Goal: Task Accomplishment & Management: Manage account settings

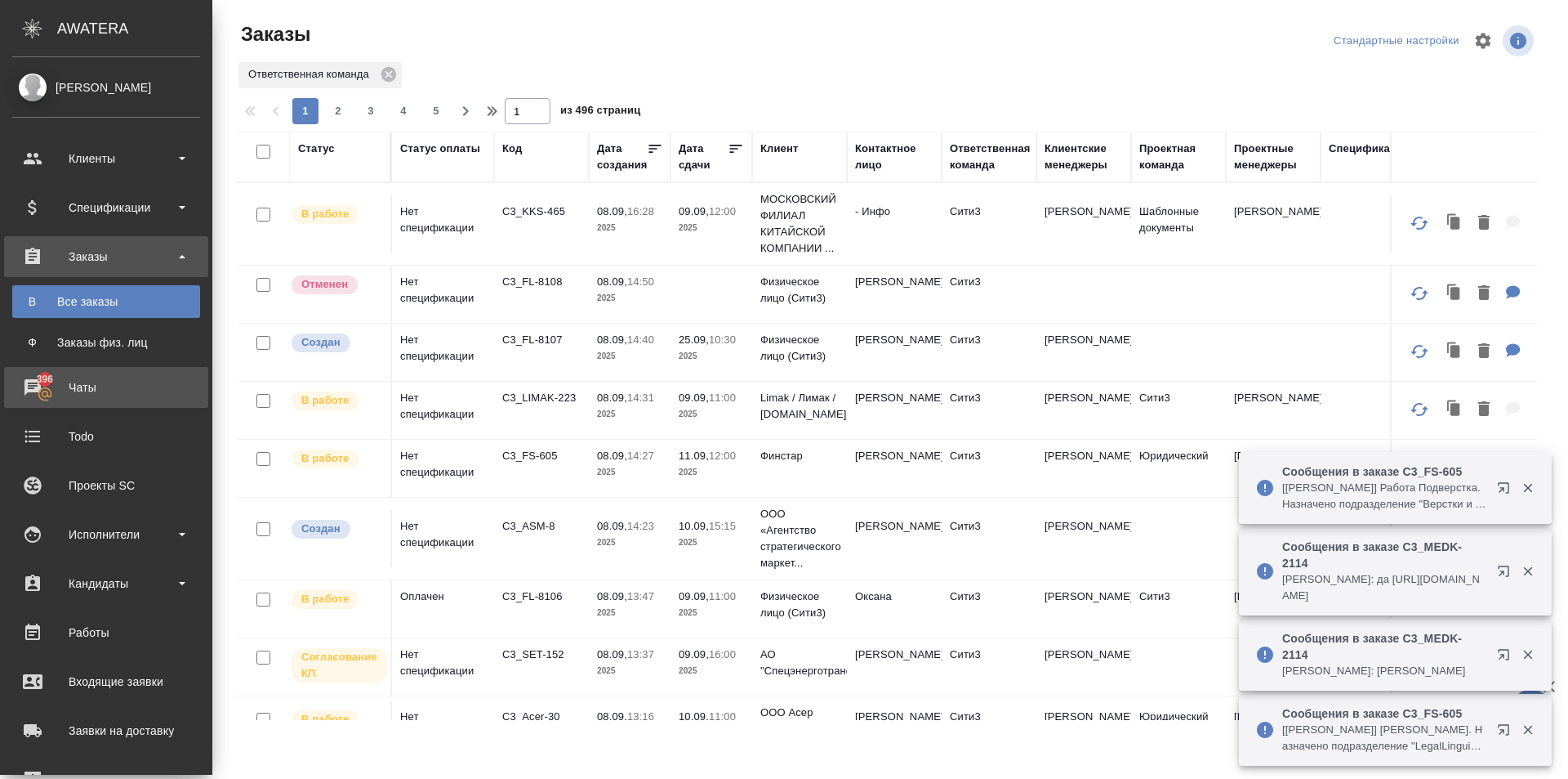
click at [37, 386] on div "Чаты" at bounding box center [106, 387] width 188 height 24
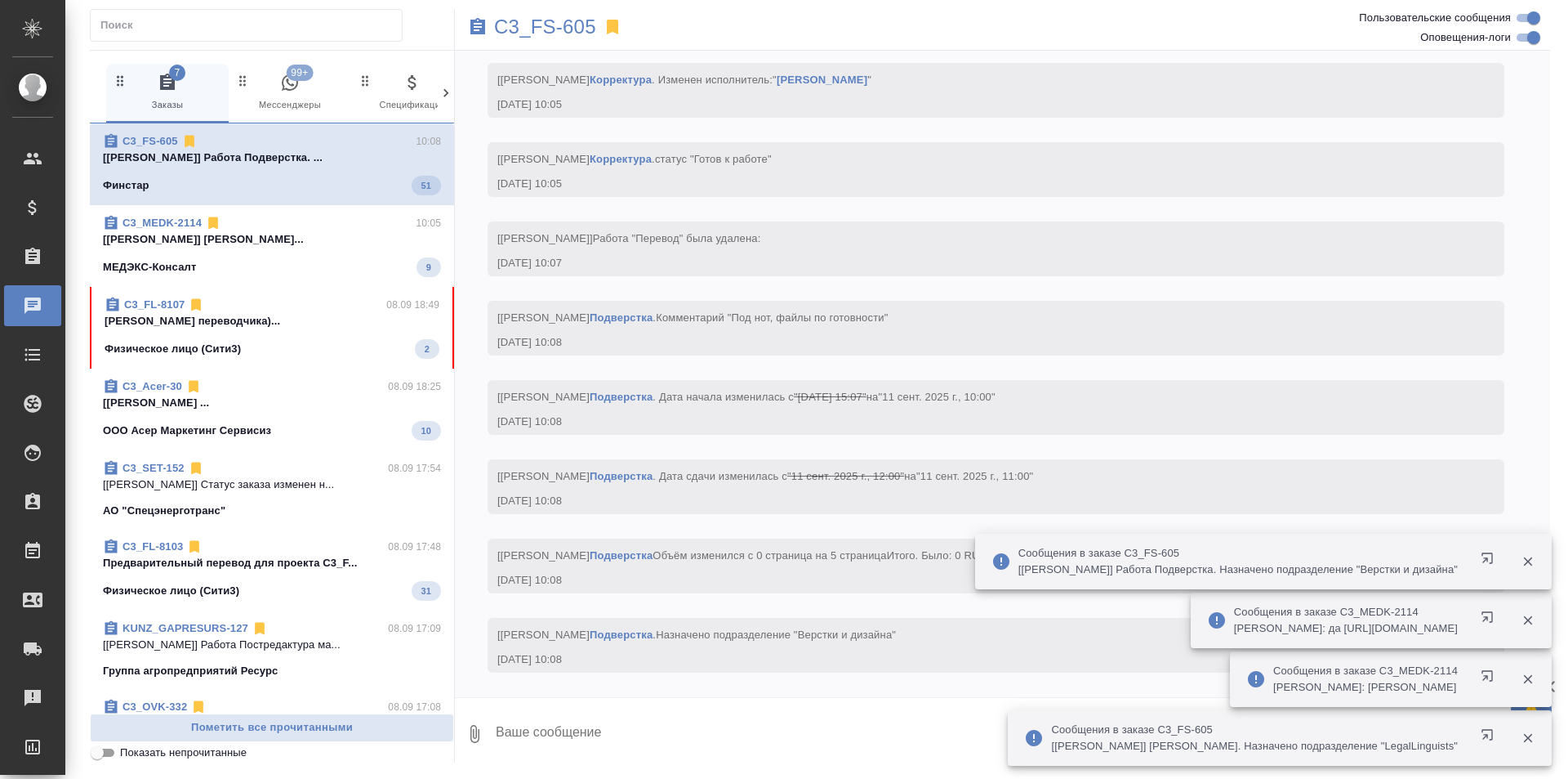
click at [316, 340] on div "Физическое лицо (Сити3) 2" at bounding box center [272, 348] width 335 height 19
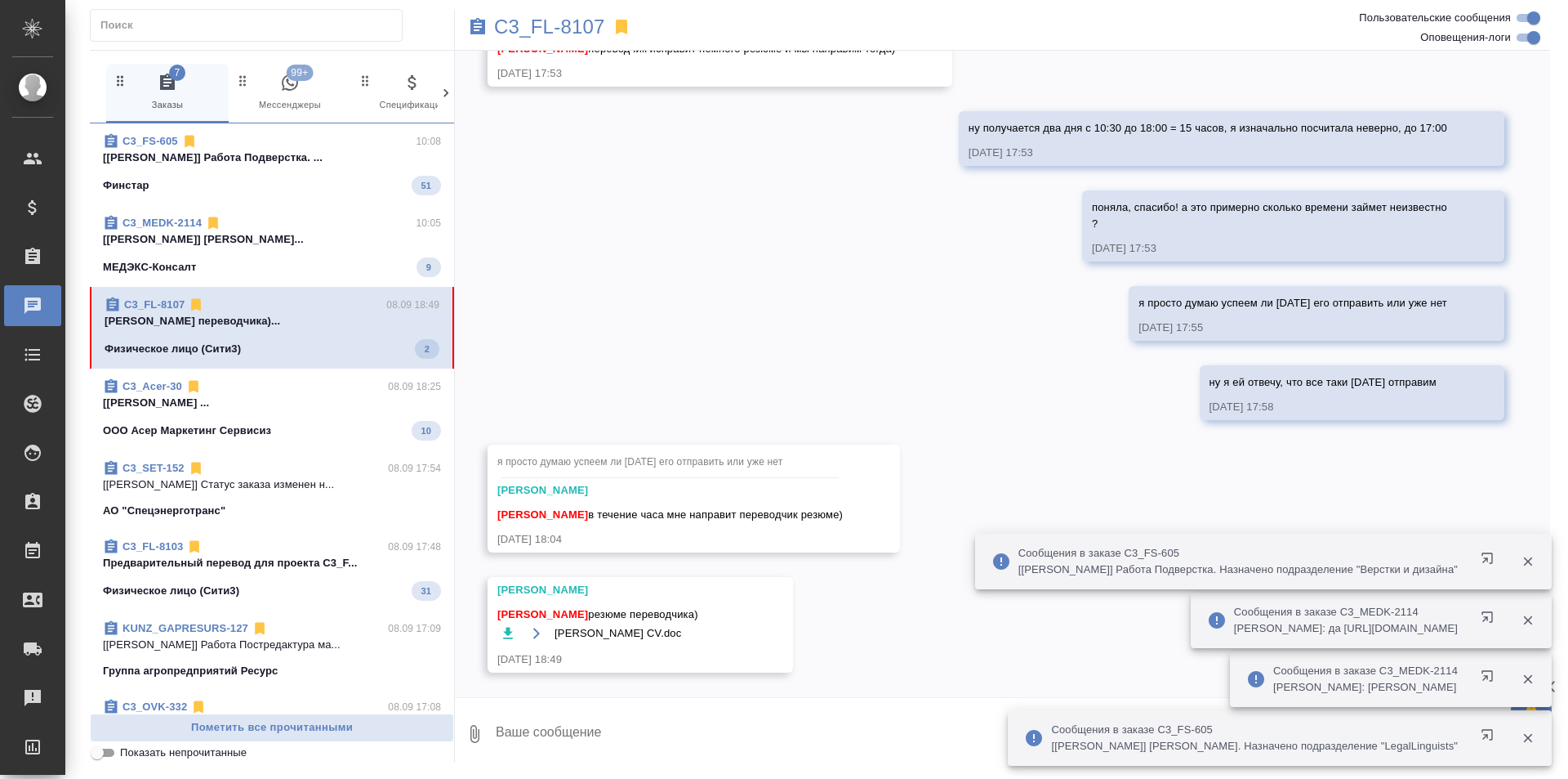
scroll to position [5078, 0]
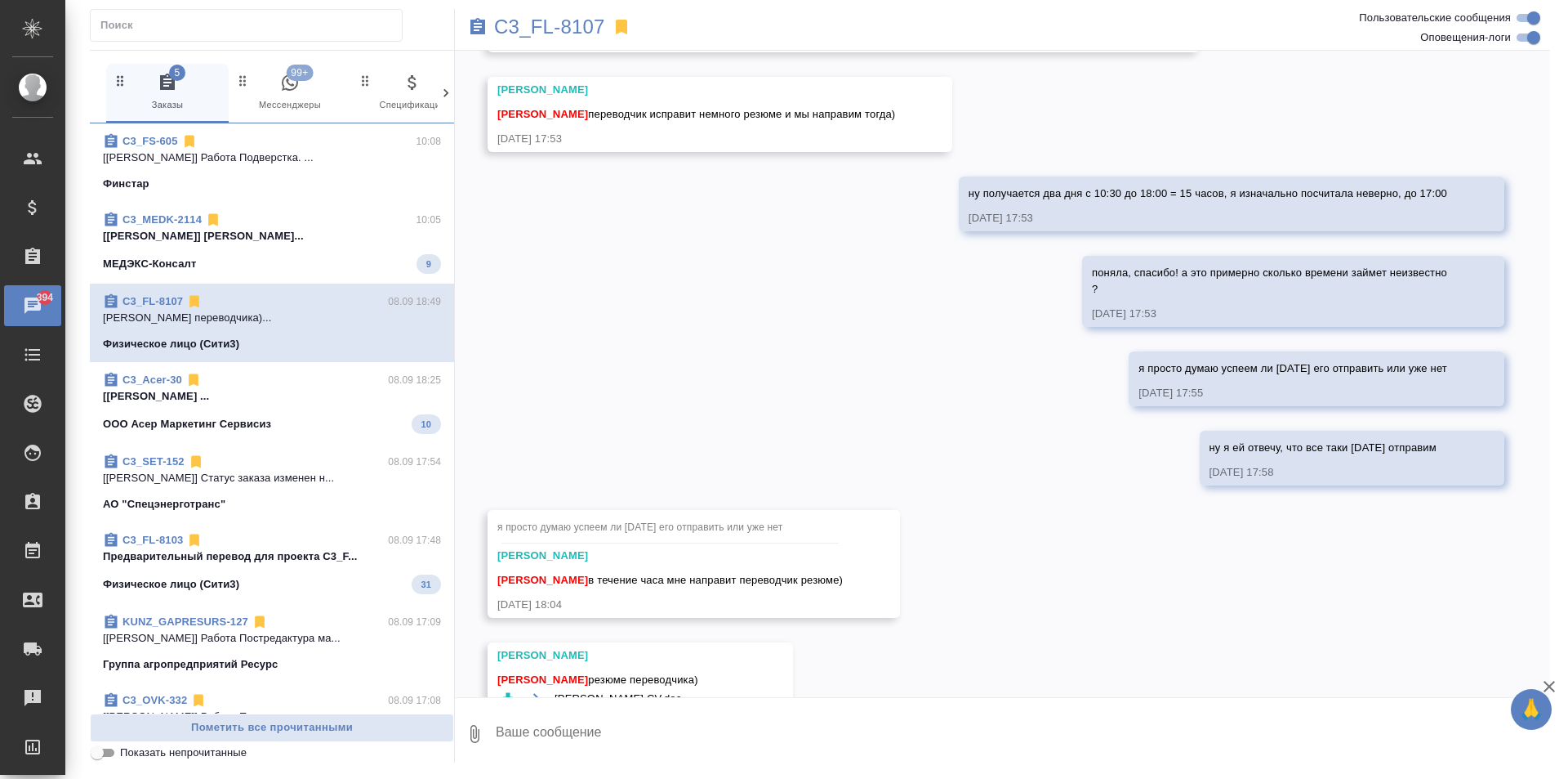
click at [542, 738] on textarea at bounding box center [1022, 734] width 1056 height 56
type textarea "спасибо!"
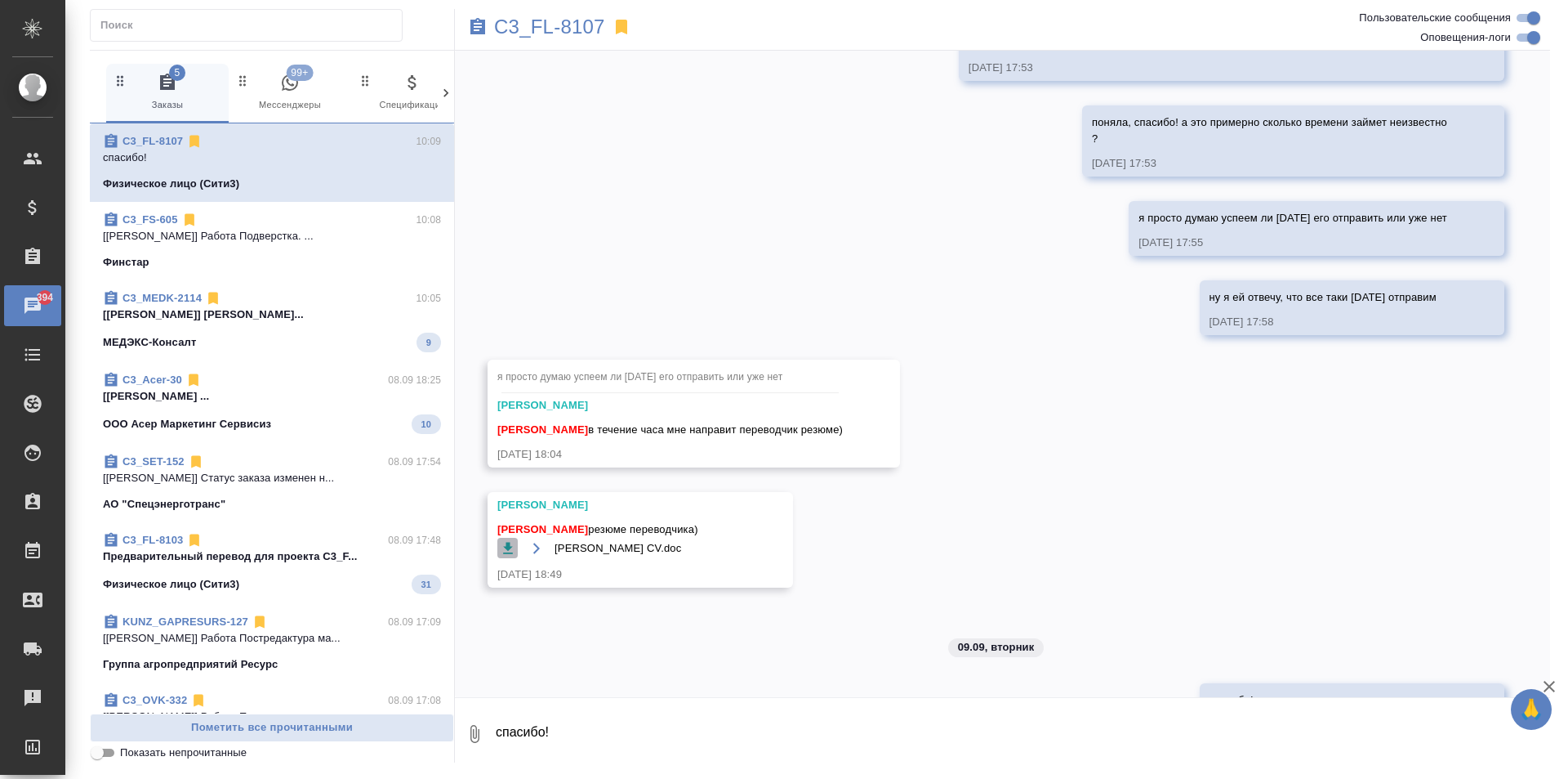
click at [513, 540] on icon "button" at bounding box center [508, 548] width 17 height 17
click at [627, 730] on textarea "спасибо!" at bounding box center [1022, 734] width 1056 height 56
type textarea "[PERSON_NAME]"
type textarea "я получается только его пока направляю клиенту да? других резюме нет"
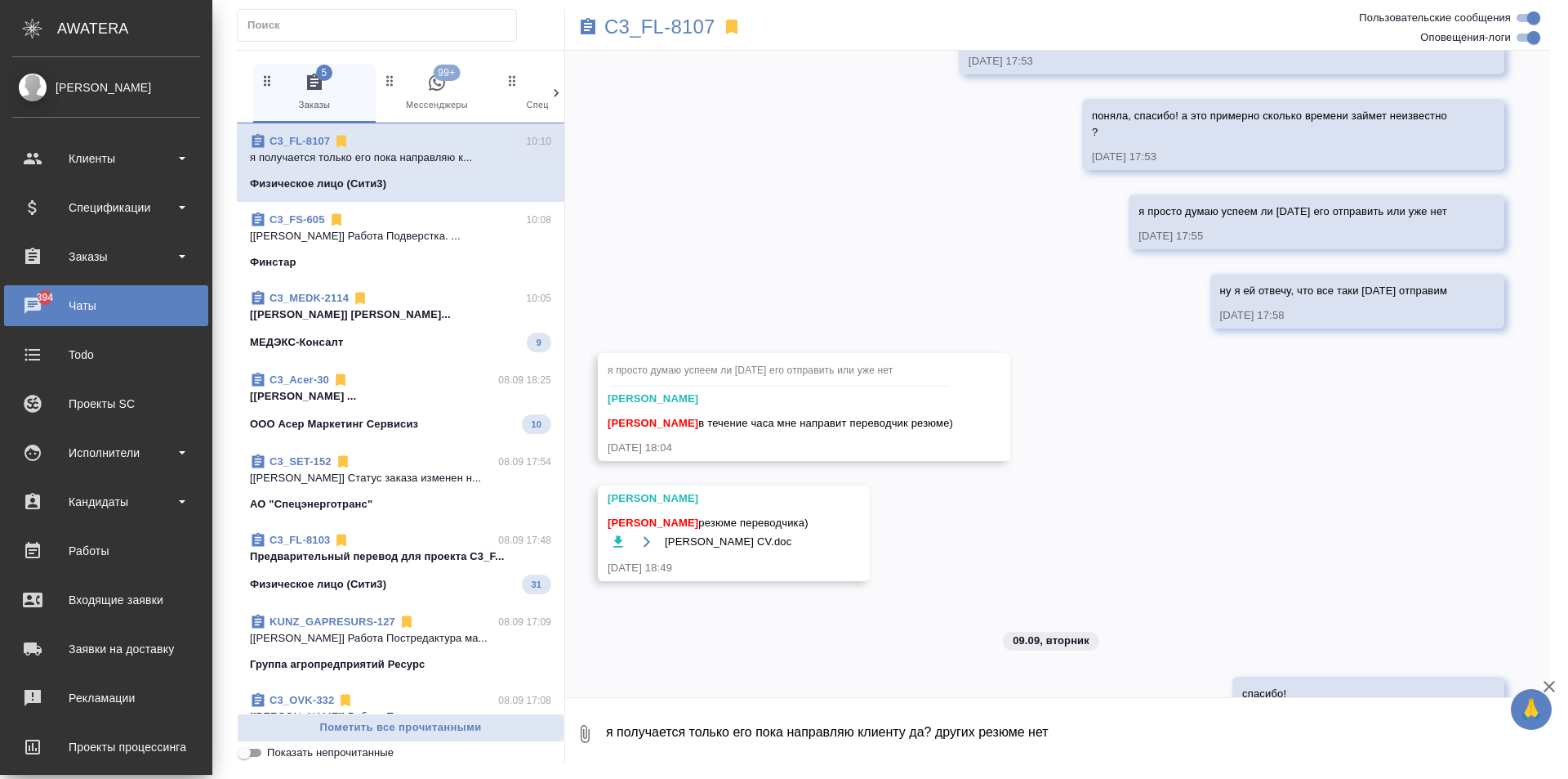
scroll to position [5374, 0]
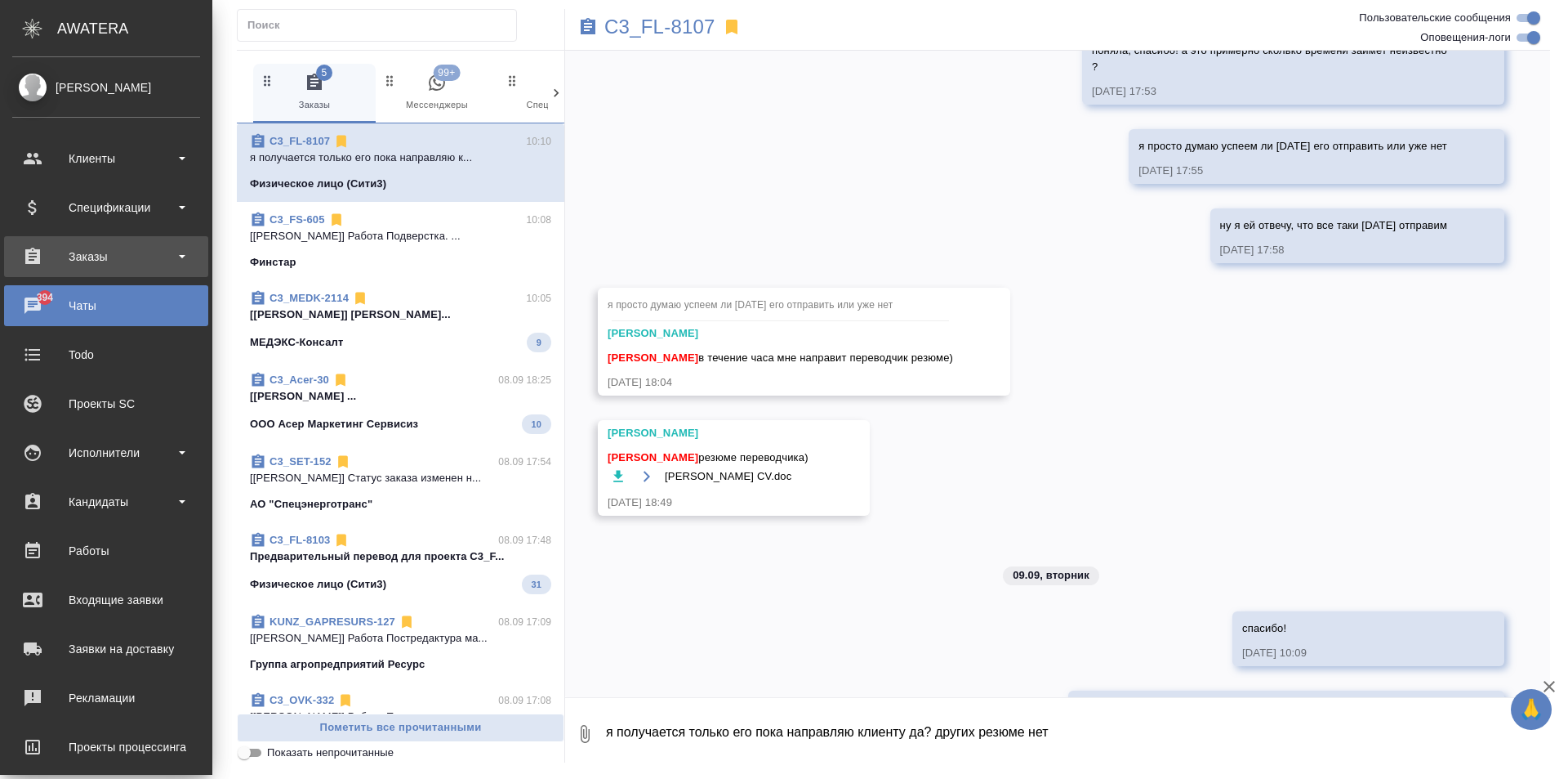
click at [90, 259] on div "Заказы" at bounding box center [106, 257] width 188 height 24
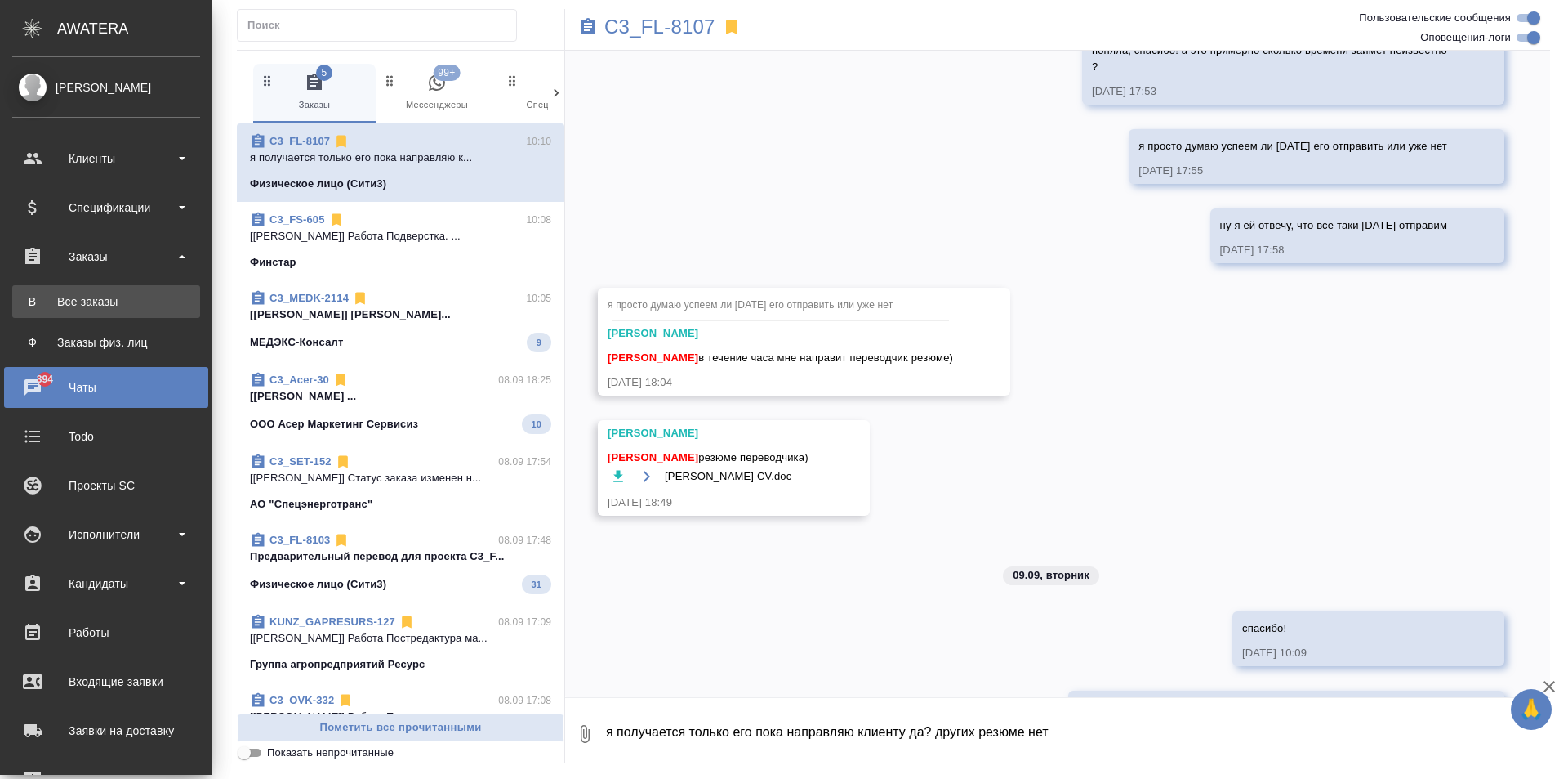
click at [112, 301] on div "Все заказы" at bounding box center [106, 301] width 171 height 17
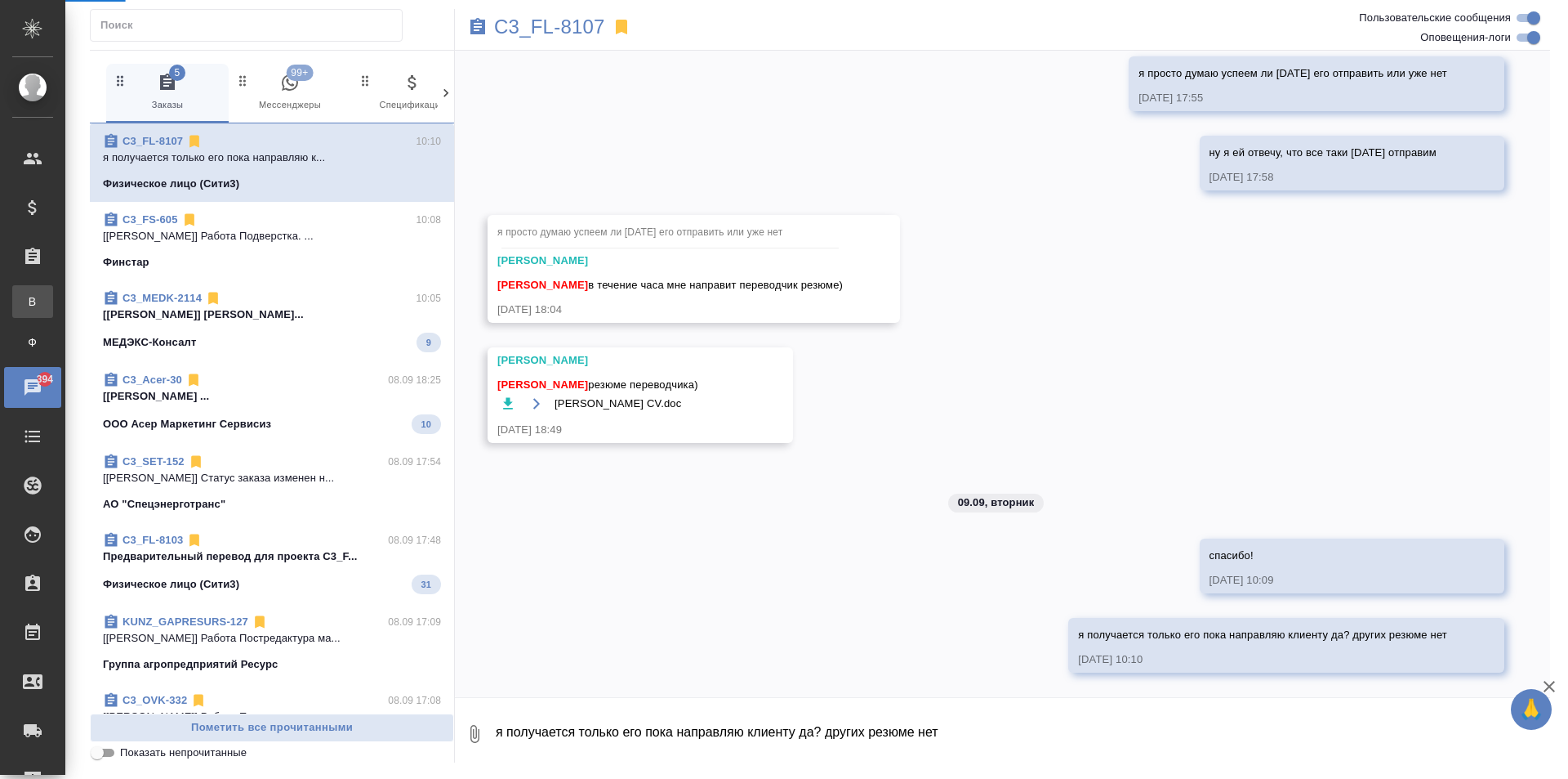
scroll to position [5308, 0]
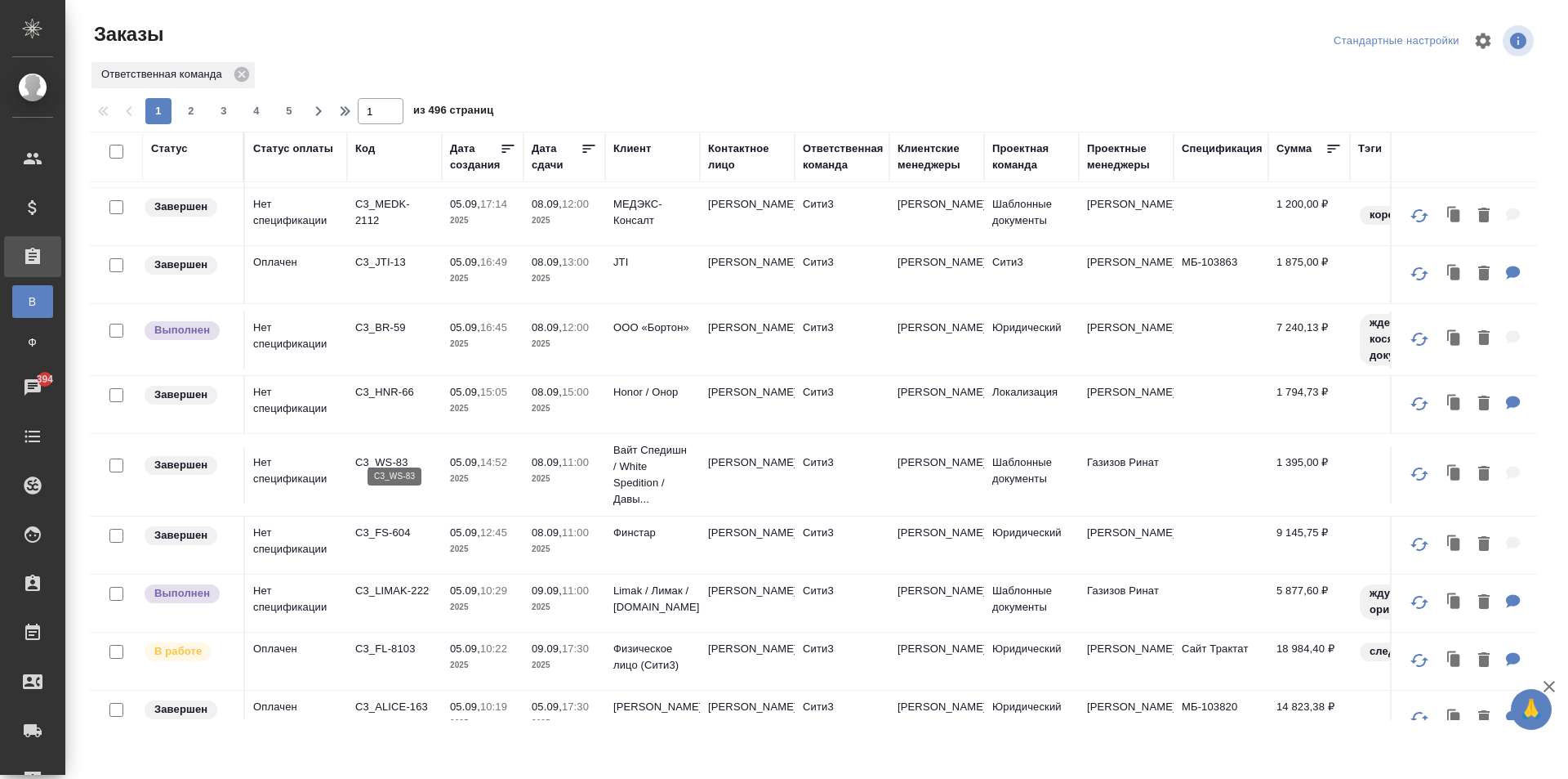
scroll to position [1022, 0]
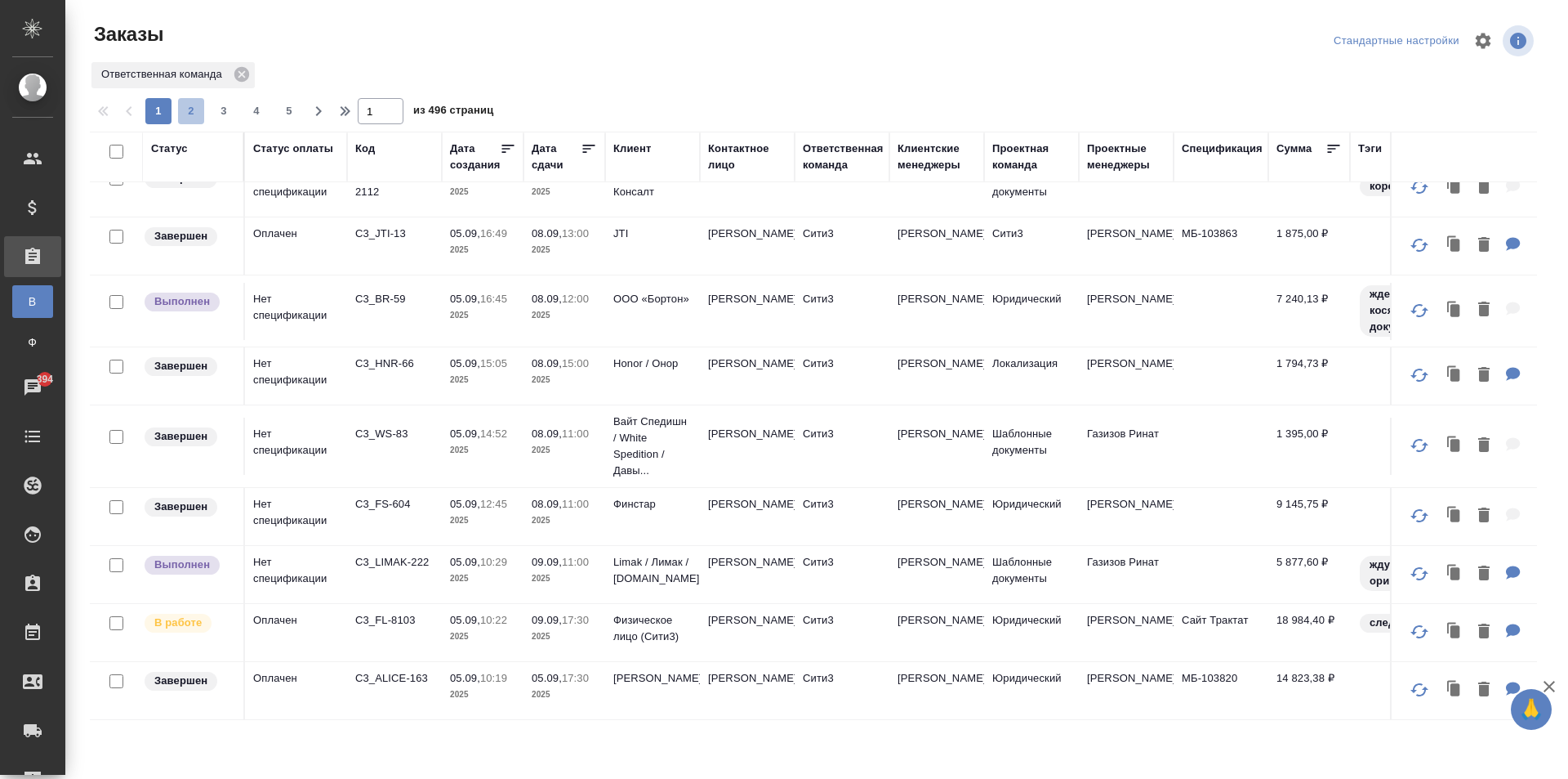
click at [195, 118] on span "2" at bounding box center [191, 111] width 26 height 17
type input "2"
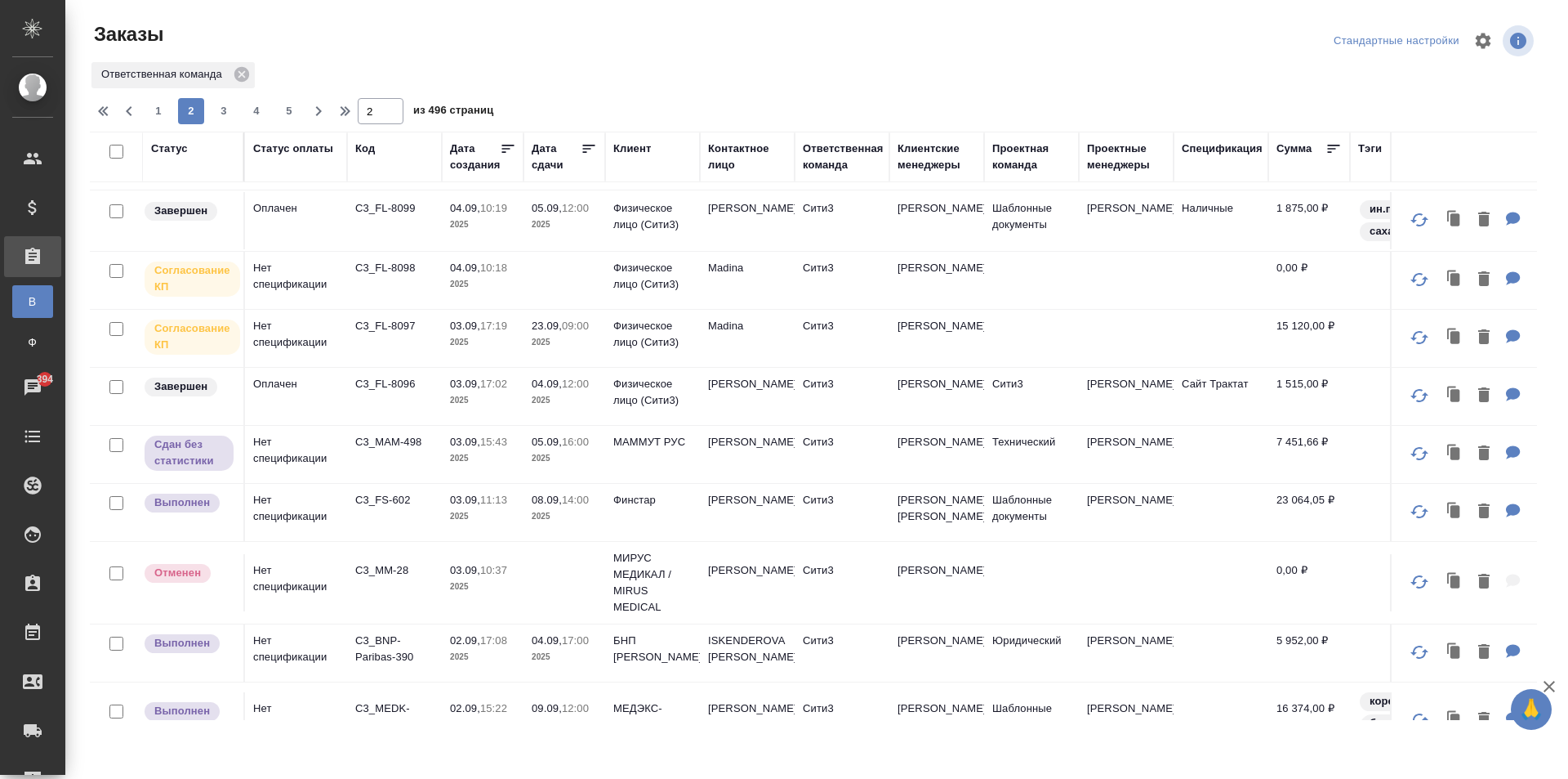
scroll to position [654, 0]
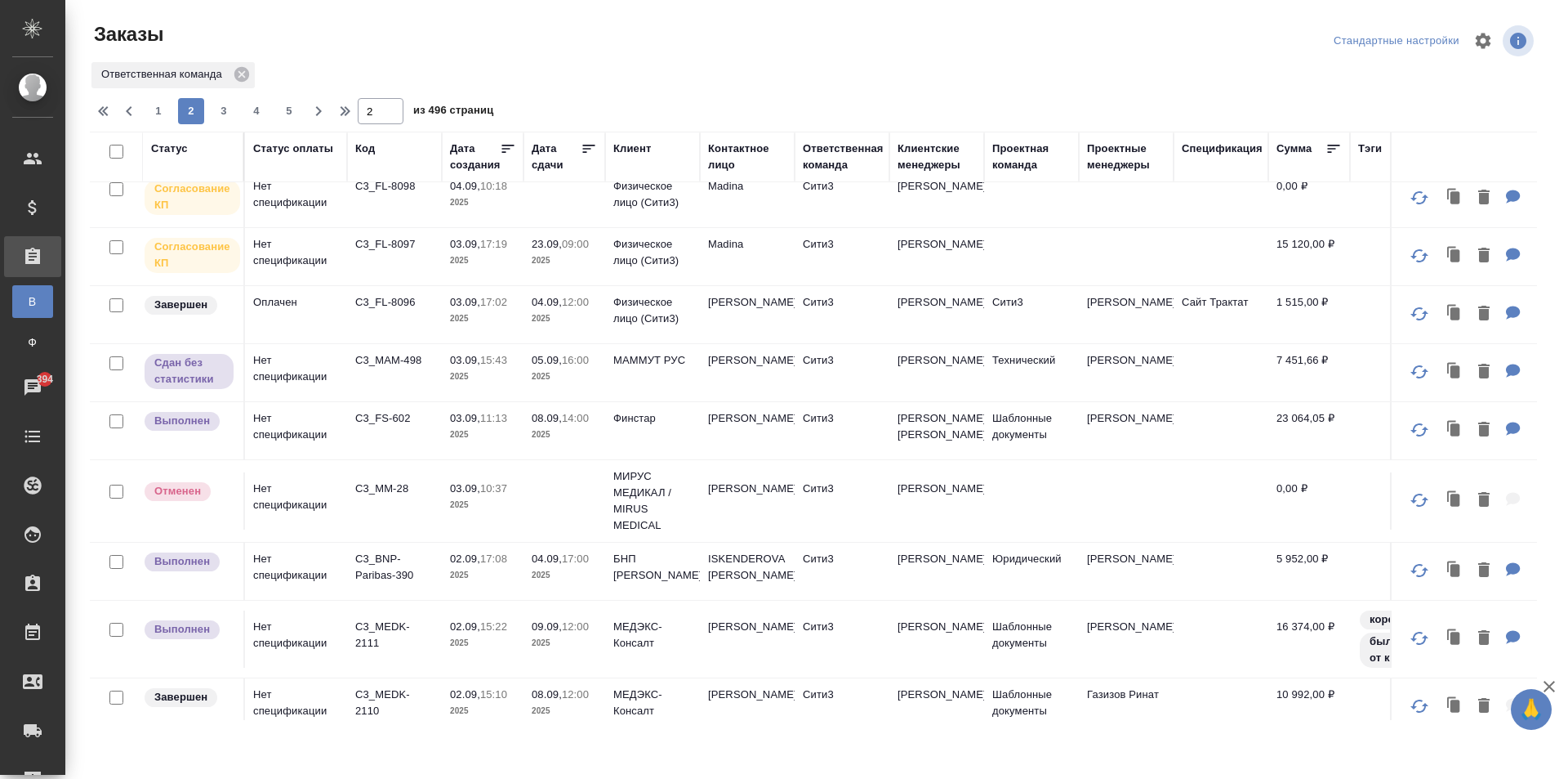
click at [393, 458] on td "C3_FS-602" at bounding box center [395, 430] width 95 height 57
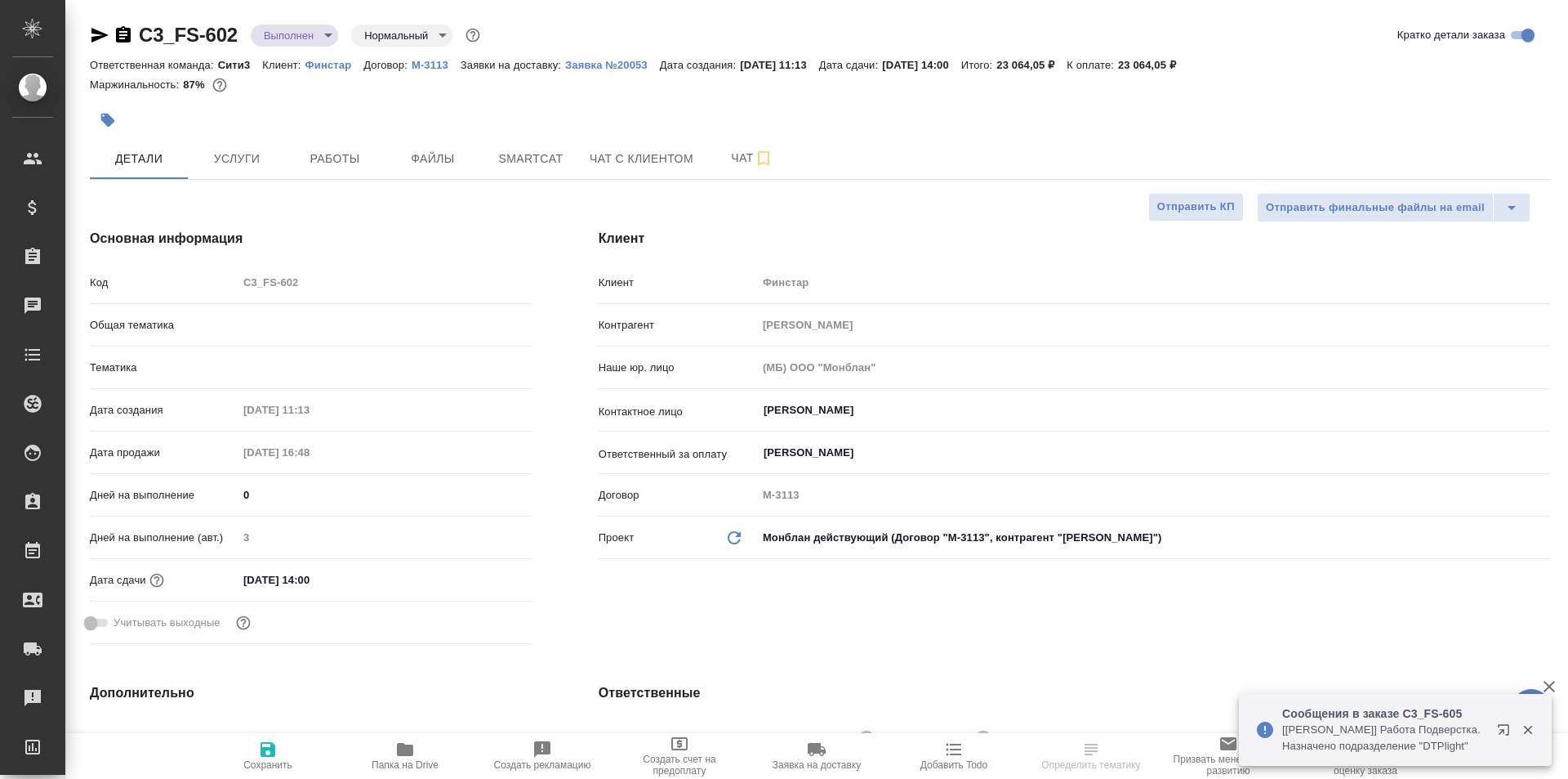
select select "RU"
click at [428, 759] on span "Папка на Drive" at bounding box center [405, 764] width 67 height 11
select select "RU"
type textarea "x"
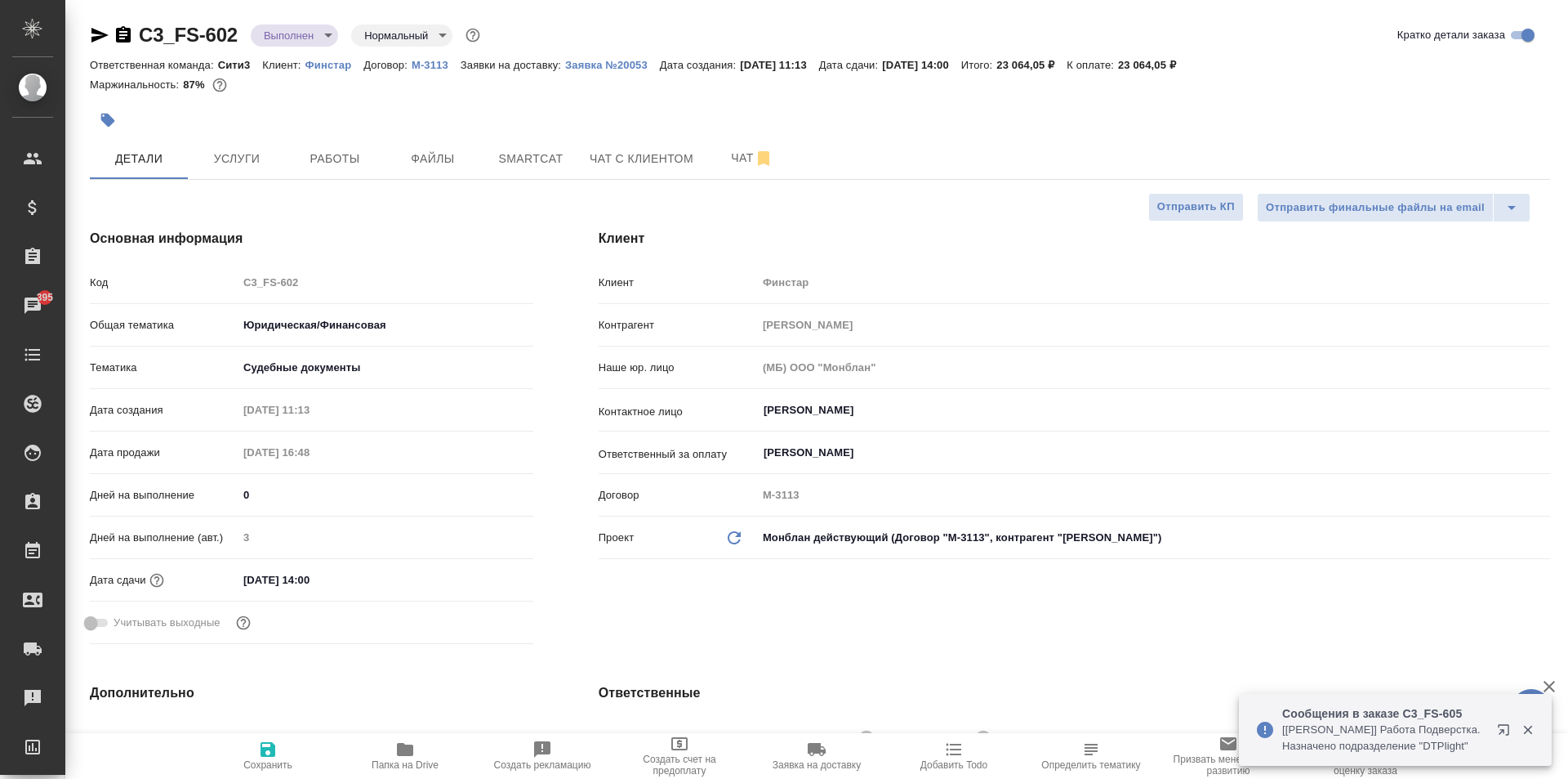
type textarea "x"
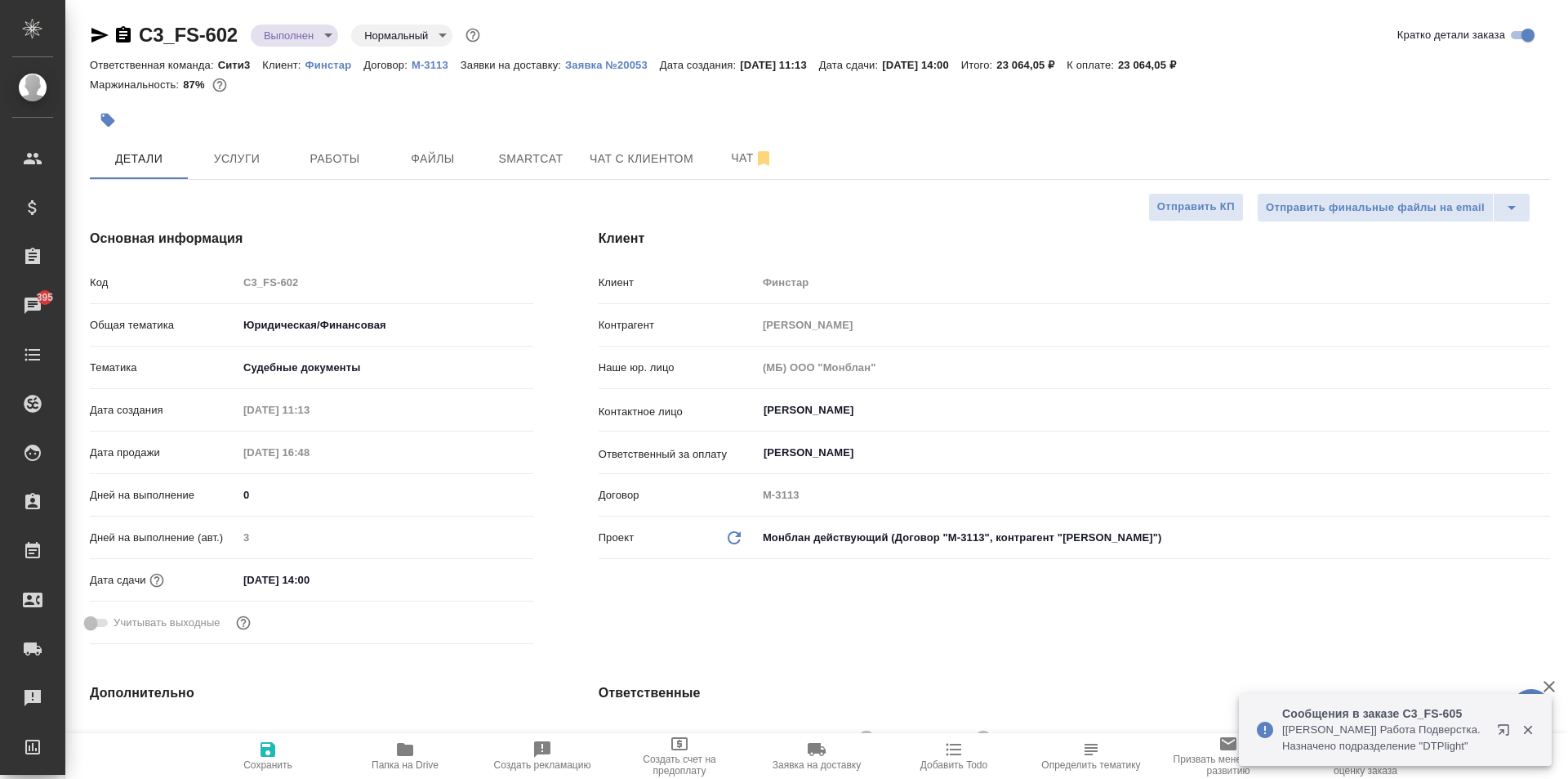
type textarea "x"
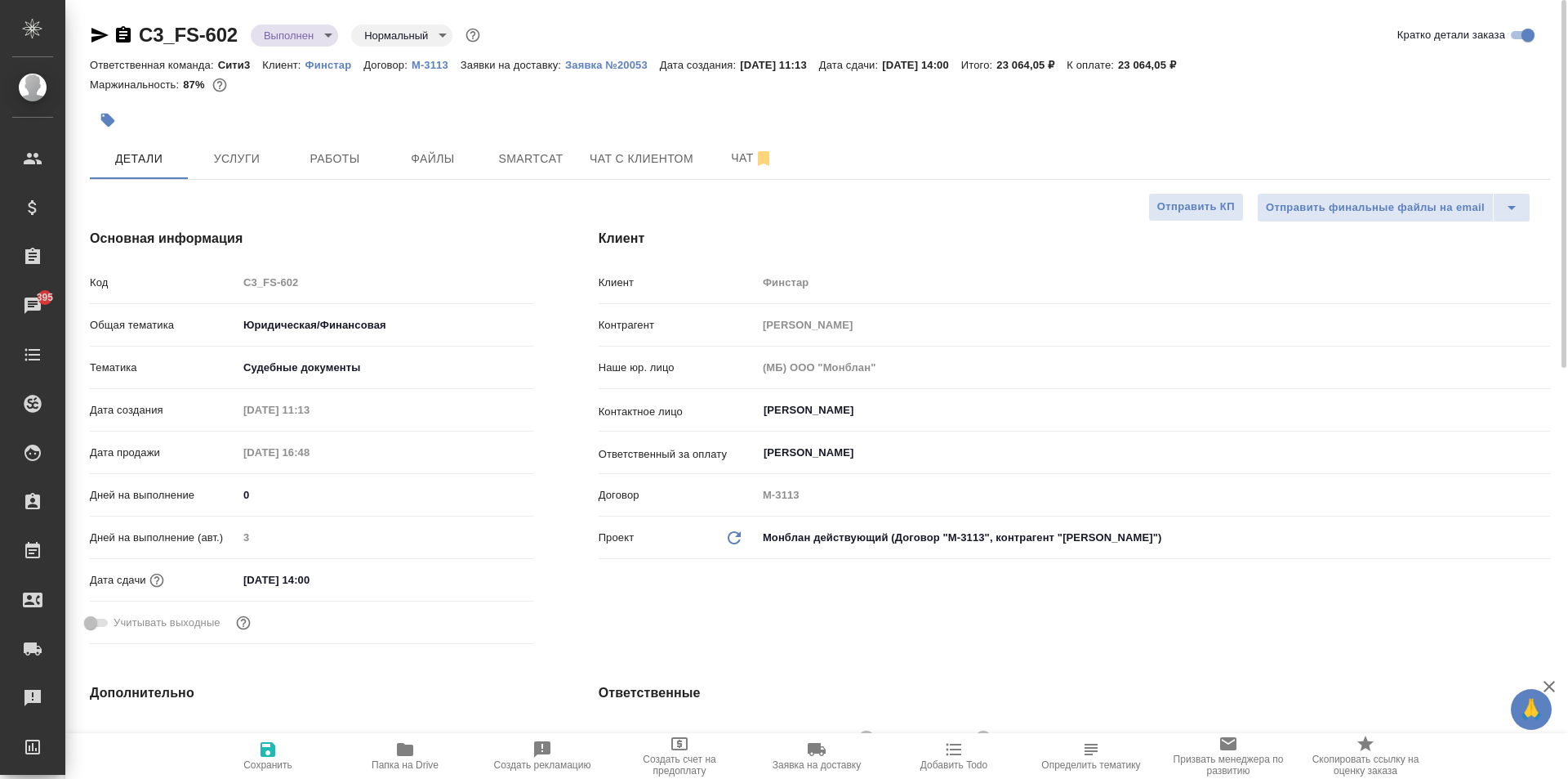
type textarea "x"
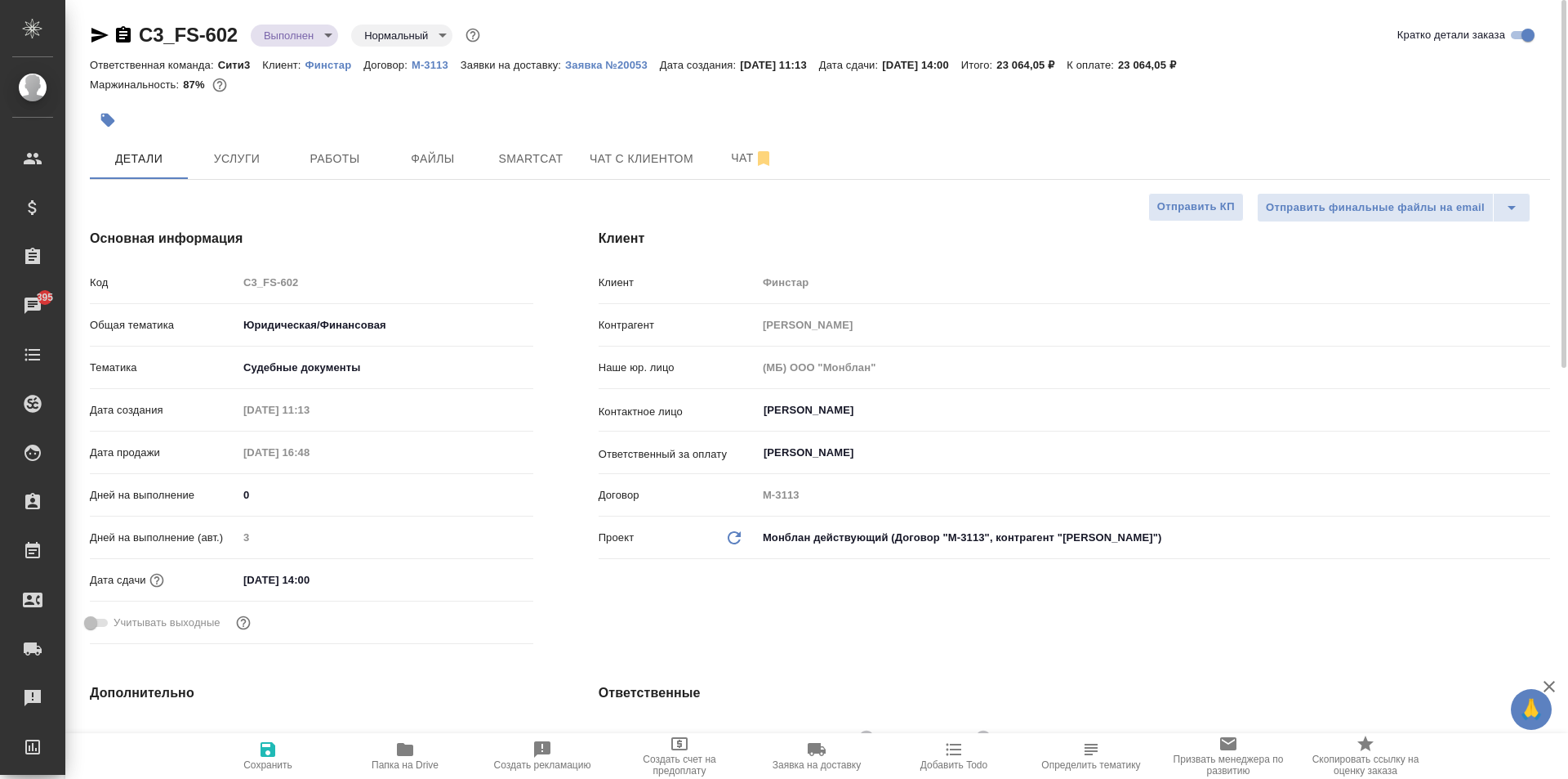
type textarea "x"
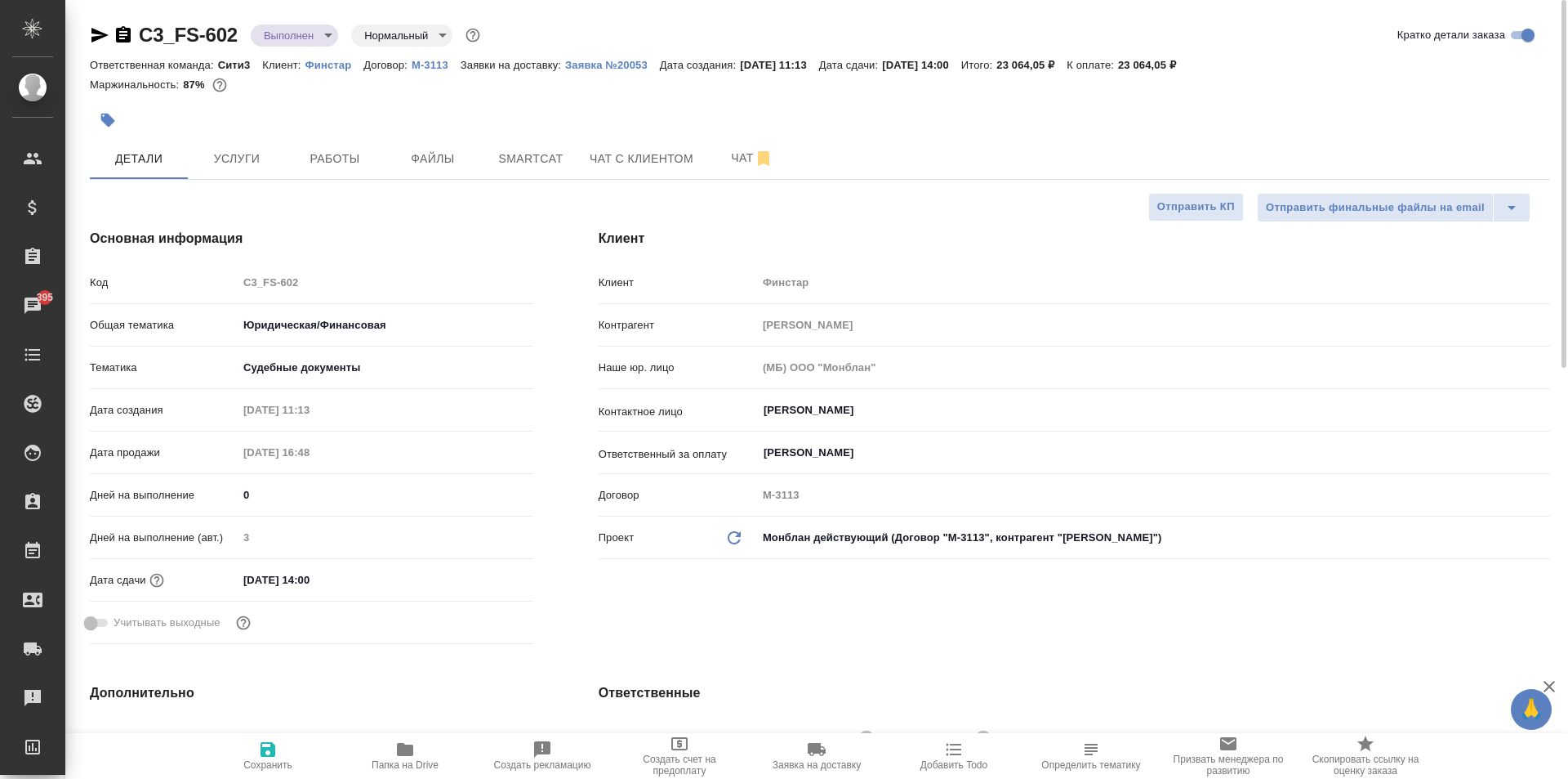
type textarea "x"
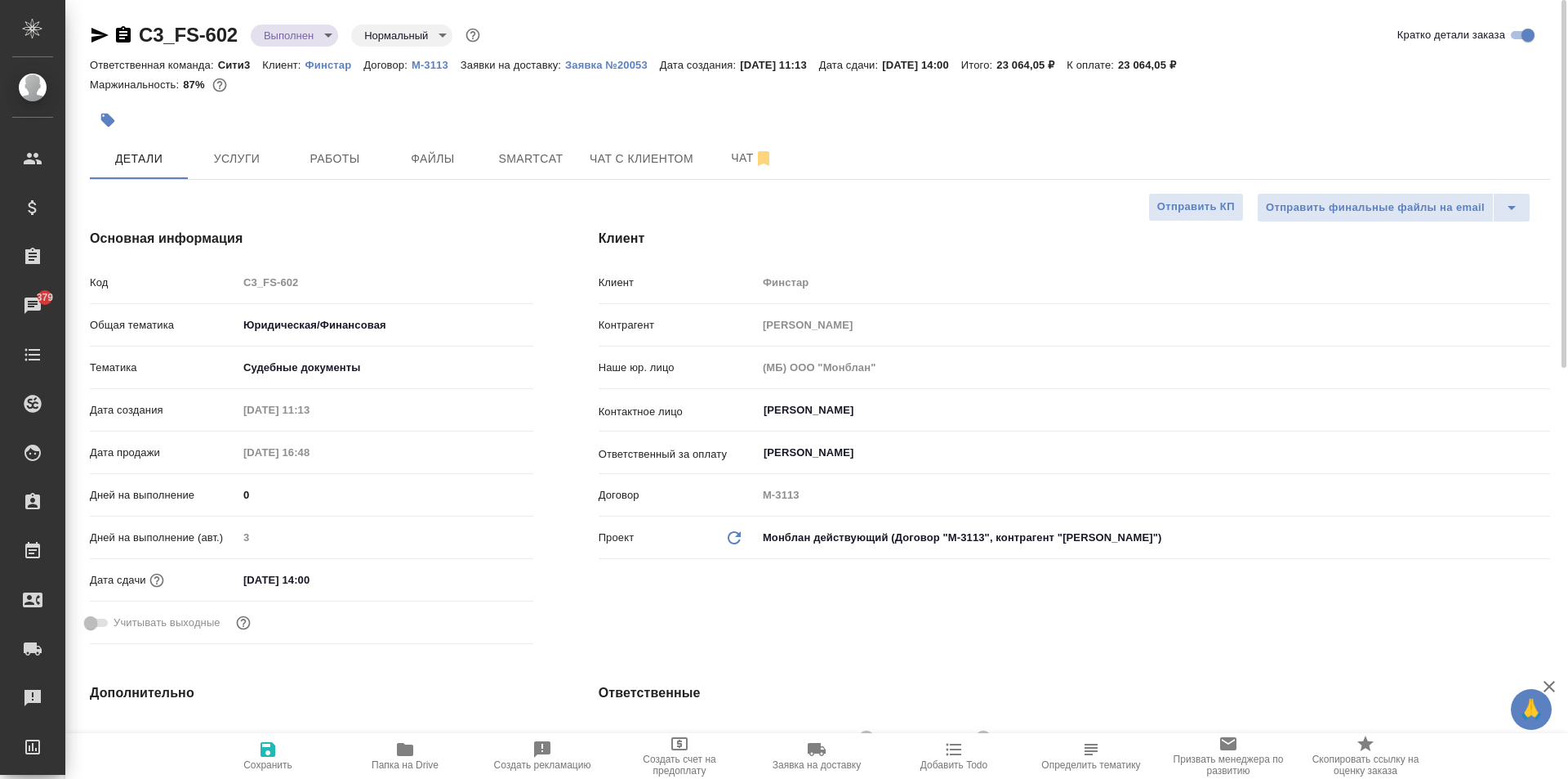
type textarea "x"
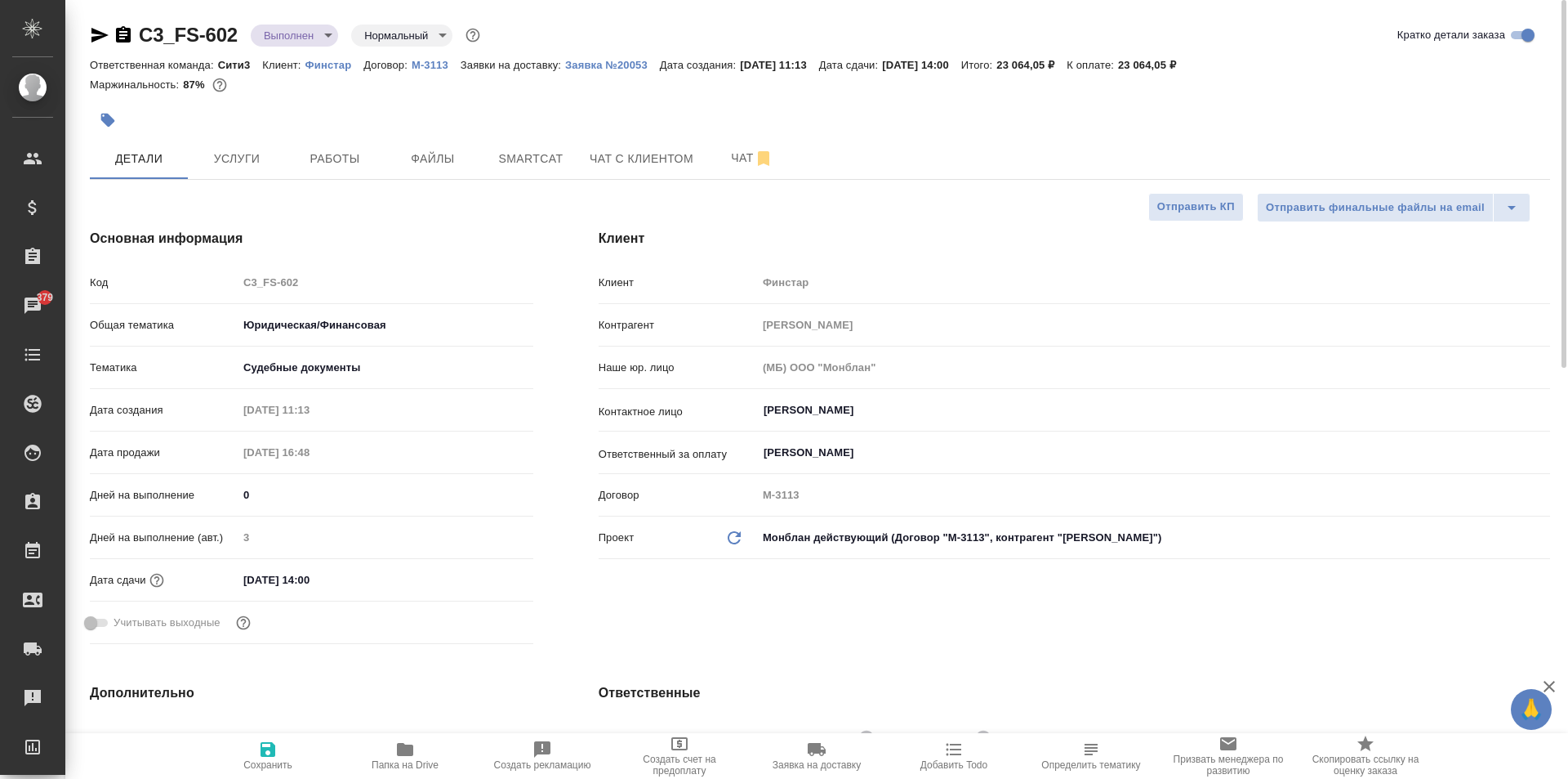
type textarea "x"
click at [120, 38] on icon "button" at bounding box center [123, 34] width 15 height 17
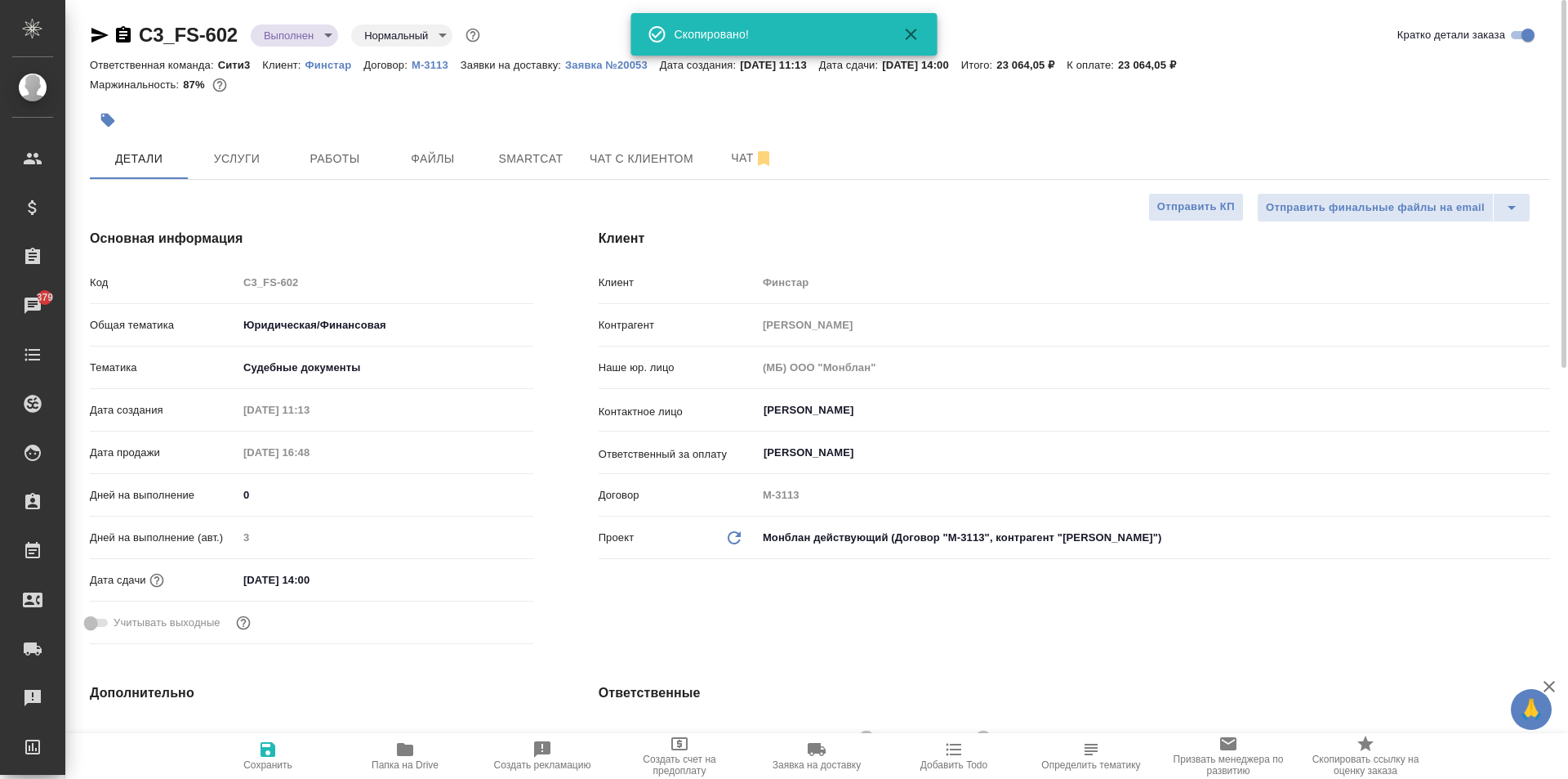
type textarea "x"
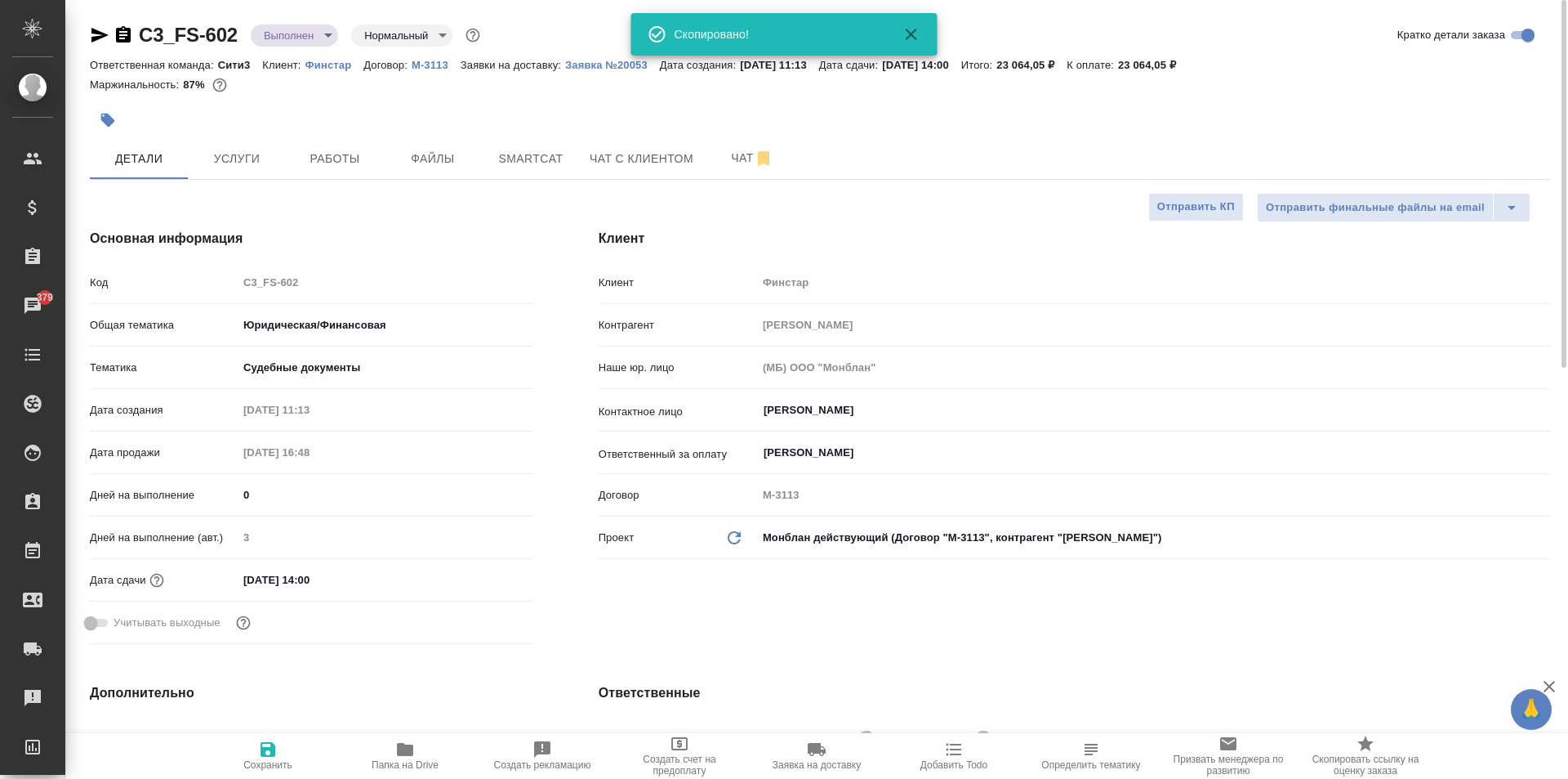
type textarea "x"
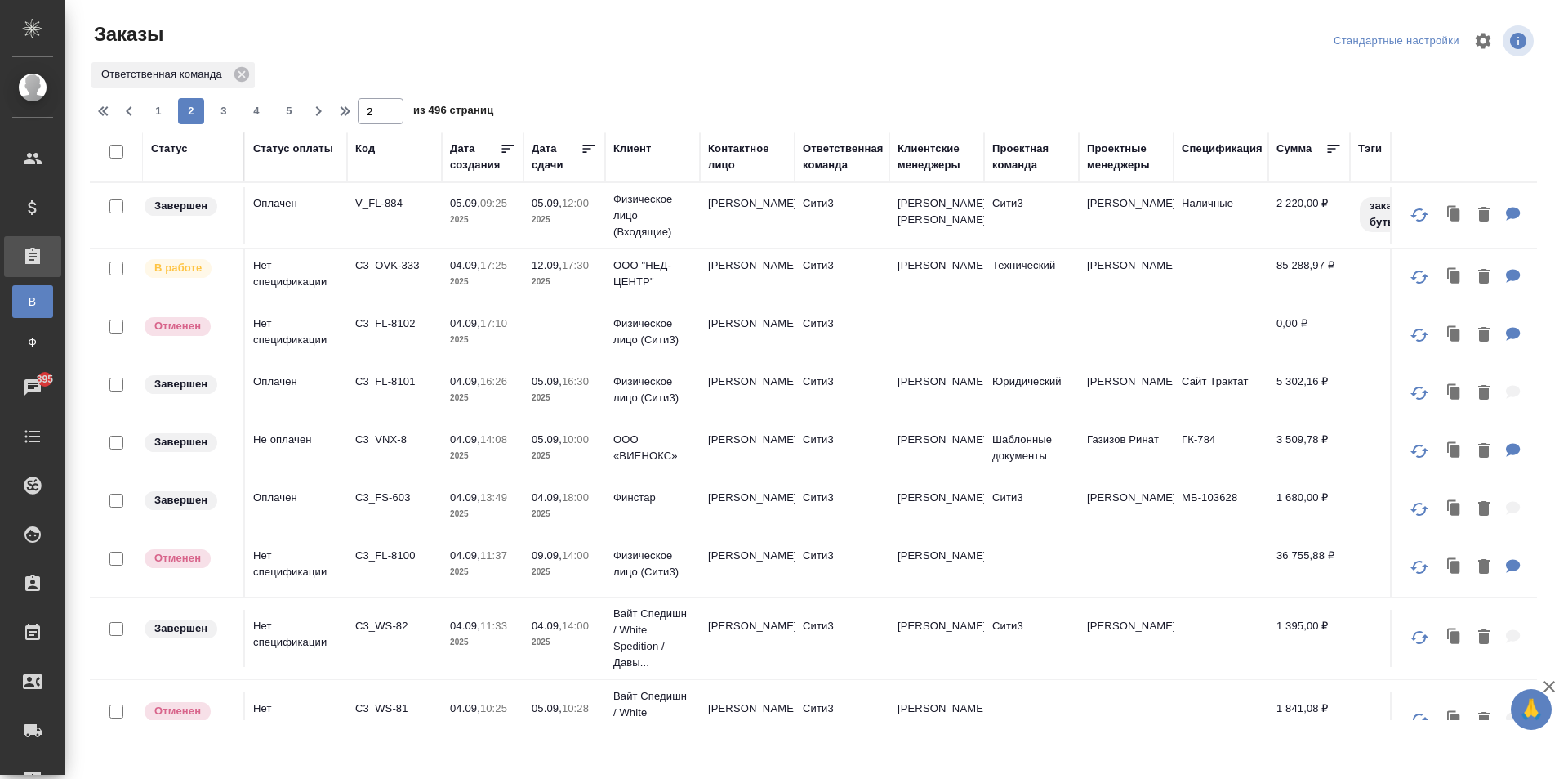
scroll to position [654, 0]
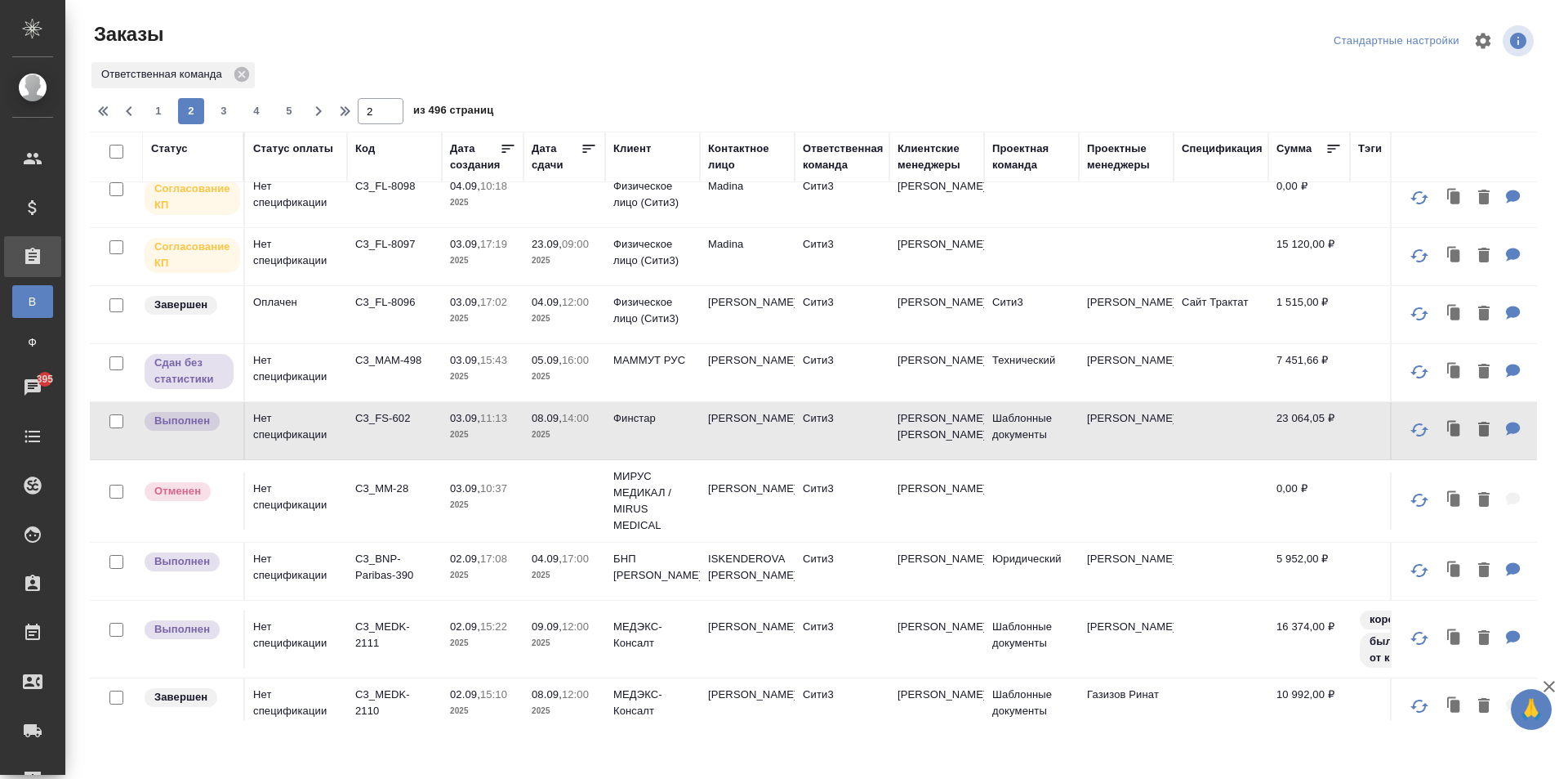
click at [365, 143] on div "Код" at bounding box center [365, 148] width 19 height 17
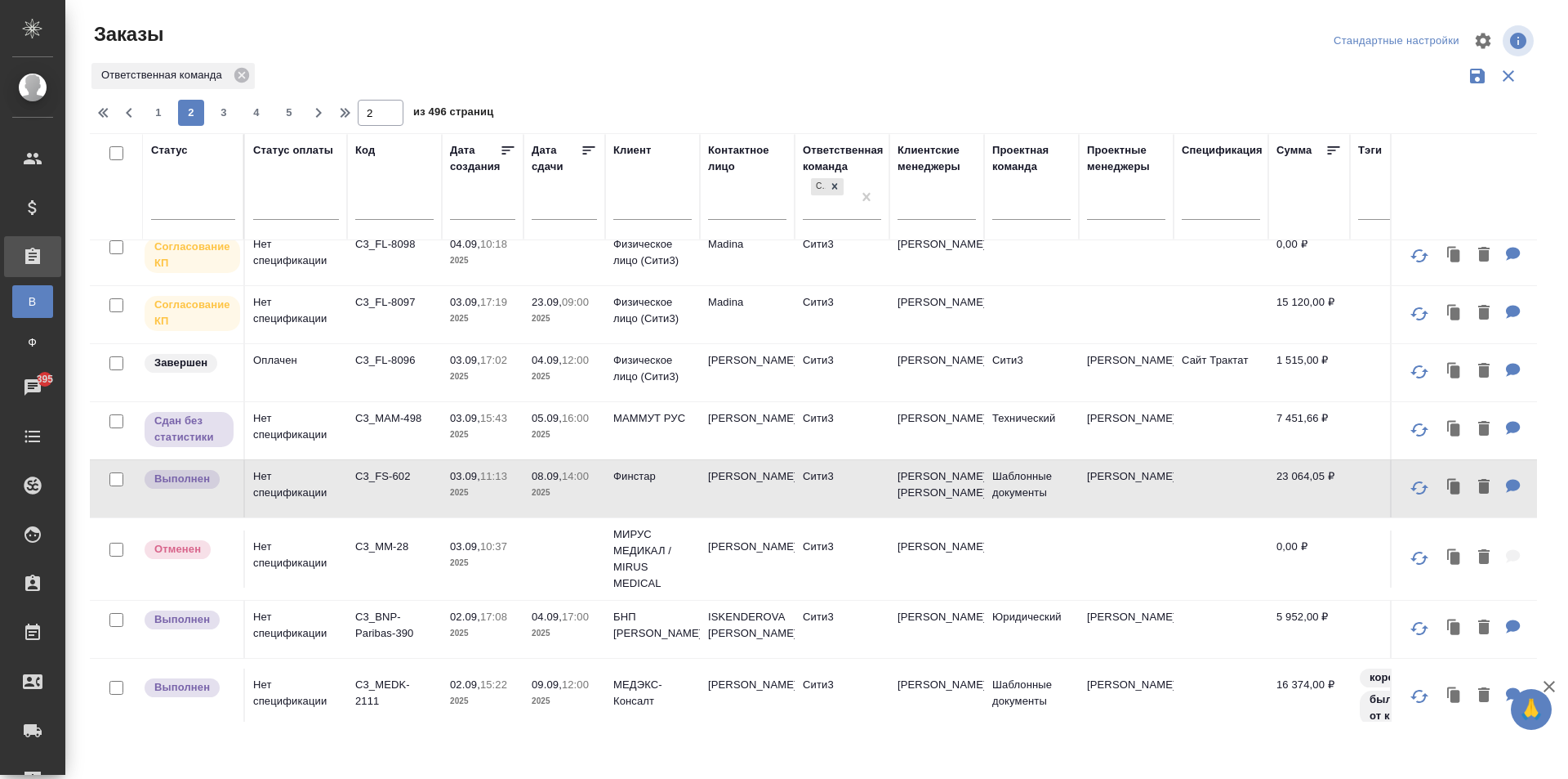
click at [386, 203] on input "text" at bounding box center [395, 208] width 79 height 20
type input "464"
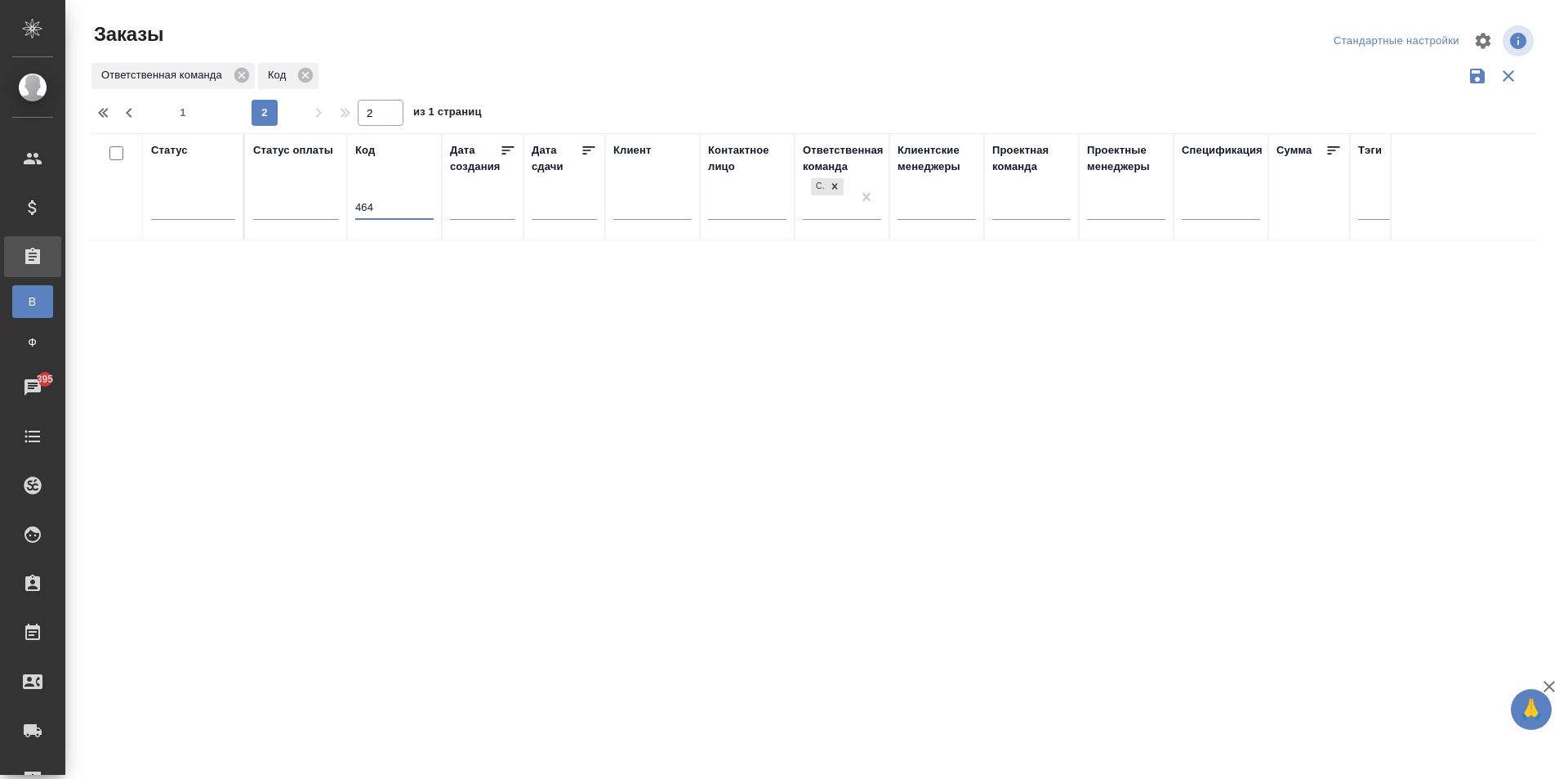
scroll to position [0, 0]
drag, startPoint x: 385, startPoint y: 203, endPoint x: 269, endPoint y: 217, distance: 116.8
click at [269, 217] on tr "Статус Статус оплаты Код 464 Дата создания Дата сдачи Клиент Контактное лицо От…" at bounding box center [989, 187] width 1799 height 107
type input "1"
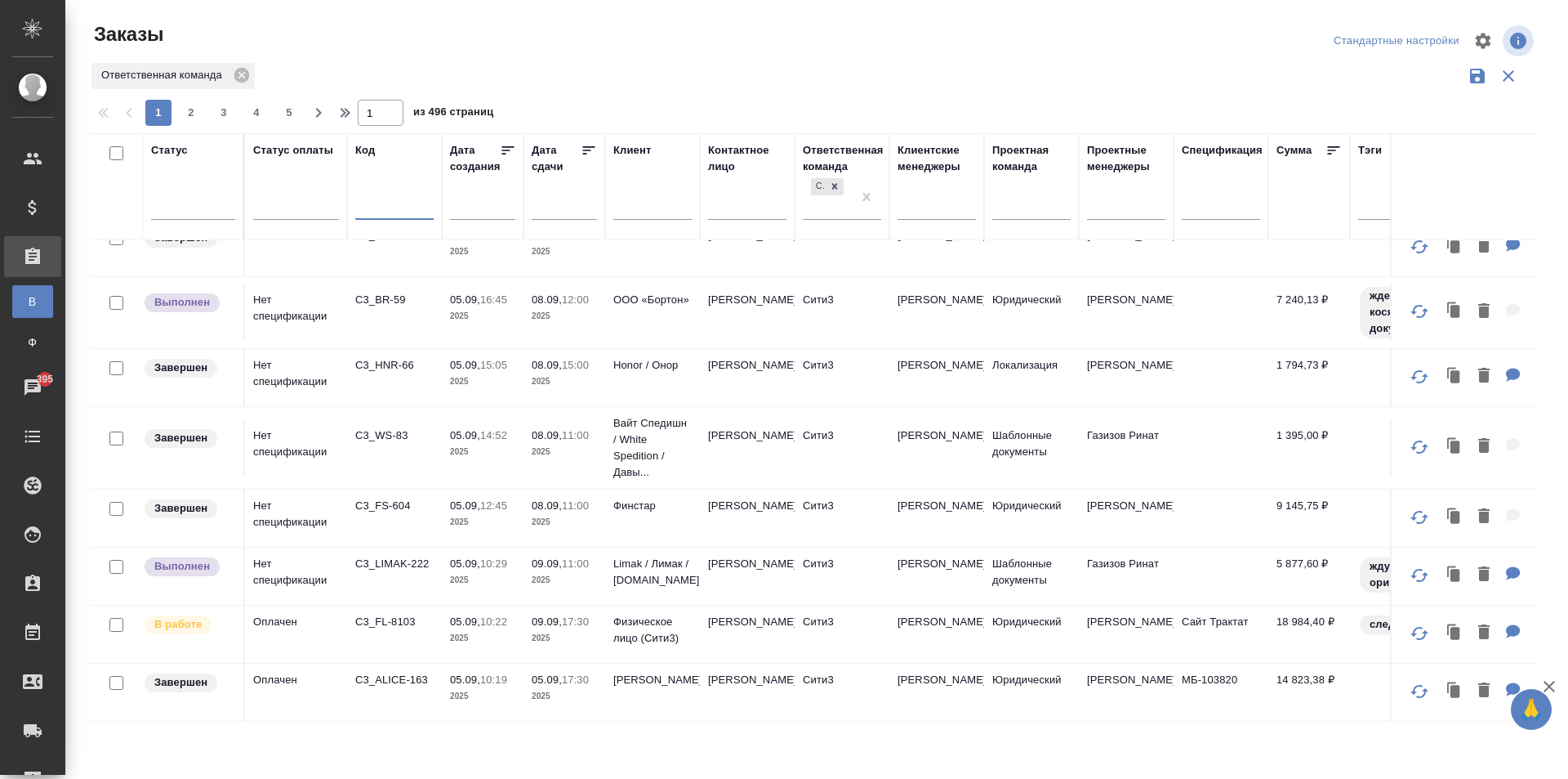
scroll to position [1078, 0]
click at [183, 102] on button "2" at bounding box center [191, 113] width 26 height 26
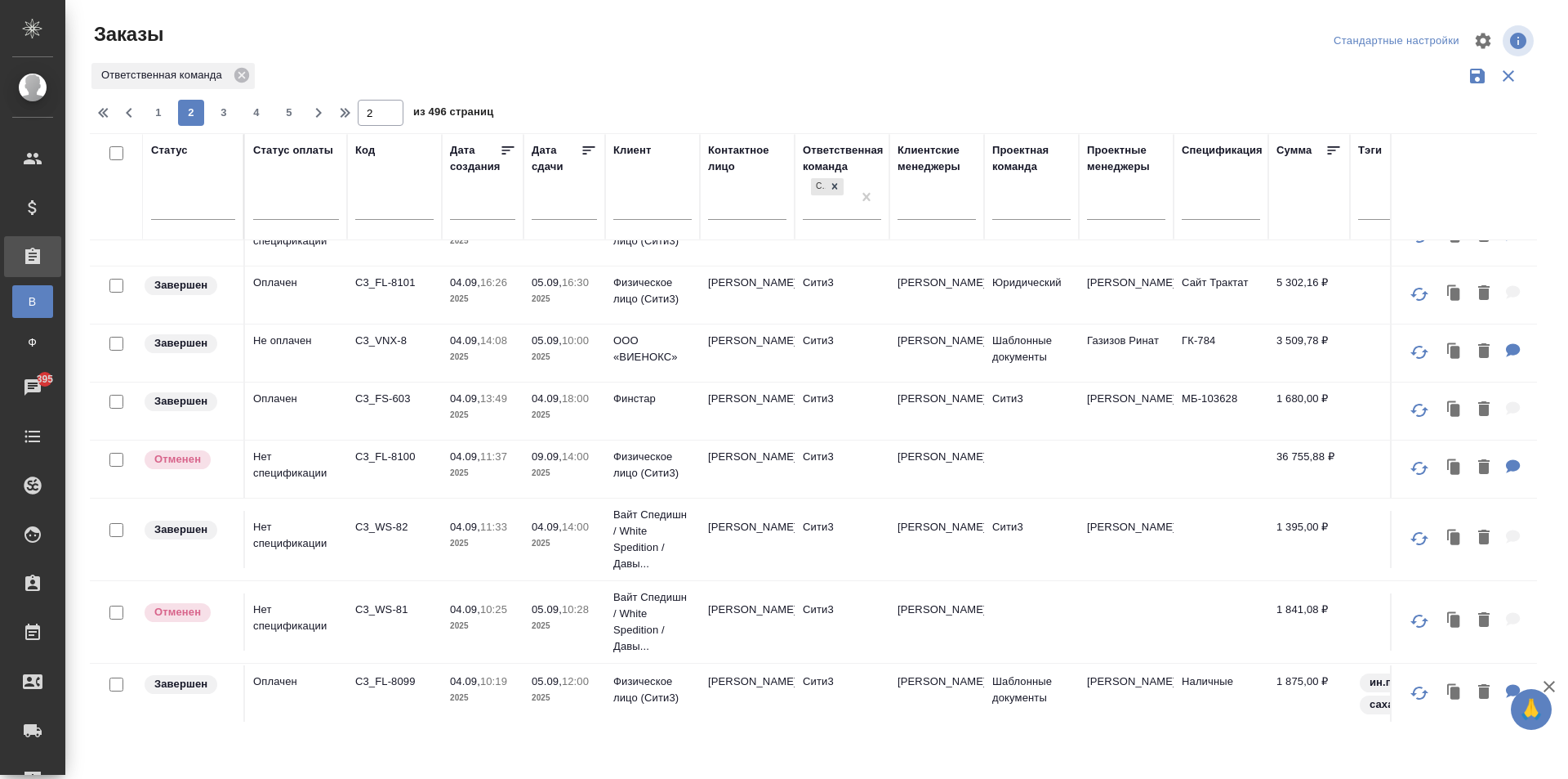
scroll to position [0, 0]
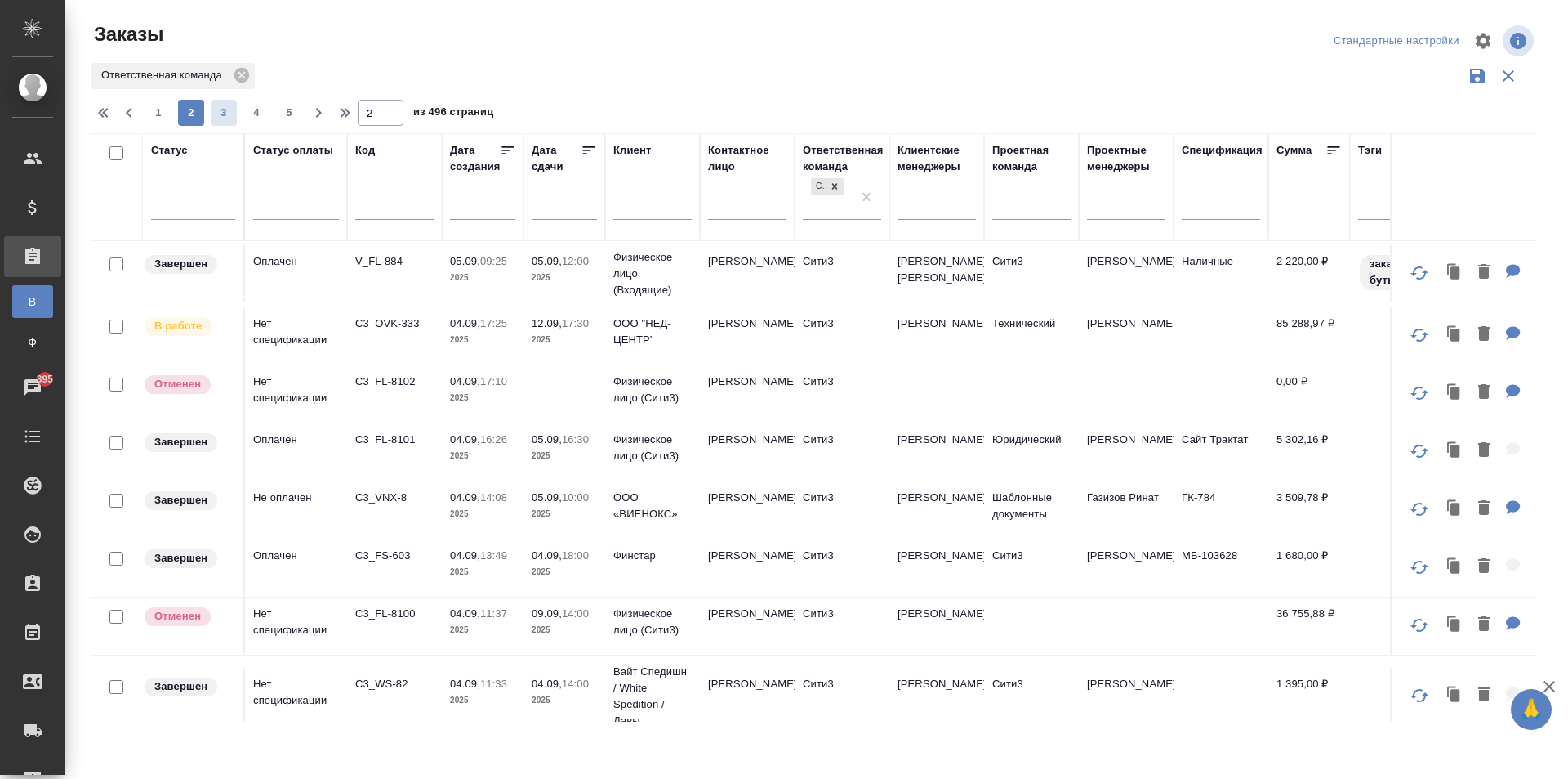
click at [223, 114] on span "3" at bounding box center [224, 113] width 26 height 17
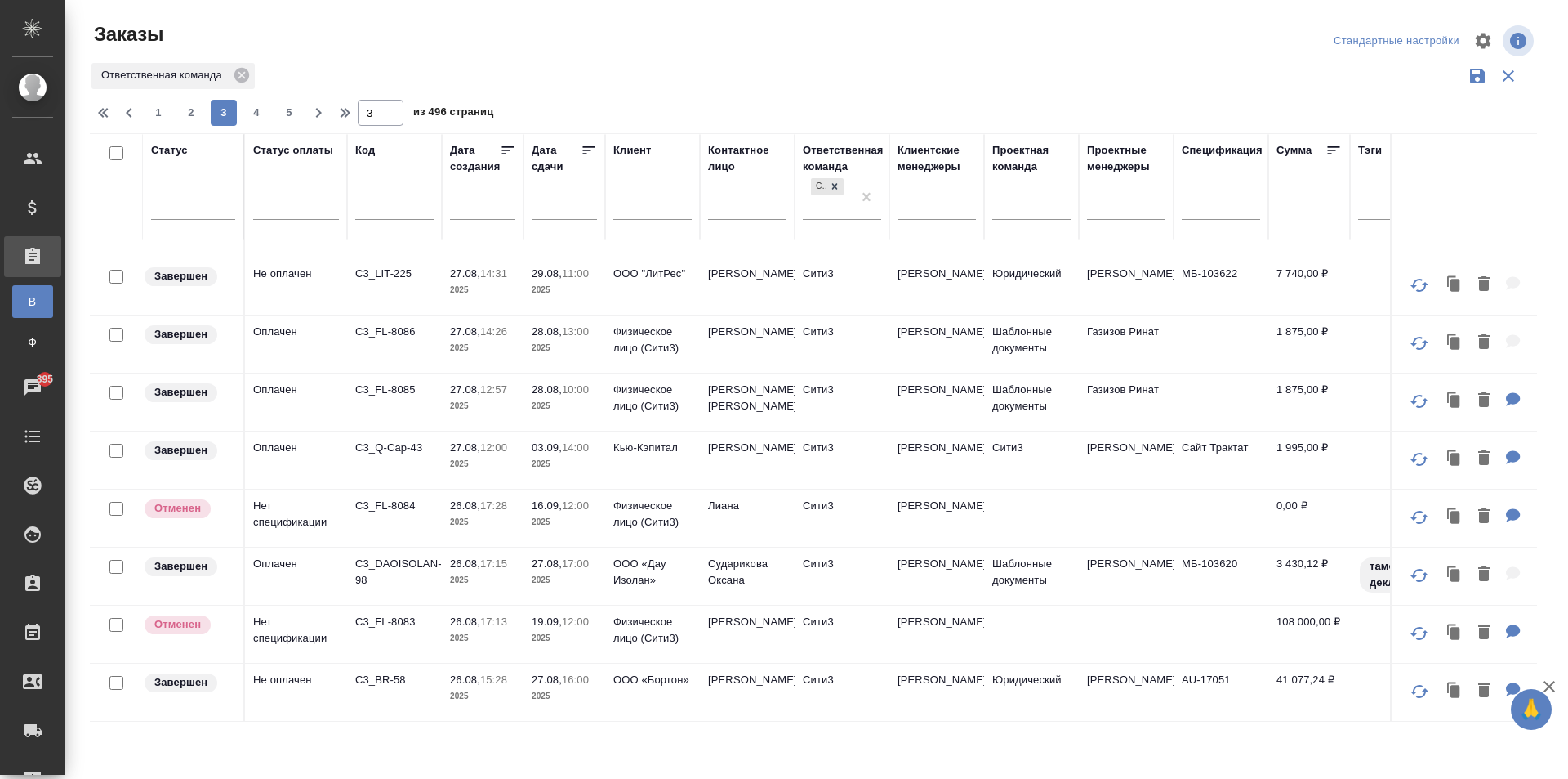
scroll to position [1080, 0]
click at [253, 115] on span "4" at bounding box center [257, 113] width 26 height 17
type input "4"
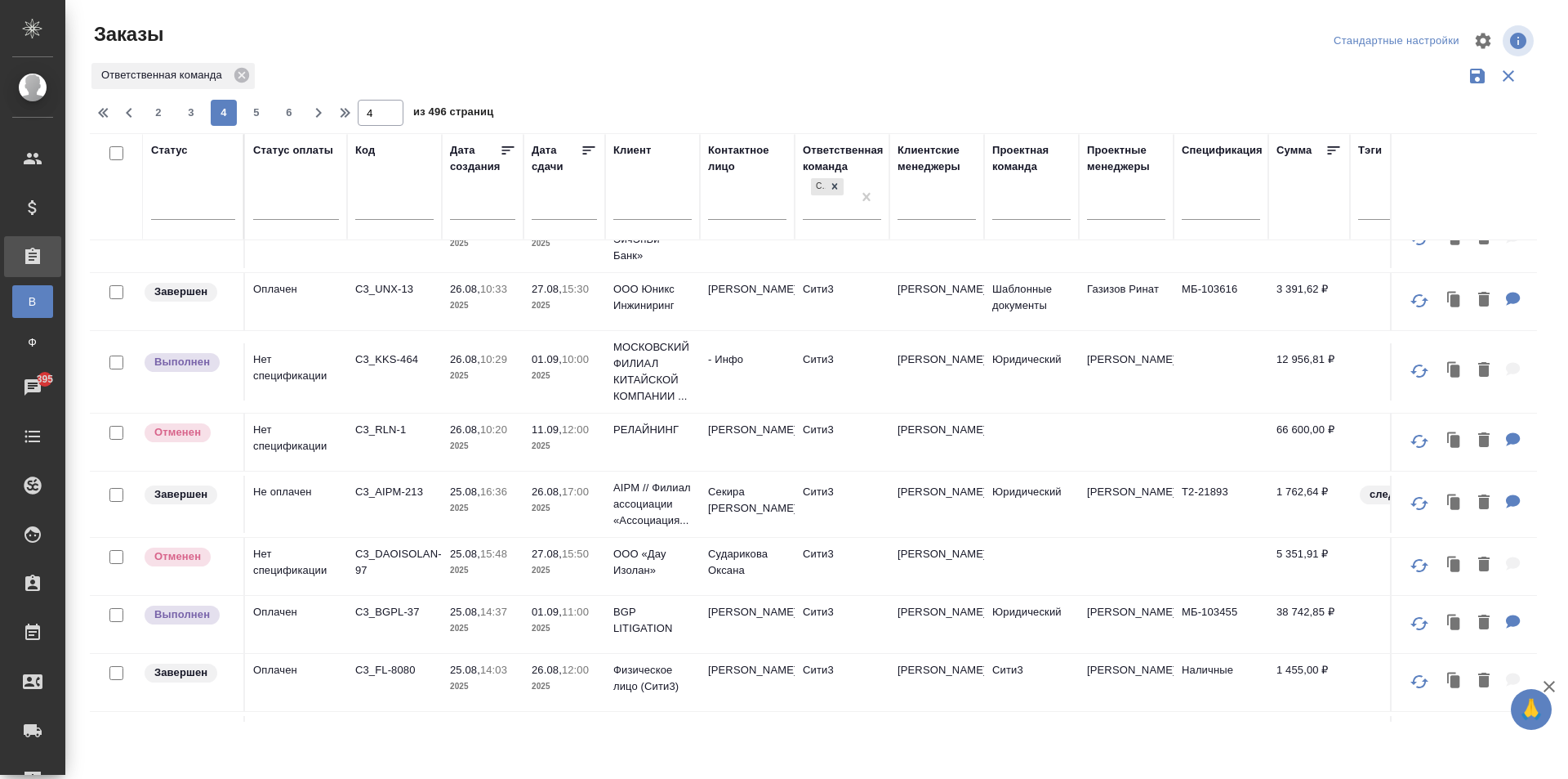
scroll to position [394, 0]
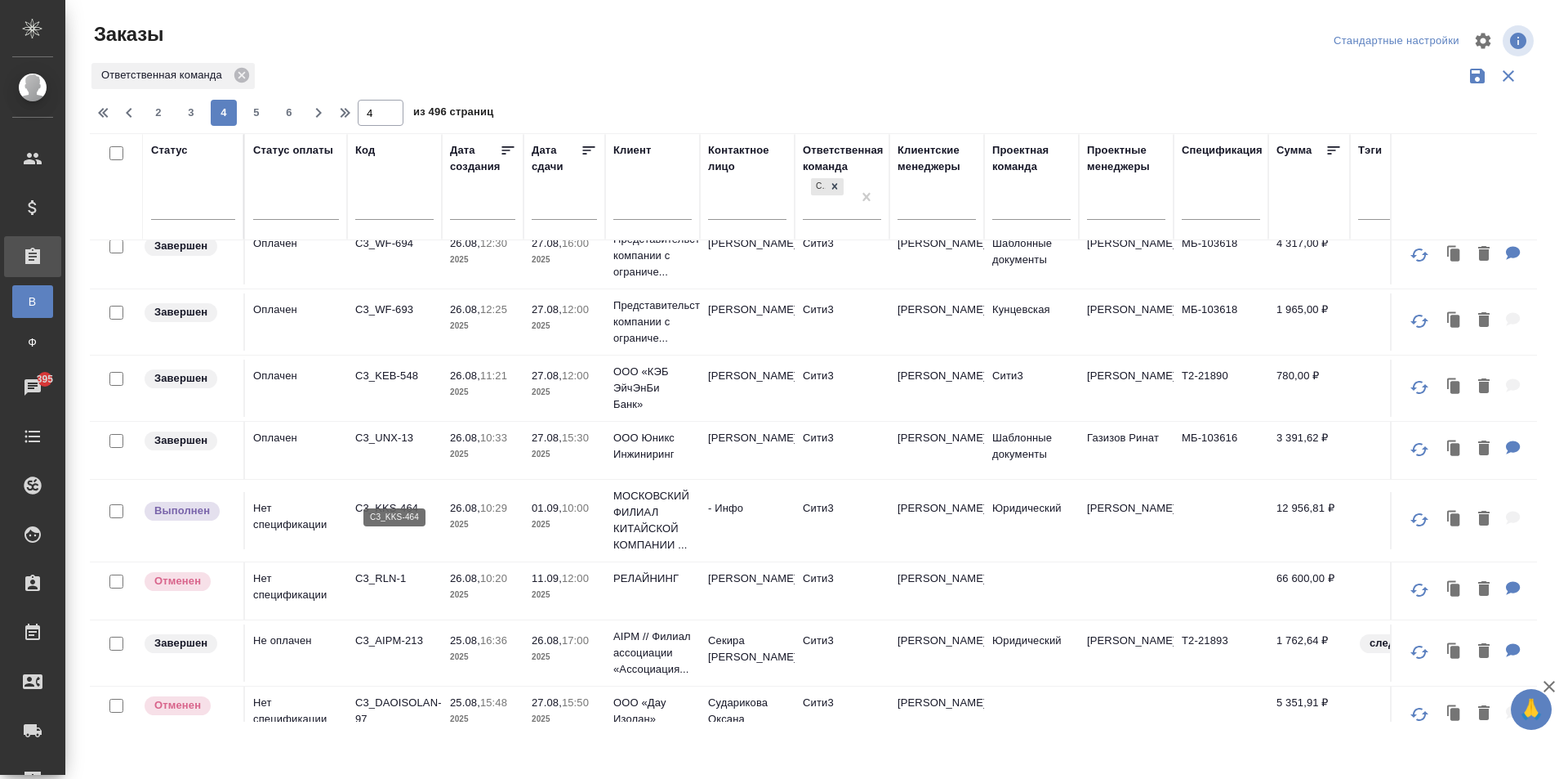
click at [409, 500] on p "C3_KKS-464" at bounding box center [395, 508] width 79 height 17
click at [39, 372] on span "395" at bounding box center [45, 379] width 37 height 17
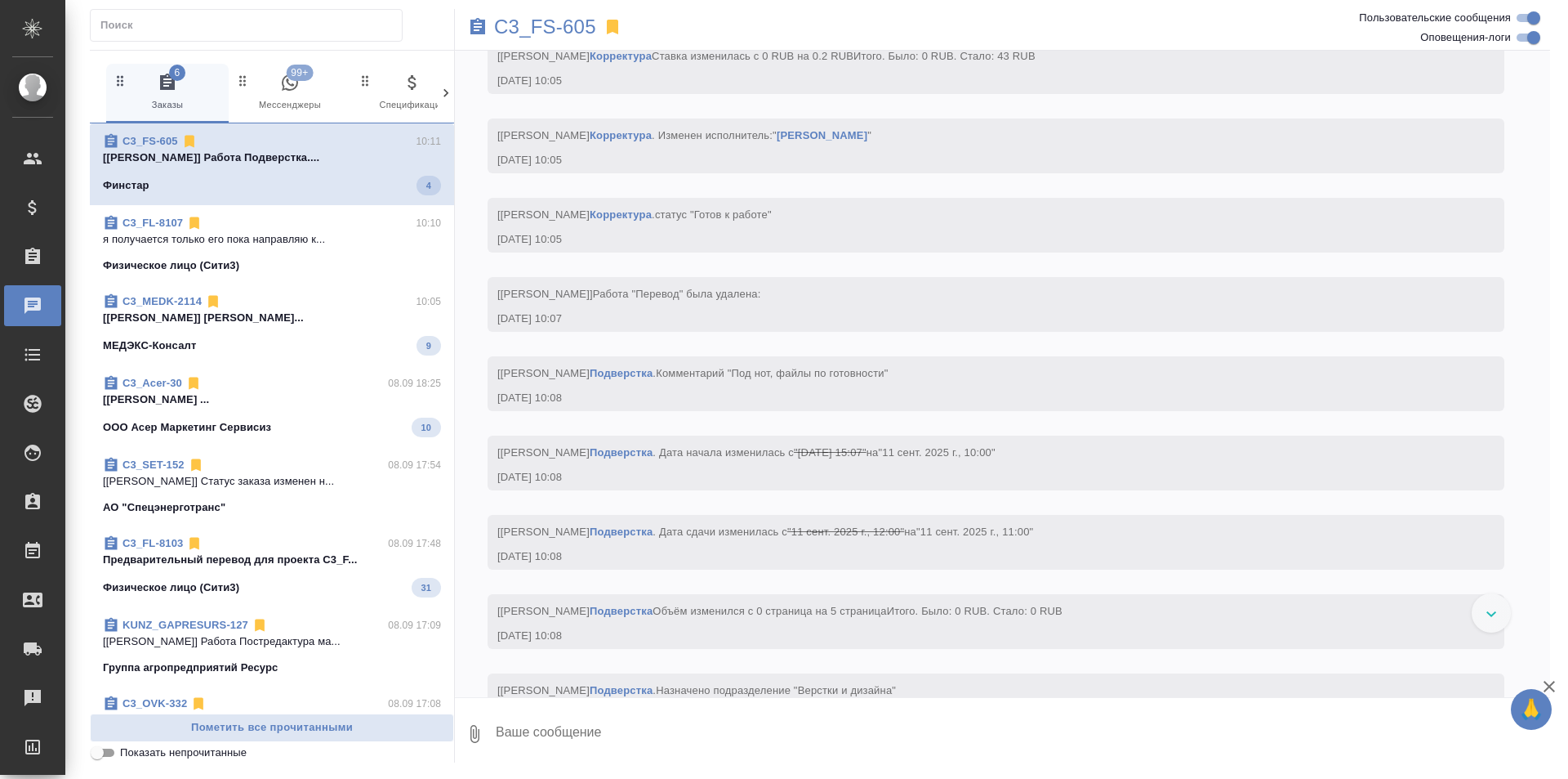
click at [284, 245] on p "я получается только его пока направляю к..." at bounding box center [272, 239] width 338 height 17
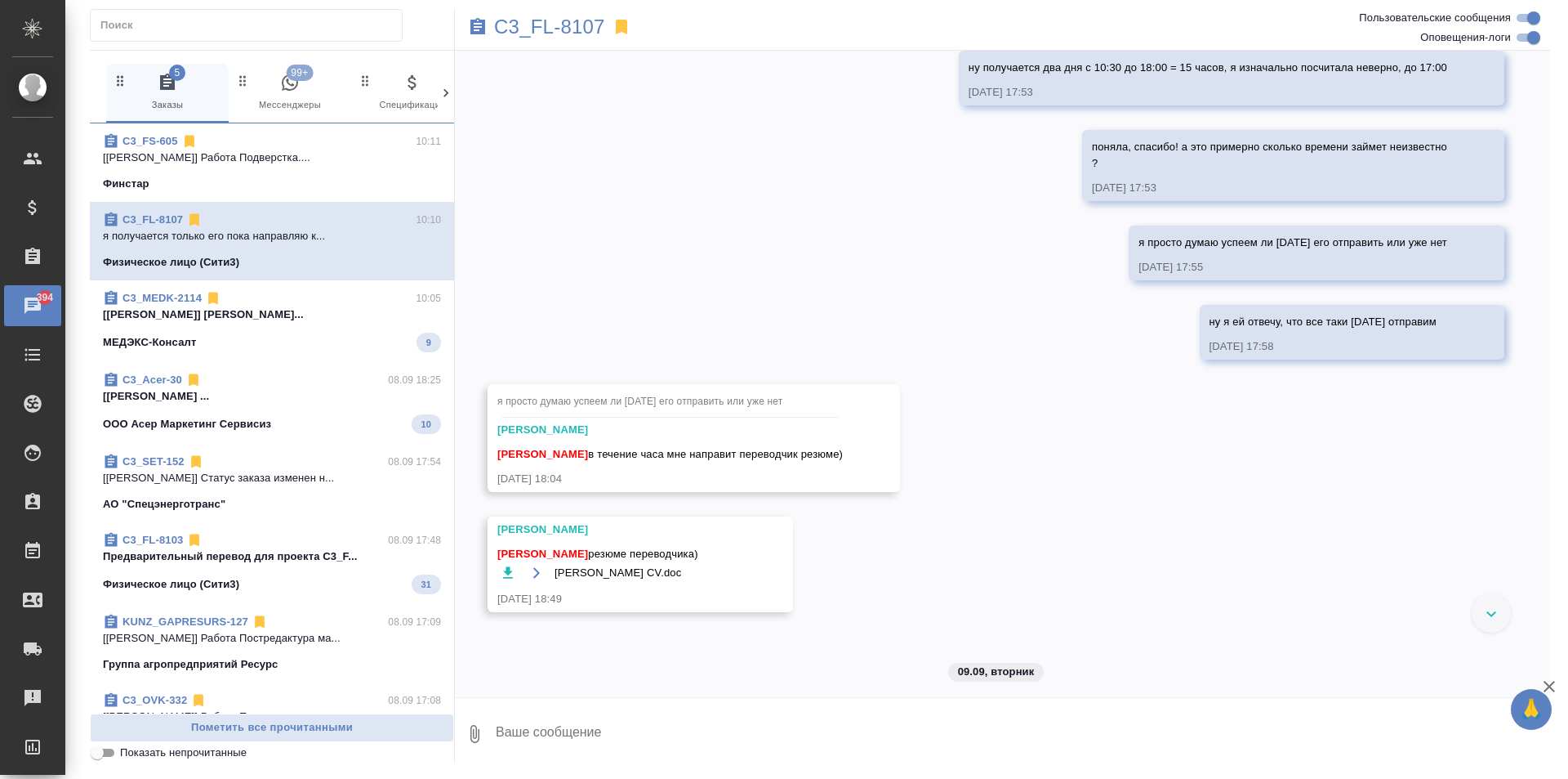
scroll to position [5308, 0]
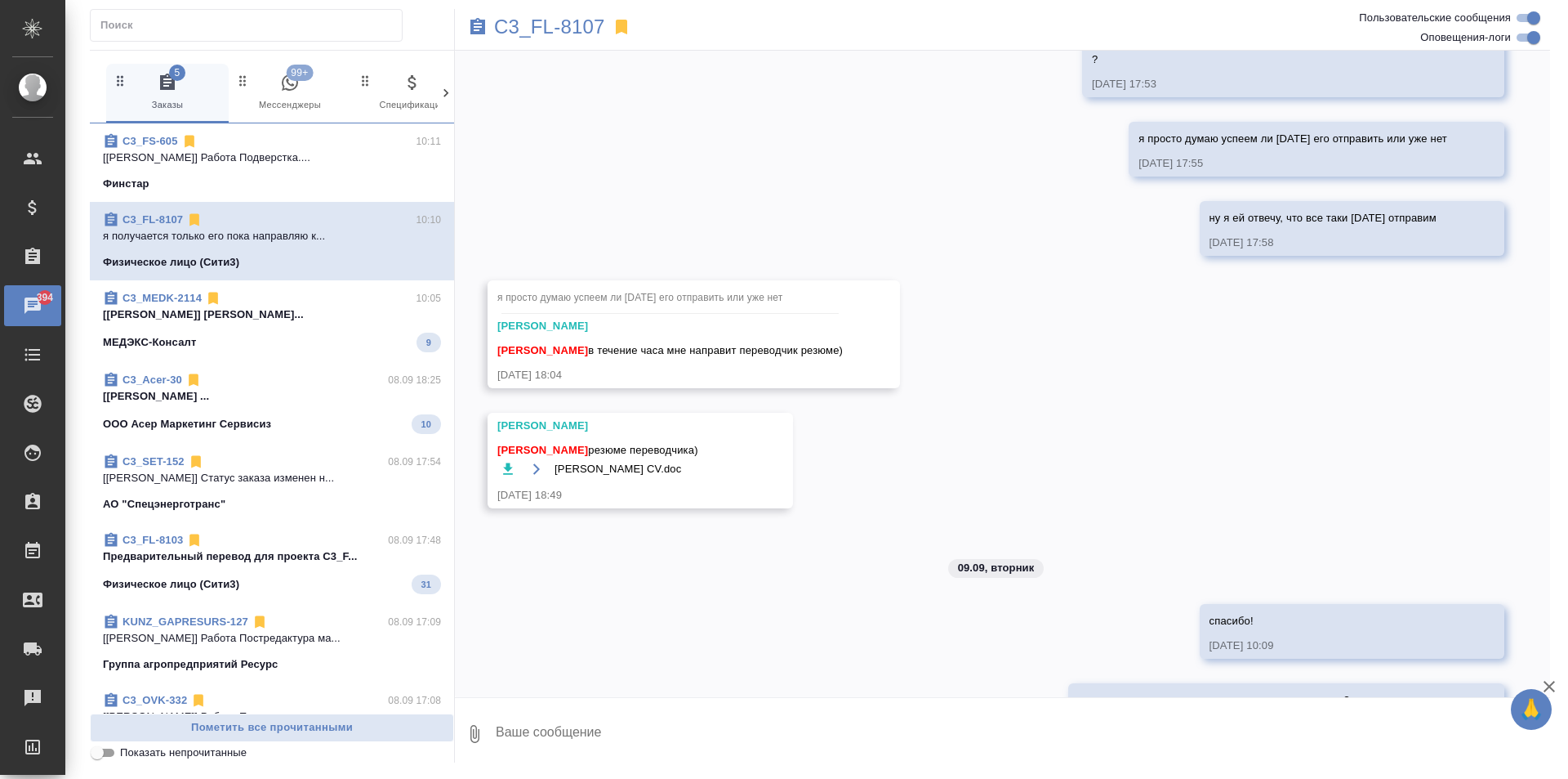
click at [502, 461] on icon "button" at bounding box center [508, 469] width 17 height 17
click at [1090, 448] on div "08.09, понедельник [Москалец Алина] Задана общая тематика: Юридическая/Финансов…" at bounding box center [1002, 374] width 1096 height 646
drag, startPoint x: 1090, startPoint y: 448, endPoint x: 948, endPoint y: 569, distance: 186.6
click at [948, 569] on div "08.09, понедельник [Москалец Алина] Задана общая тематика: Юридическая/Финансов…" at bounding box center [1002, 374] width 1096 height 646
click at [705, 721] on textarea at bounding box center [1022, 734] width 1056 height 56
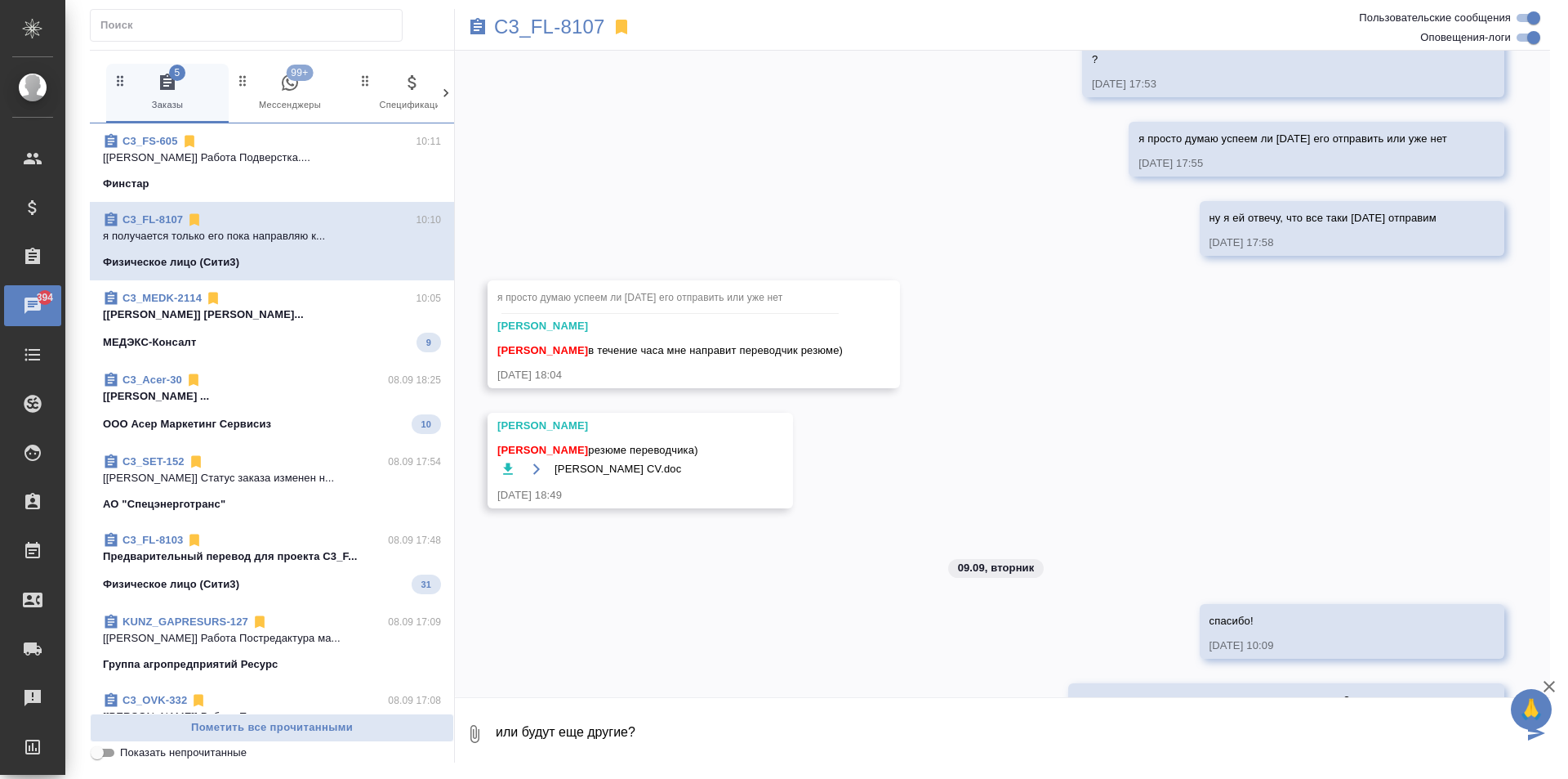
type textarea "или будут еще другие?"
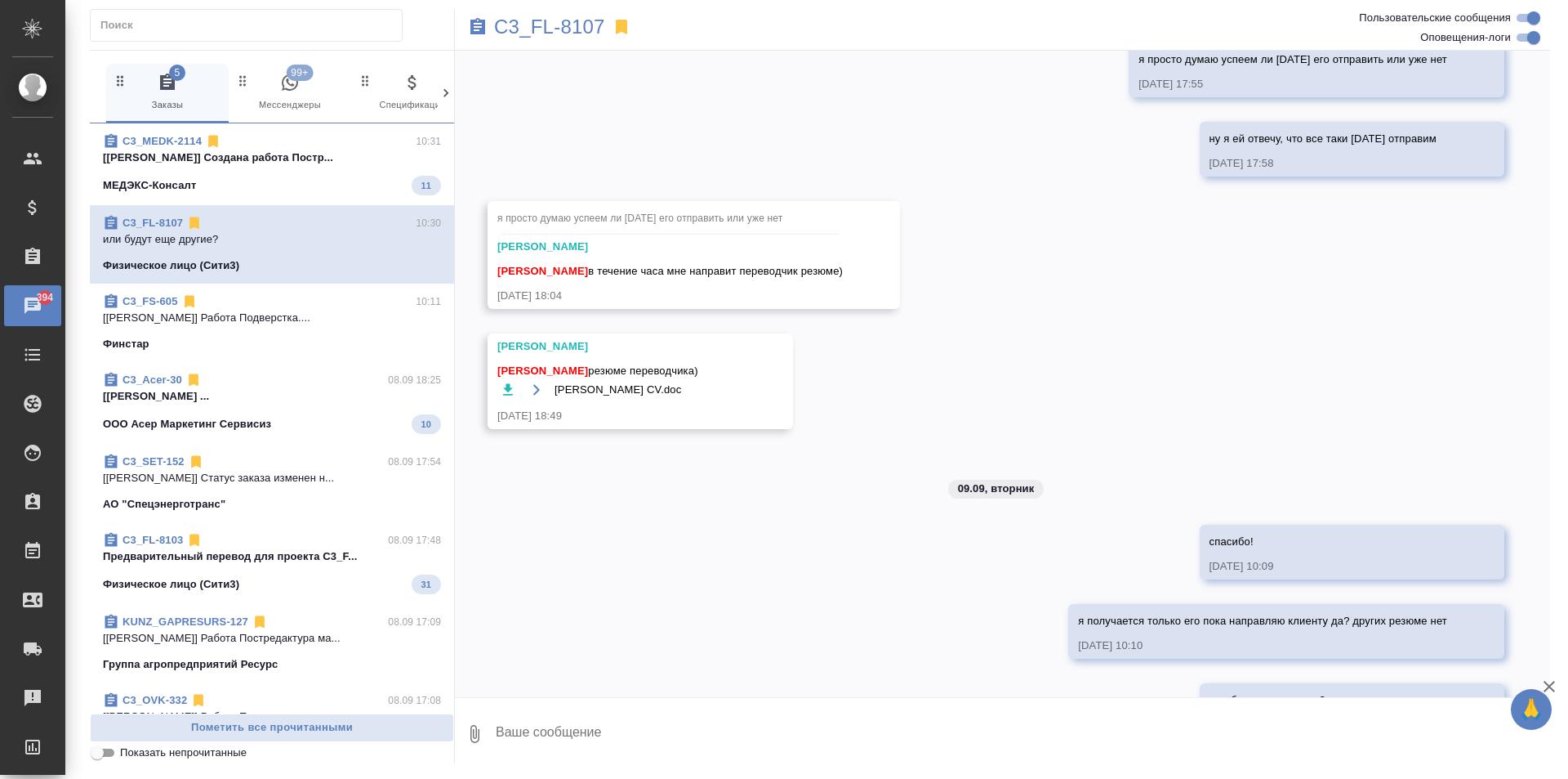
type textarea """
click at [535, 732] on textarea at bounding box center [1022, 734] width 1056 height 56
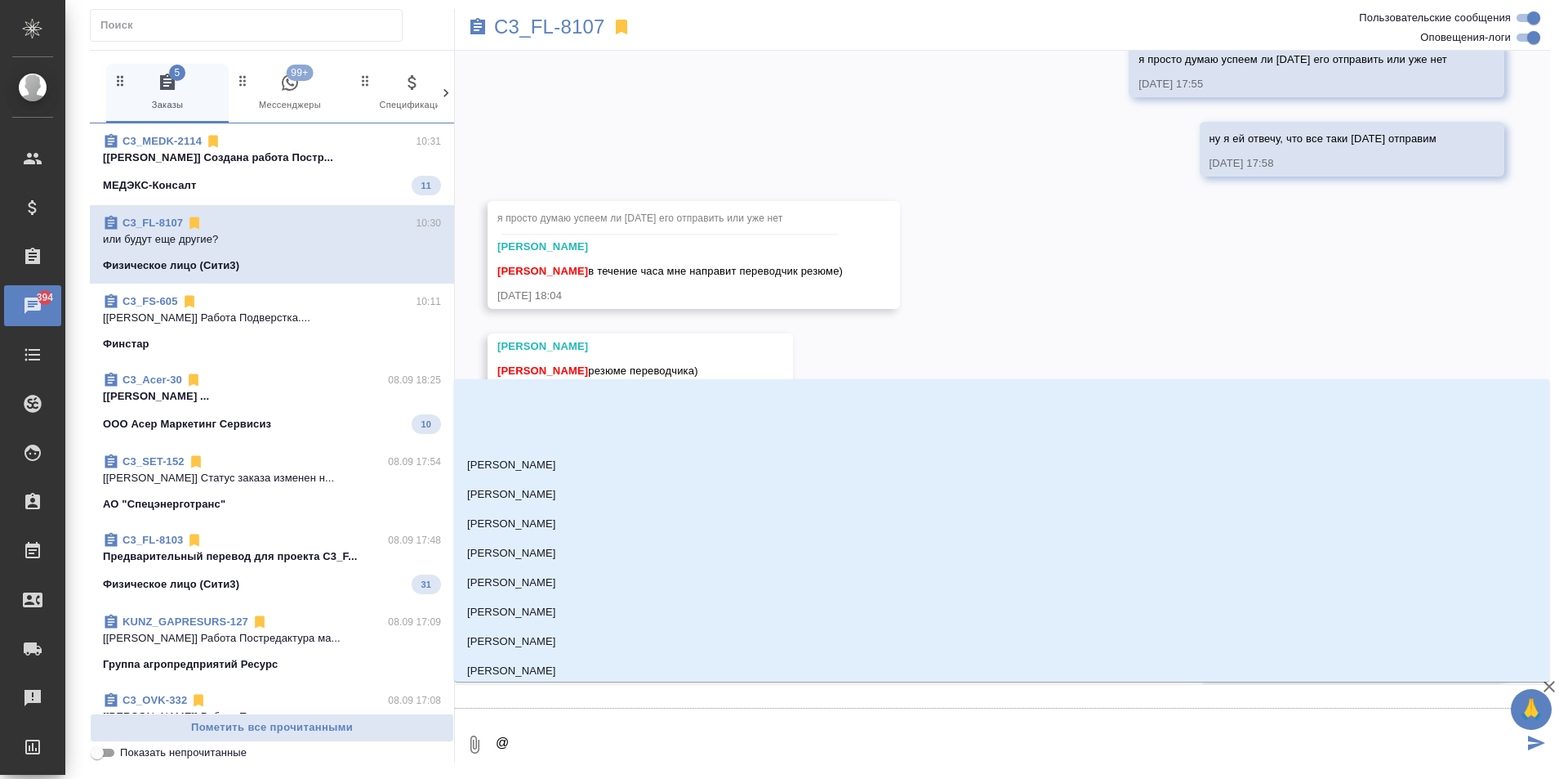
scroll to position [1716, 0]
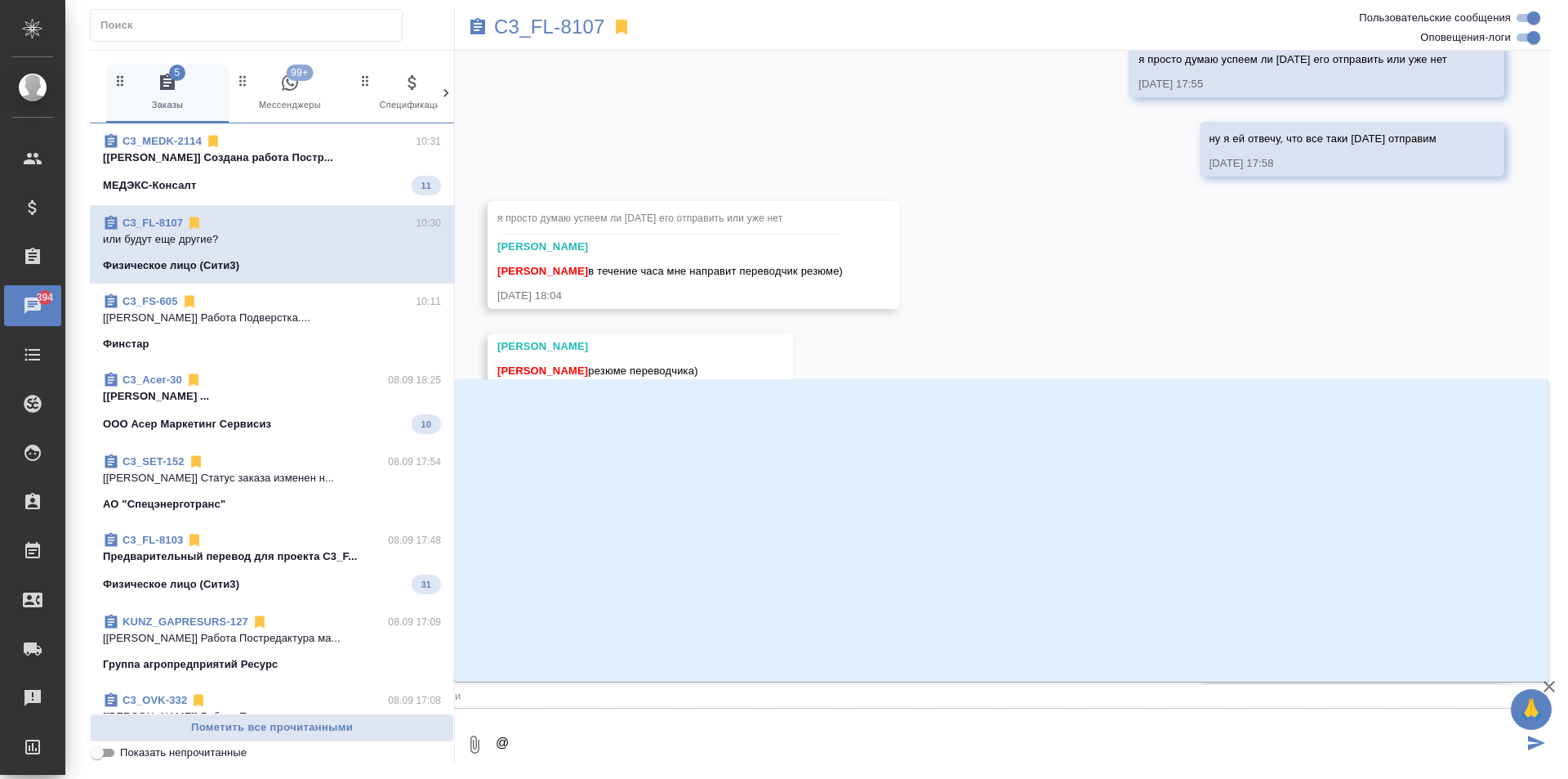
type textarea "@и"
type input "и"
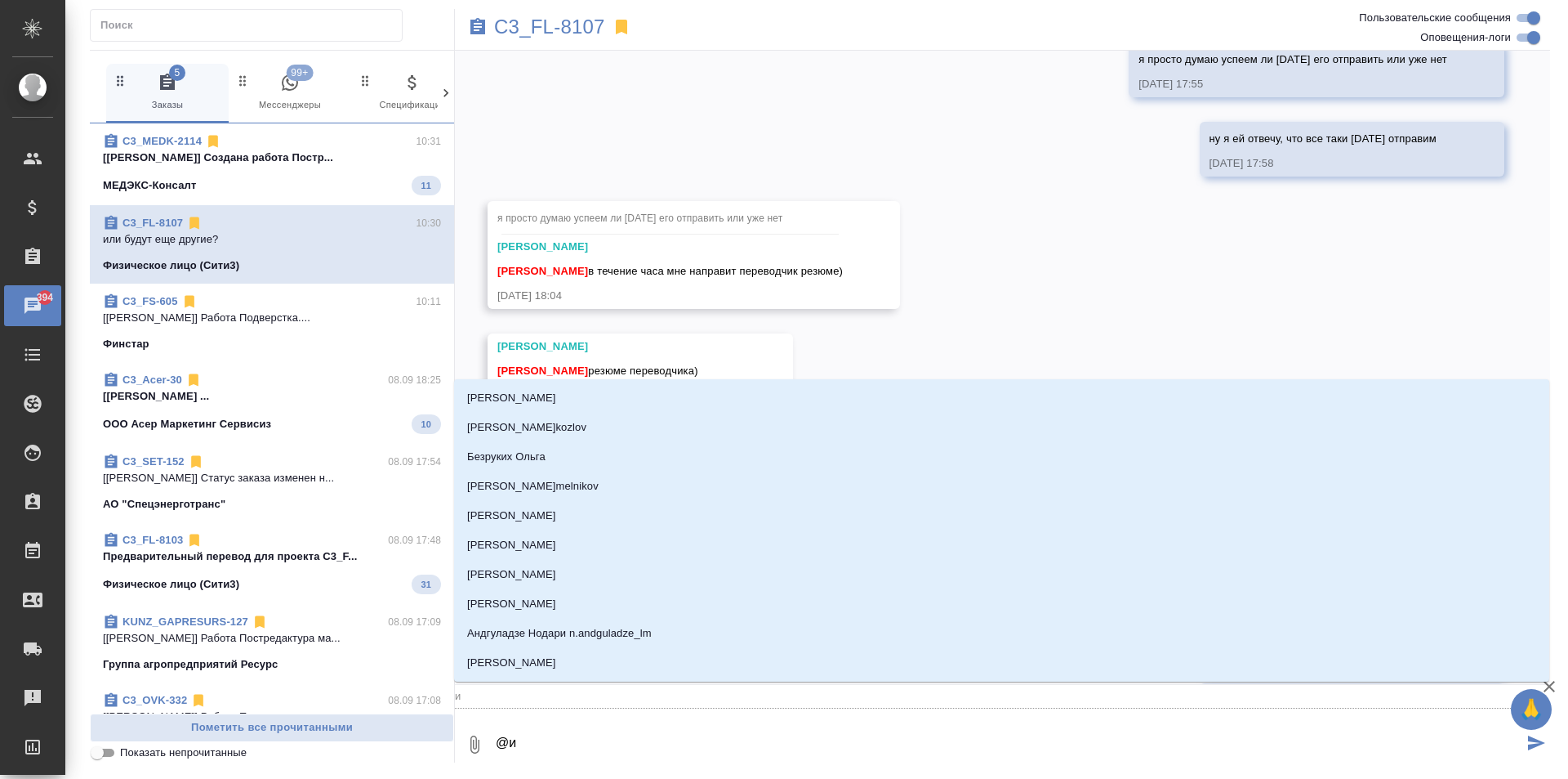
type textarea "@ир"
type input "ир"
type textarea "@ири"
type input "ири"
type textarea "@ирин"
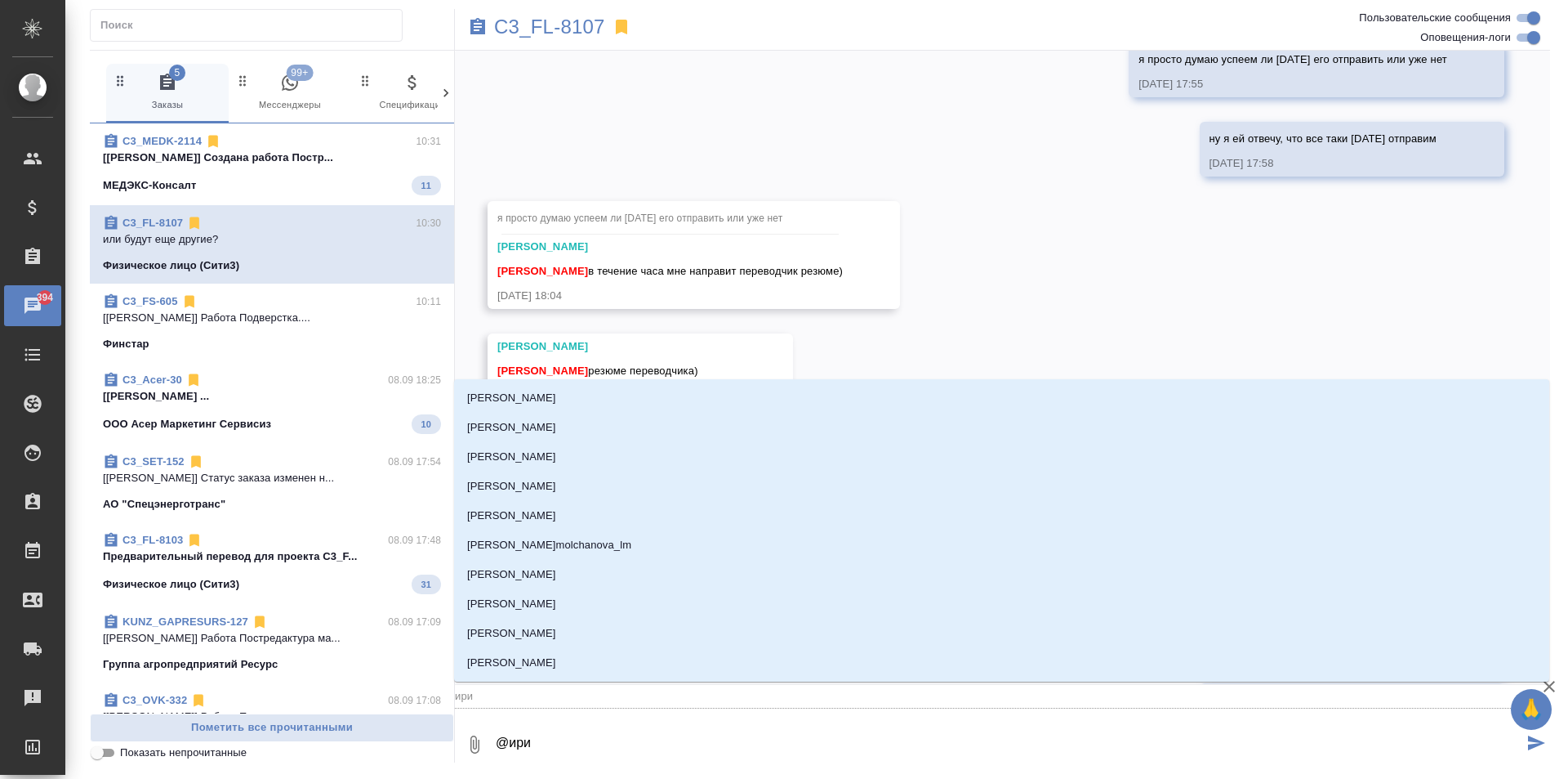
type input "ирин"
type textarea "@ирина"
type input "ирина"
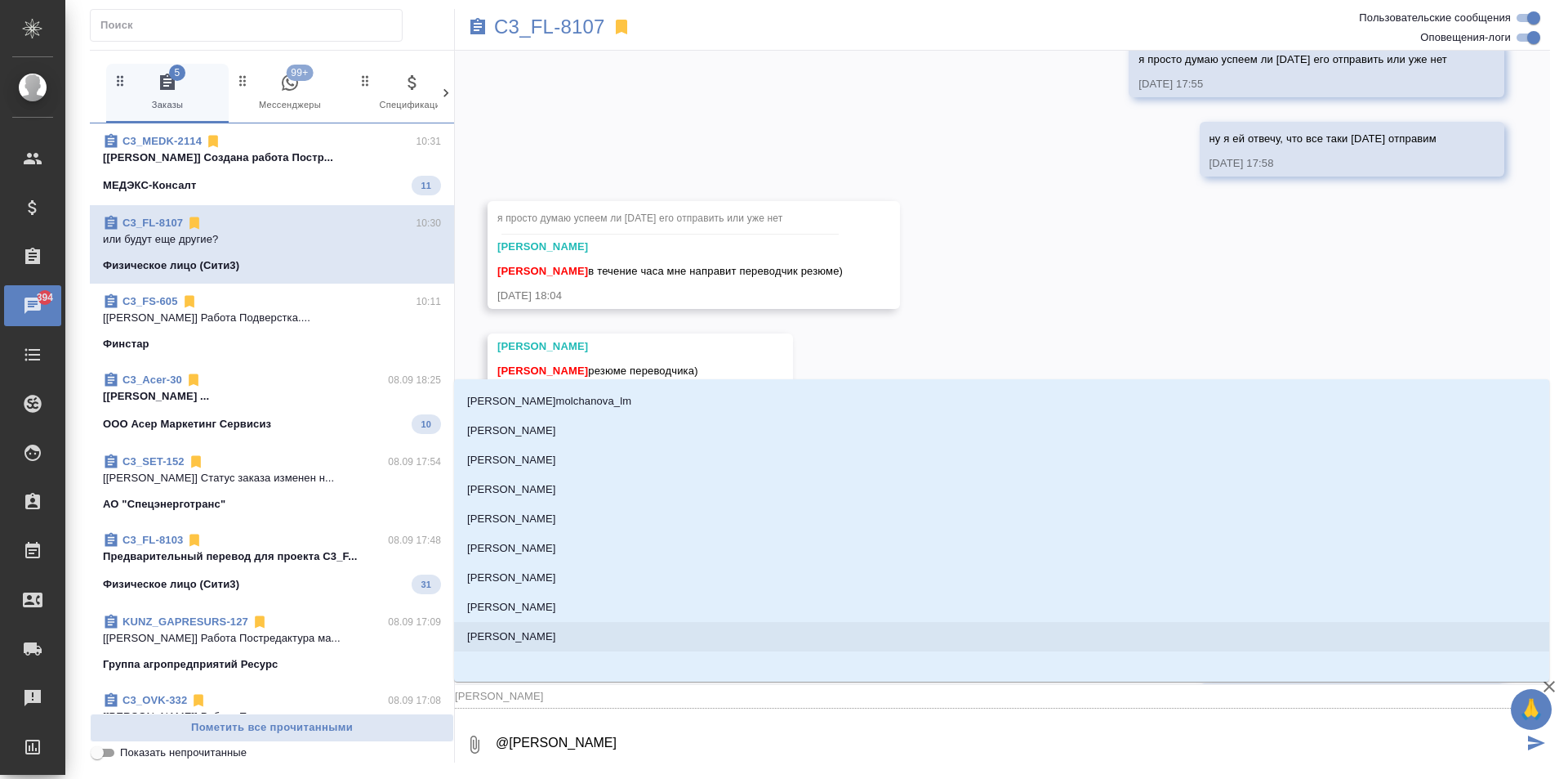
click at [551, 628] on li "Федотова Ирина" at bounding box center [1001, 637] width 1096 height 30
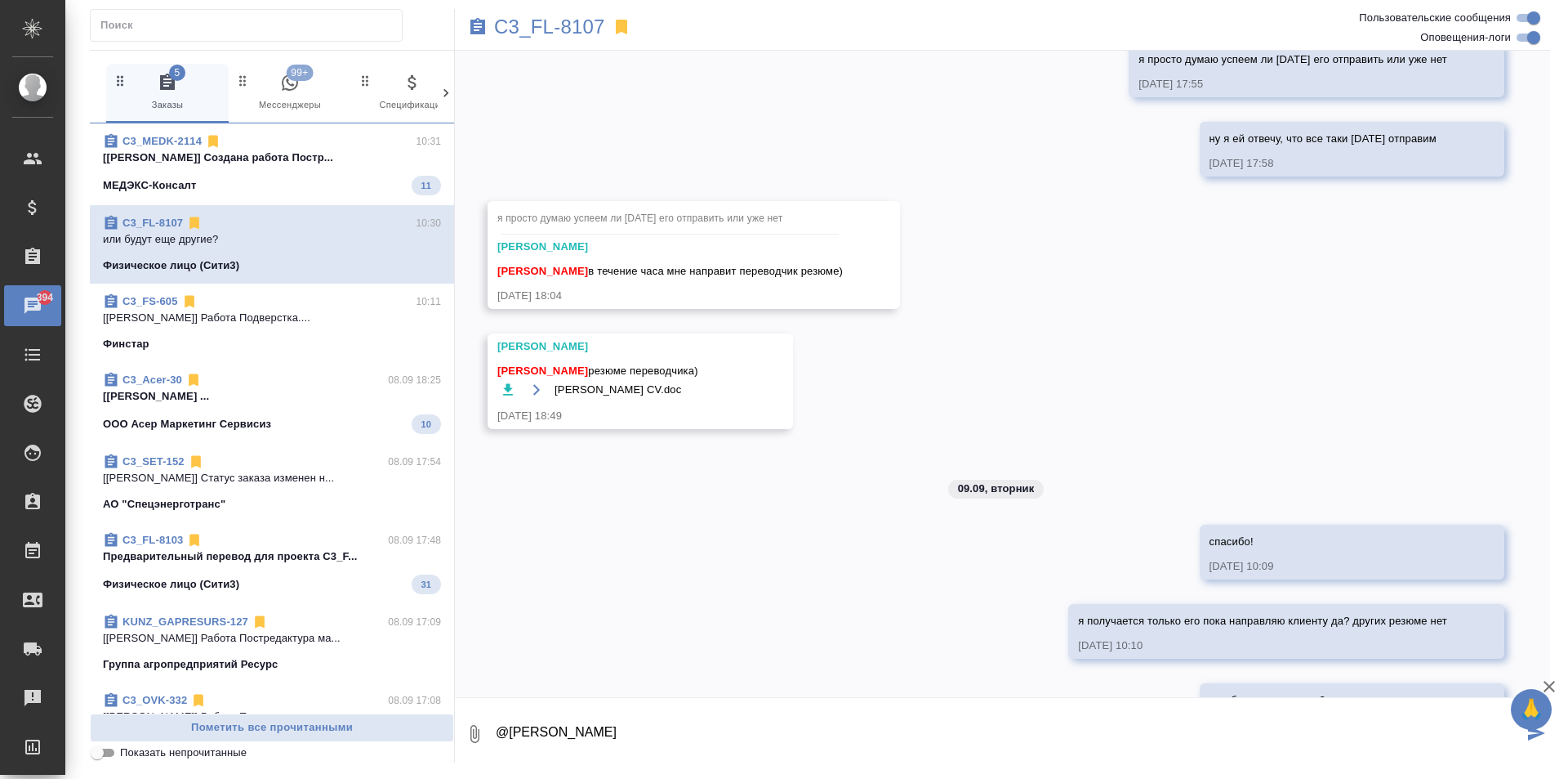
type textarea "@Федотова Ирина"
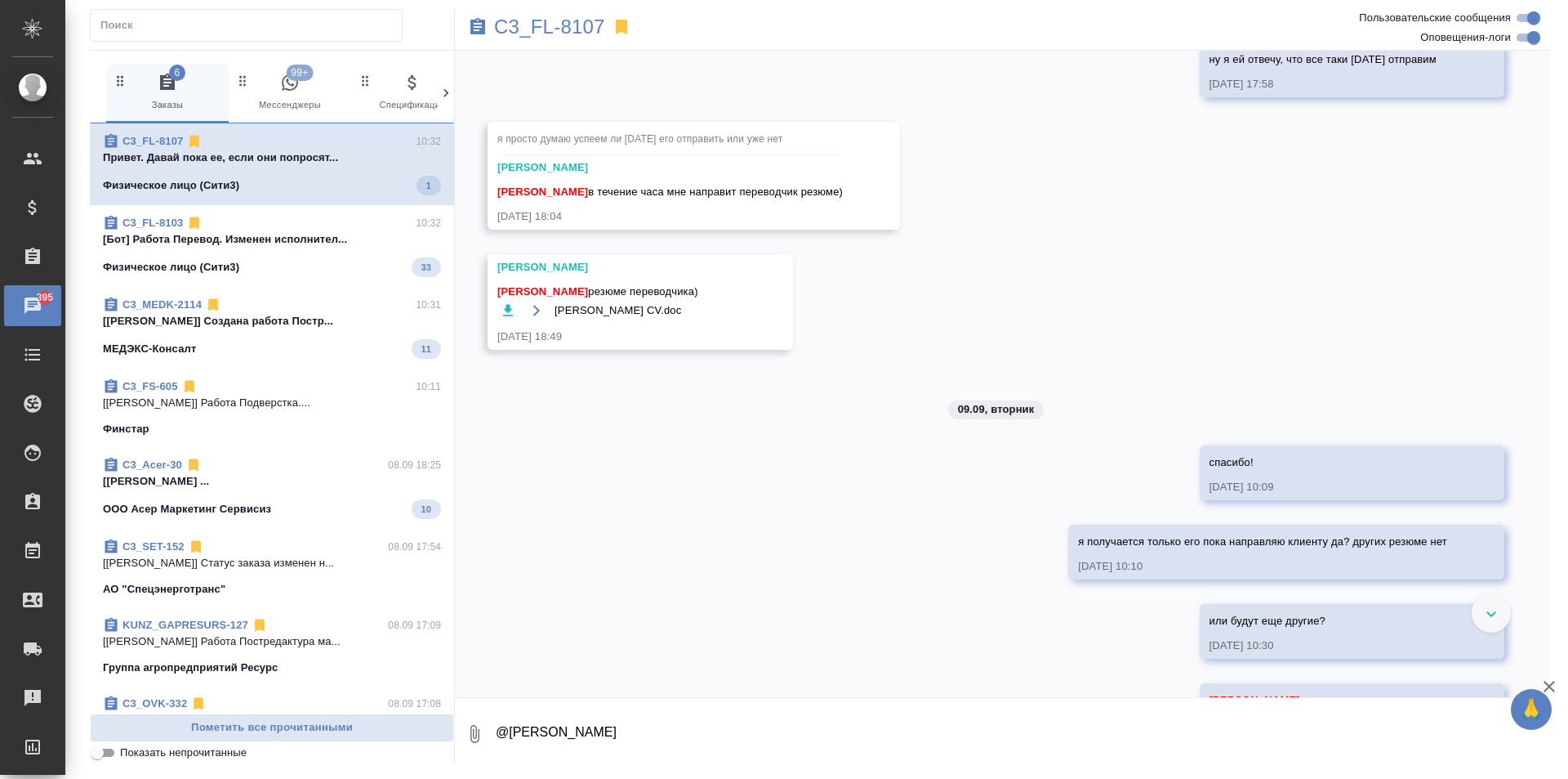
scroll to position [5566, 0]
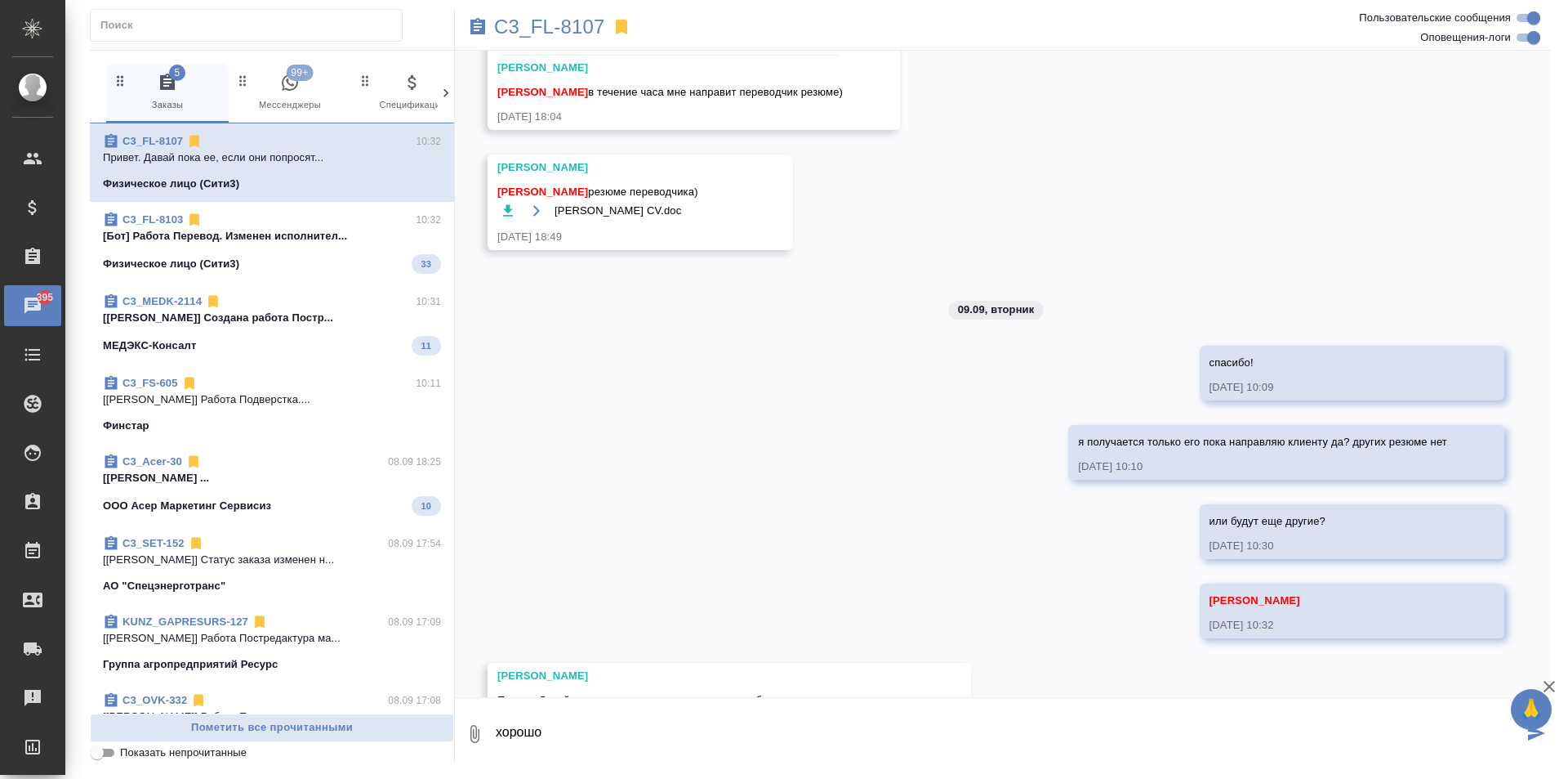
type textarea "хорошо"
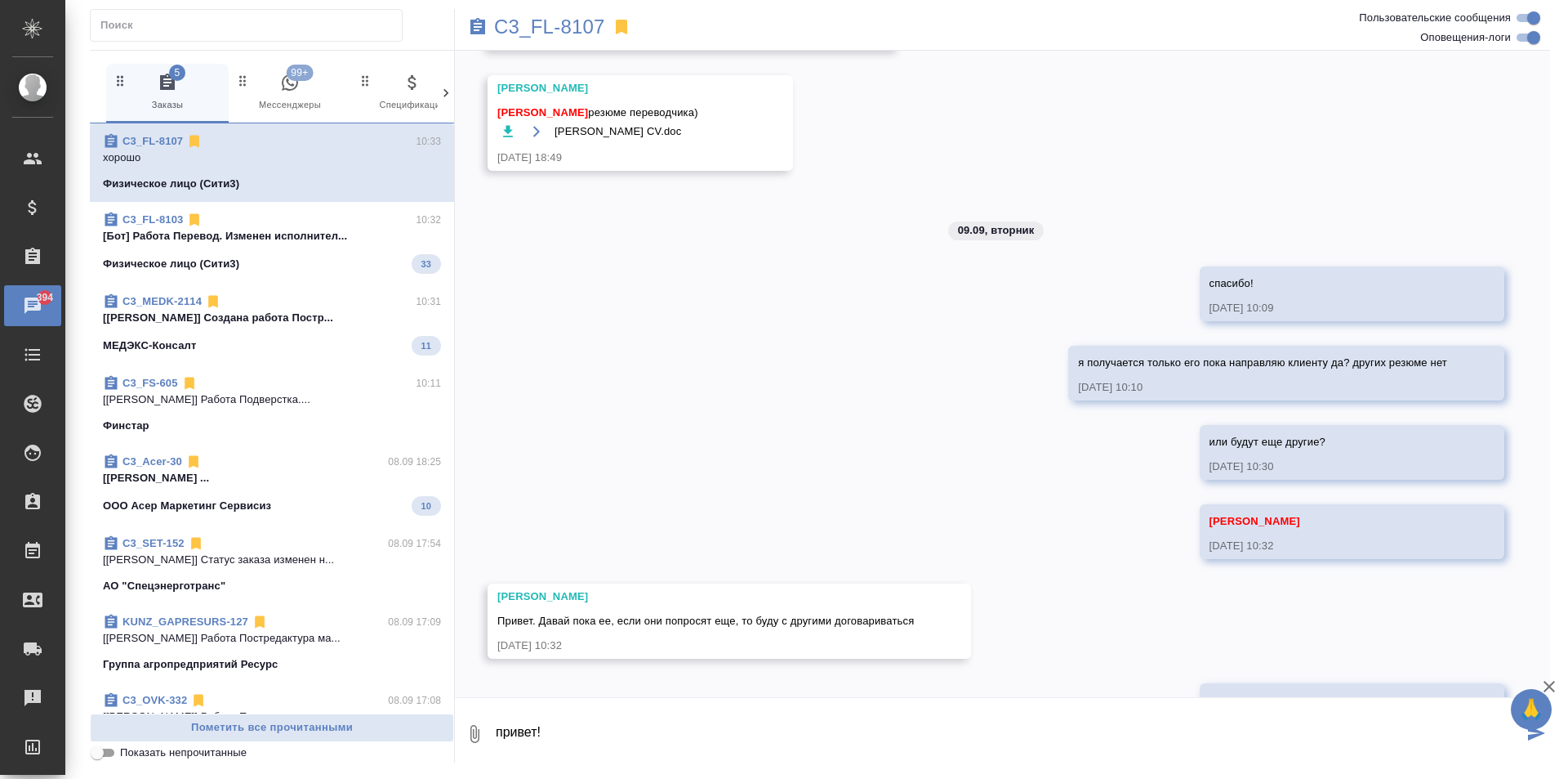
type textarea "привет!"
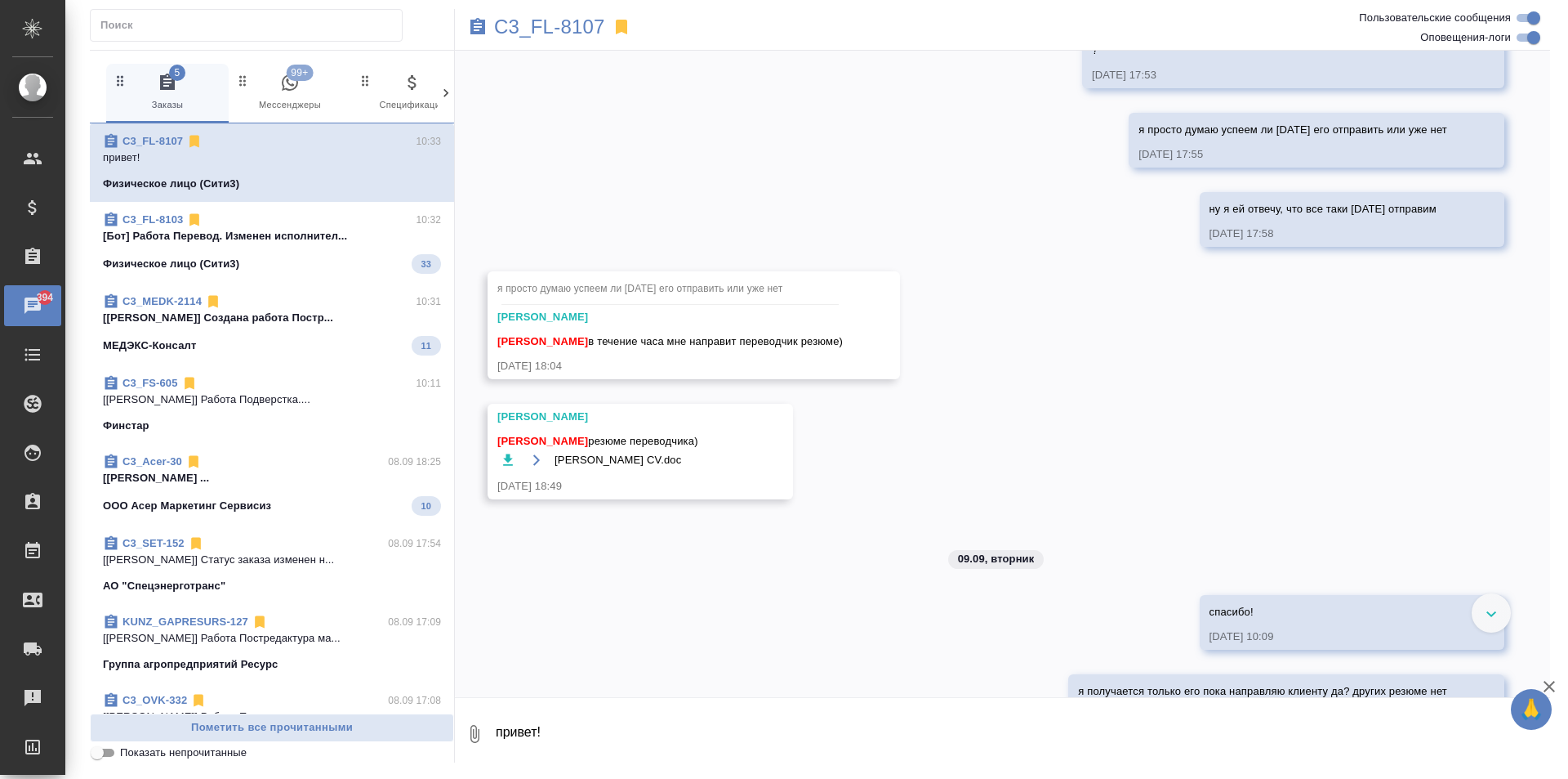
scroll to position [5316, 0]
click at [507, 454] on icon "button" at bounding box center [507, 459] width 10 height 11
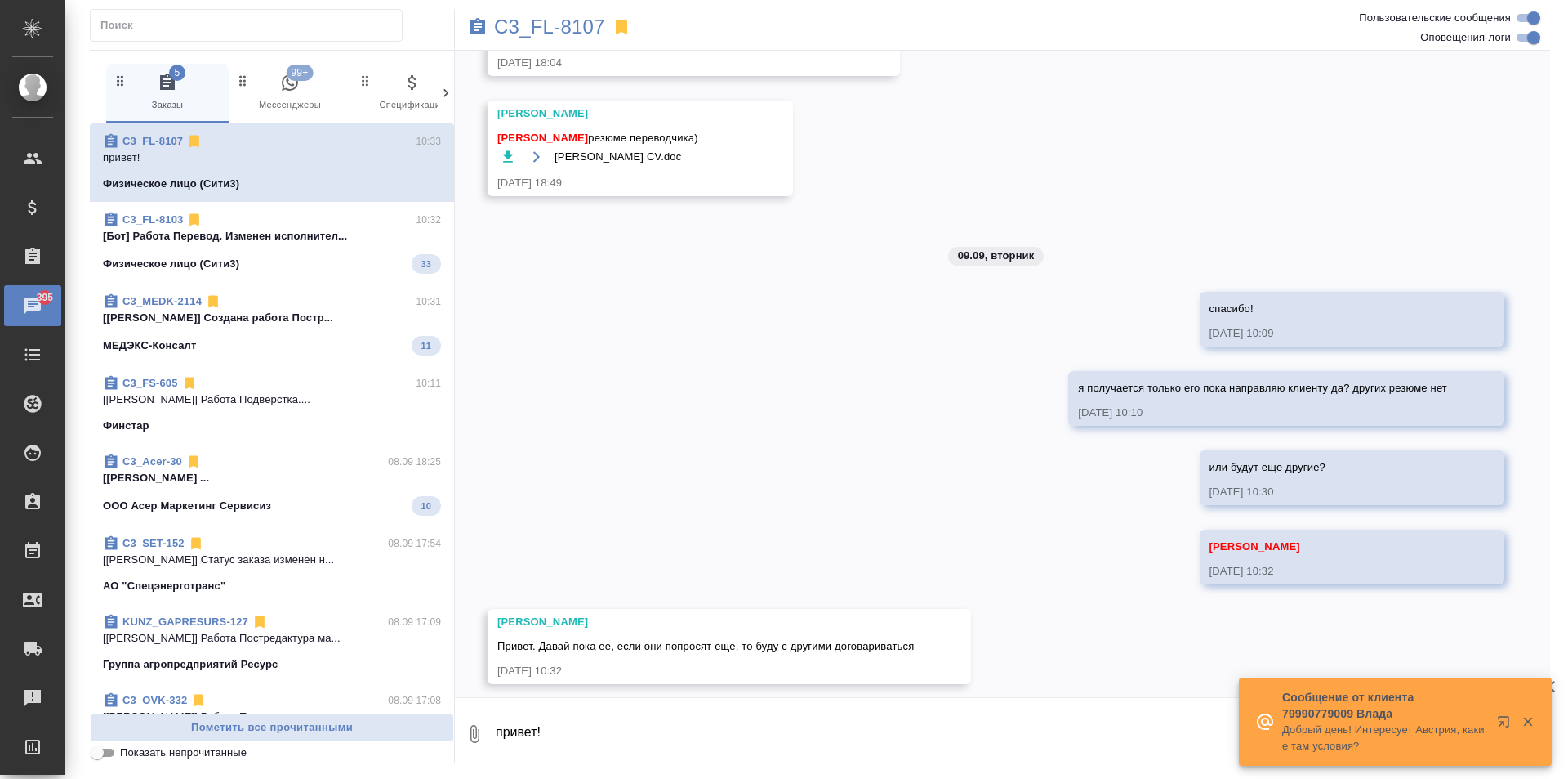
scroll to position [5725, 0]
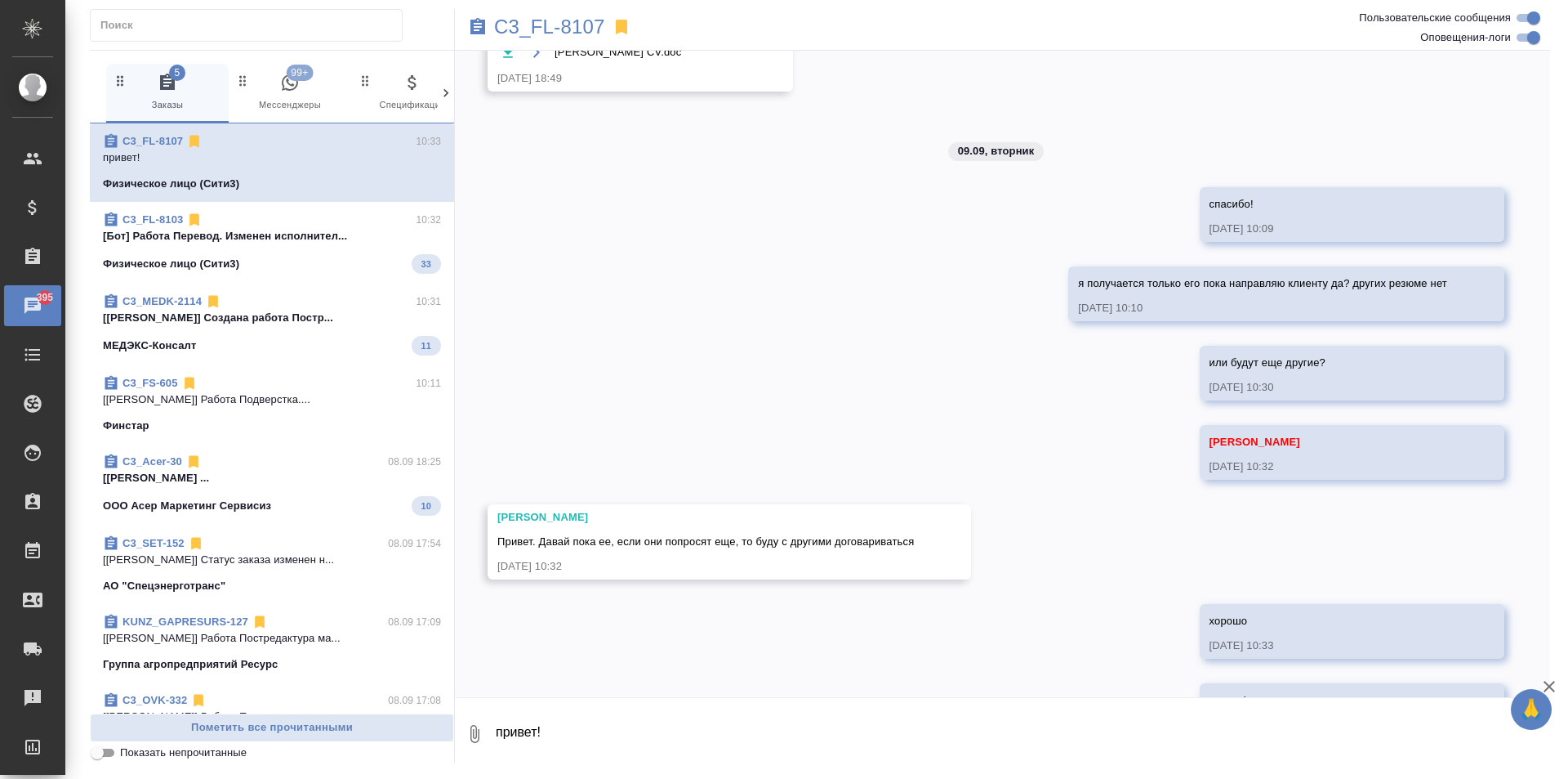
click at [284, 72] on button "99+ Мессенджеры" at bounding box center [290, 93] width 122 height 59
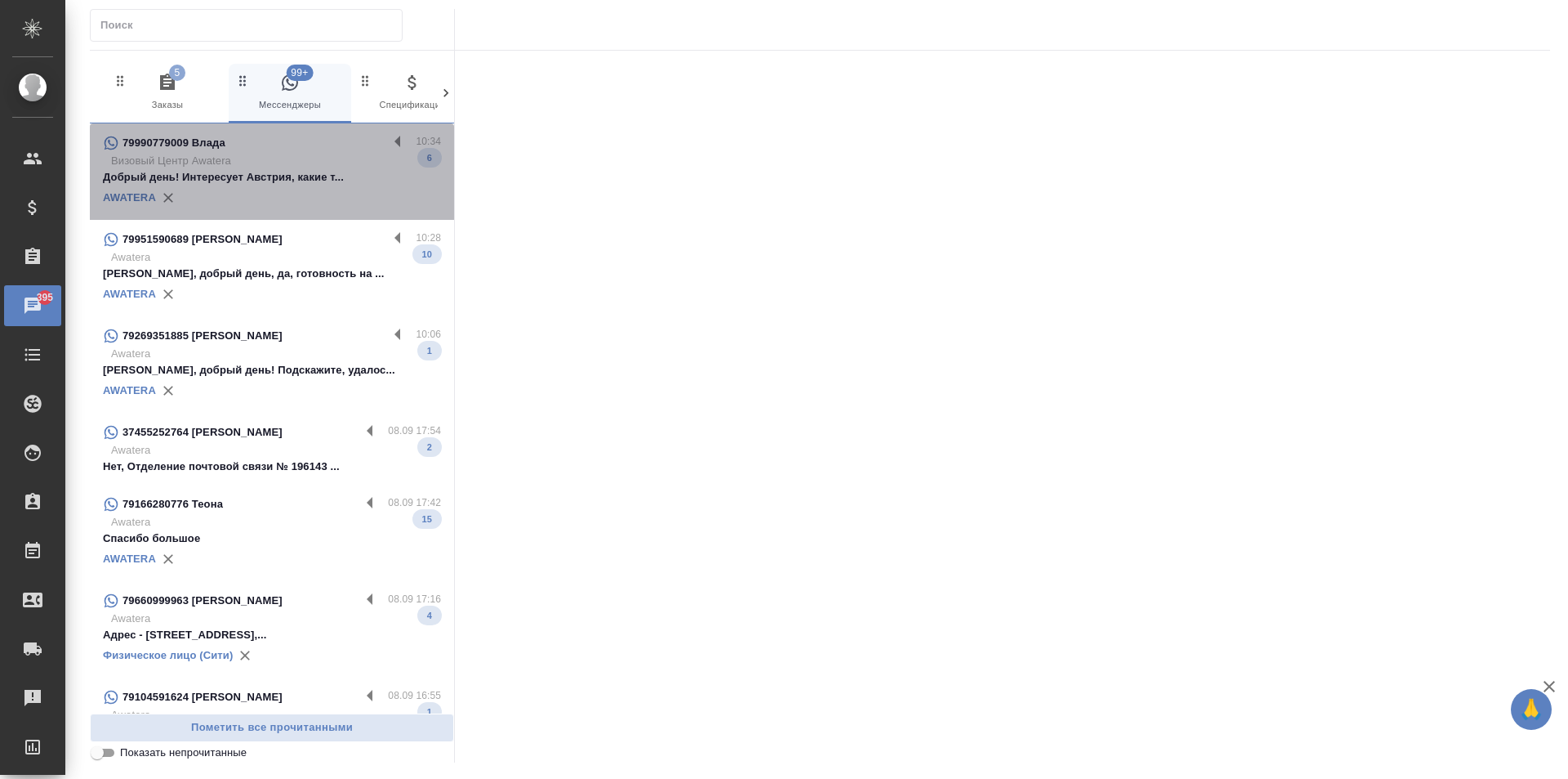
click at [283, 180] on p "Добрый день! Интересует Австрия, какие т..." at bounding box center [272, 177] width 338 height 17
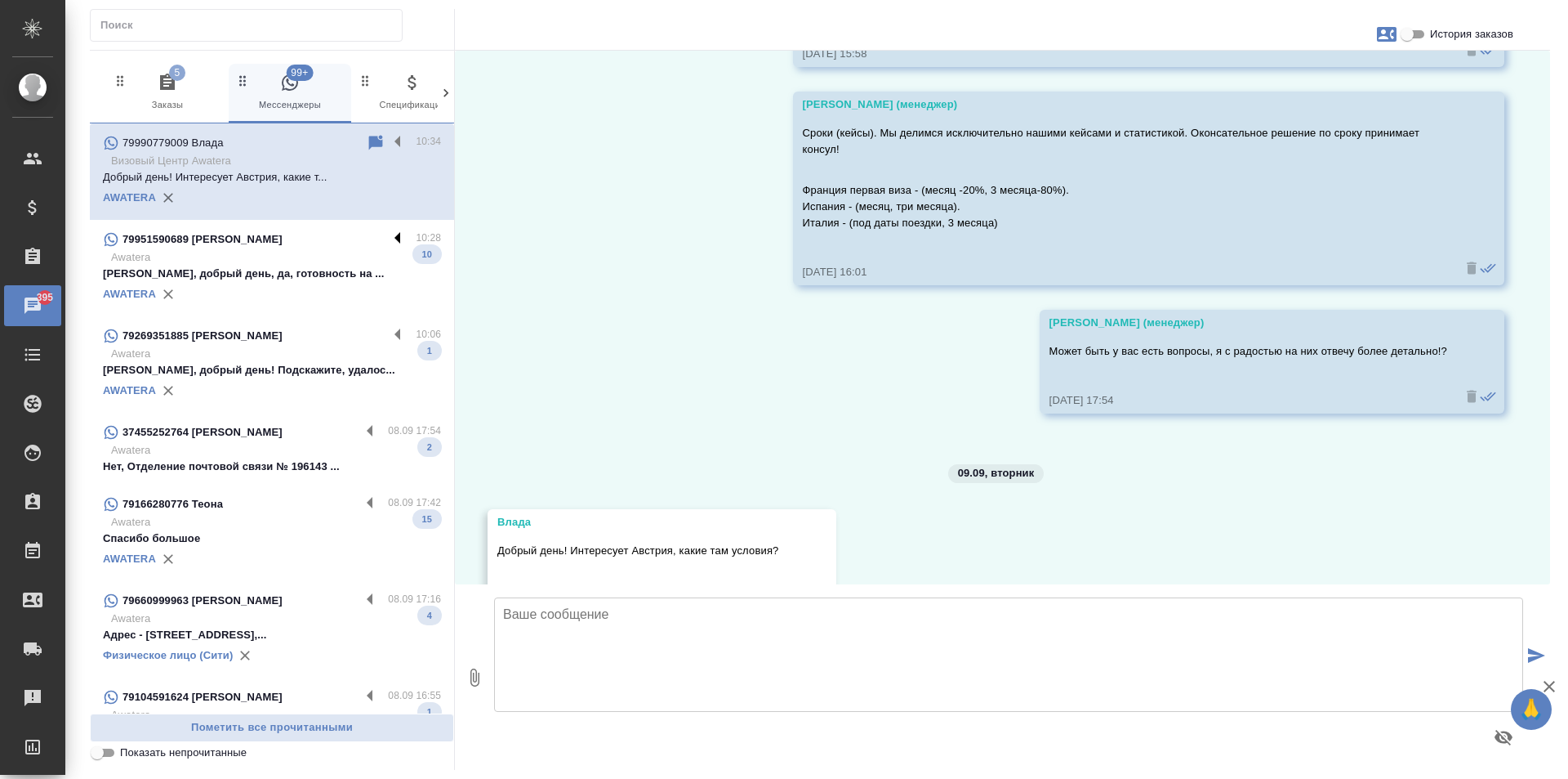
scroll to position [2902, 0]
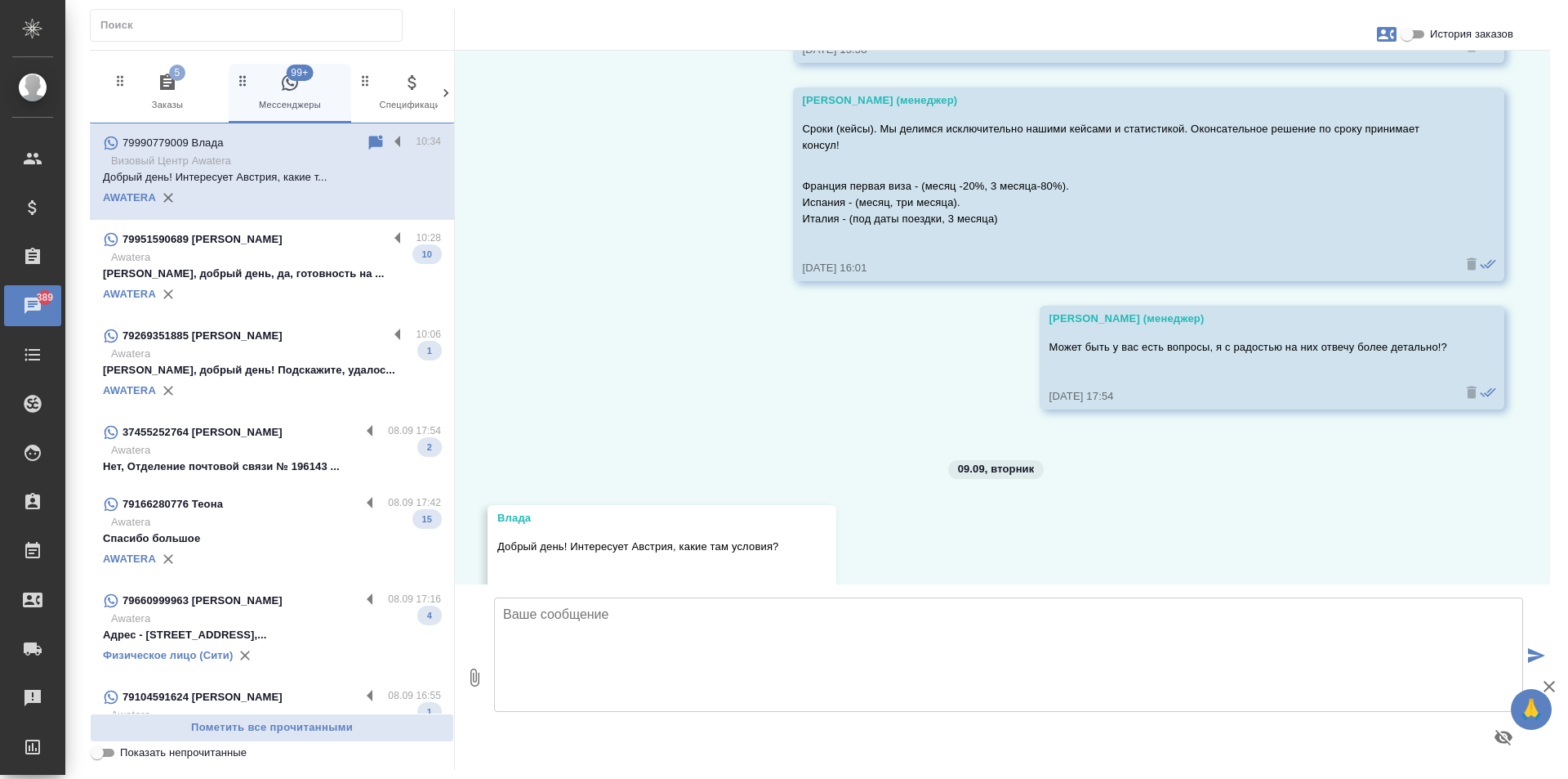
click at [287, 288] on div "AWATERA" at bounding box center [272, 294] width 338 height 24
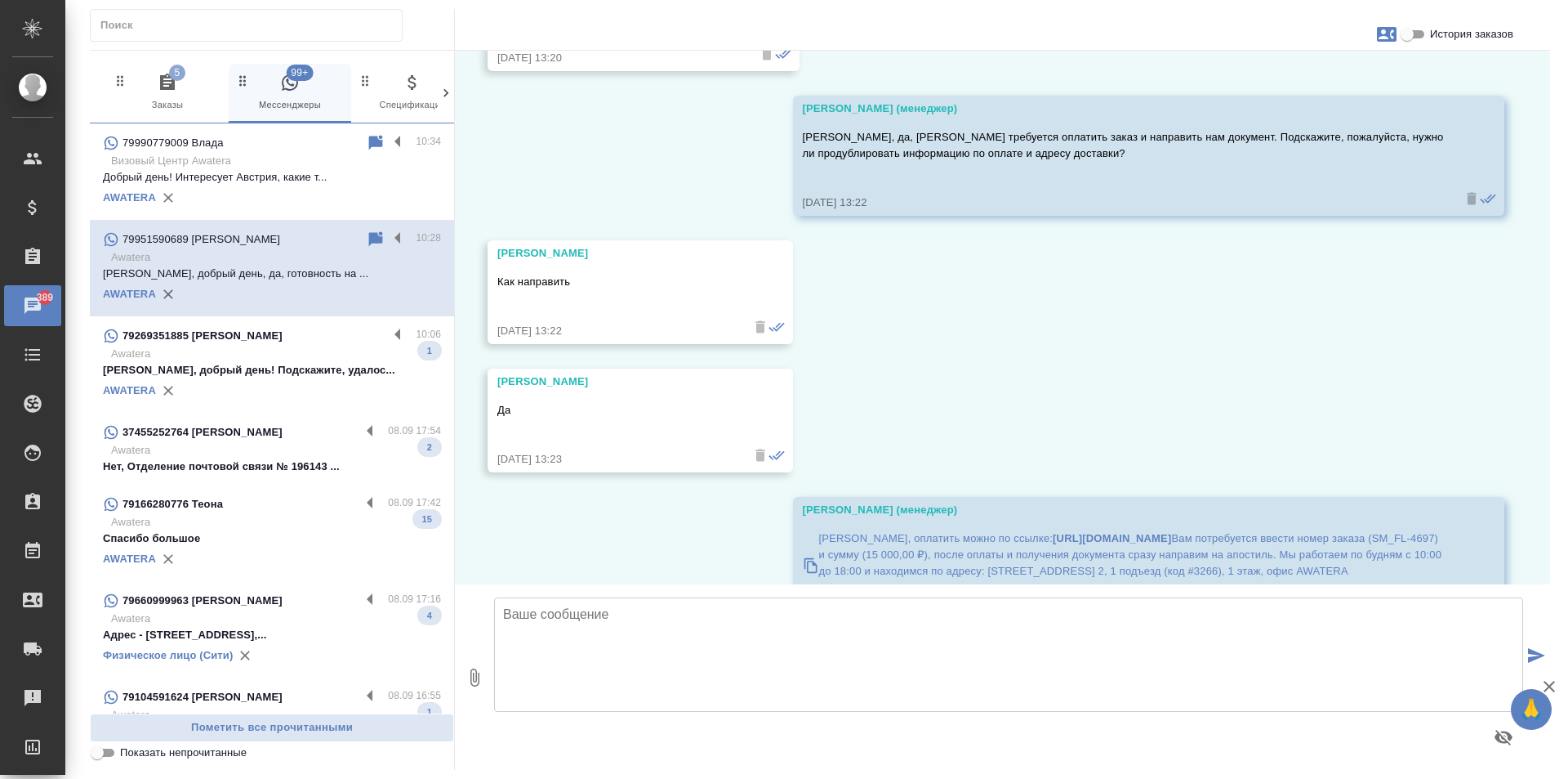
scroll to position [4122, 0]
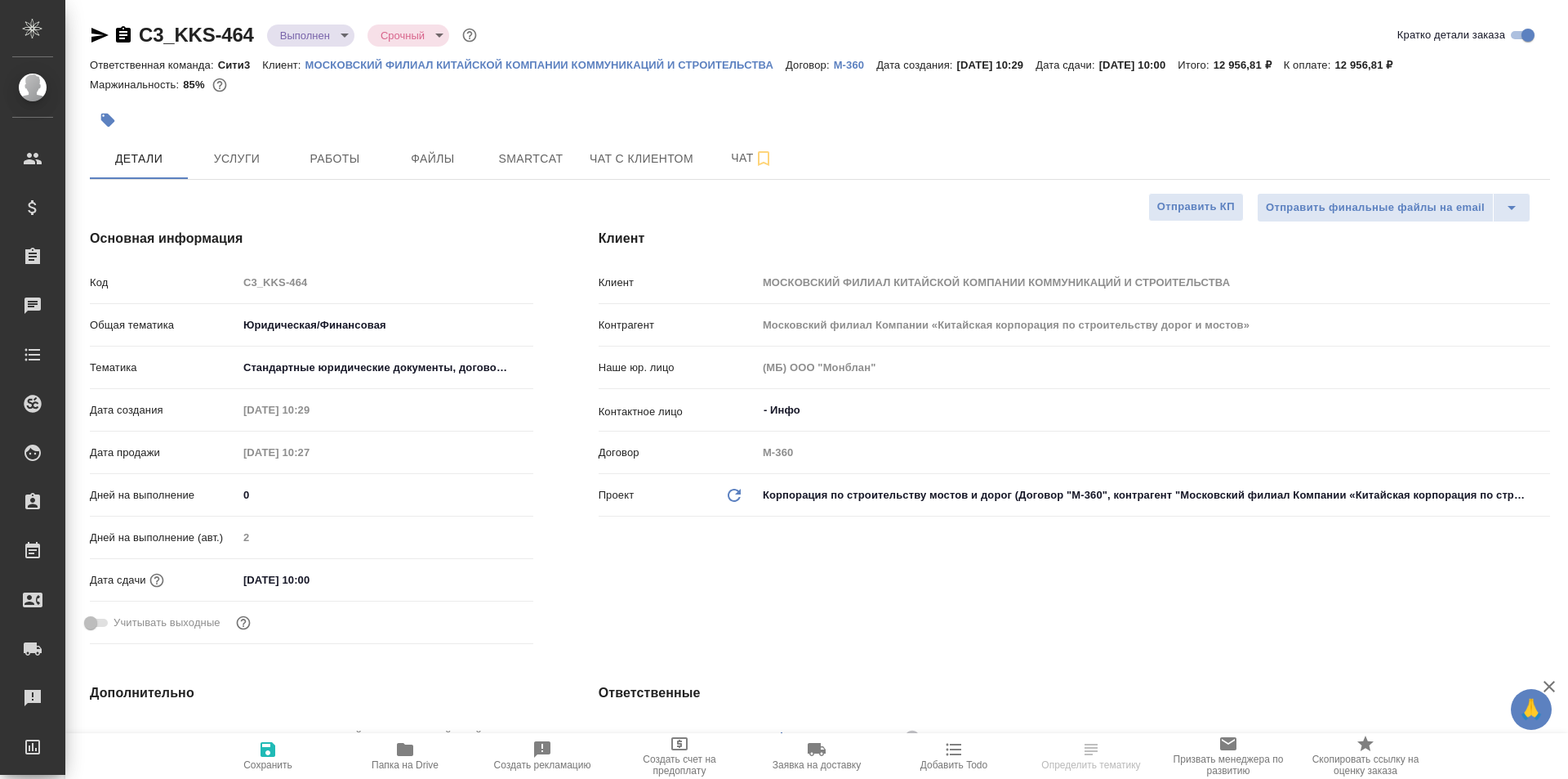
select select "RU"
click at [224, 147] on button "Услуги" at bounding box center [237, 158] width 98 height 41
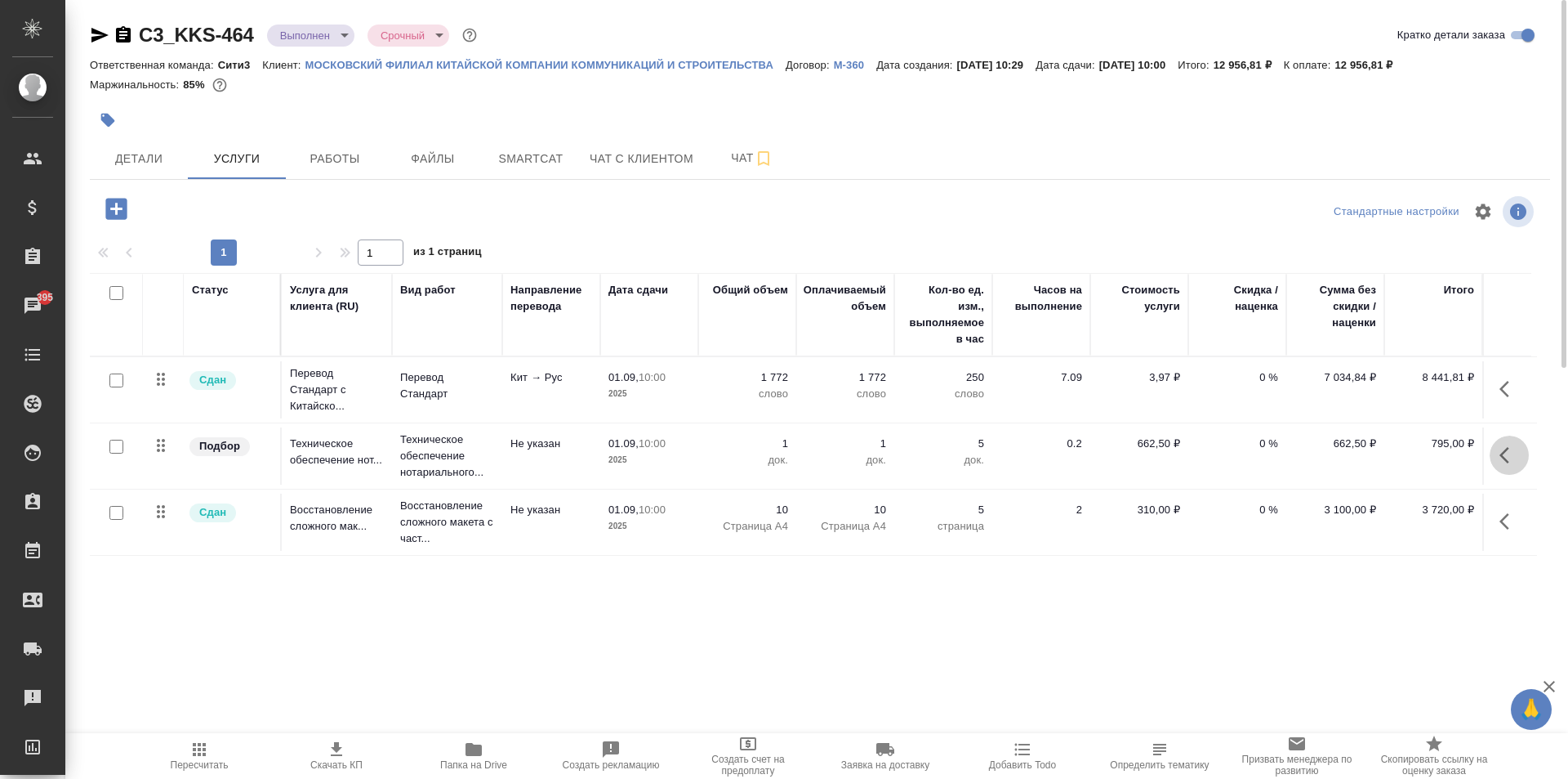
click at [1508, 455] on icon "button" at bounding box center [1510, 455] width 19 height 19
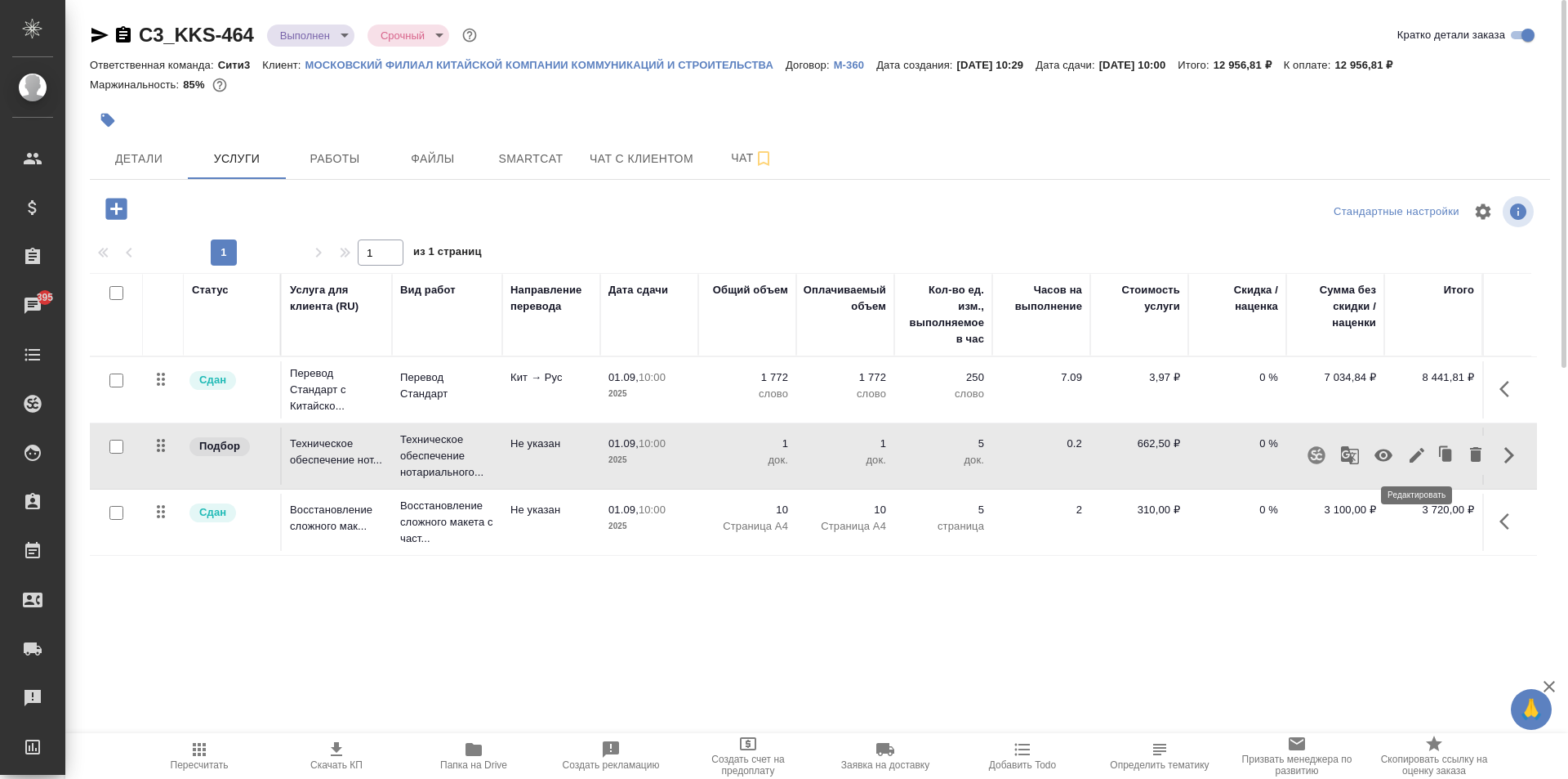
click at [1423, 457] on icon "button" at bounding box center [1417, 455] width 19 height 19
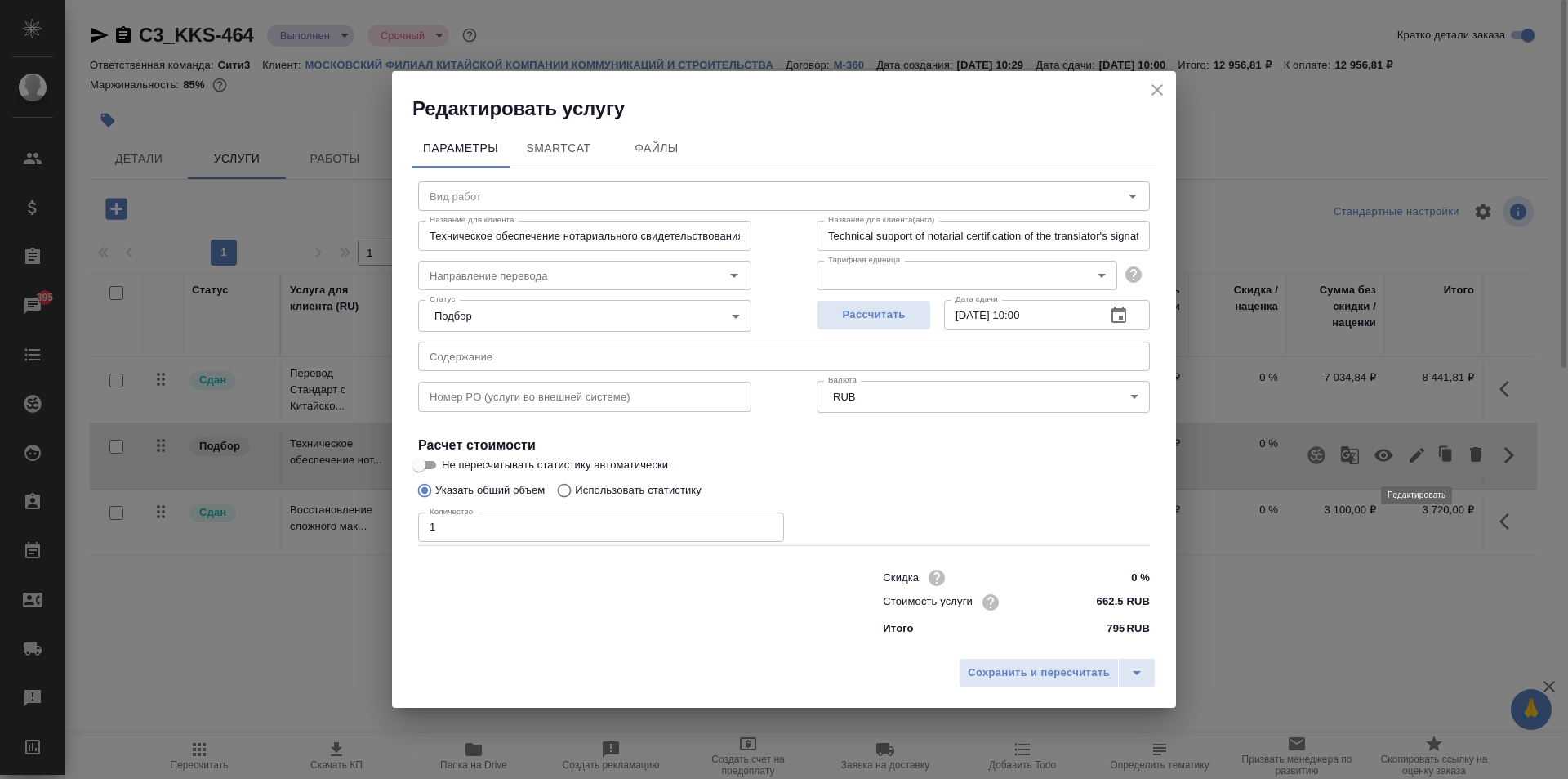
type input "Техническое обеспечение нотариального свидетельствования подлинности подписи пе…"
type input "Не указан"
click at [685, 312] on body "🙏 .cls-1 fill:#fff; AWATERA Moskalets Alina Клиенты Спецификации Заказы 395 Чат…" at bounding box center [784, 390] width 1568 height 779
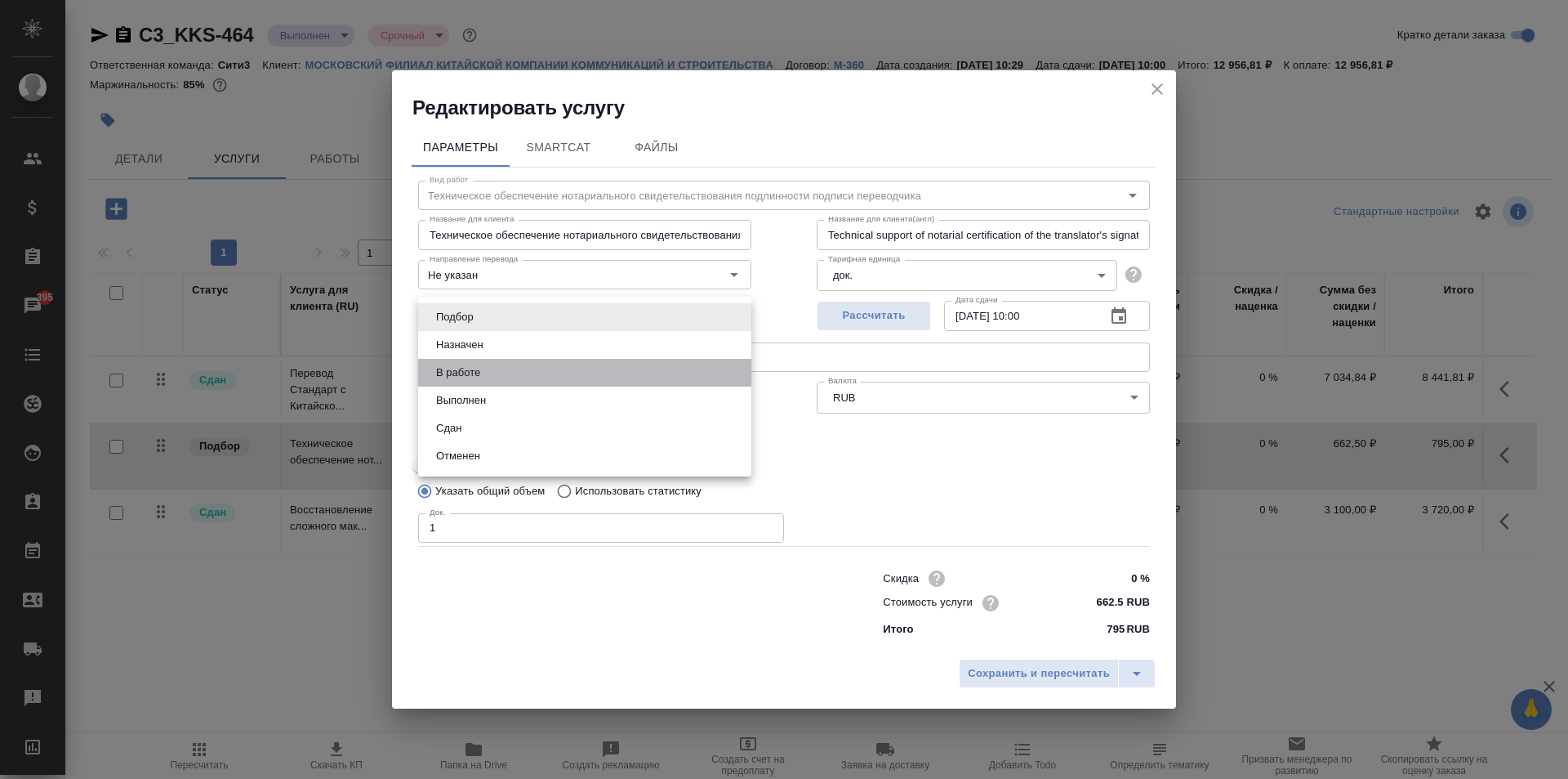
click at [467, 382] on li "В работе" at bounding box center [585, 373] width 334 height 28
type input "inProgress"
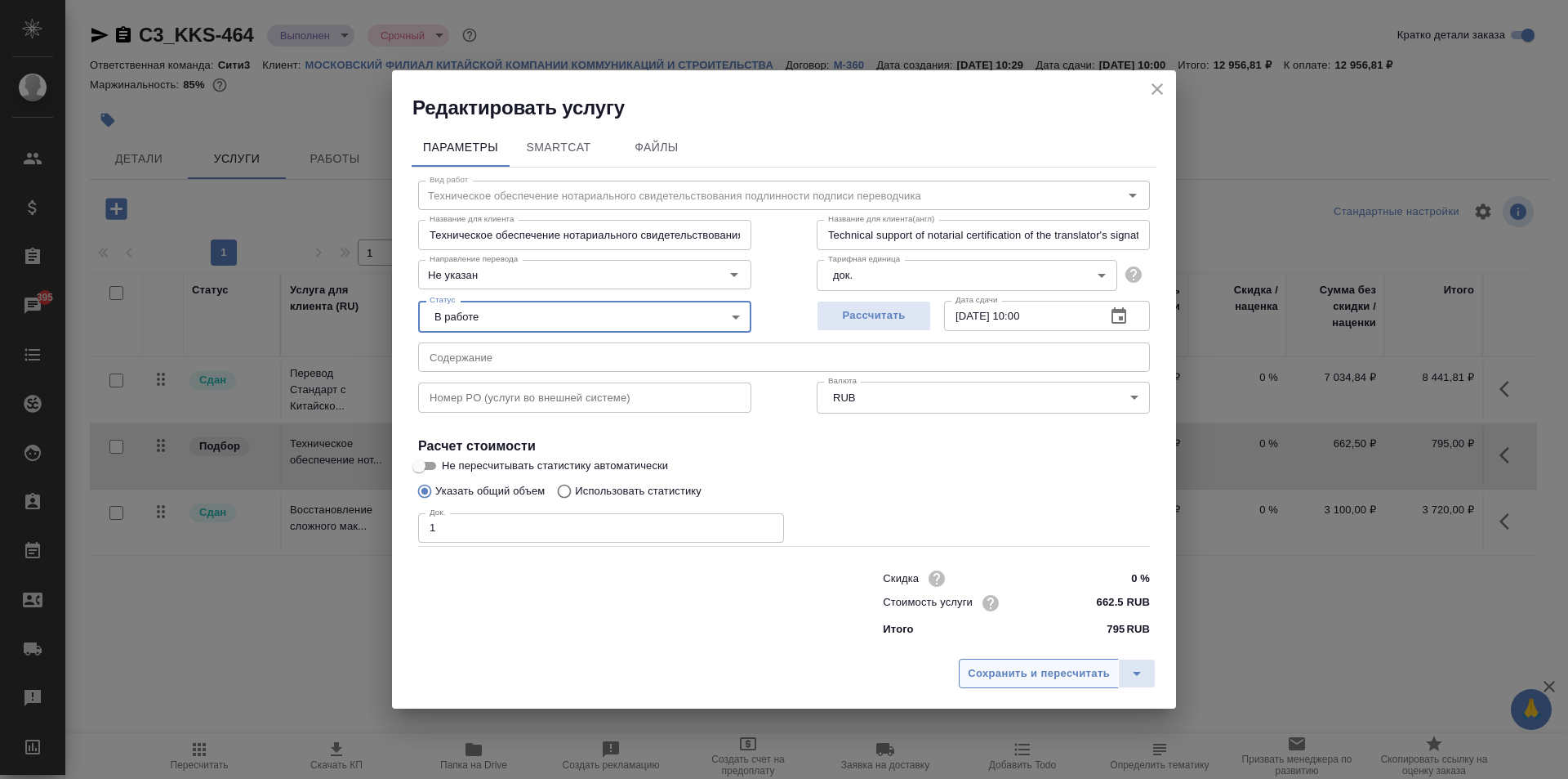
click at [1063, 665] on span "Сохранить и пересчитать" at bounding box center [1039, 674] width 142 height 19
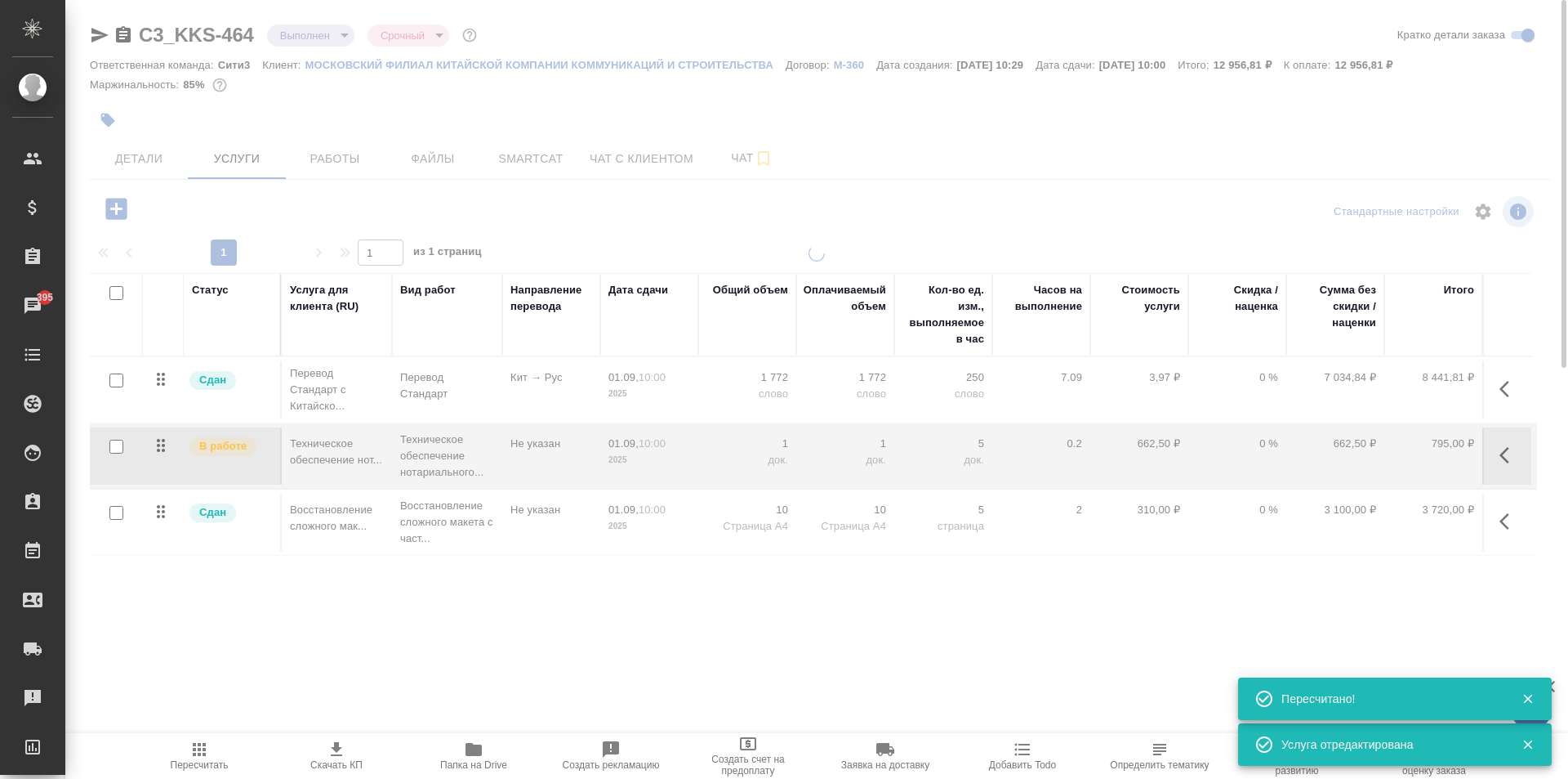
type input "normal"
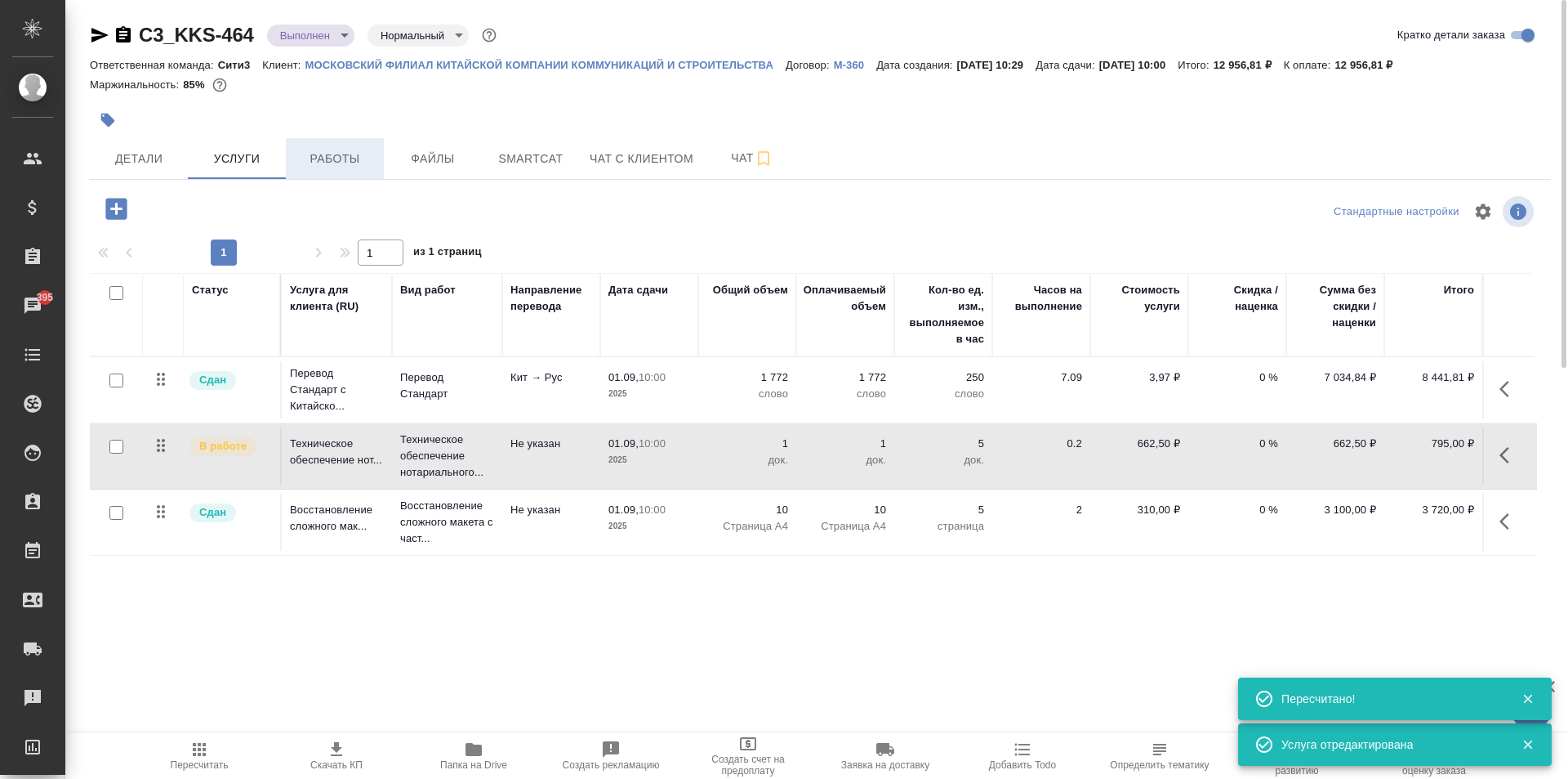
click at [336, 153] on span "Работы" at bounding box center [335, 158] width 79 height 20
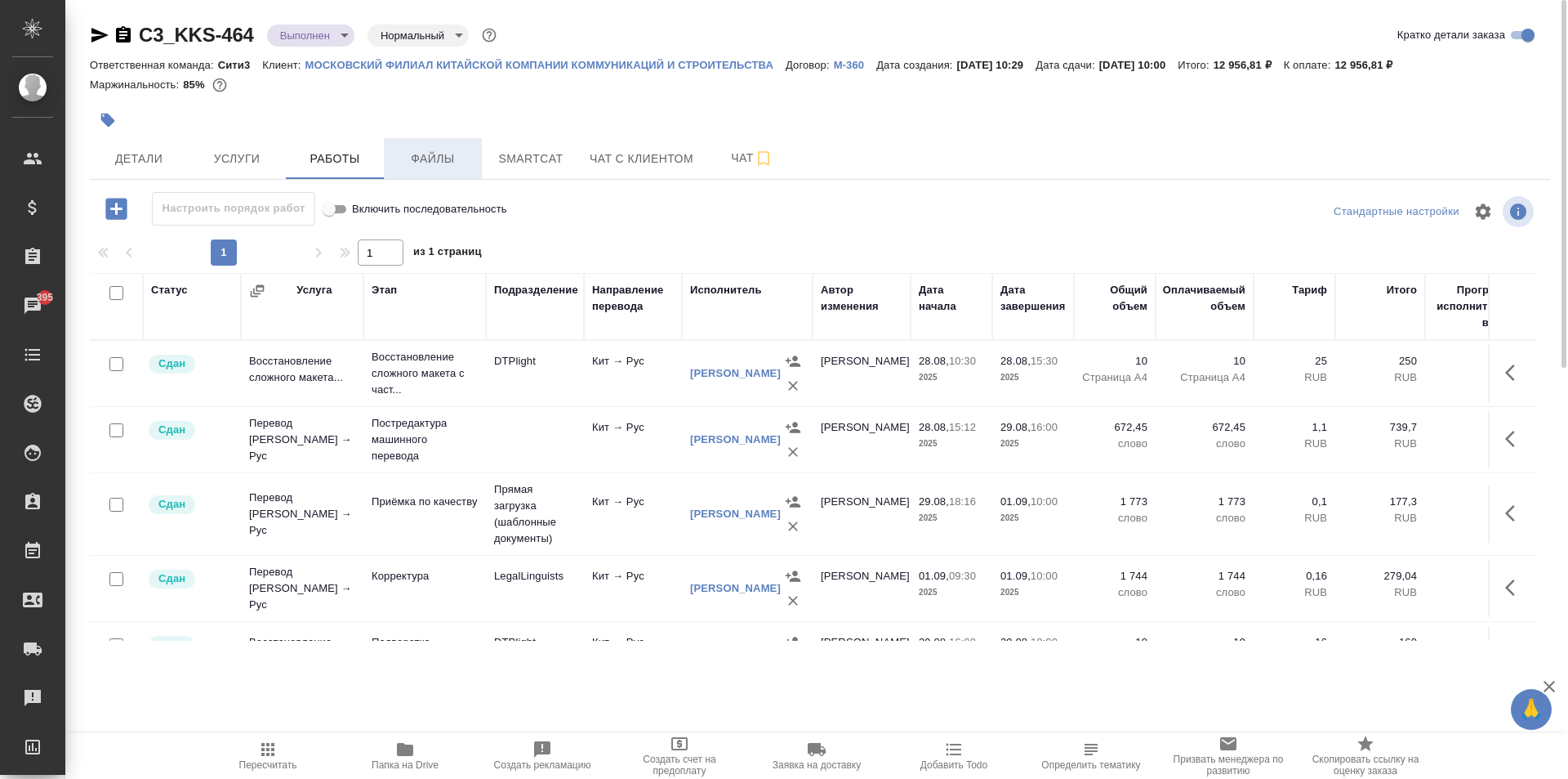
click at [438, 176] on button "Файлы" at bounding box center [433, 158] width 98 height 41
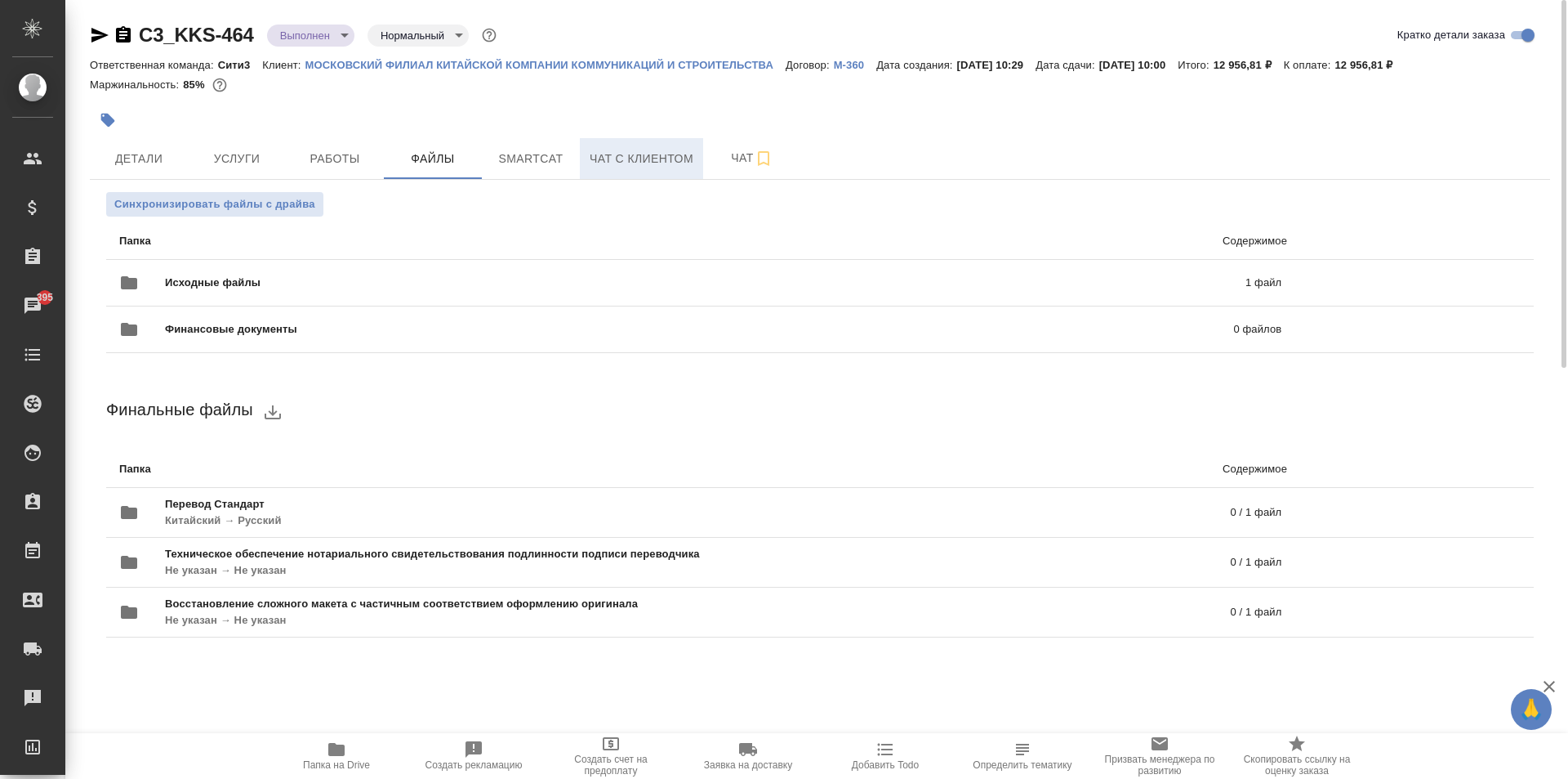
click at [676, 141] on button "Чат с клиентом" at bounding box center [641, 158] width 123 height 41
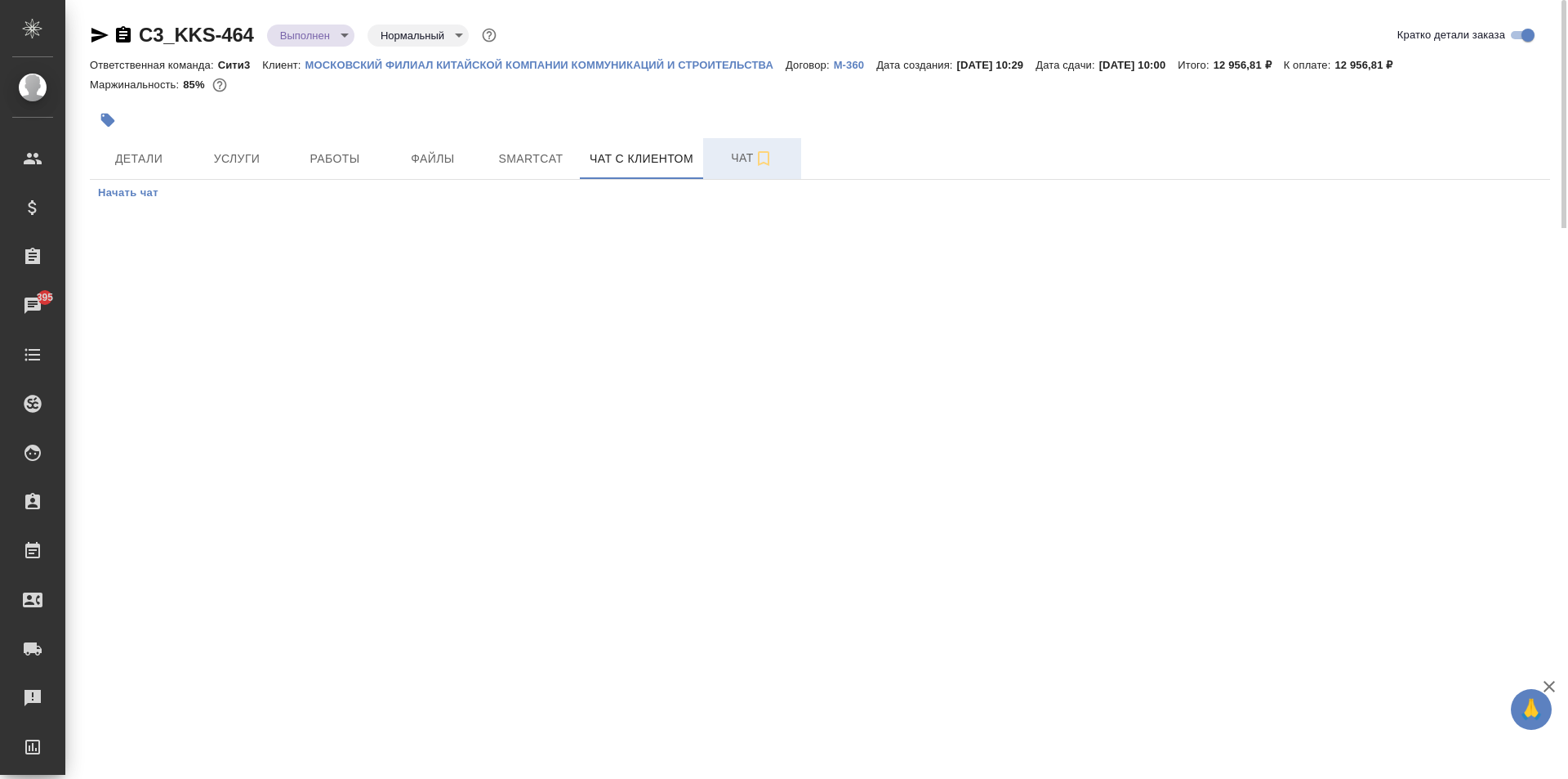
click at [737, 169] on button "Чат" at bounding box center [753, 158] width 98 height 41
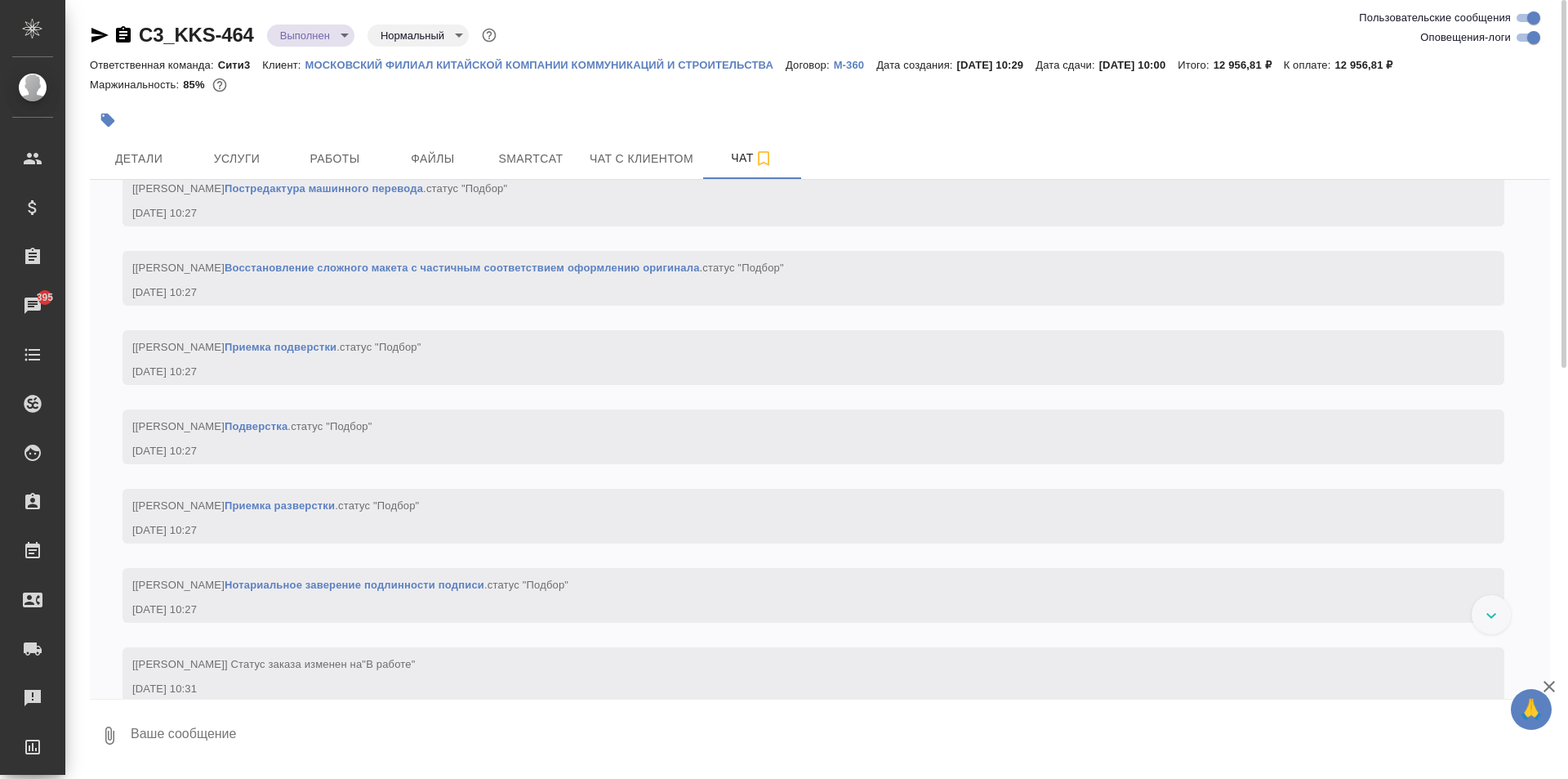
scroll to position [1175, 0]
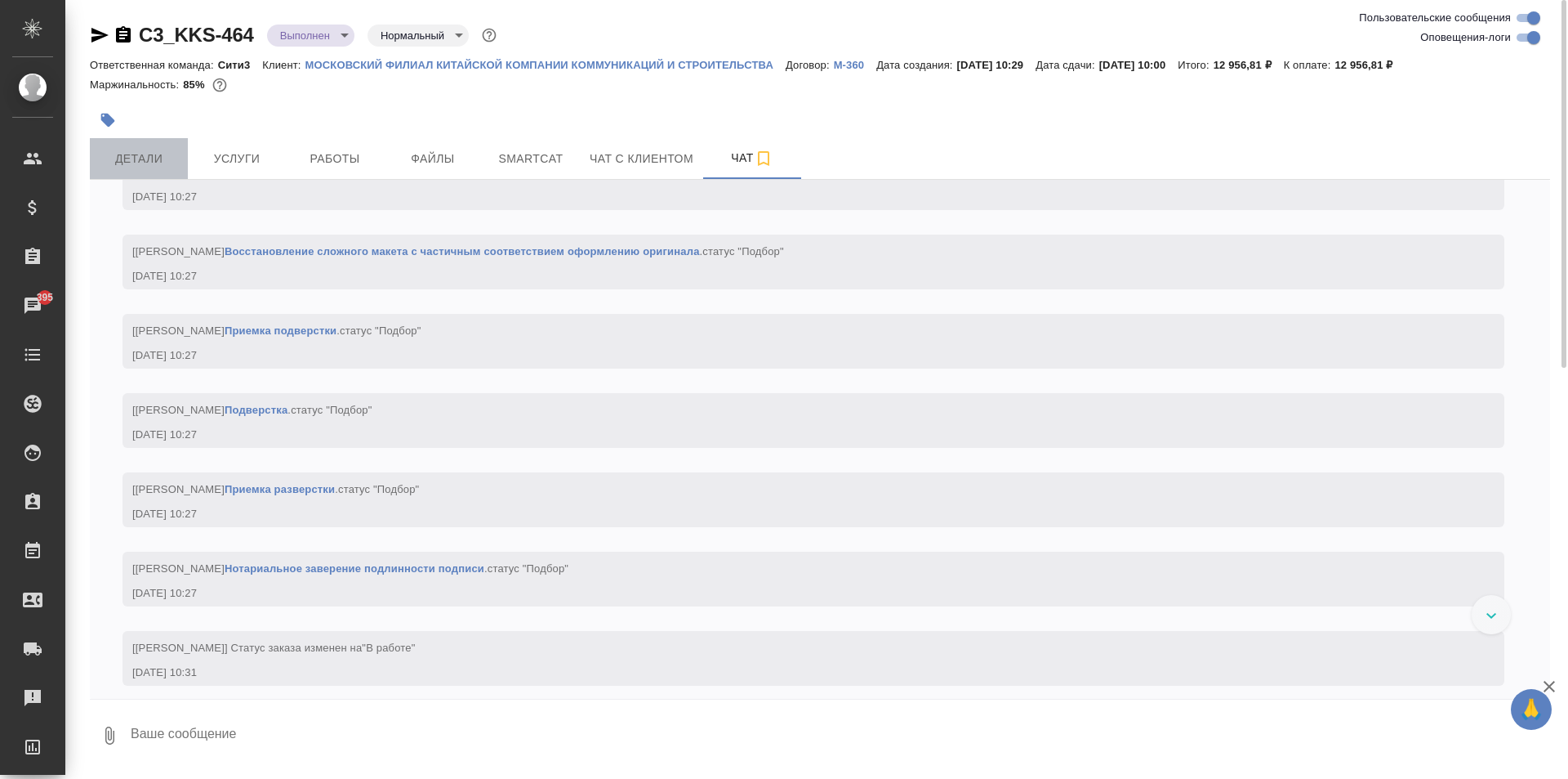
click at [164, 142] on button "Детали" at bounding box center [139, 158] width 98 height 41
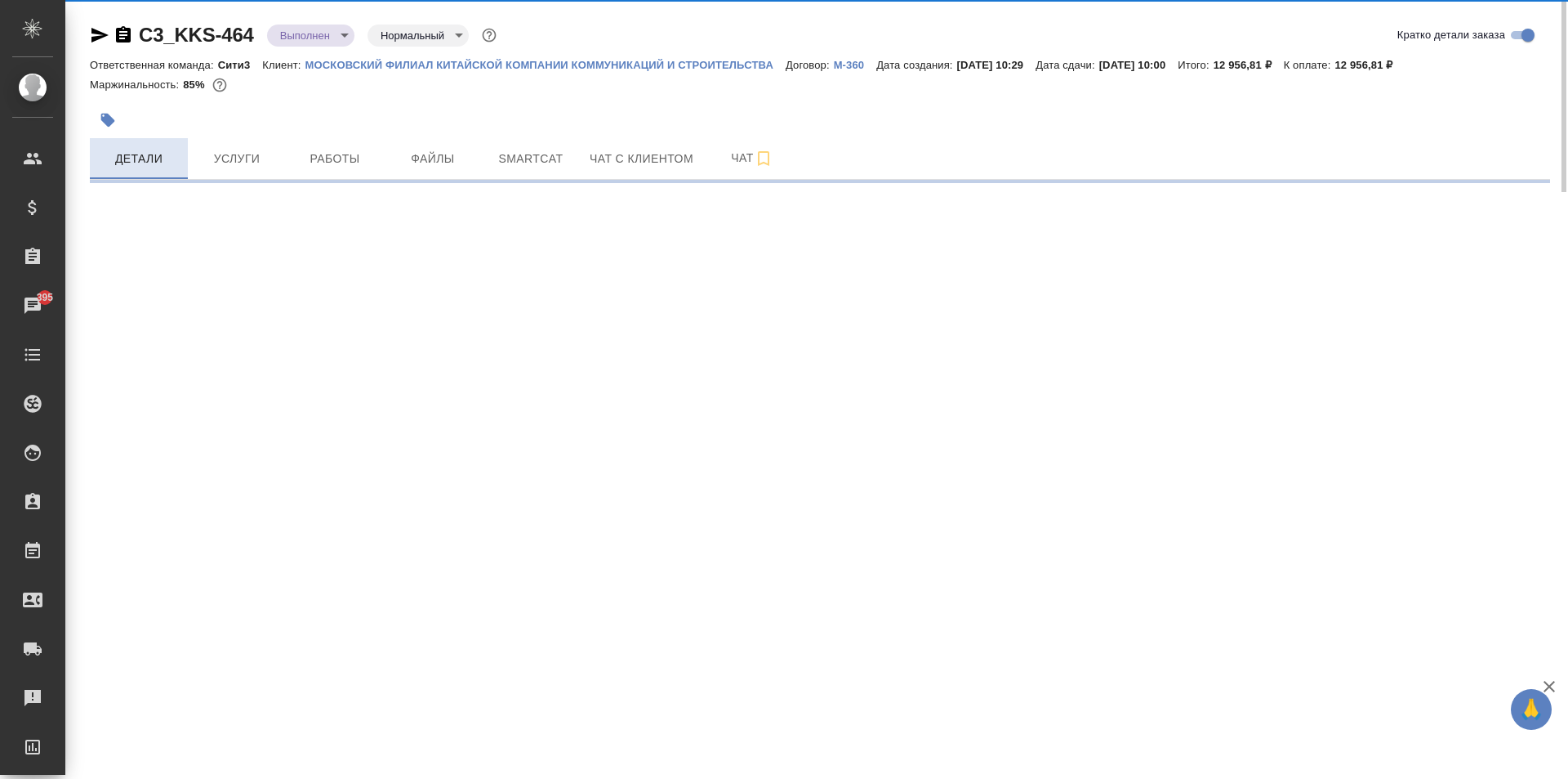
select select "RU"
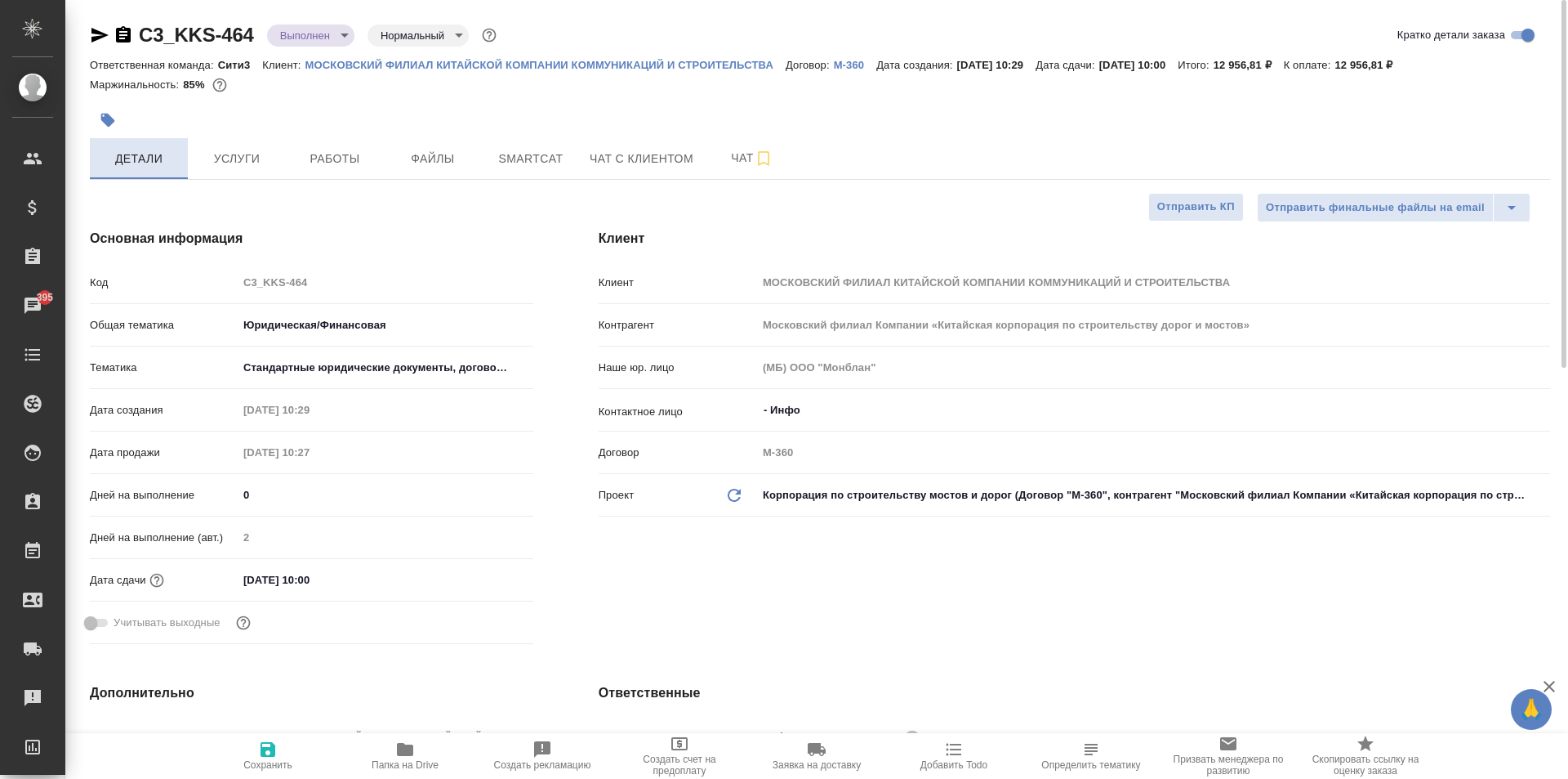
type textarea "x"
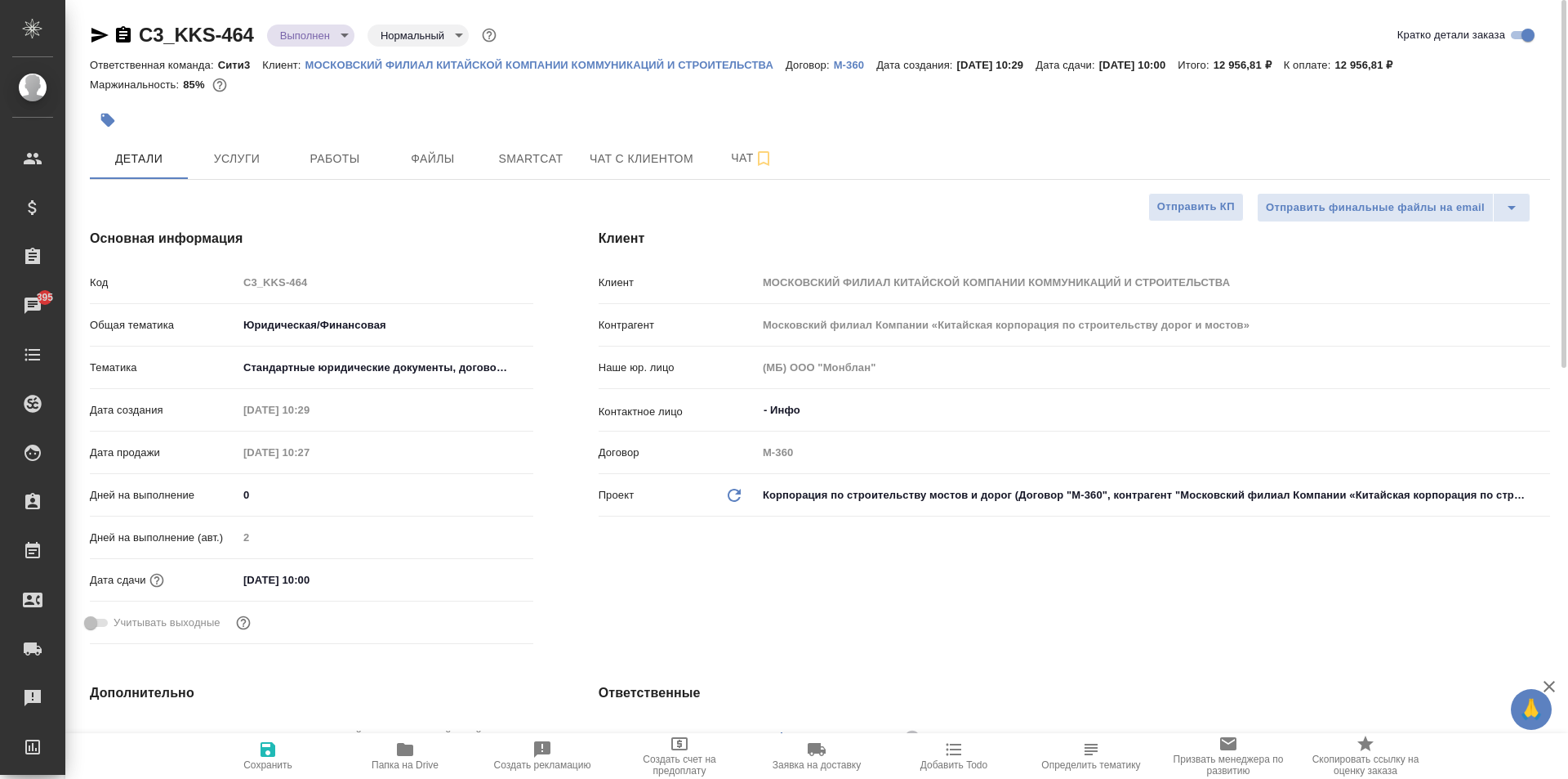
type textarea "x"
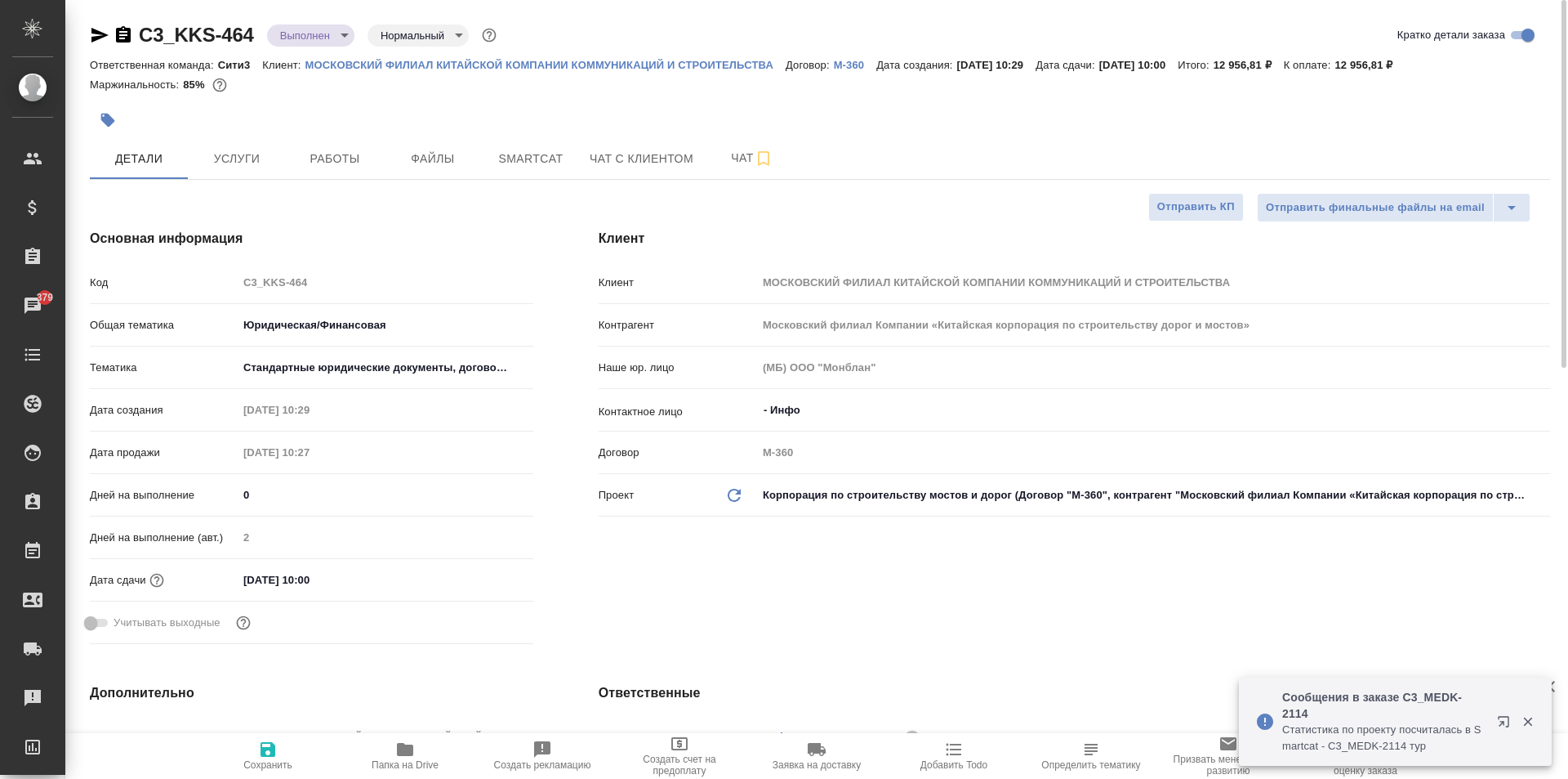
type textarea "x"
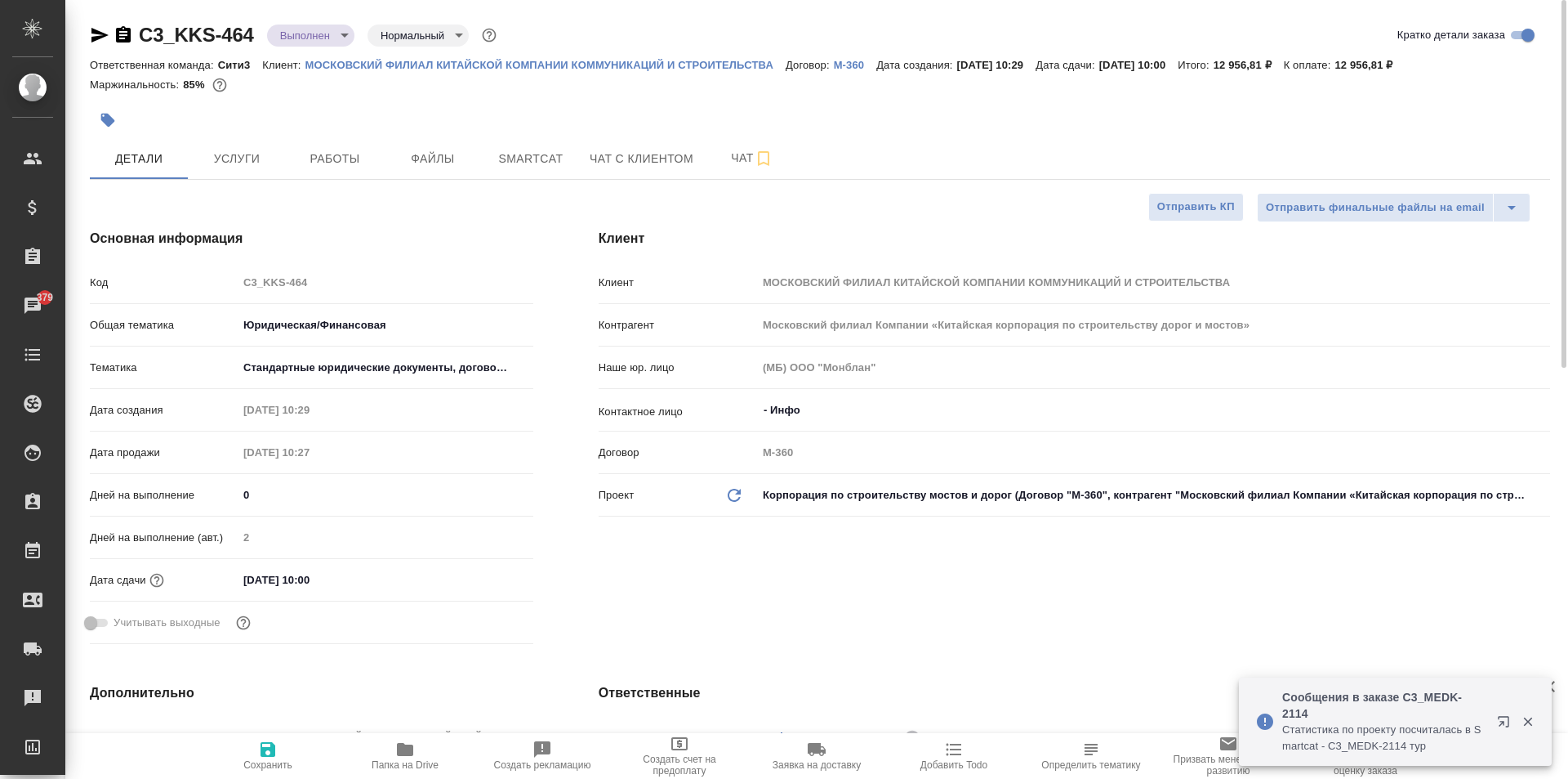
type textarea "x"
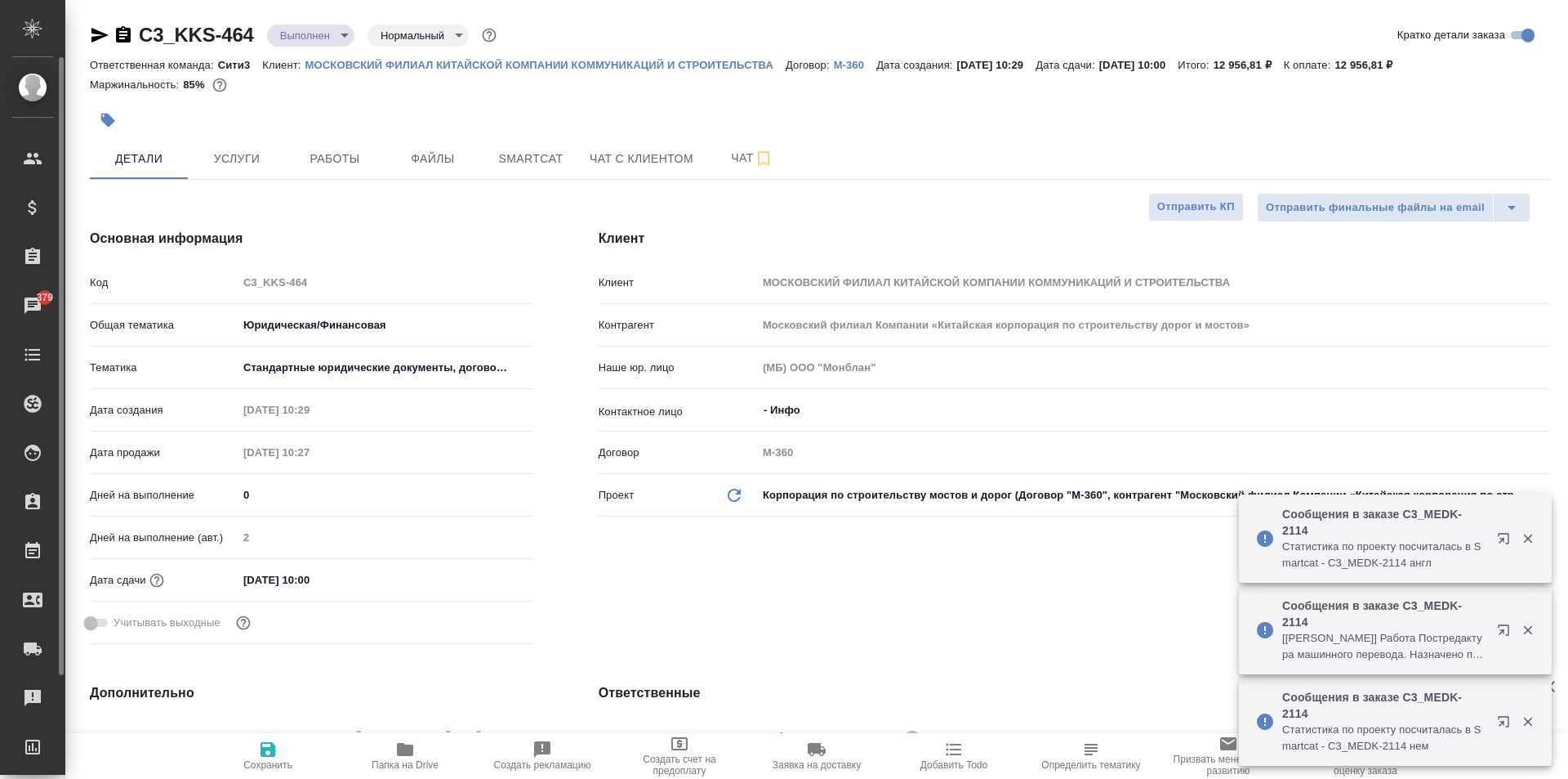
type textarea "x"
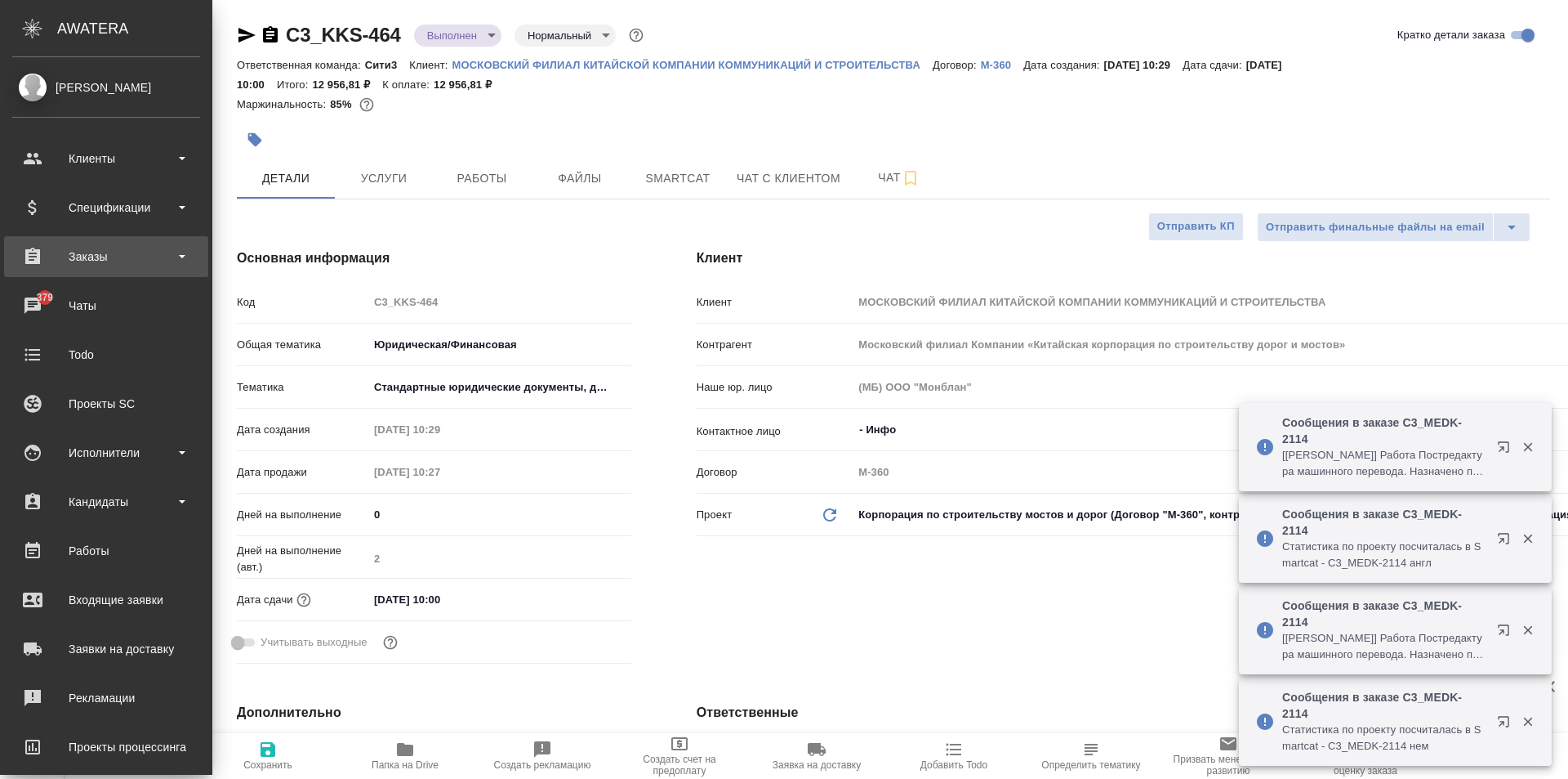
click at [94, 265] on div "Заказы" at bounding box center [106, 257] width 188 height 24
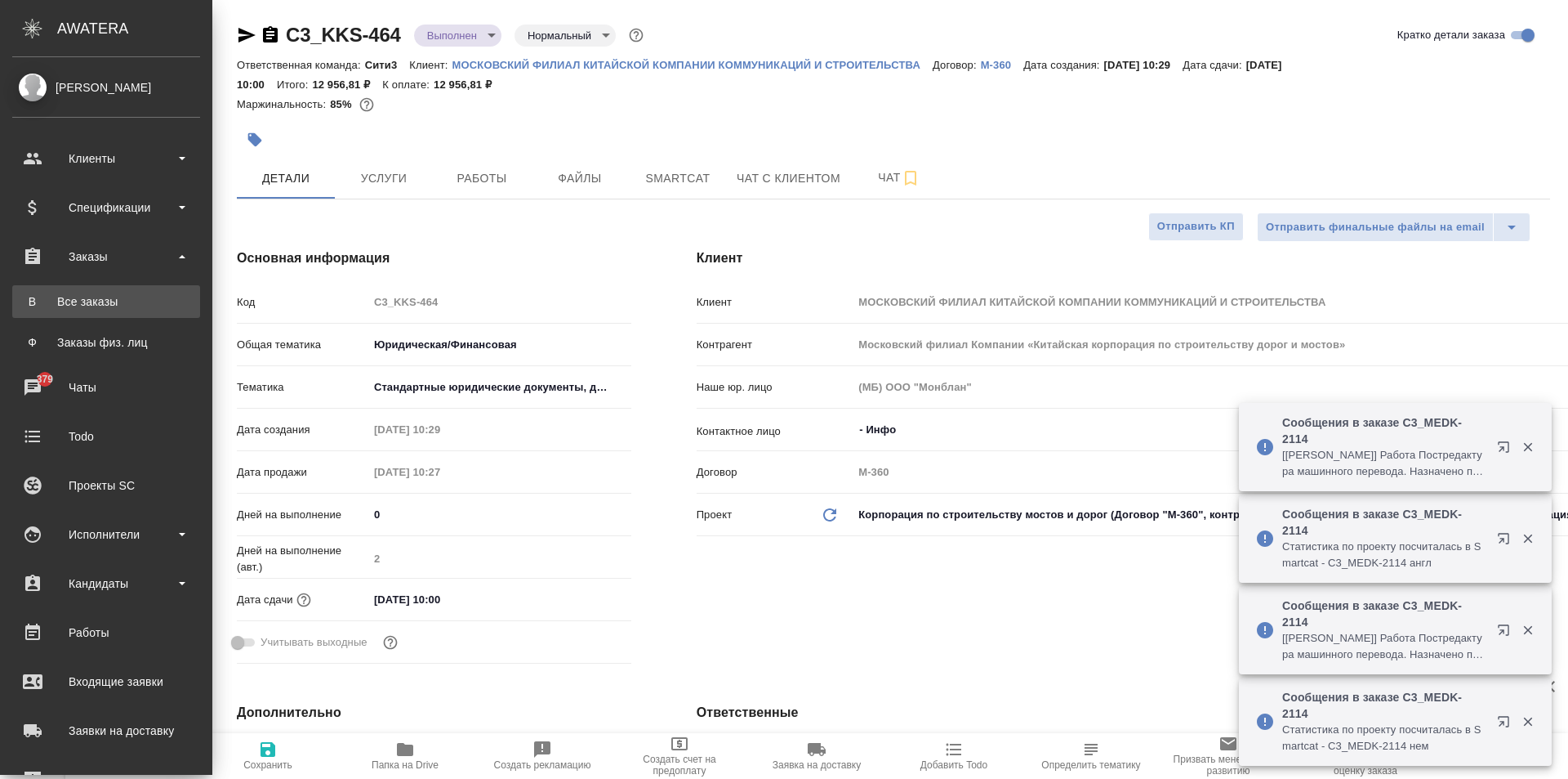
type textarea "x"
click at [91, 296] on div "Все заказы" at bounding box center [106, 301] width 171 height 17
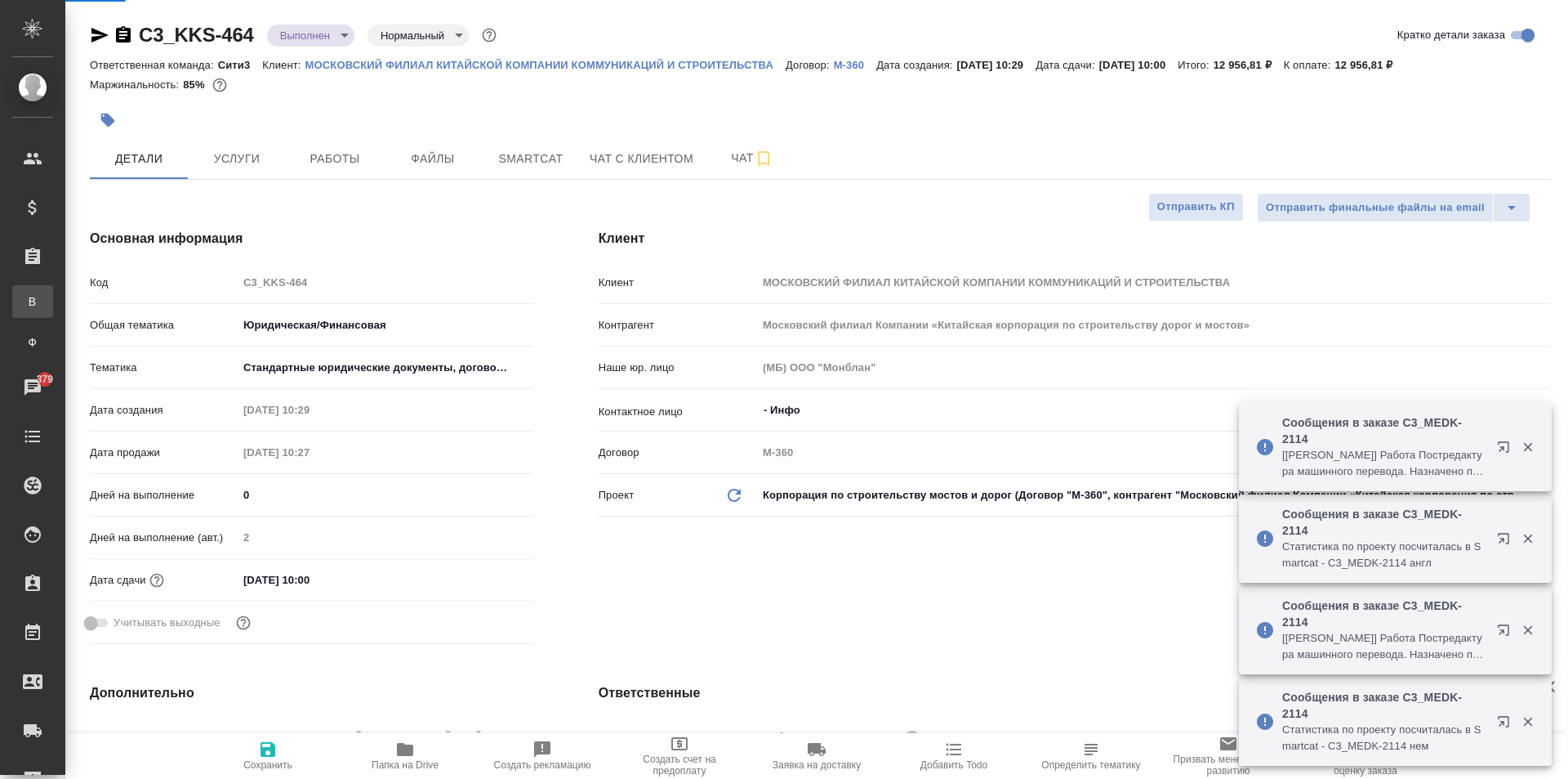
type textarea "x"
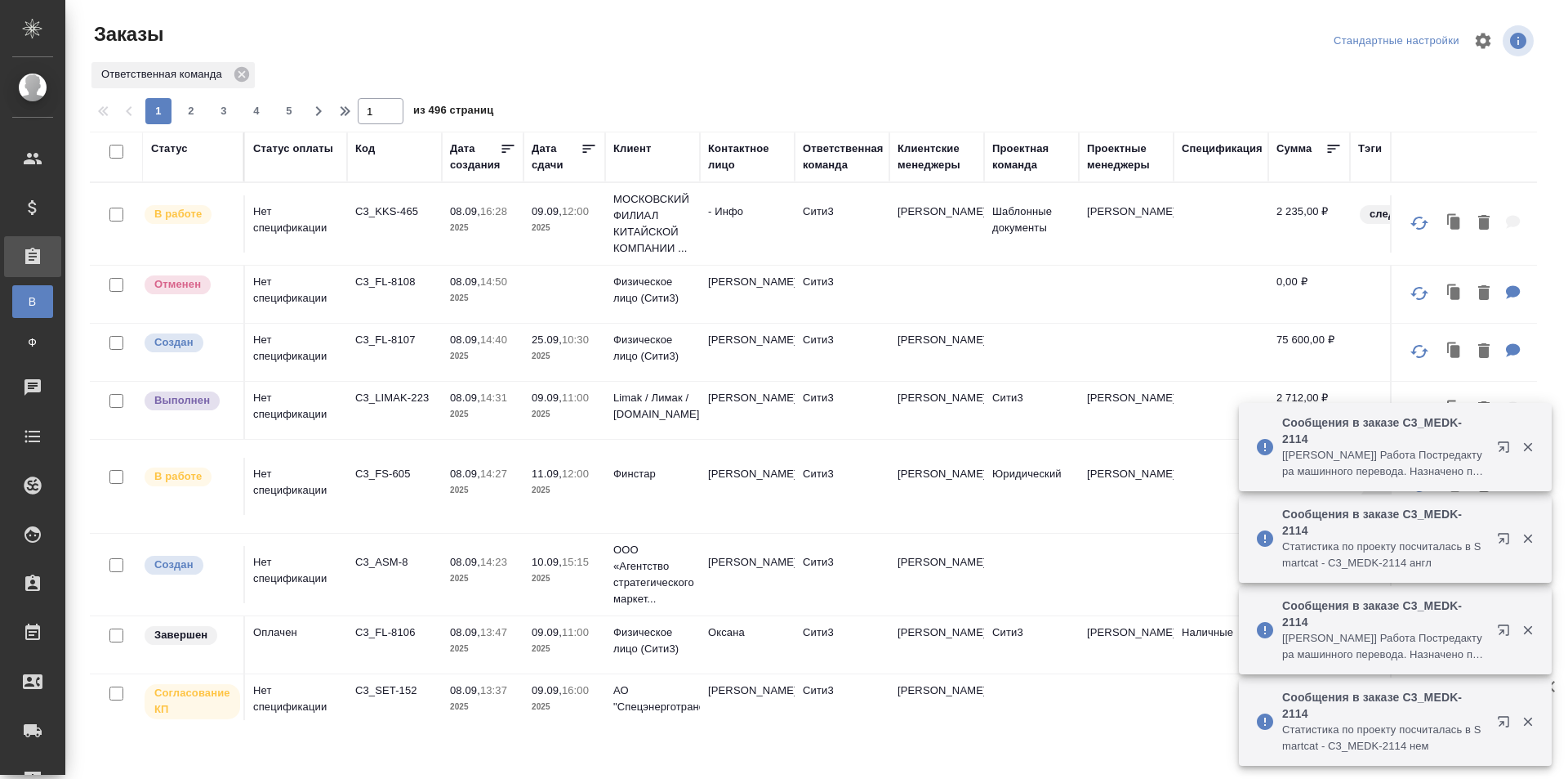
click at [547, 157] on div "Дата сдачи" at bounding box center [556, 156] width 49 height 32
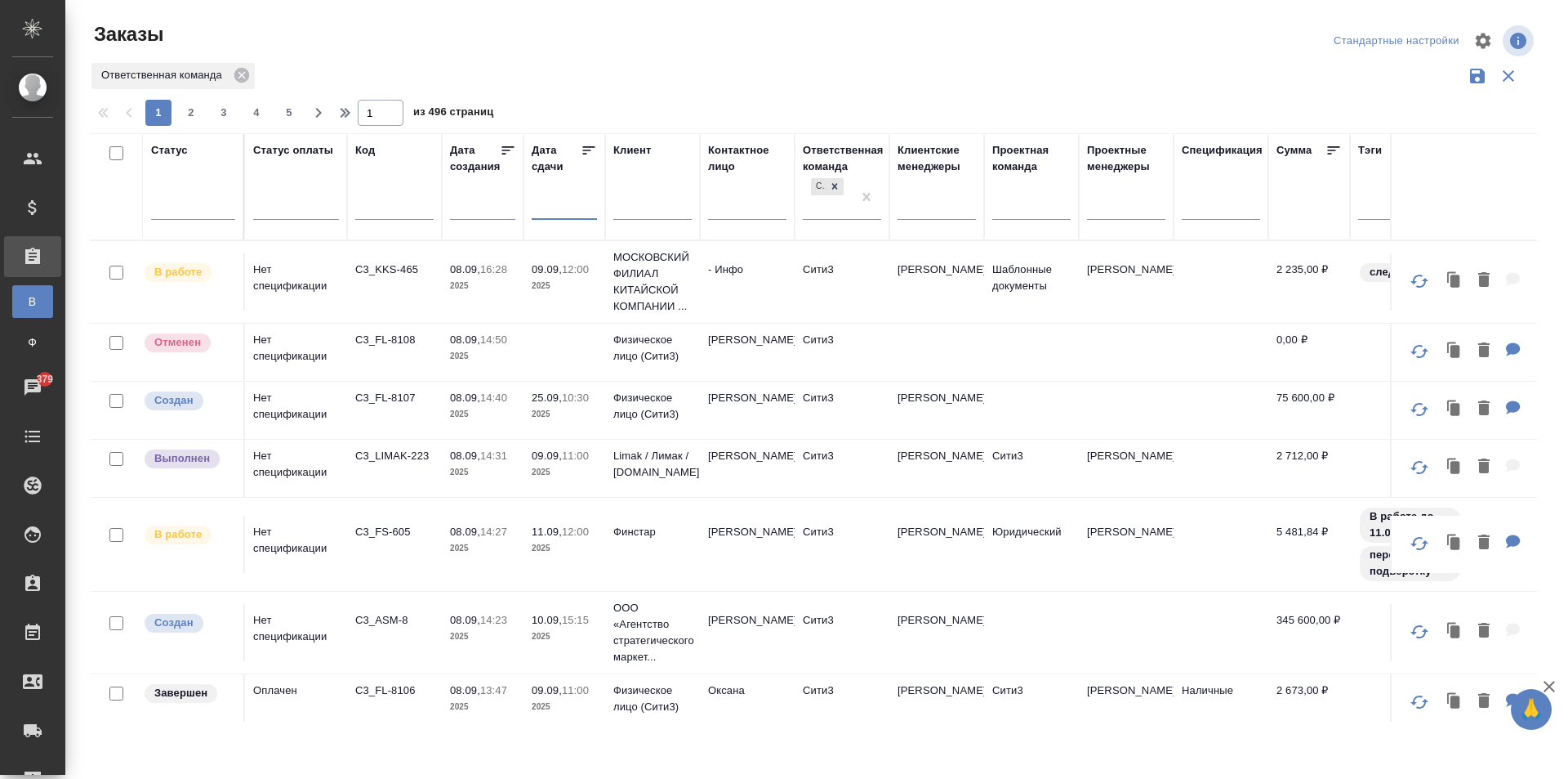
click at [548, 215] on input "text" at bounding box center [569, 206] width 56 height 23
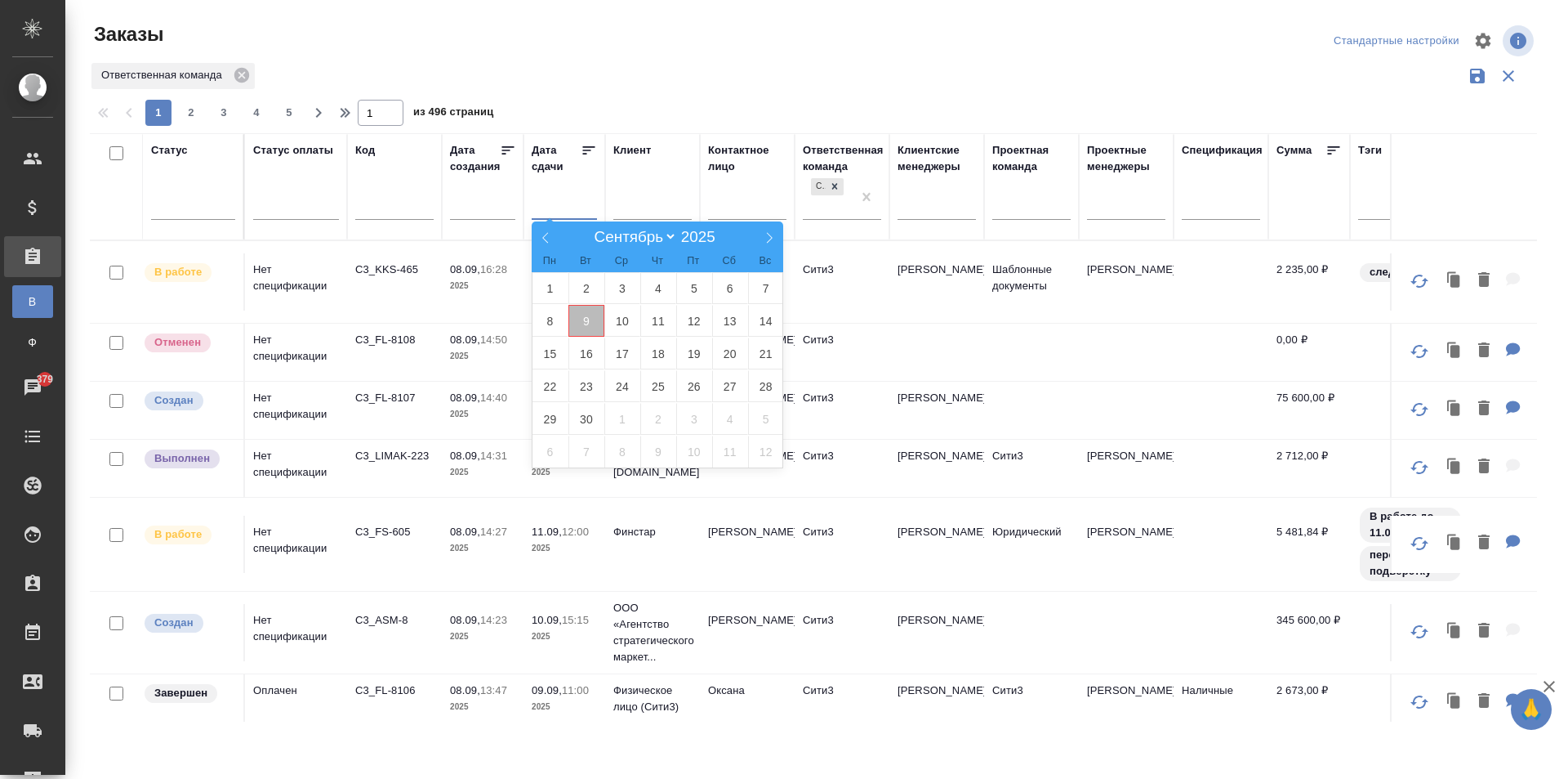
click at [594, 326] on span "9" at bounding box center [586, 321] width 36 height 31
type div "2025-09-08T21:00:00.000Z"
click at [609, 328] on span "10" at bounding box center [622, 321] width 36 height 31
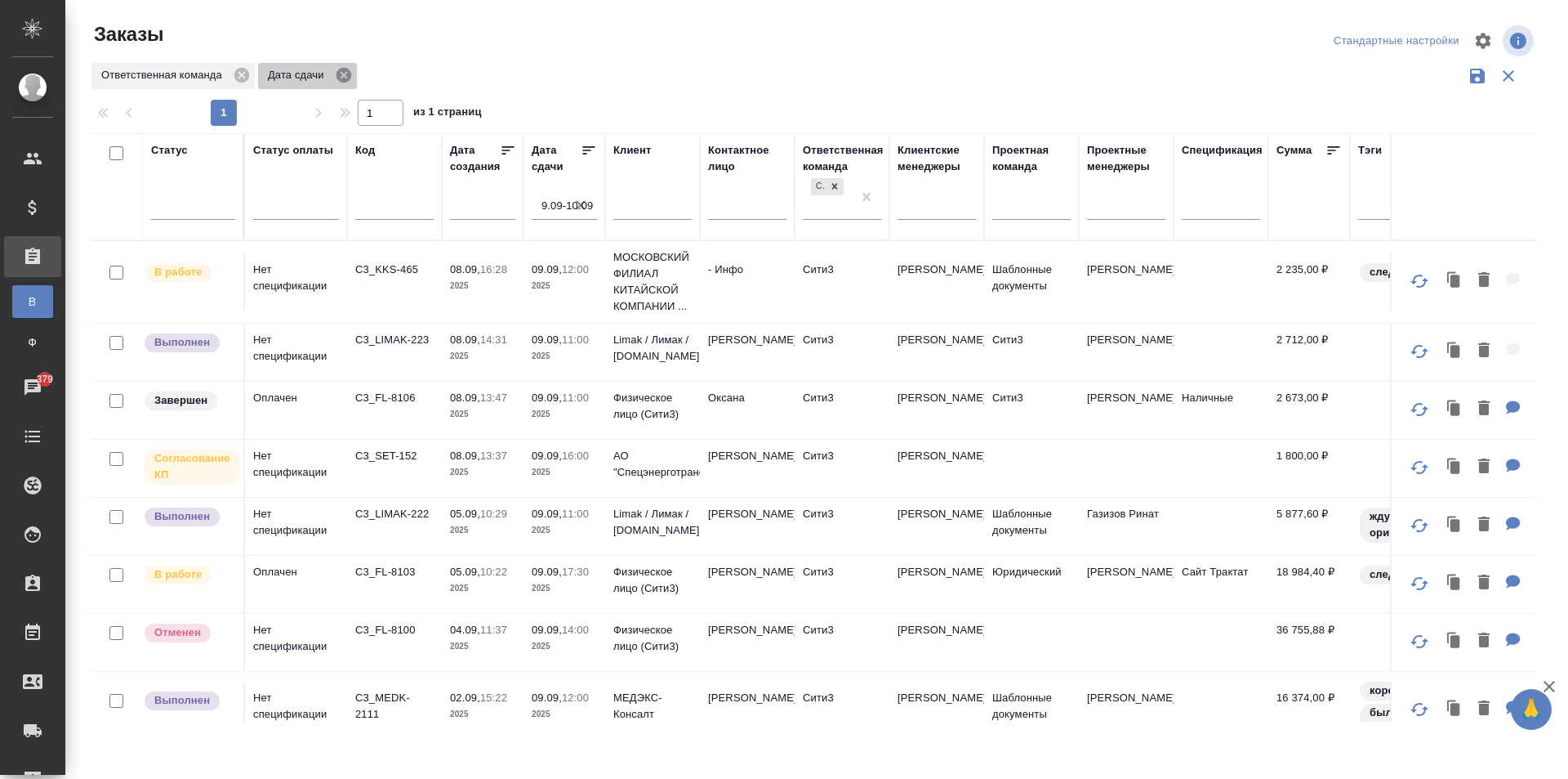
click at [348, 68] on icon at bounding box center [344, 75] width 18 height 18
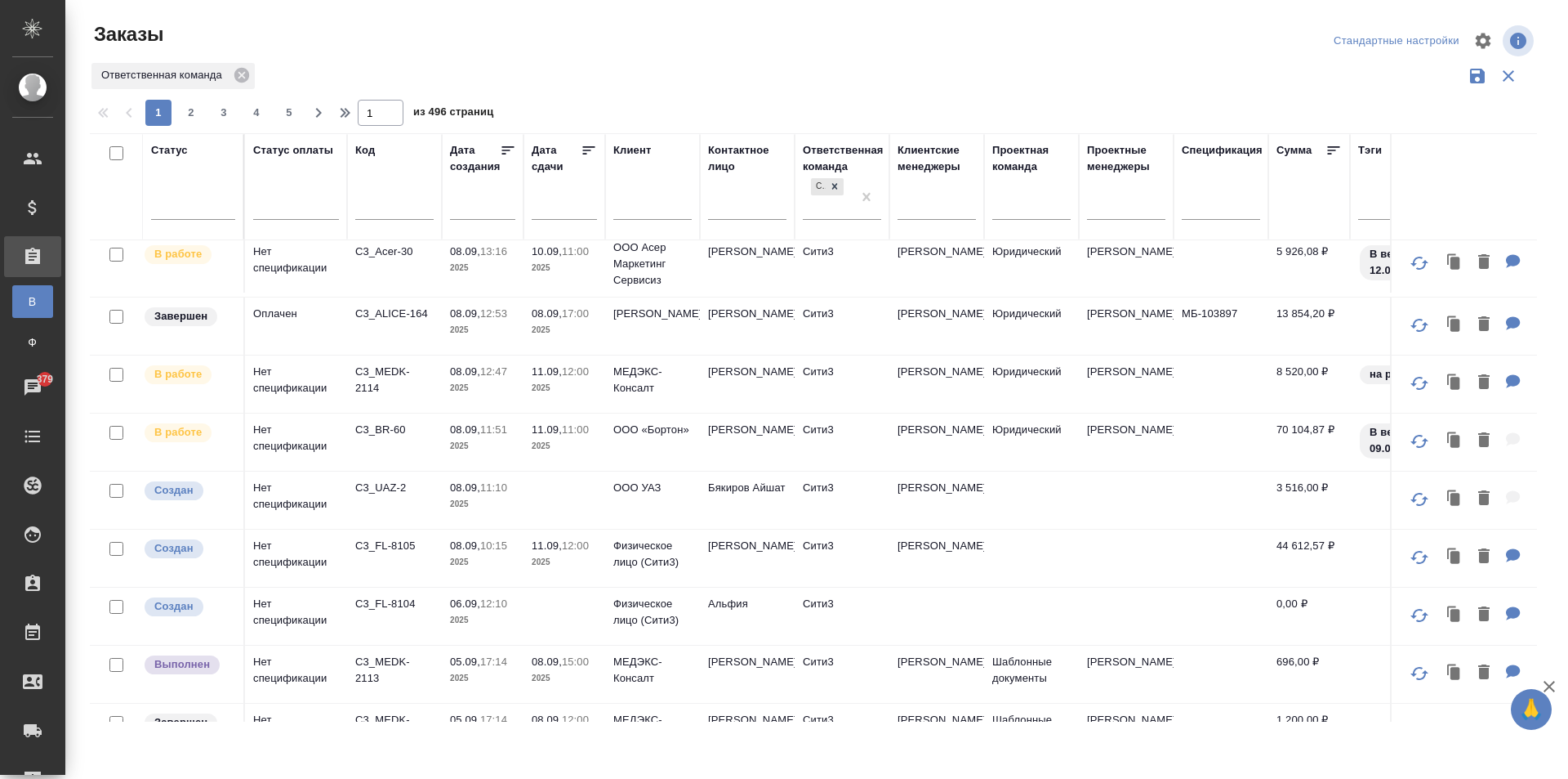
scroll to position [572, 0]
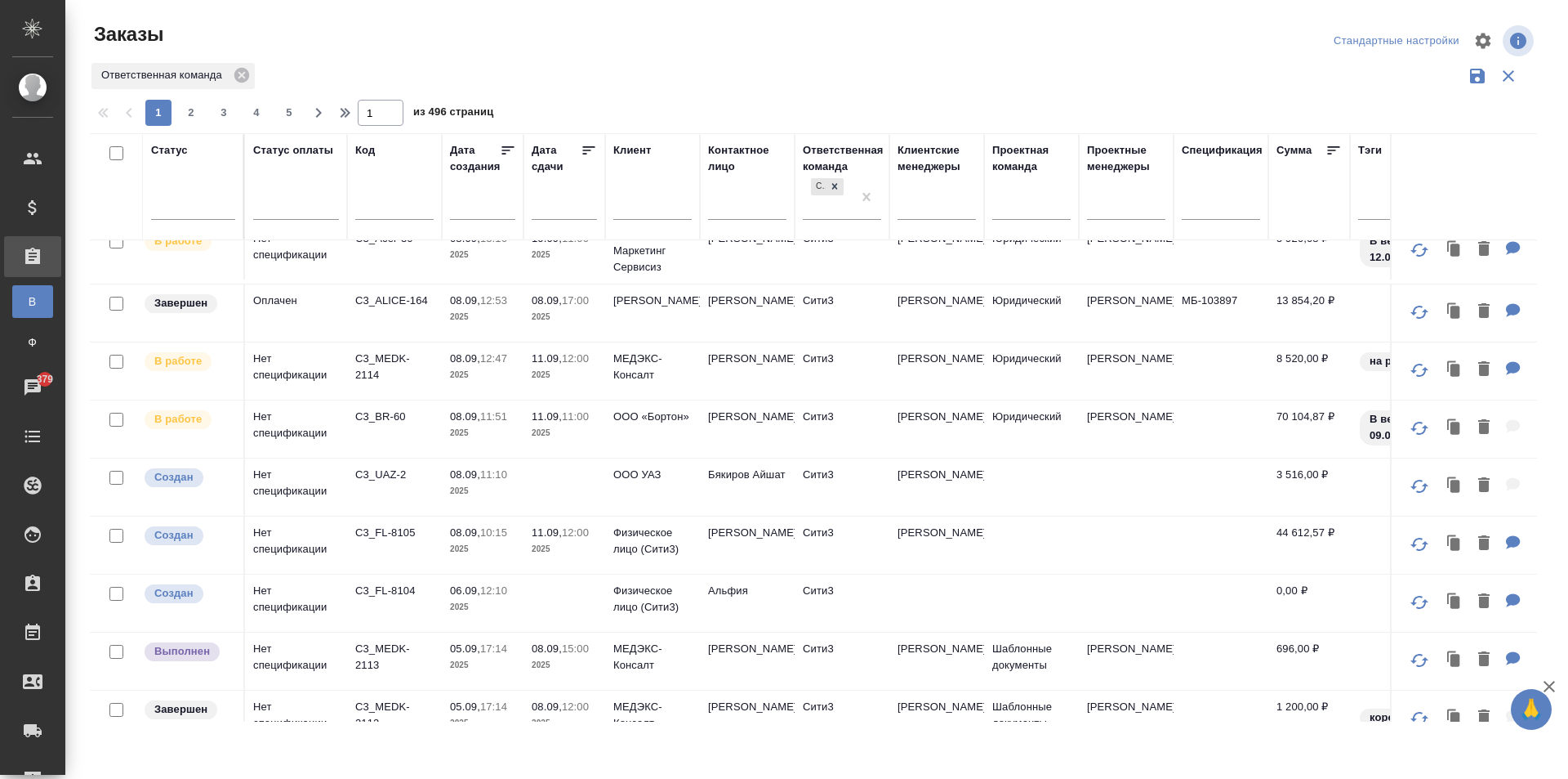
click at [946, 543] on td "[PERSON_NAME]" at bounding box center [937, 544] width 95 height 57
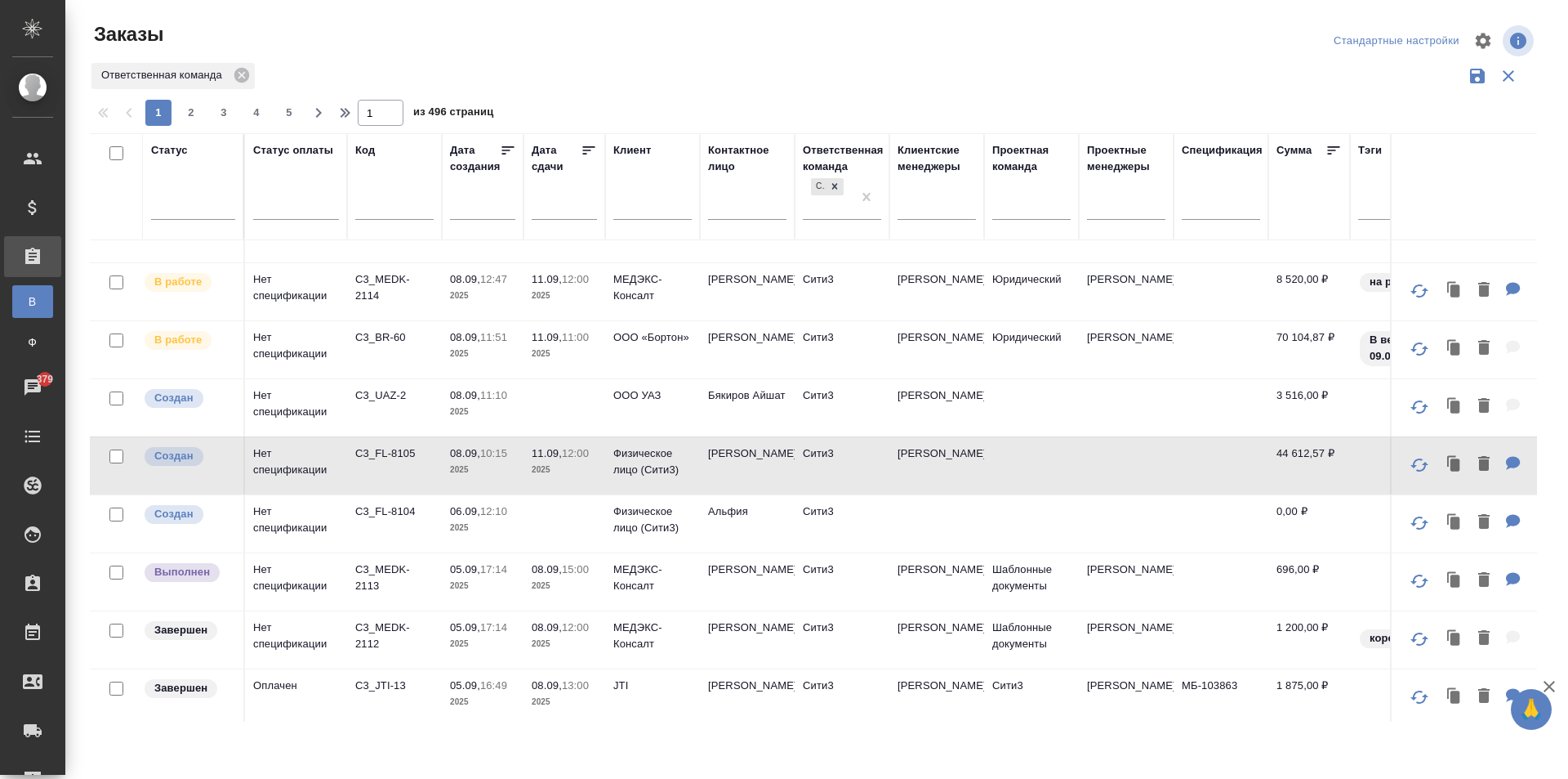
scroll to position [735, 0]
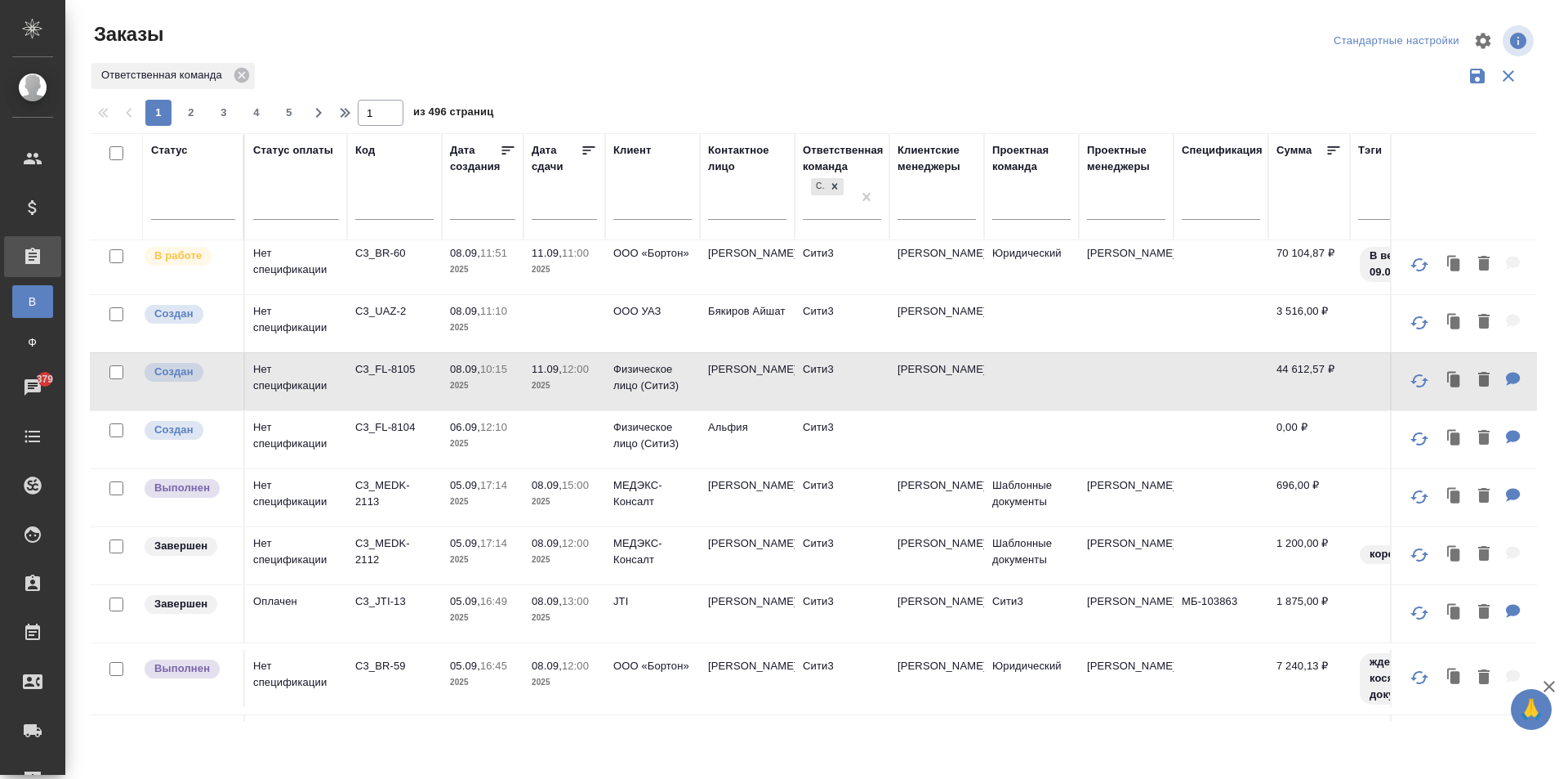
click at [858, 497] on td "Сити3" at bounding box center [842, 497] width 95 height 57
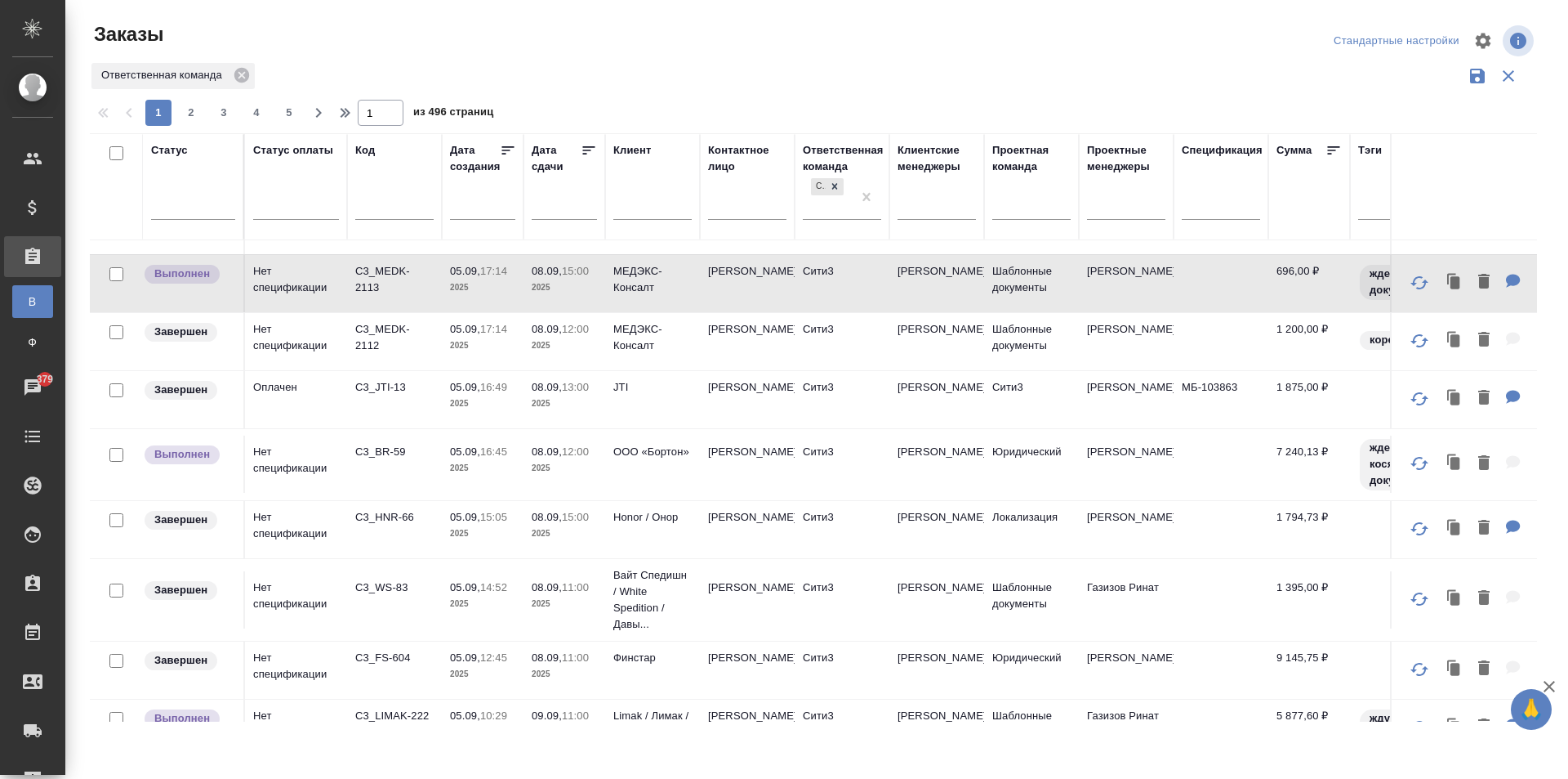
scroll to position [950, 0]
click at [197, 113] on span "2" at bounding box center [191, 113] width 26 height 17
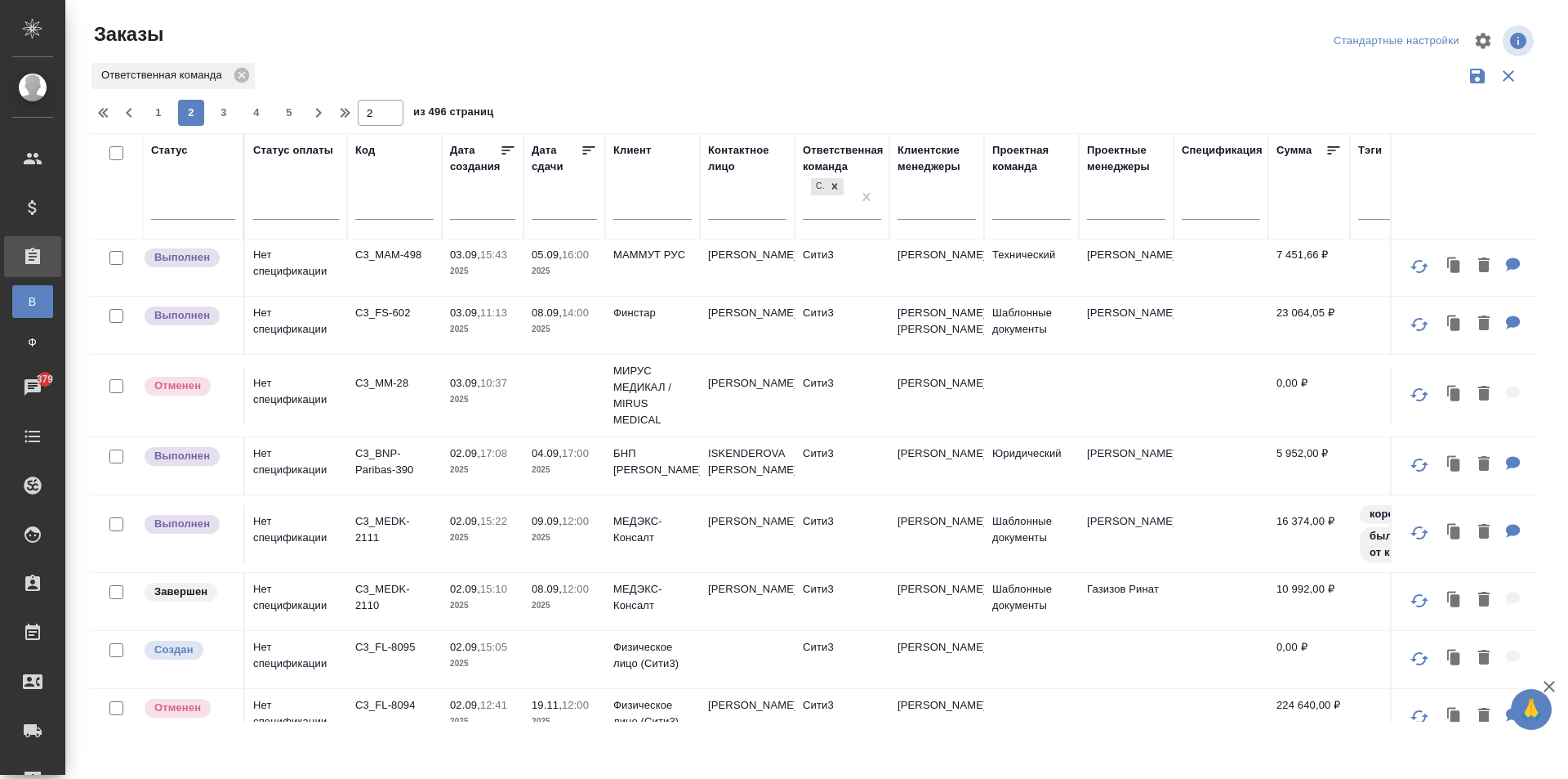
scroll to position [899, 0]
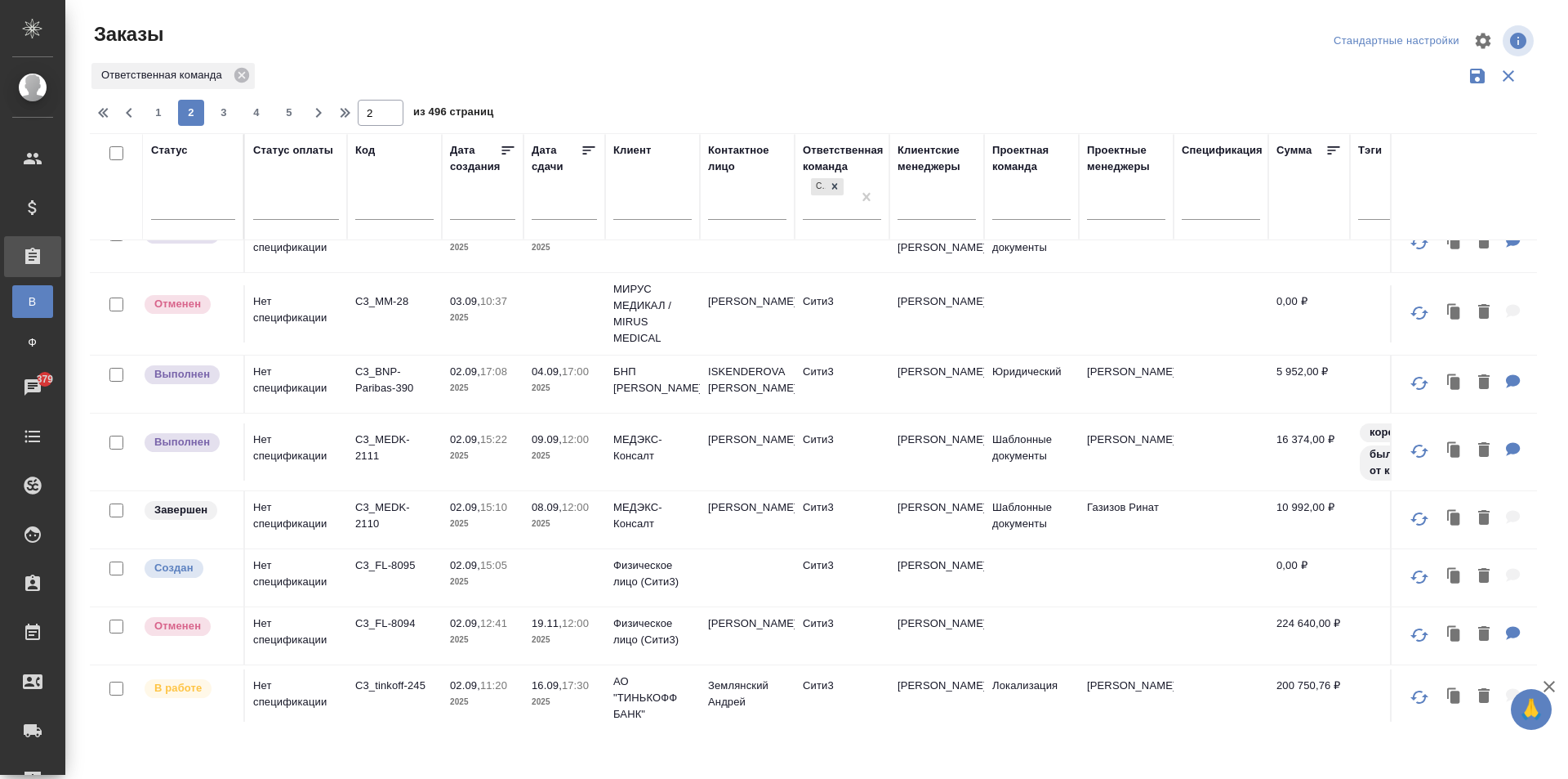
click at [857, 412] on td "Сити3" at bounding box center [842, 383] width 95 height 57
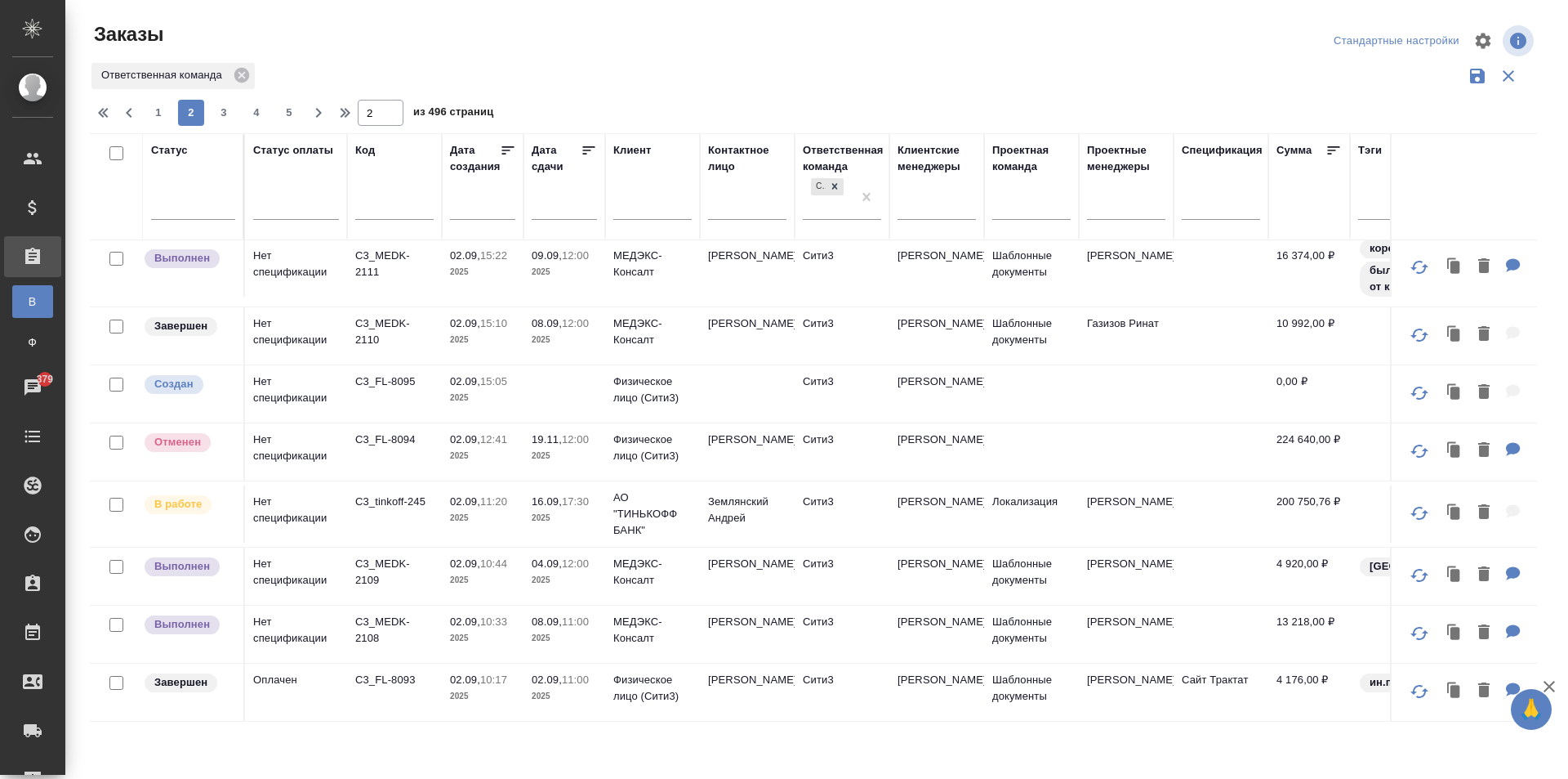
scroll to position [1136, 0]
click at [931, 564] on td "[PERSON_NAME]" at bounding box center [937, 576] width 95 height 57
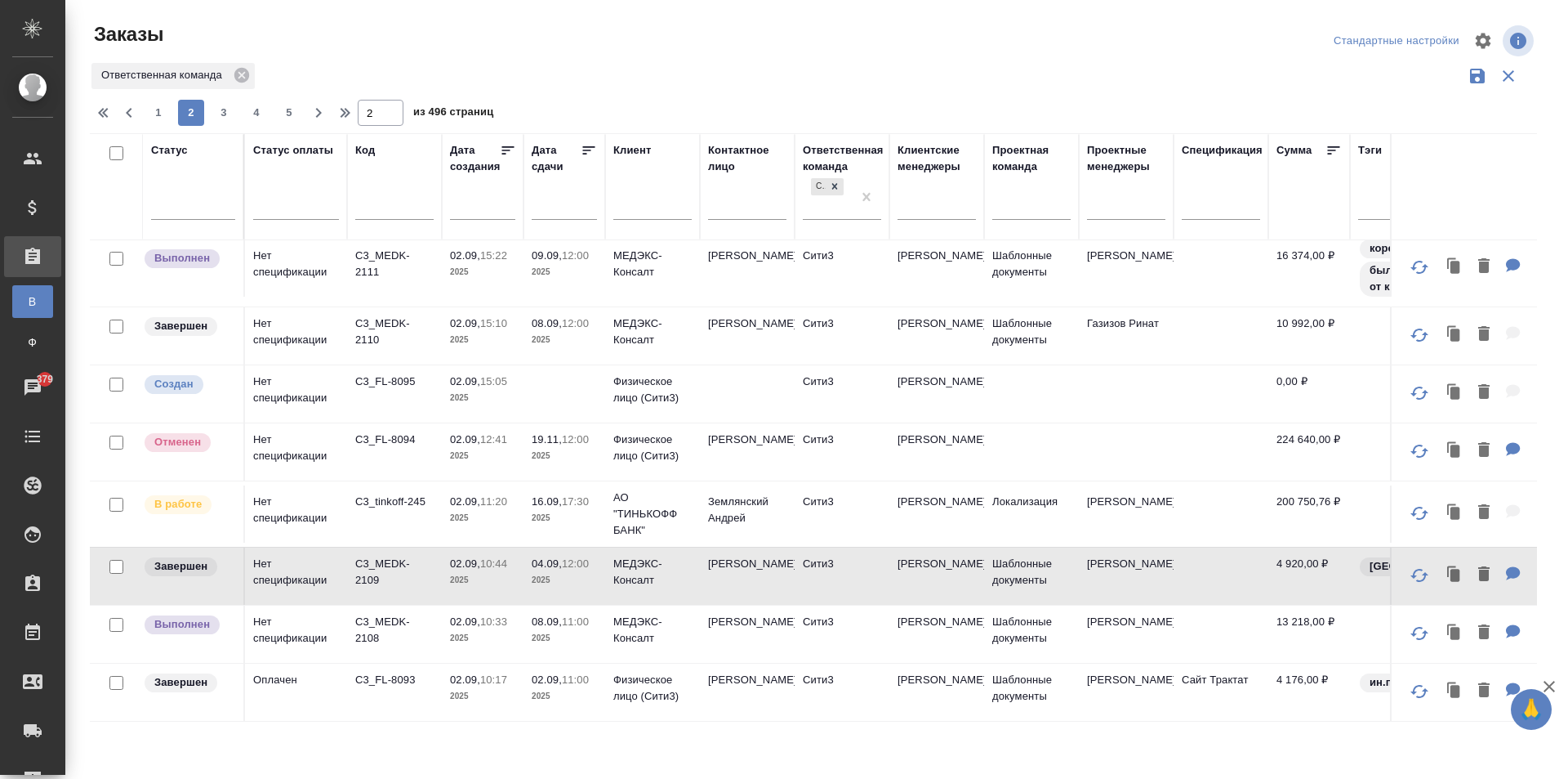
click at [938, 635] on td "[PERSON_NAME]" at bounding box center [937, 633] width 95 height 57
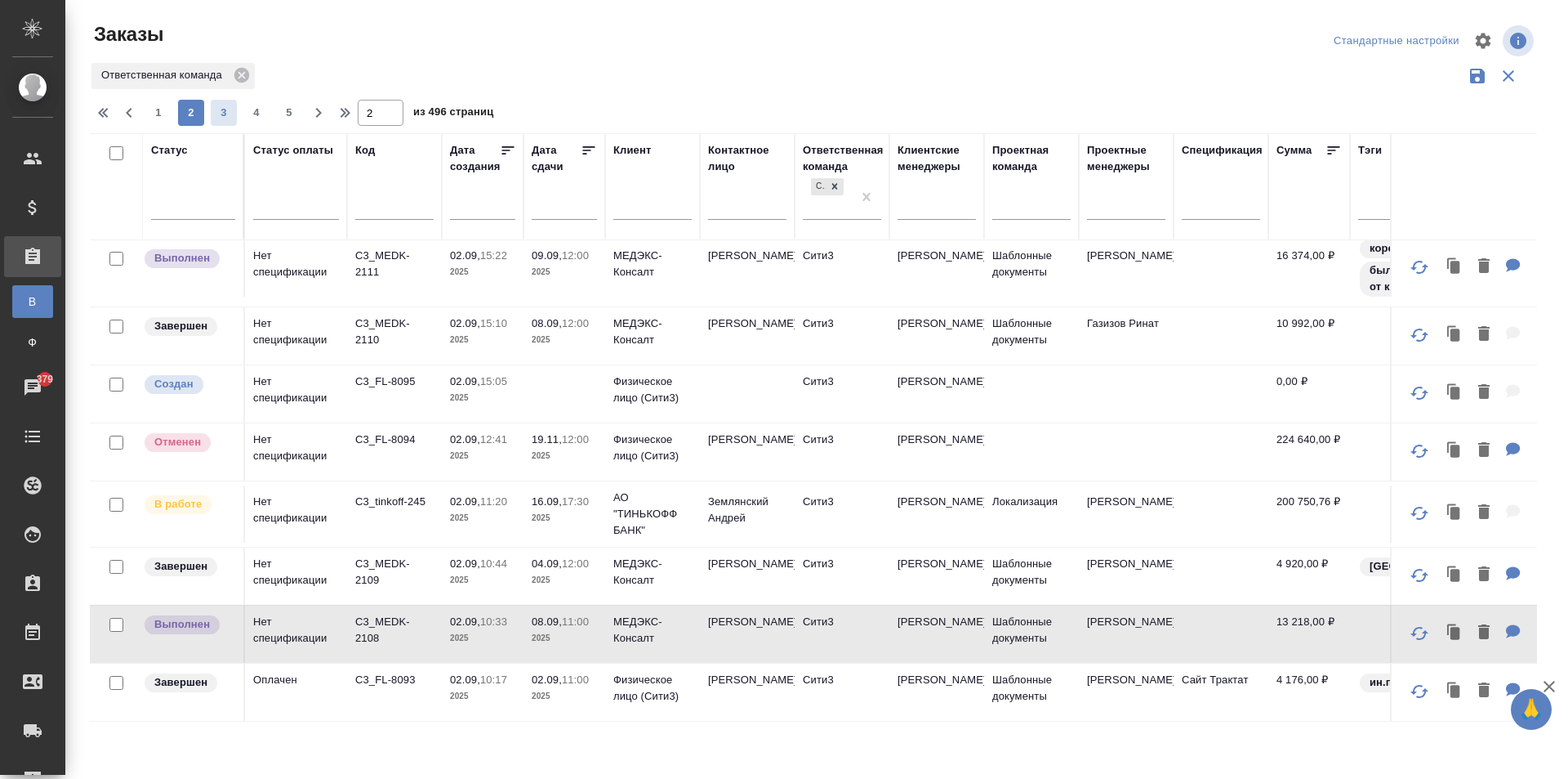
click at [217, 107] on span "3" at bounding box center [224, 113] width 26 height 17
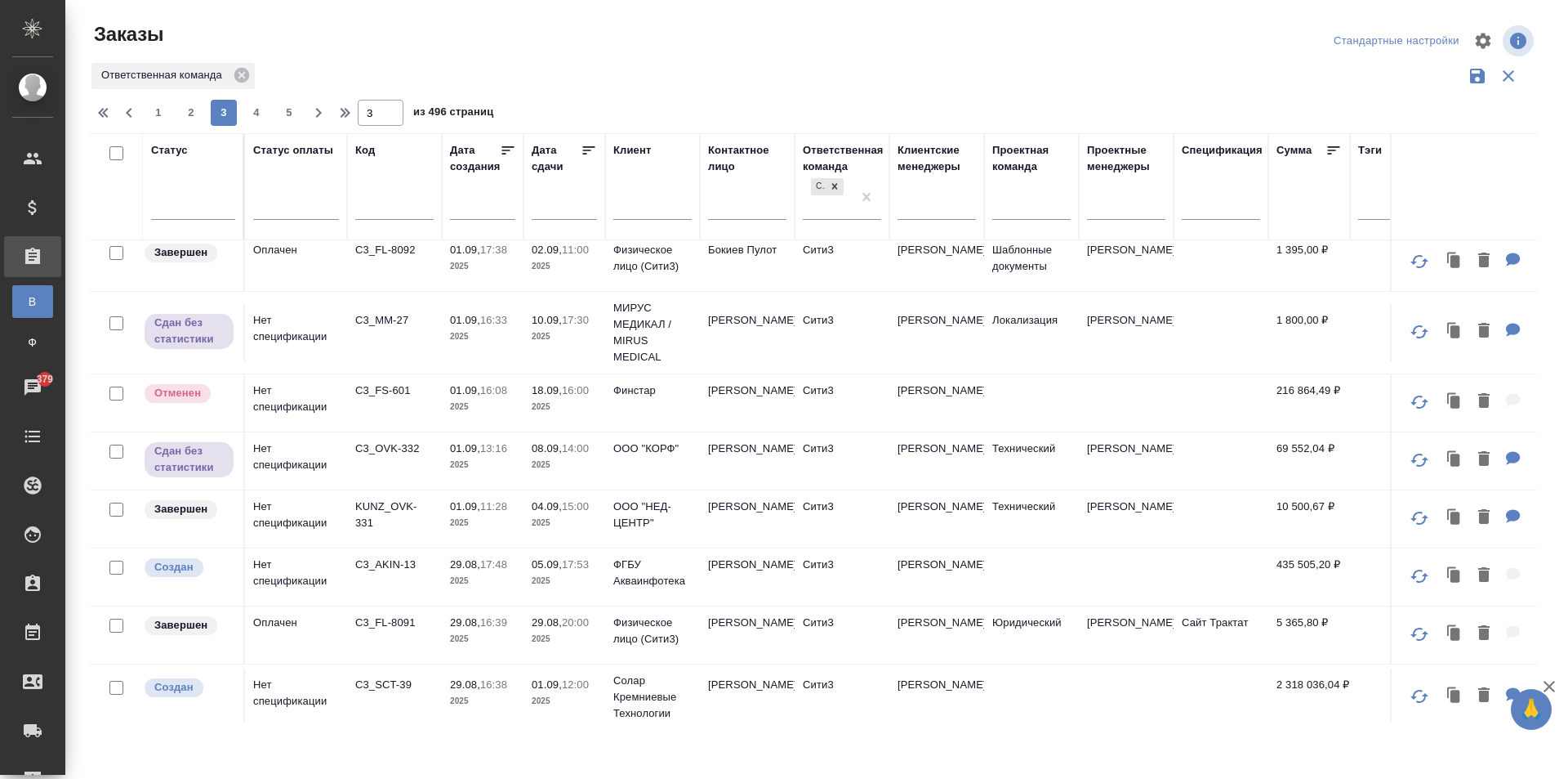
scroll to position [0, 0]
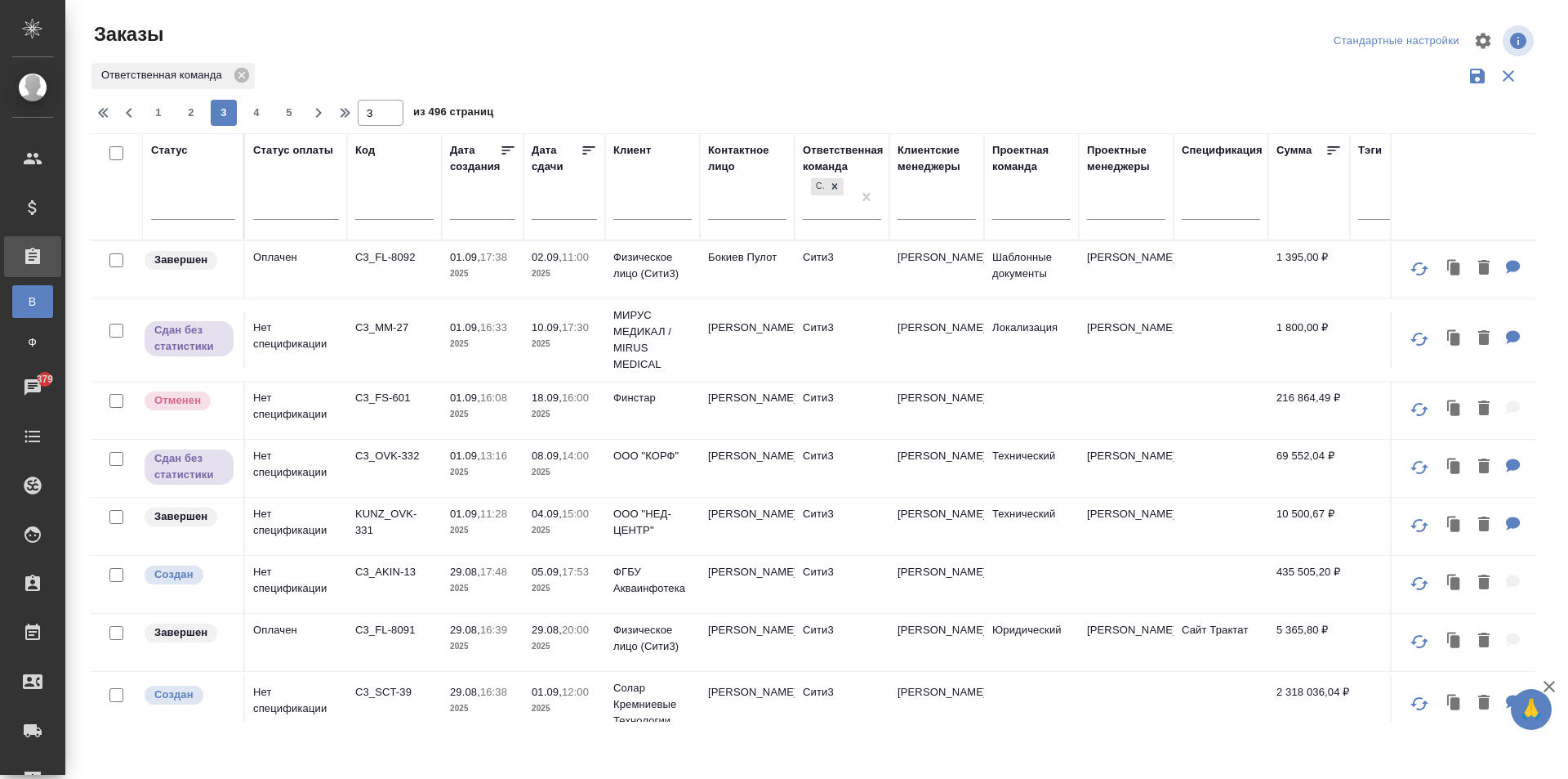
click at [870, 481] on td "Сити3" at bounding box center [842, 467] width 95 height 57
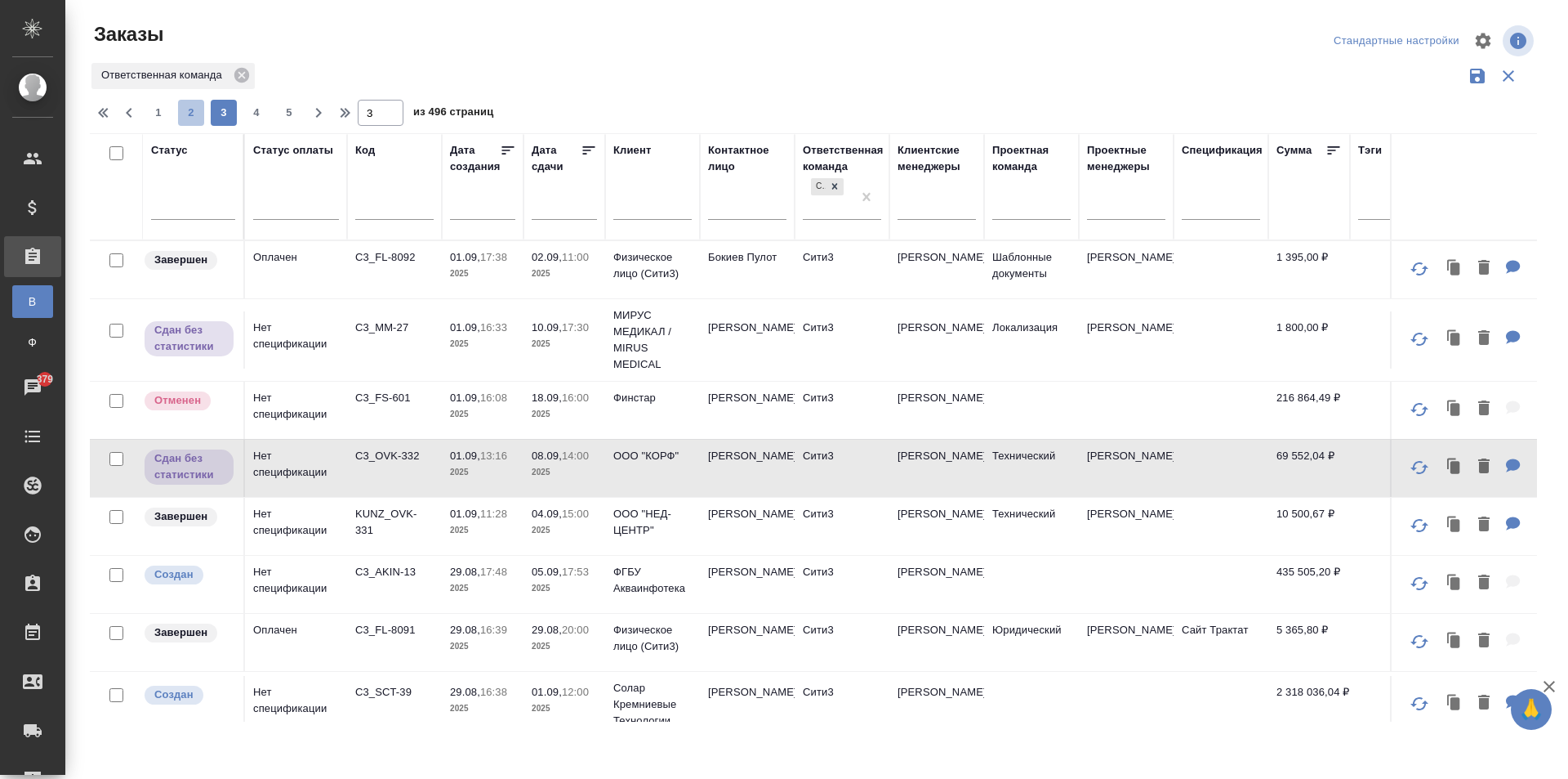
click at [182, 110] on span "2" at bounding box center [191, 113] width 26 height 17
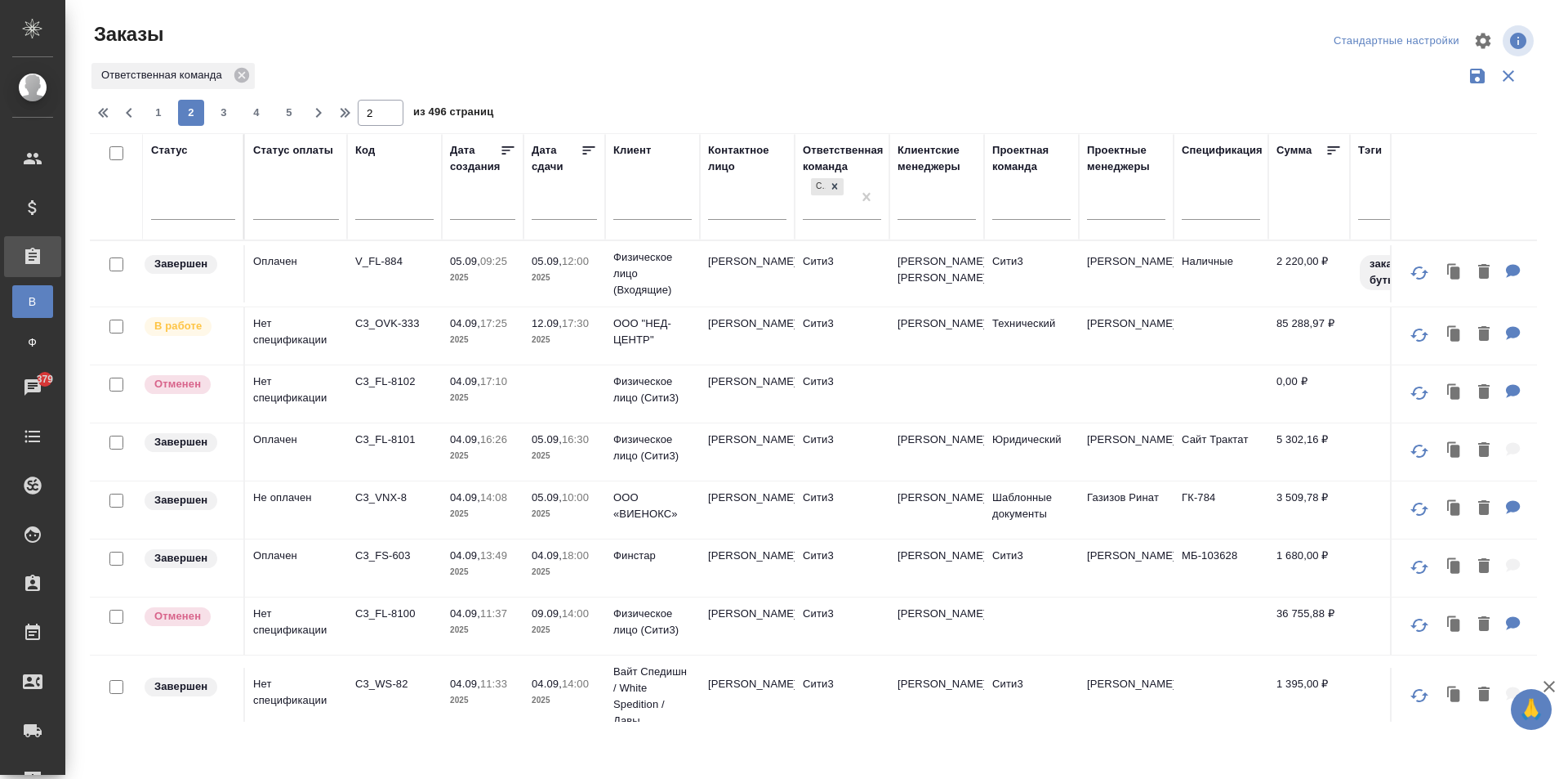
click at [166, 114] on span "1" at bounding box center [159, 113] width 26 height 17
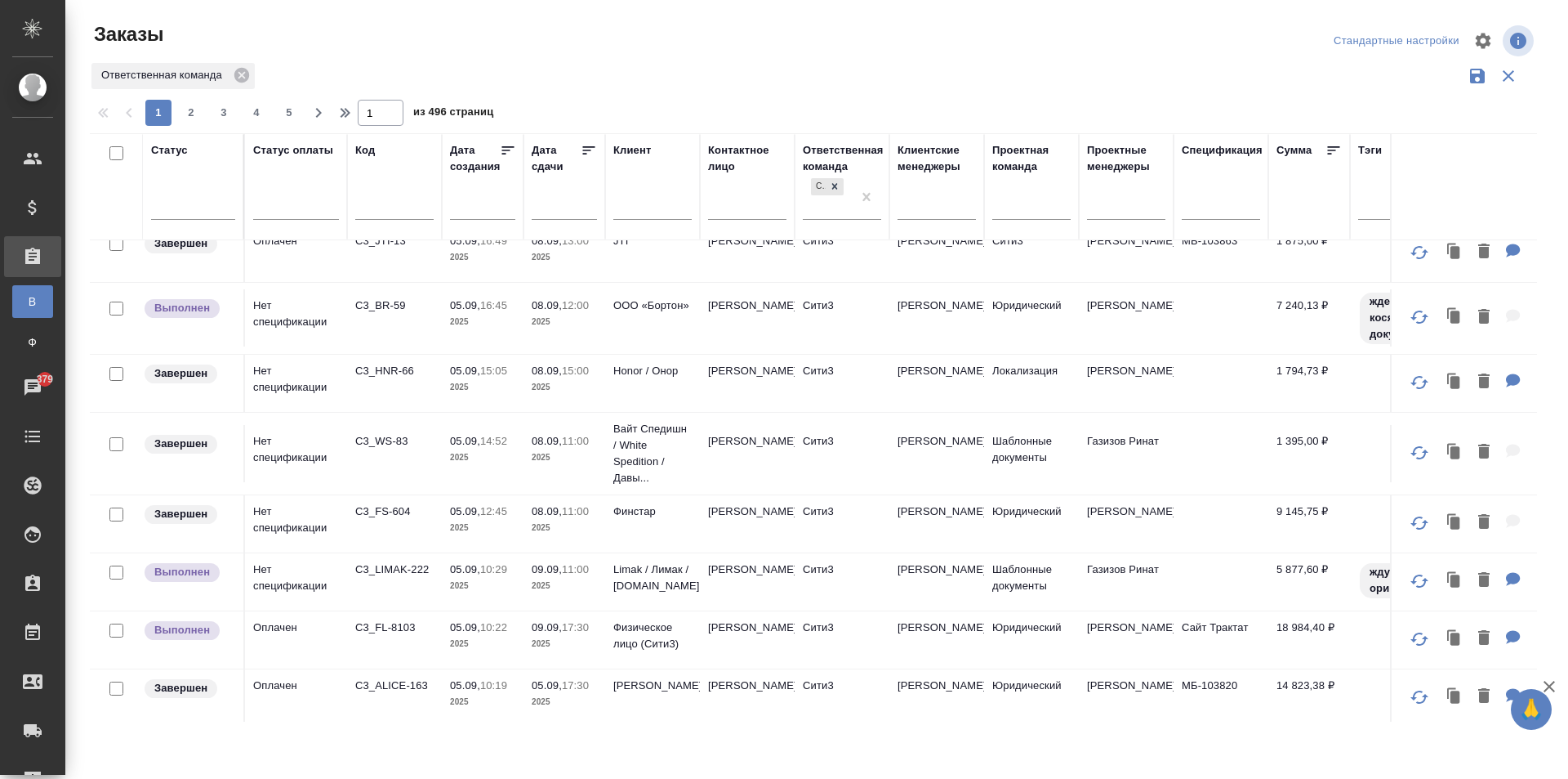
scroll to position [1113, 0]
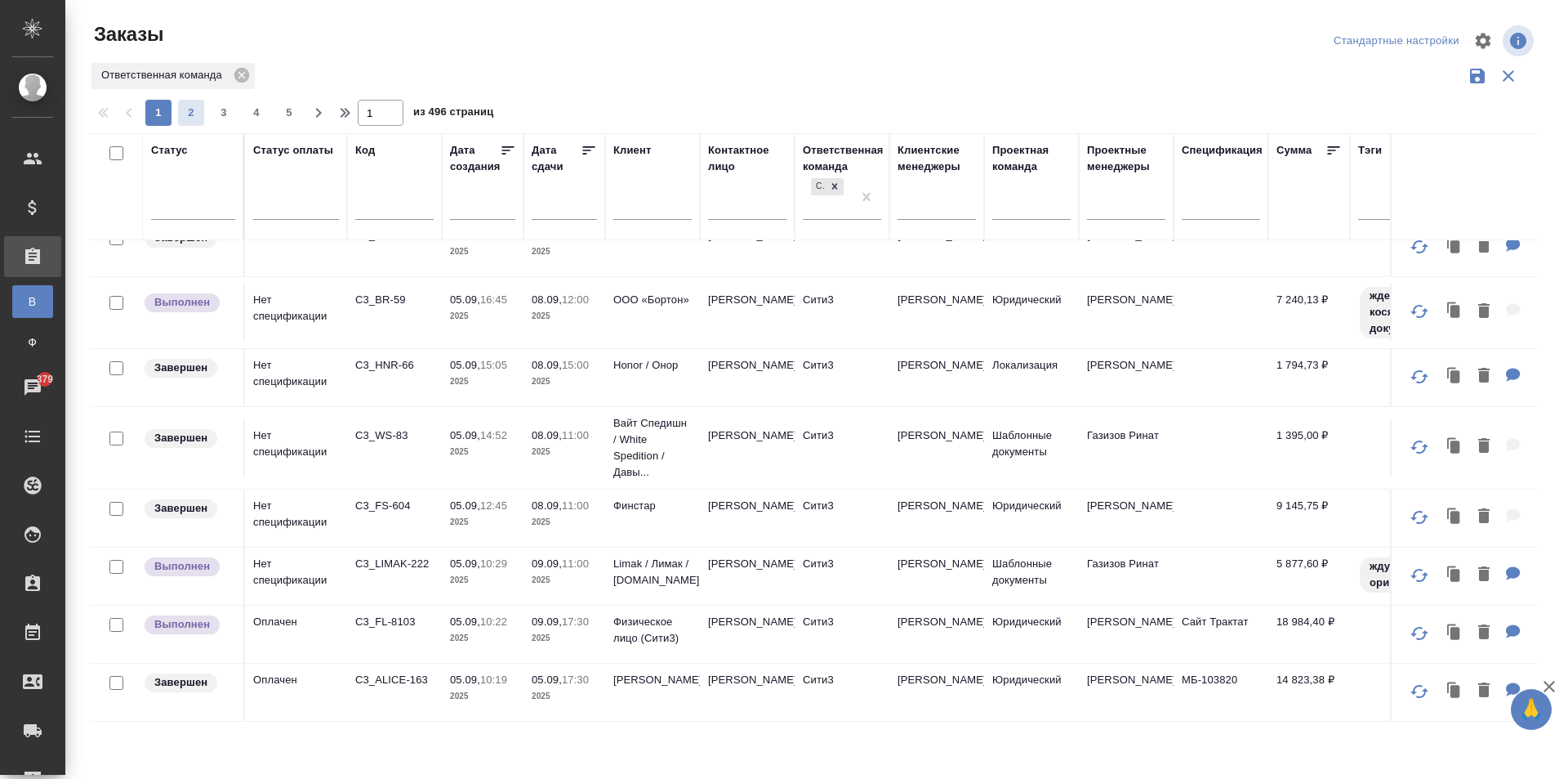
click at [182, 109] on span "2" at bounding box center [191, 113] width 26 height 17
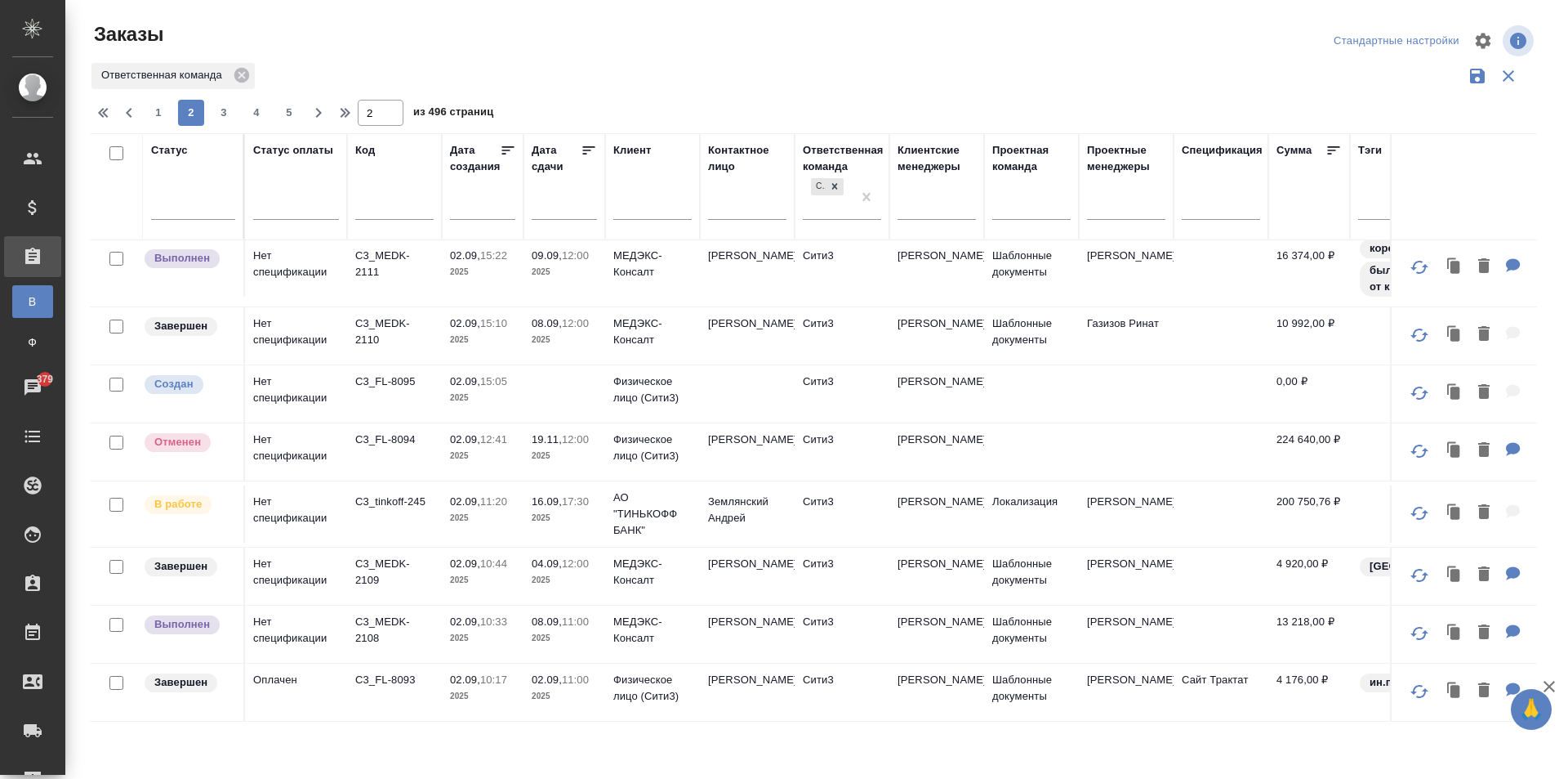
scroll to position [1136, 0]
click at [230, 113] on span "3" at bounding box center [224, 113] width 26 height 17
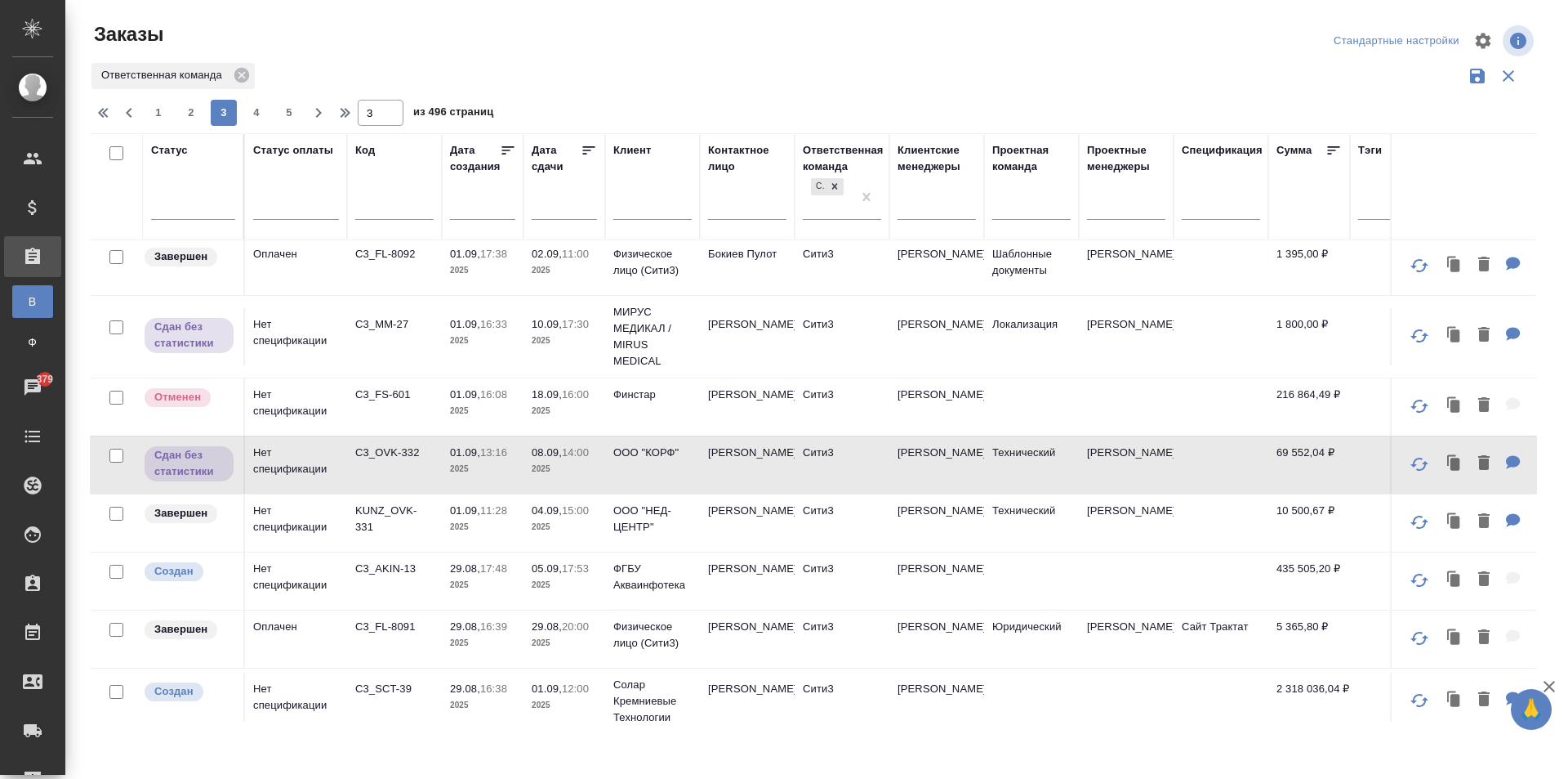
scroll to position [0, 0]
click at [265, 114] on span "4" at bounding box center [257, 113] width 26 height 17
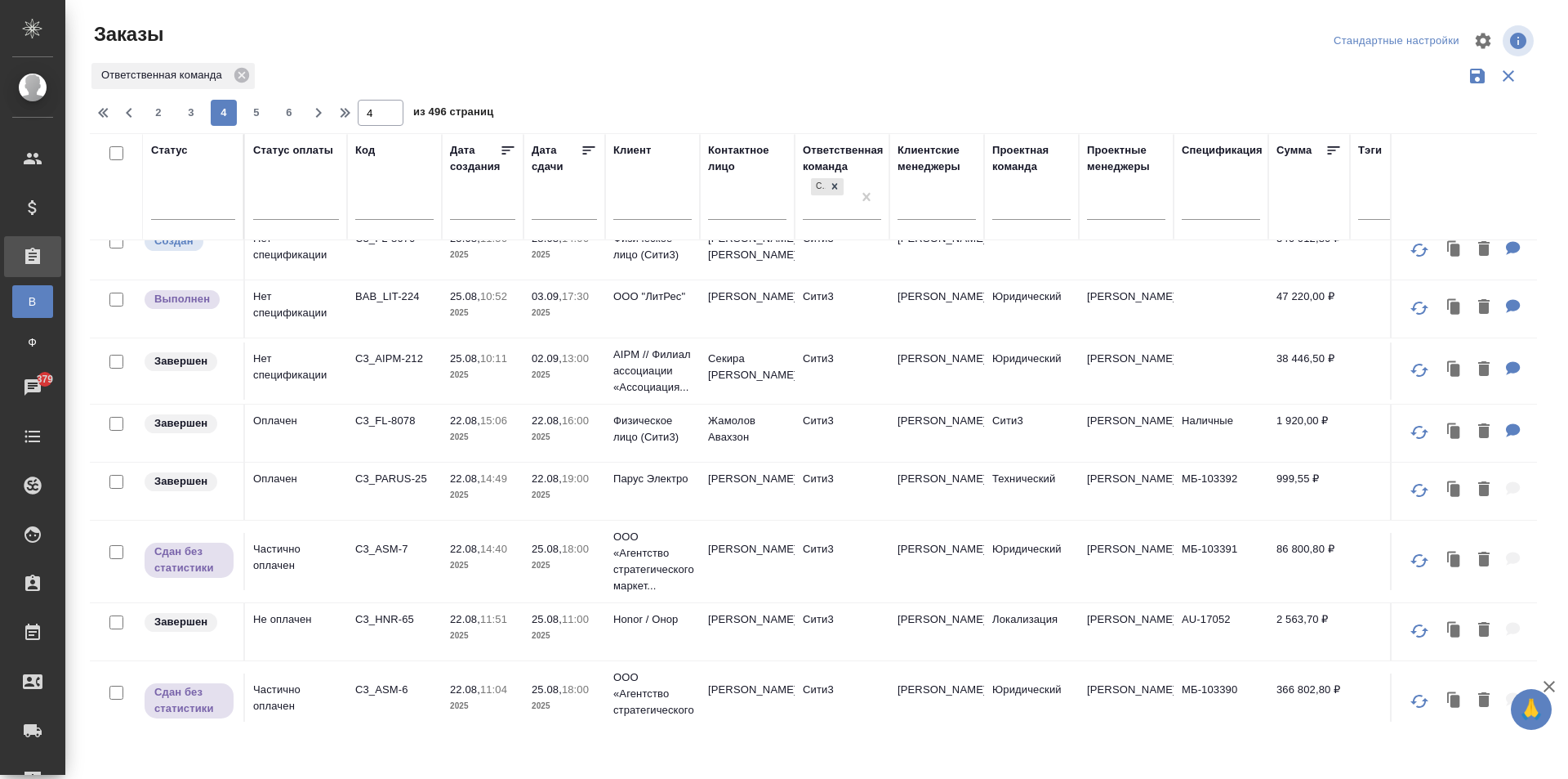
scroll to position [1129, 0]
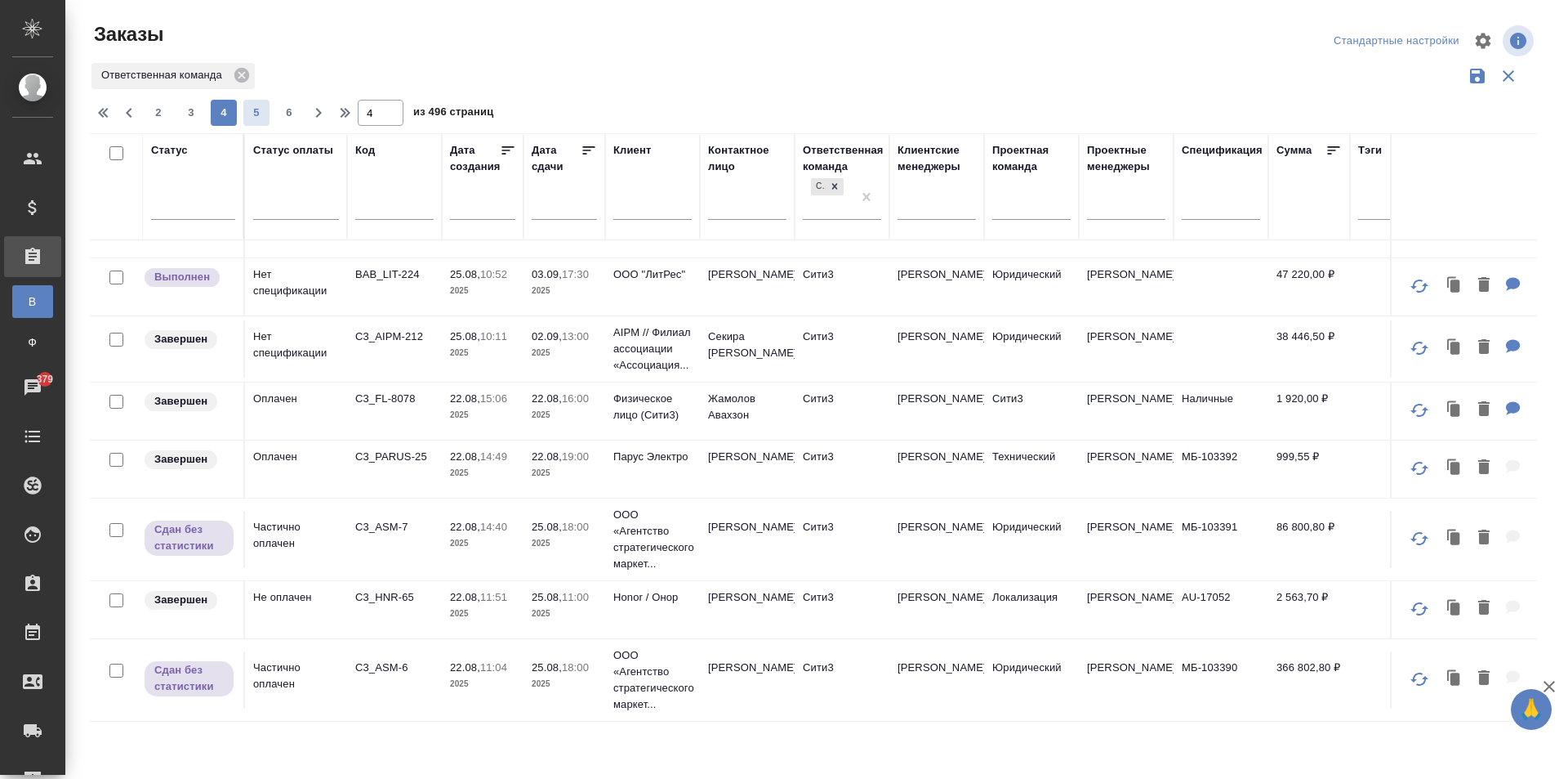
click at [260, 108] on span "5" at bounding box center [257, 113] width 26 height 17
type input "5"
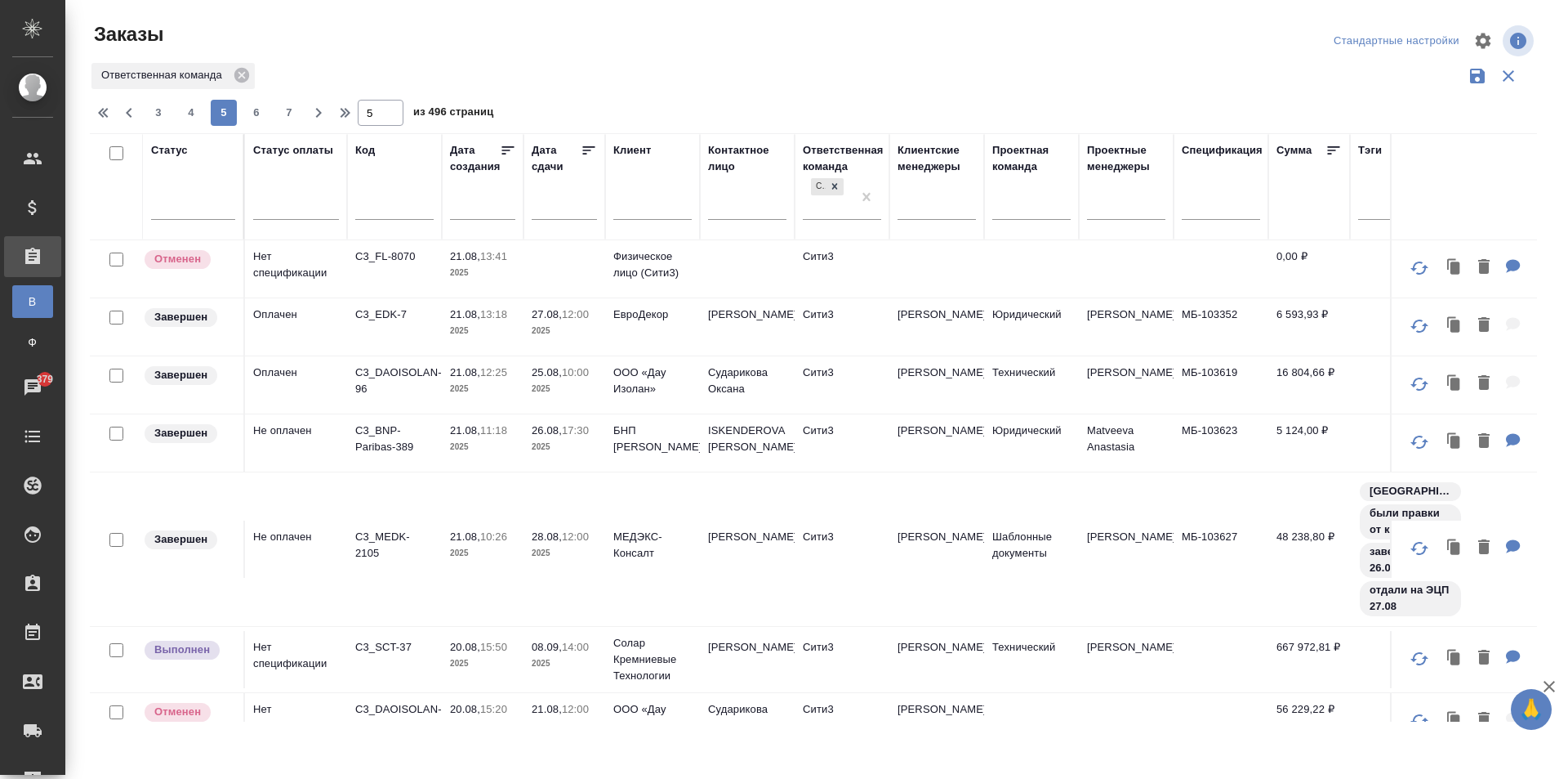
scroll to position [427, 0]
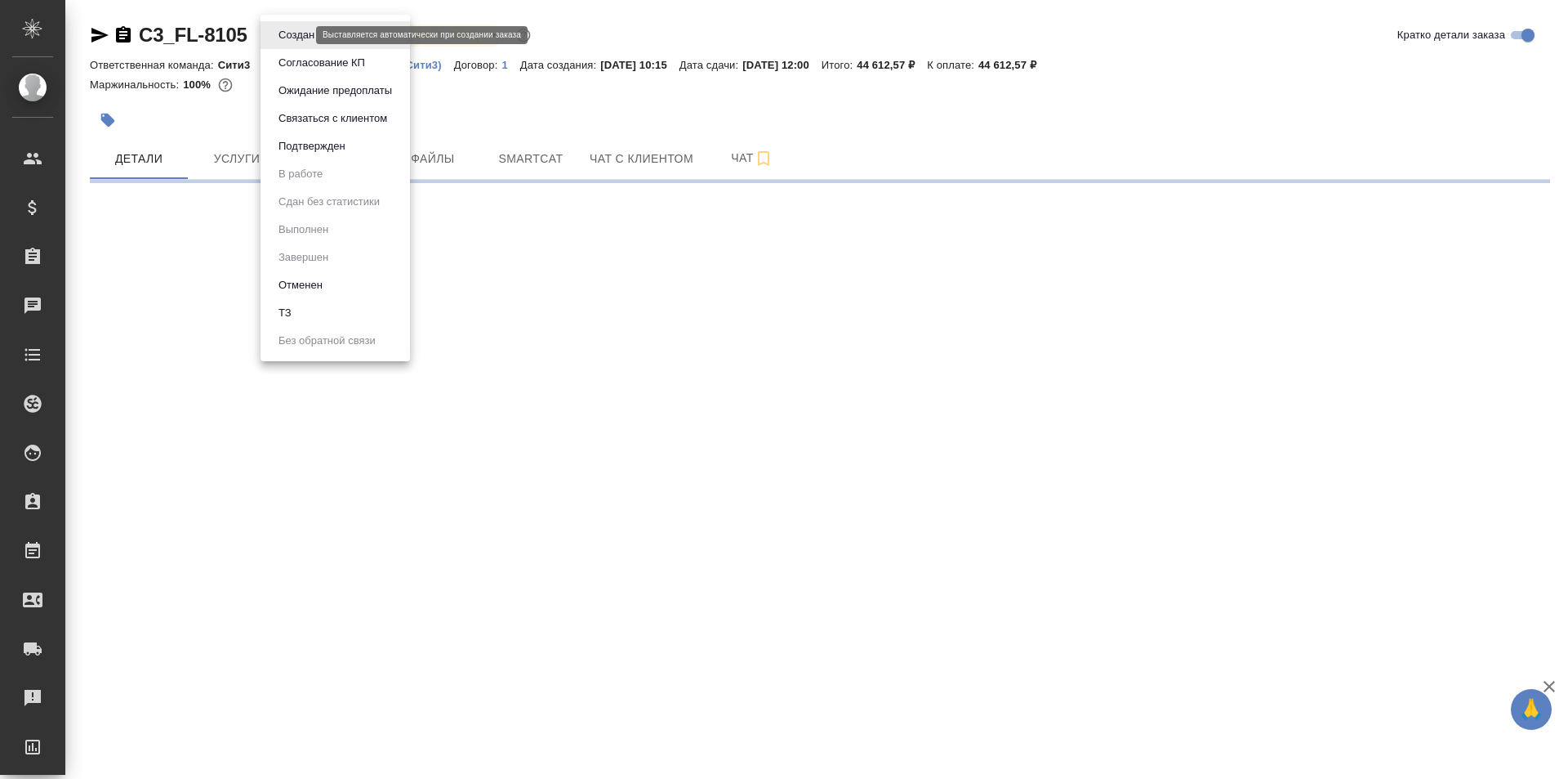
click at [293, 37] on body "🙏 .cls-1 fill:#fff; AWATERA [PERSON_NAME] Спецификации Заказы Чаты Todo Проекты…" at bounding box center [784, 390] width 1568 height 779
select select "RU"
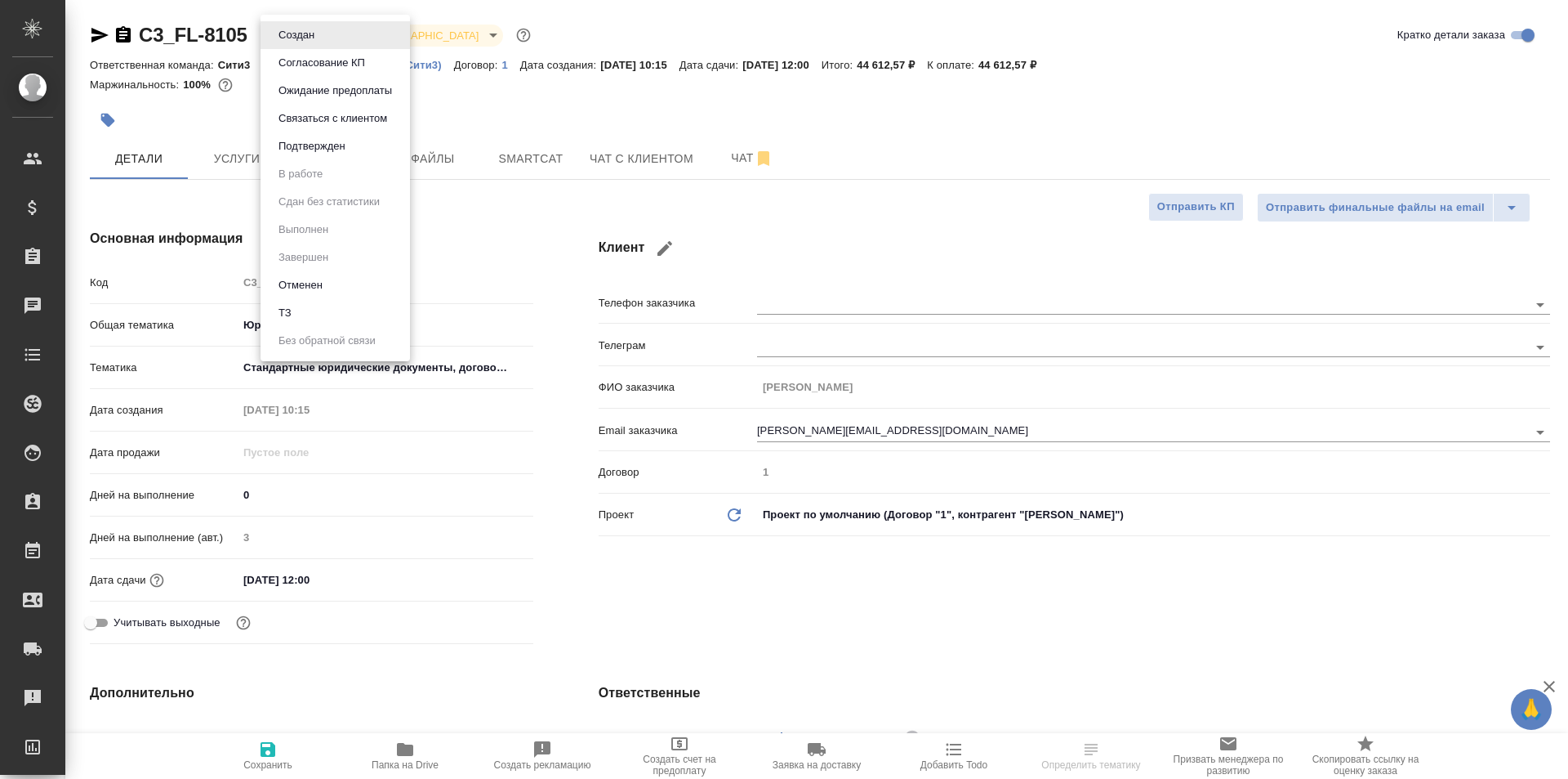
type textarea "x"
click at [497, 91] on div at bounding box center [784, 390] width 1568 height 779
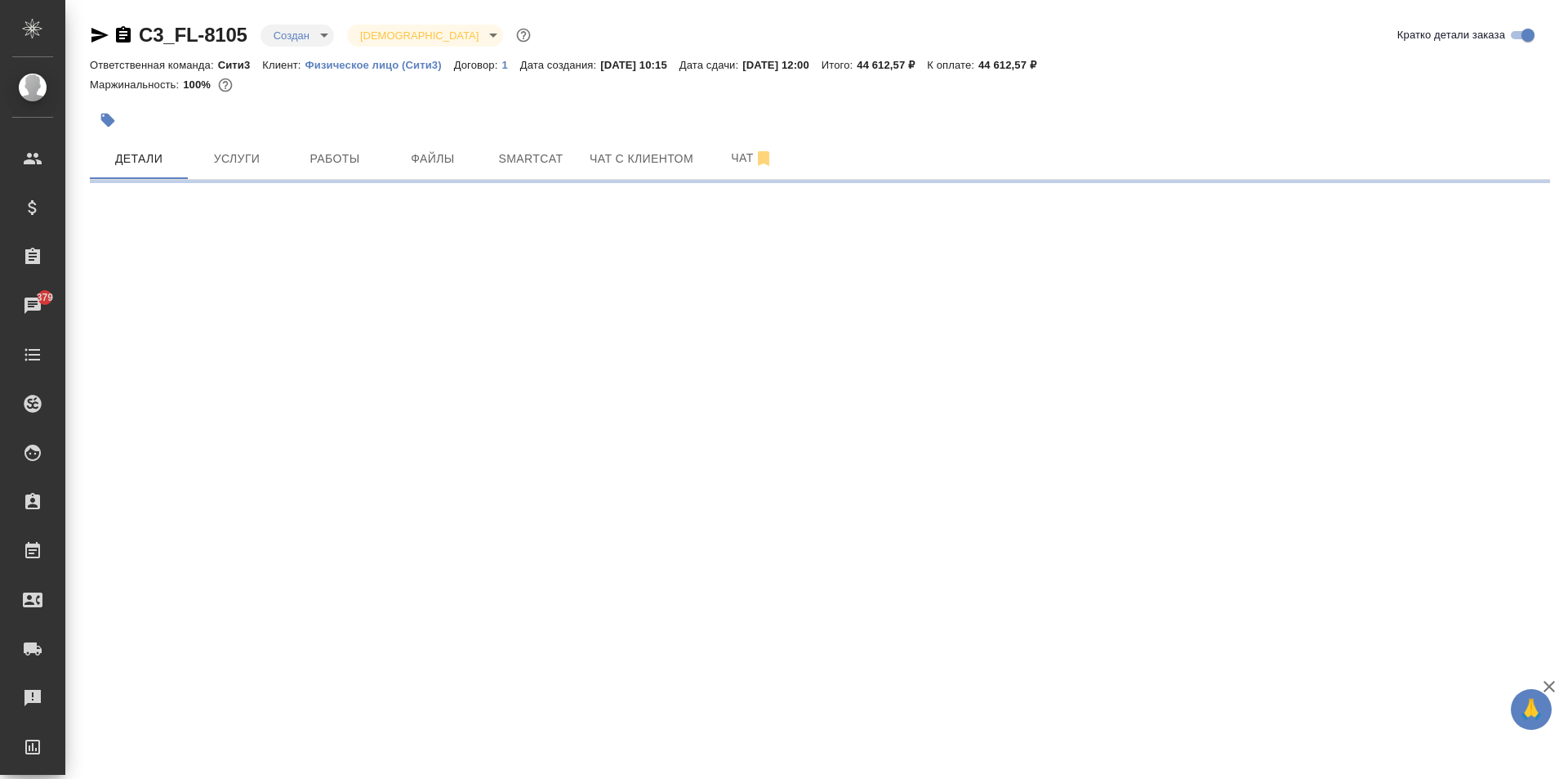
select select "RU"
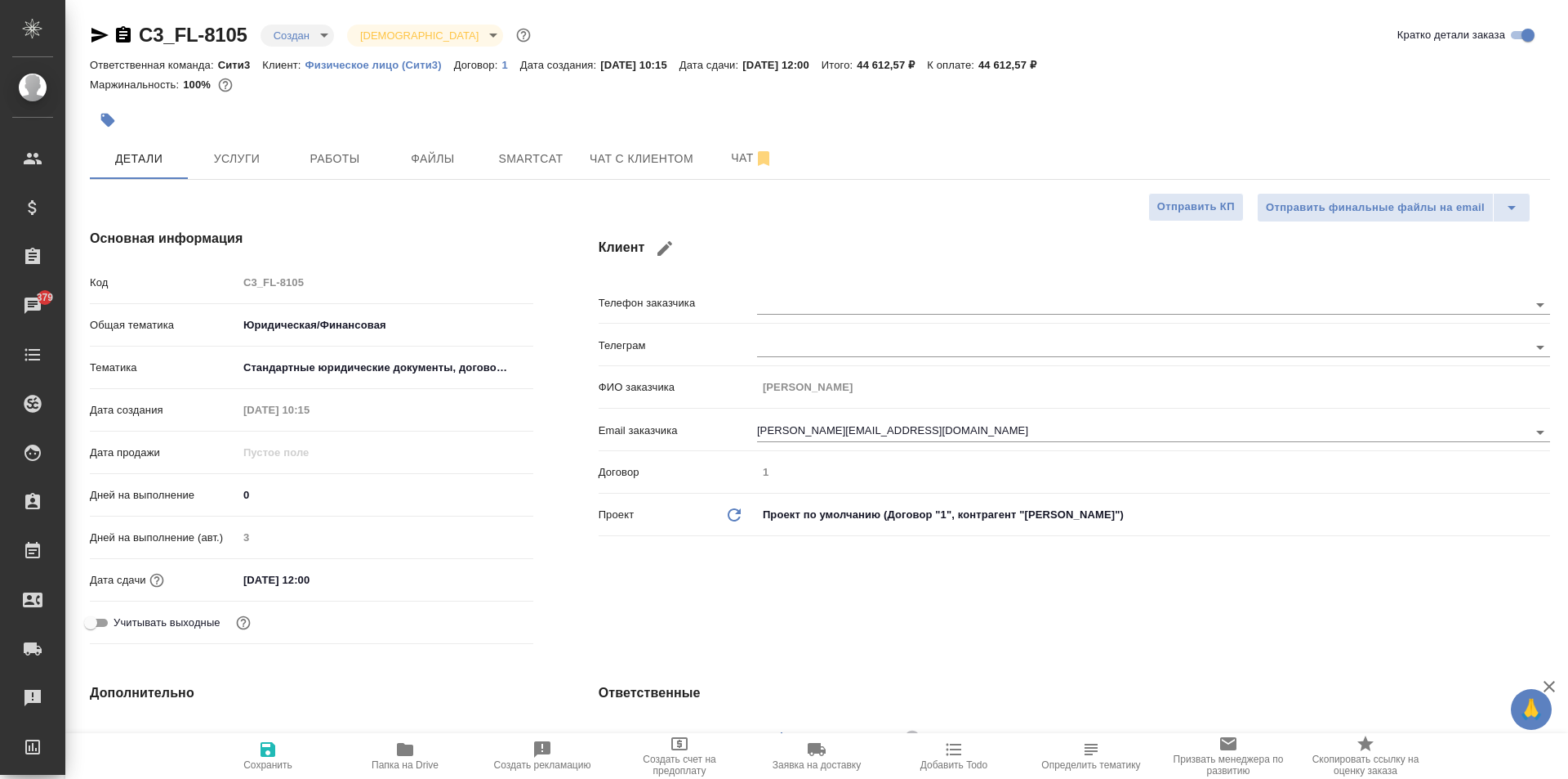
type textarea "x"
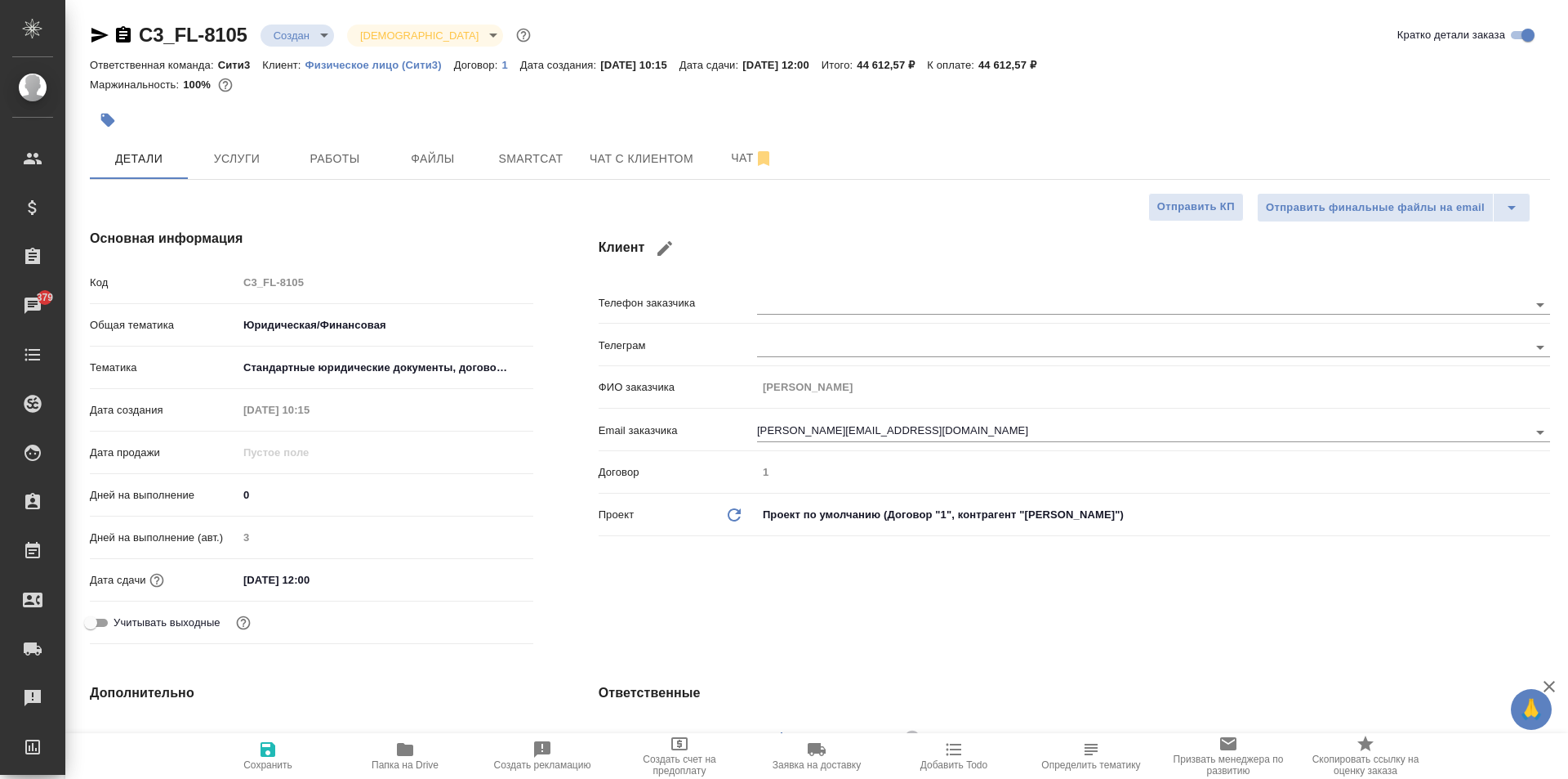
type textarea "x"
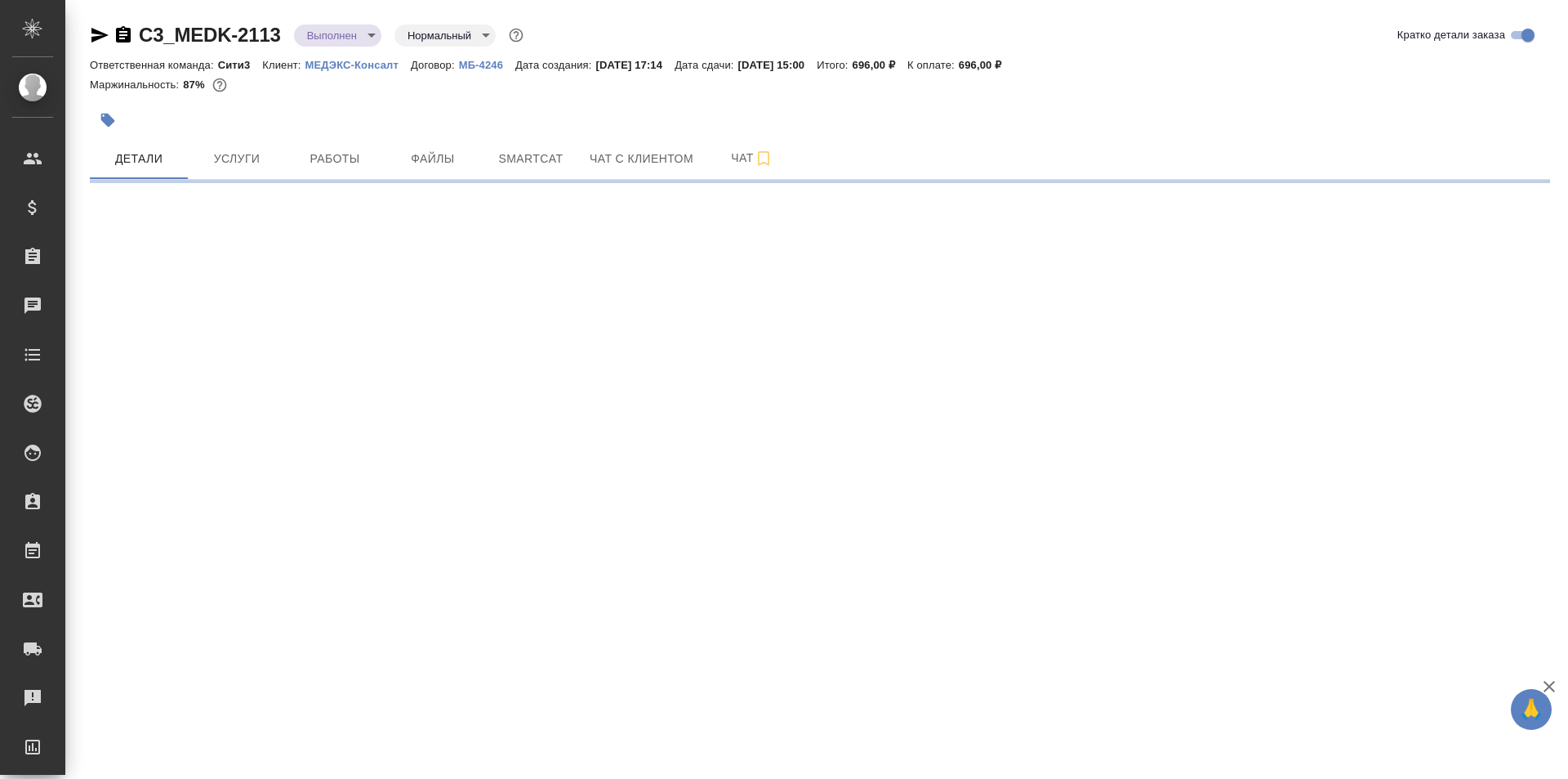
select select "RU"
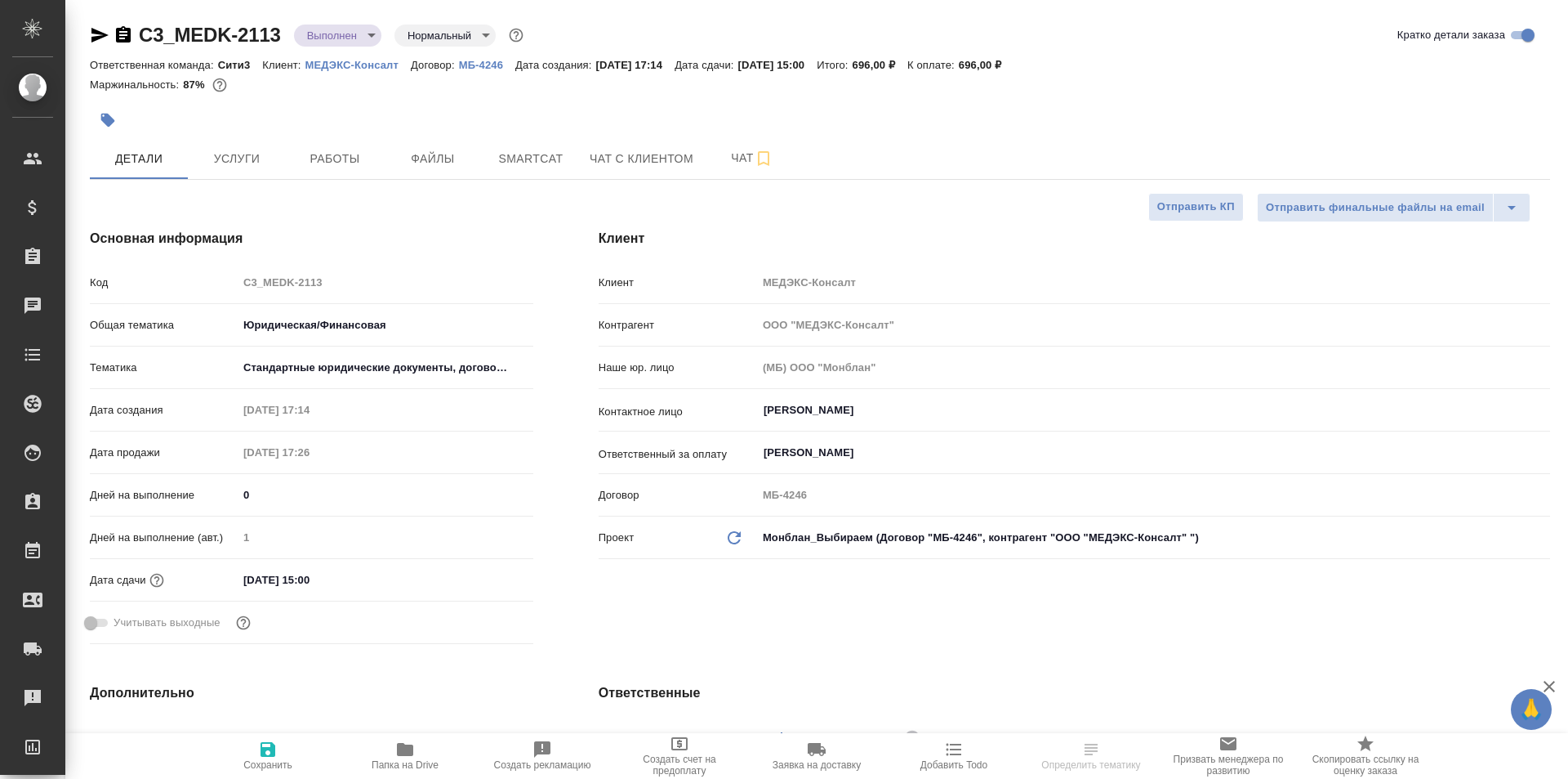
type textarea "x"
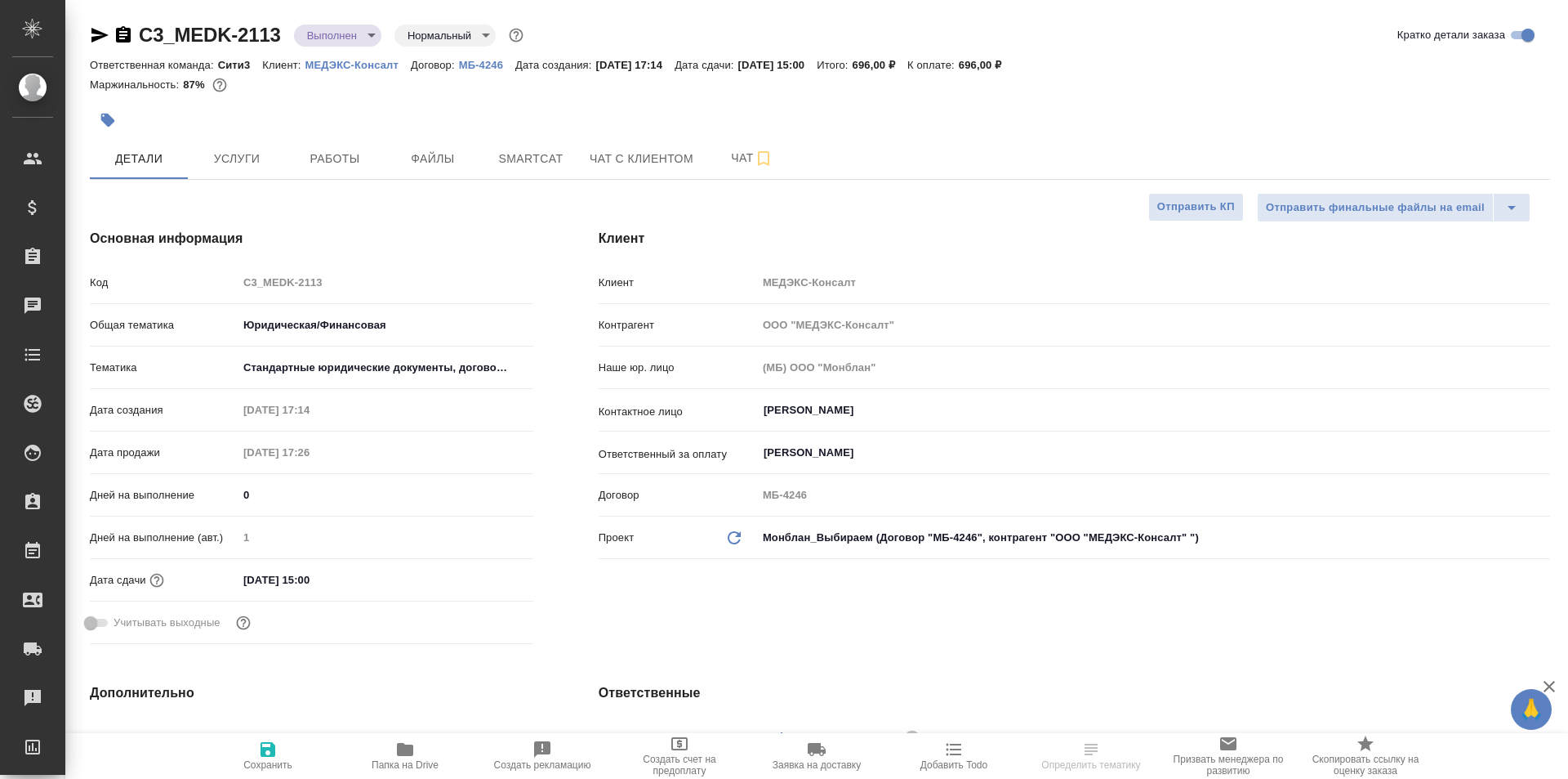
type textarea "x"
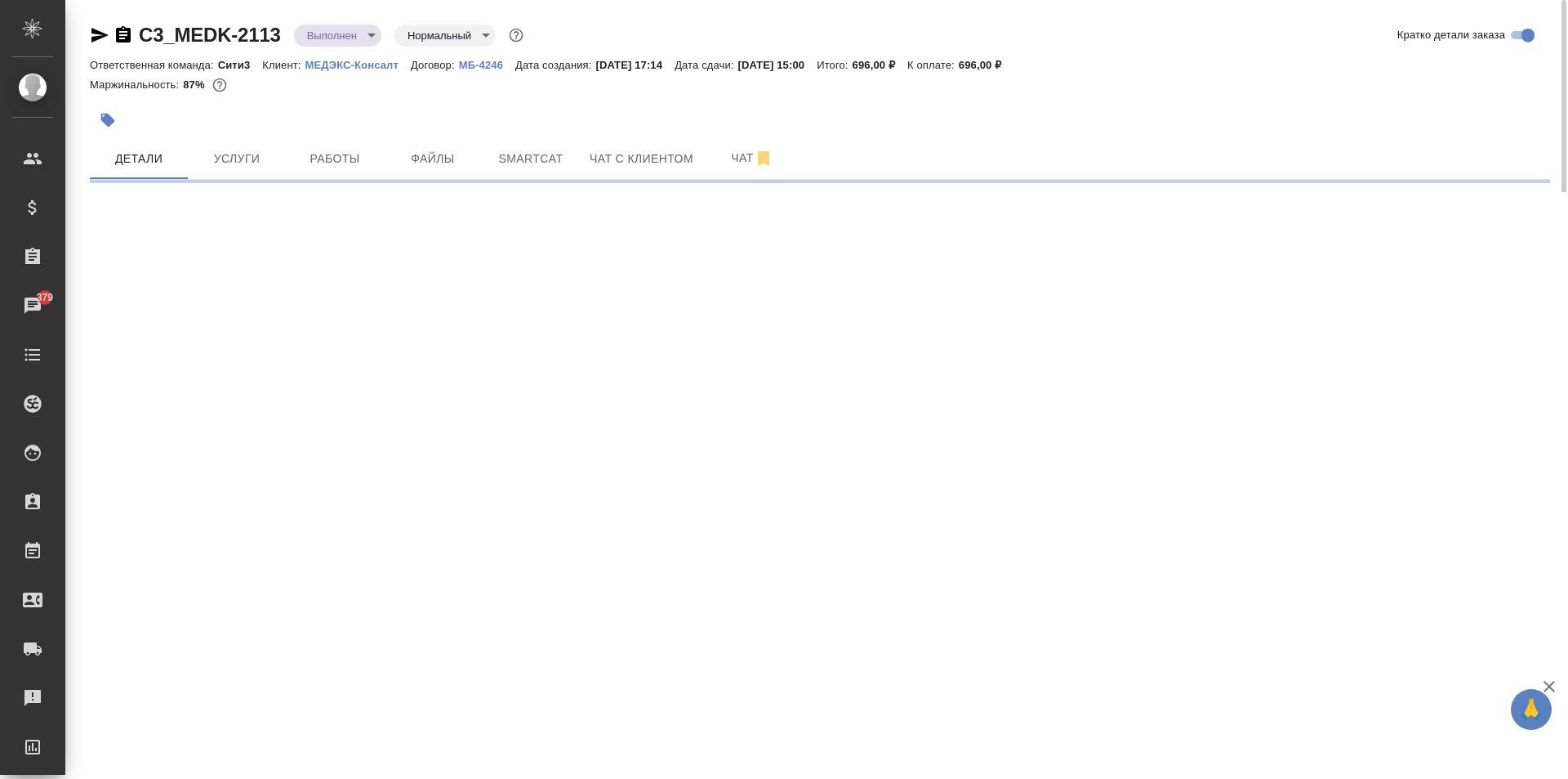
select select "RU"
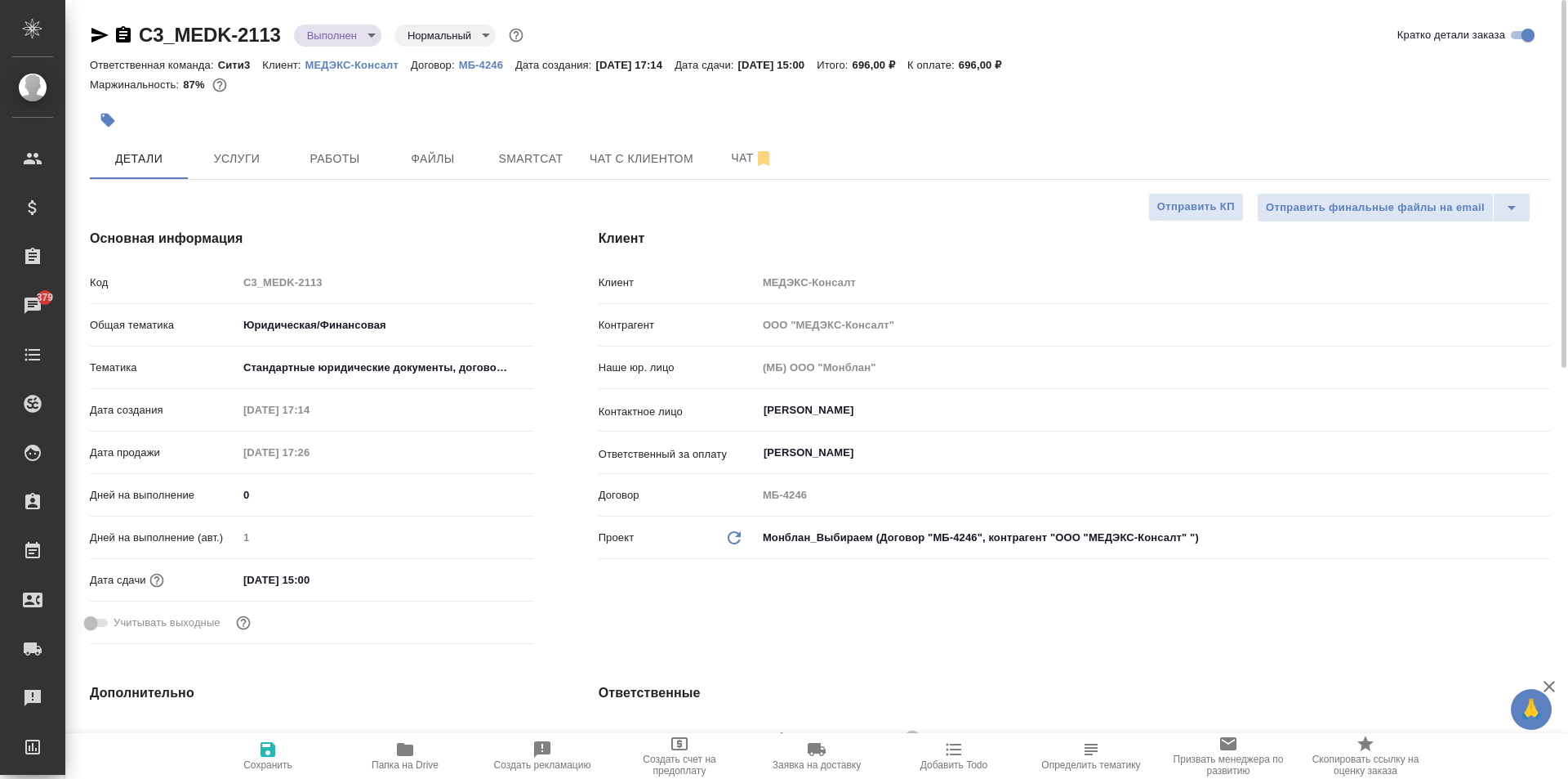
type textarea "x"
click at [102, 133] on button "button" at bounding box center [107, 120] width 36 height 36
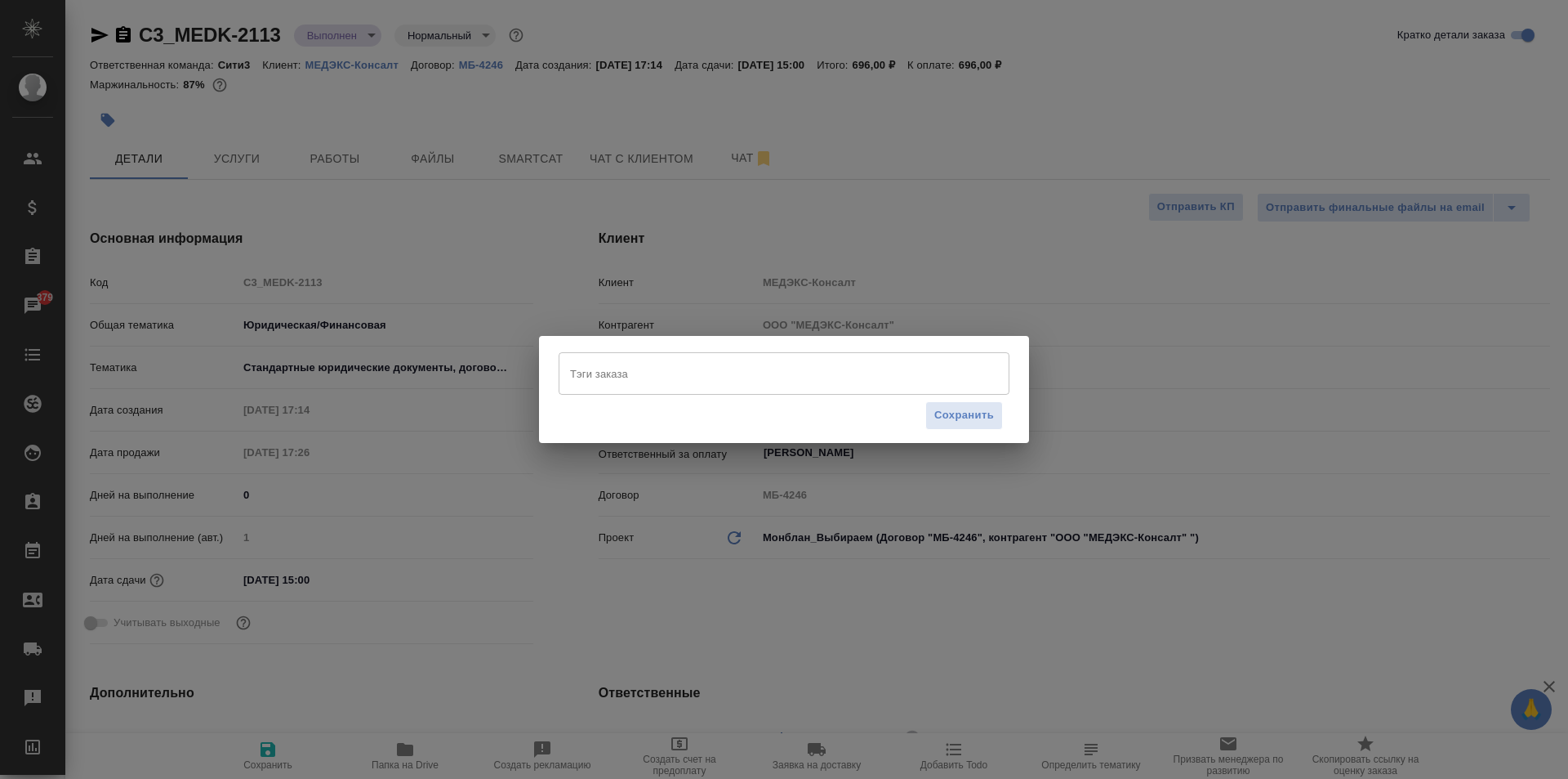
click at [619, 364] on input "Тэги заказа" at bounding box center [768, 374] width 405 height 28
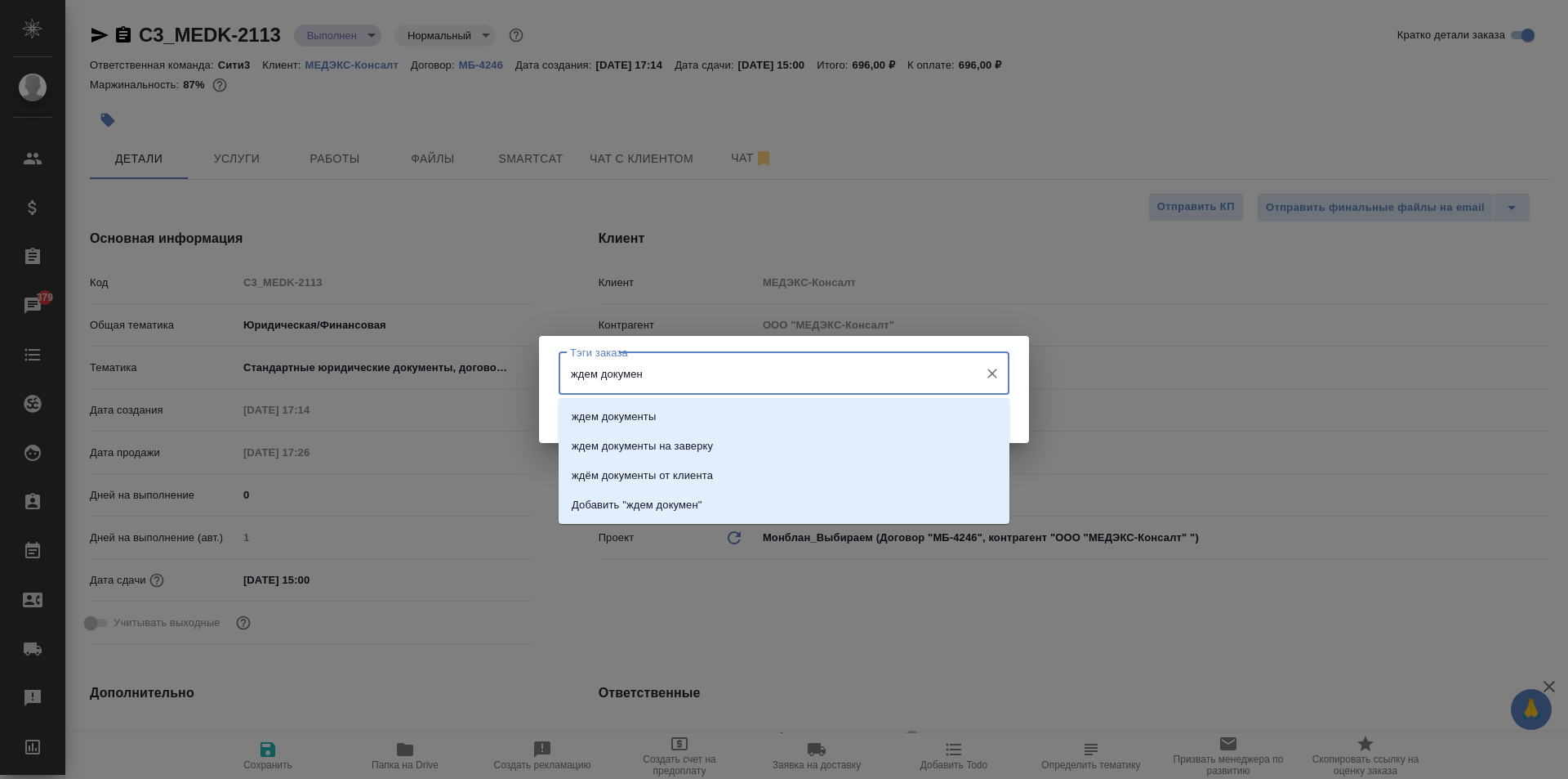
type input "ждем документ"
click at [658, 418] on li "ждем документы" at bounding box center [784, 417] width 450 height 30
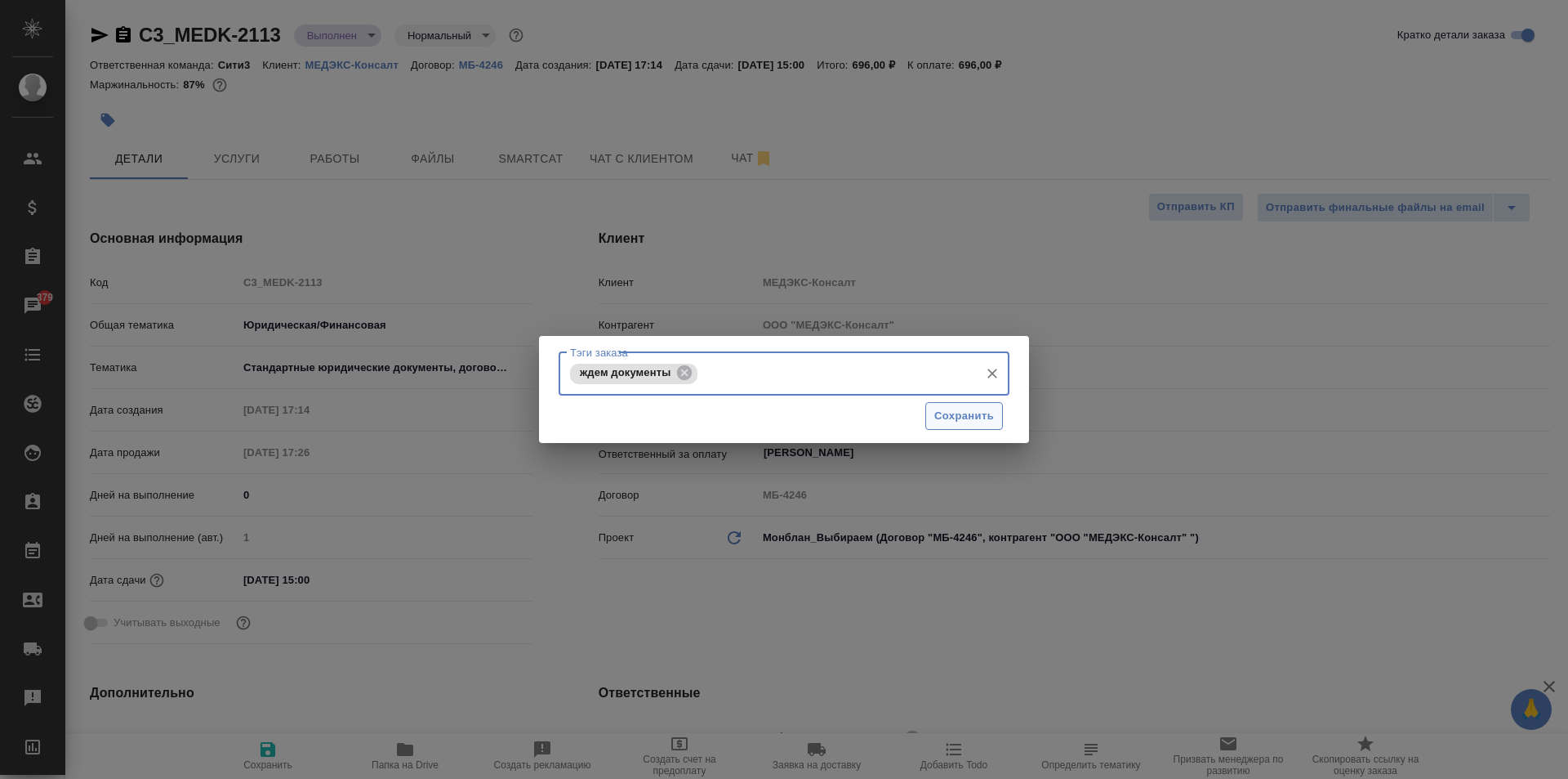
click at [975, 409] on span "Сохранить" at bounding box center [964, 417] width 59 height 19
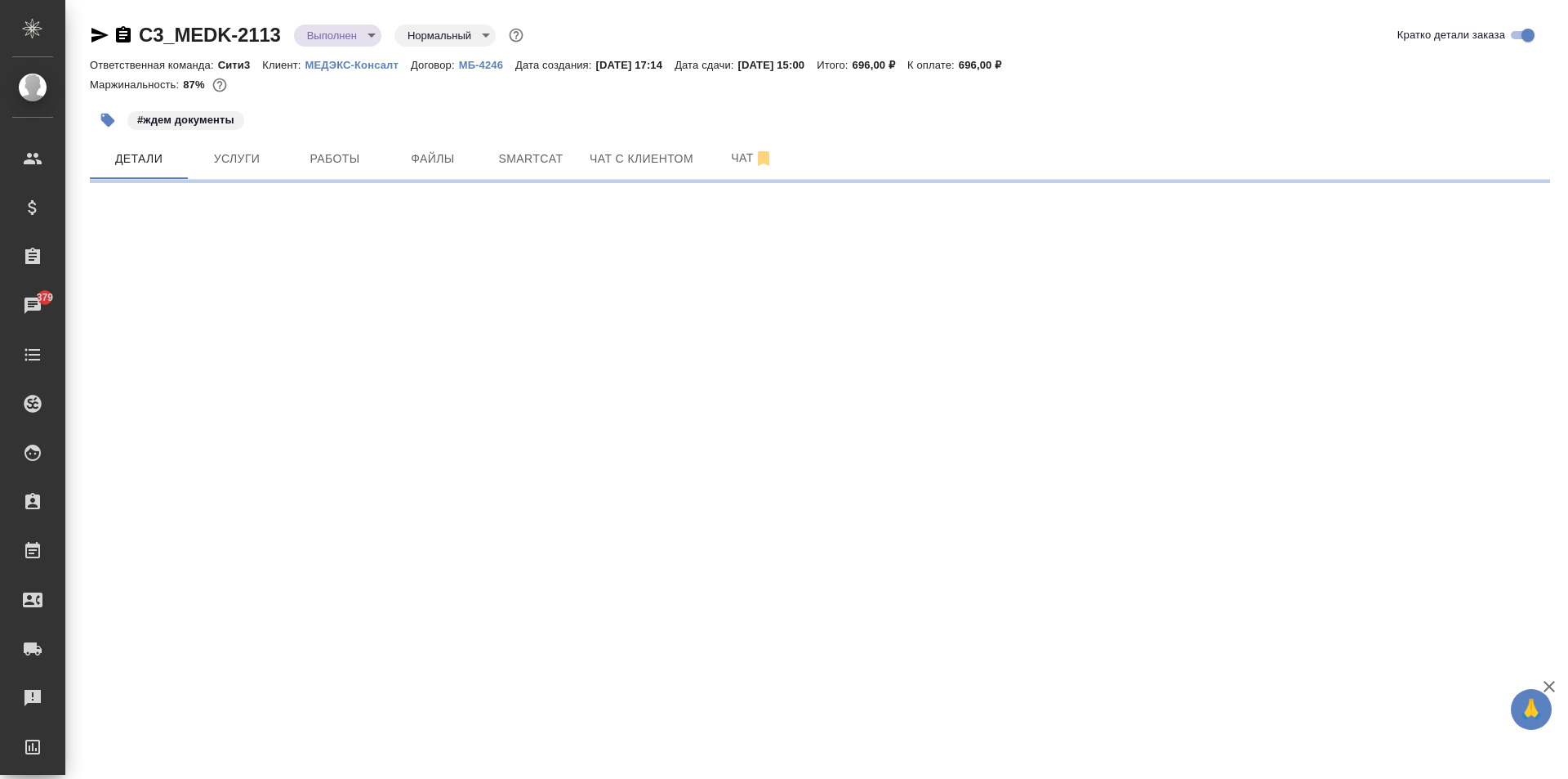
select select "RU"
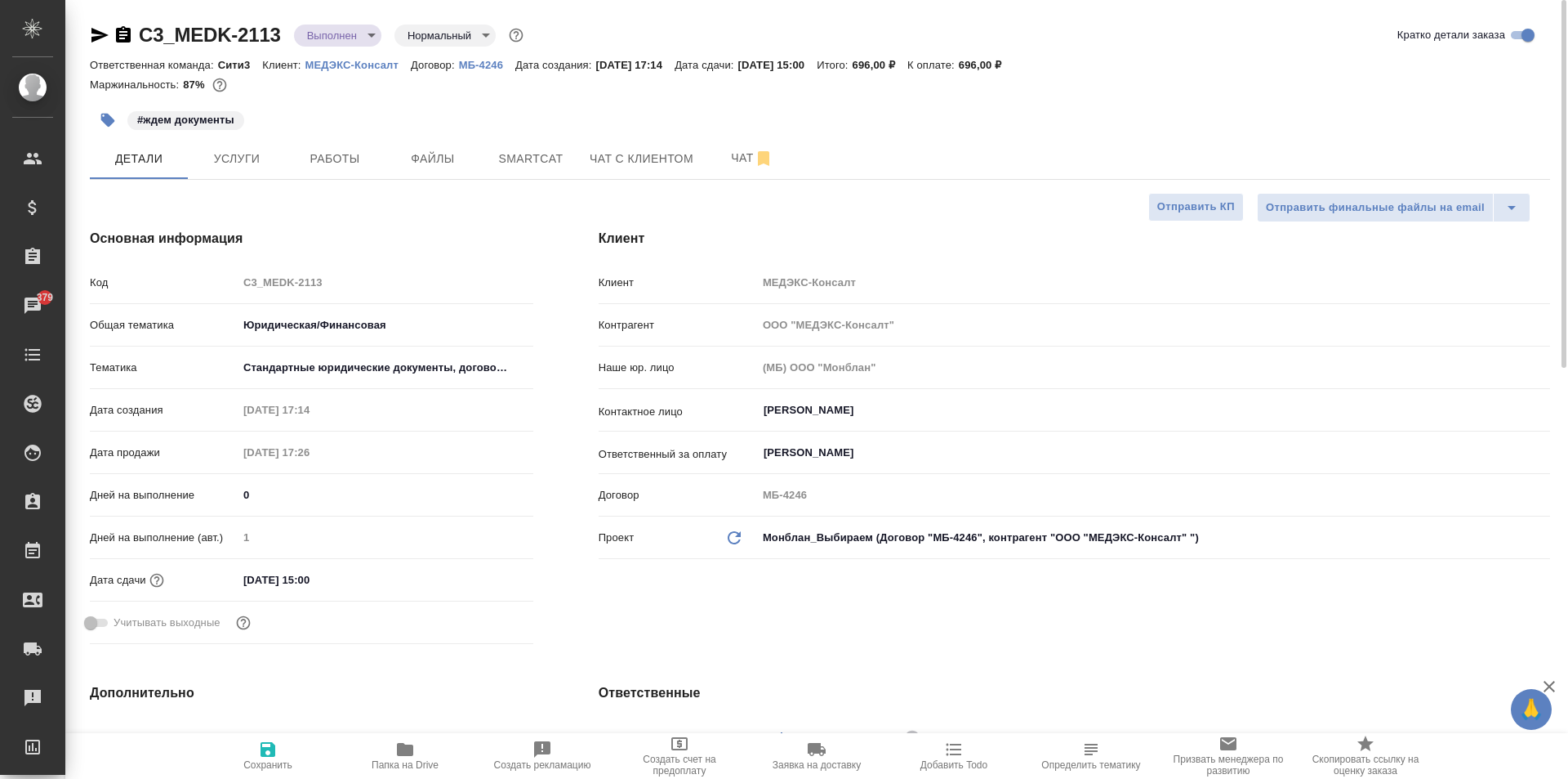
type textarea "x"
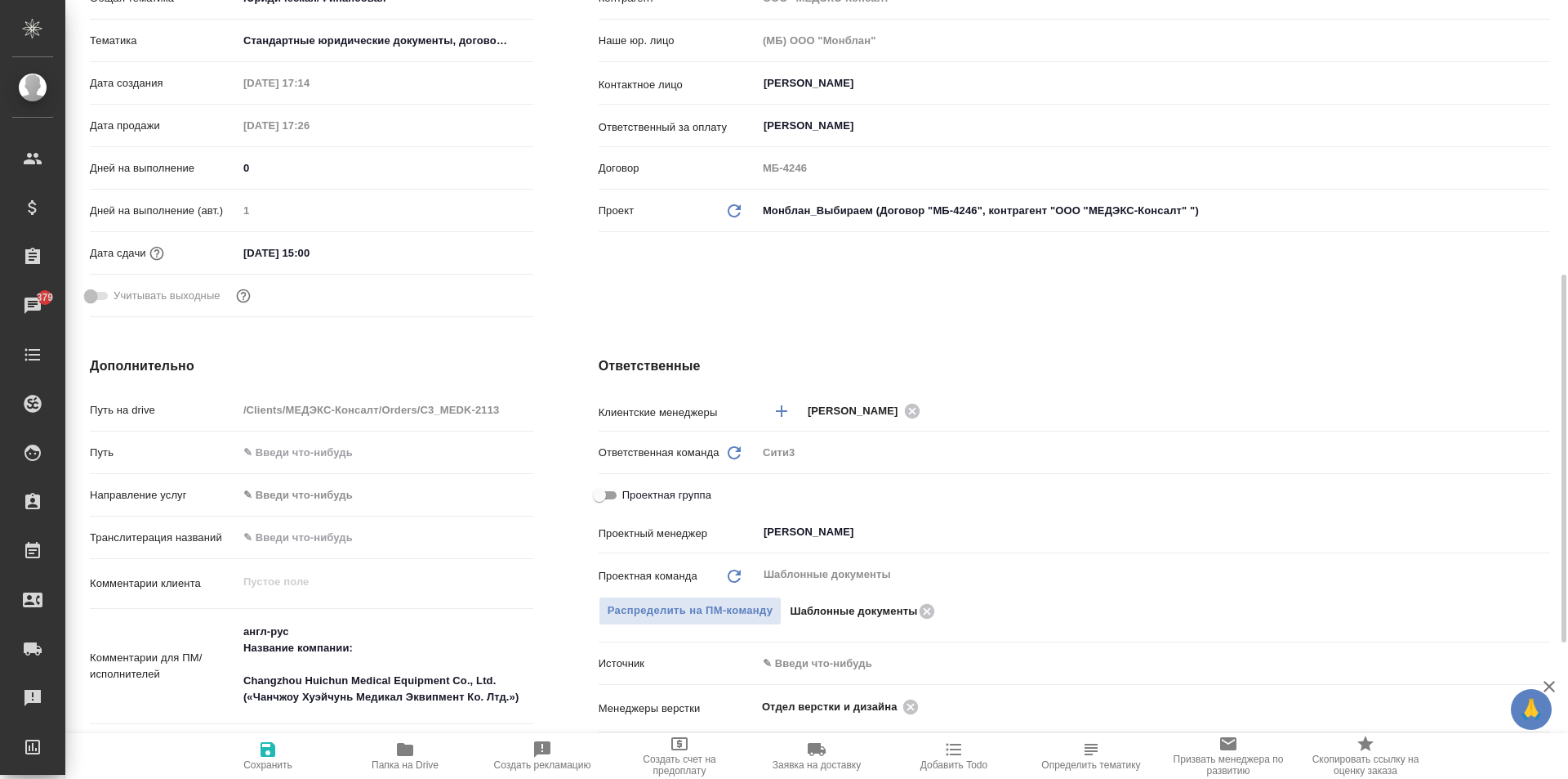
scroll to position [409, 0]
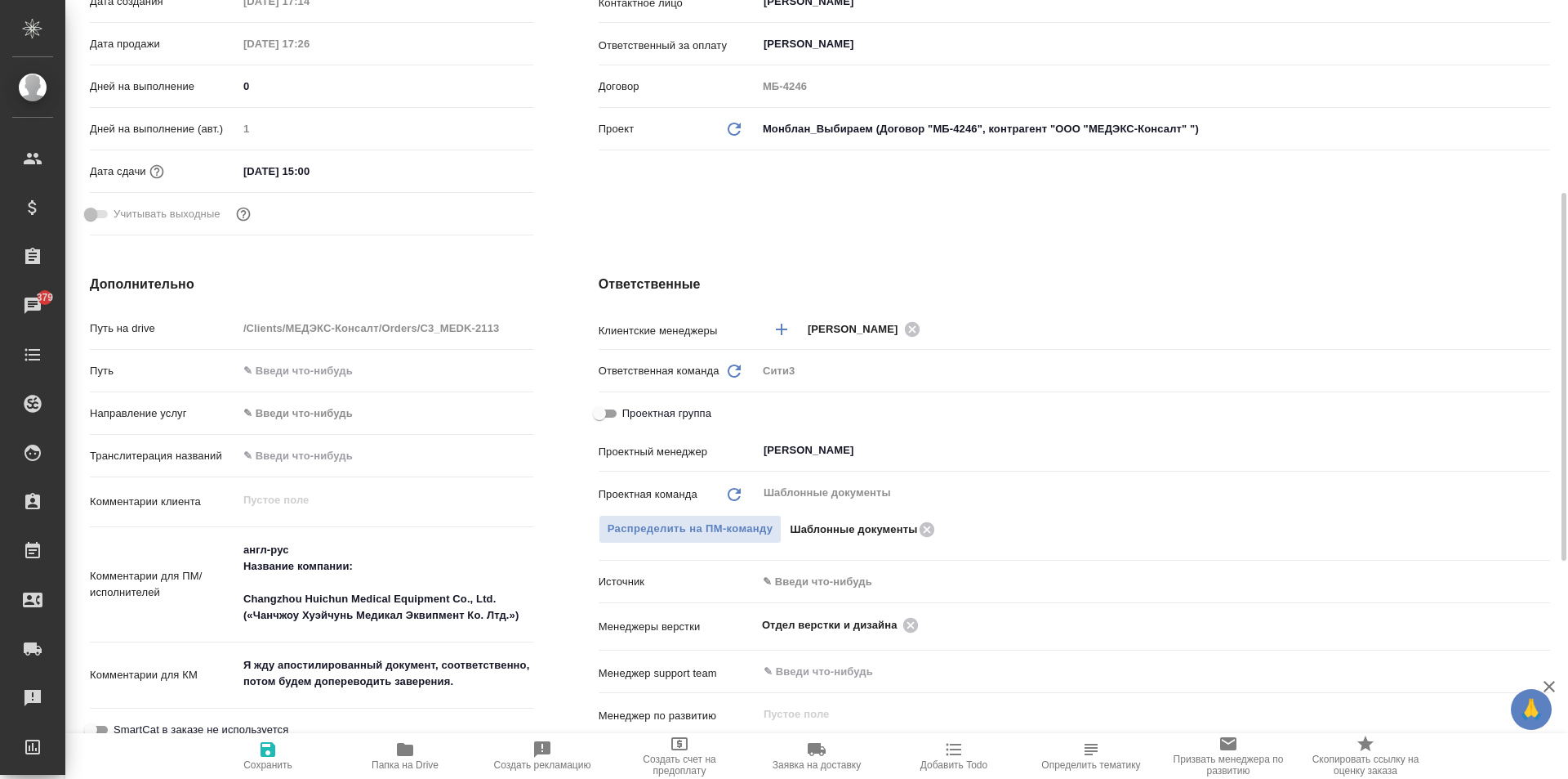
type textarea "x"
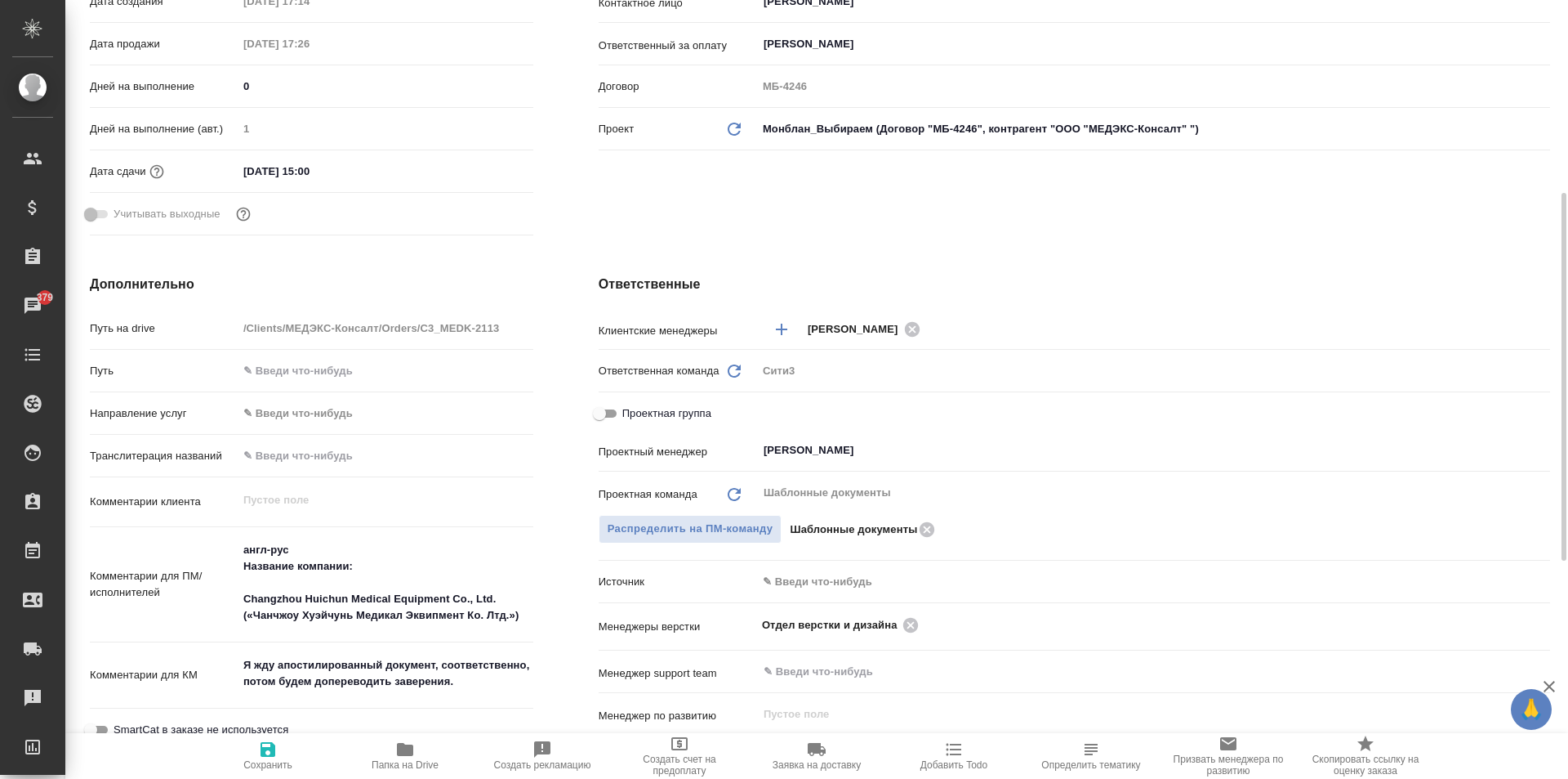
type textarea "x"
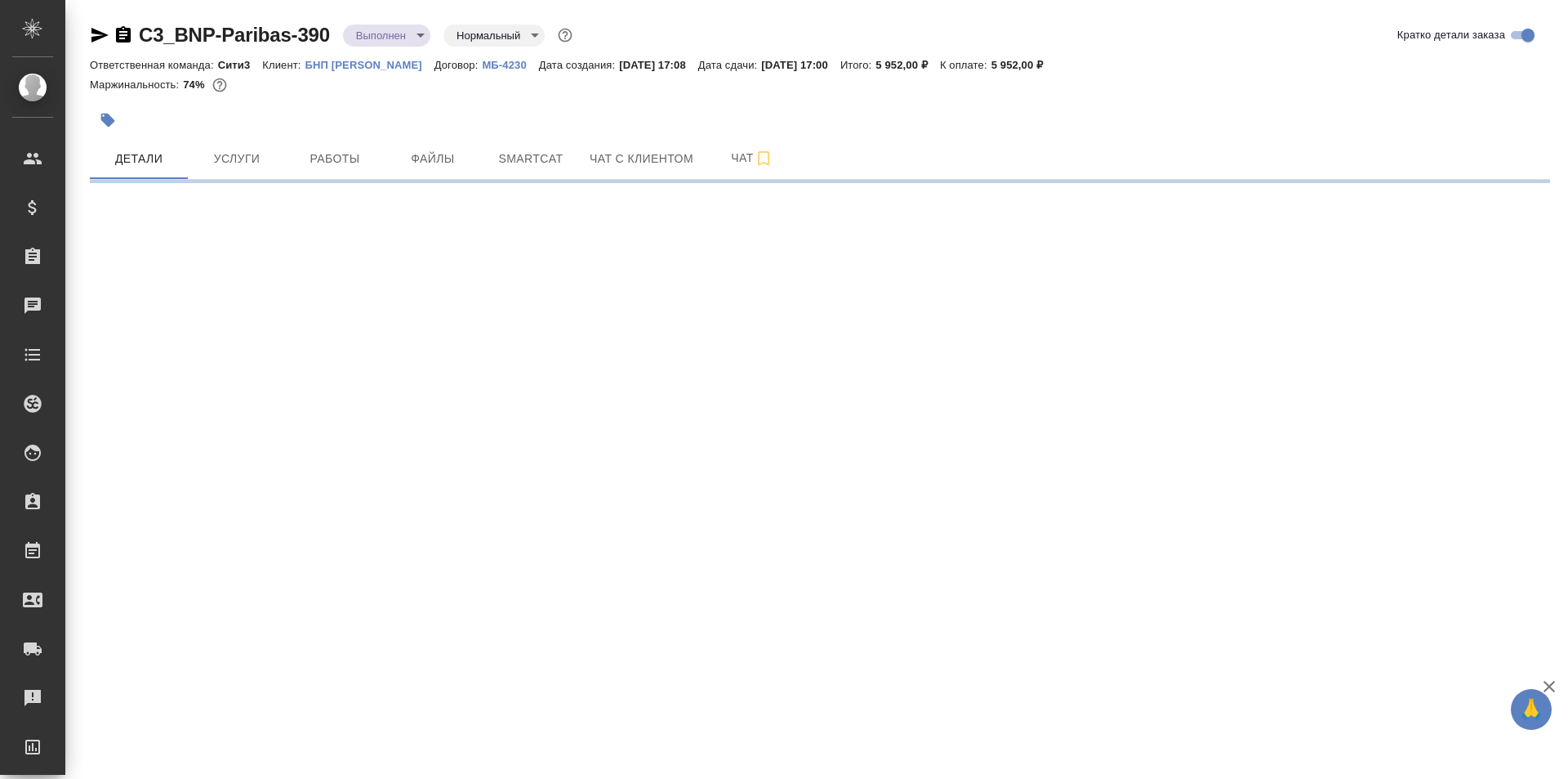
select select "RU"
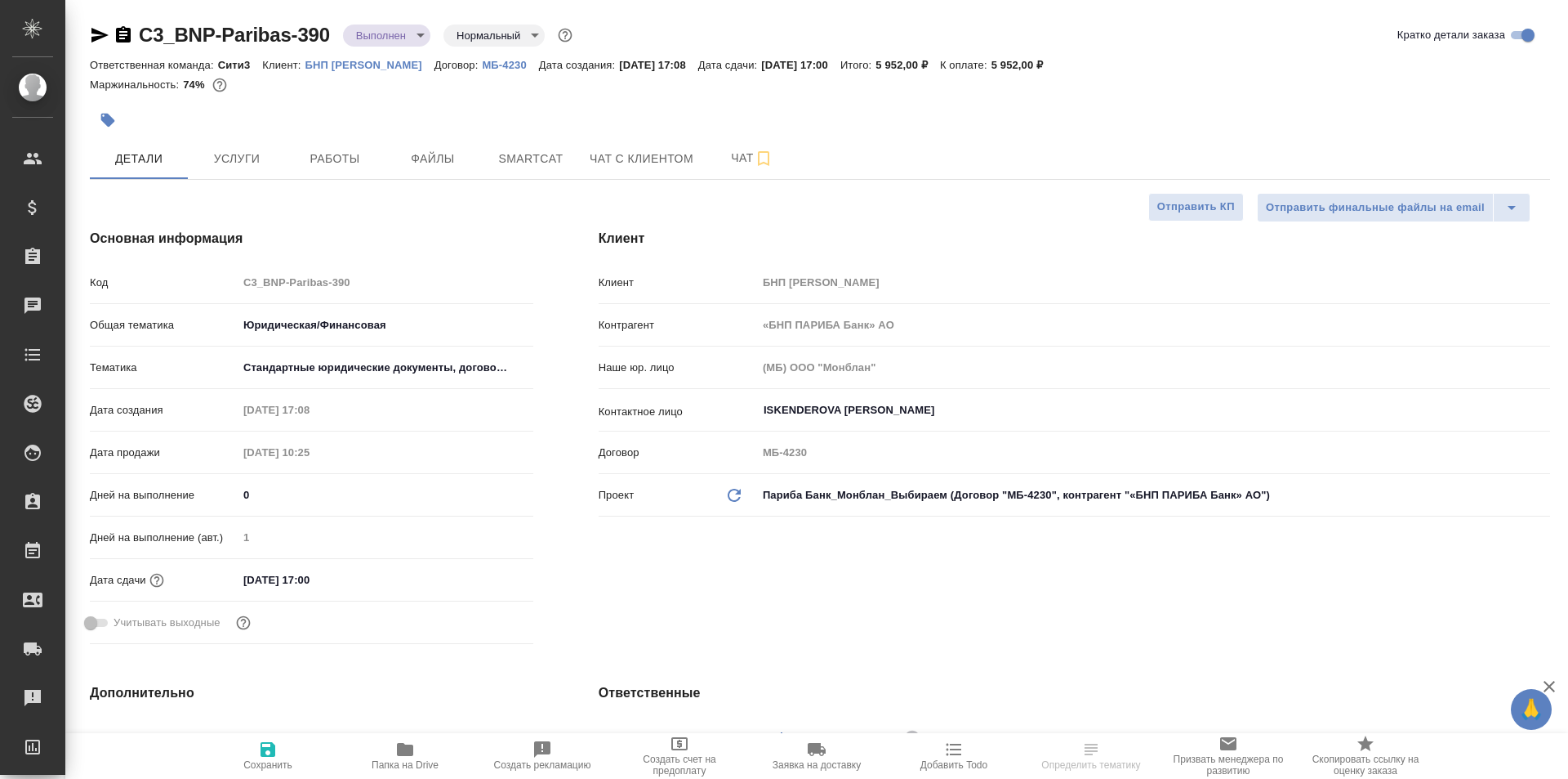
type textarea "x"
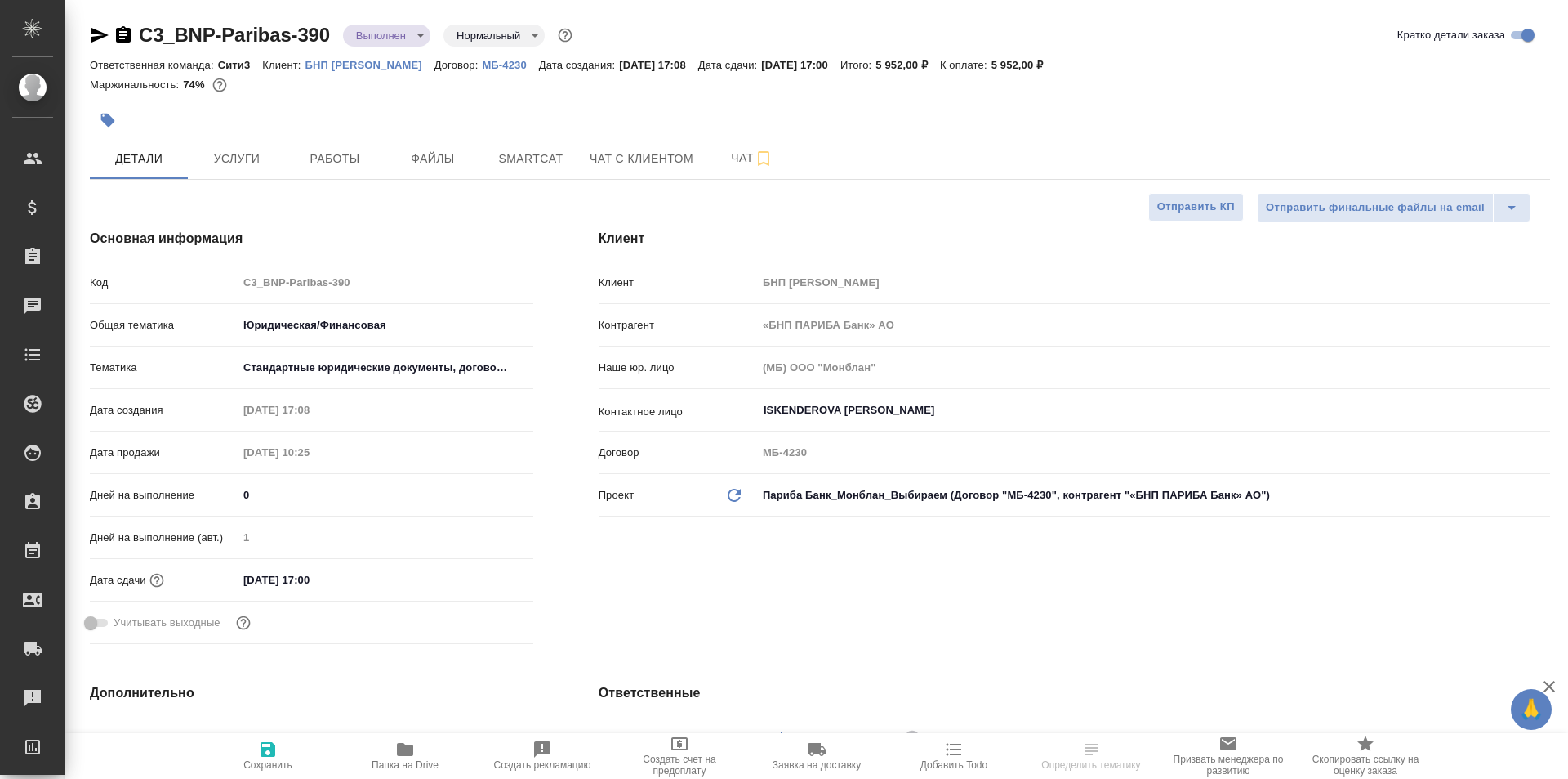
type textarea "x"
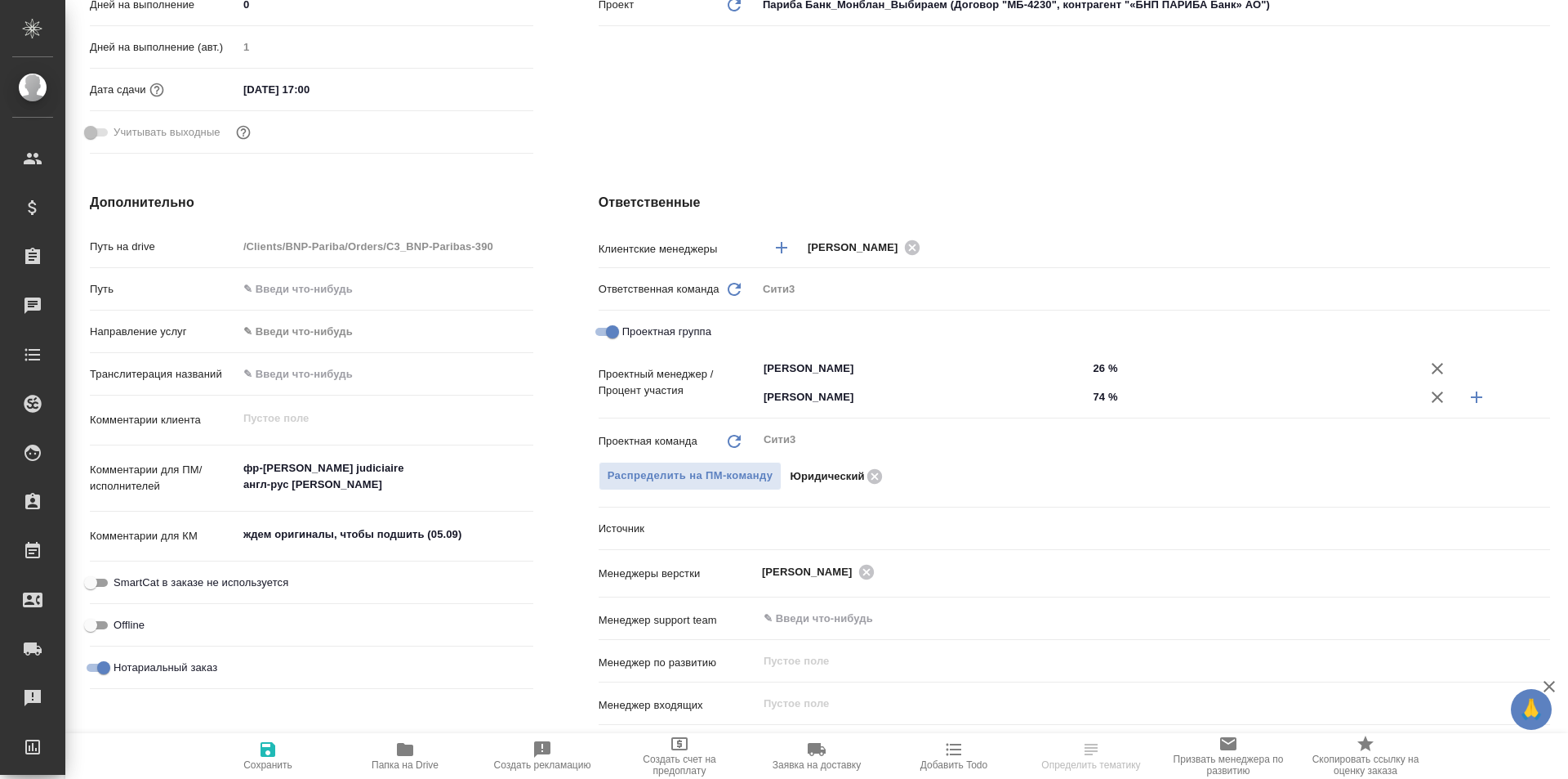
scroll to position [572, 0]
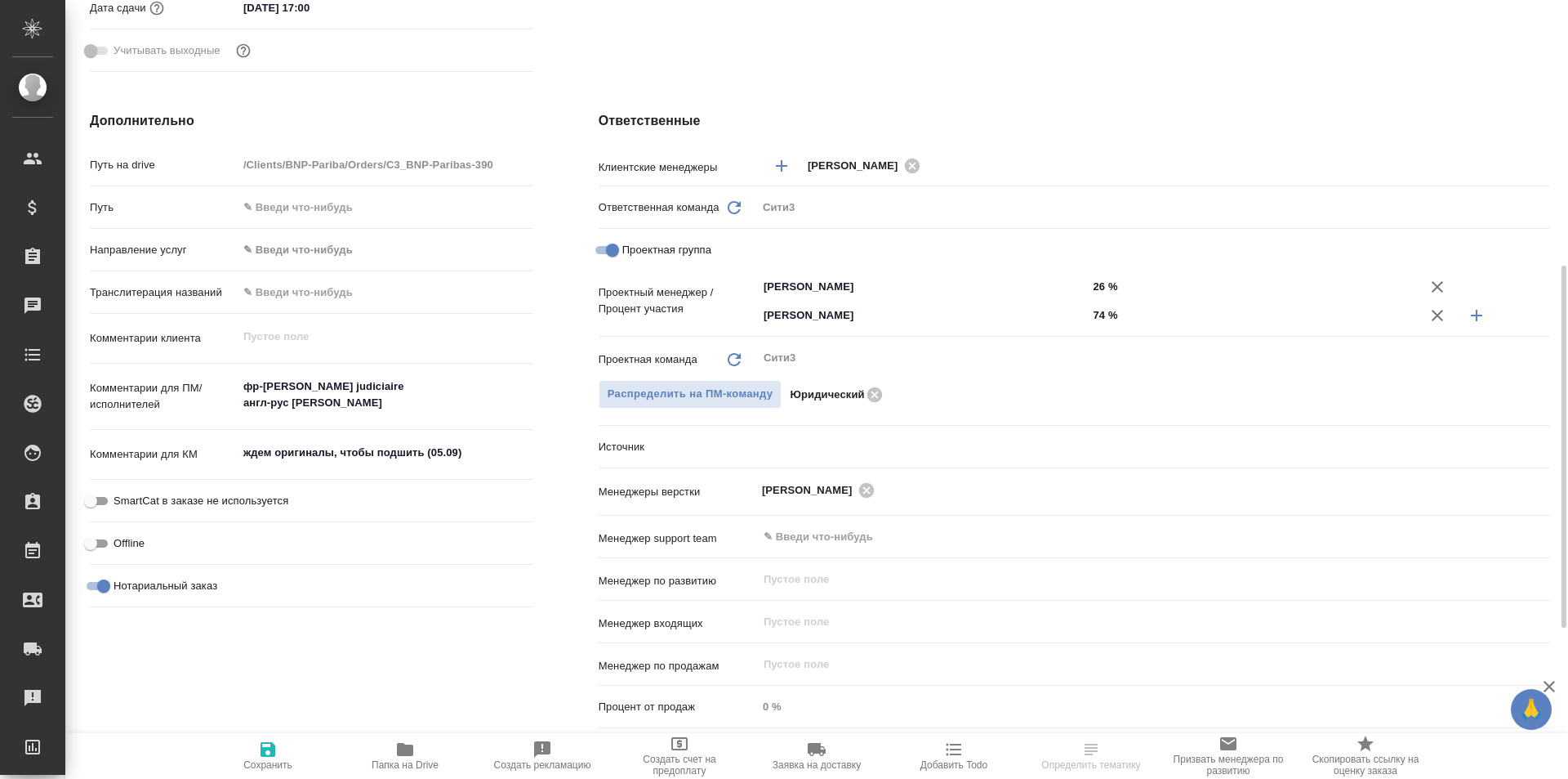
type textarea "x"
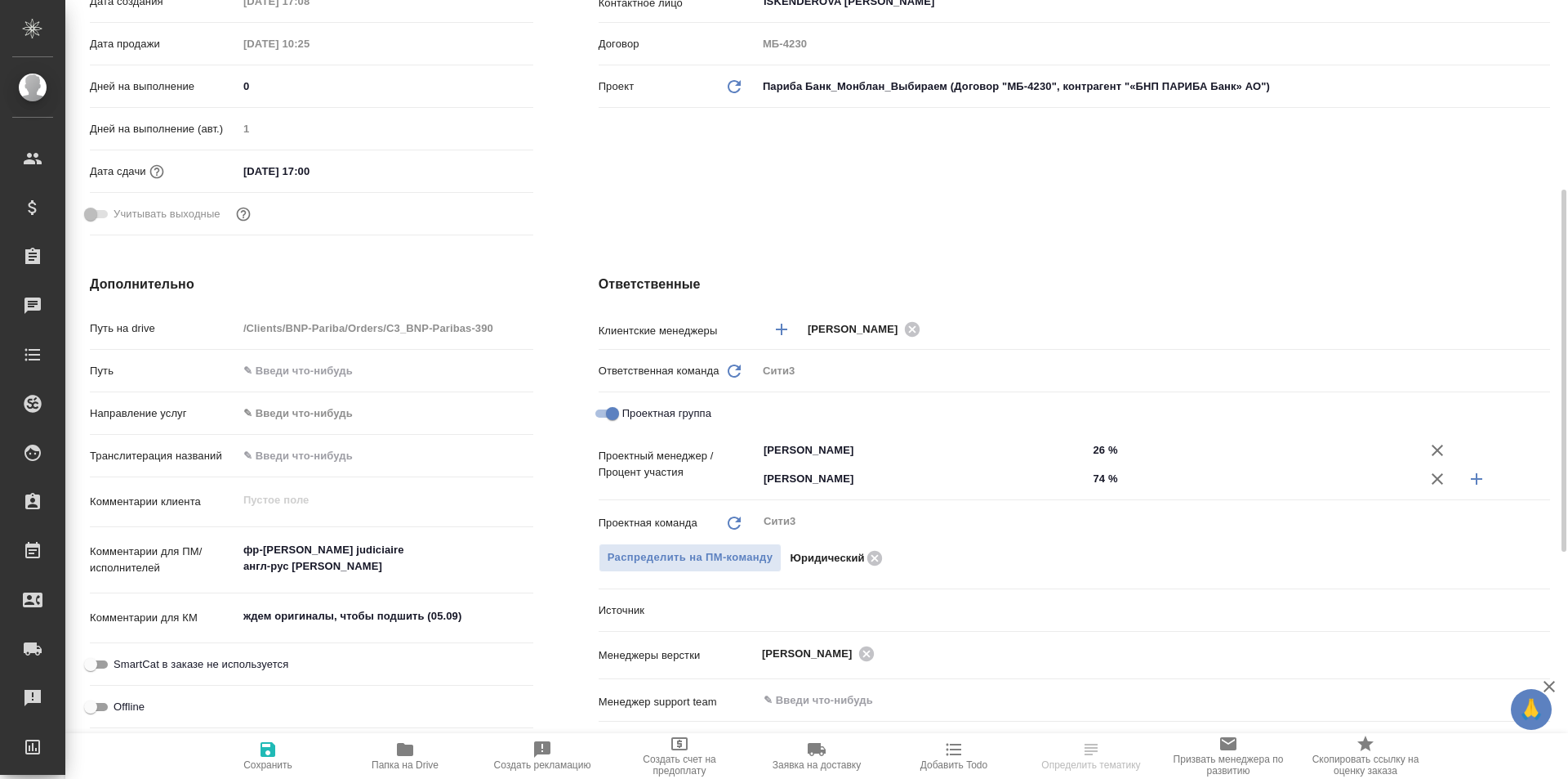
scroll to position [0, 0]
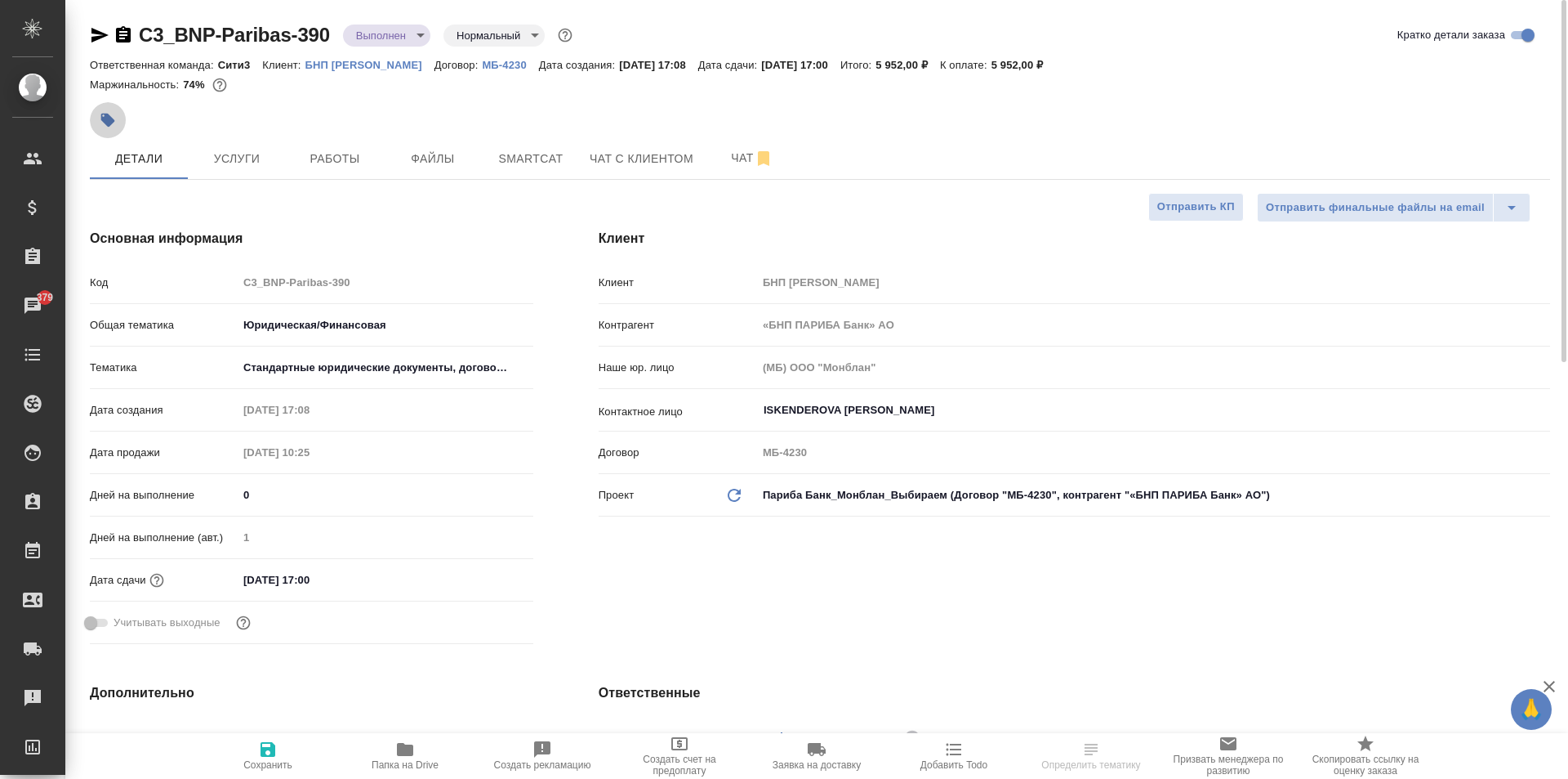
click at [108, 108] on button "button" at bounding box center [107, 120] width 36 height 36
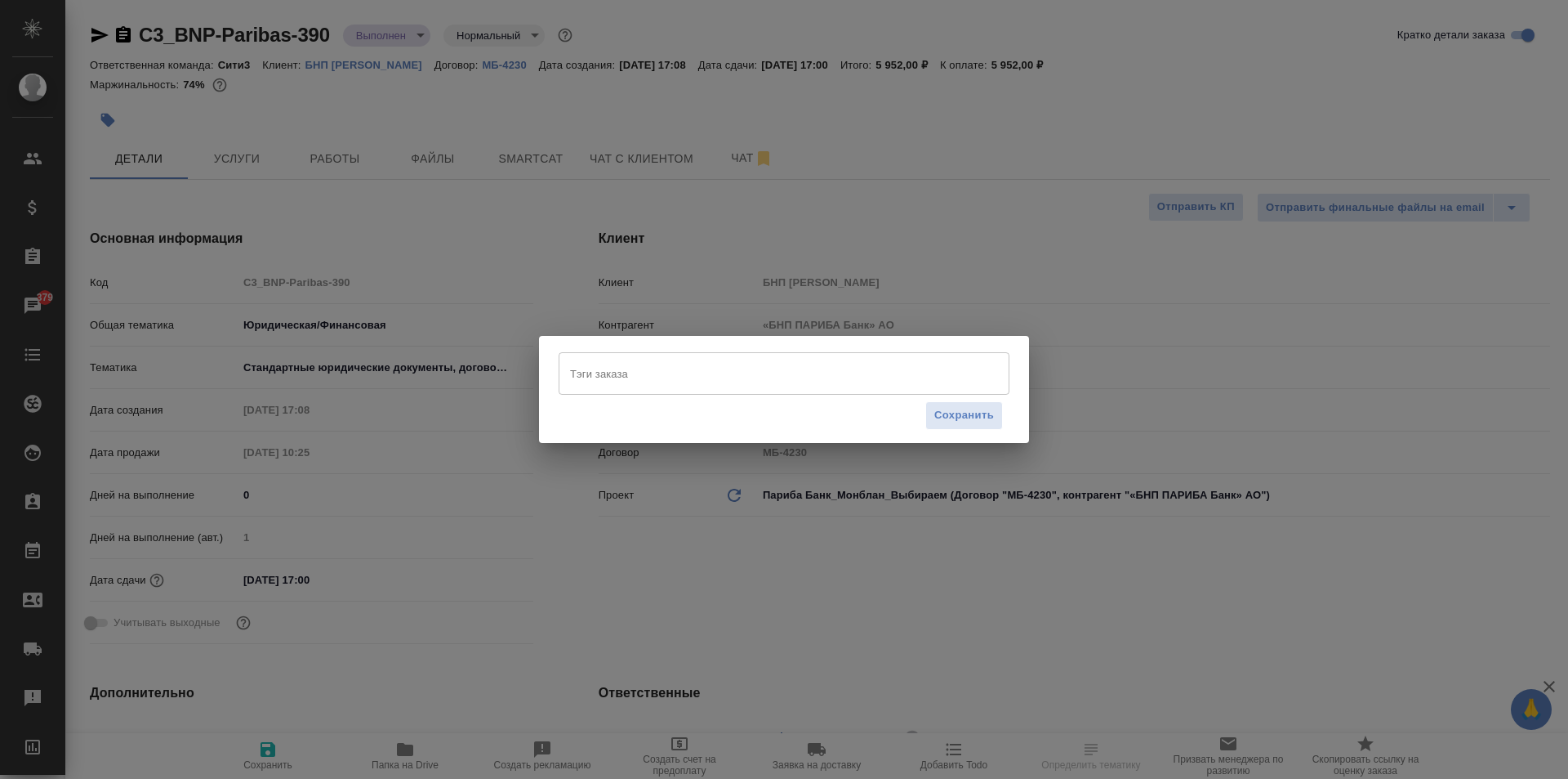
click at [647, 366] on input "Тэги заказа" at bounding box center [768, 374] width 405 height 28
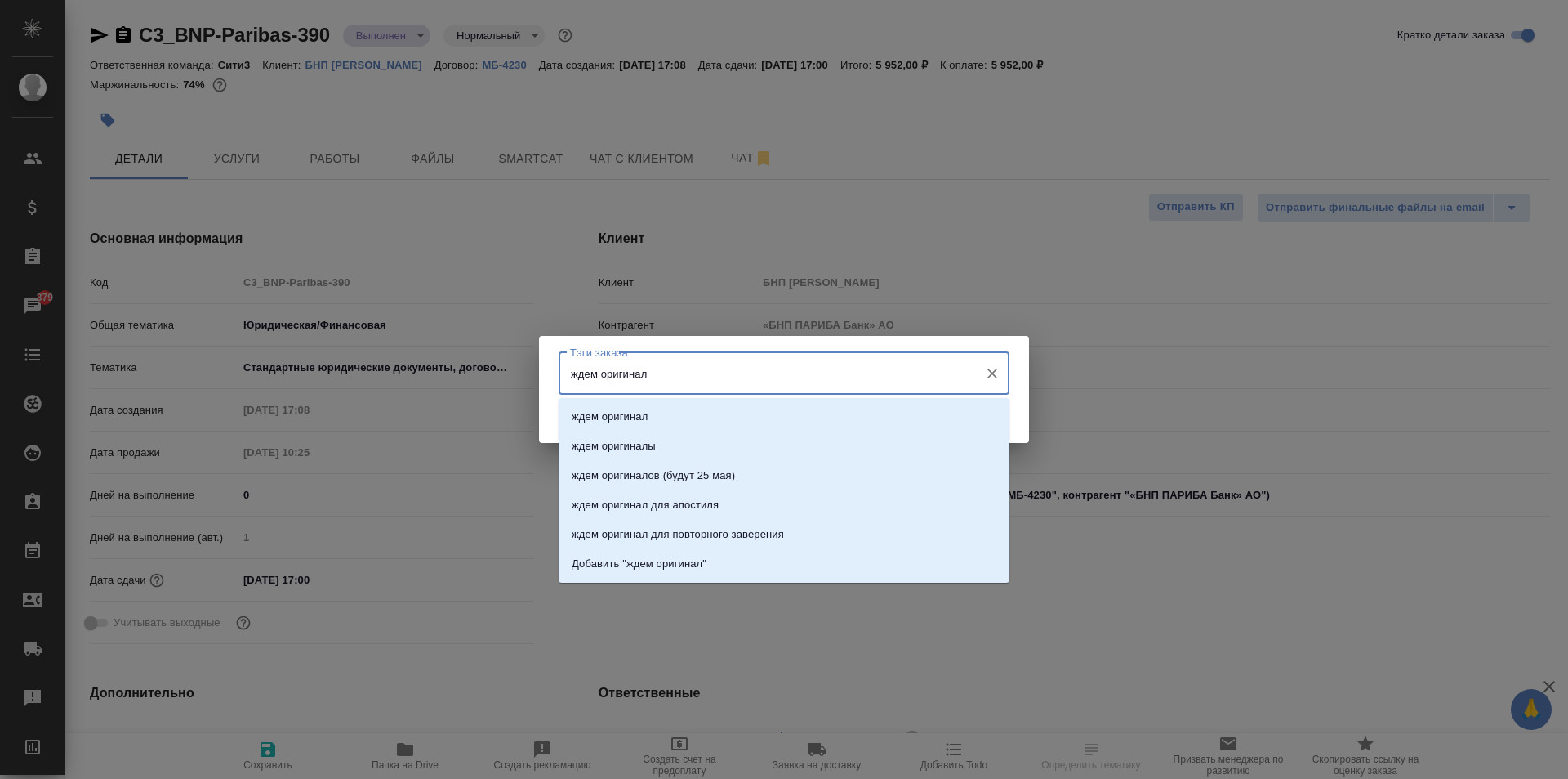
type input "ждем оригиналы"
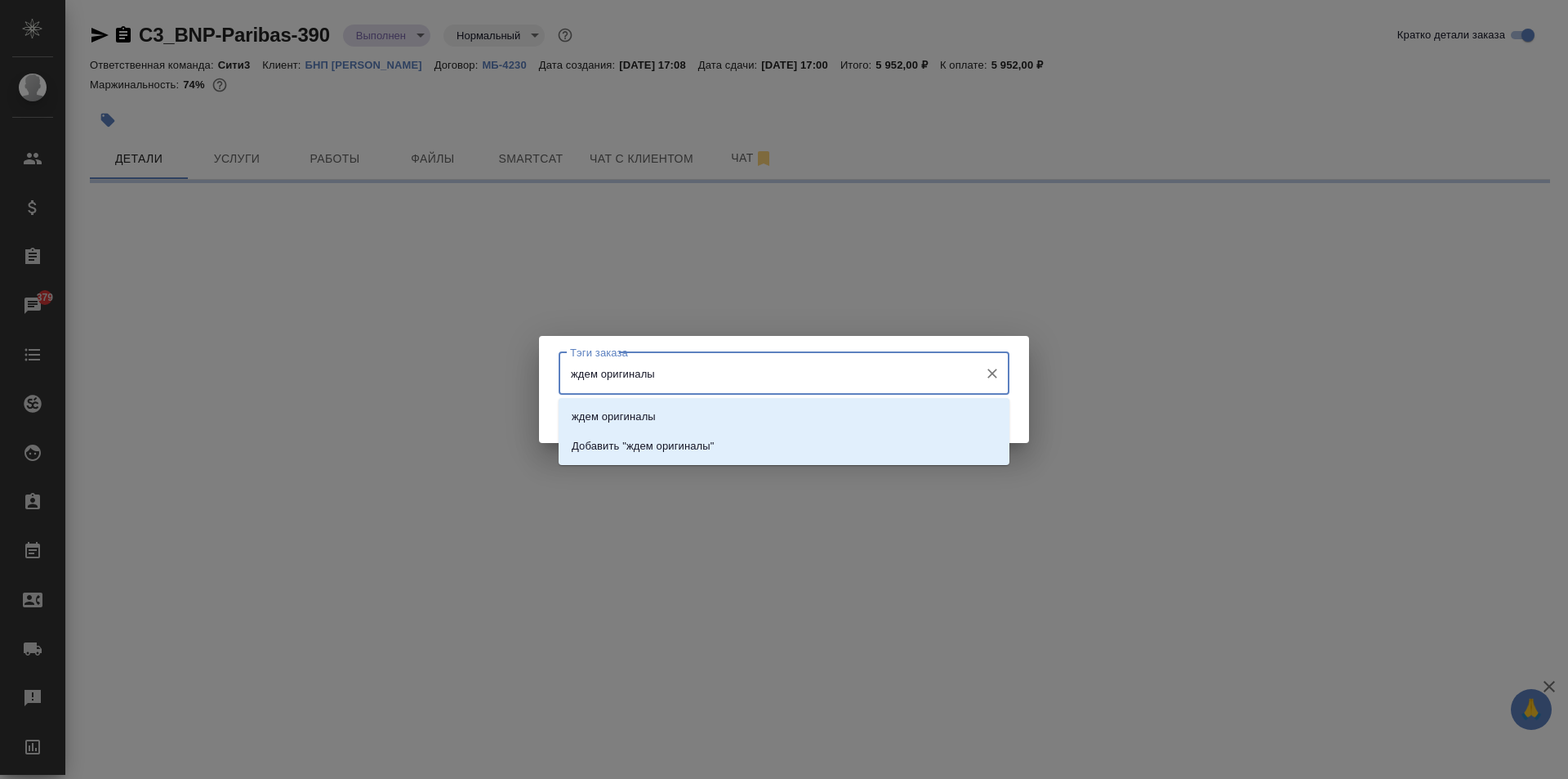
select select "RU"
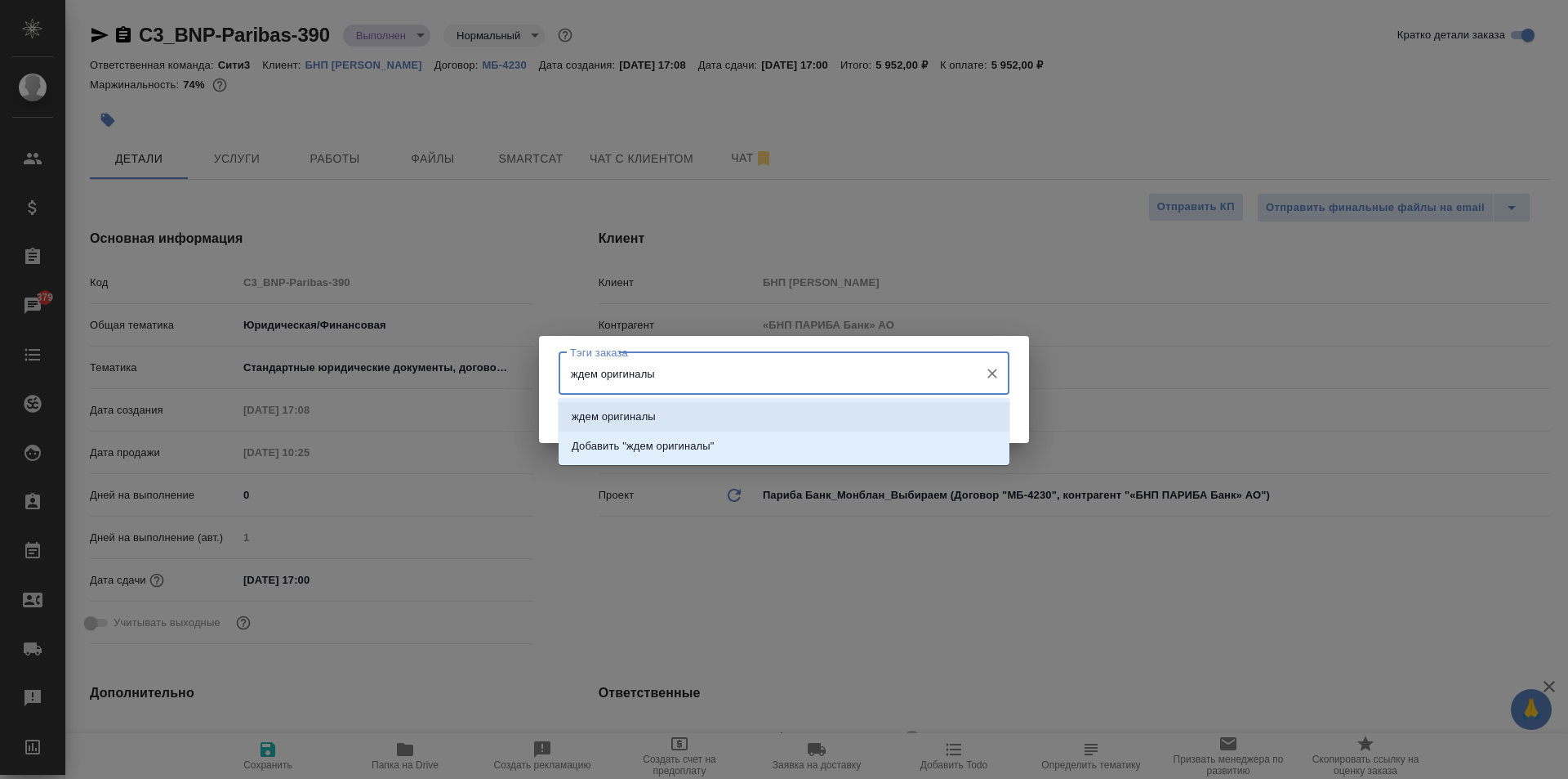
type textarea "x"
click at [650, 415] on p "ждем оригиналы" at bounding box center [614, 417] width 84 height 17
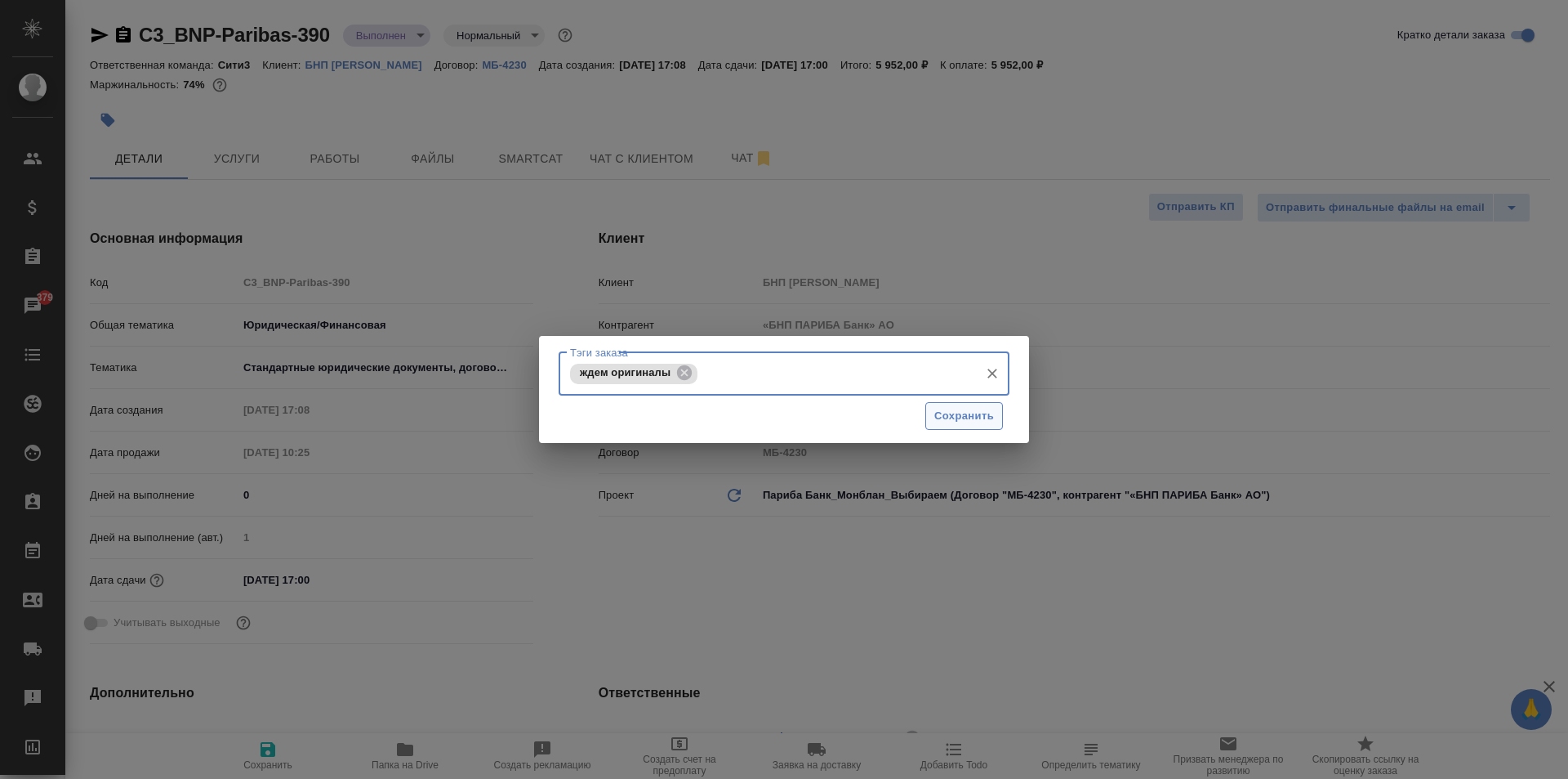
click at [962, 424] on span "Сохранить" at bounding box center [964, 417] width 59 height 19
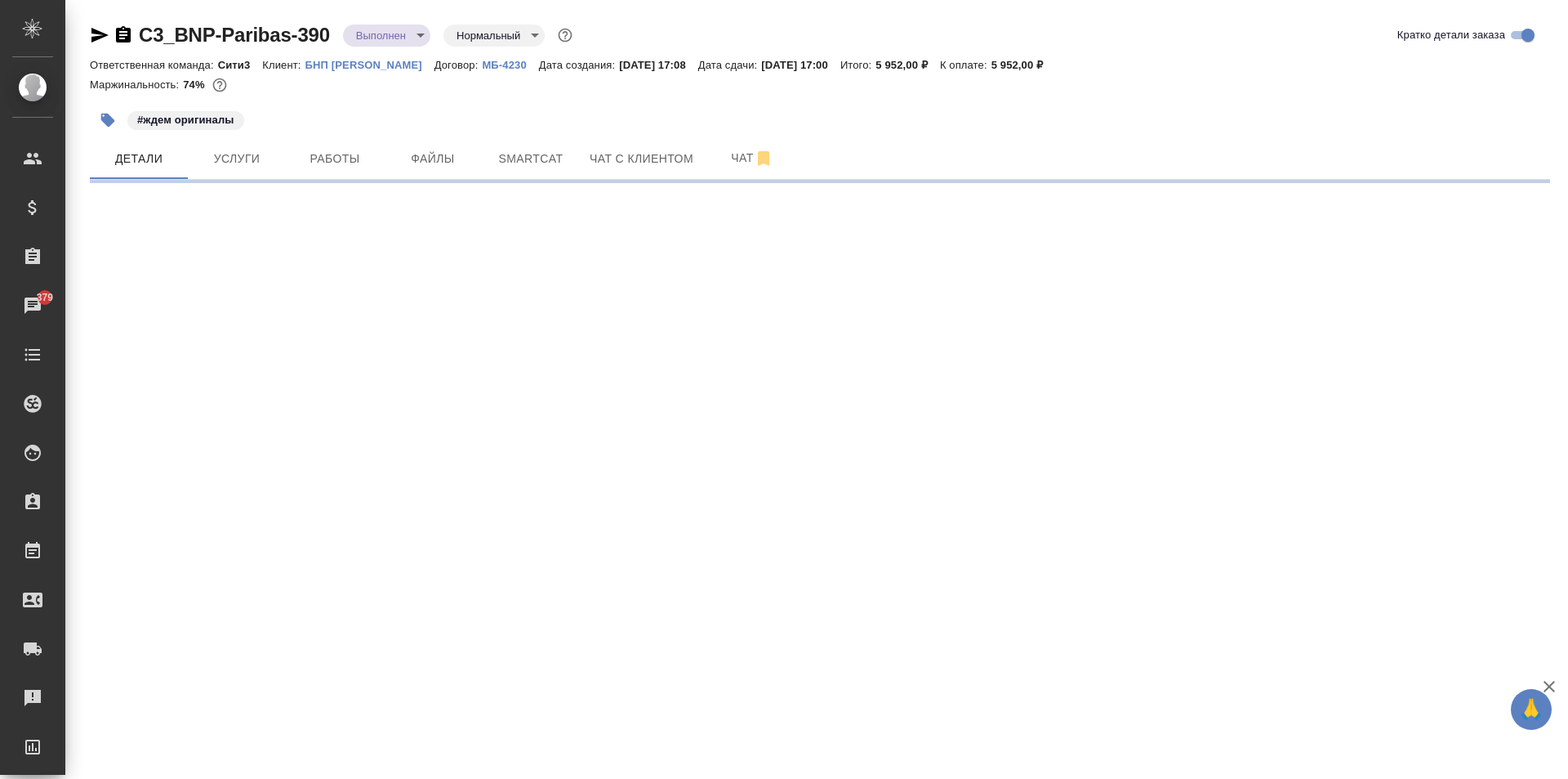
select select "RU"
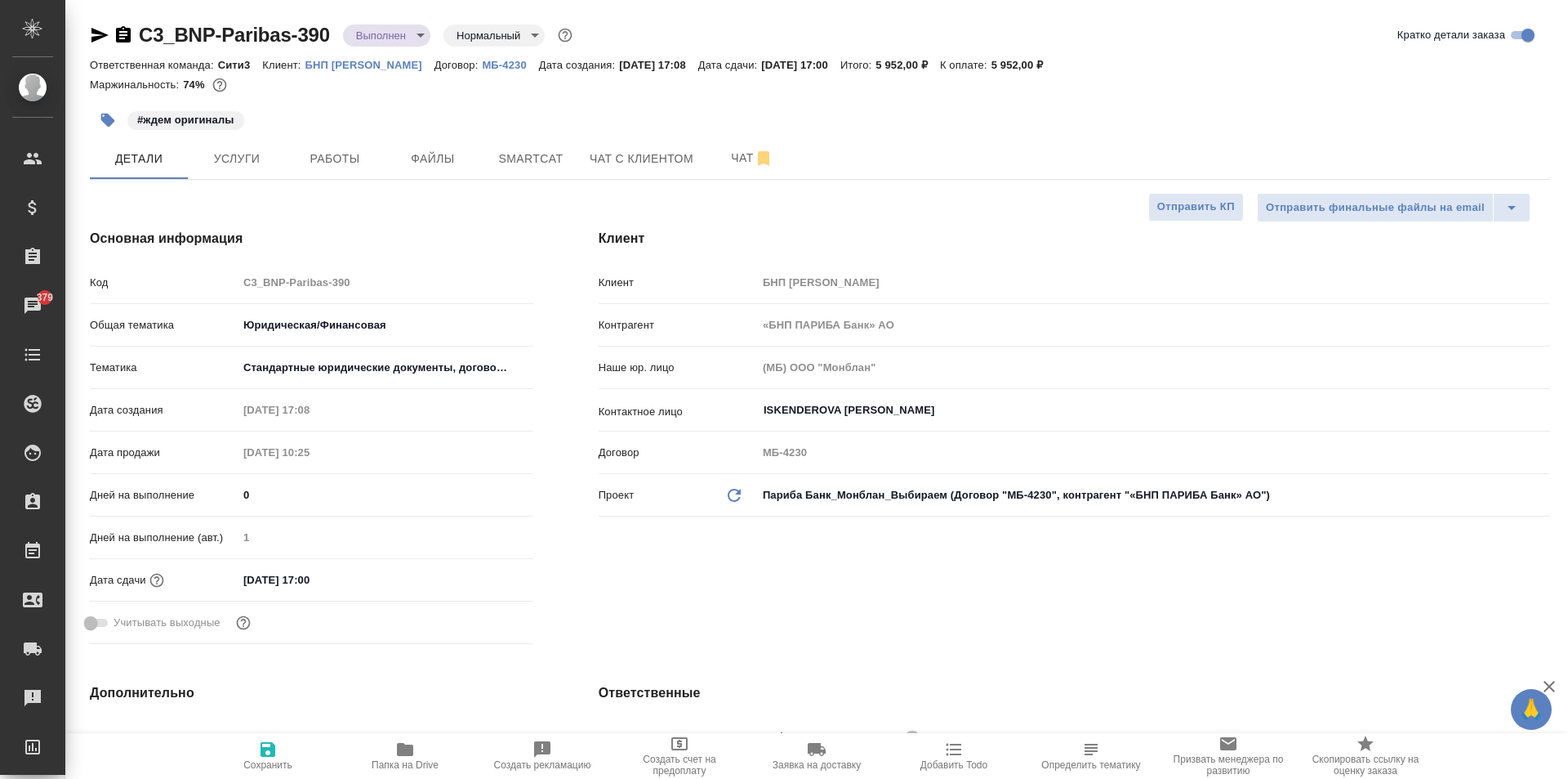
type textarea "x"
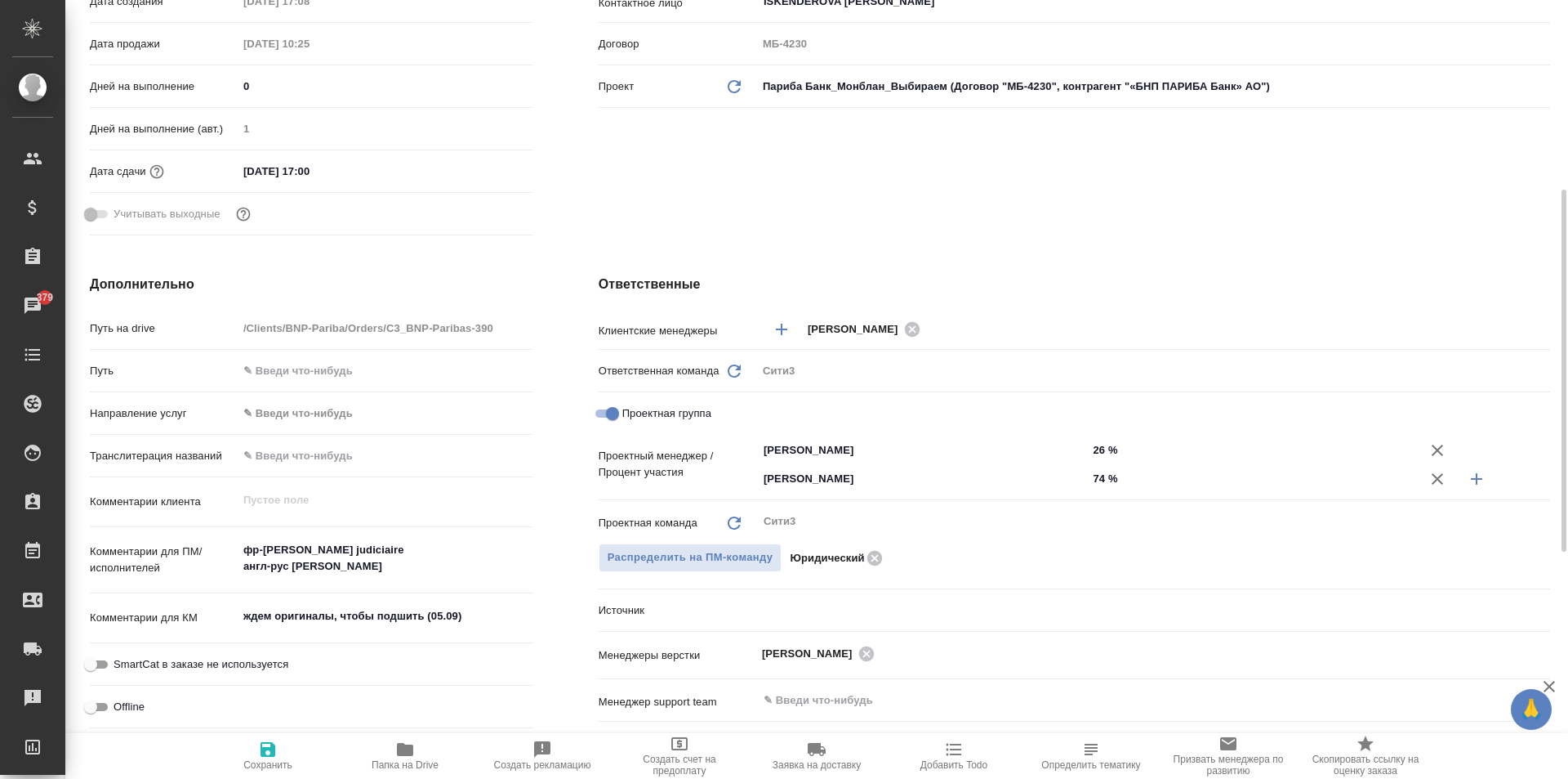
scroll to position [490, 0]
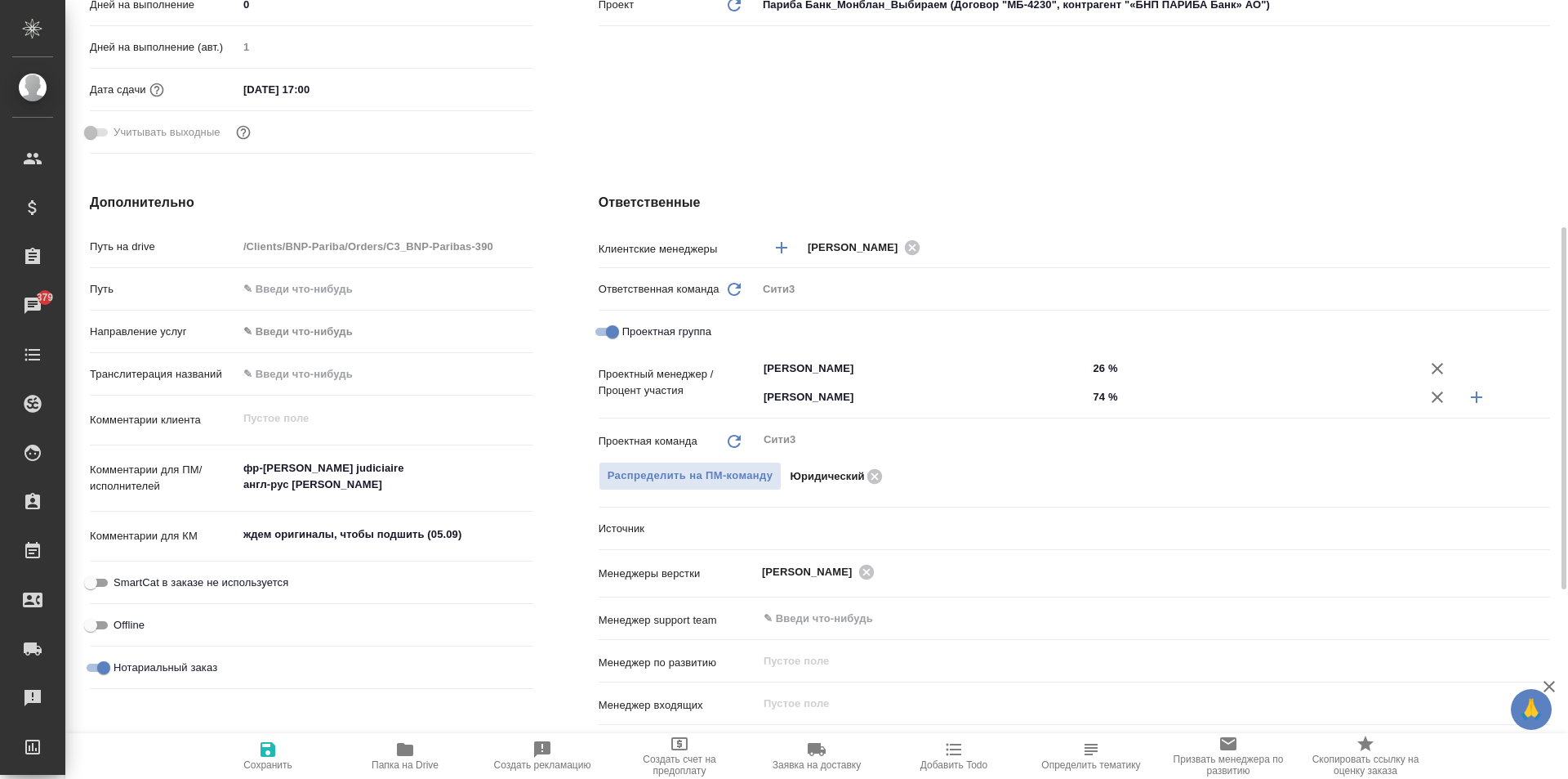
type textarea "x"
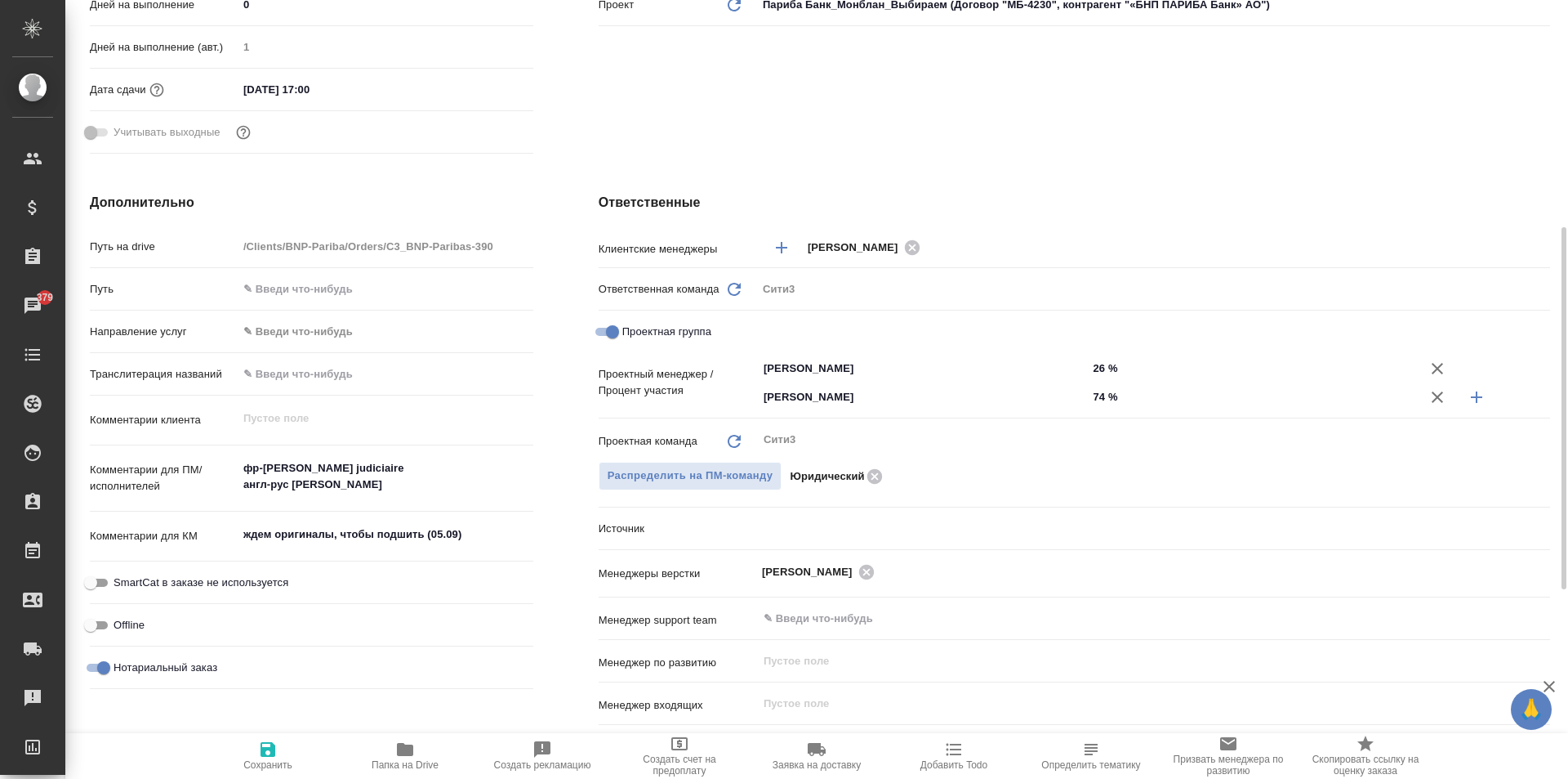
type textarea "x"
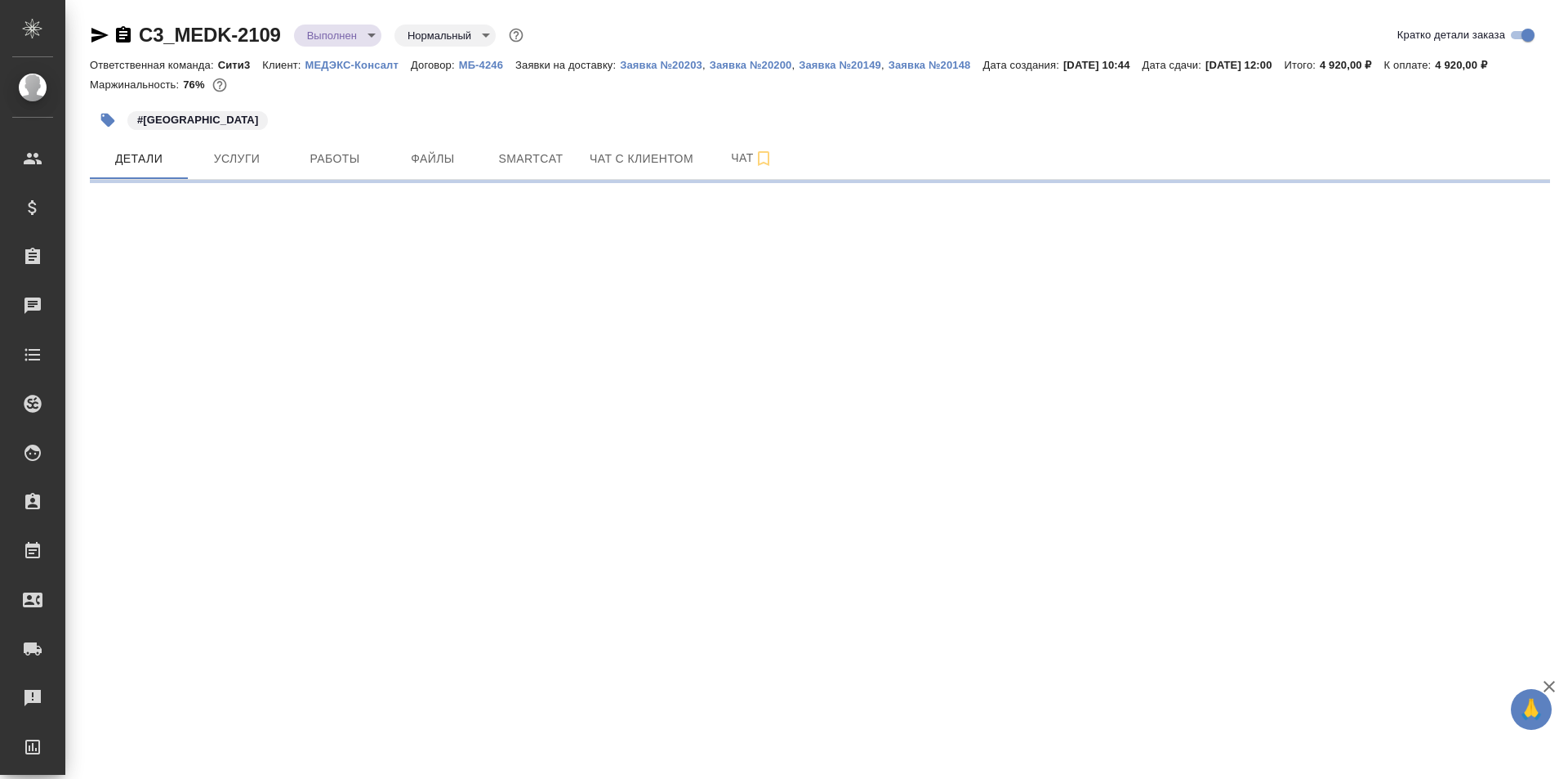
select select "RU"
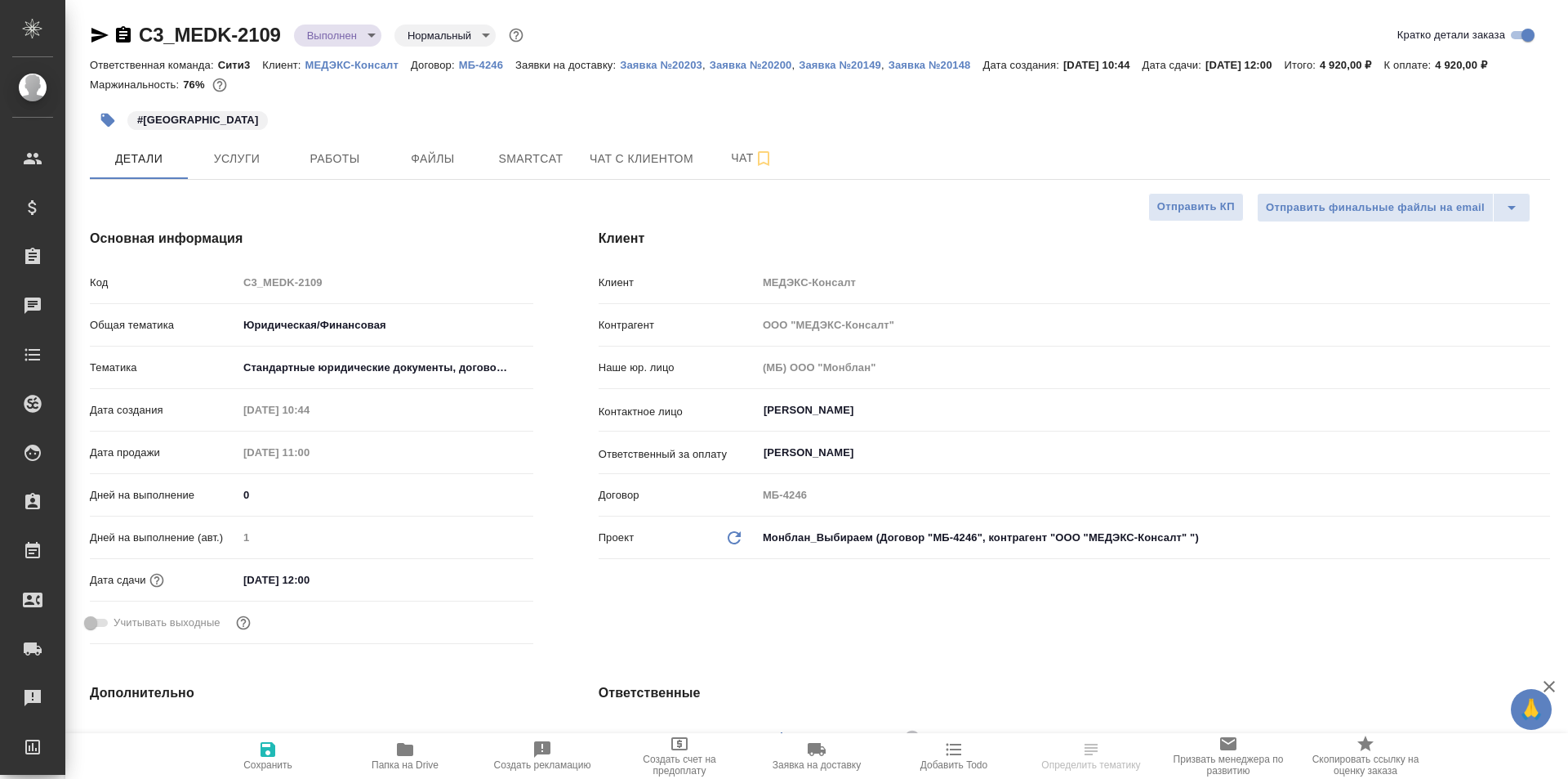
type textarea "x"
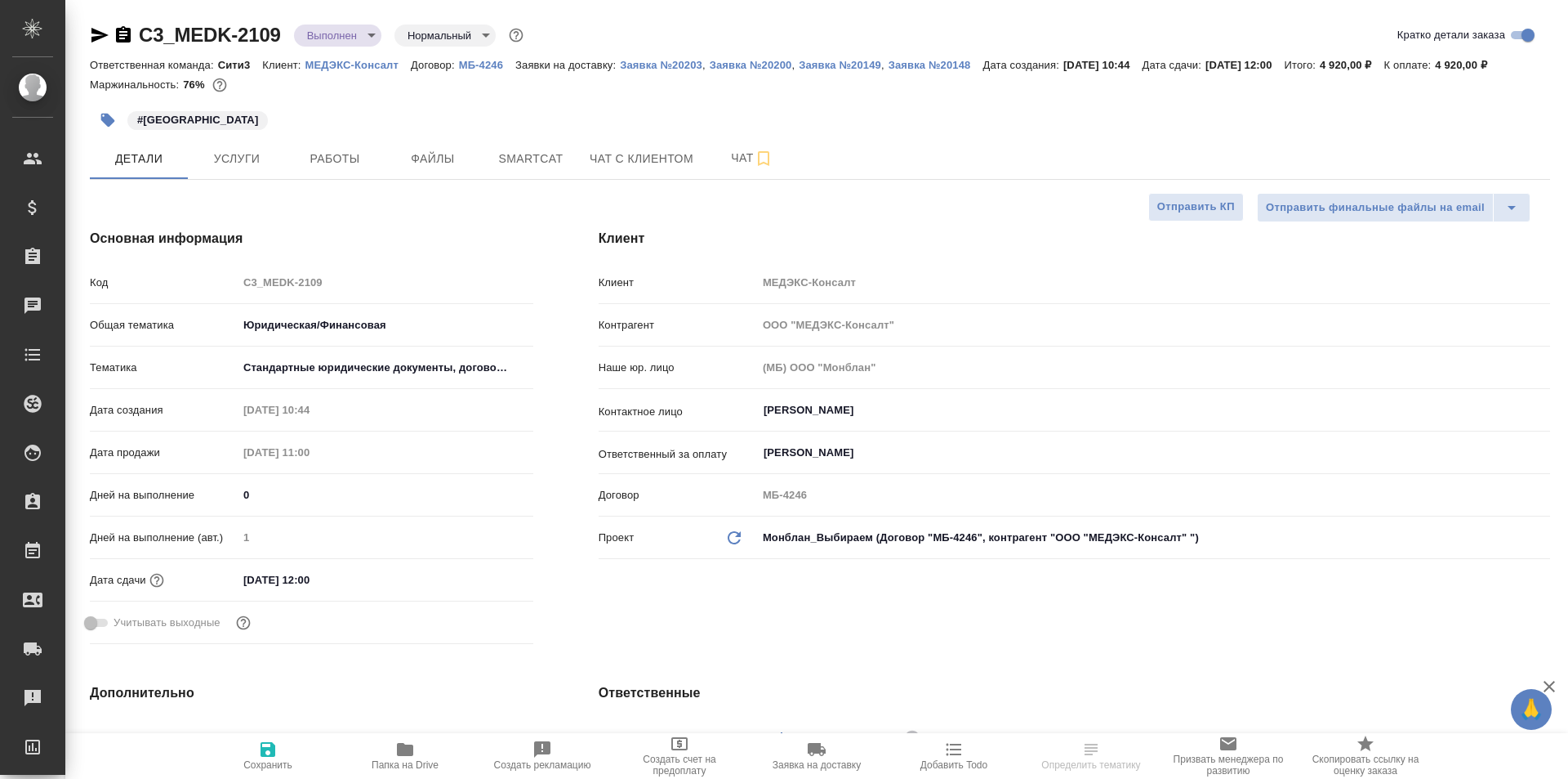
type textarea "x"
select select "RU"
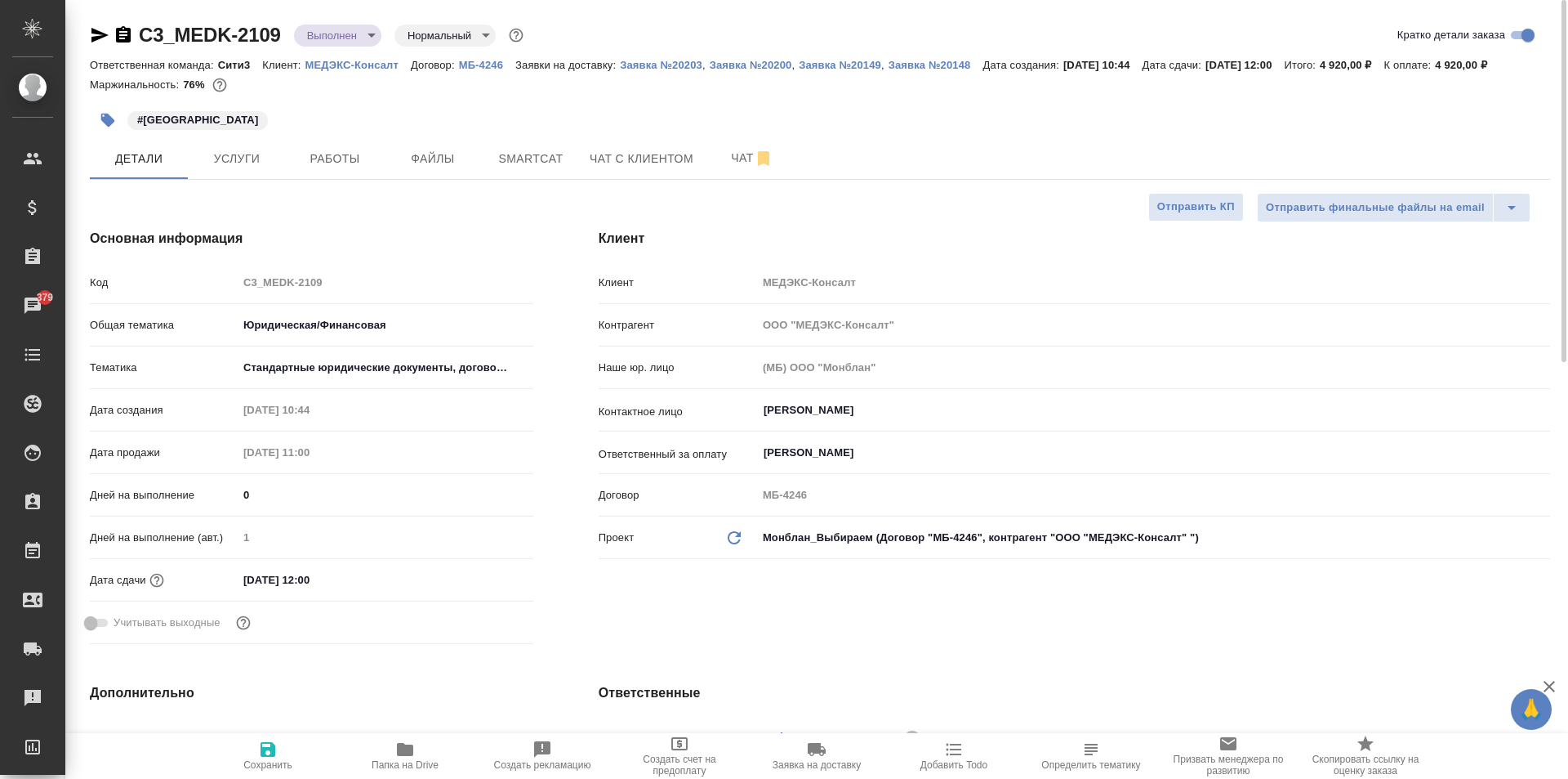
type textarea "x"
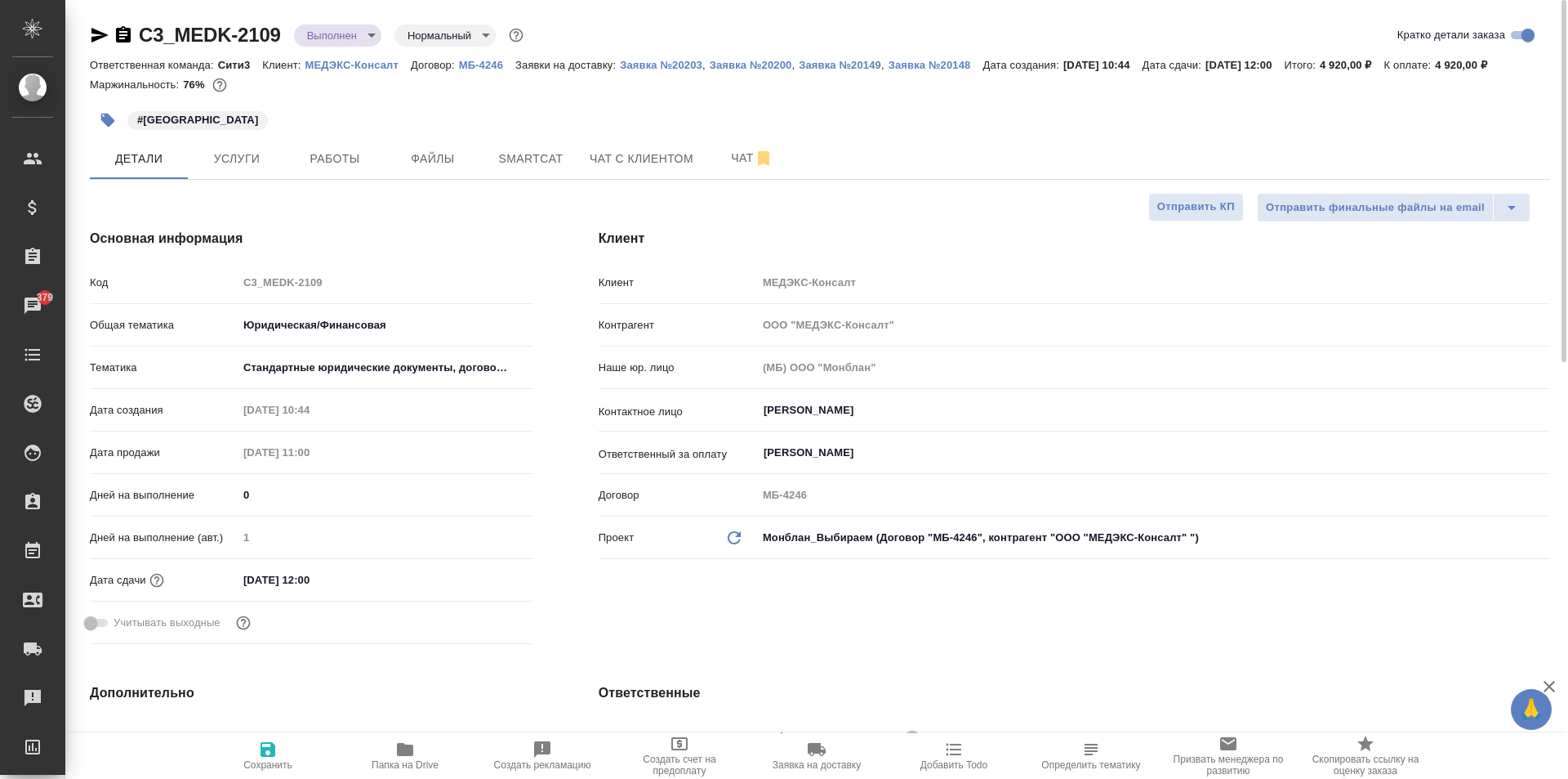
type textarea "x"
click at [265, 173] on button "Услуги" at bounding box center [237, 158] width 98 height 41
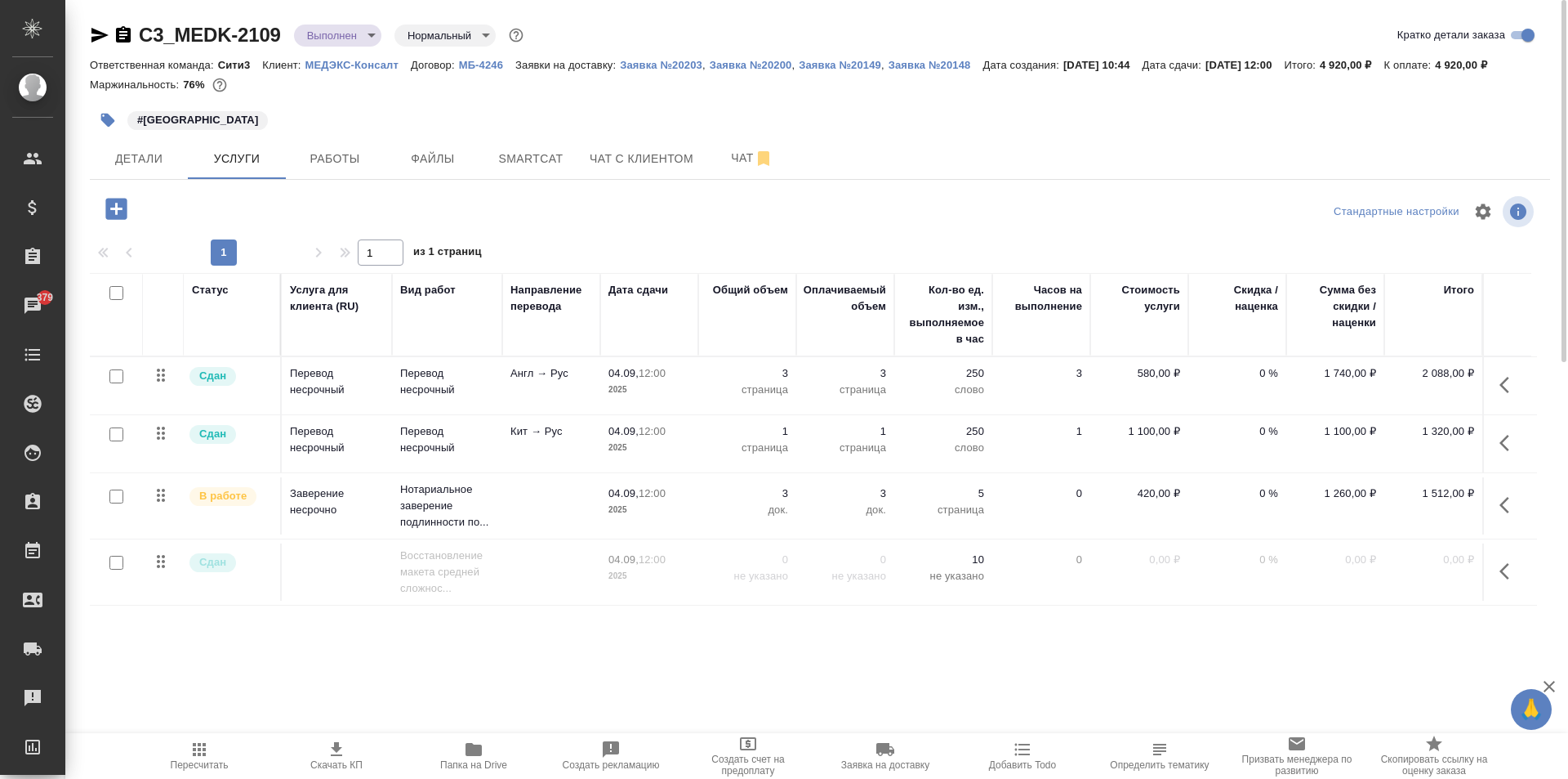
click at [1499, 503] on button "button" at bounding box center [1510, 505] width 39 height 39
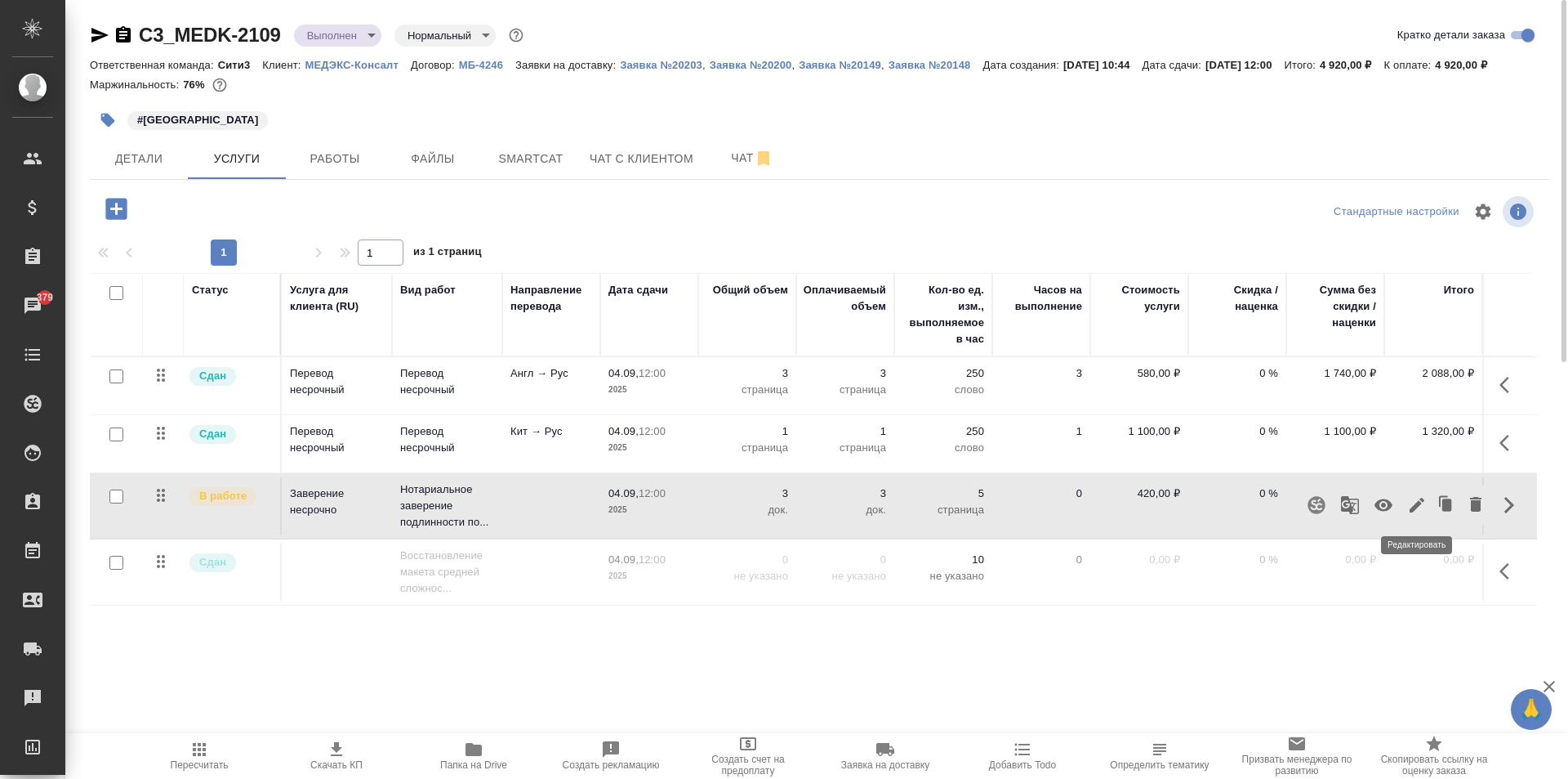
click at [1428, 507] on button "button" at bounding box center [1417, 505] width 28 height 39
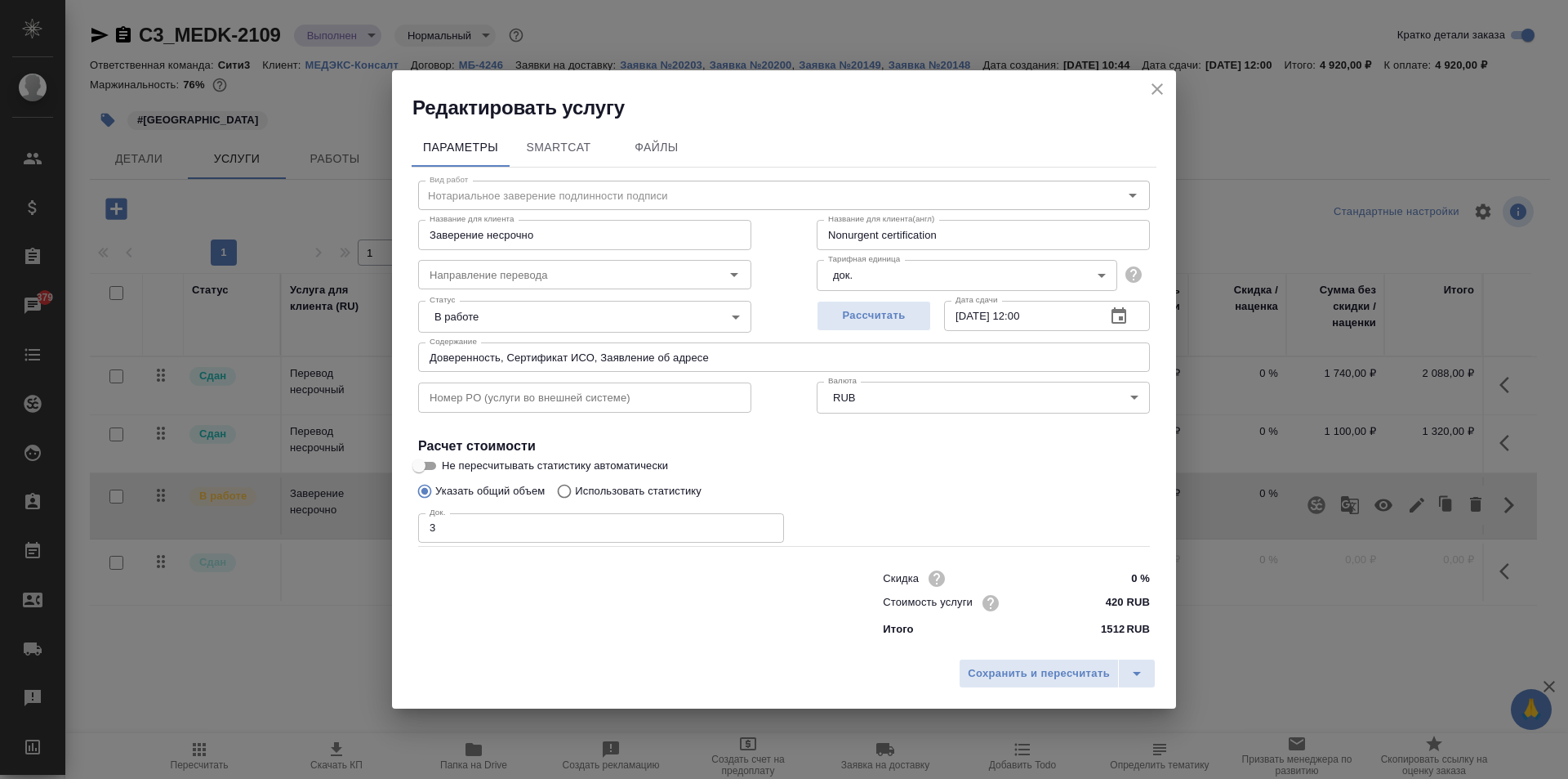
click at [538, 324] on body "🙏 .cls-1 fill:#fff; AWATERA Moskalets Alina Клиенты Спецификации Заказы 379 Чат…" at bounding box center [784, 390] width 1568 height 779
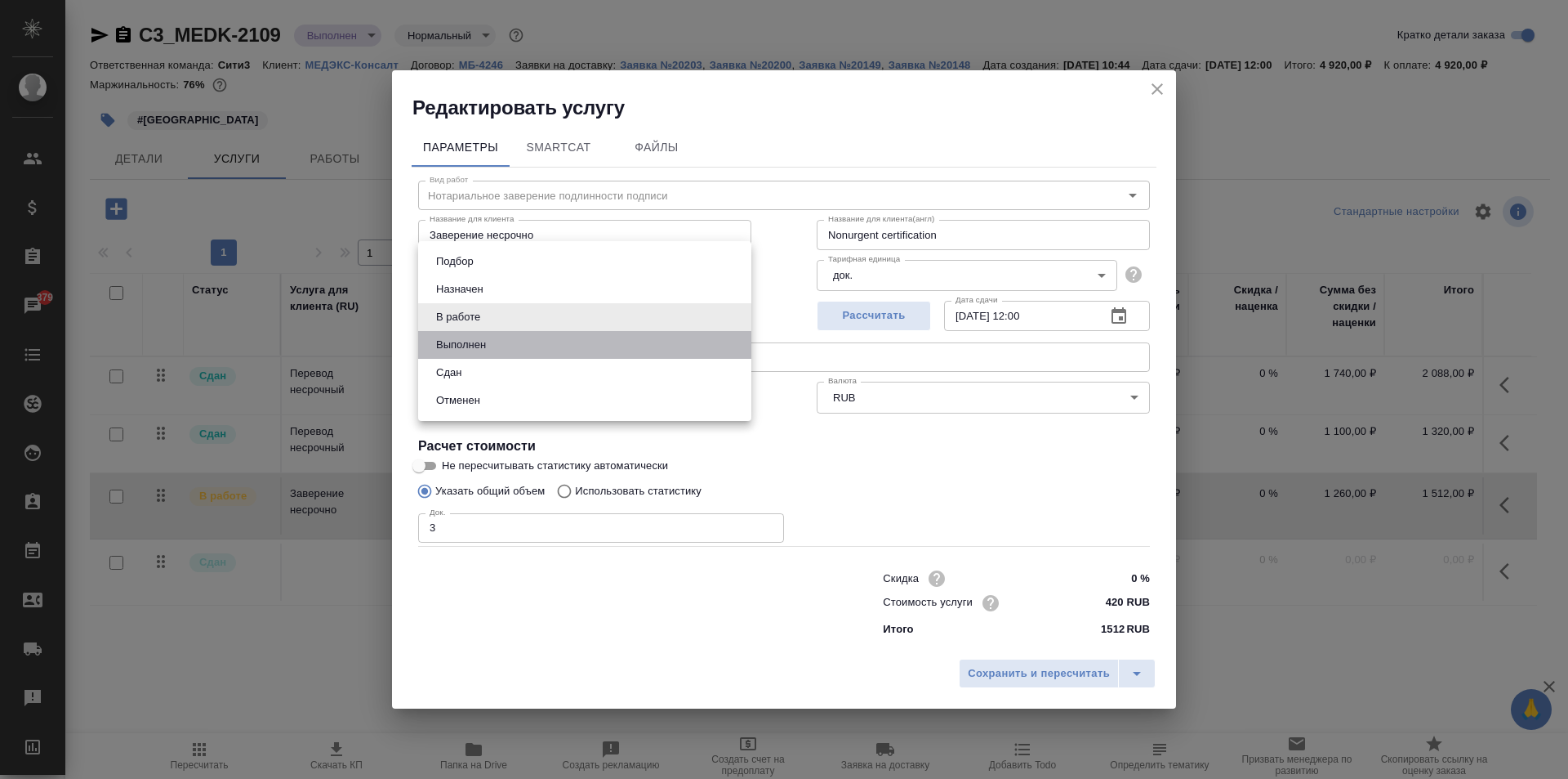
click at [538, 352] on li "Выполнен" at bounding box center [585, 345] width 334 height 28
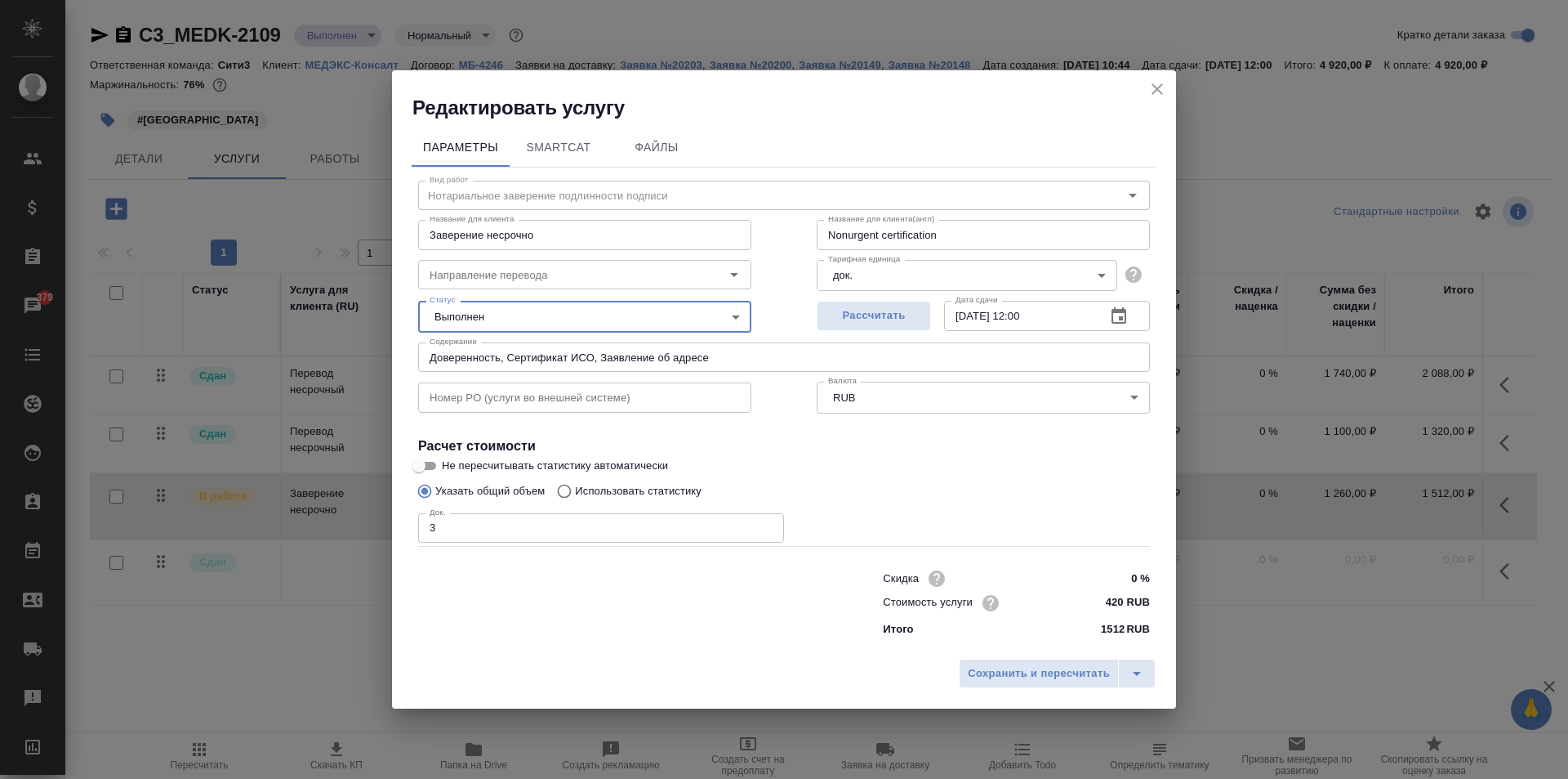
click at [547, 317] on body "🙏 .cls-1 fill:#fff; AWATERA Moskalets Alina Клиенты Спецификации Заказы 379 Чат…" at bounding box center [784, 390] width 1568 height 779
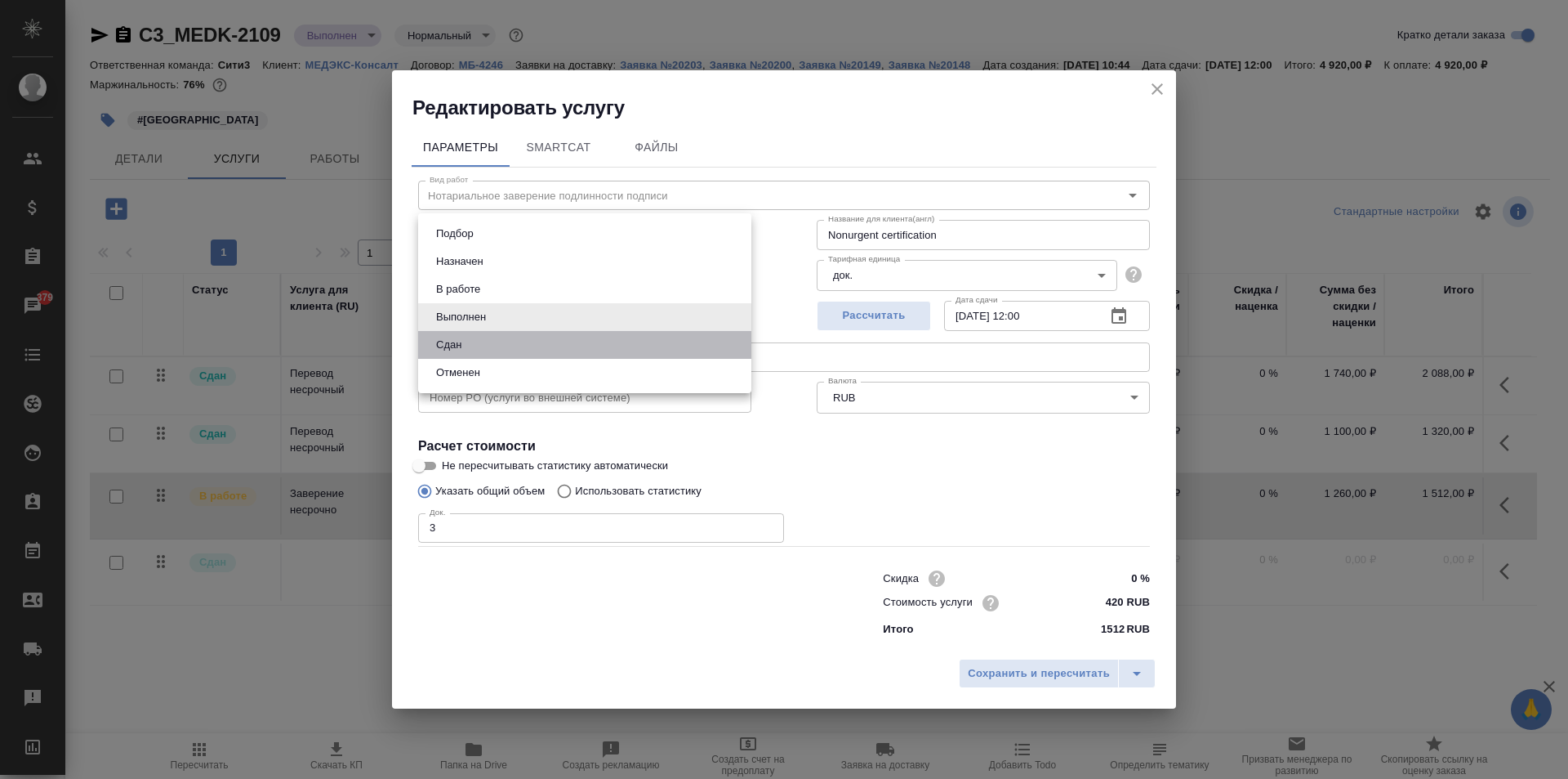
click at [537, 353] on li "Сдан" at bounding box center [585, 345] width 334 height 28
type input "closed"
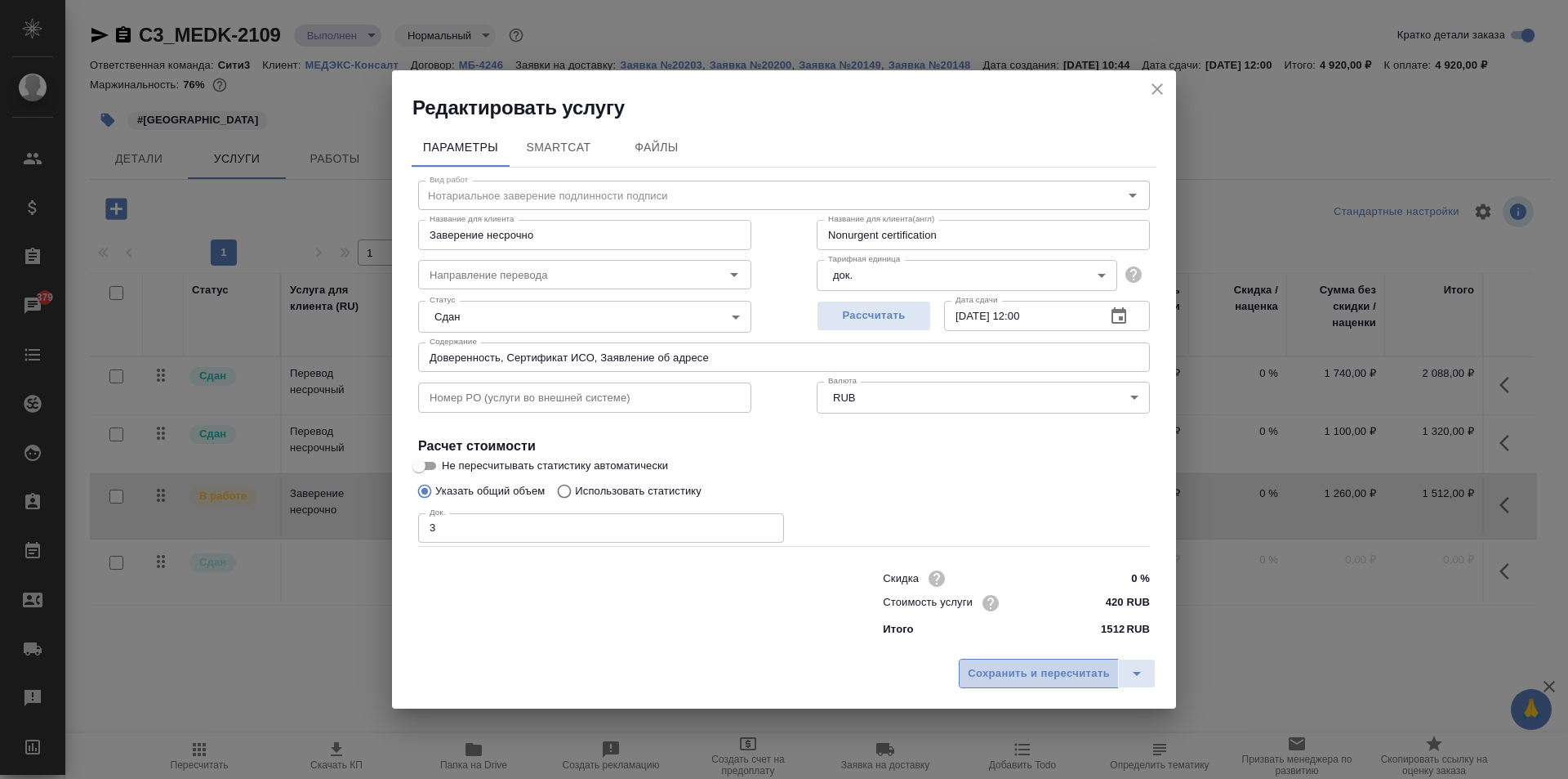
click at [1029, 686] on button "Сохранить и пересчитать" at bounding box center [1038, 673] width 160 height 30
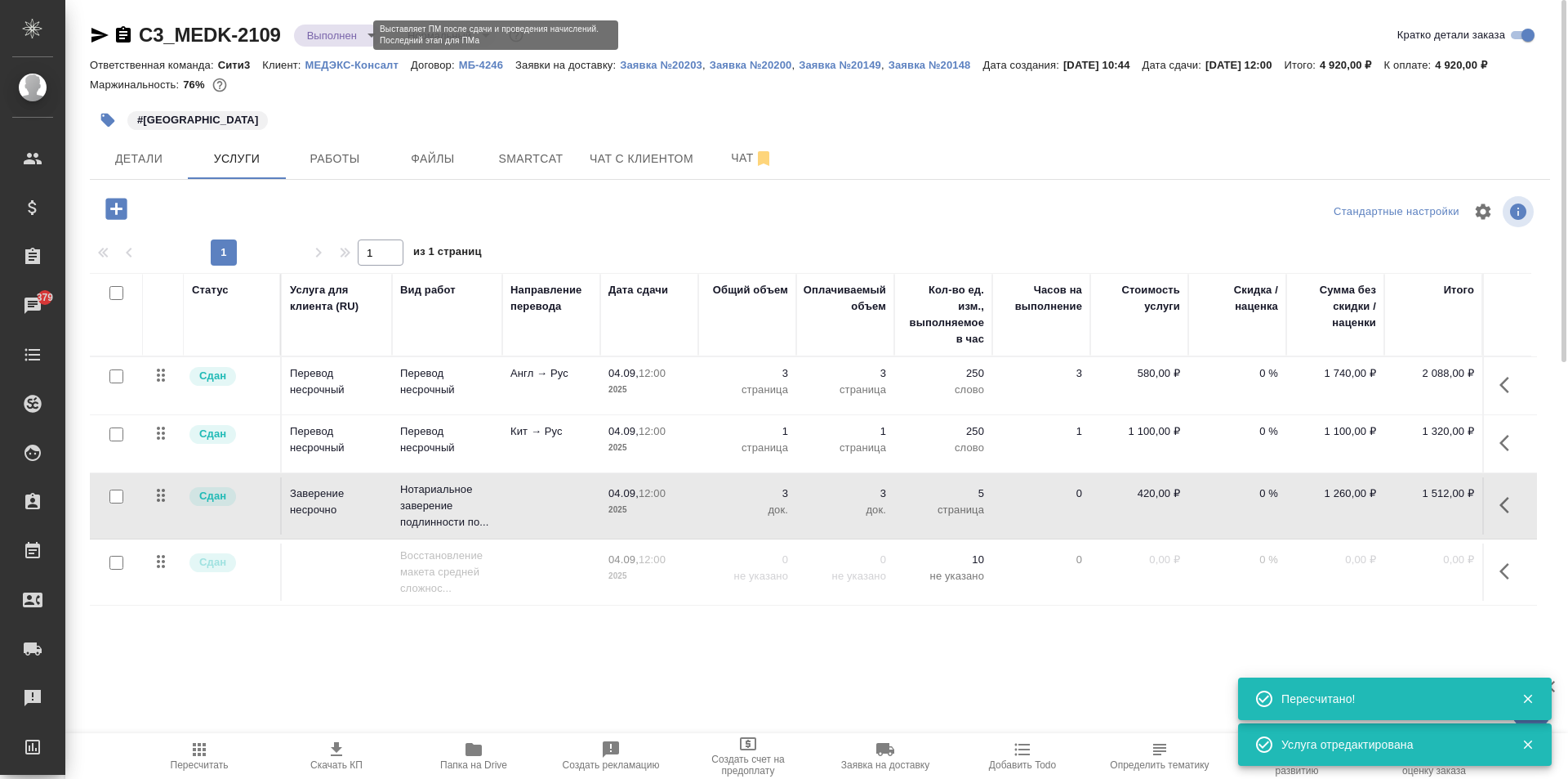
click at [349, 38] on body "🙏 .cls-1 fill:#fff; AWATERA Moskalets Alina Клиенты Спецификации Заказы 379 Чат…" at bounding box center [784, 390] width 1568 height 779
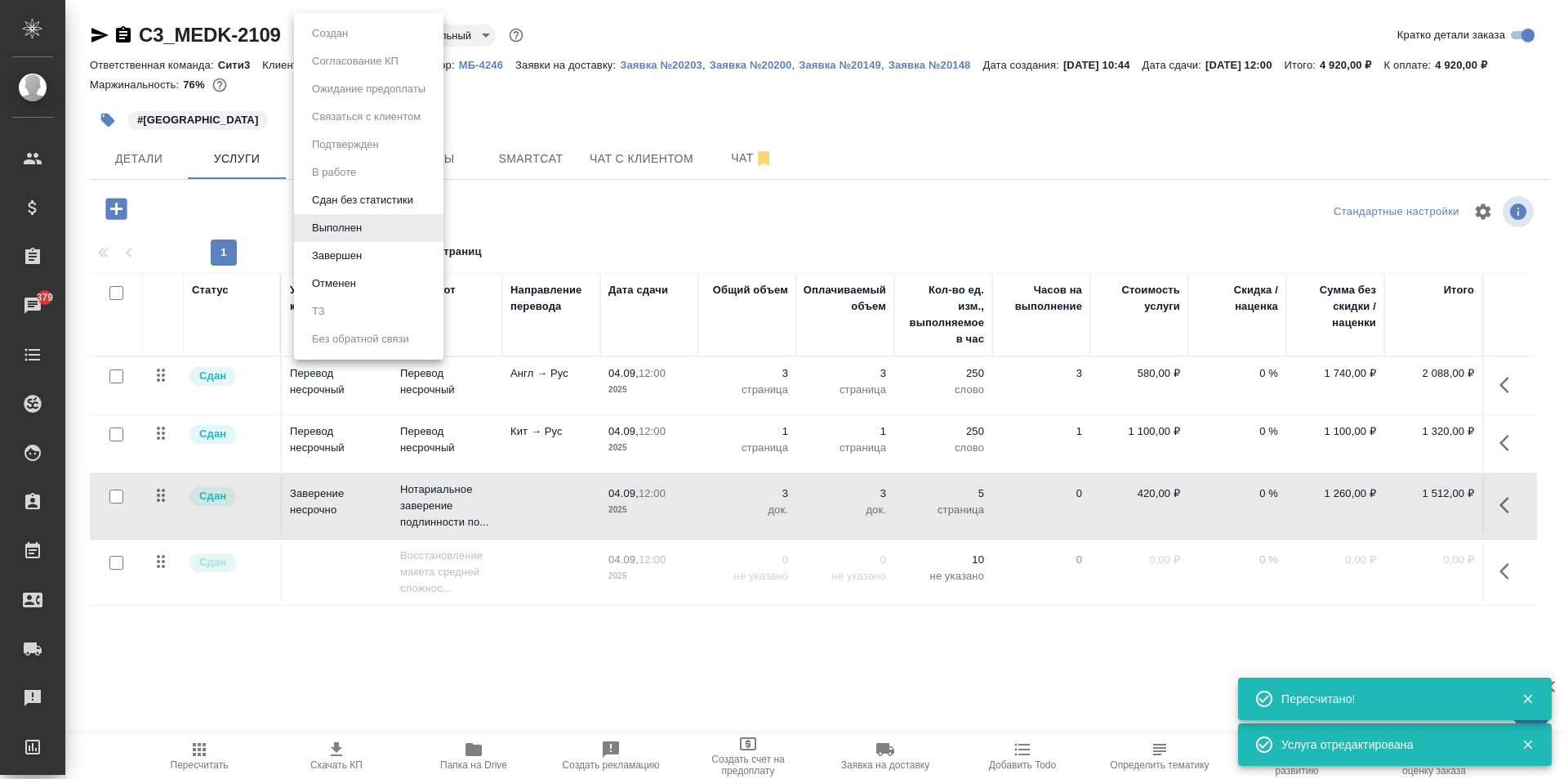
click at [386, 264] on li "Завершен" at bounding box center [368, 256] width 149 height 28
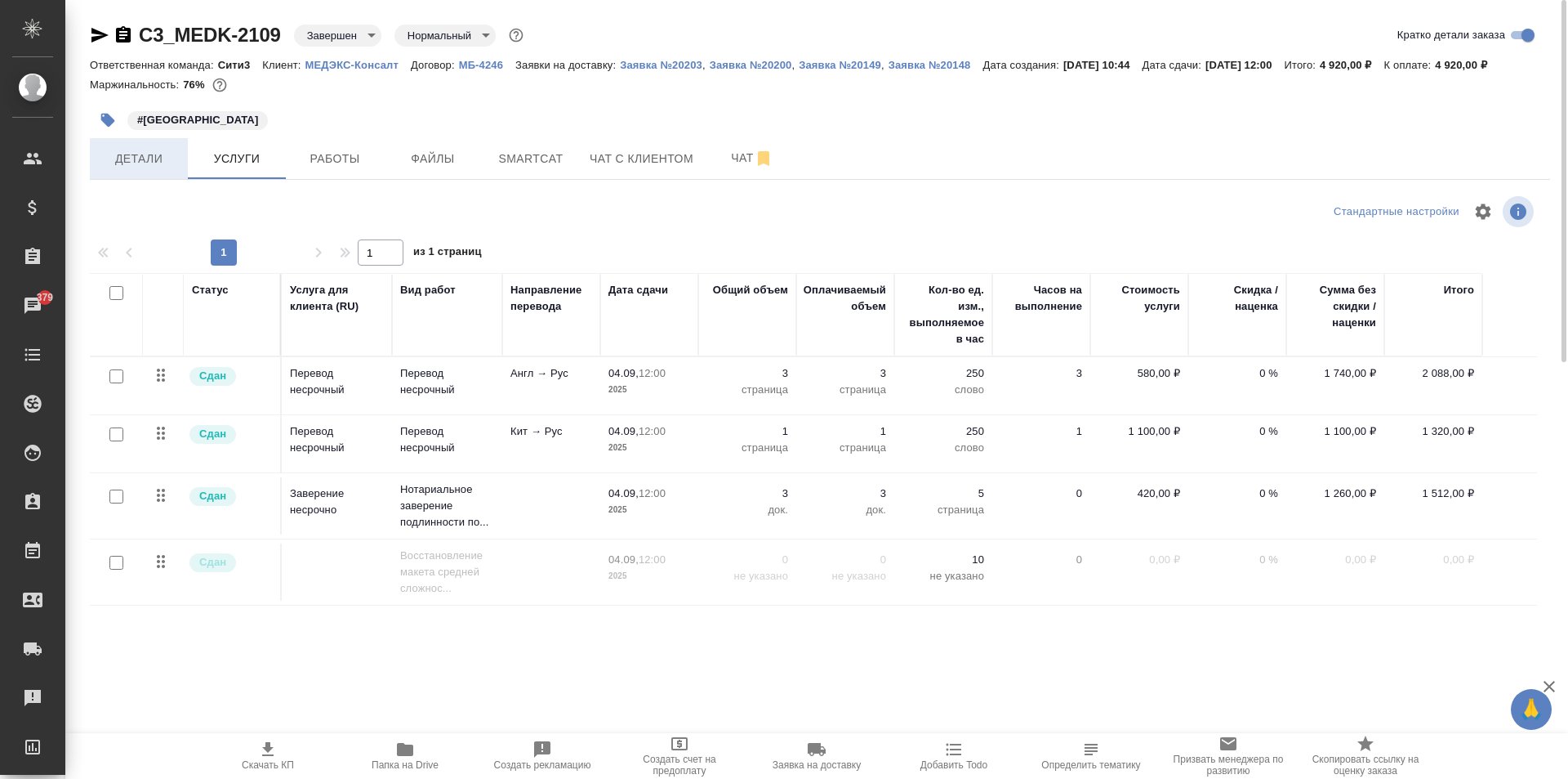
click at [148, 170] on button "Детали" at bounding box center [139, 158] width 98 height 41
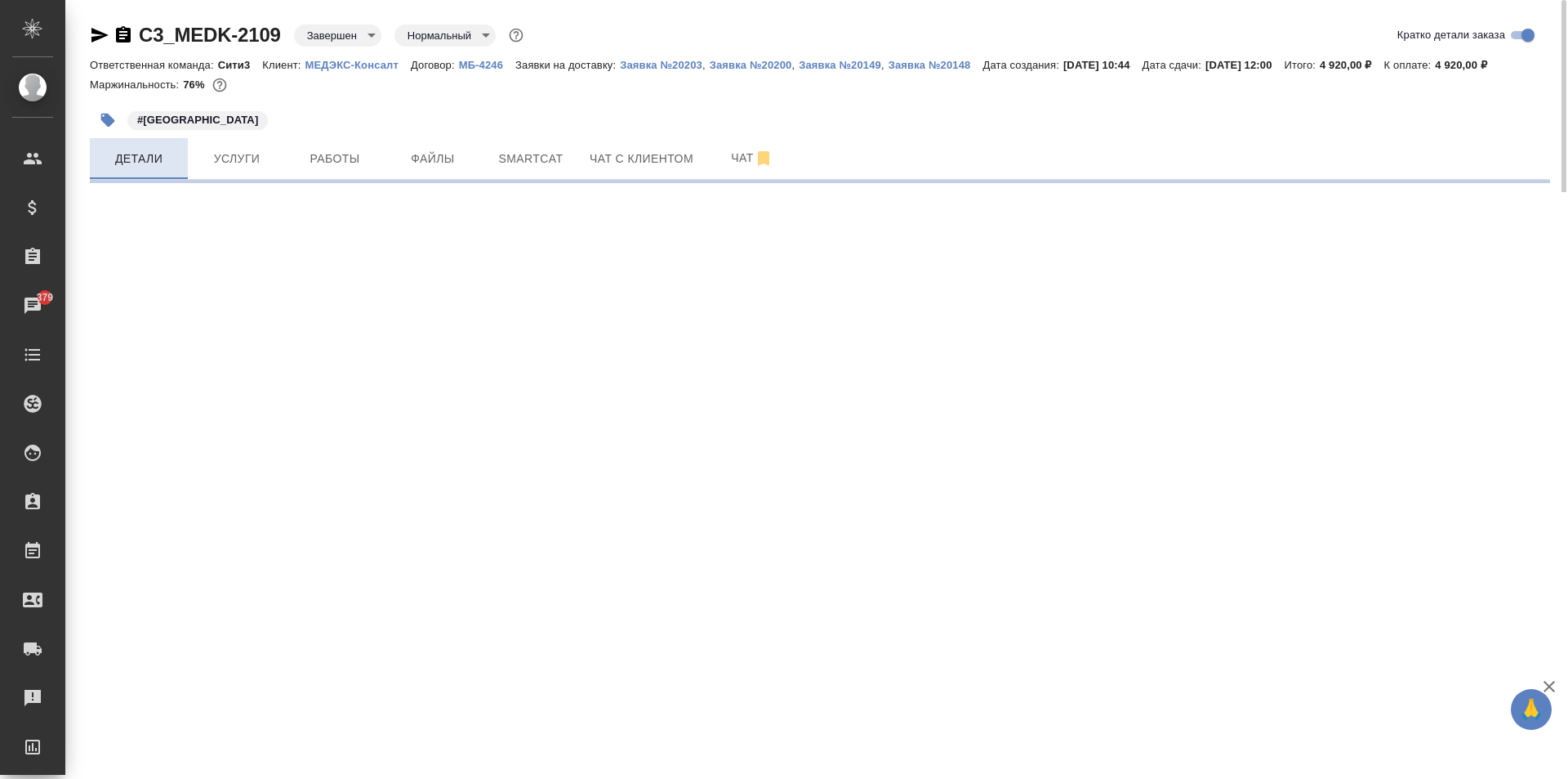
select select "RU"
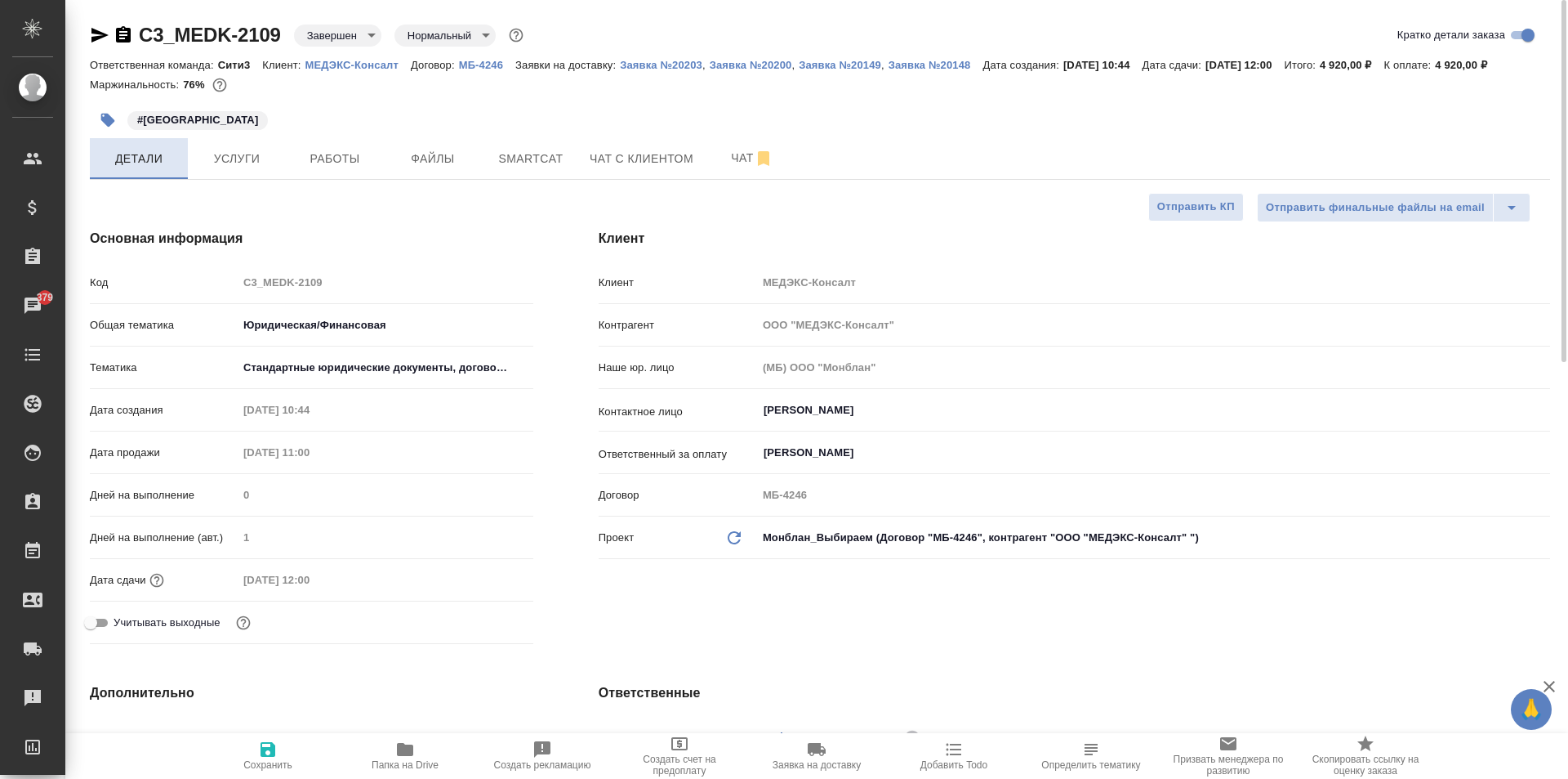
type textarea "x"
click at [231, 133] on div "#Китай" at bounding box center [576, 120] width 973 height 36
click at [236, 155] on span "Услуги" at bounding box center [237, 158] width 79 height 20
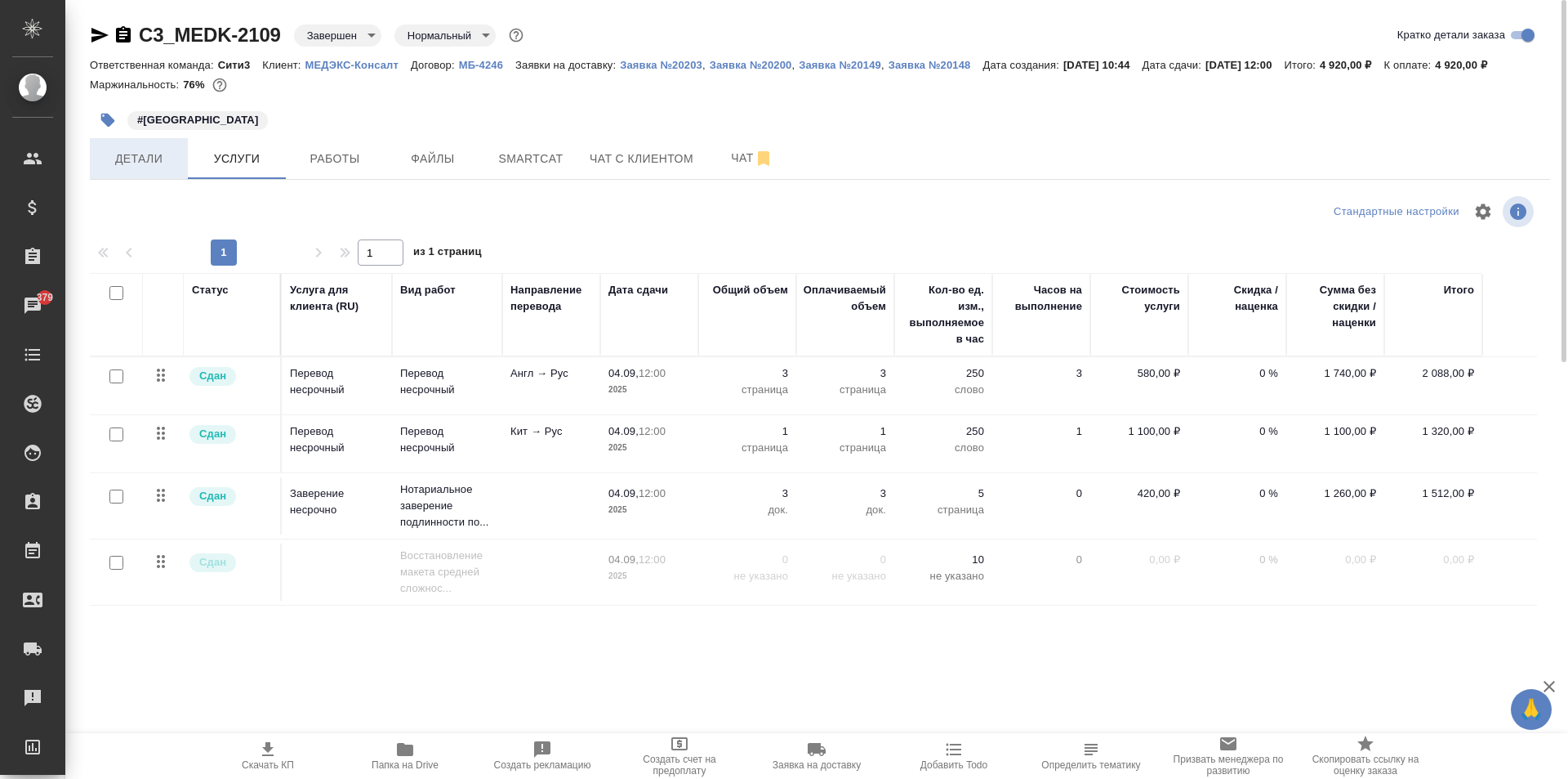
click at [127, 147] on button "Детали" at bounding box center [139, 158] width 98 height 41
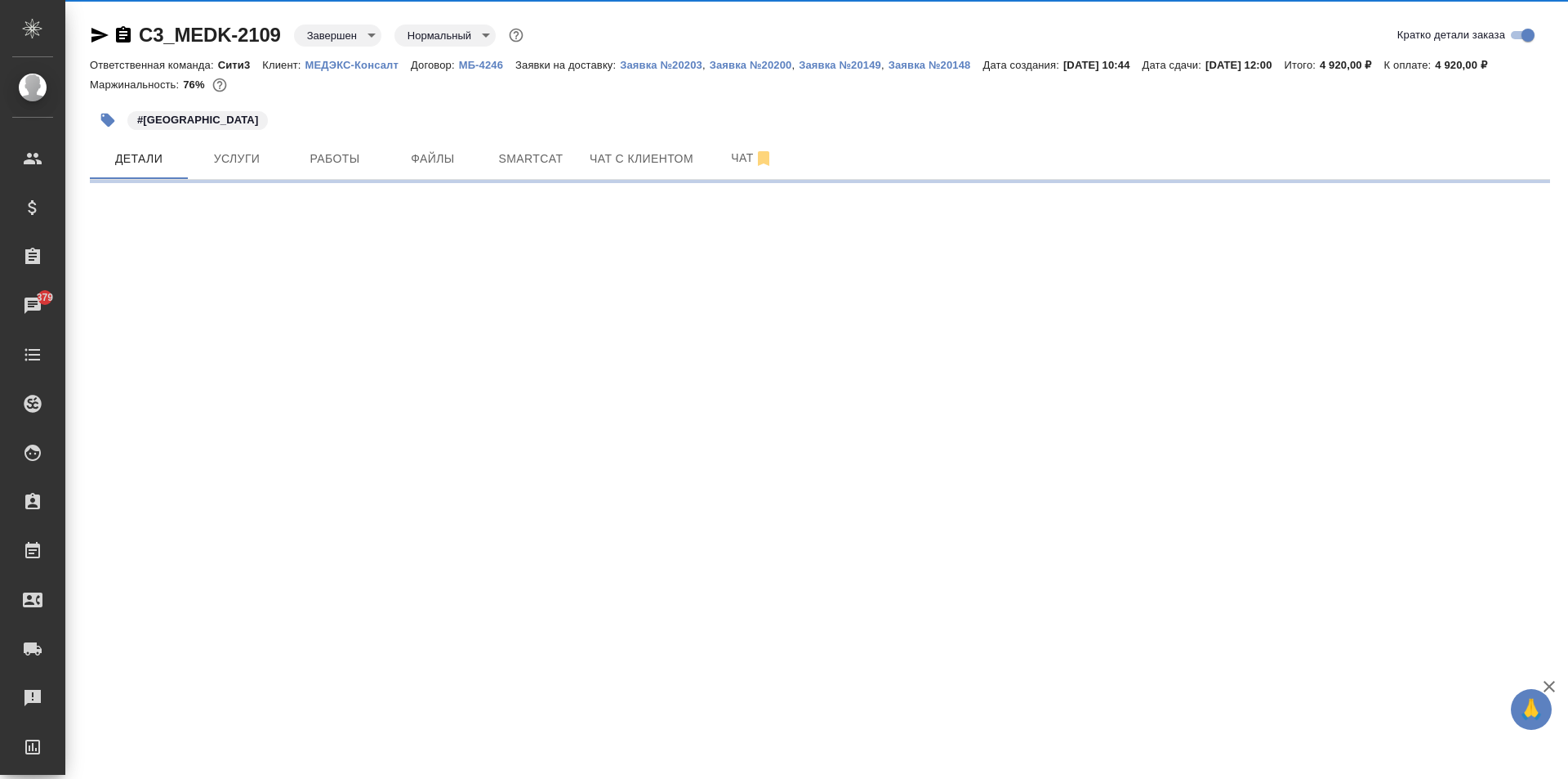
select select "RU"
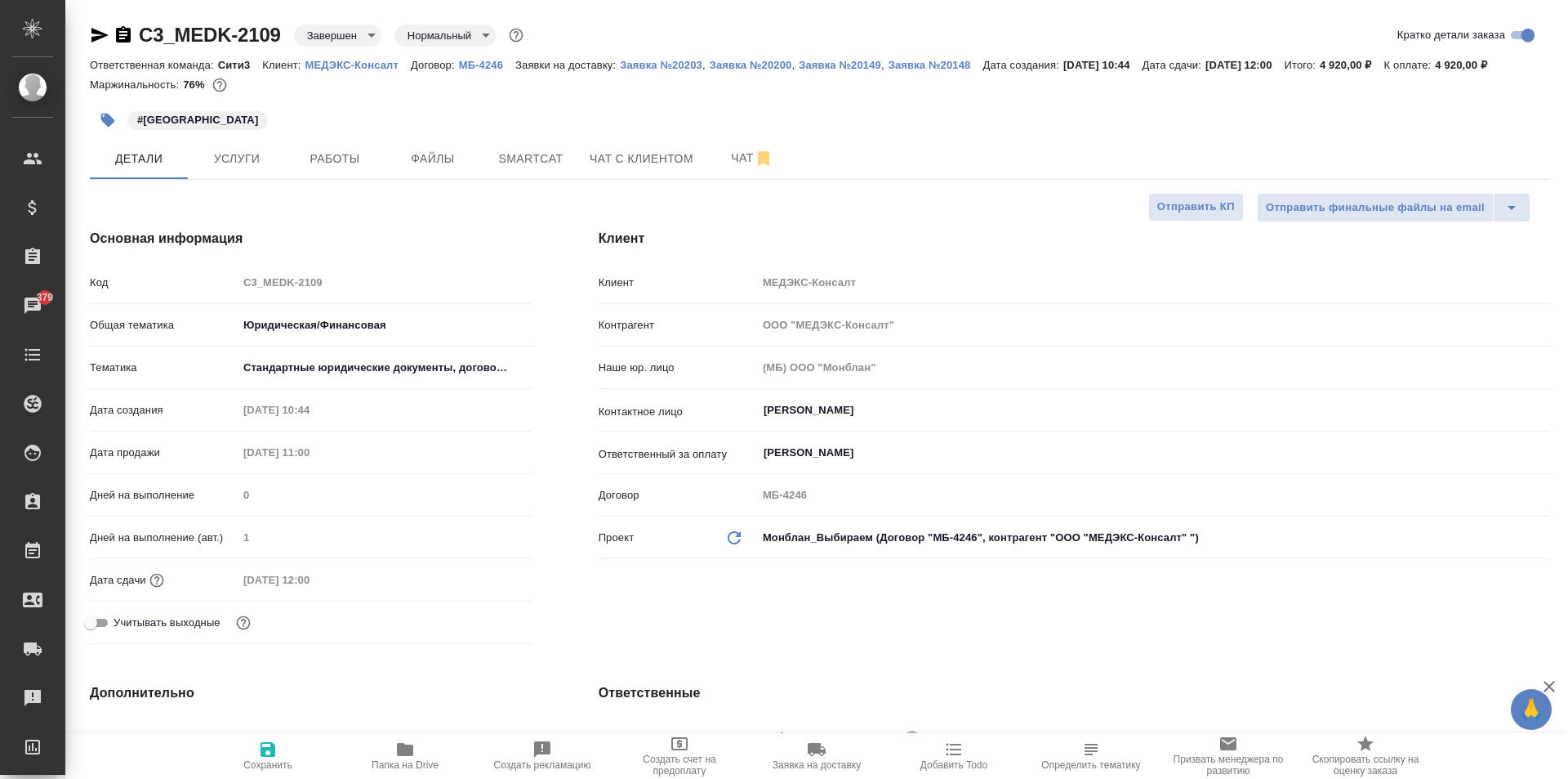
type textarea "x"
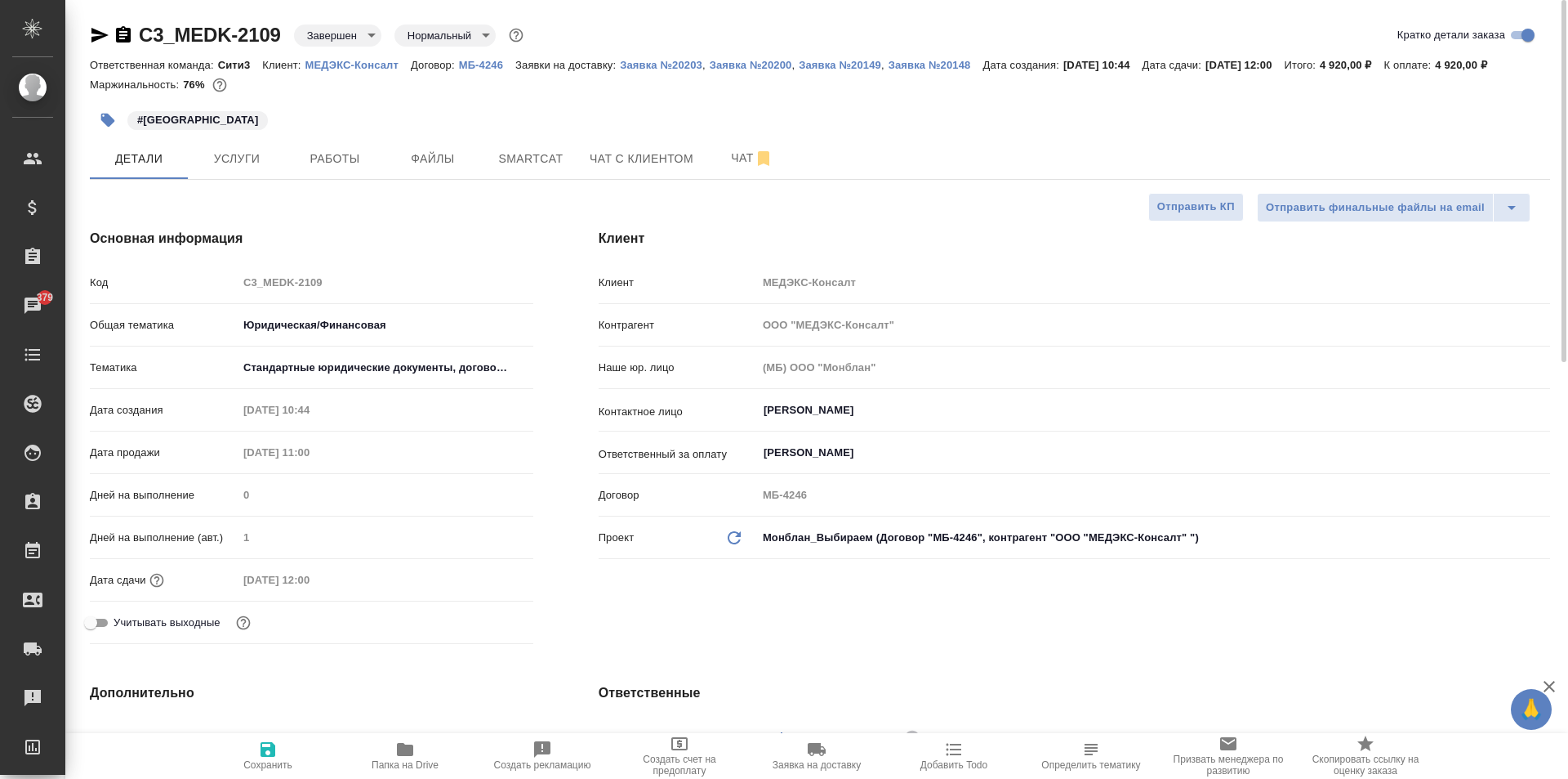
type textarea "x"
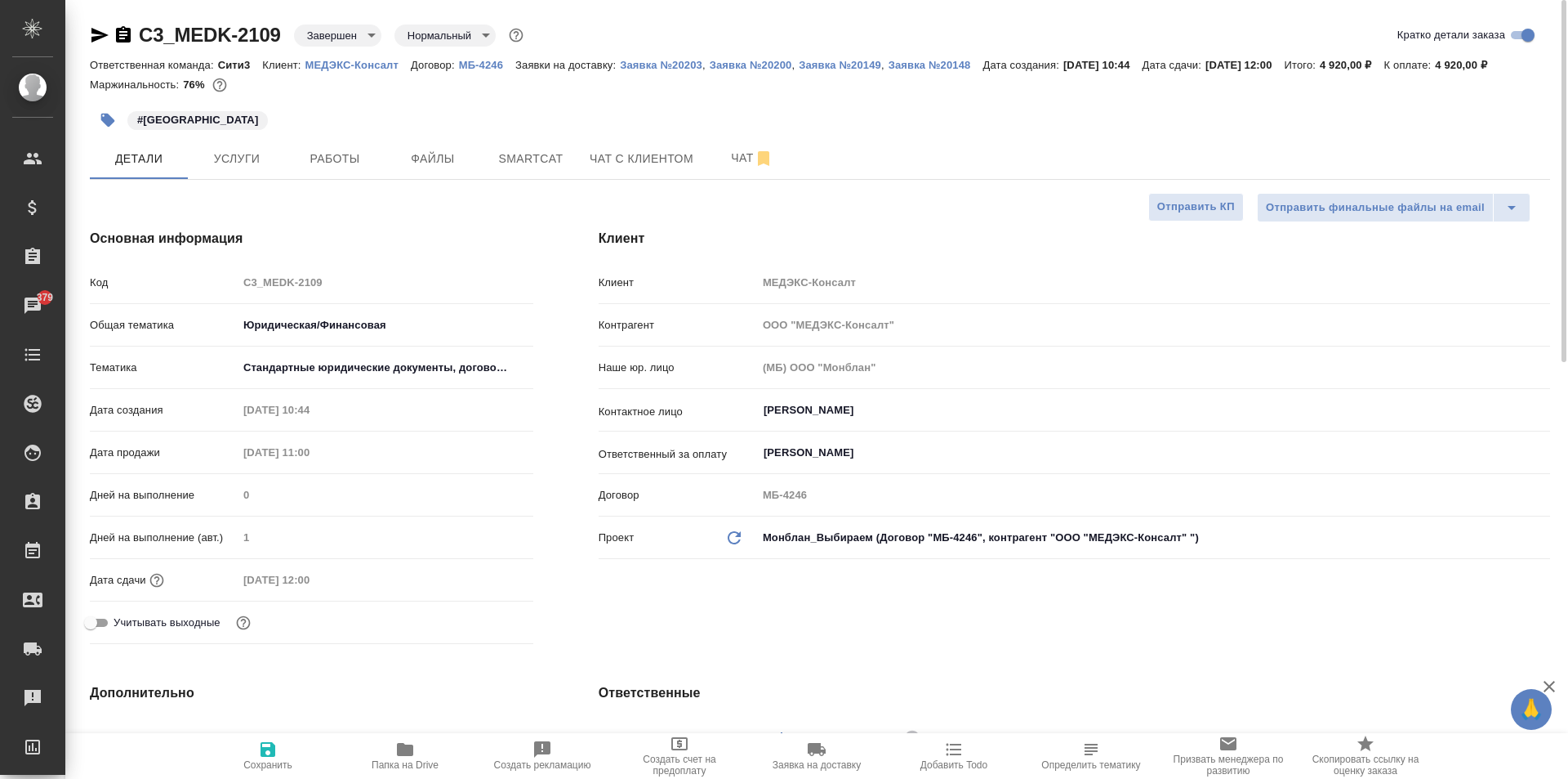
type textarea "x"
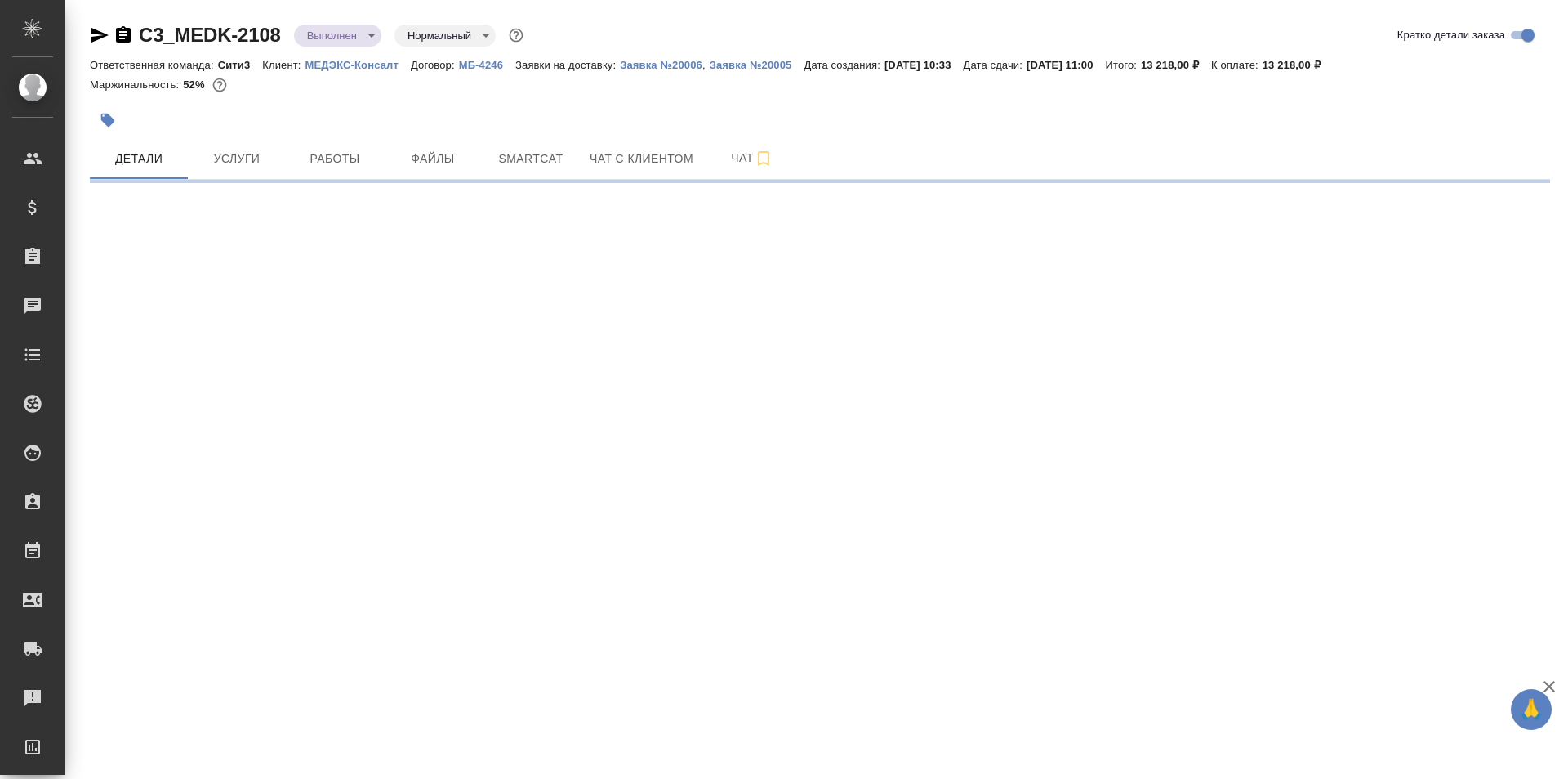
select select "RU"
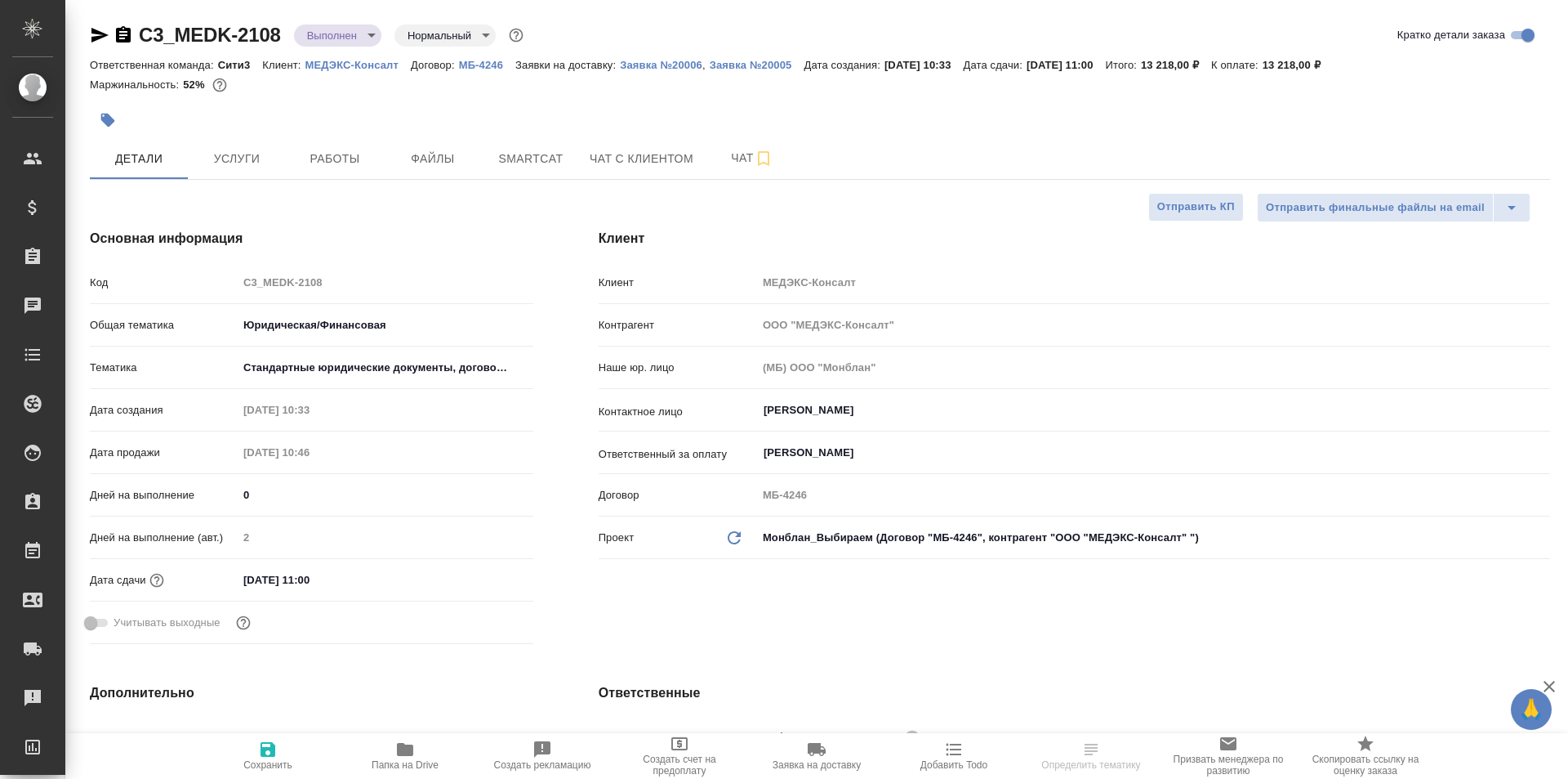
type textarea "x"
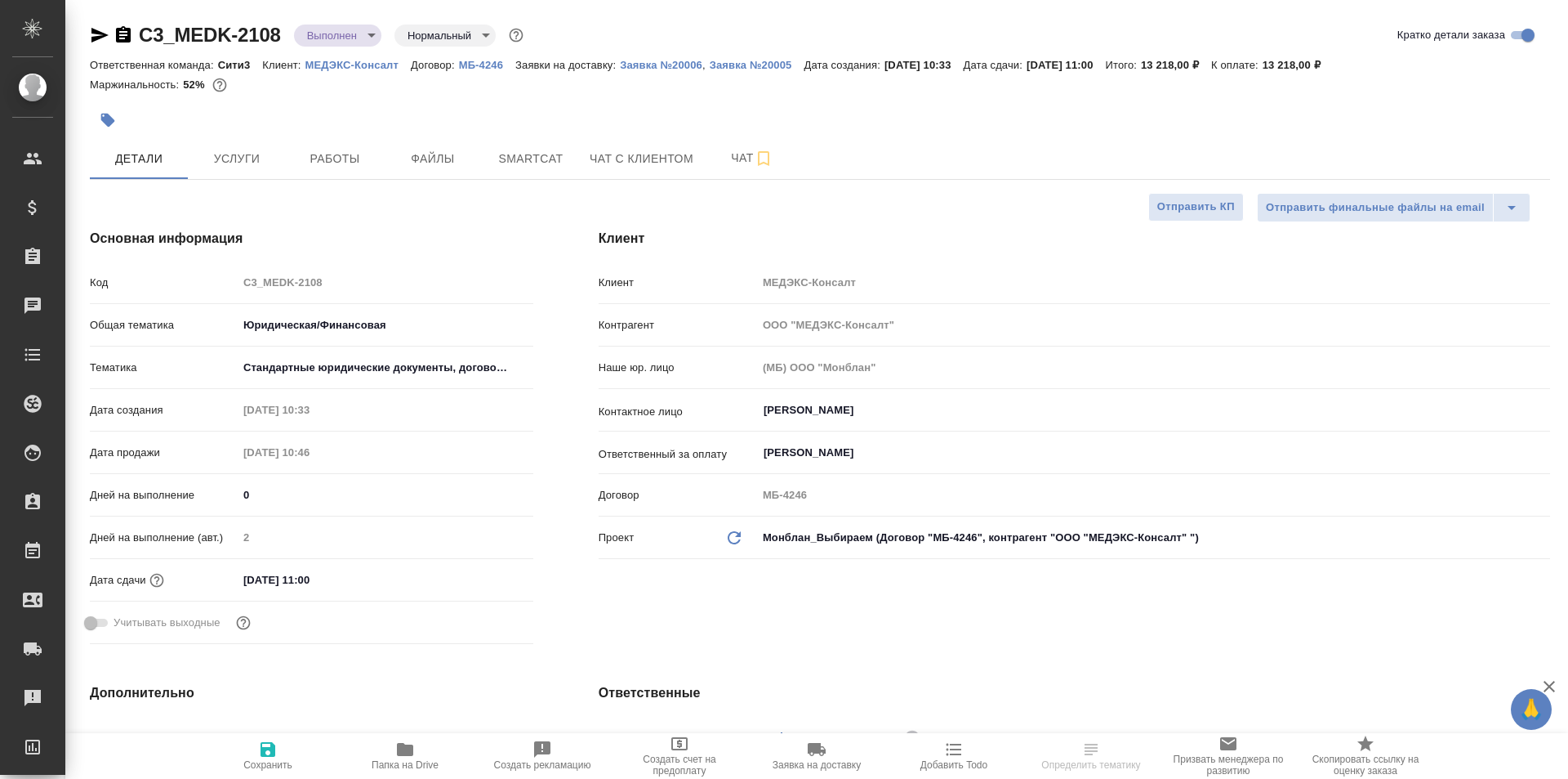
type textarea "x"
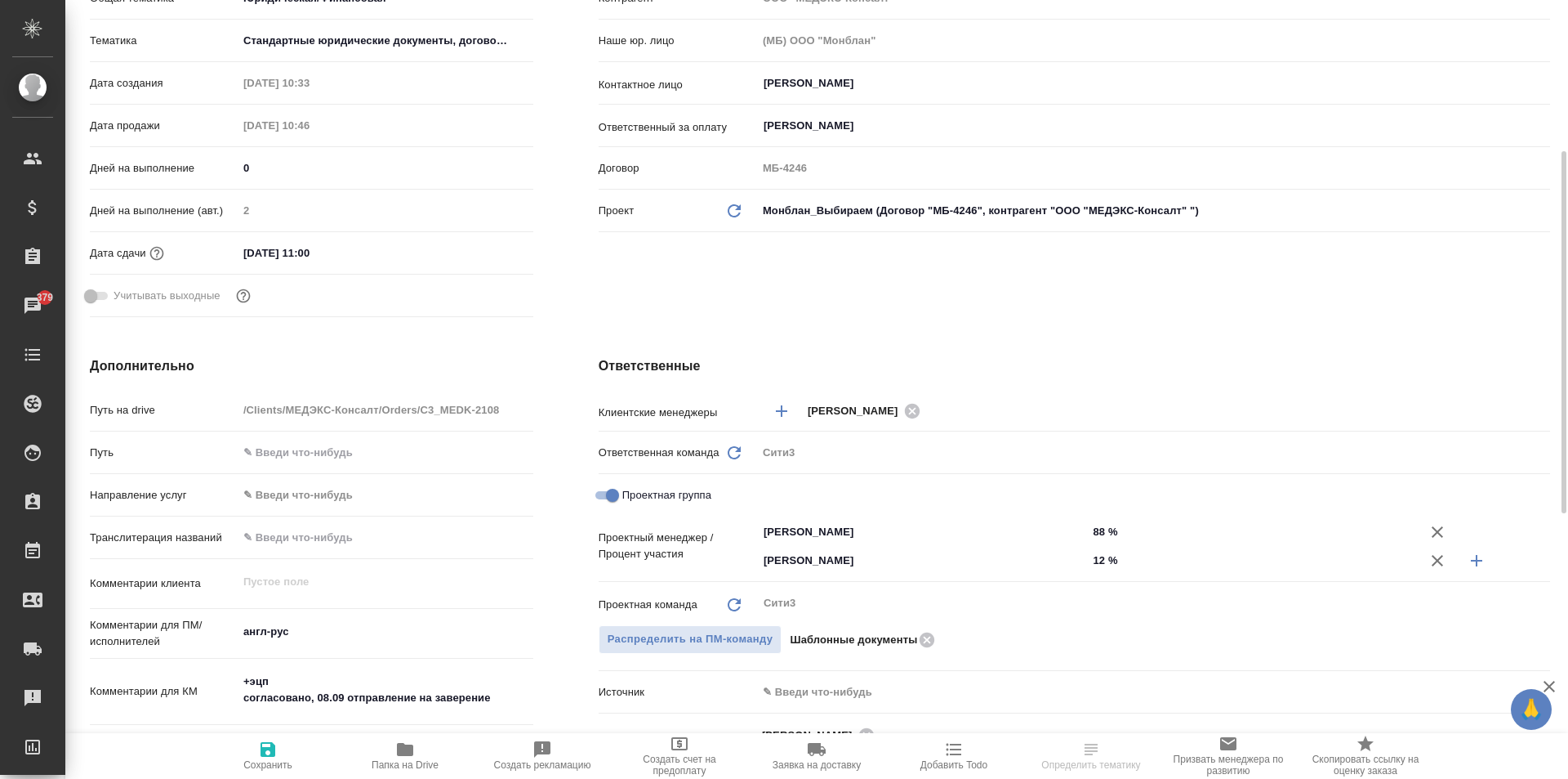
scroll to position [654, 0]
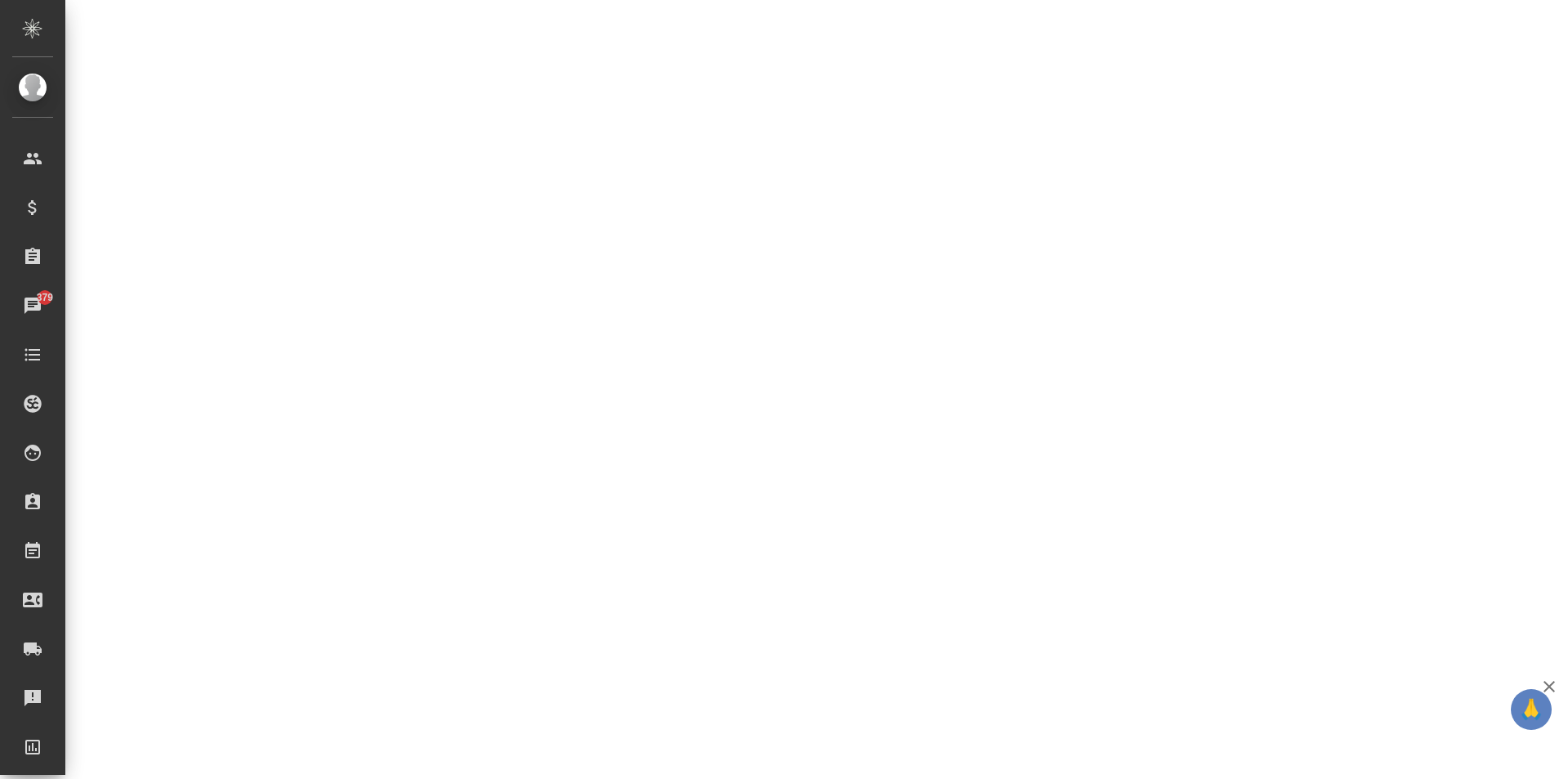
select select "RU"
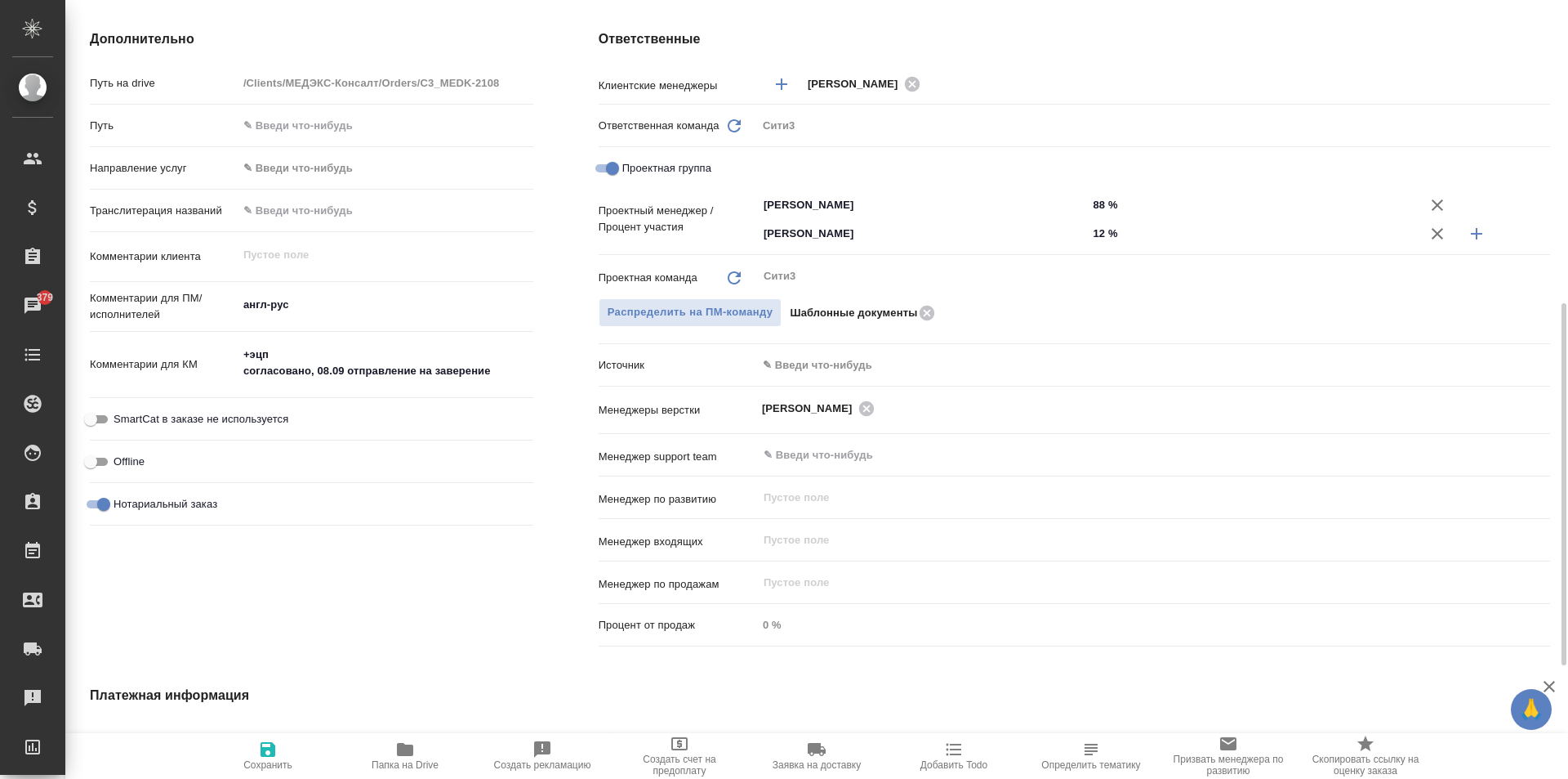
type textarea "x"
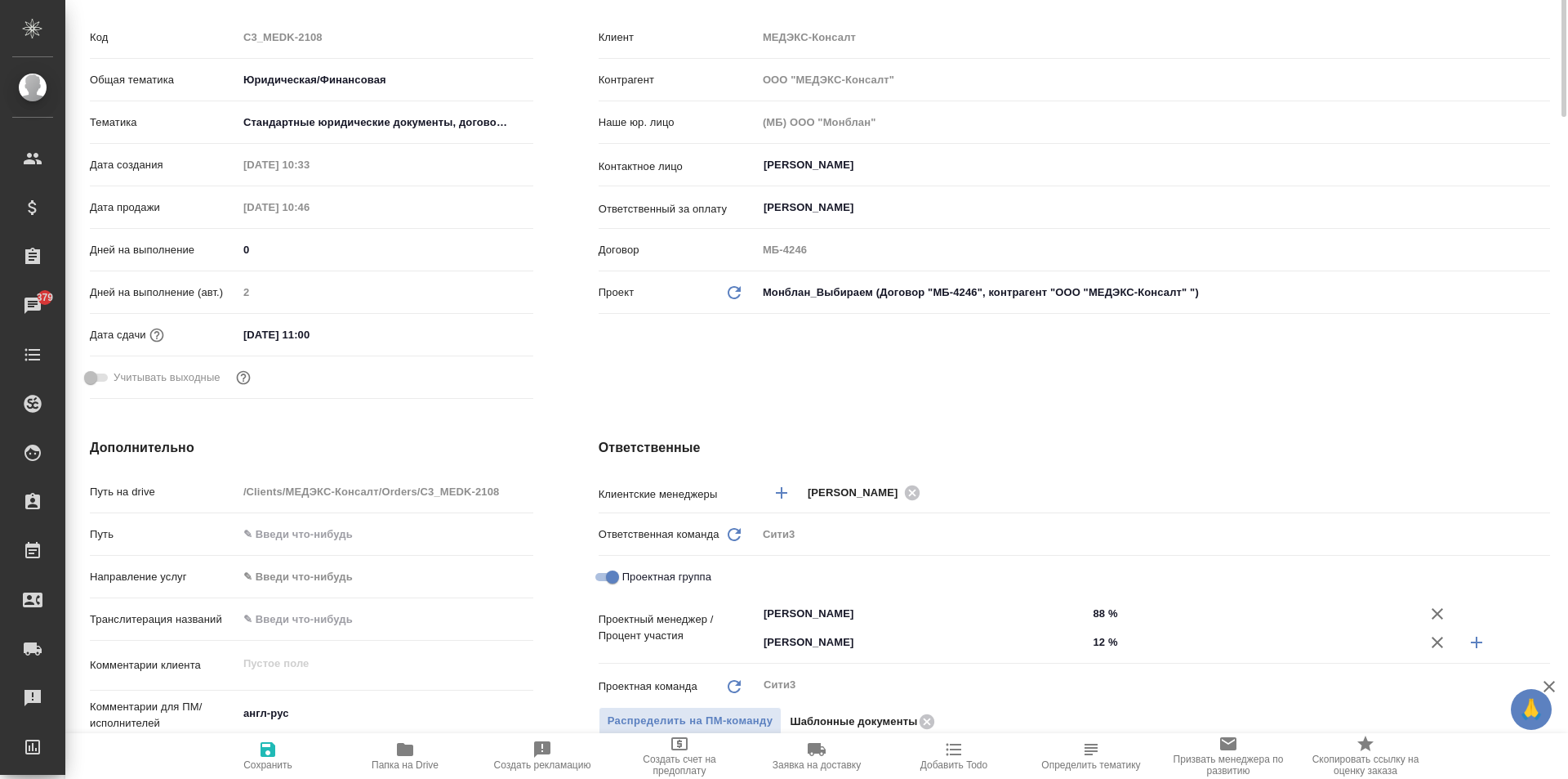
scroll to position [0, 0]
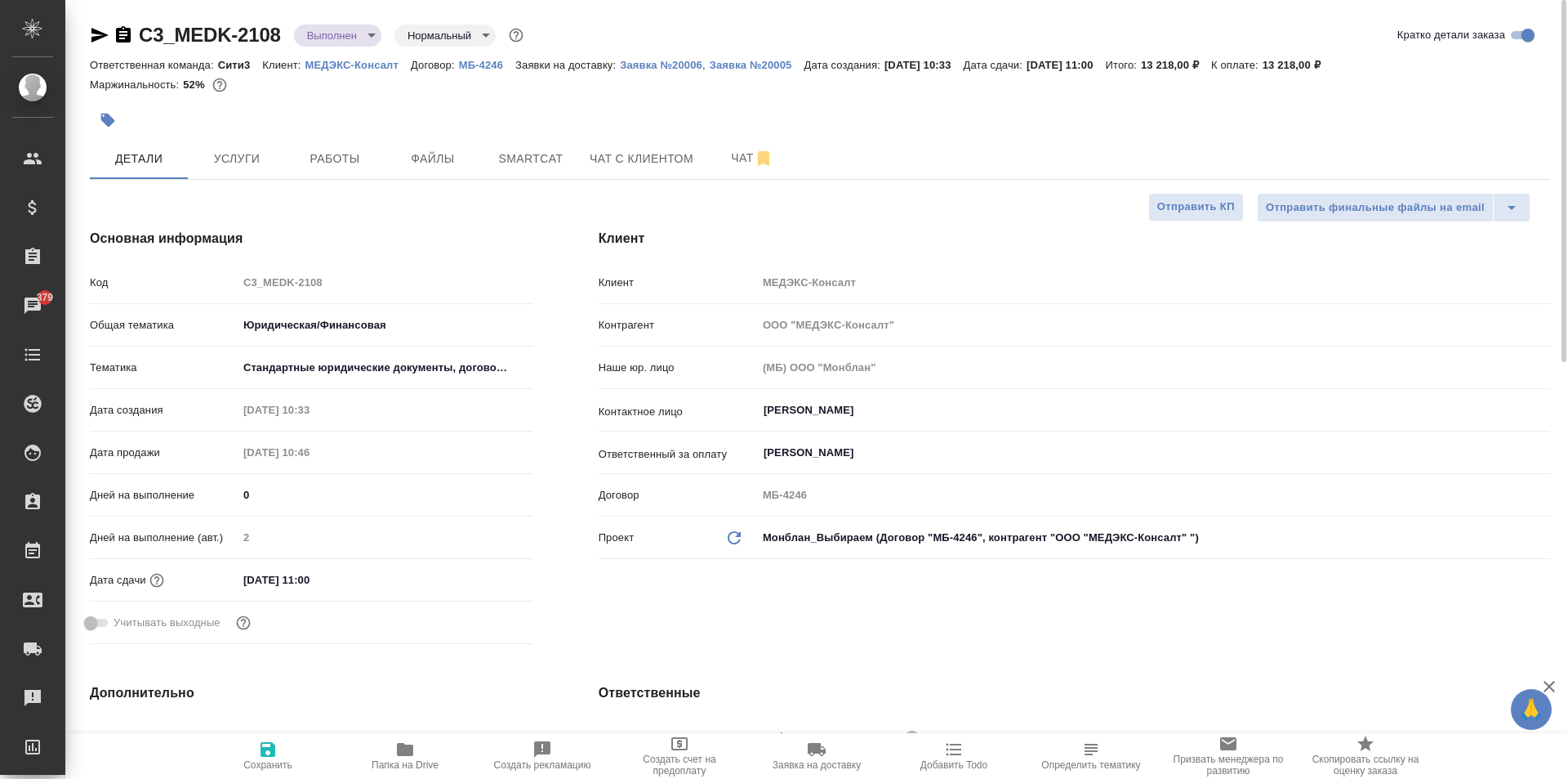
type textarea "x"
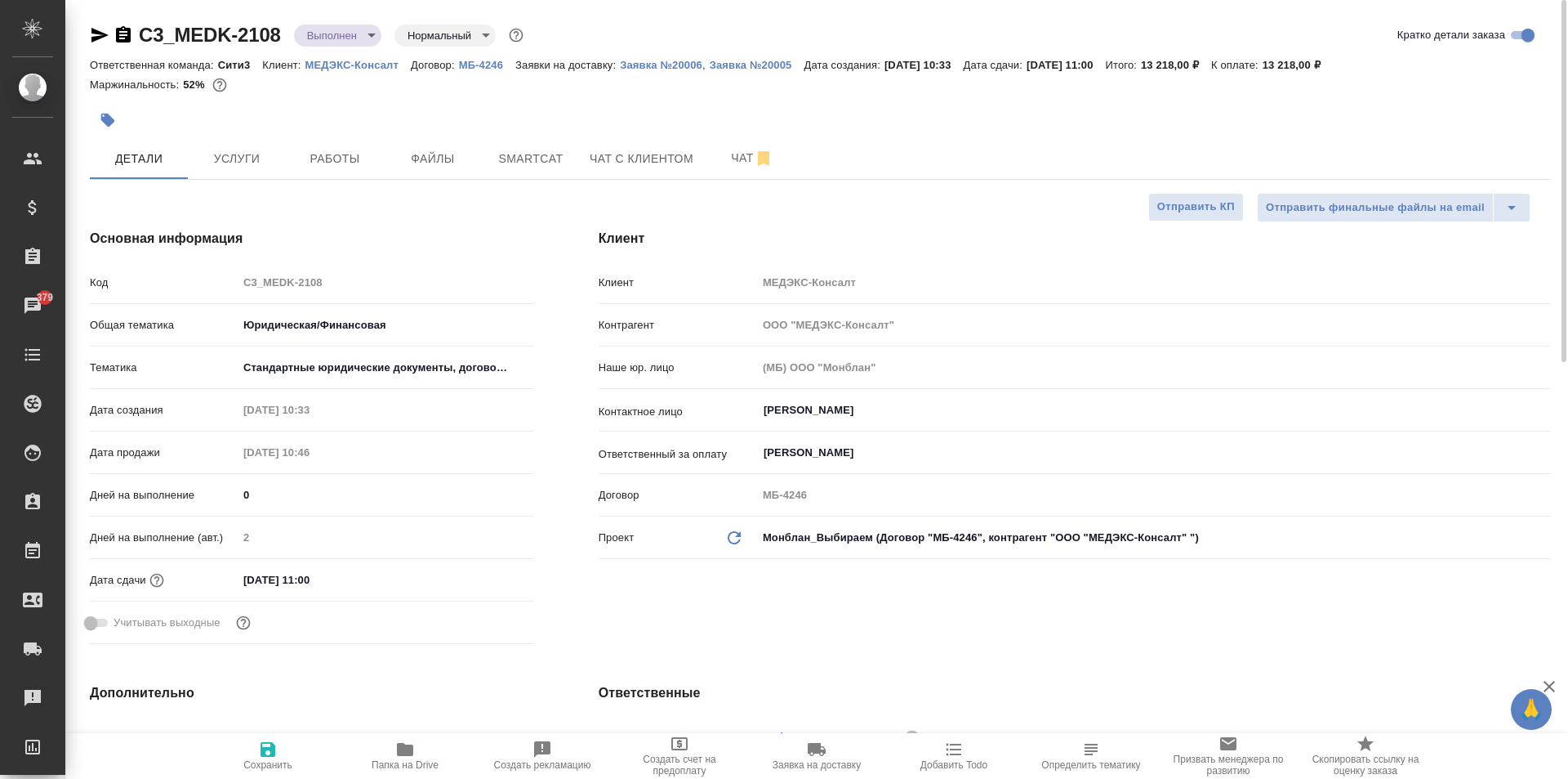
type textarea "x"
click at [225, 166] on span "Услуги" at bounding box center [237, 158] width 79 height 20
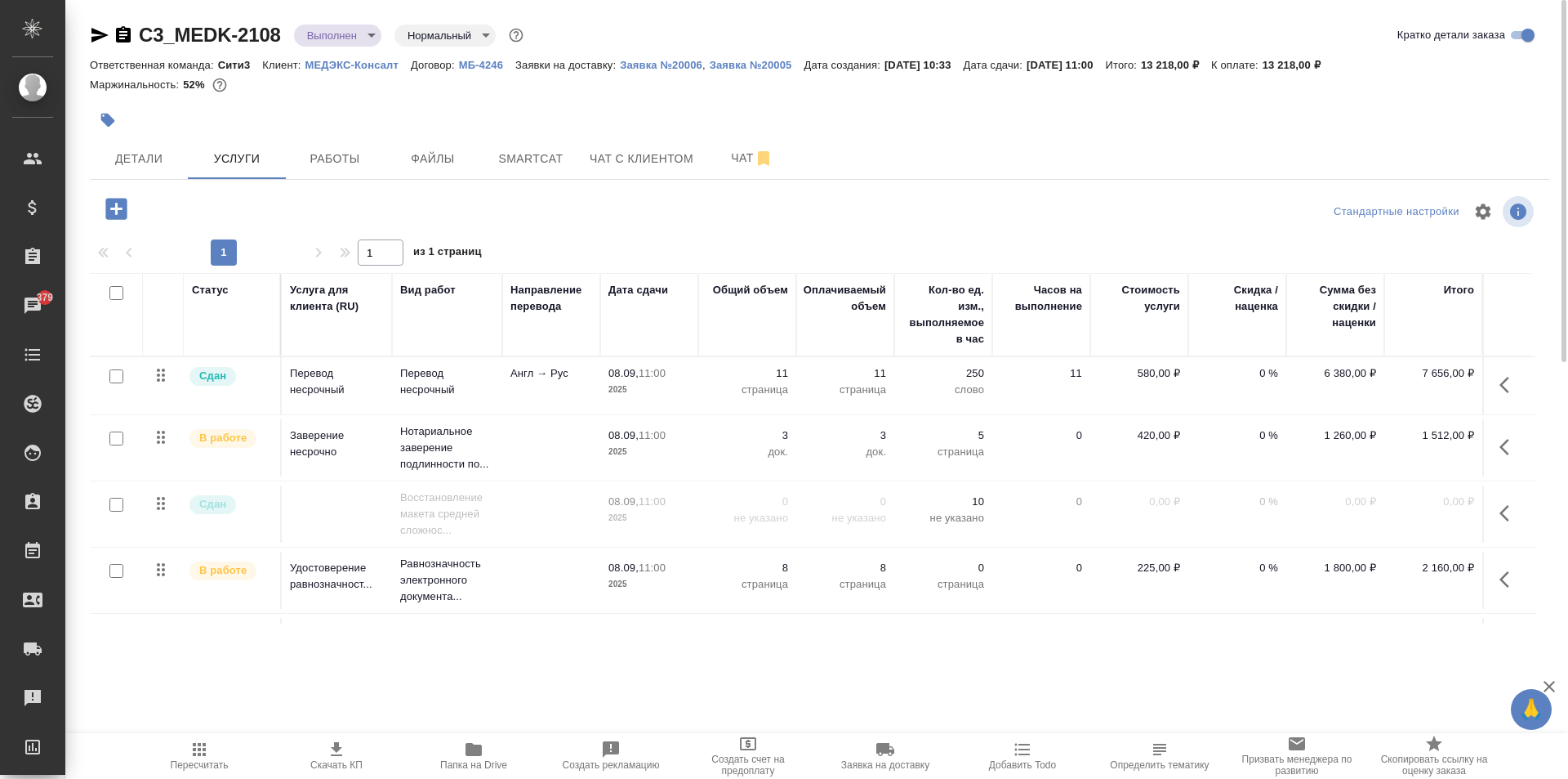
click at [1490, 451] on button "button" at bounding box center [1510, 446] width 39 height 39
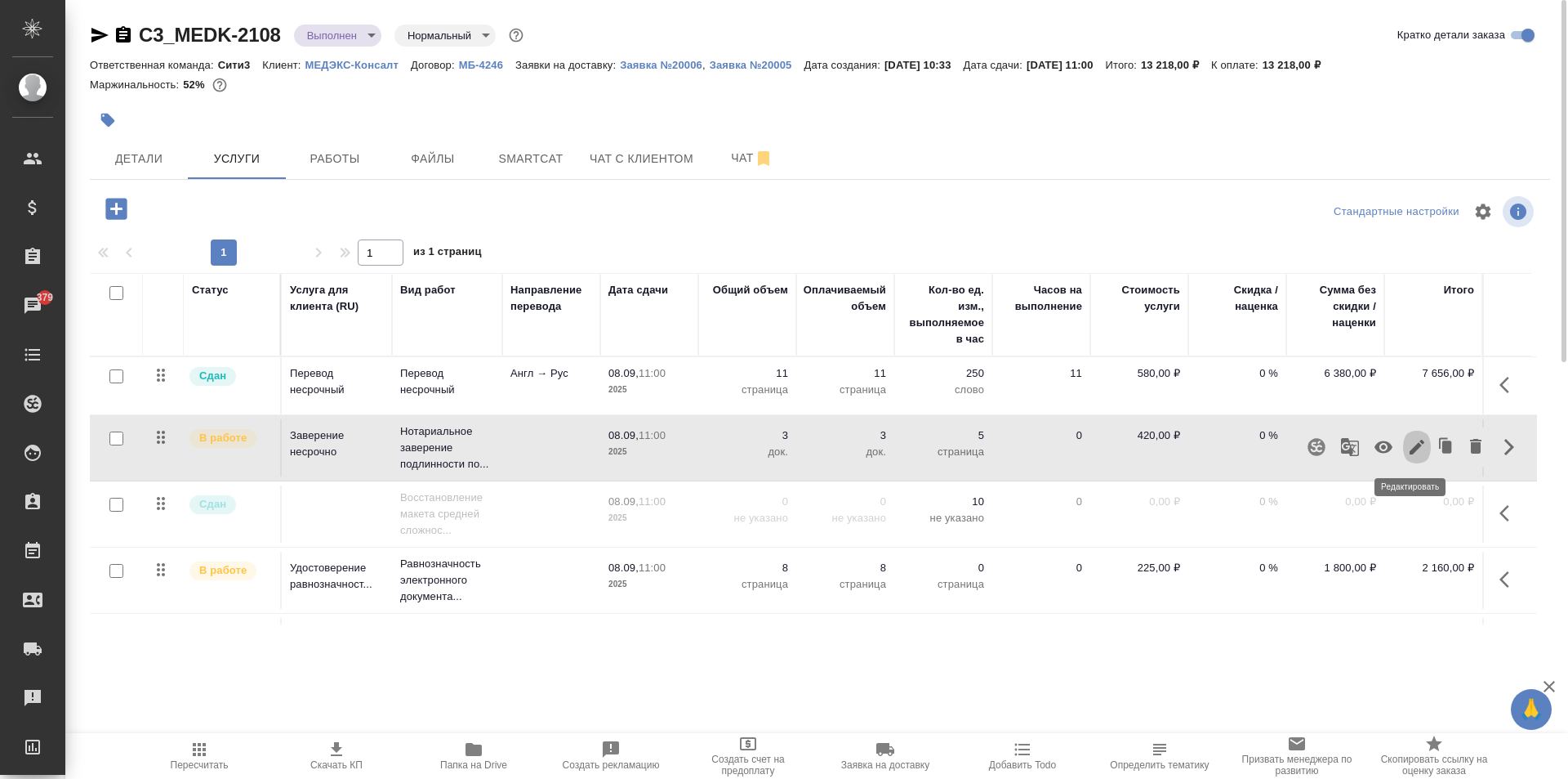
click at [1410, 451] on icon "button" at bounding box center [1417, 446] width 15 height 15
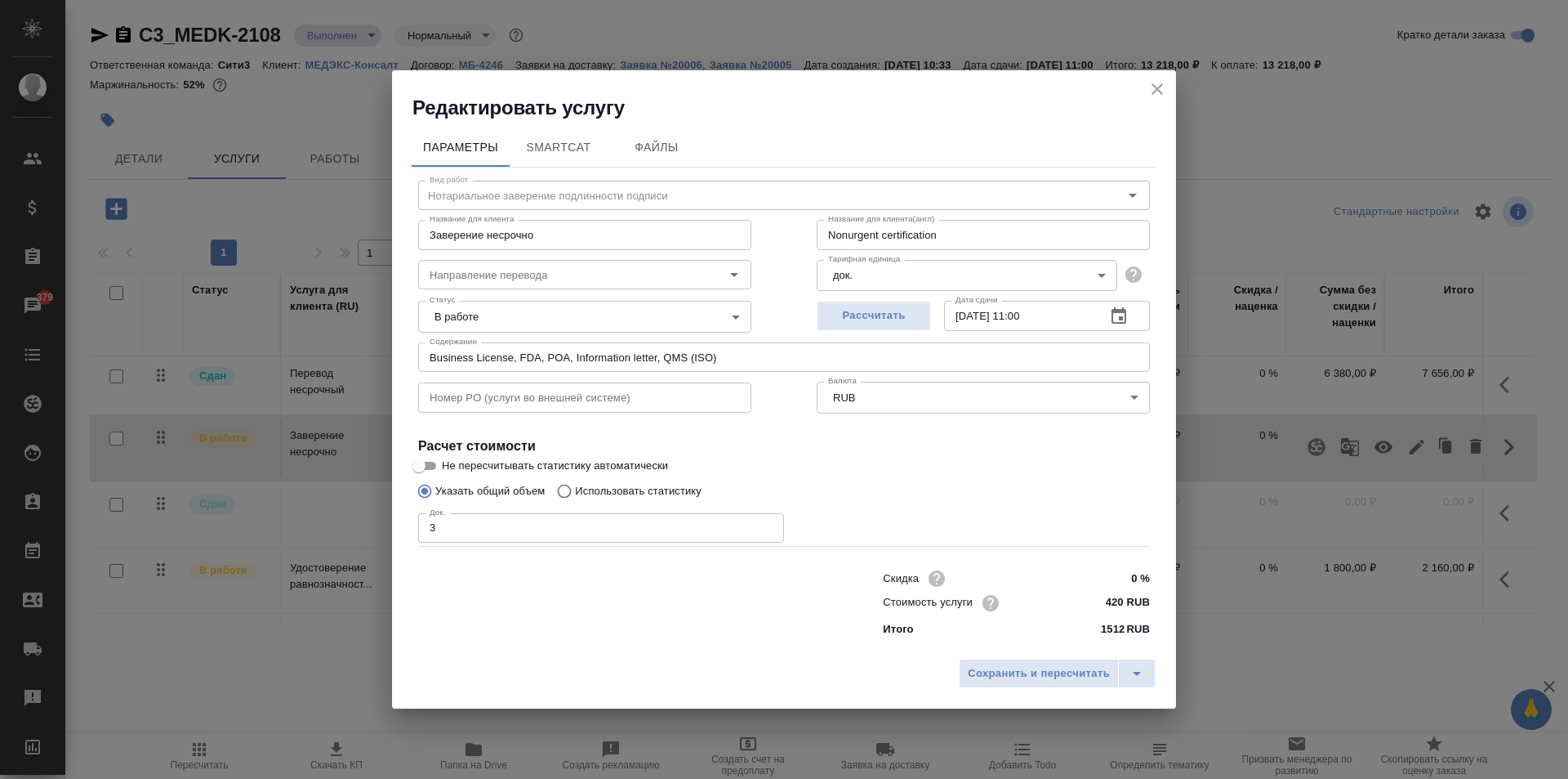
click at [507, 326] on body "🙏 .cls-1 fill:#fff; AWATERA Moskalets Alina Клиенты Спецификации Заказы 379 Чат…" at bounding box center [784, 390] width 1568 height 779
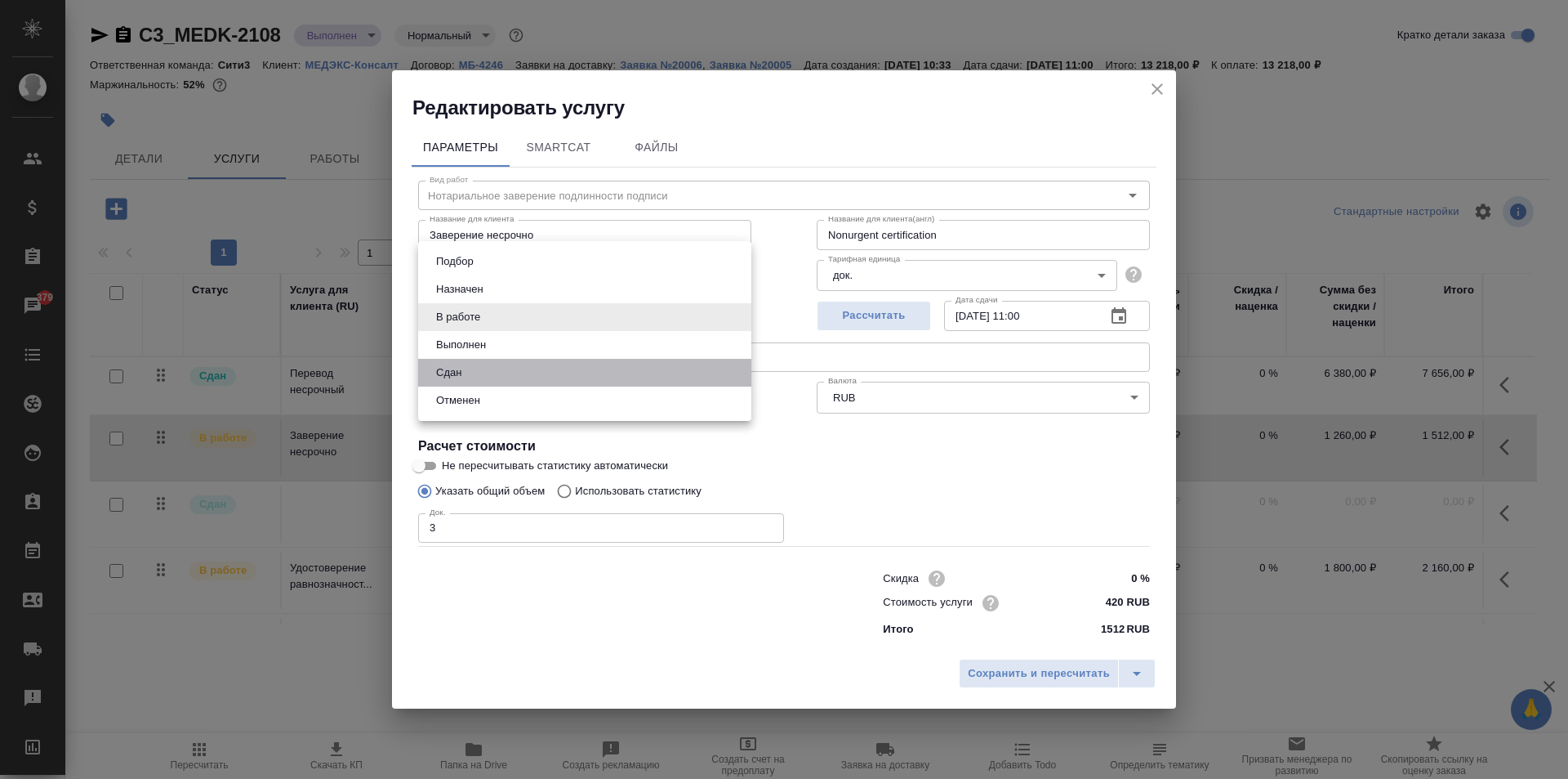
click at [505, 369] on li "Сдан" at bounding box center [585, 373] width 334 height 28
type input "closed"
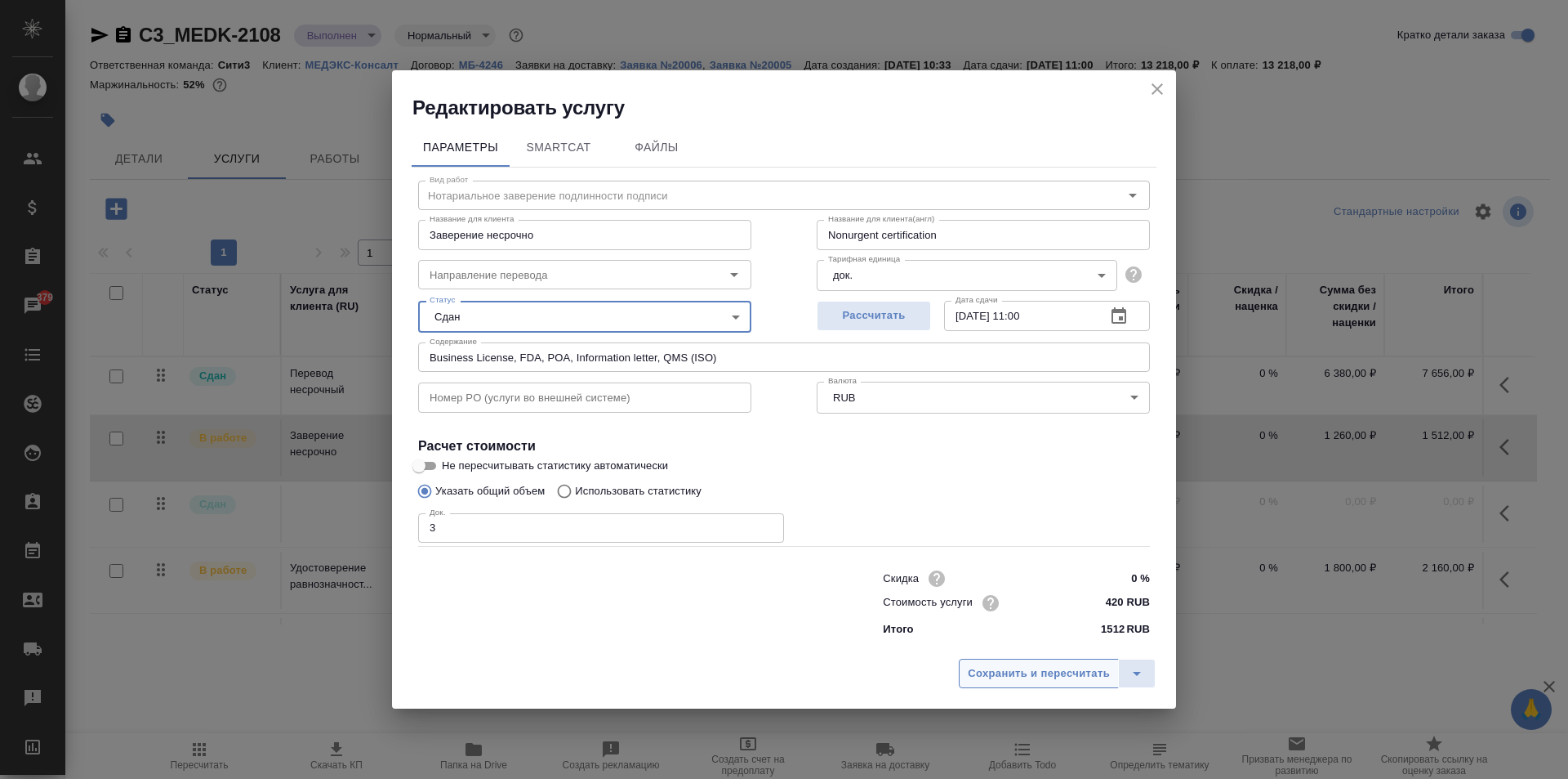
click at [985, 672] on span "Сохранить и пересчитать" at bounding box center [1039, 674] width 142 height 19
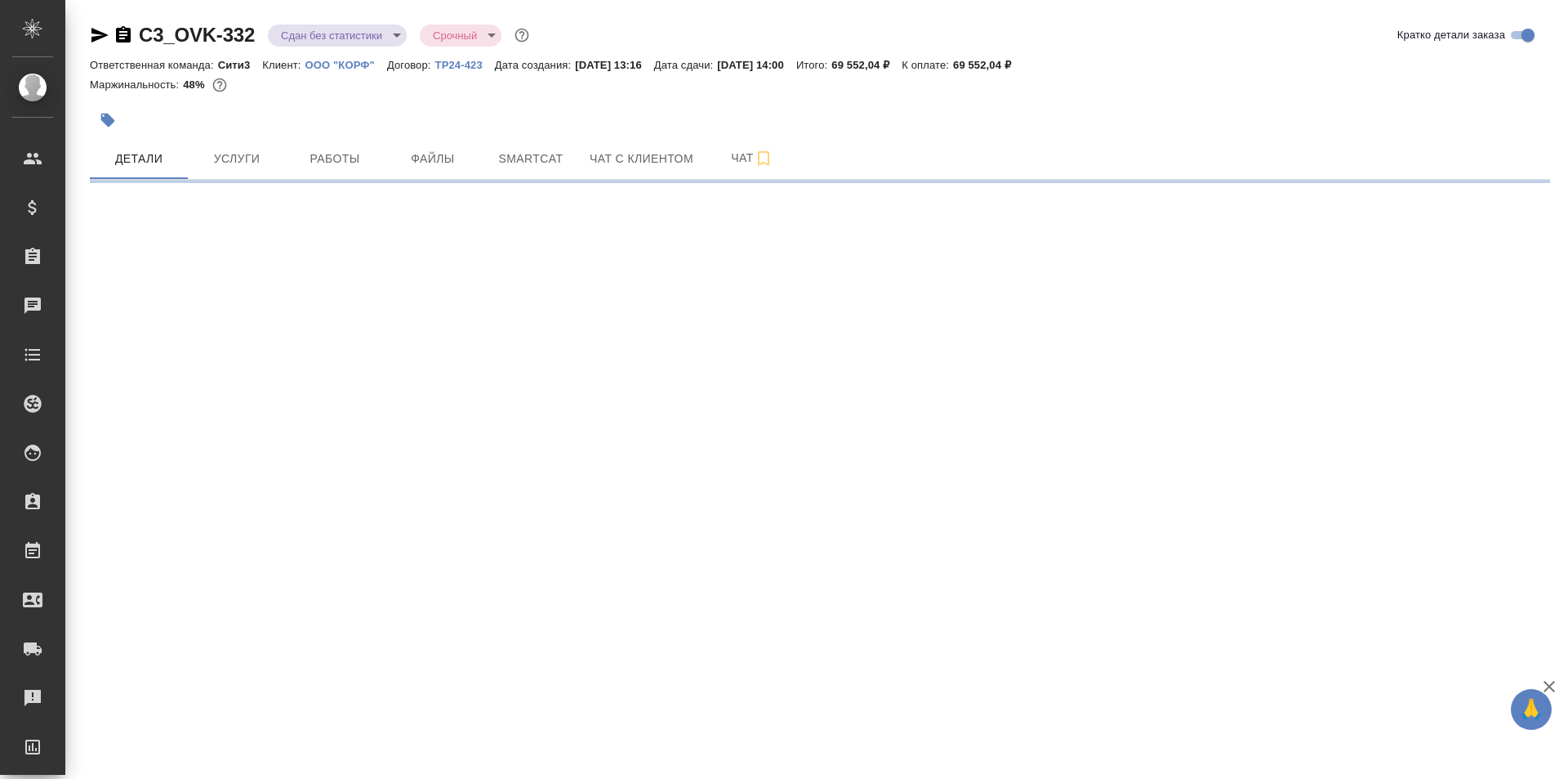
select select "RU"
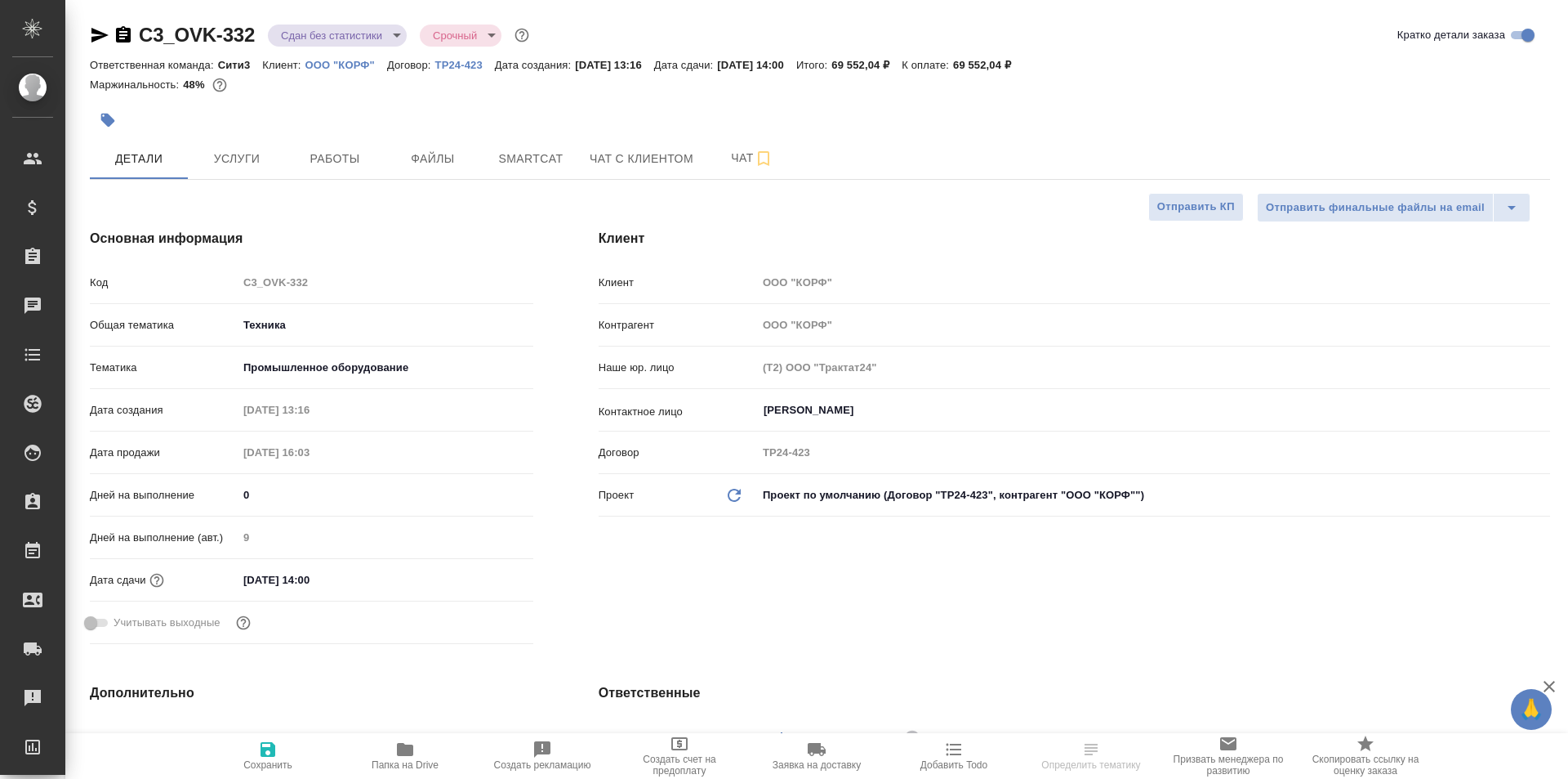
type textarea "x"
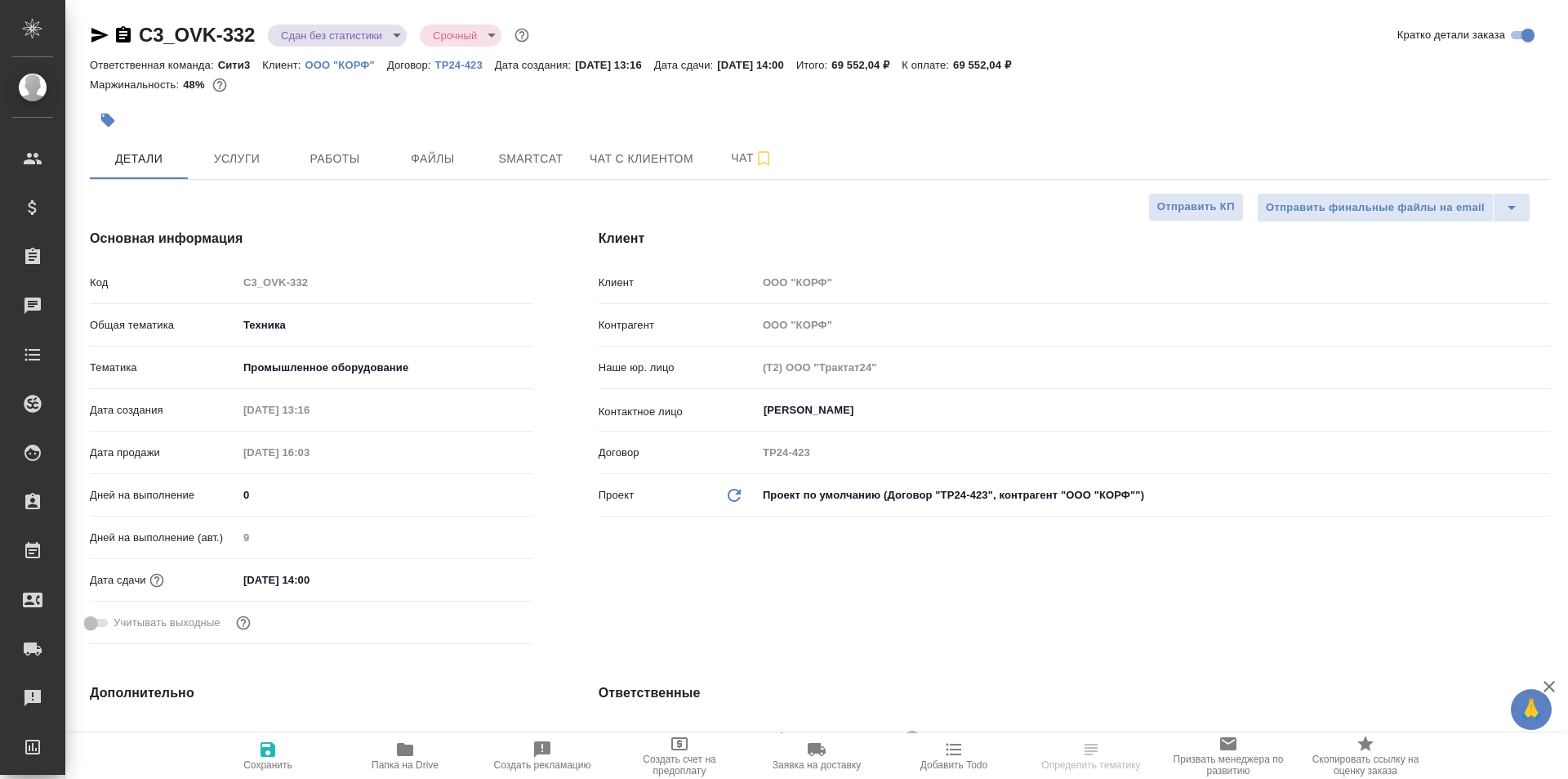
type textarea "x"
click at [246, 168] on span "Услуги" at bounding box center [237, 158] width 79 height 20
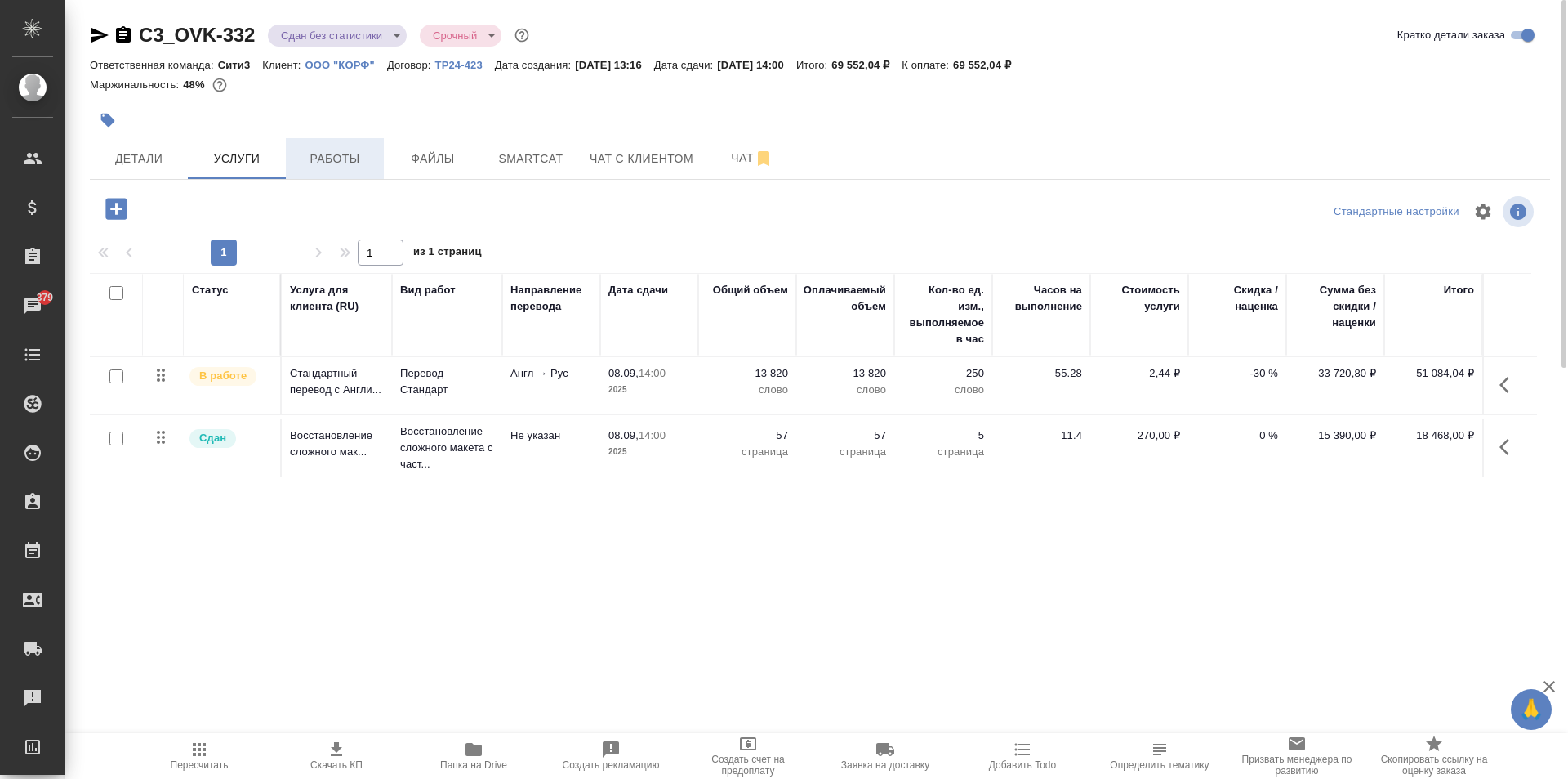
click at [306, 169] on button "Работы" at bounding box center [334, 158] width 98 height 41
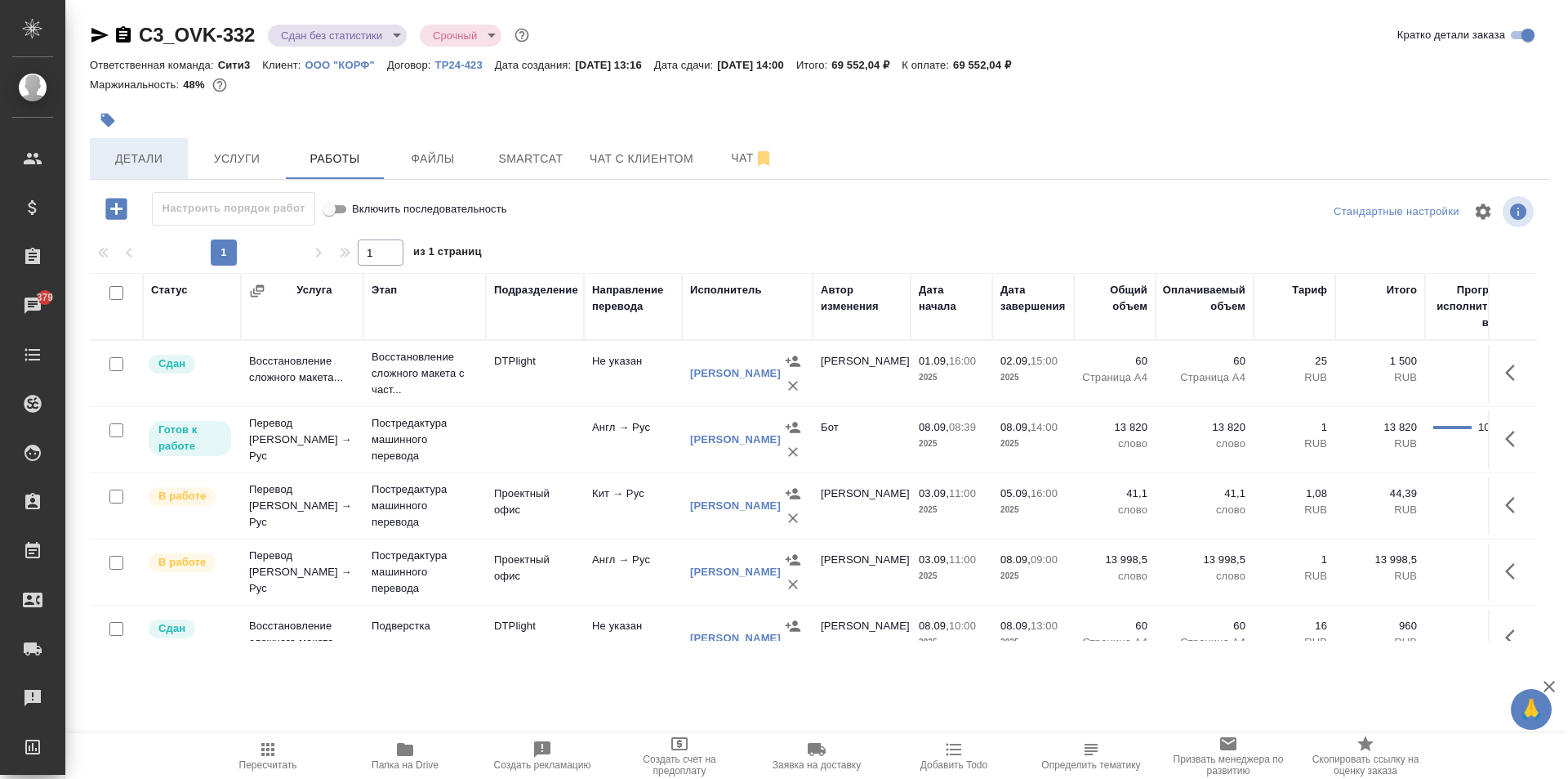
click at [124, 162] on span "Детали" at bounding box center [139, 158] width 79 height 20
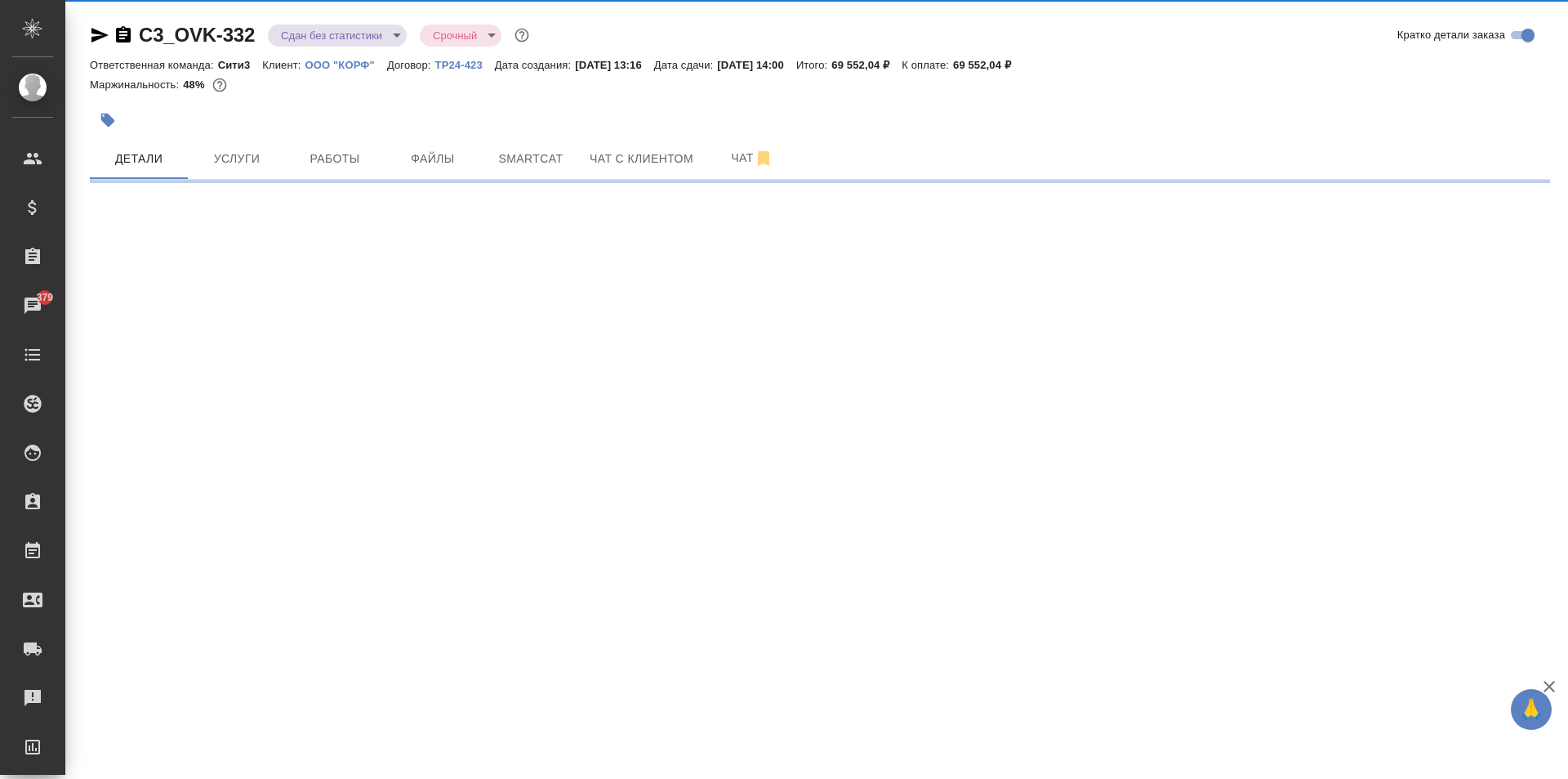
select select "RU"
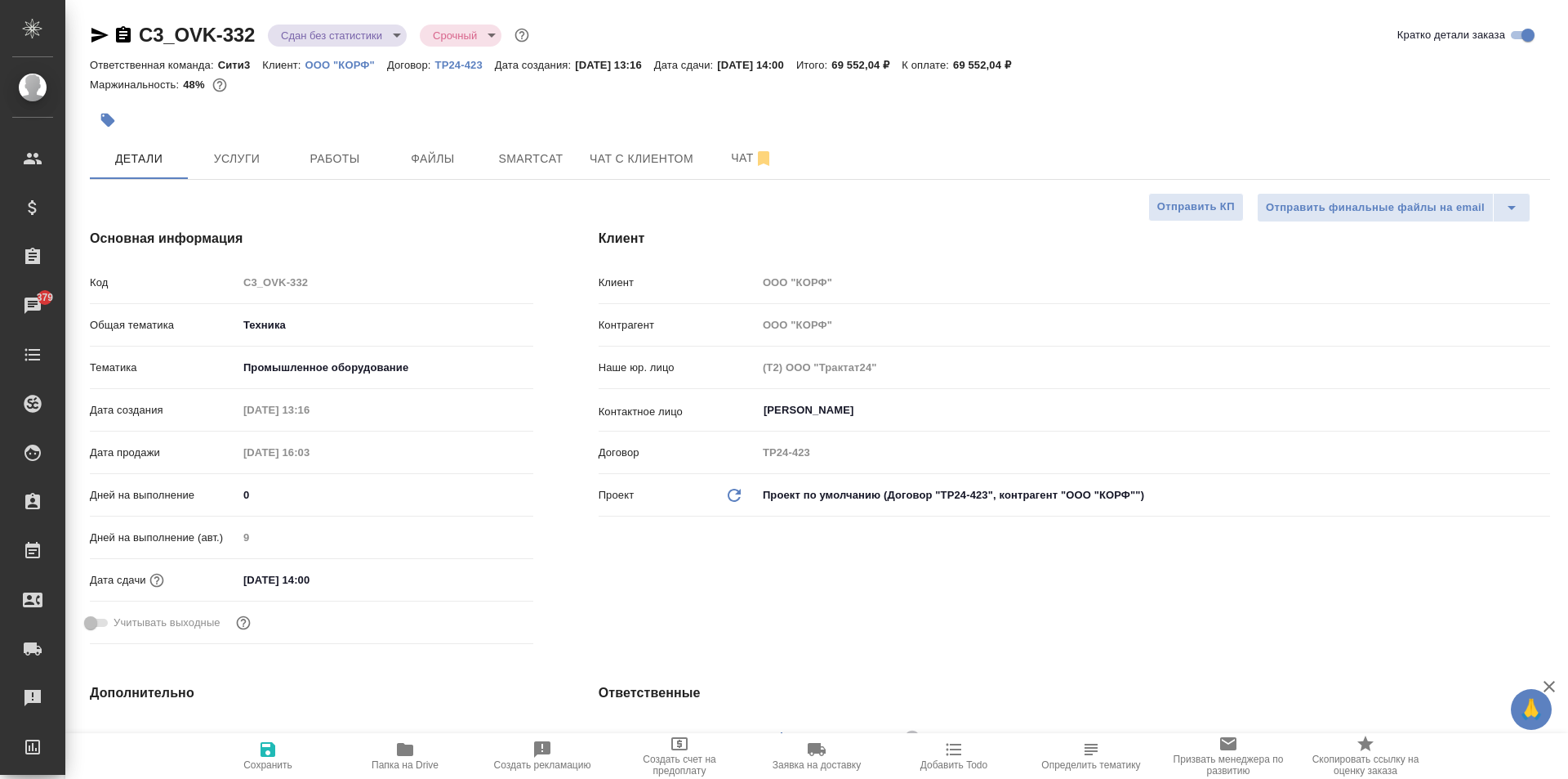
type textarea "x"
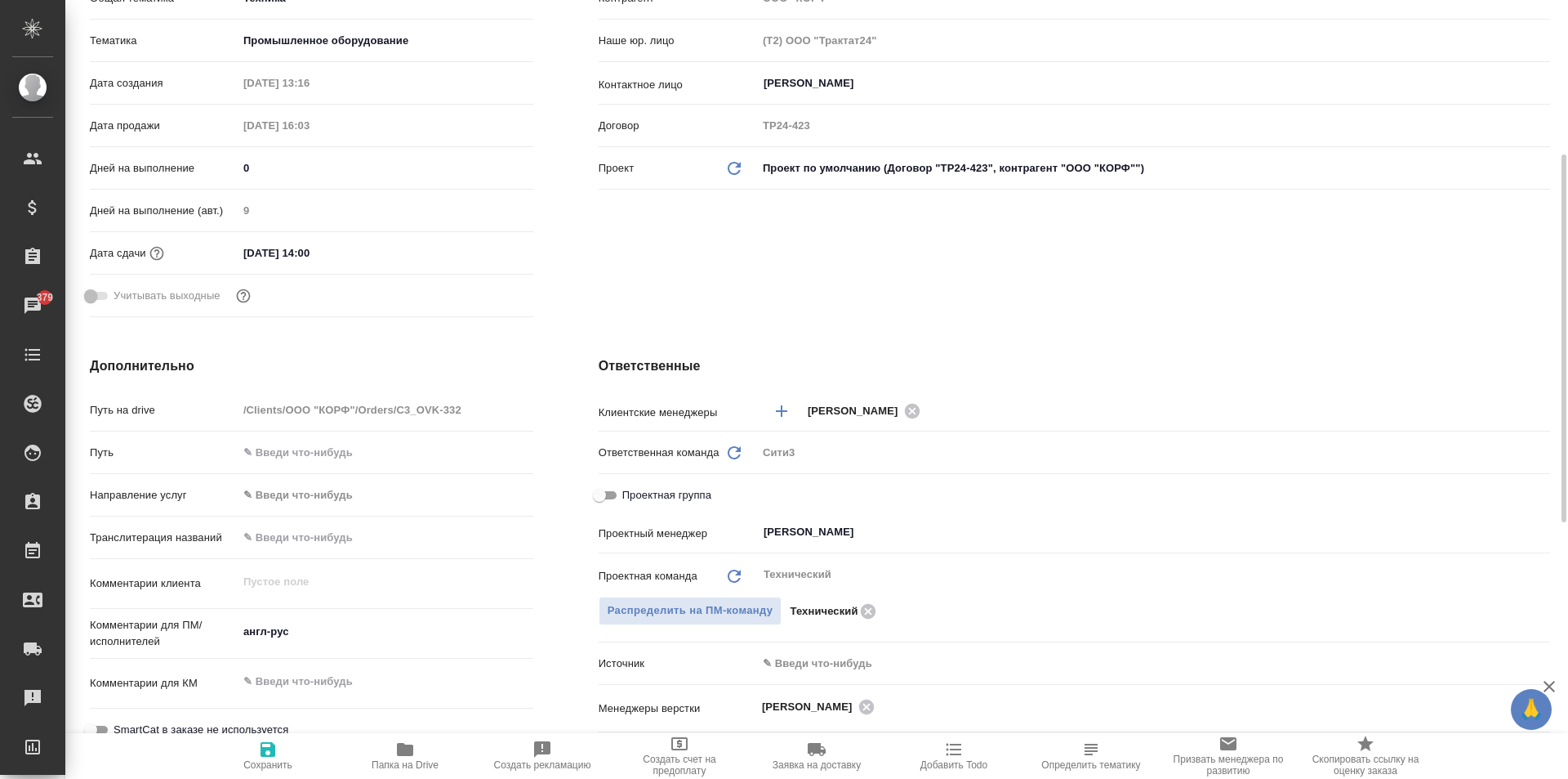
scroll to position [409, 0]
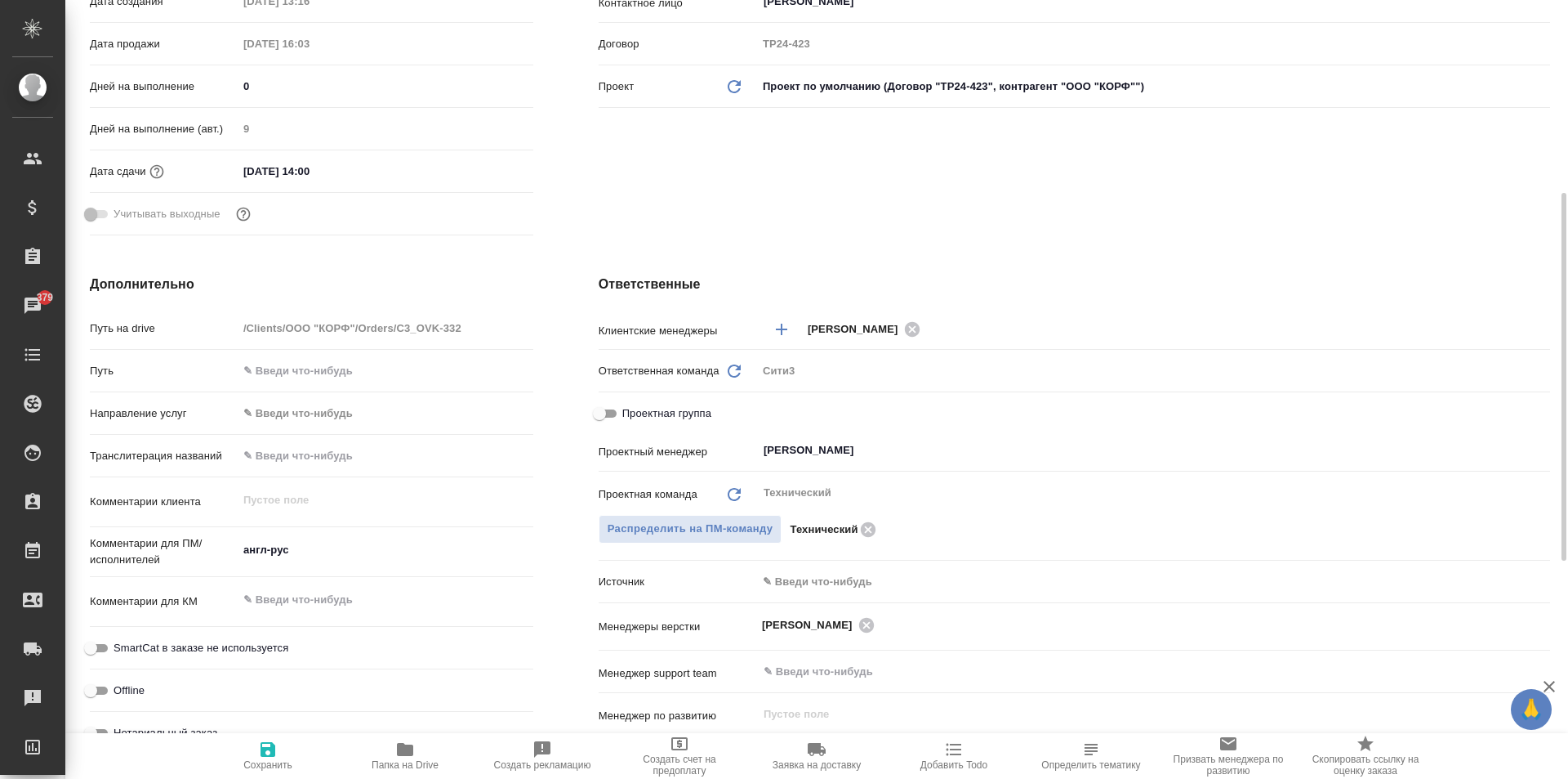
type textarea "x"
click at [305, 607] on textarea at bounding box center [385, 600] width 296 height 28
type textarea "x"
type textarea "о"
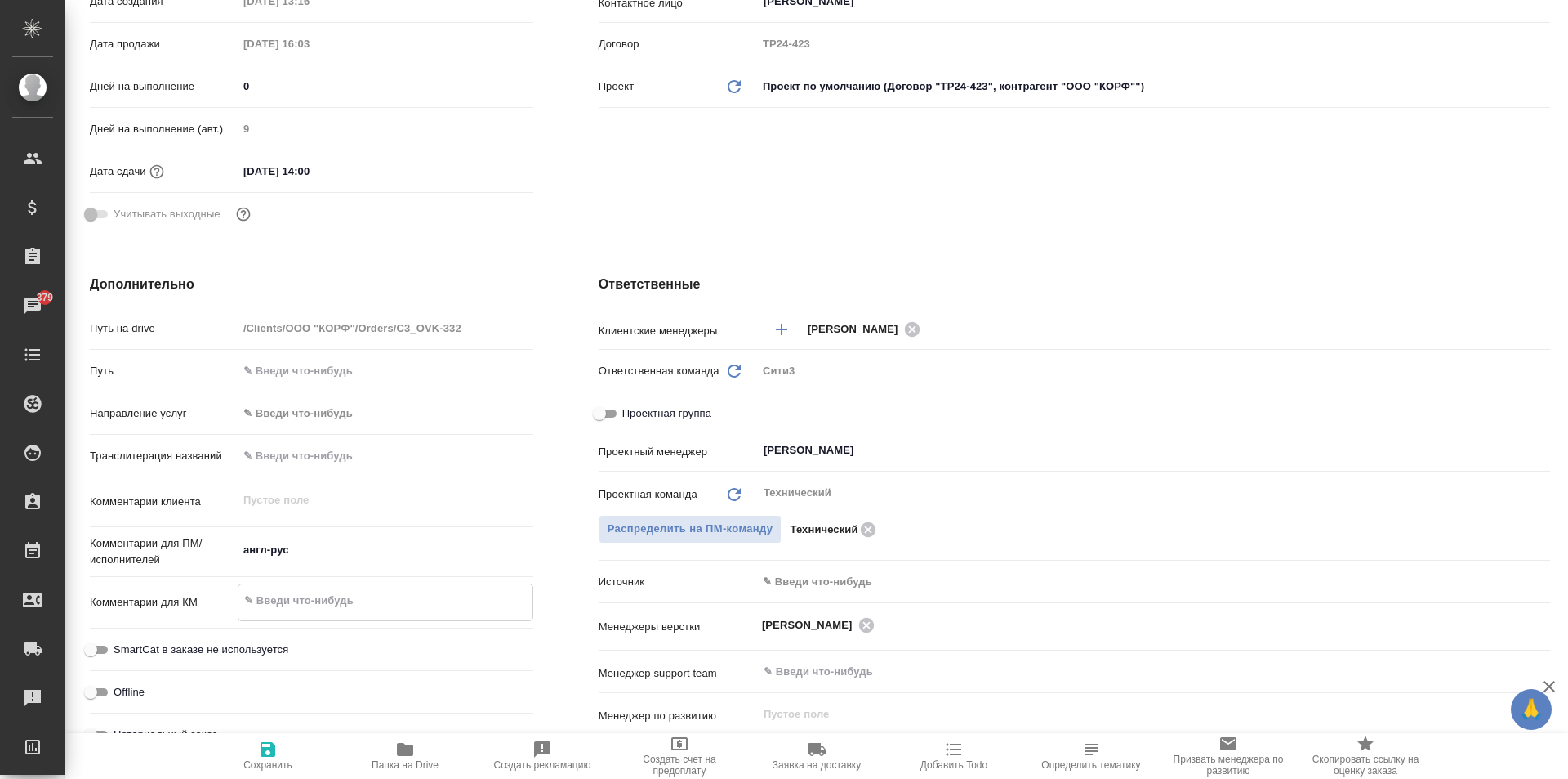
type textarea "x"
type textarea "от"
type textarea "x"
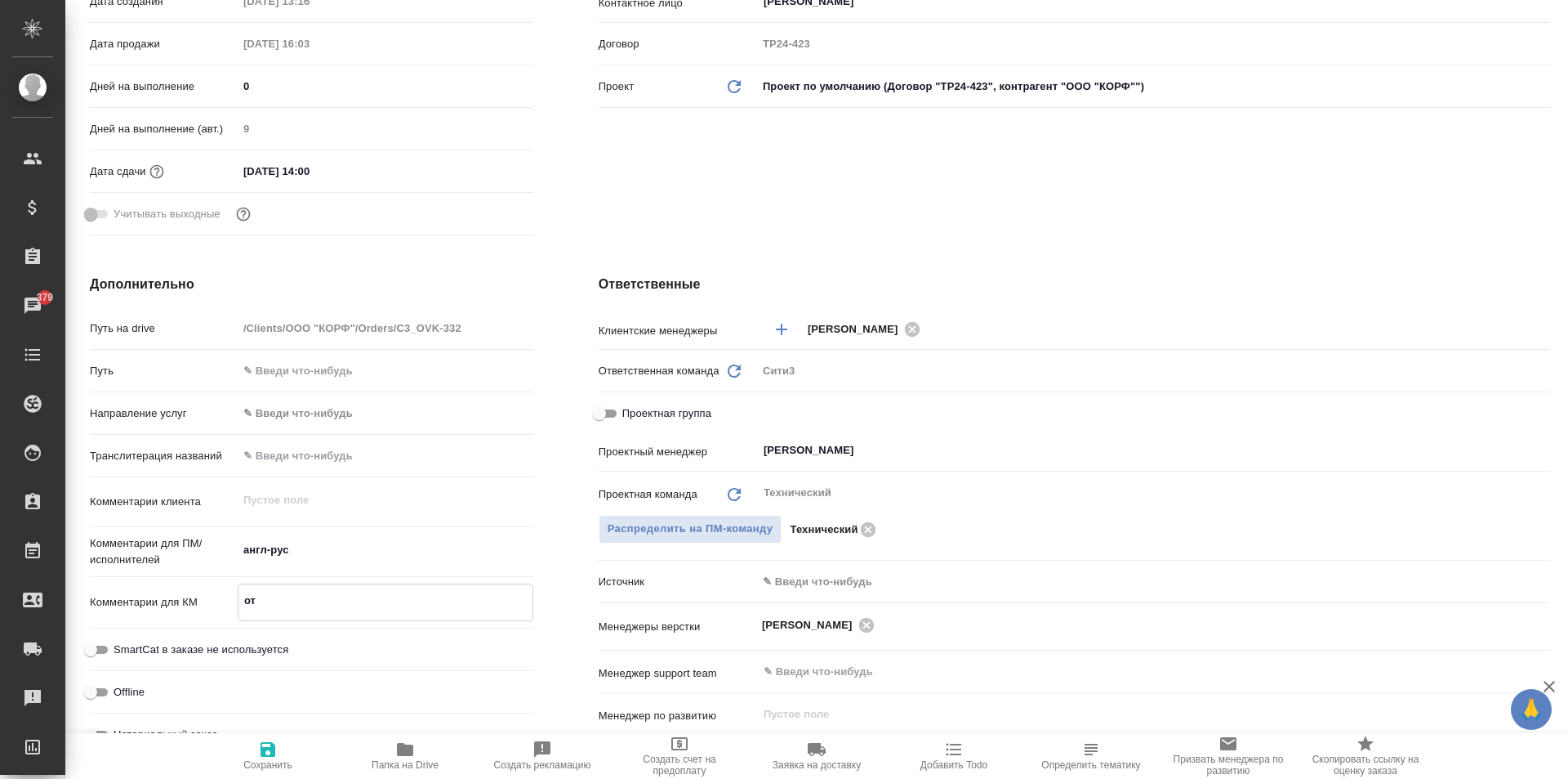
type textarea "x"
type textarea "отп"
type textarea "x"
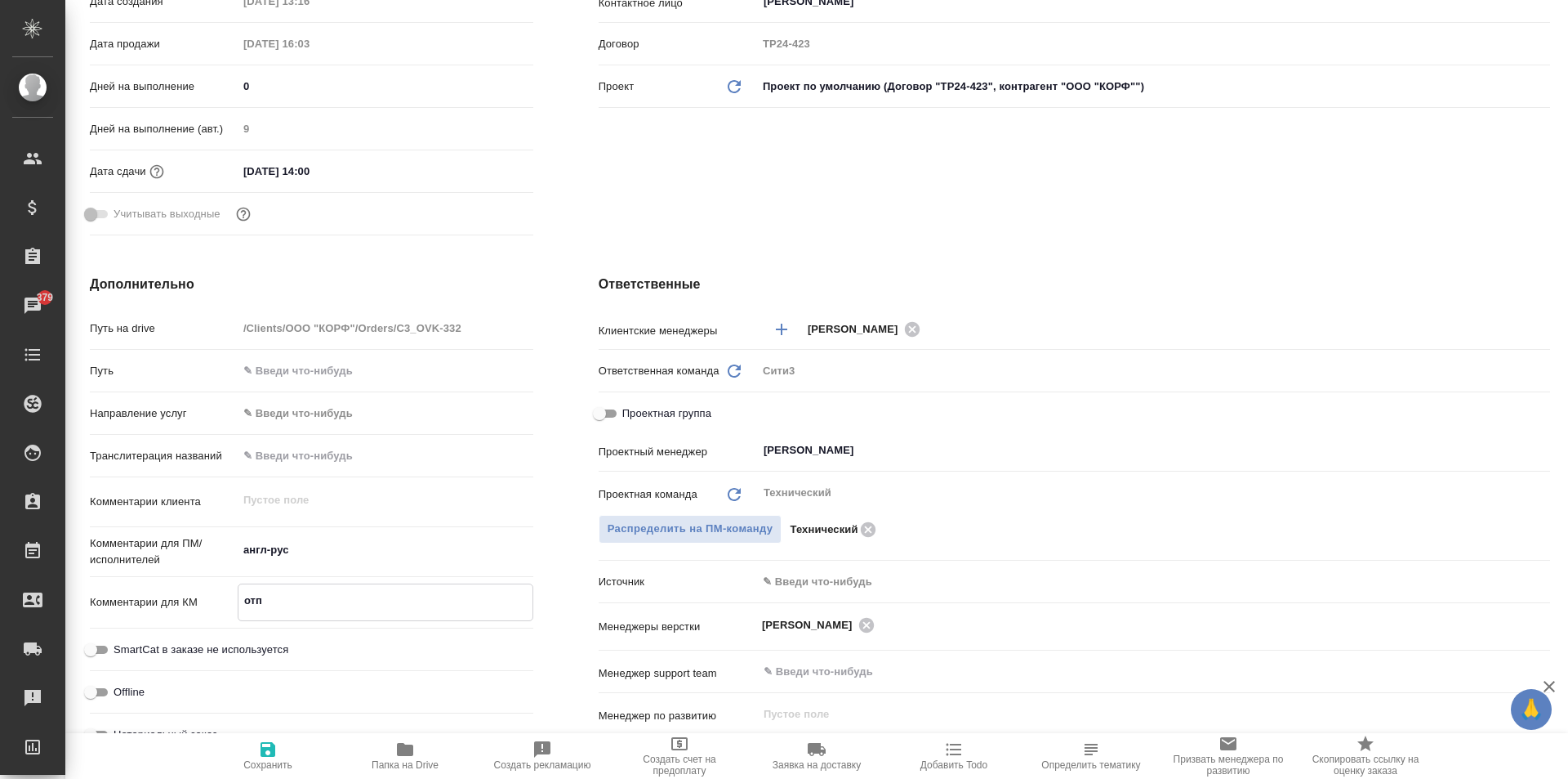
type textarea "x"
type textarea "отпр"
type textarea "x"
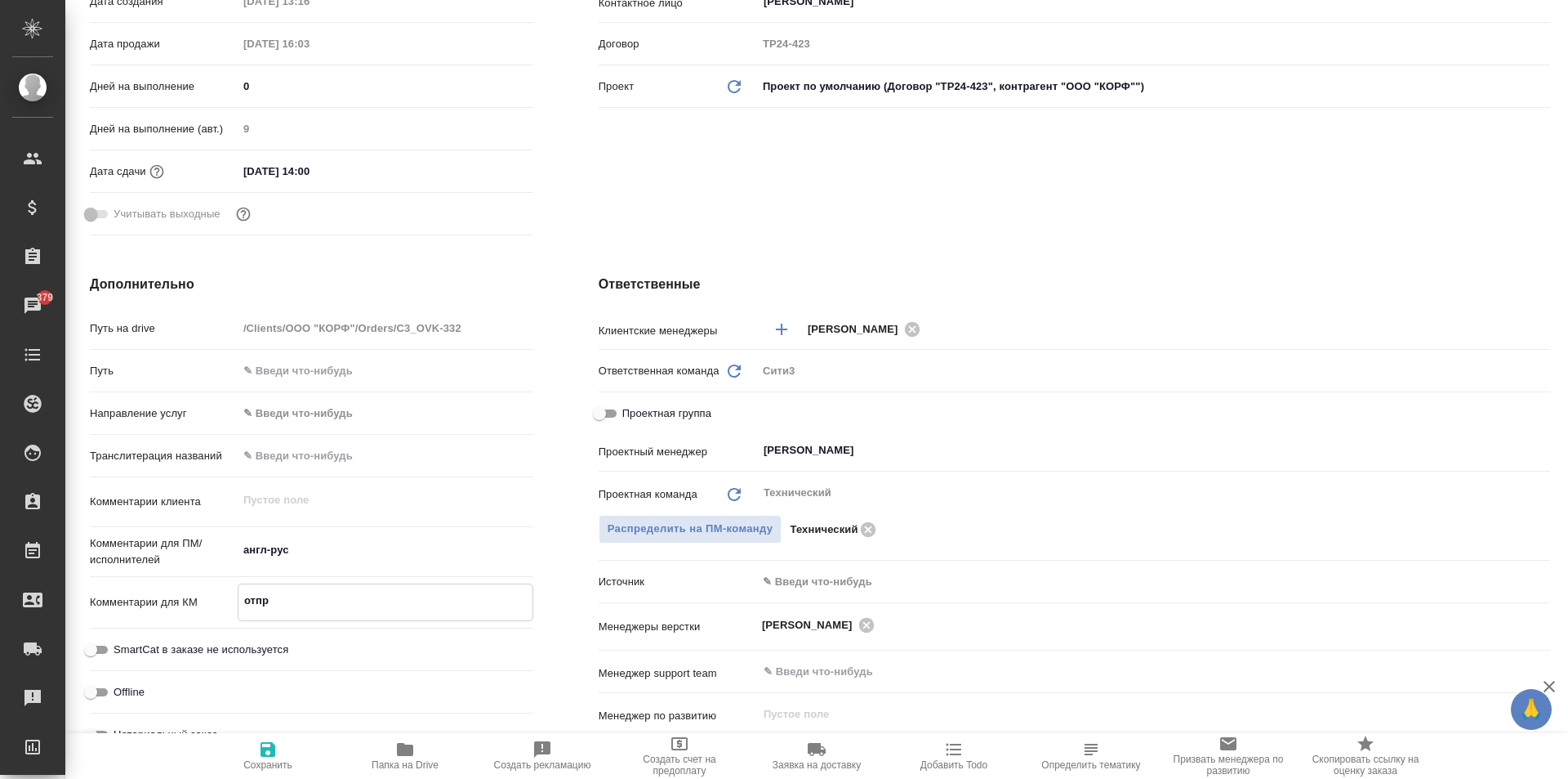
type textarea "отпра"
type textarea "x"
type textarea "отправ"
type textarea "x"
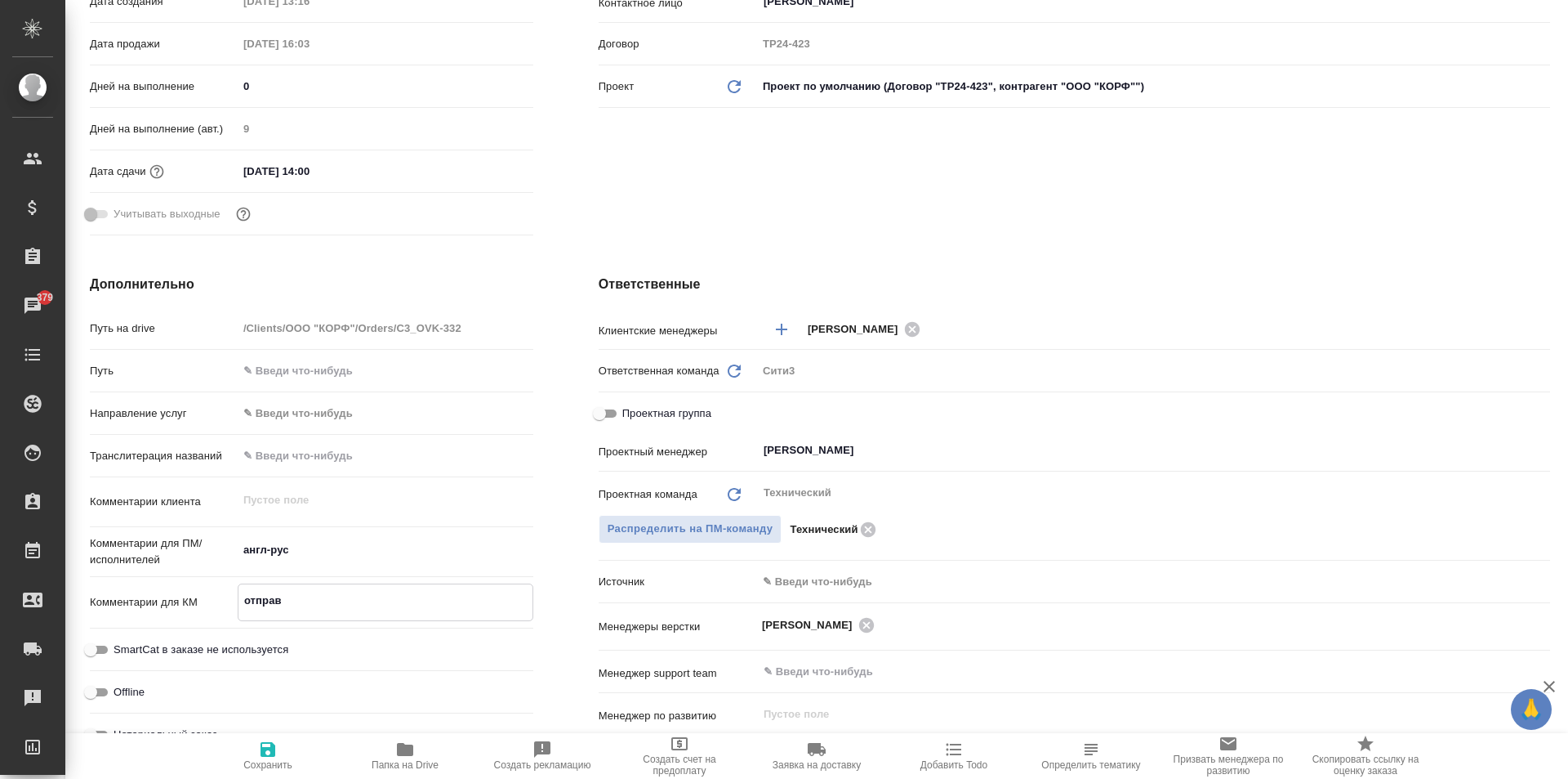
type textarea "x"
type textarea "отправл"
type textarea "x"
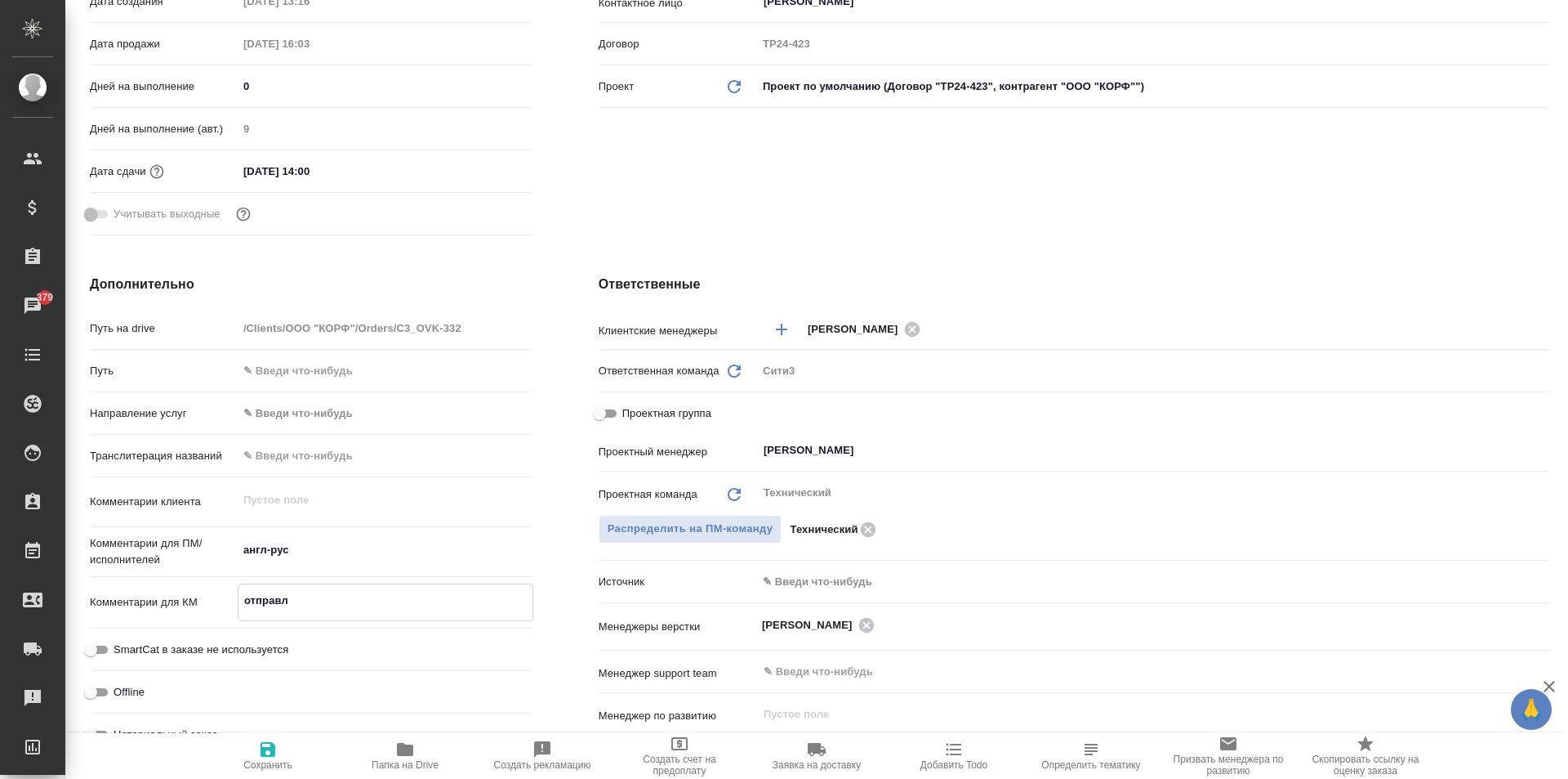
type textarea "x"
type textarea "отправле"
type textarea "x"
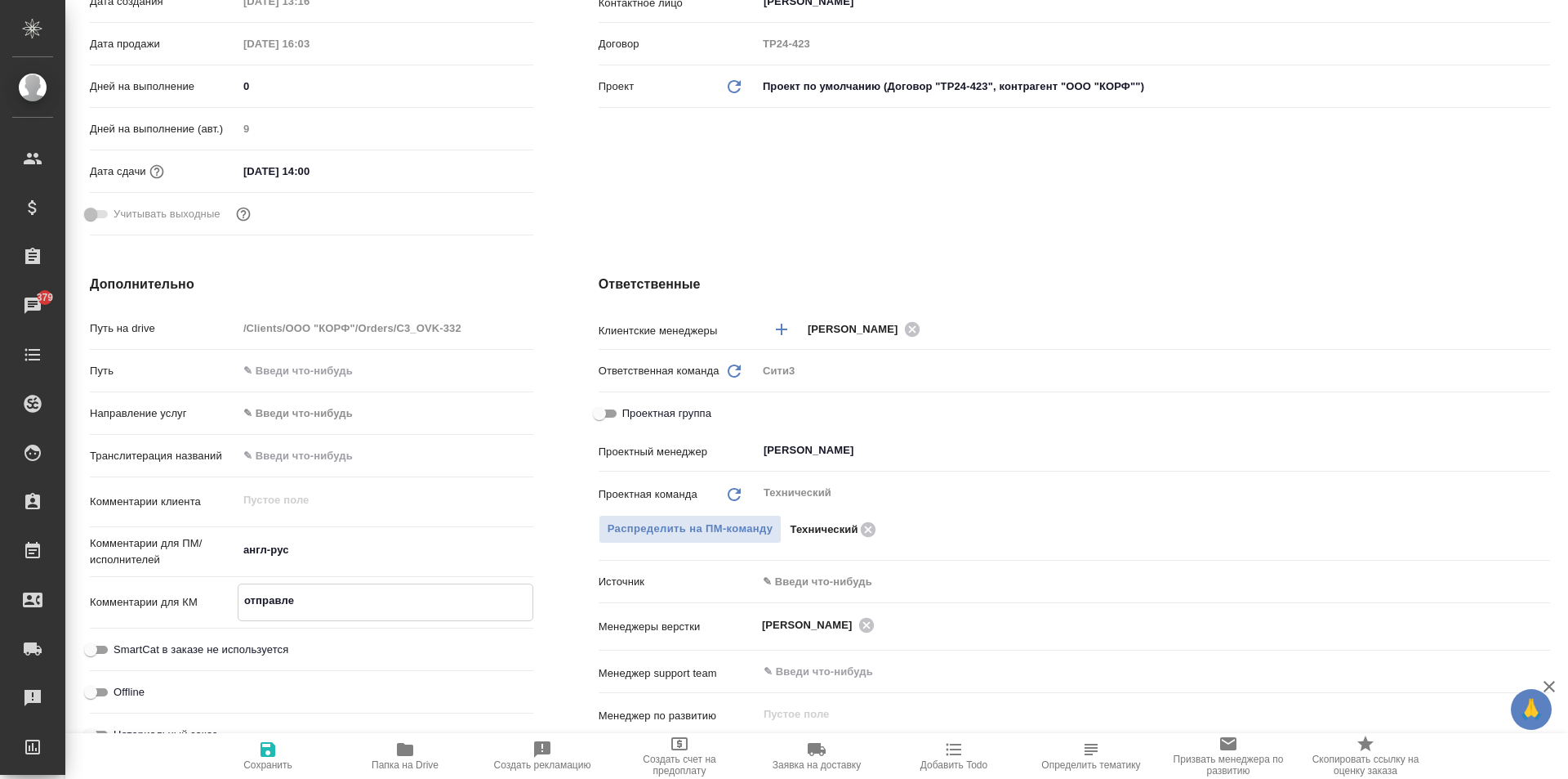
type textarea "x"
type textarea "отправлен"
type textarea "x"
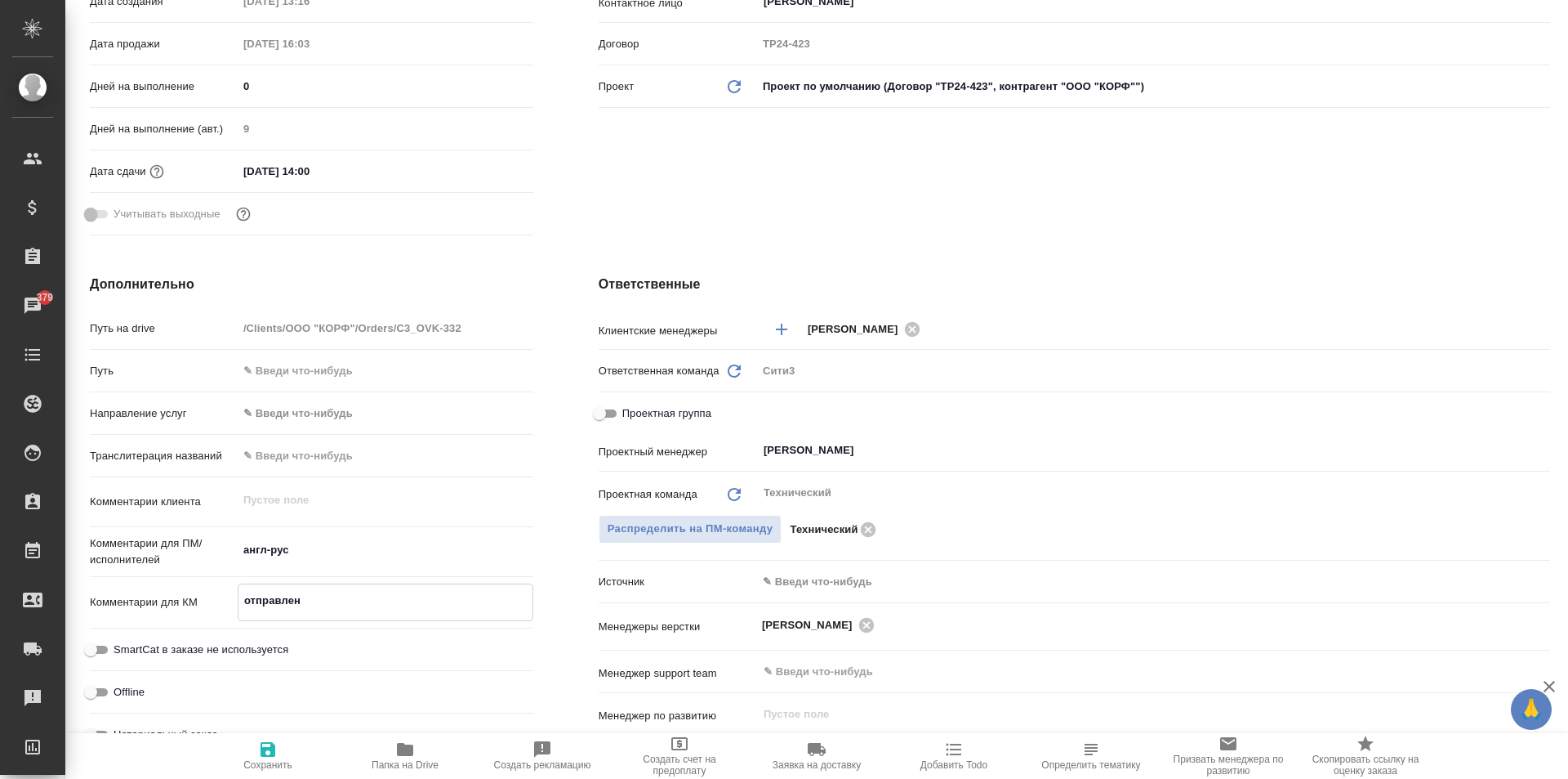
type textarea "отправлен"
type textarea "x"
type textarea "отправлен к"
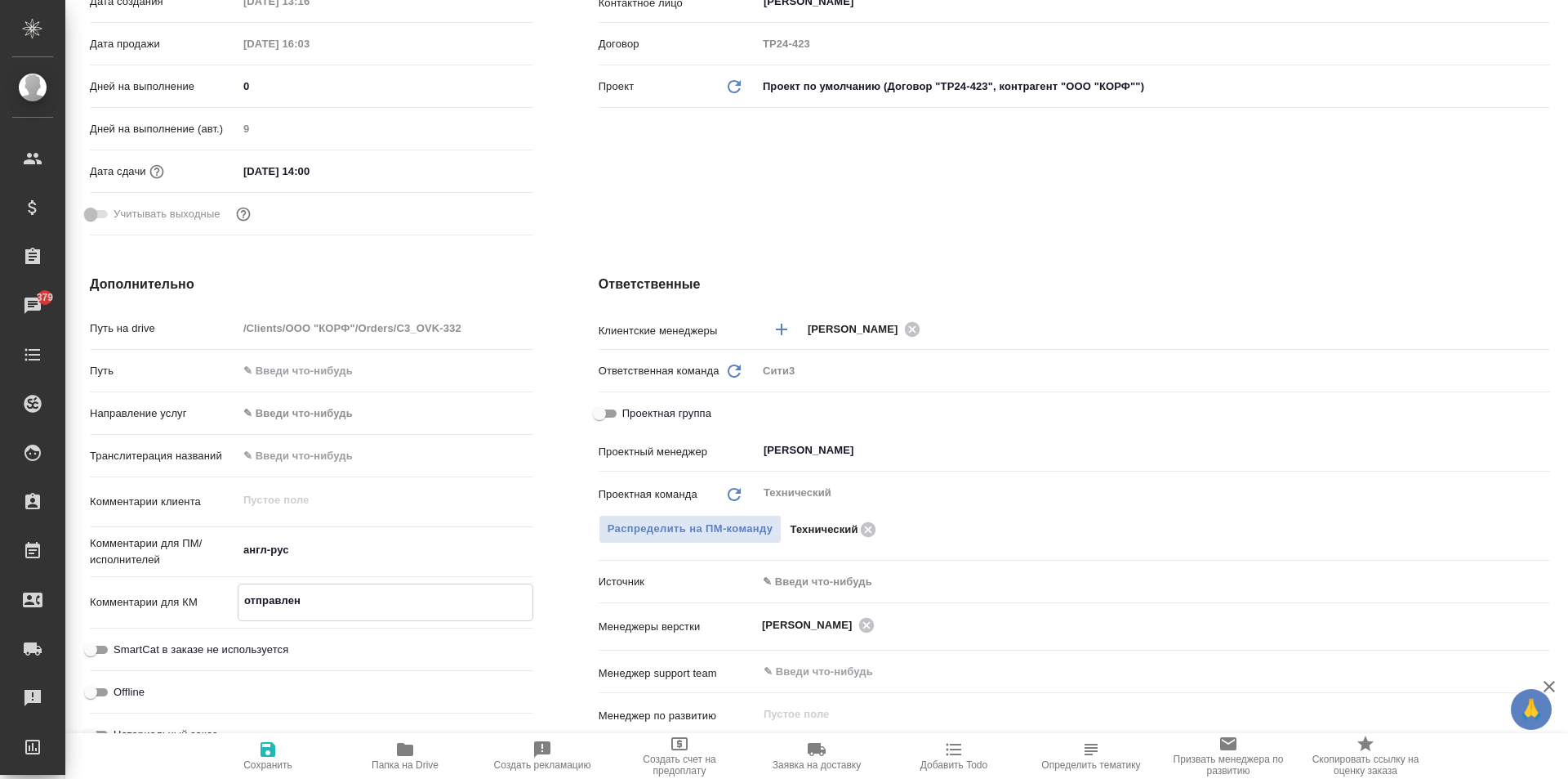
type textarea "x"
type textarea "отправлен кл"
type textarea "x"
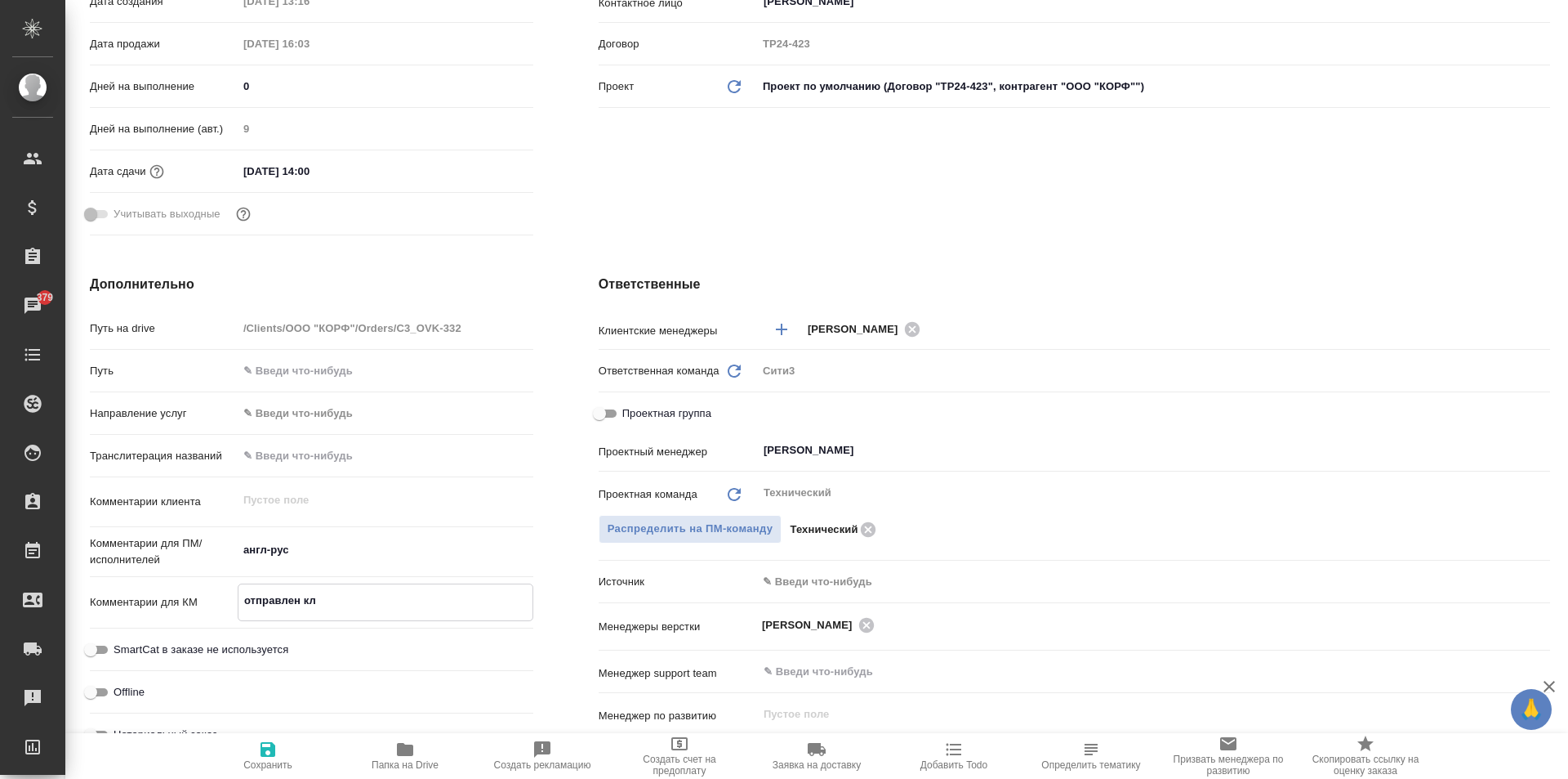
type textarea "x"
type textarea "отправлен кли"
type textarea "x"
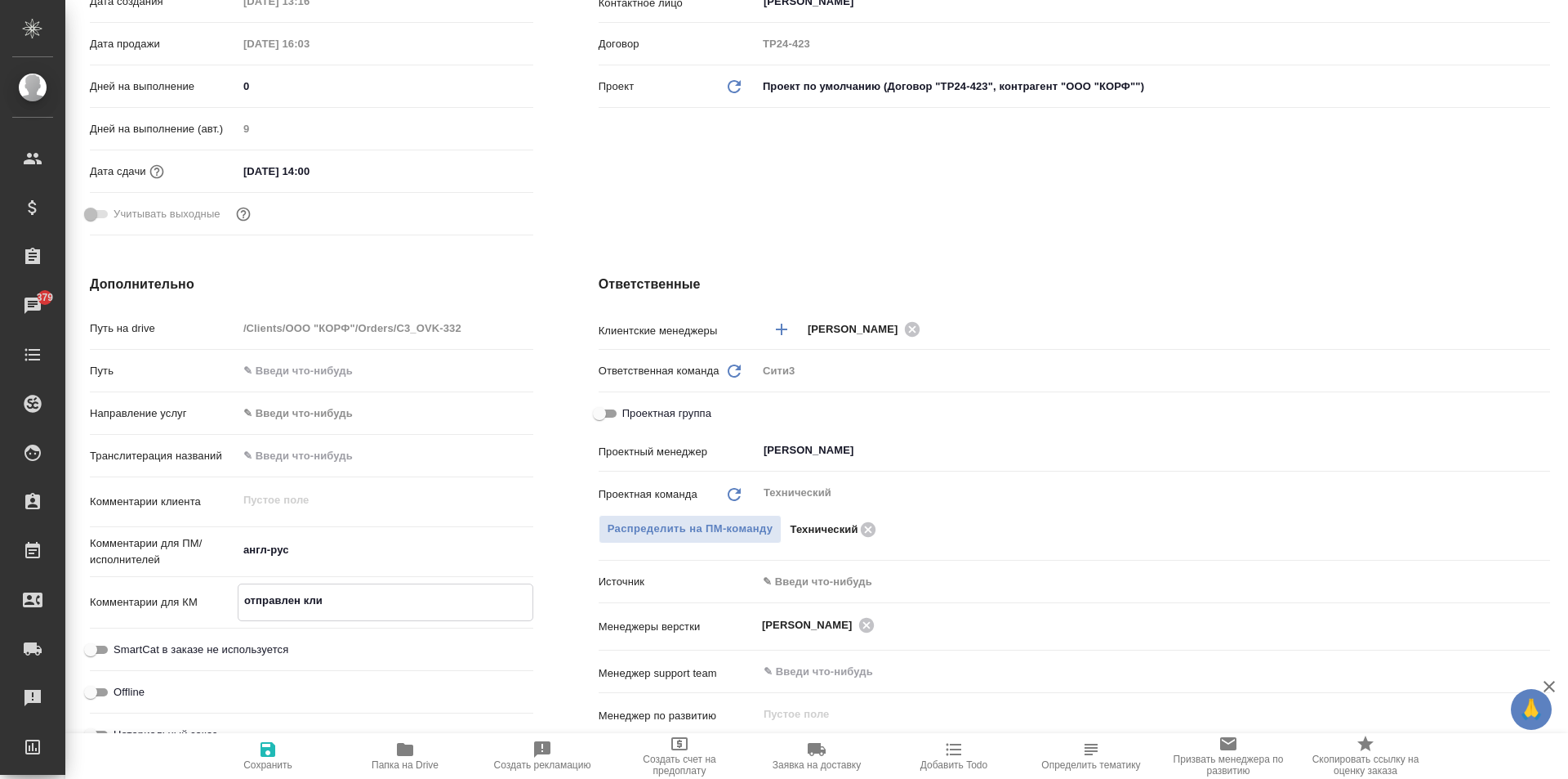
type textarea "x"
type textarea "отправлен клие"
type textarea "x"
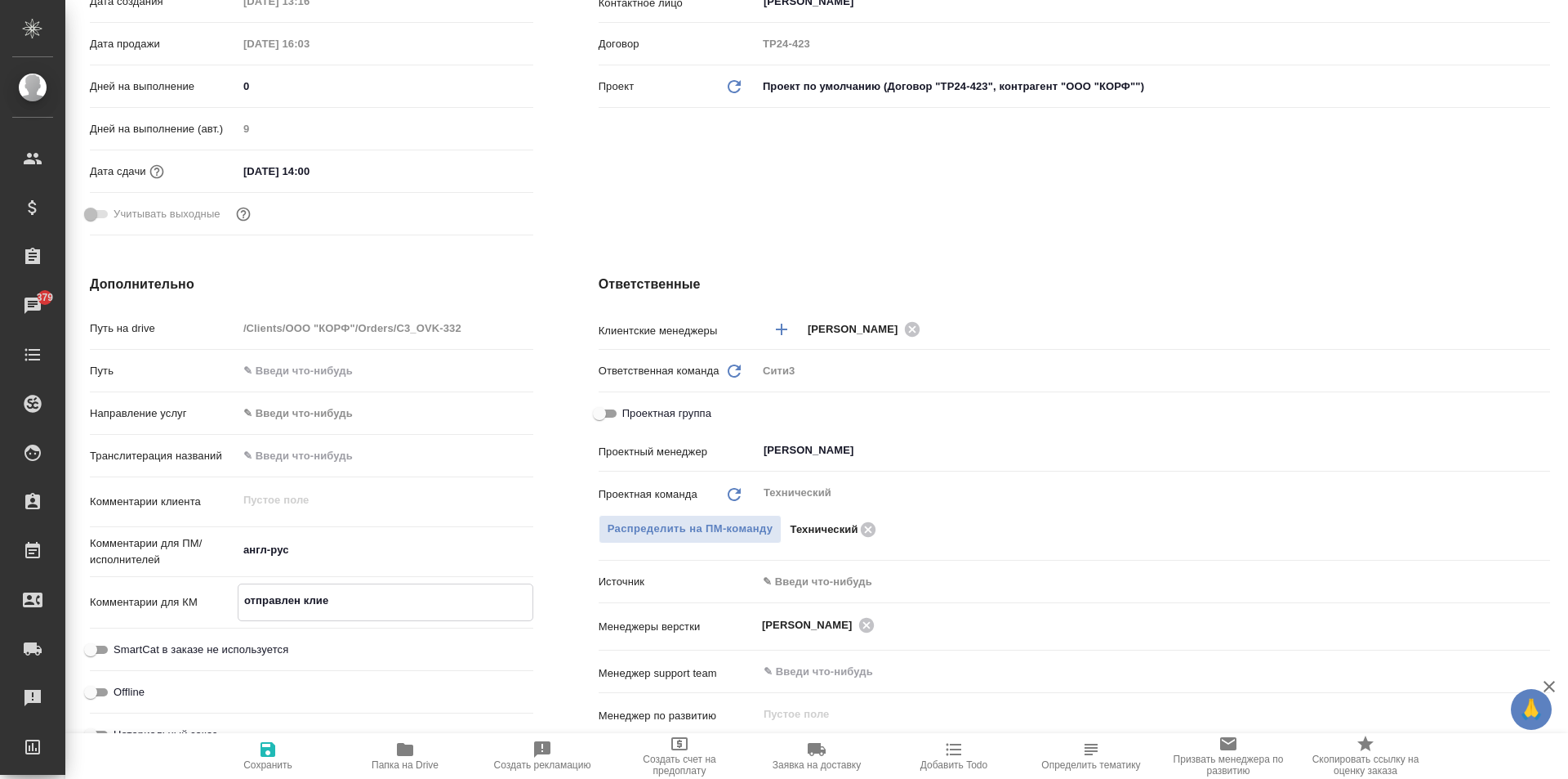
type textarea "отправлен клиен"
type textarea "x"
type textarea "отправлен клиент"
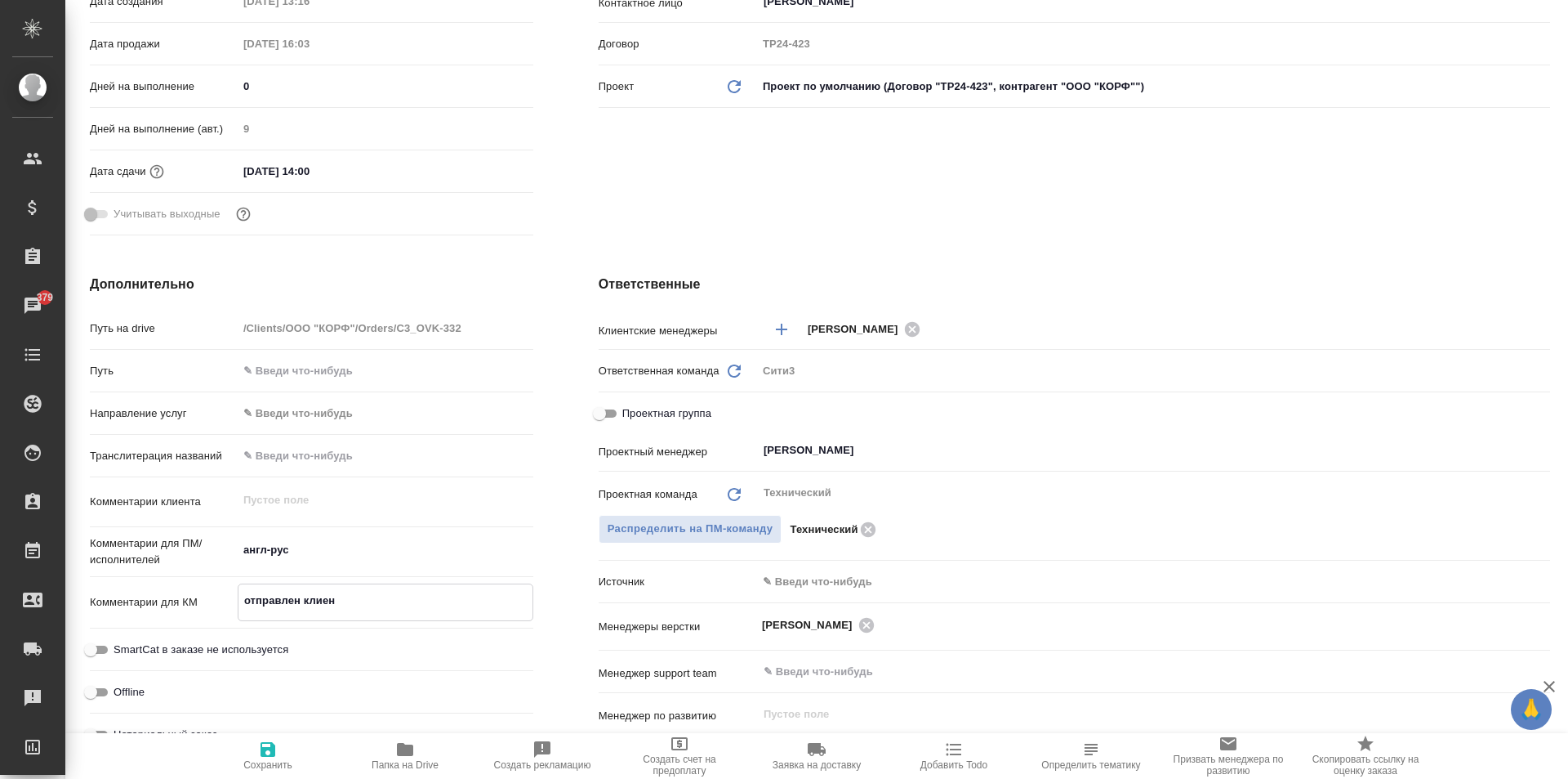
type textarea "x"
type textarea "отправлен клиенту"
type textarea "x"
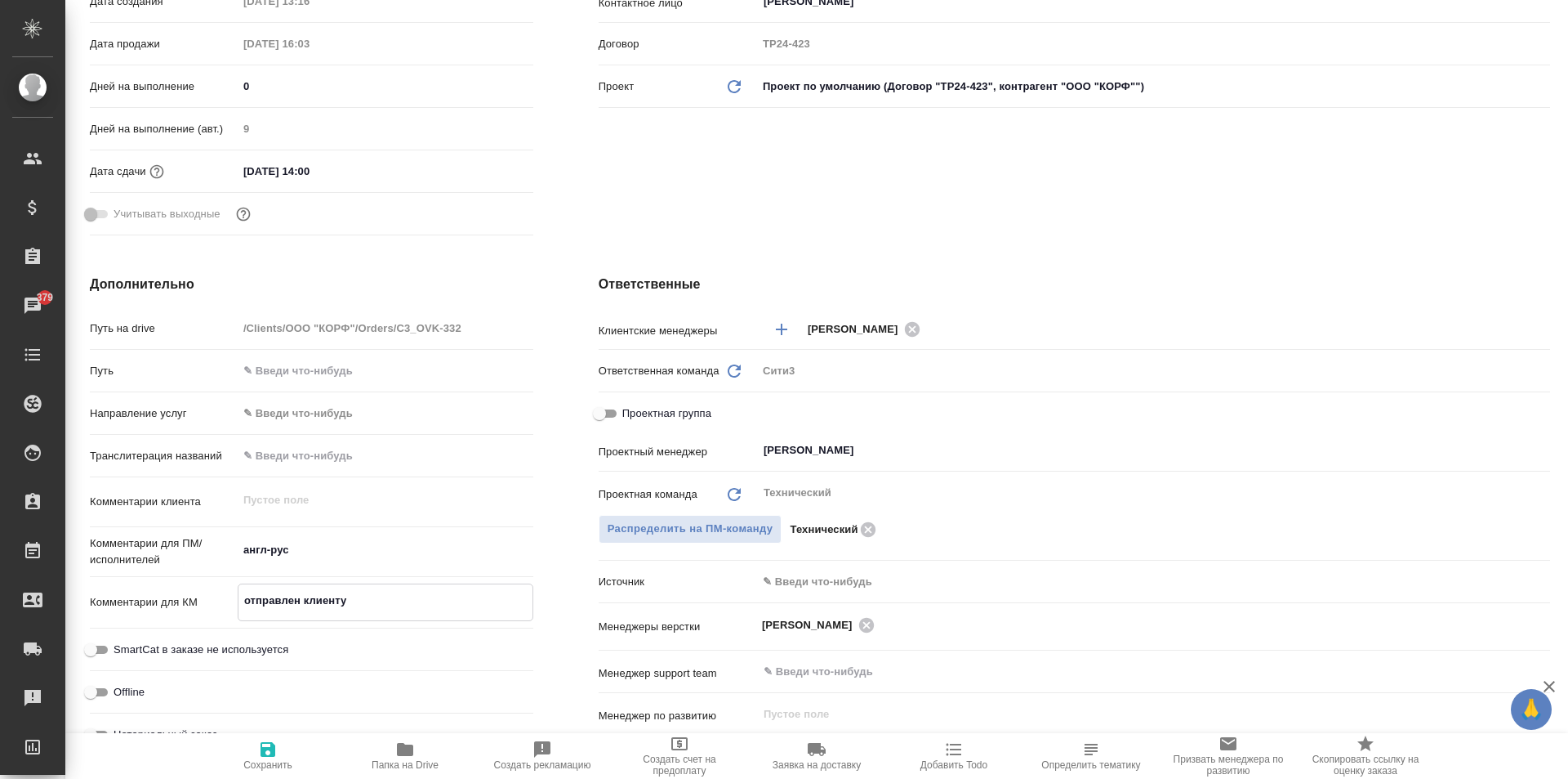
type textarea "x"
type textarea "отправлен клиенту"
type textarea "x"
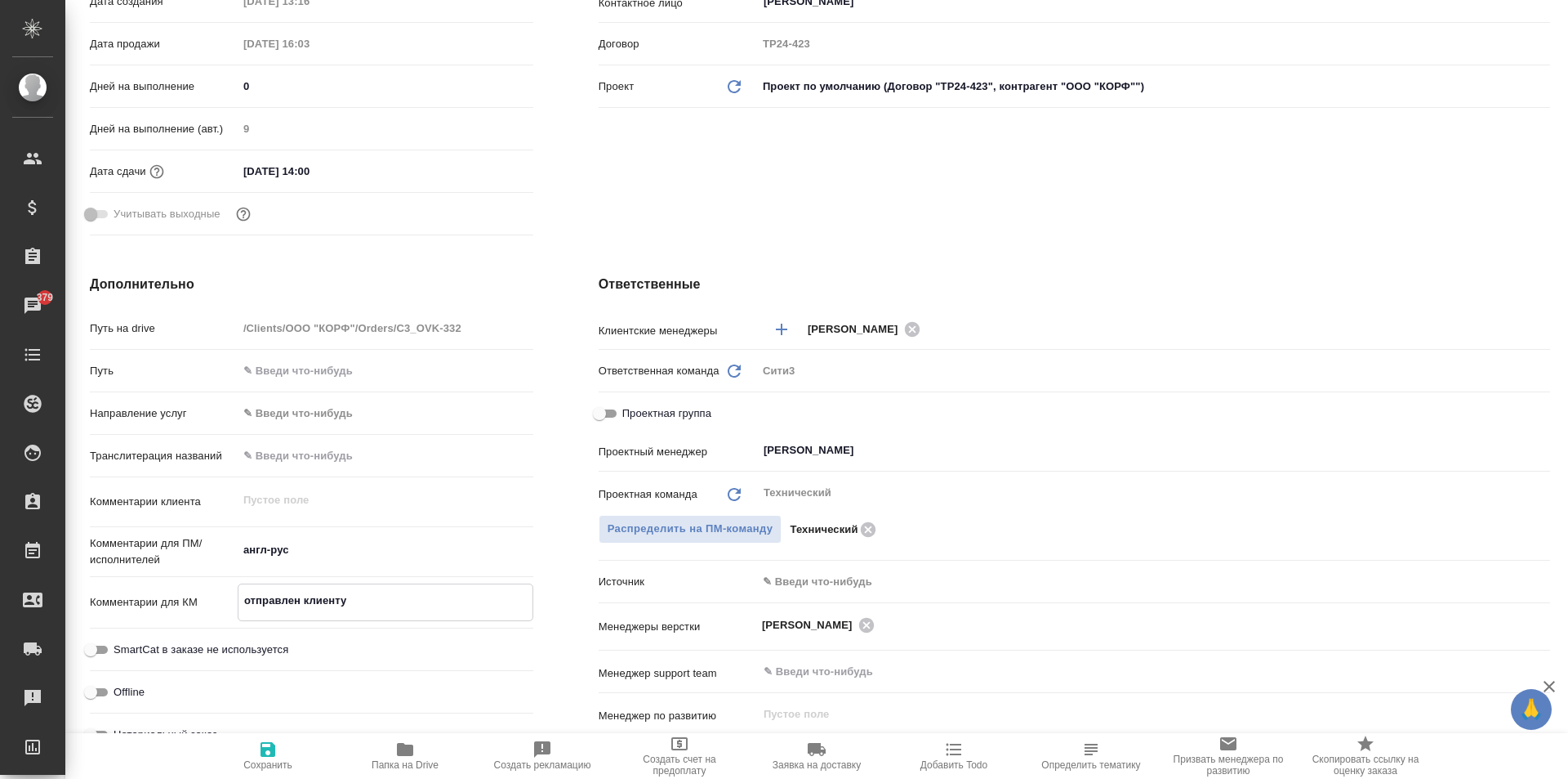
type textarea "x"
type textarea "отправлен клиенту н"
type textarea "x"
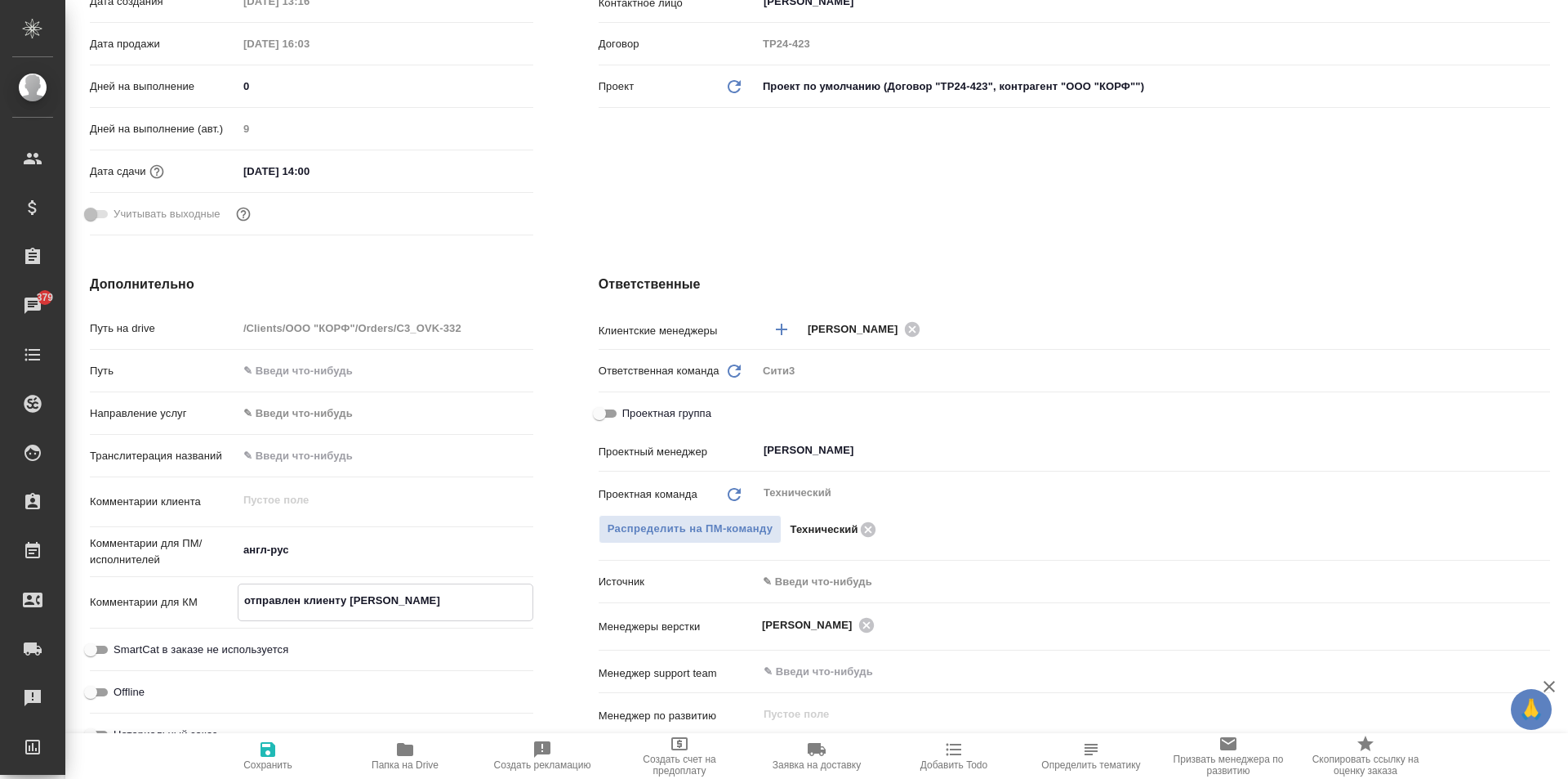
type textarea "отправлен клиенту на"
type textarea "x"
type textarea "отправлен клиенту на"
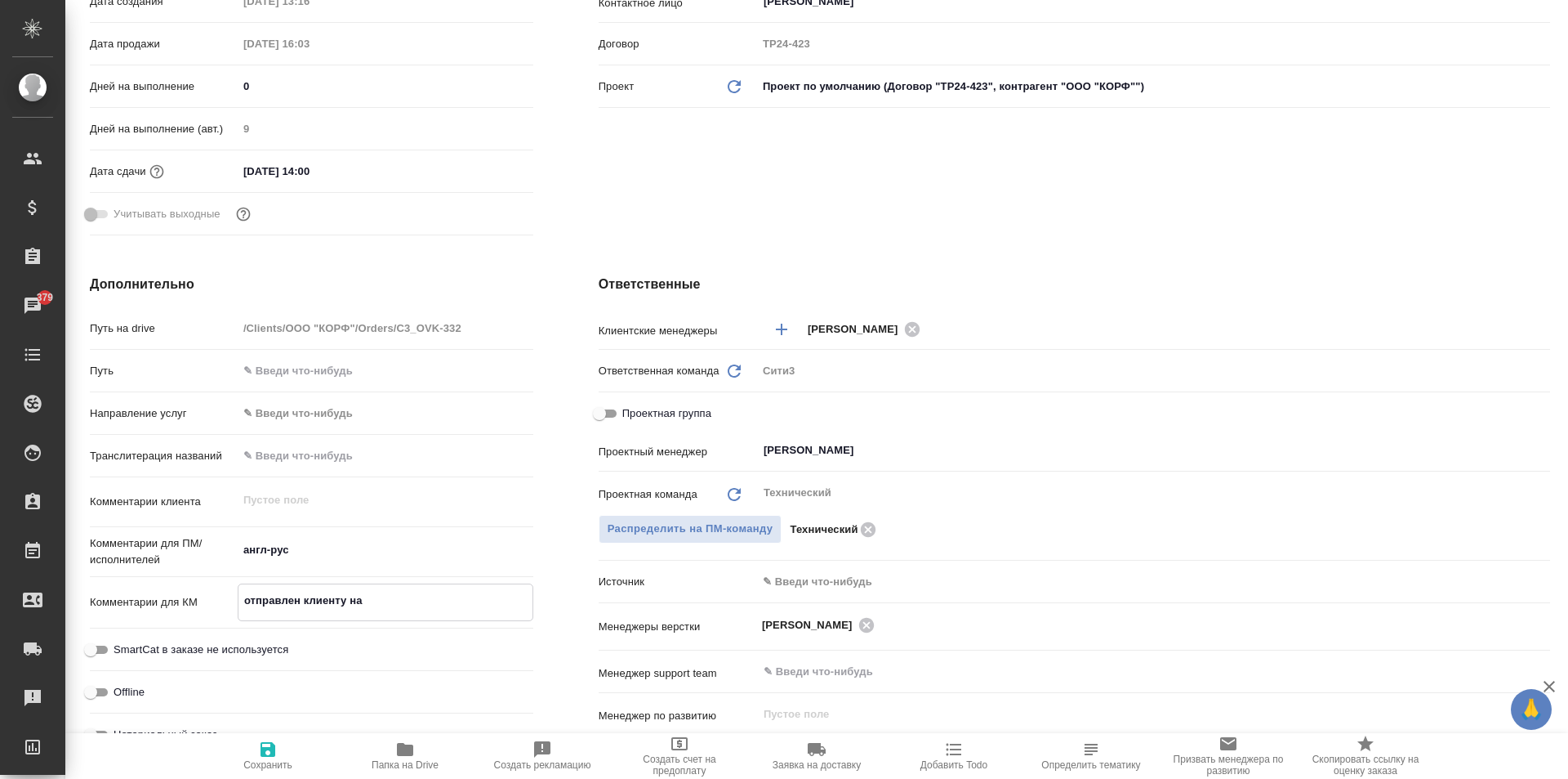
type textarea "x"
type textarea "отправлен клиенту на с"
type textarea "x"
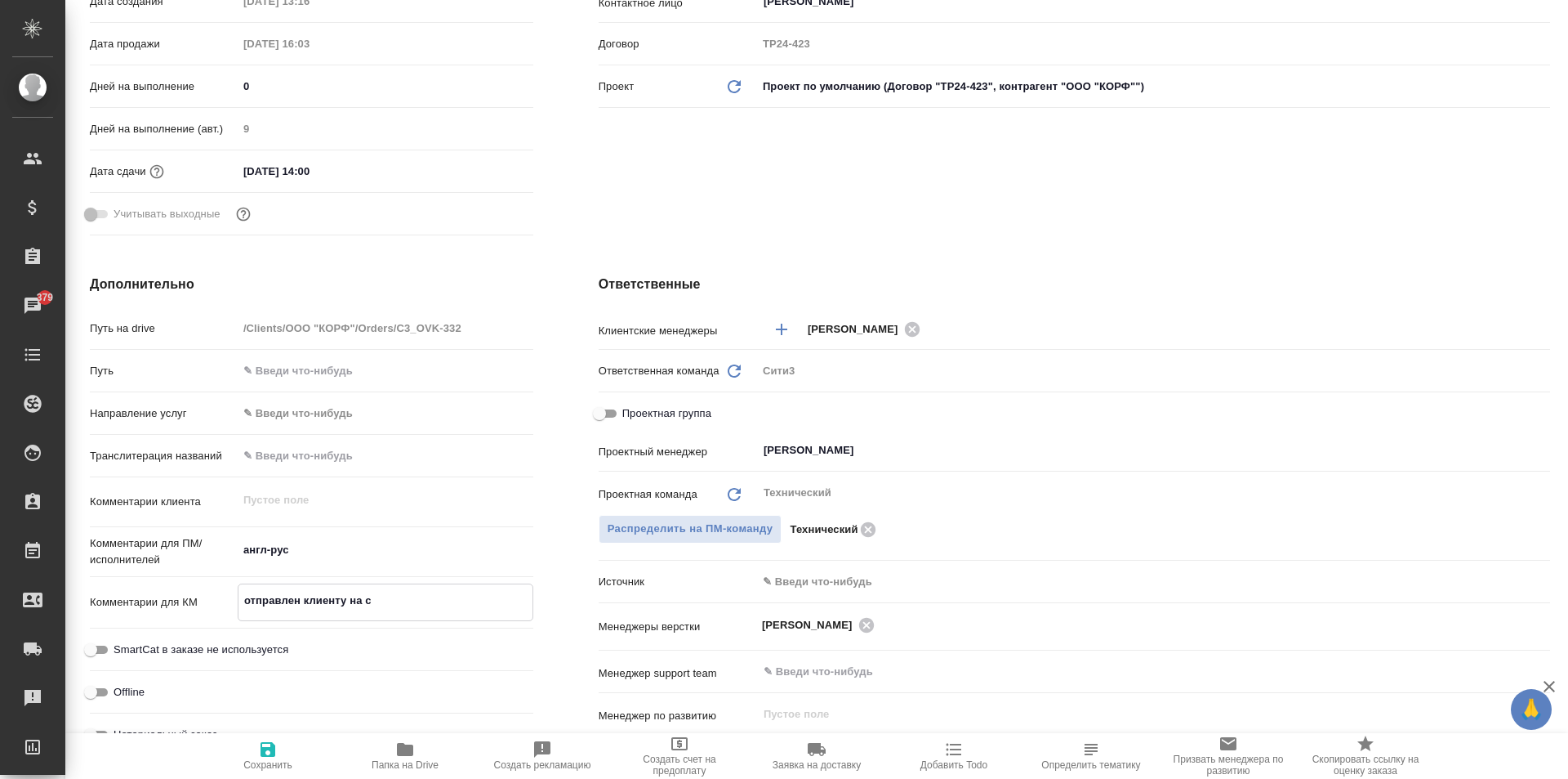
type textarea "x"
type textarea "отправлен клиенту на со"
type textarea "x"
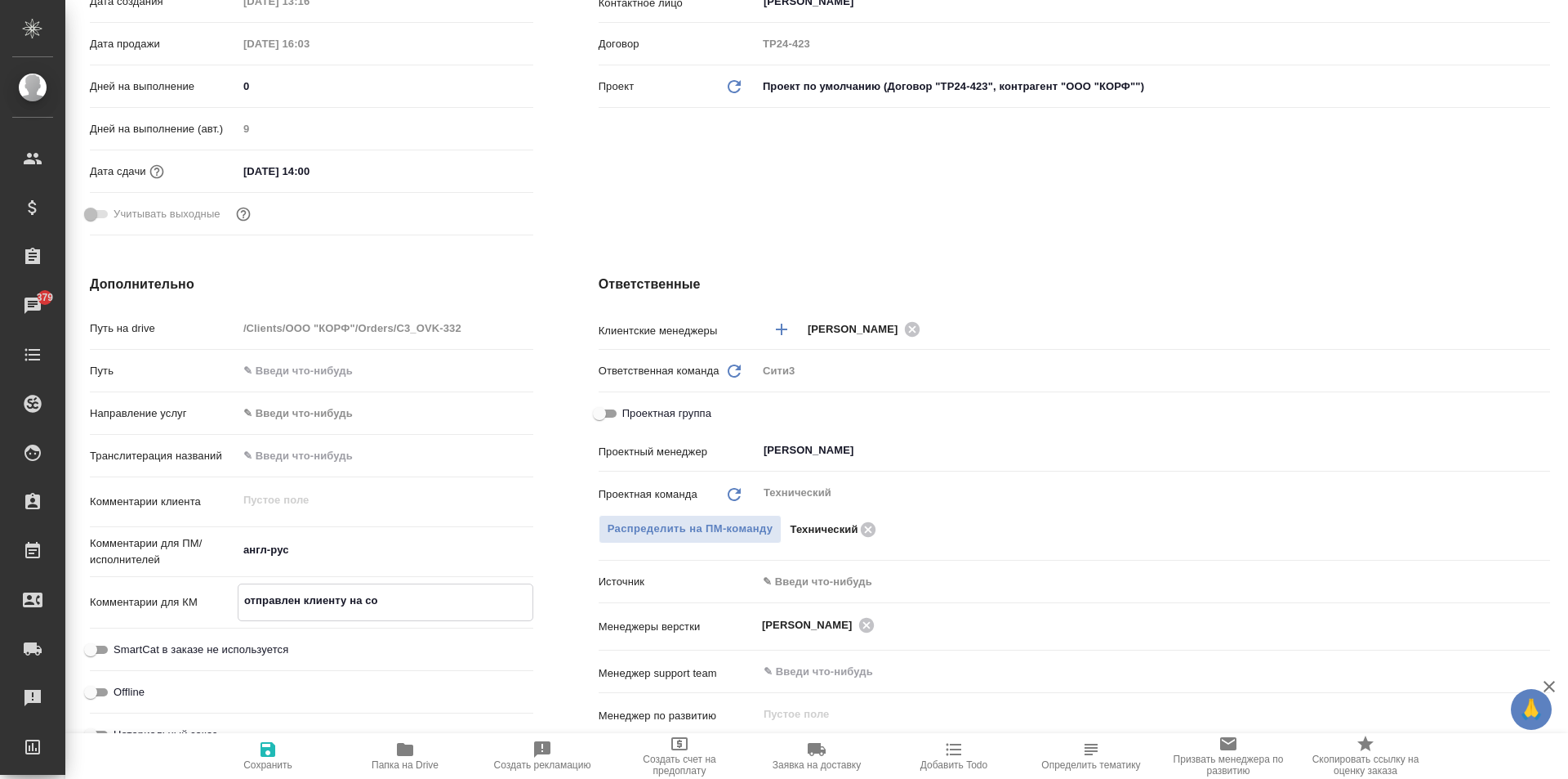
type textarea "x"
type textarea "отправлен клиенту на сог"
type textarea "x"
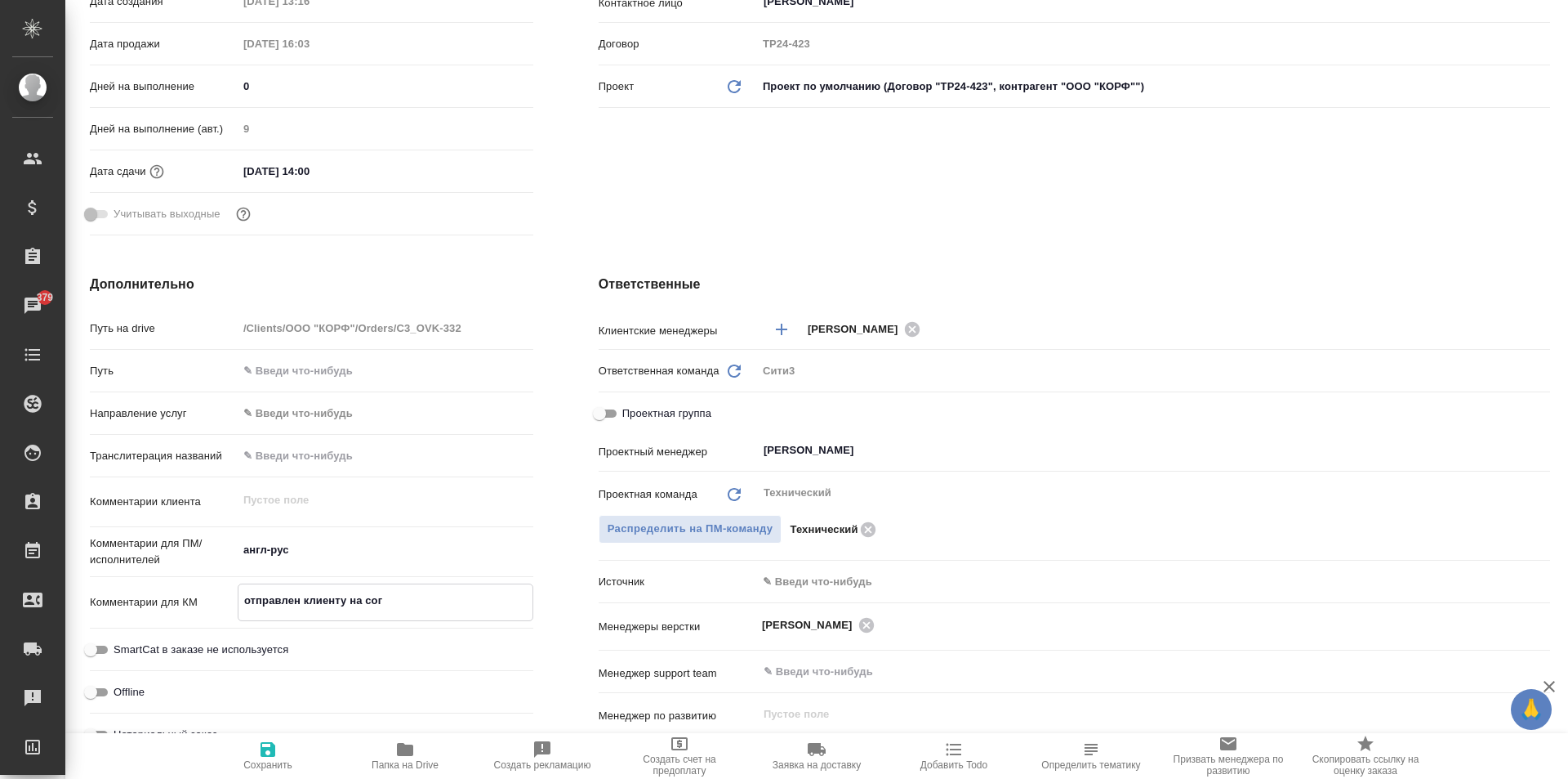
type textarea "отправлен клиенту на согл"
type textarea "x"
click at [244, 600] on textarea "отправлен клиенту на согл" at bounding box center [385, 601] width 294 height 28
type textarea "x"
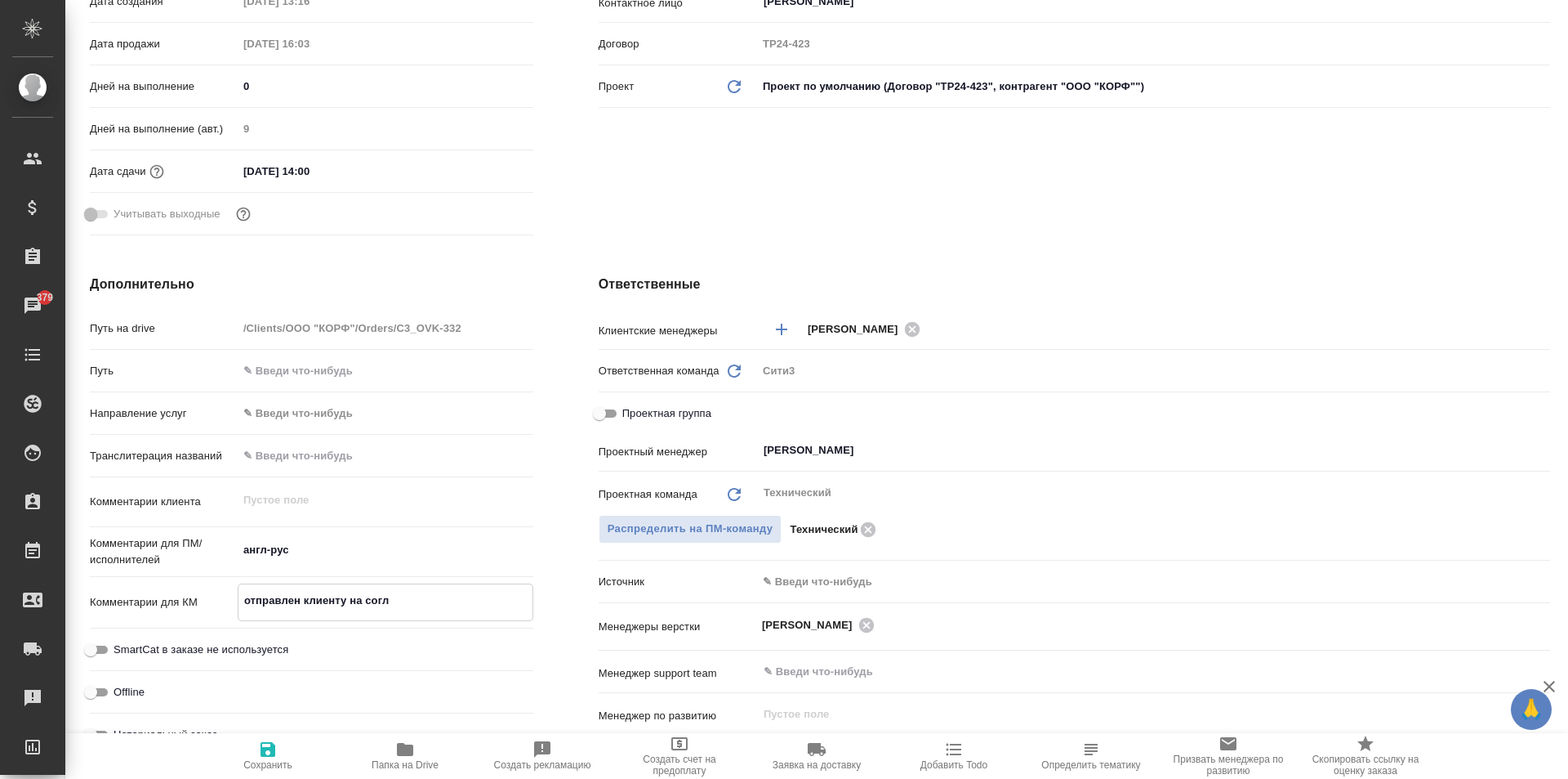
type textarea "0отправлен клиенту на согл"
type textarea "x"
type textarea "08отправлен клиенту на согл"
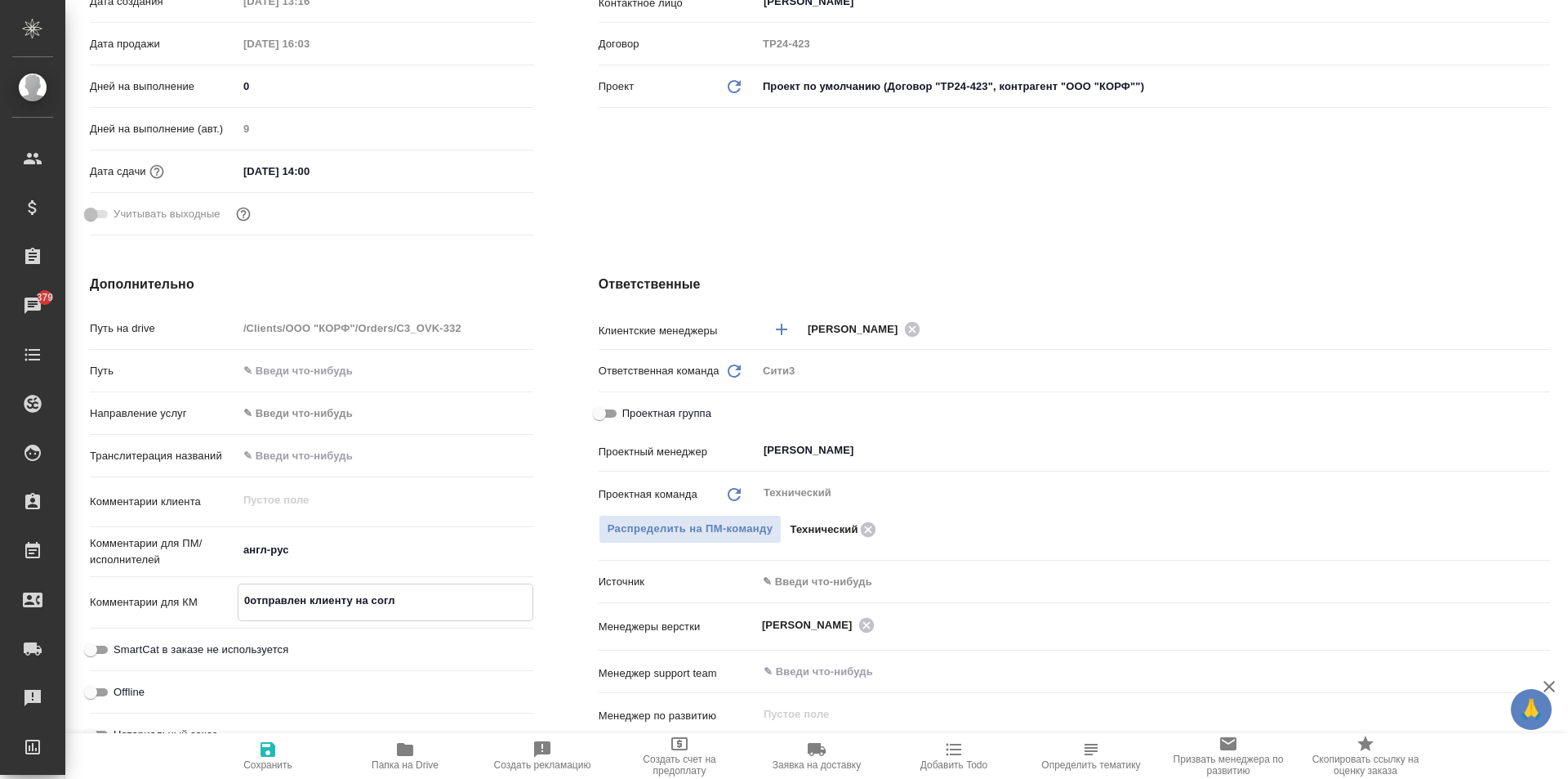
type textarea "x"
type textarea "08,отправлен клиенту на согл"
type textarea "x"
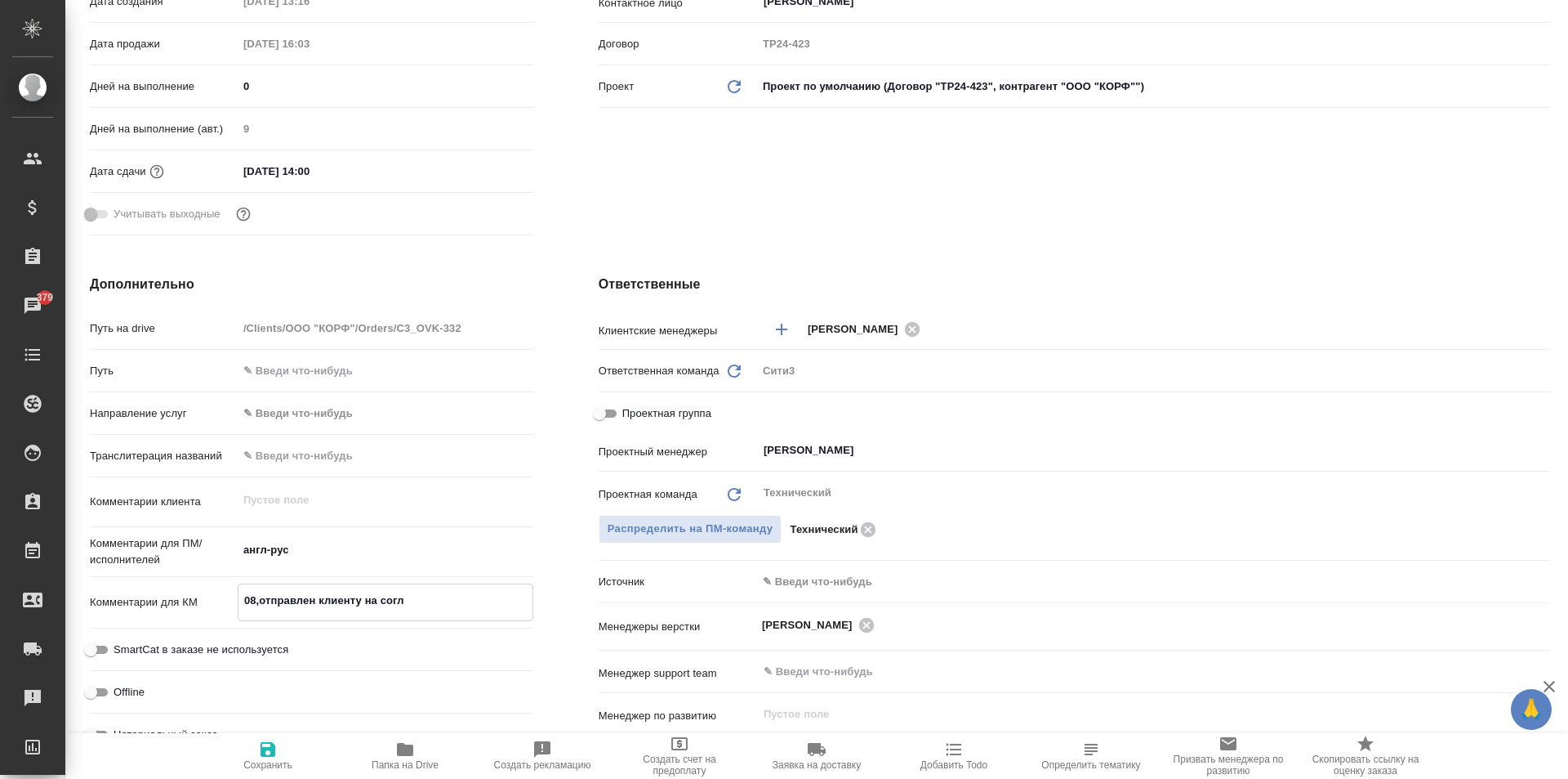
type textarea "x"
type textarea "08отправлен клиенту на согл"
type textarea "x"
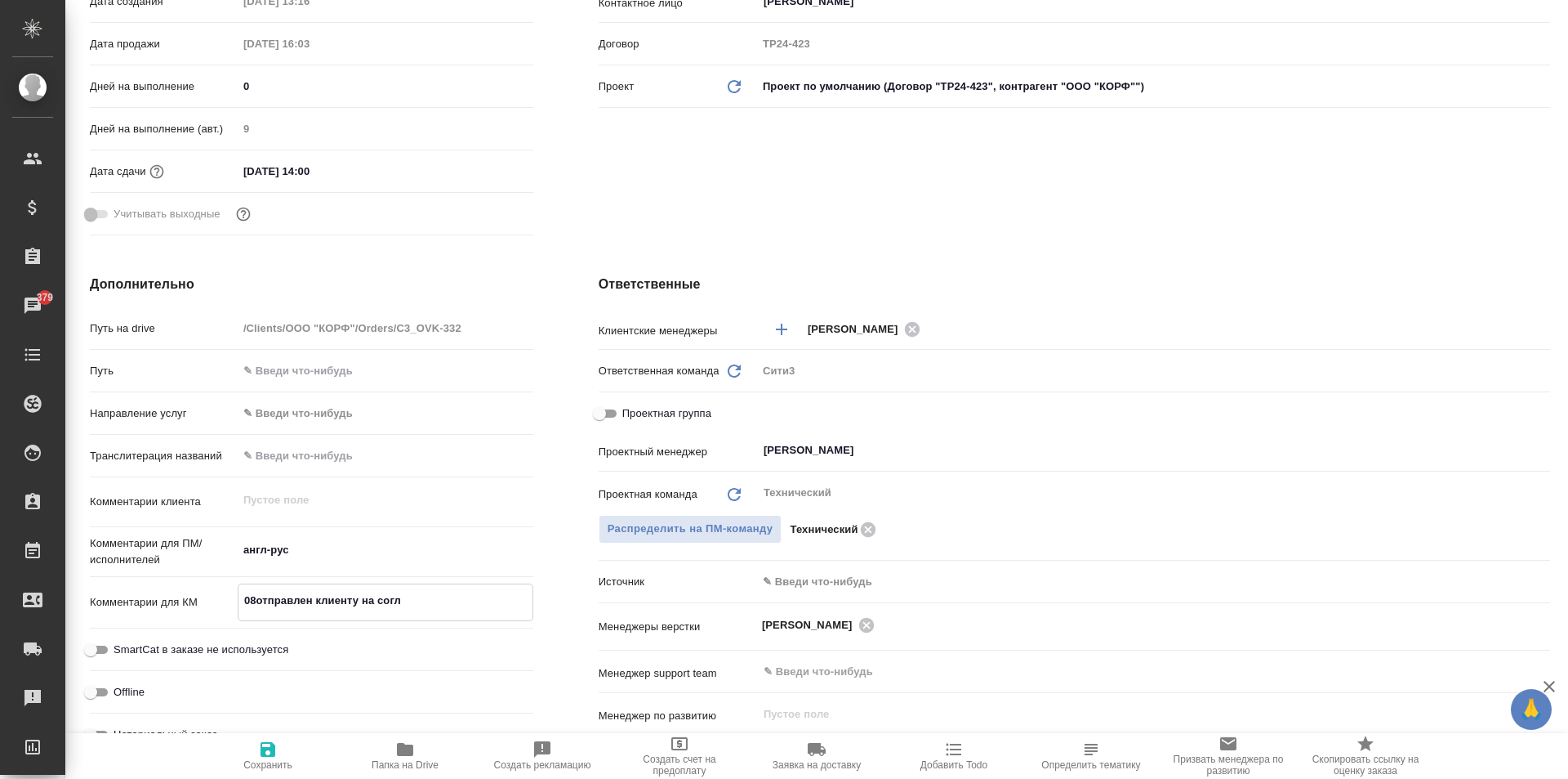
type textarea "x"
type textarea "08.отправлен клиенту на согл"
type textarea "x"
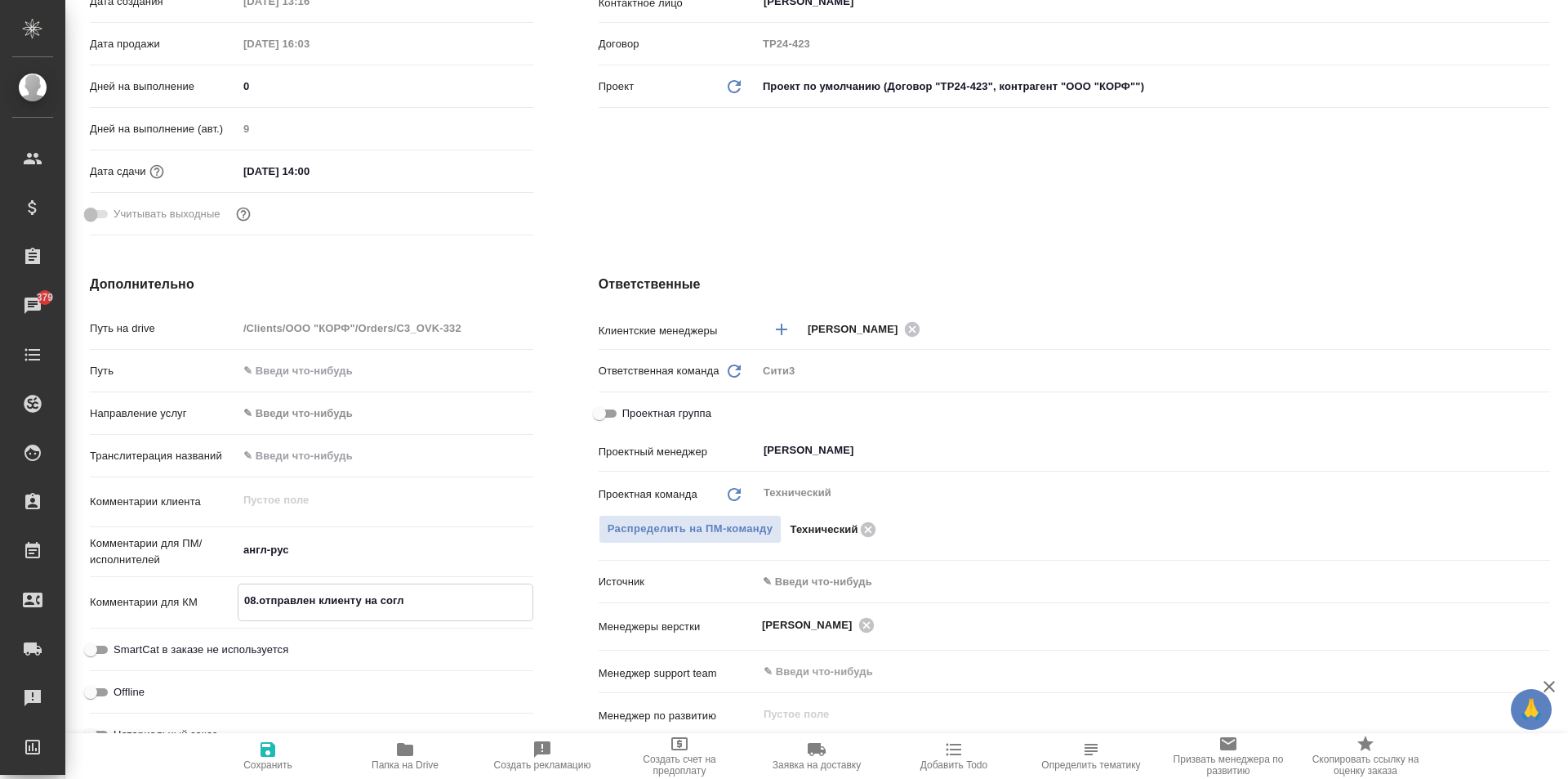
type textarea "08.0отправлен клиенту на согл"
type textarea "x"
type textarea "08.09отправлен клиенту на согл"
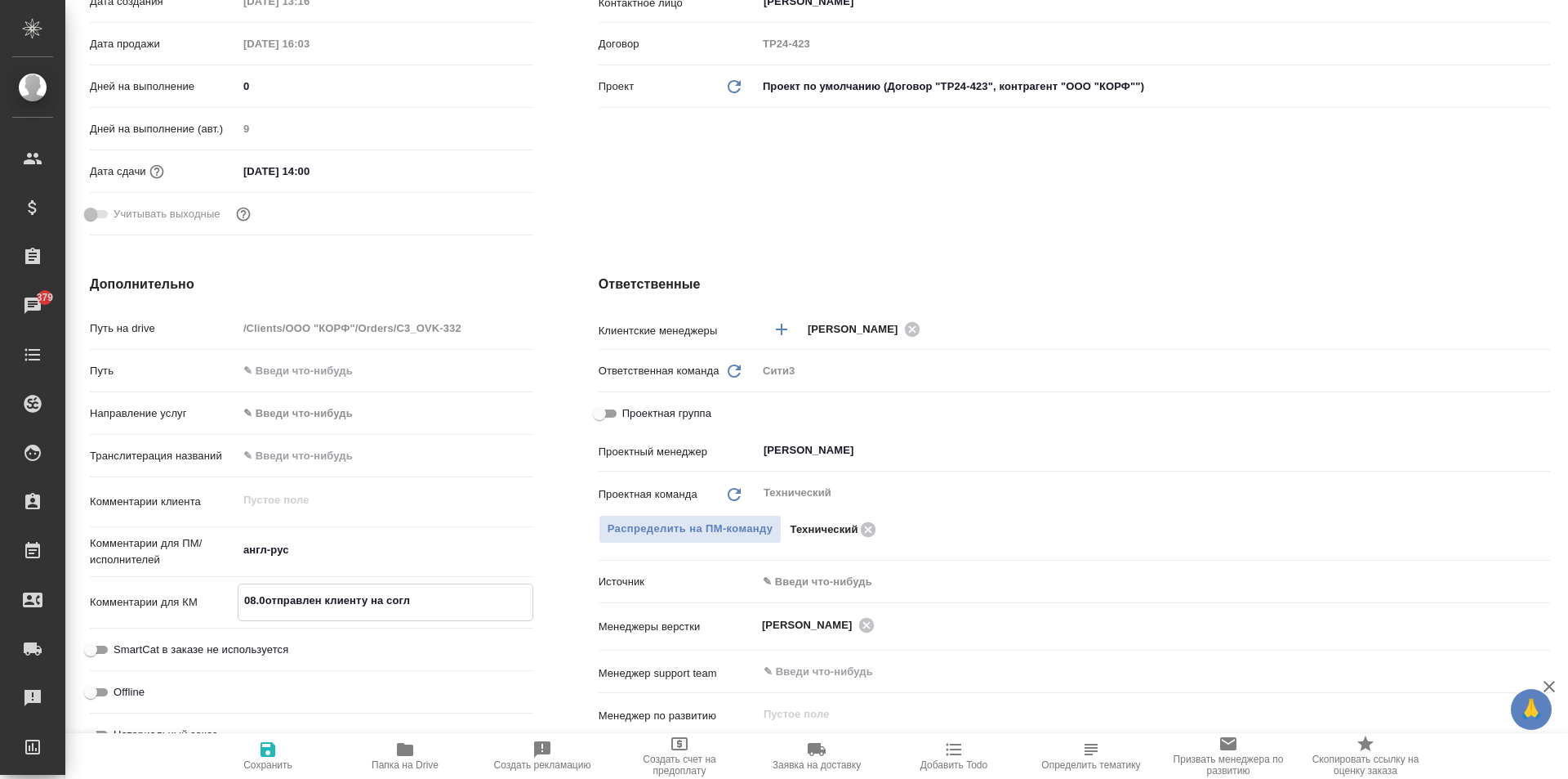
type textarea "x"
type textarea "08.09 отправлен клиенту на согл"
type textarea "x"
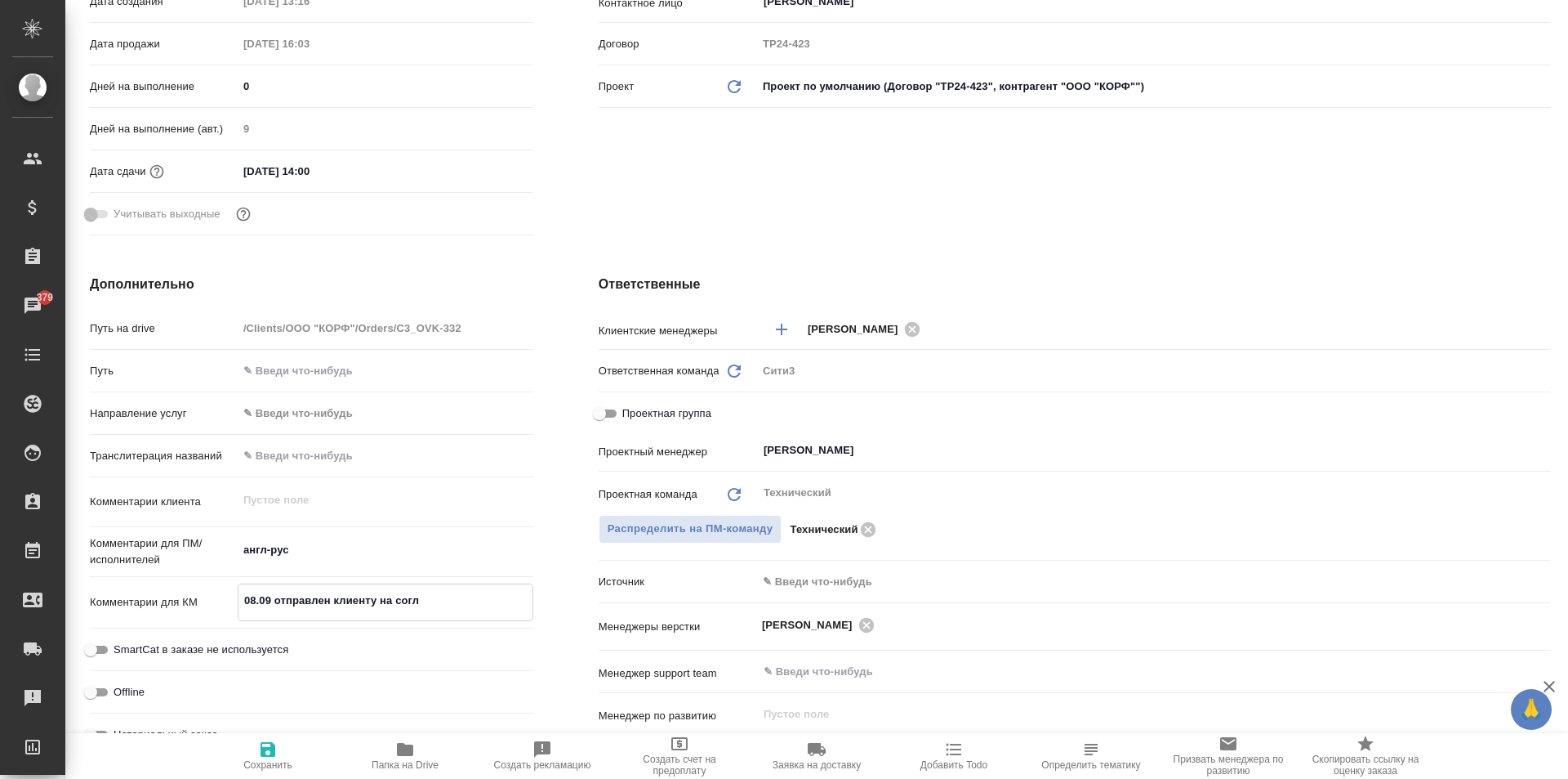
type textarea "08.09 отправлен клиенту на согл"
type textarea "x"
click at [257, 745] on span "Сохранить" at bounding box center [268, 755] width 118 height 31
type textarea "x"
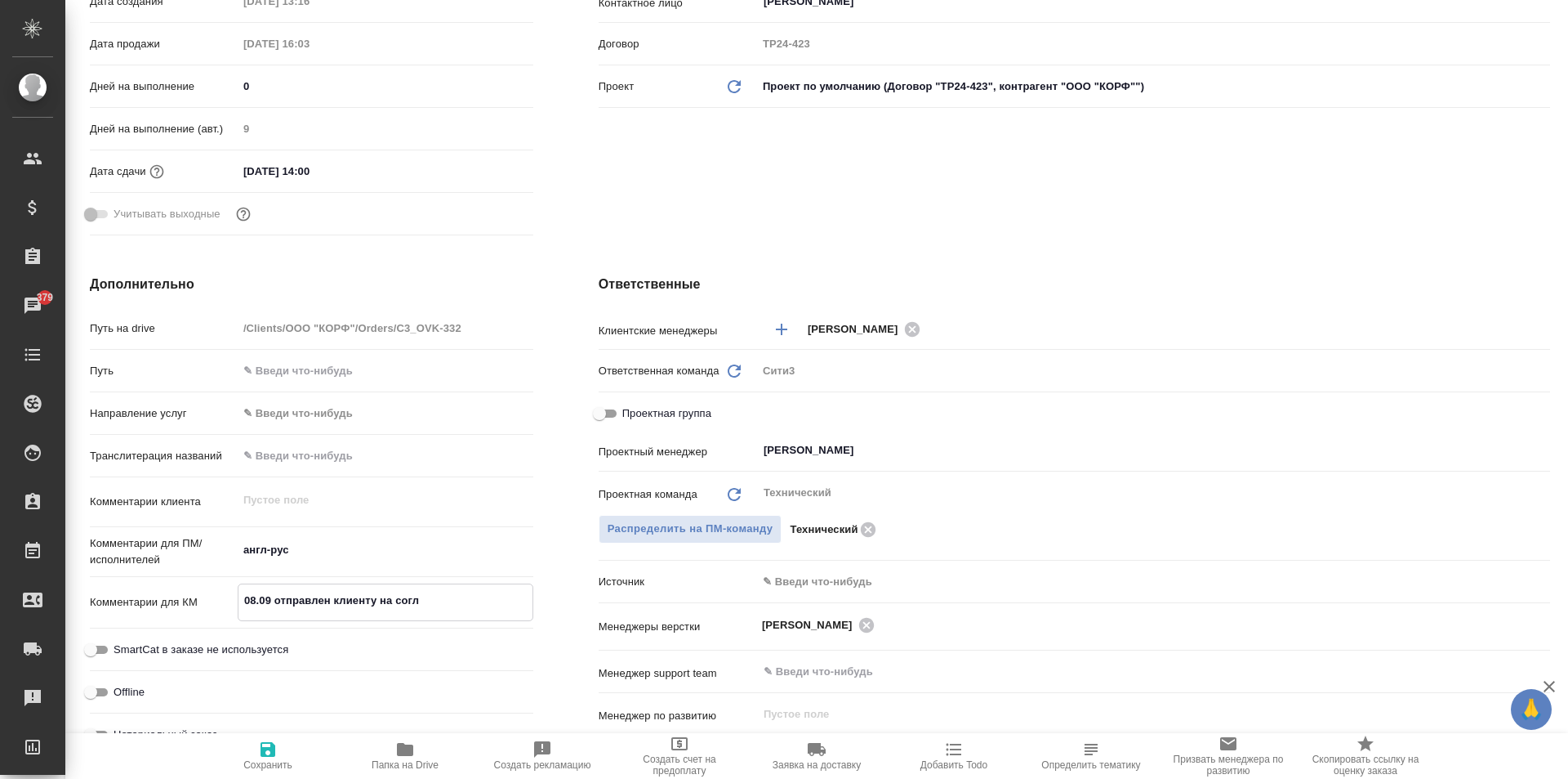
type textarea "x"
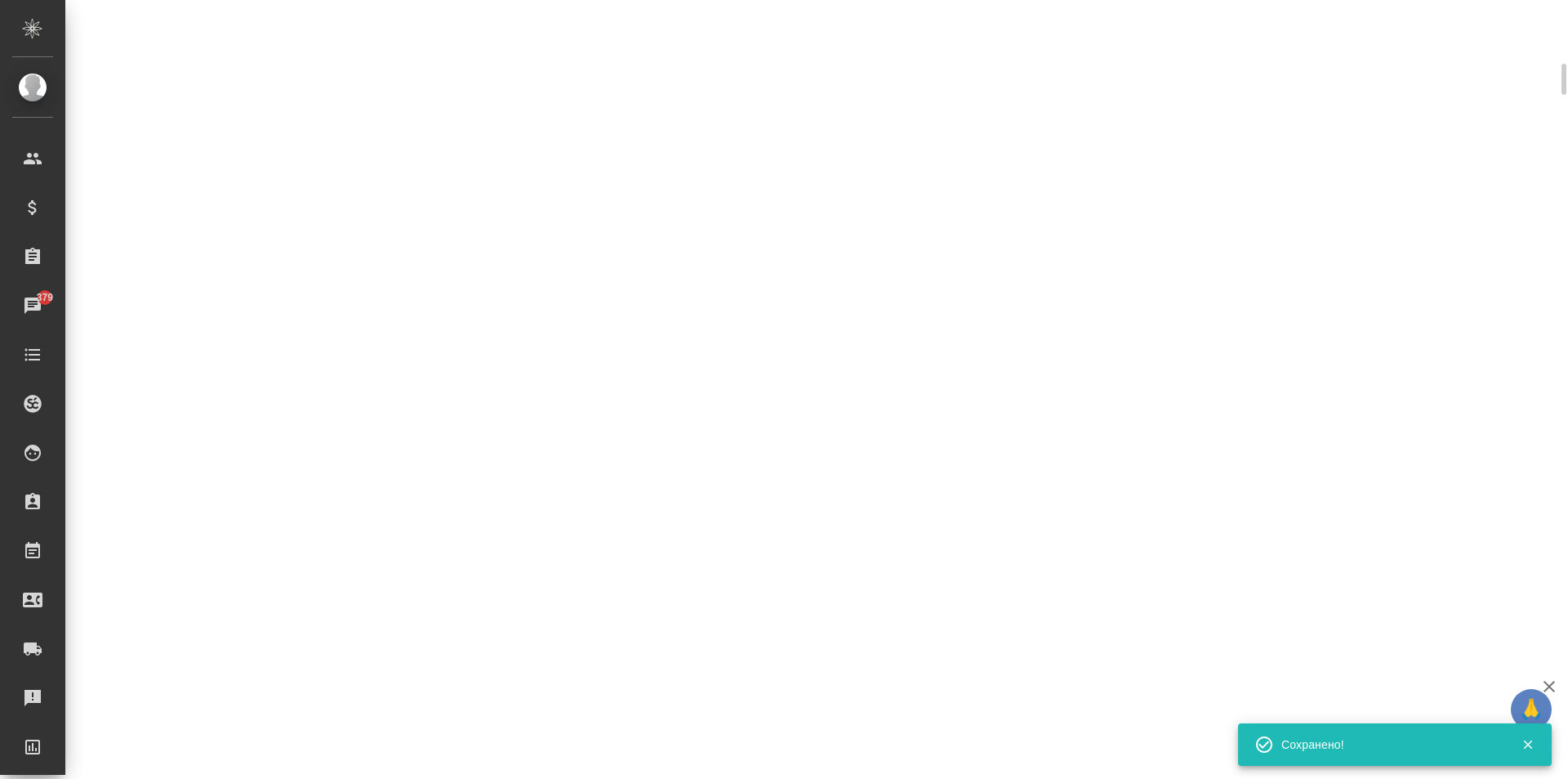
select select "RU"
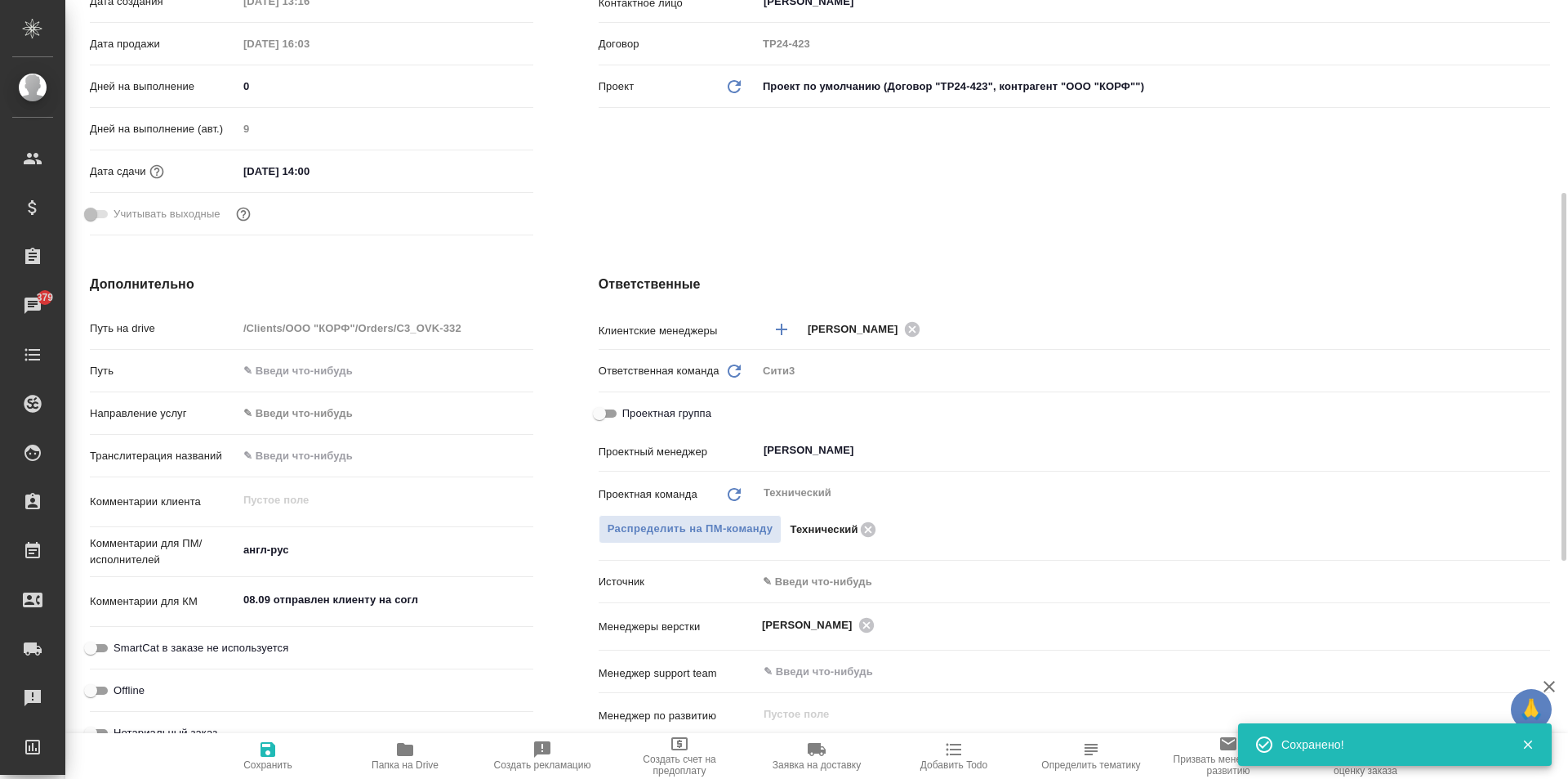
type textarea "x"
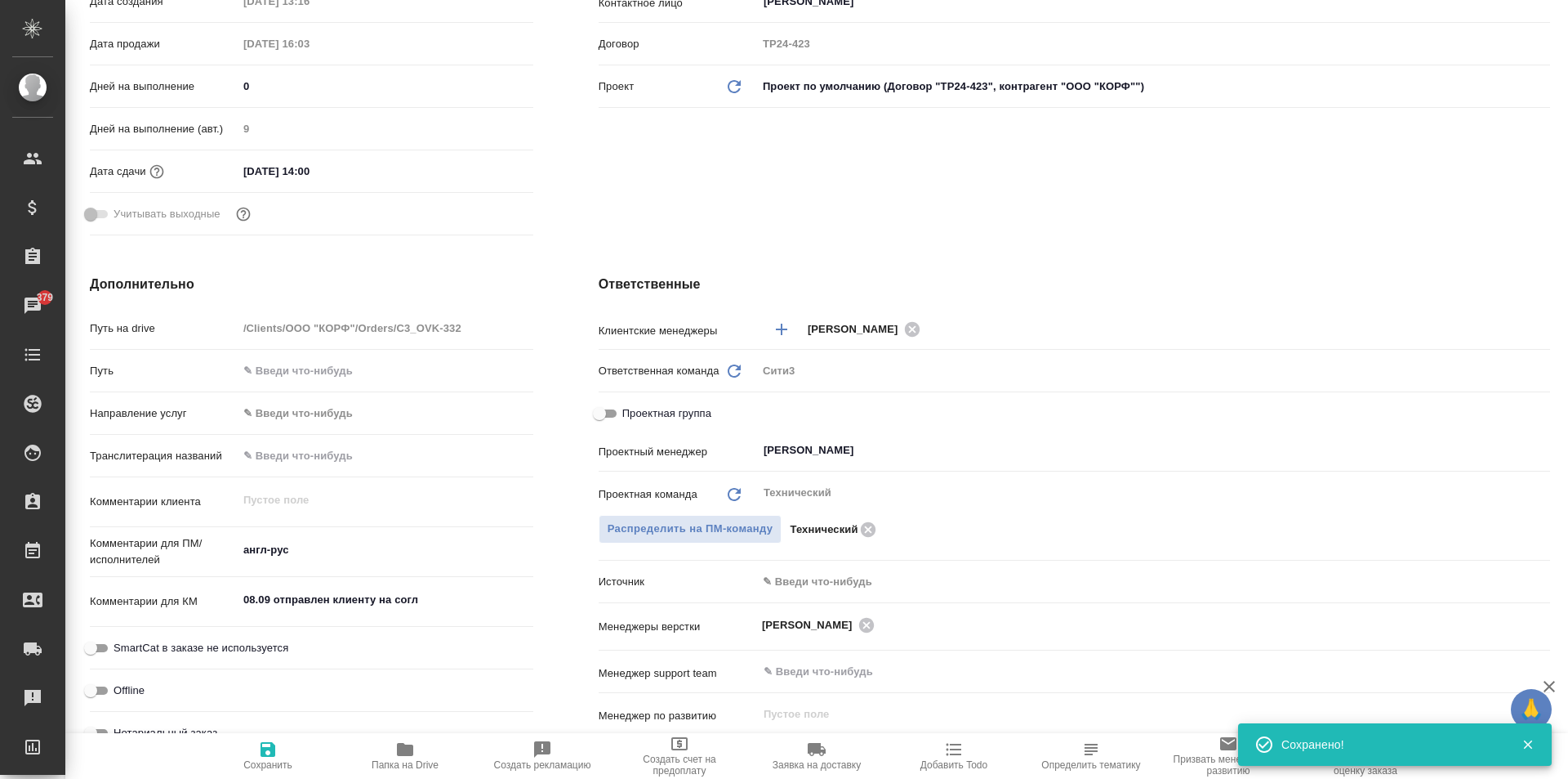
type textarea "x"
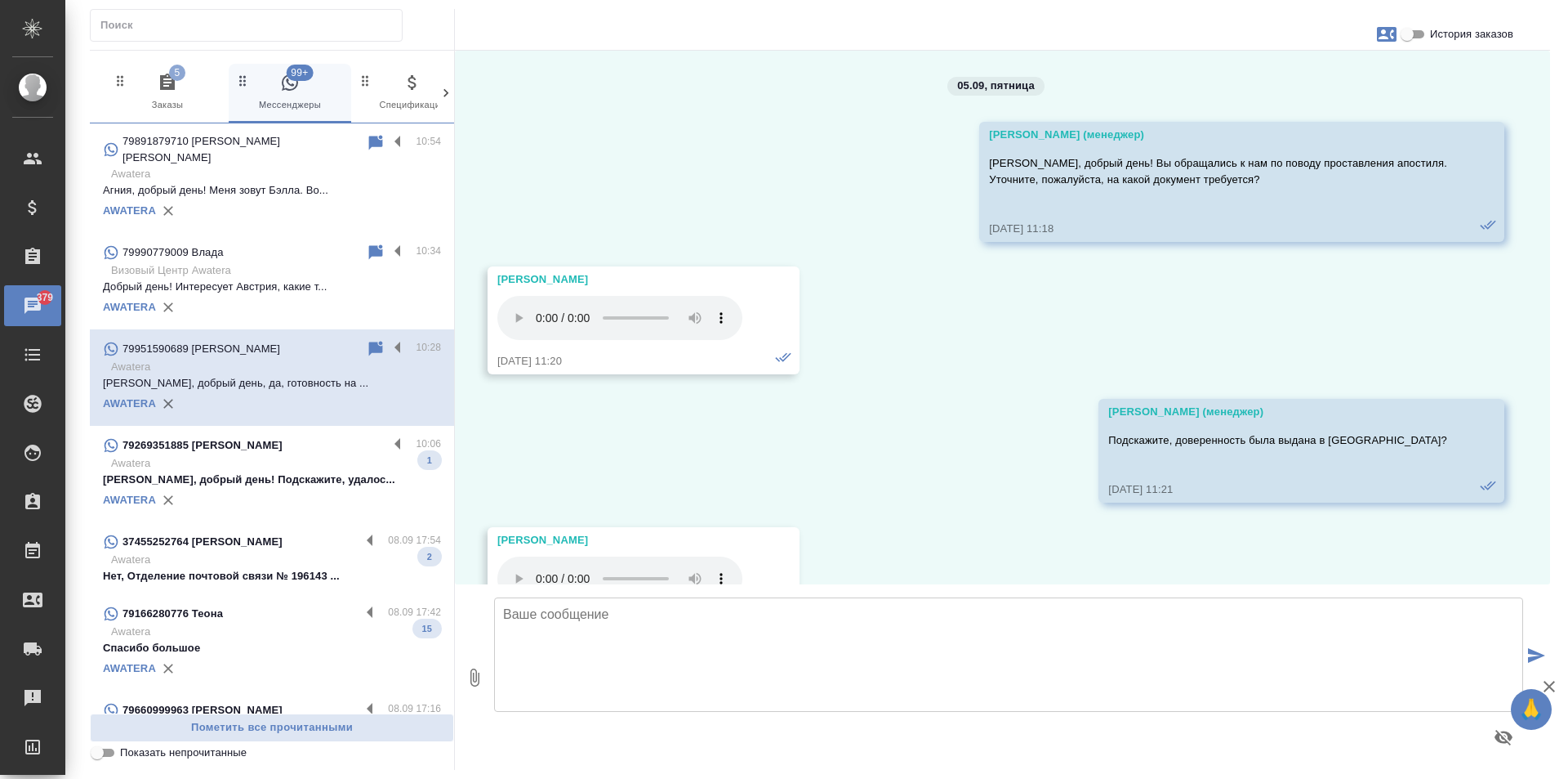
scroll to position [4122, 0]
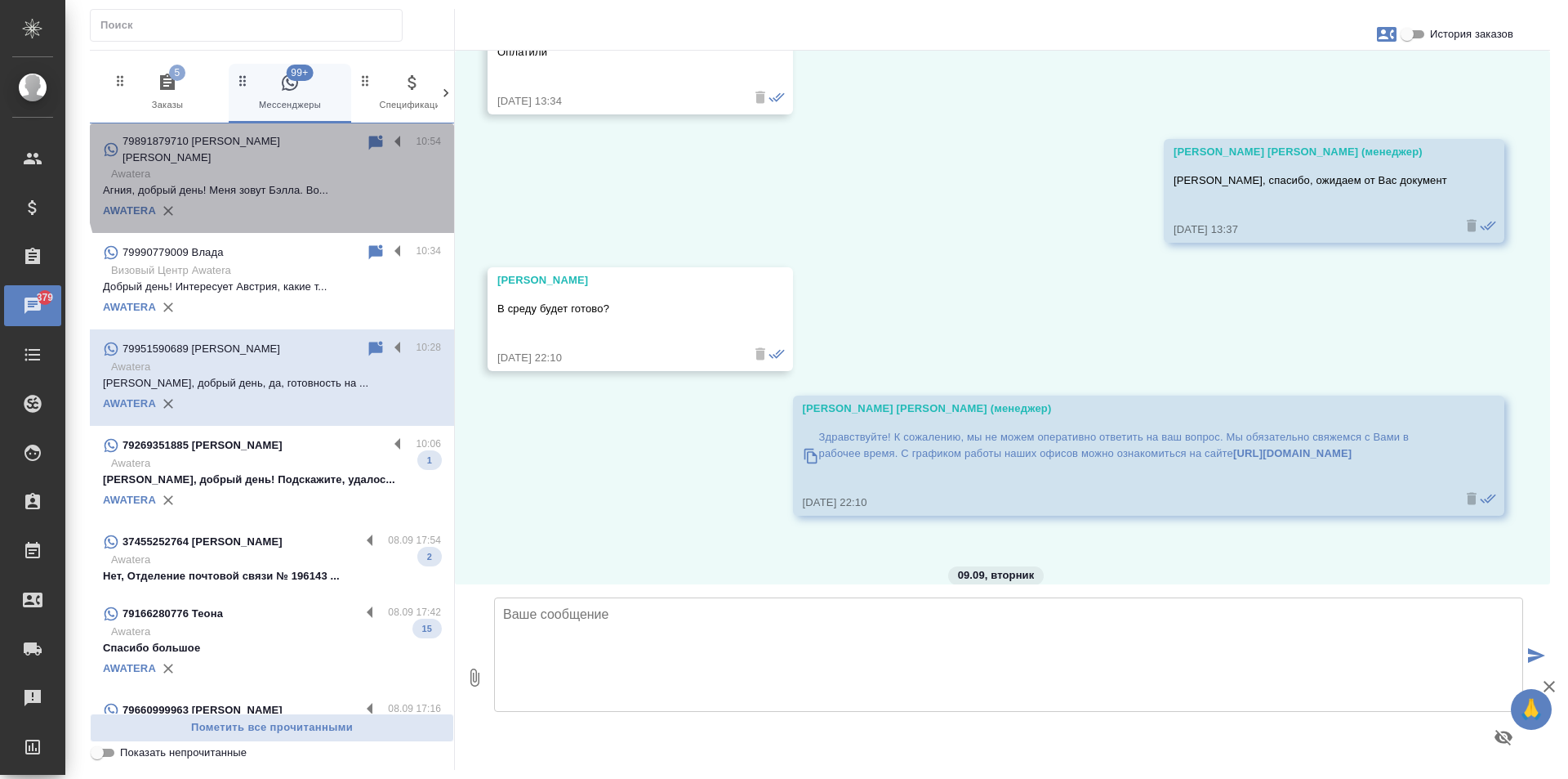
click at [301, 183] on p "Агния, добрый день! Меня зовут Бэлла. Во..." at bounding box center [272, 190] width 338 height 17
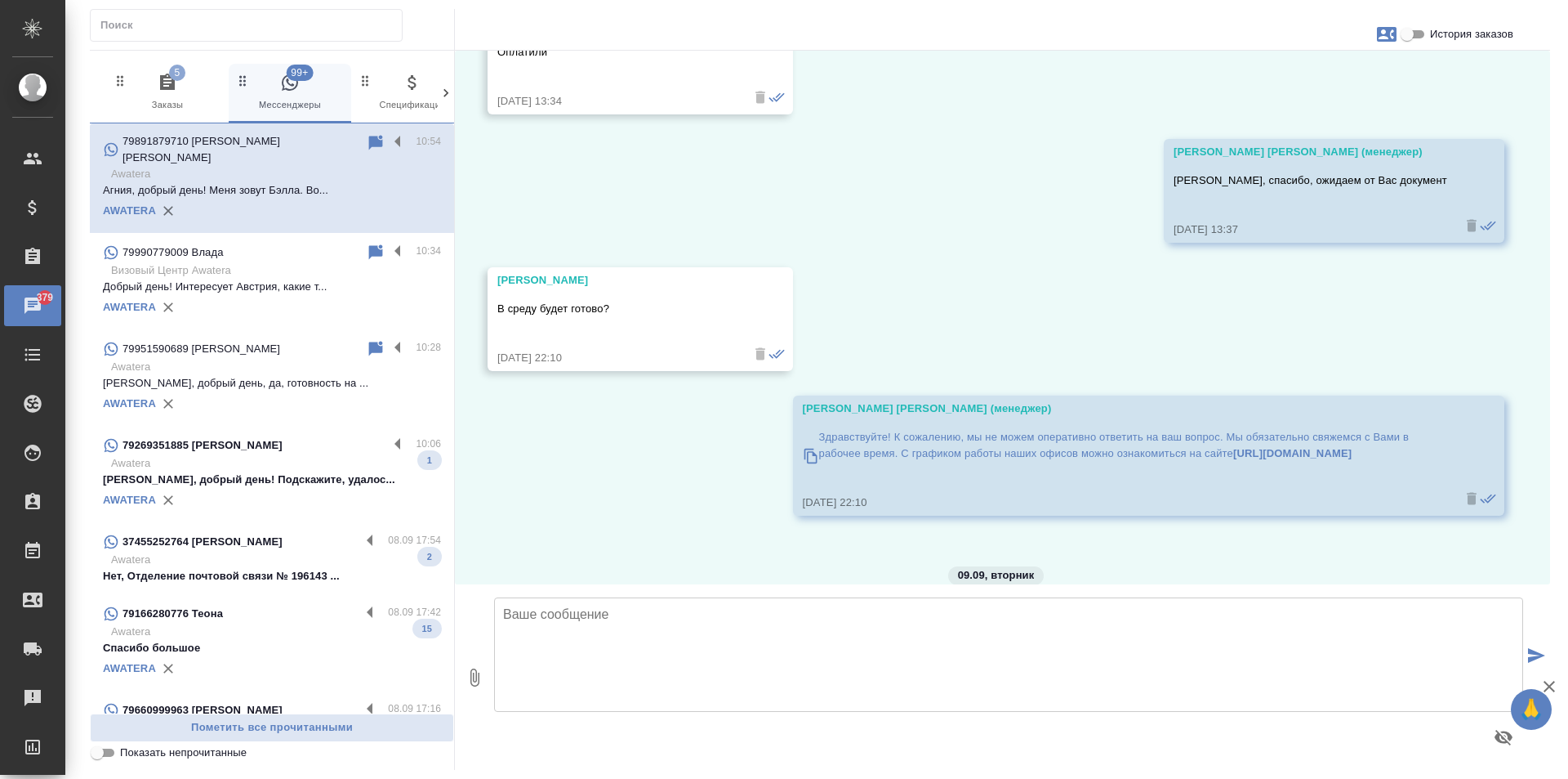
scroll to position [0, 0]
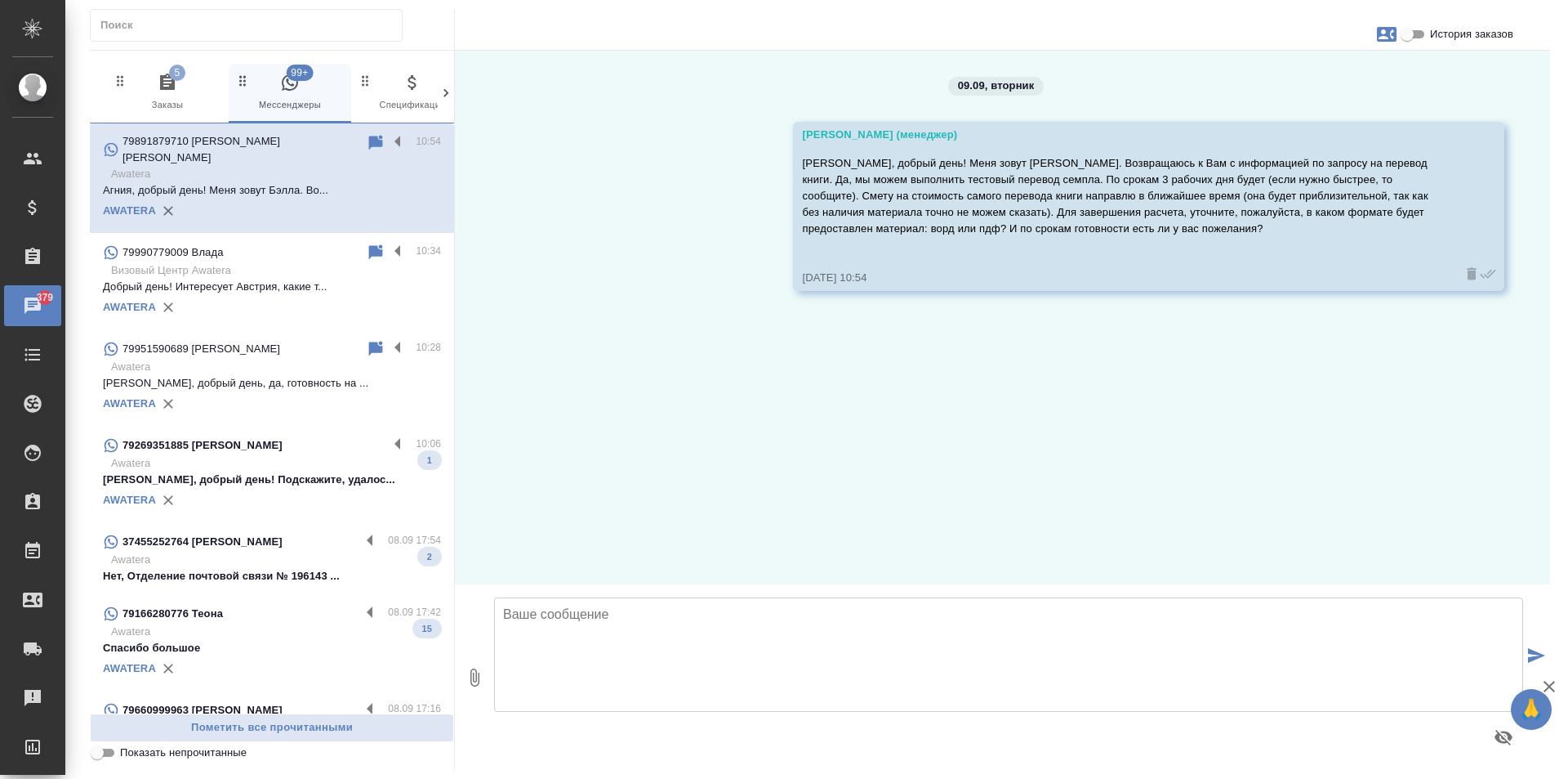
click at [201, 488] on div "AWATERA" at bounding box center [272, 500] width 338 height 24
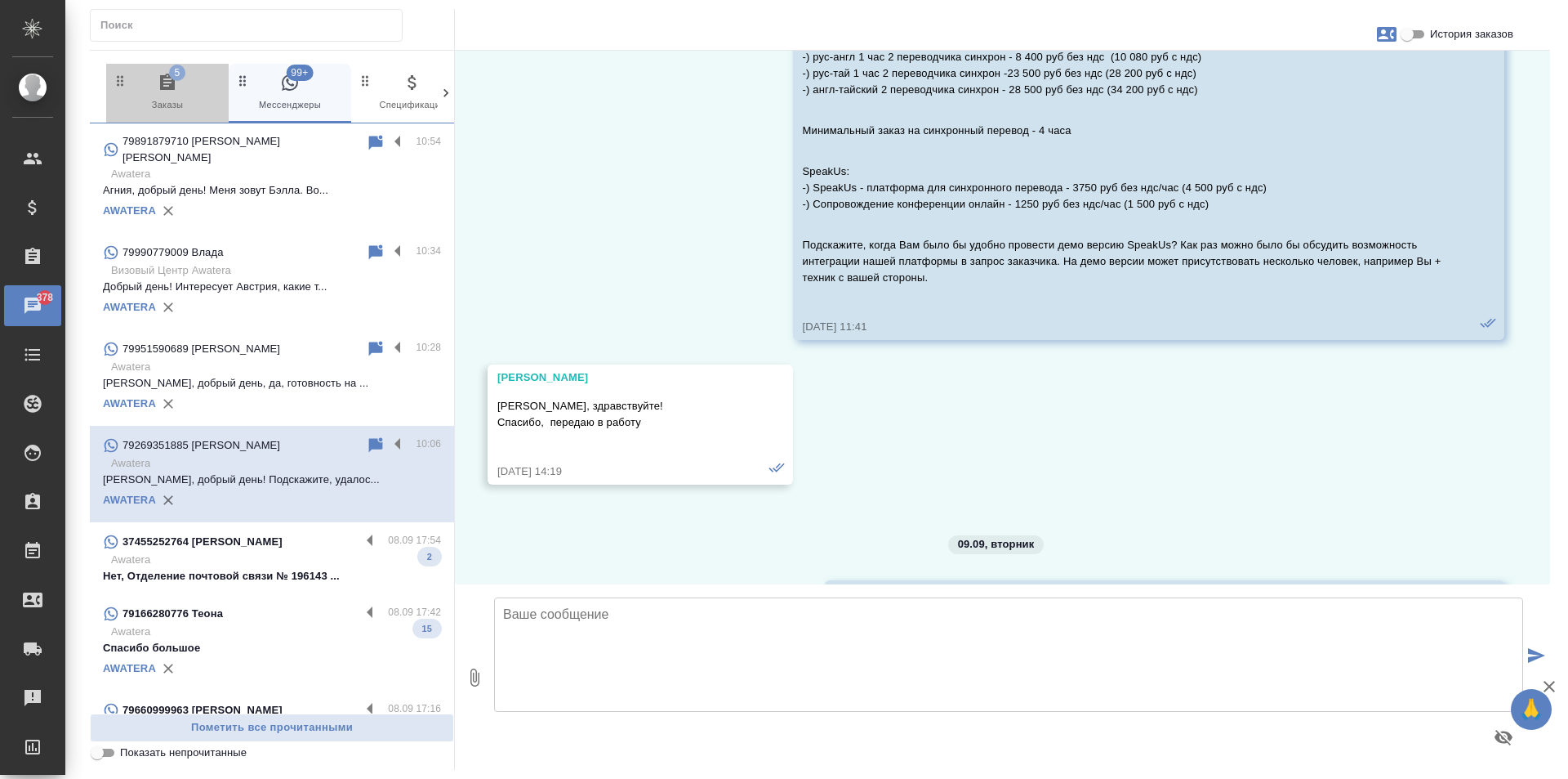
click at [189, 88] on span "5 Заказы" at bounding box center [167, 93] width 109 height 40
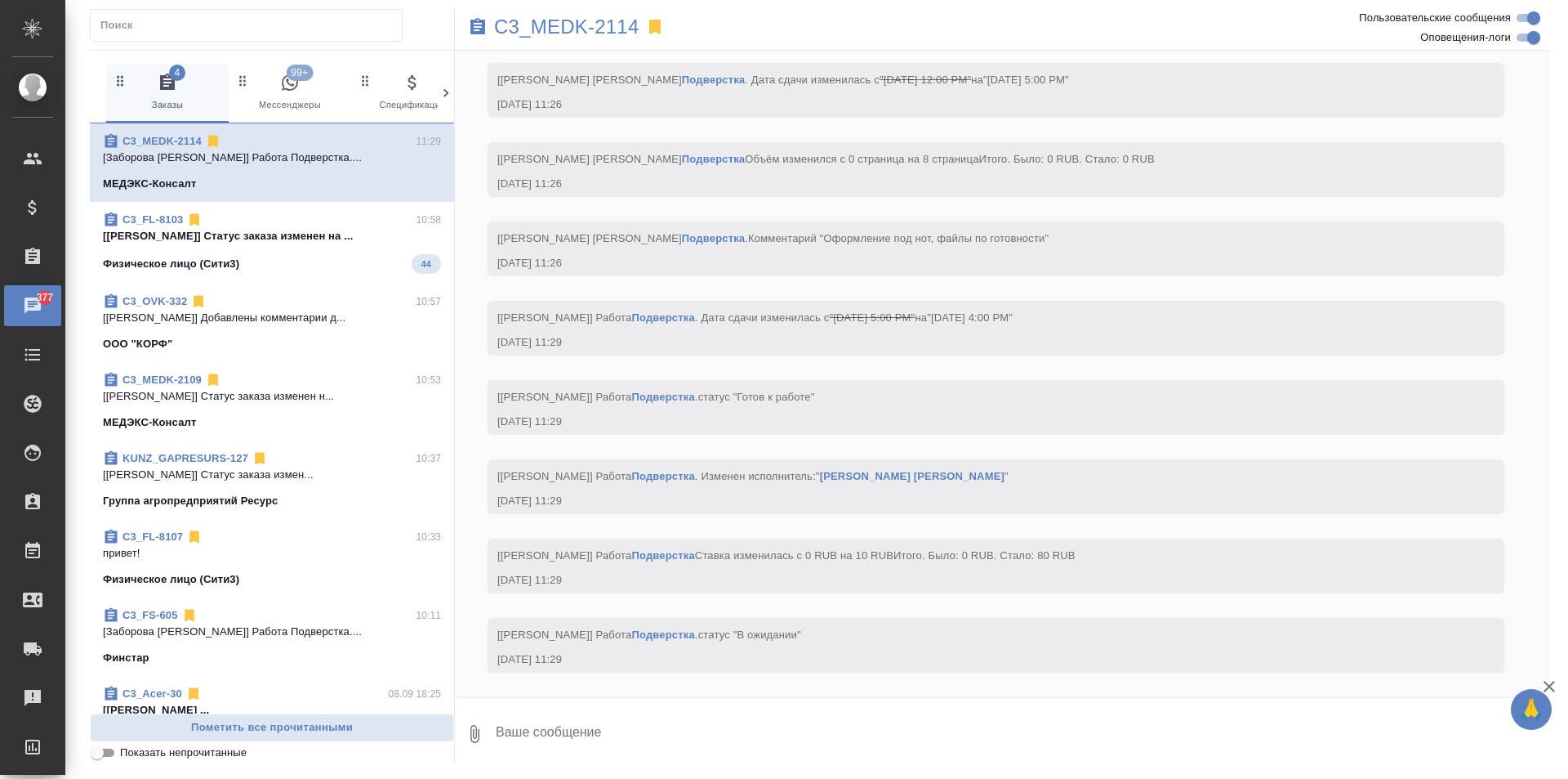
scroll to position [9519, 0]
click at [288, 101] on span "99+ Мессенджеры" at bounding box center [289, 93] width 109 height 40
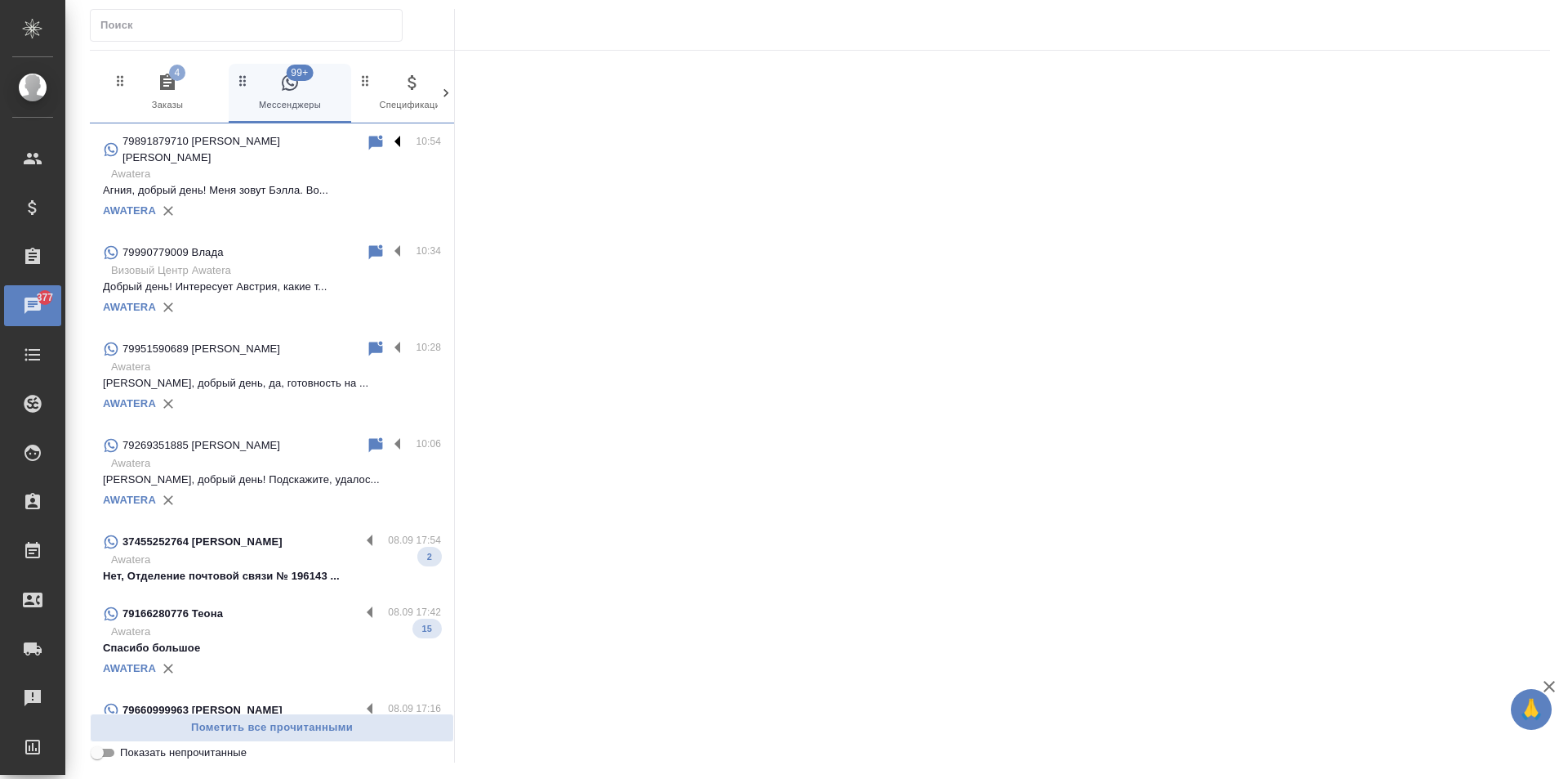
click at [394, 144] on label at bounding box center [402, 143] width 28 height 19
click at [0, 0] on input "checkbox" at bounding box center [0, 0] width 0 height 0
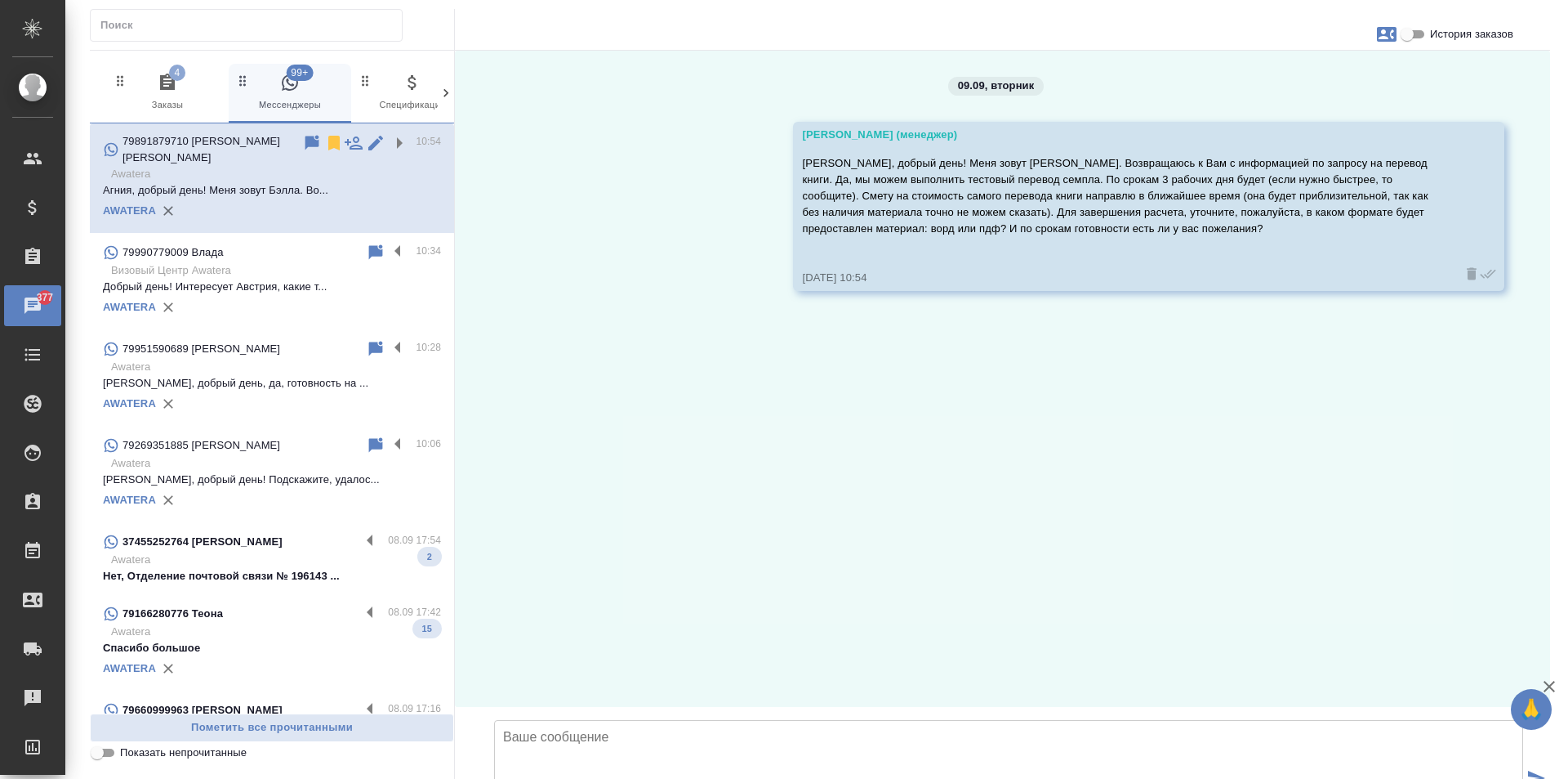
click at [1468, 27] on span "История заказов" at bounding box center [1471, 34] width 83 height 17
click at [1437, 27] on input "История заказов" at bounding box center [1406, 34] width 58 height 19
checkbox input "true"
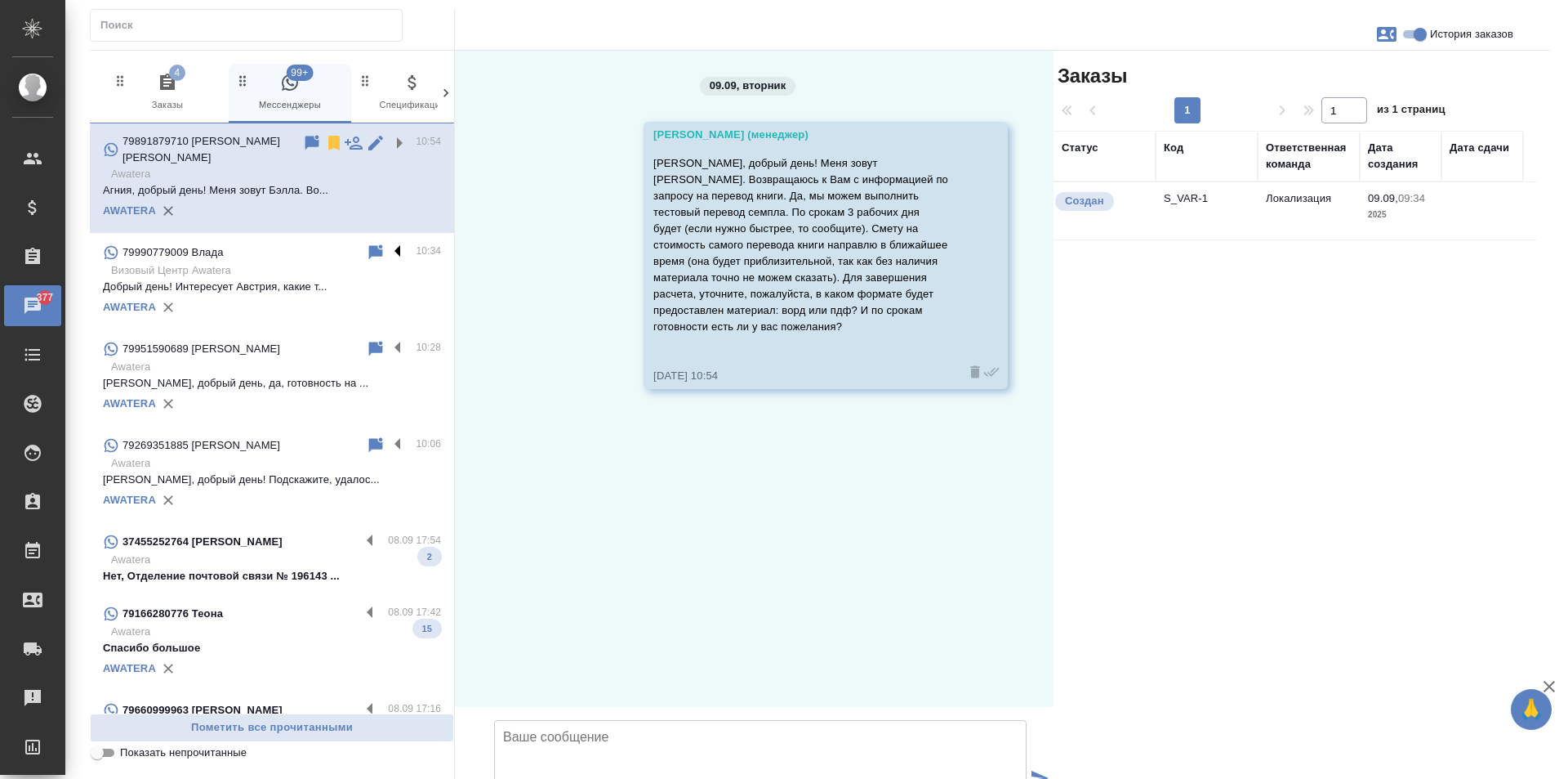
click at [388, 243] on label at bounding box center [402, 252] width 28 height 19
click at [0, 0] on input "checkbox" at bounding box center [0, 0] width 0 height 0
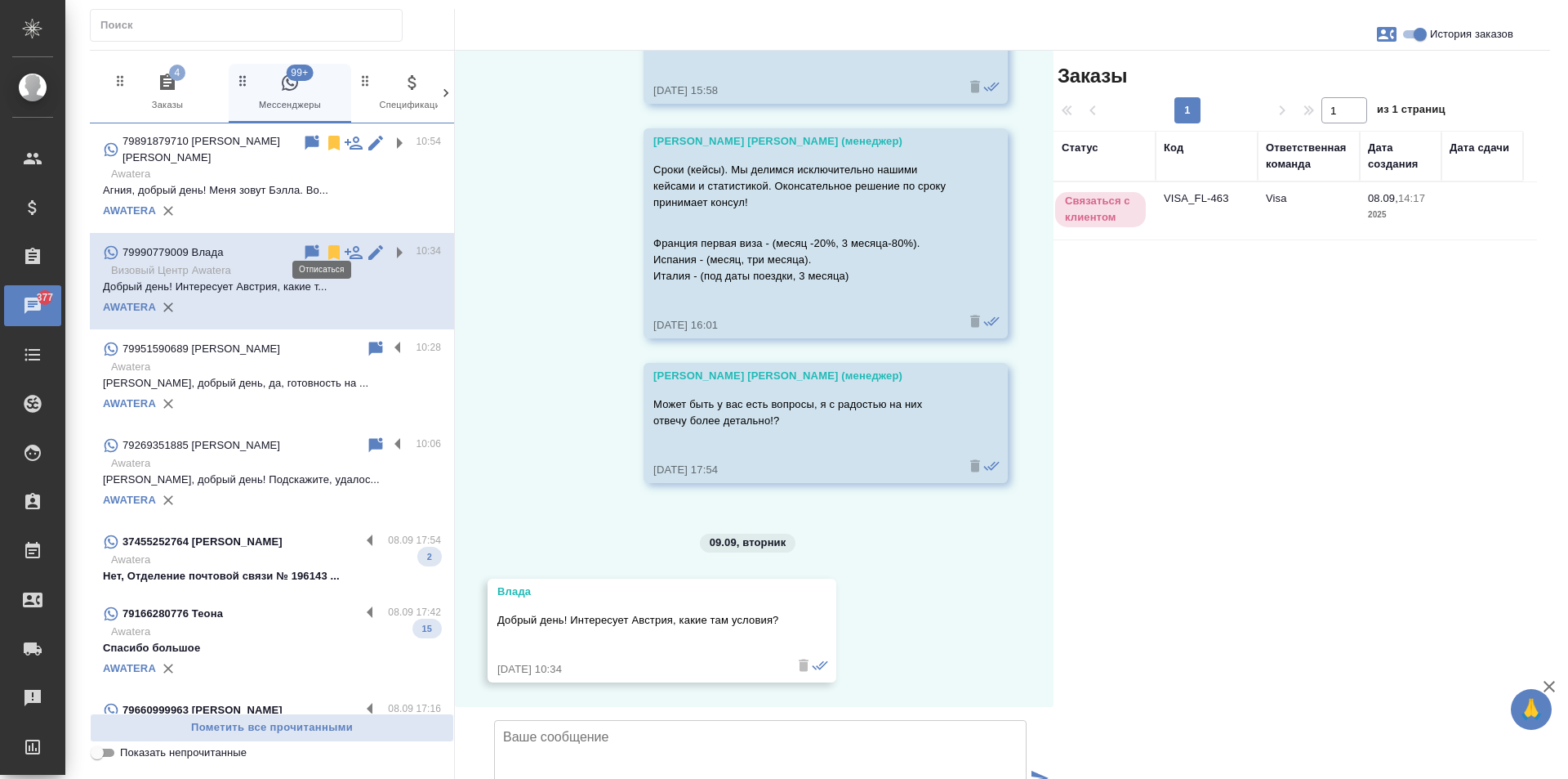
scroll to position [3131, 0]
click at [328, 245] on icon at bounding box center [334, 252] width 11 height 15
click at [388, 339] on label at bounding box center [402, 348] width 28 height 19
click at [0, 0] on input "checkbox" at bounding box center [0, 0] width 0 height 0
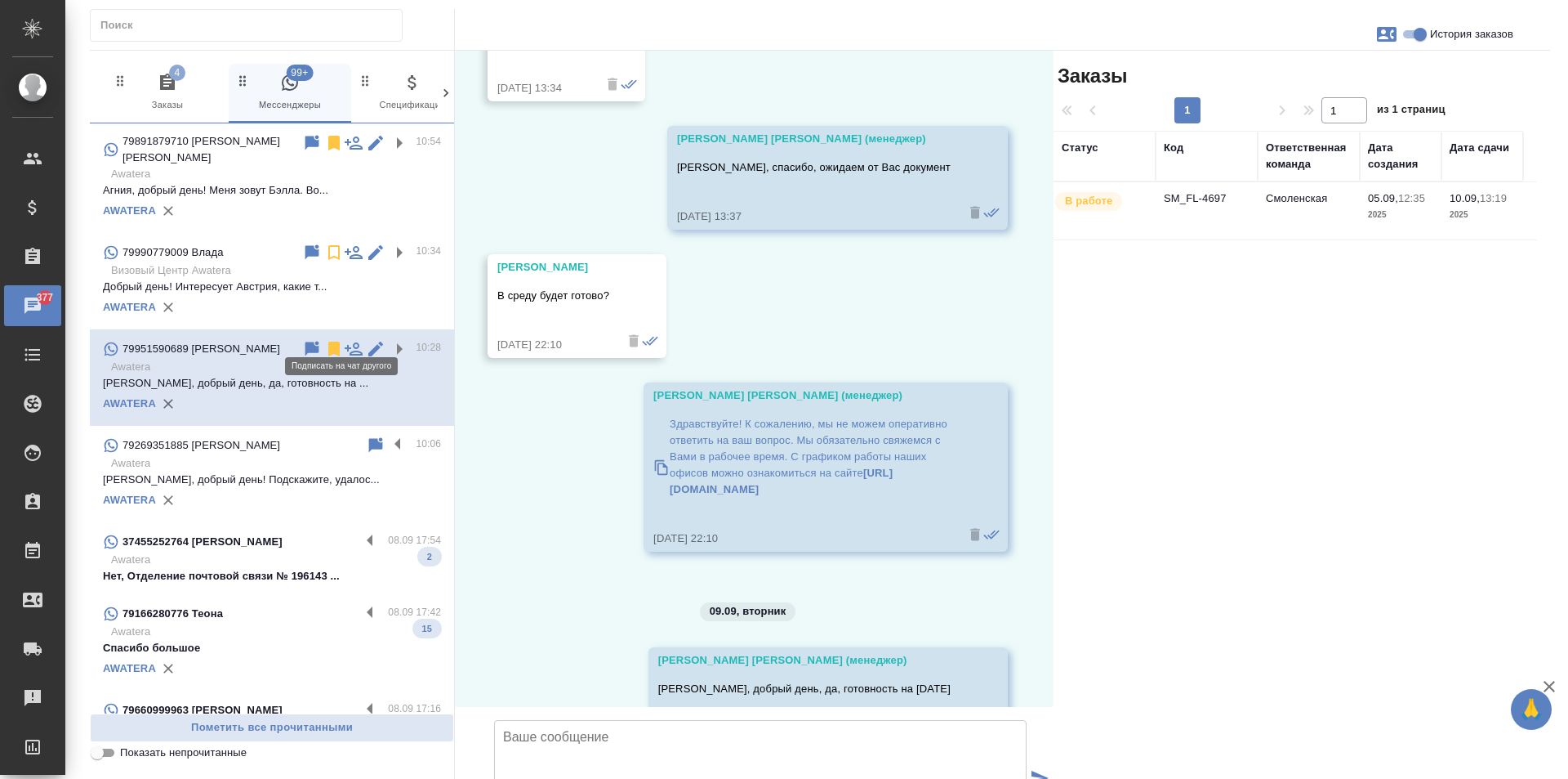
scroll to position [4547, 0]
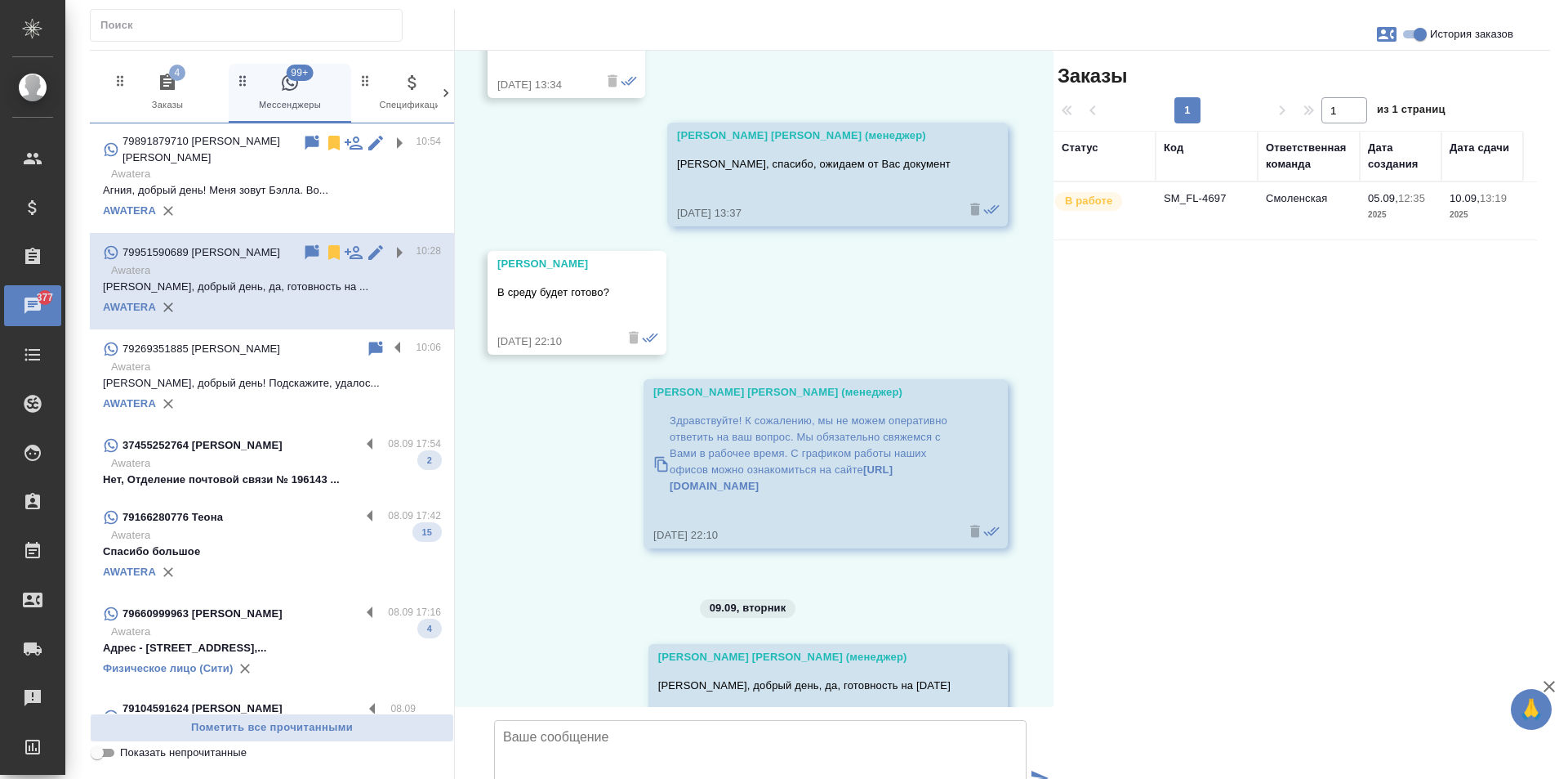
click at [326, 339] on div "79269351885 Татьяна" at bounding box center [234, 348] width 263 height 19
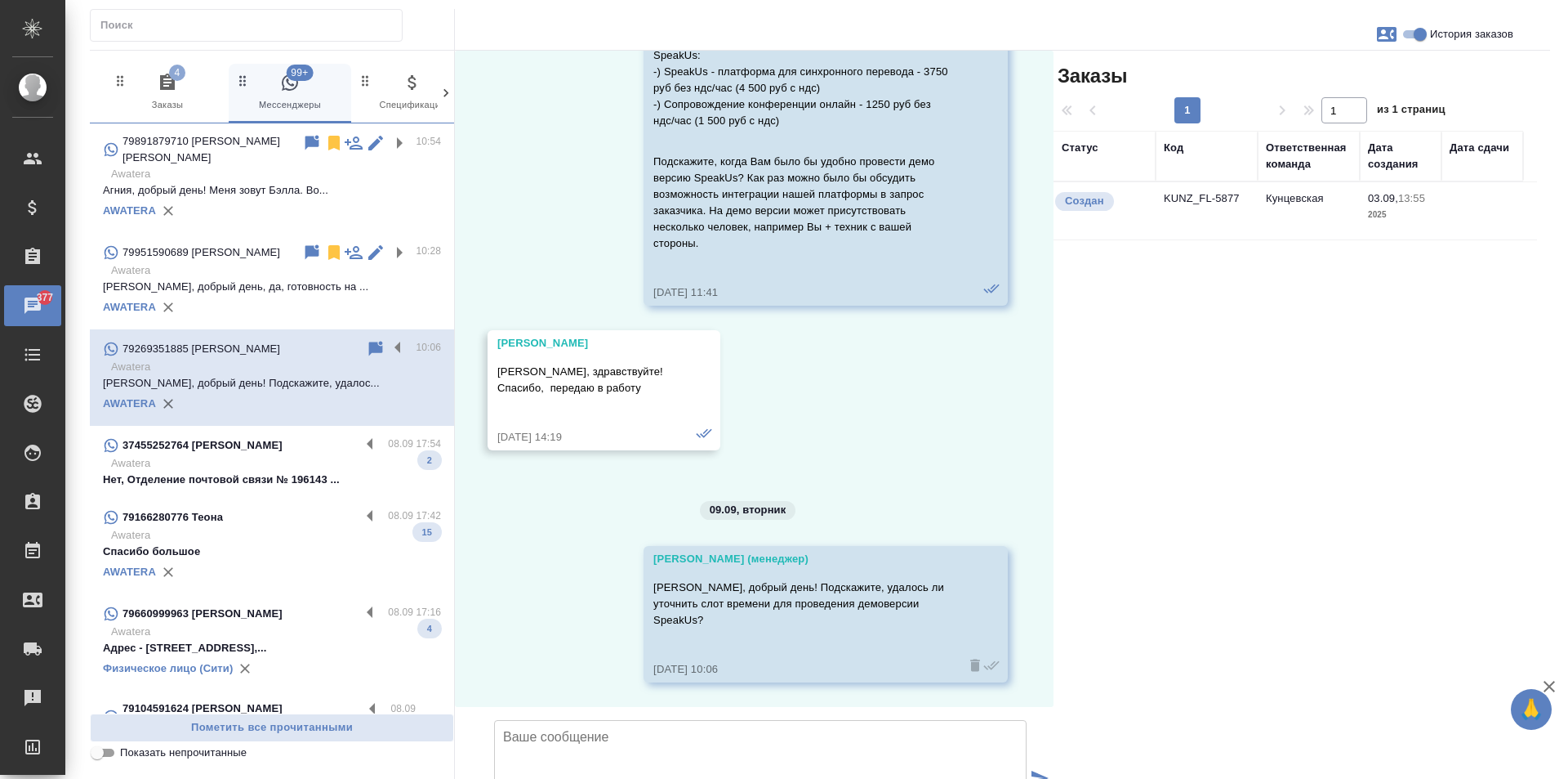
scroll to position [467, 0]
click at [328, 245] on icon at bounding box center [334, 252] width 11 height 15
click at [388, 339] on label at bounding box center [402, 348] width 28 height 19
click at [0, 0] on input "checkbox" at bounding box center [0, 0] width 0 height 0
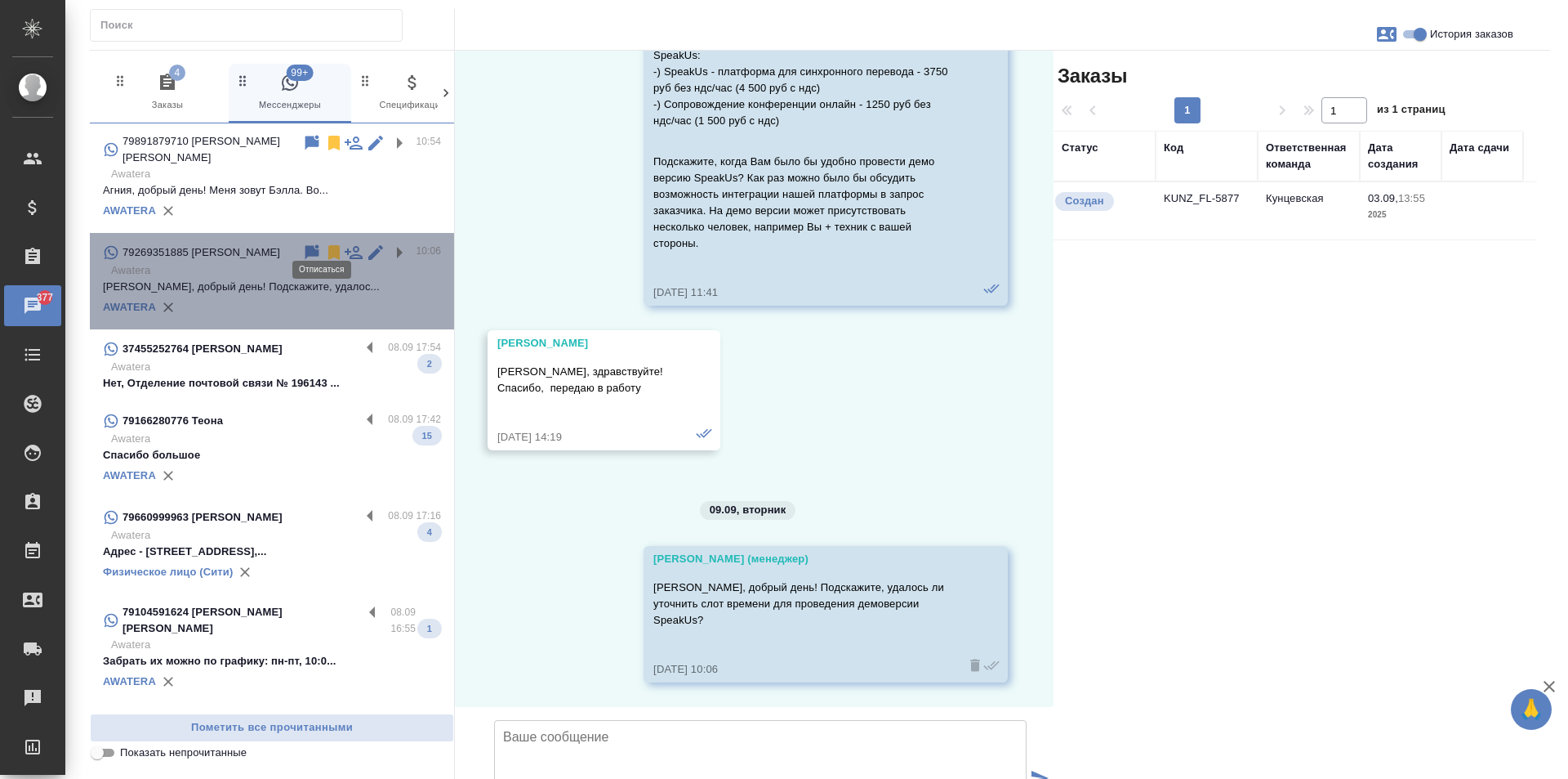
click at [328, 245] on icon at bounding box center [334, 252] width 11 height 15
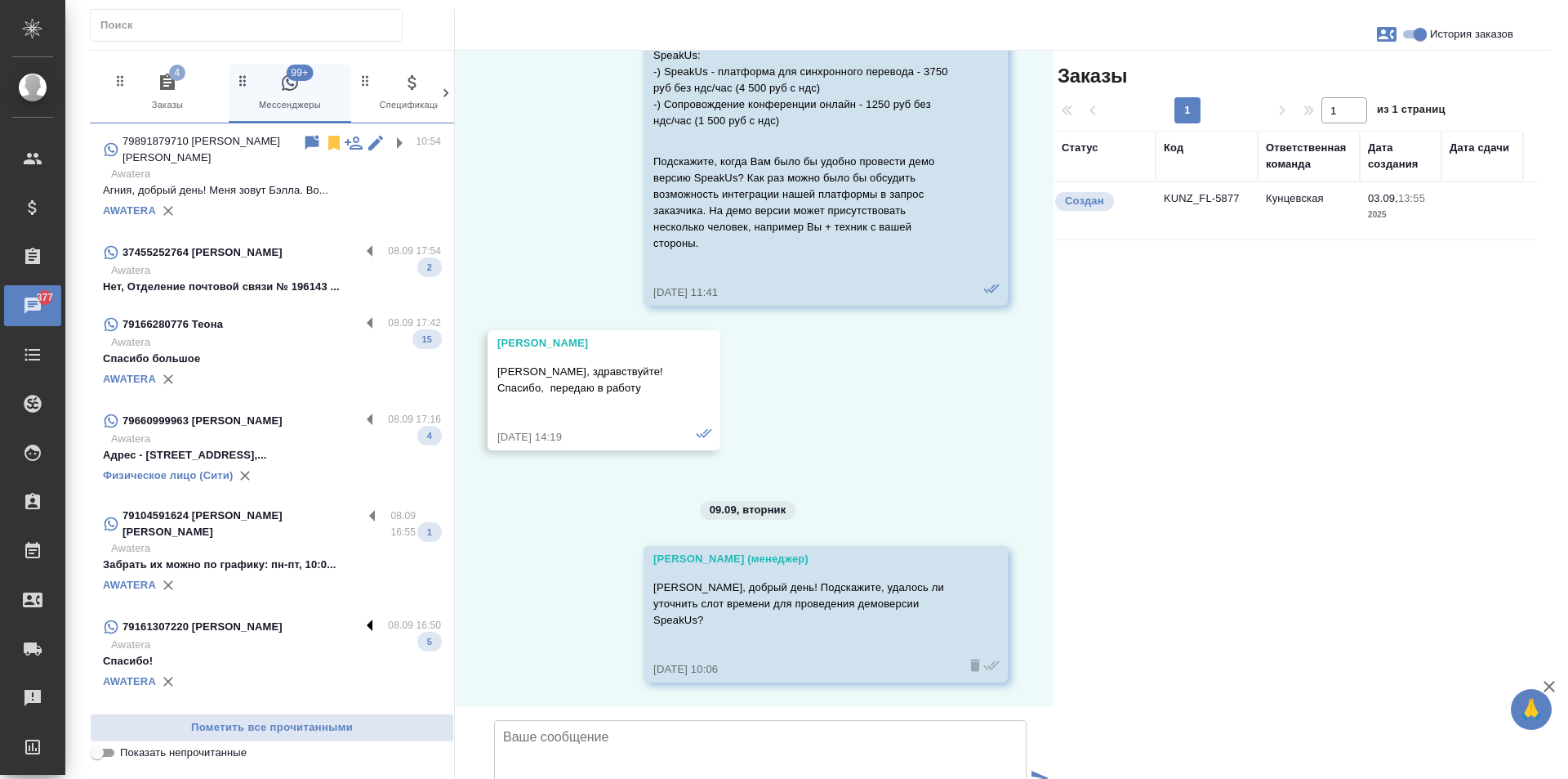
click at [361, 617] on label at bounding box center [375, 626] width 28 height 19
click at [0, 0] on input "checkbox" at bounding box center [0, 0] width 0 height 0
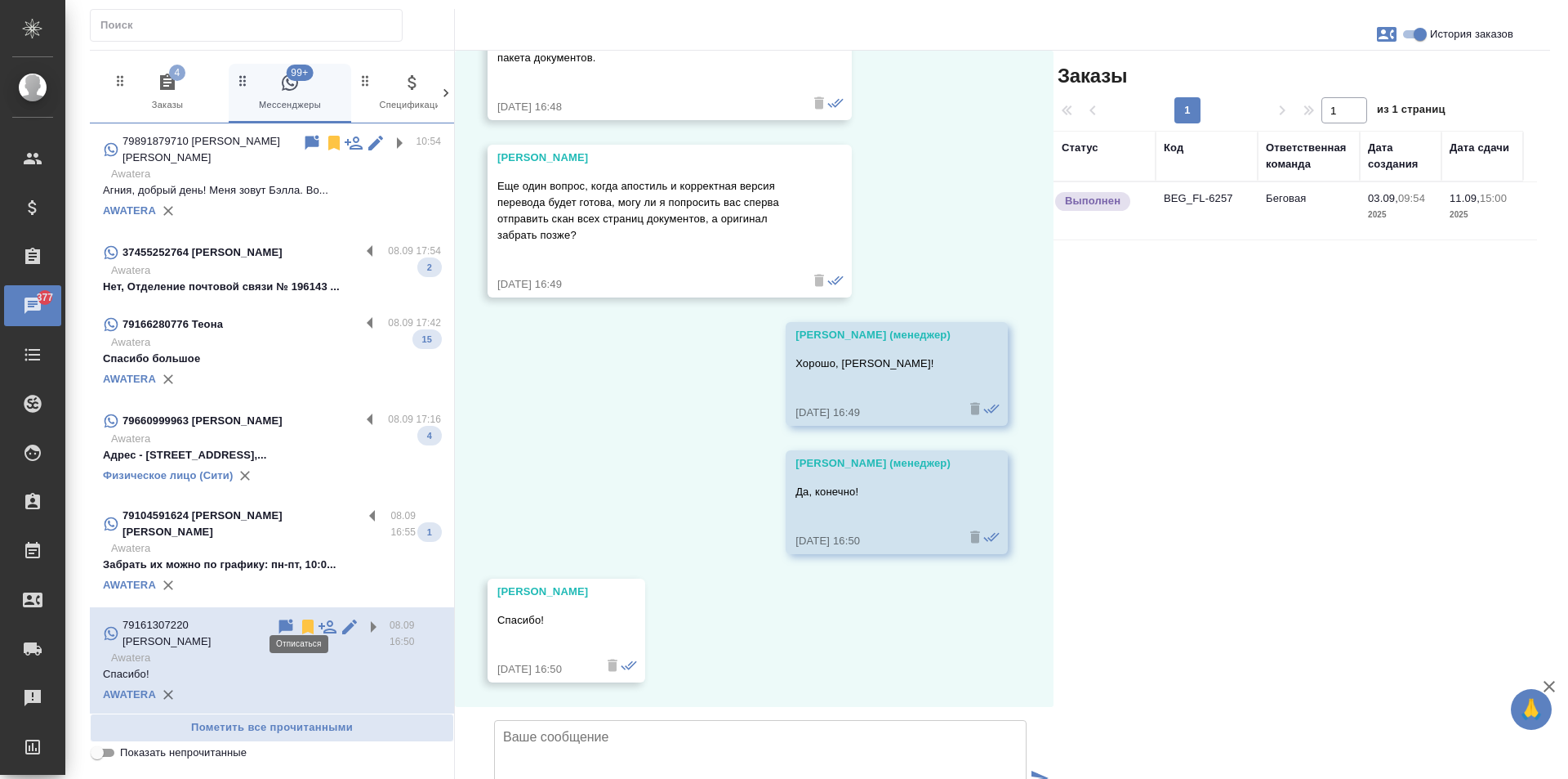
scroll to position [2811, 0]
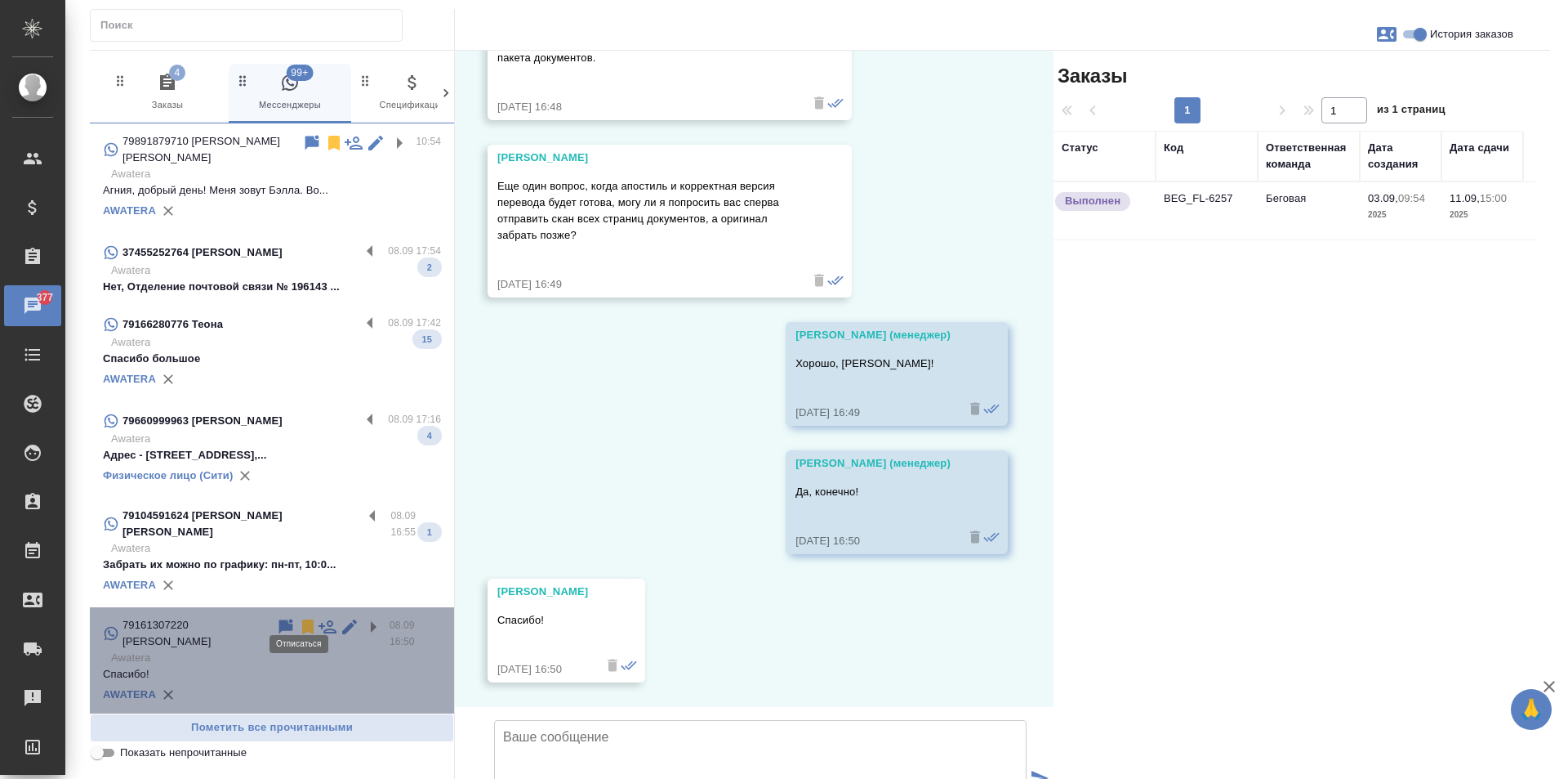
click at [302, 619] on icon at bounding box center [307, 626] width 11 height 15
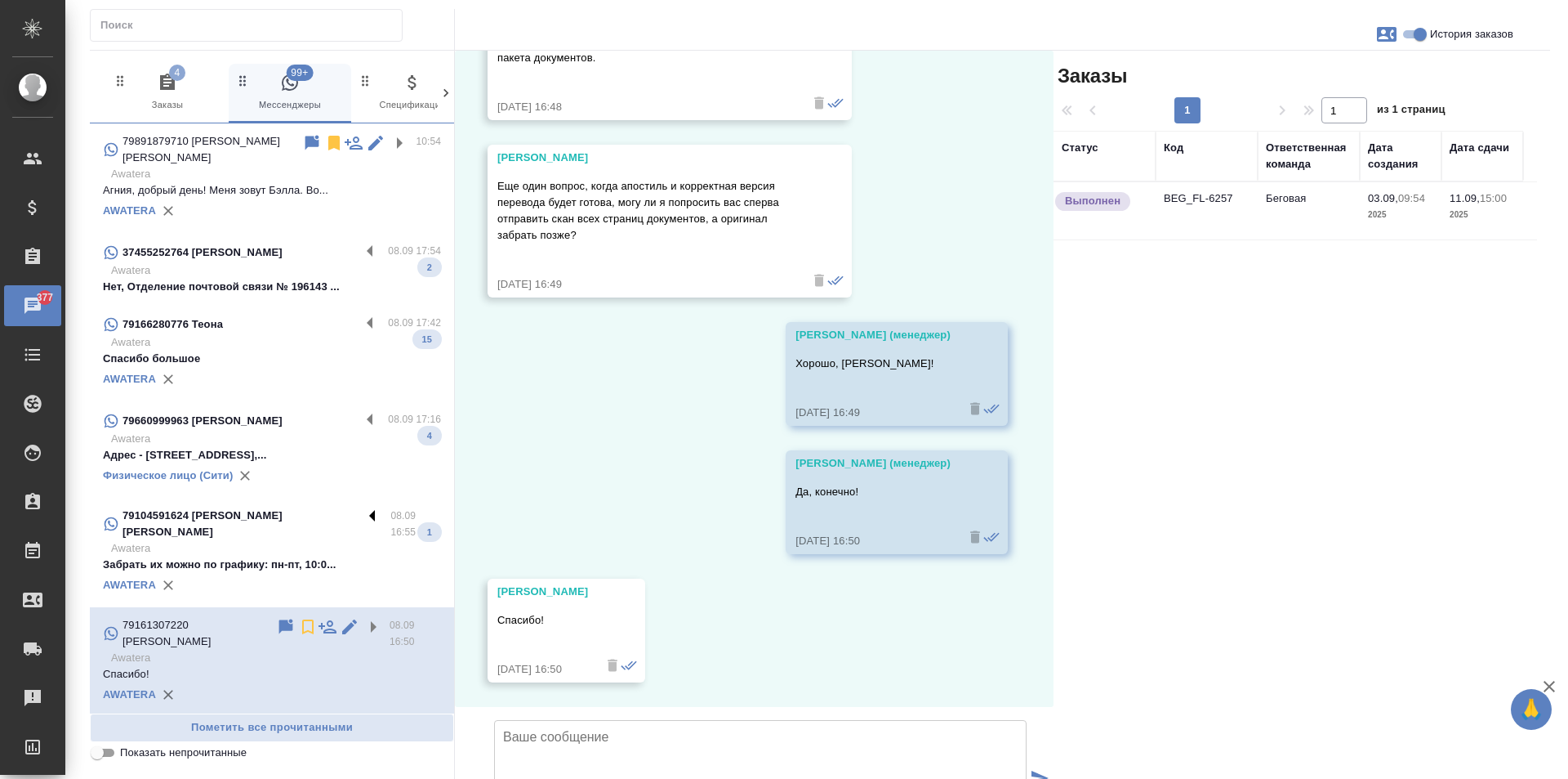
click at [364, 507] on label at bounding box center [376, 517] width 28 height 19
click at [0, 0] on input "checkbox" at bounding box center [0, 0] width 0 height 0
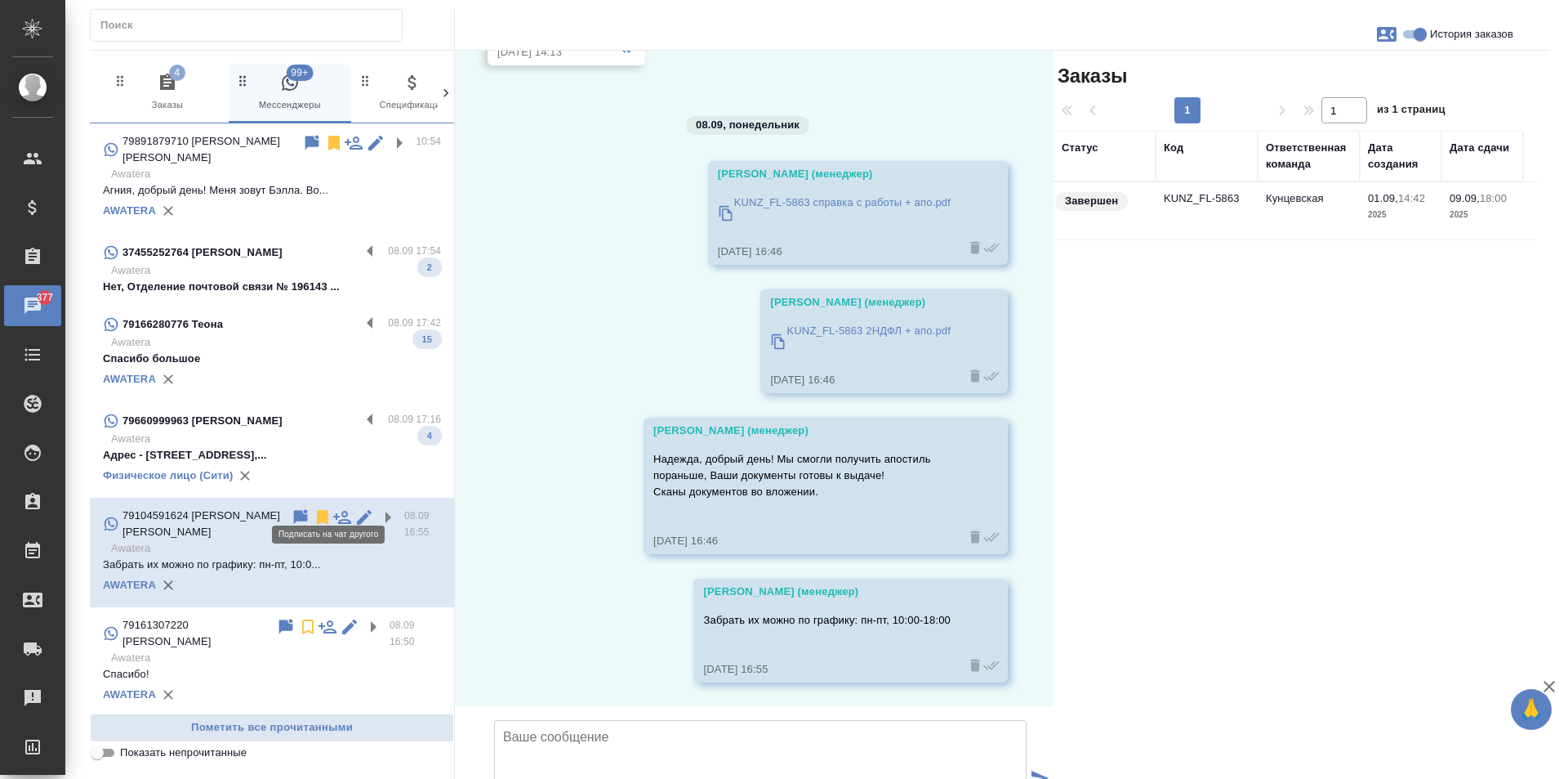
scroll to position [476, 0]
click at [313, 507] on icon at bounding box center [322, 517] width 19 height 19
click at [361, 411] on label at bounding box center [375, 421] width 28 height 19
click at [0, 0] on input "checkbox" at bounding box center [0, 0] width 0 height 0
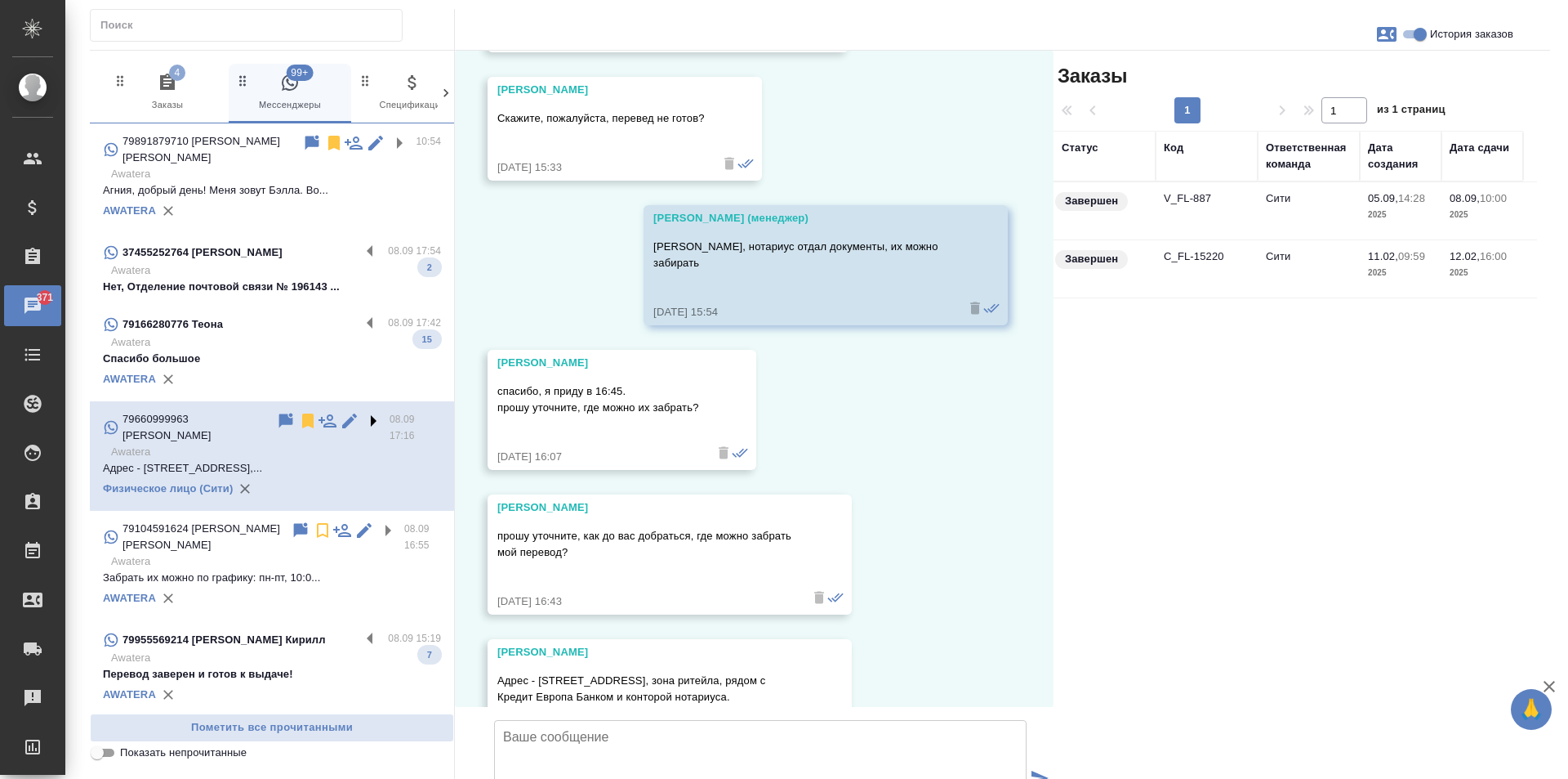
scroll to position [7113, 0]
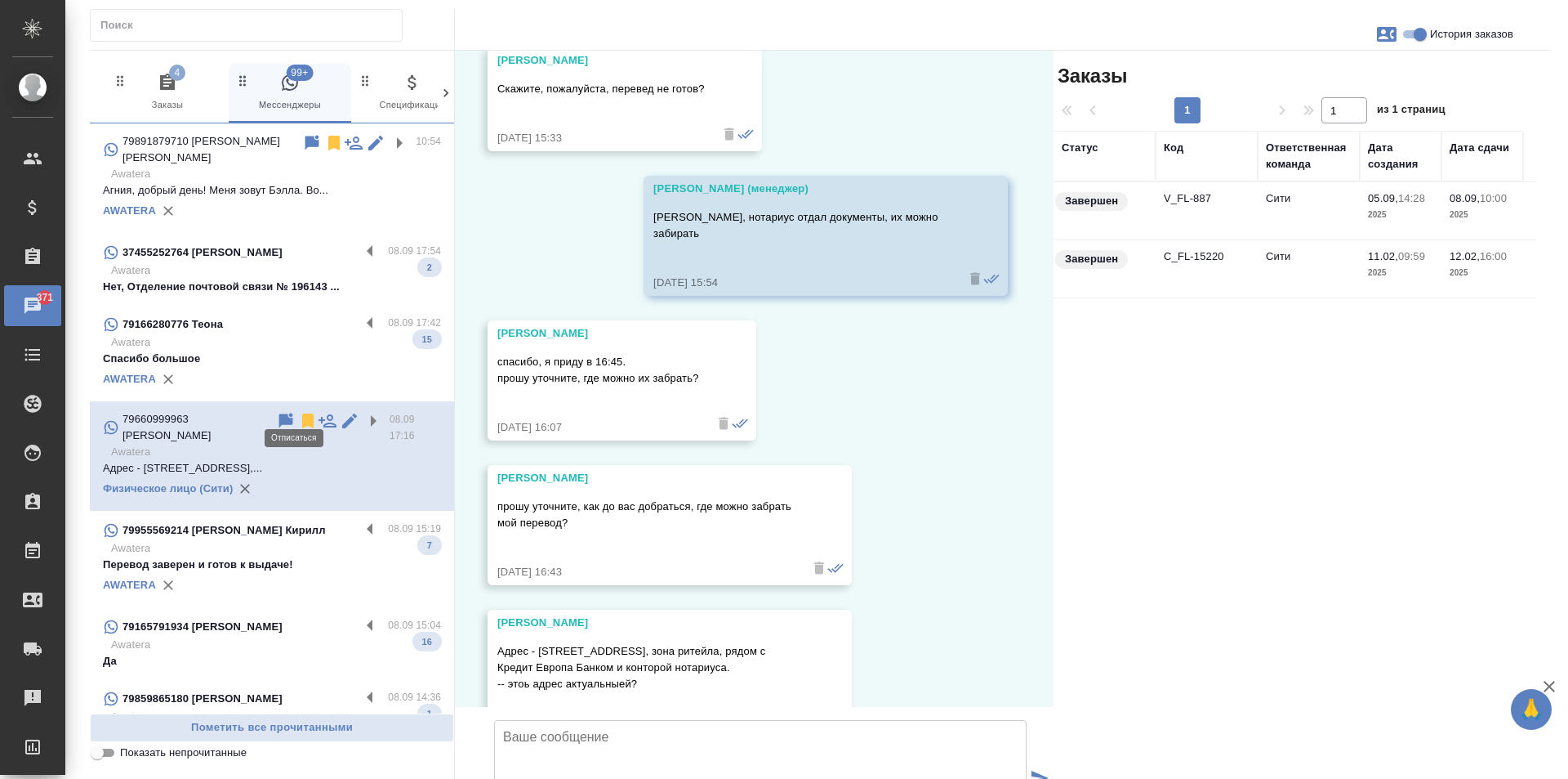
click at [302, 413] on icon at bounding box center [307, 420] width 11 height 15
click at [361, 314] on label at bounding box center [375, 324] width 28 height 19
click at [0, 0] on input "checkbox" at bounding box center [0, 0] width 0 height 0
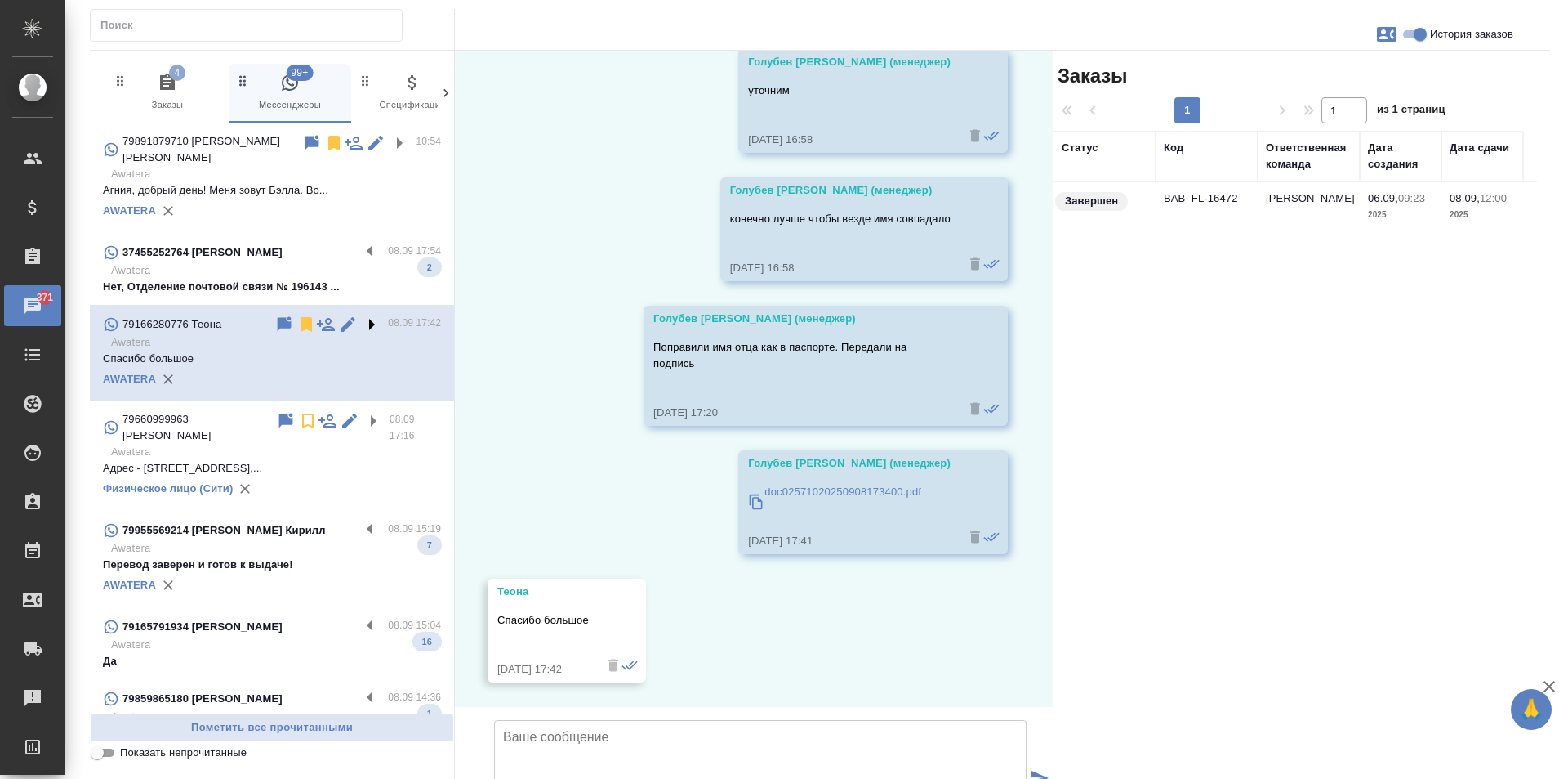
scroll to position [6357, 0]
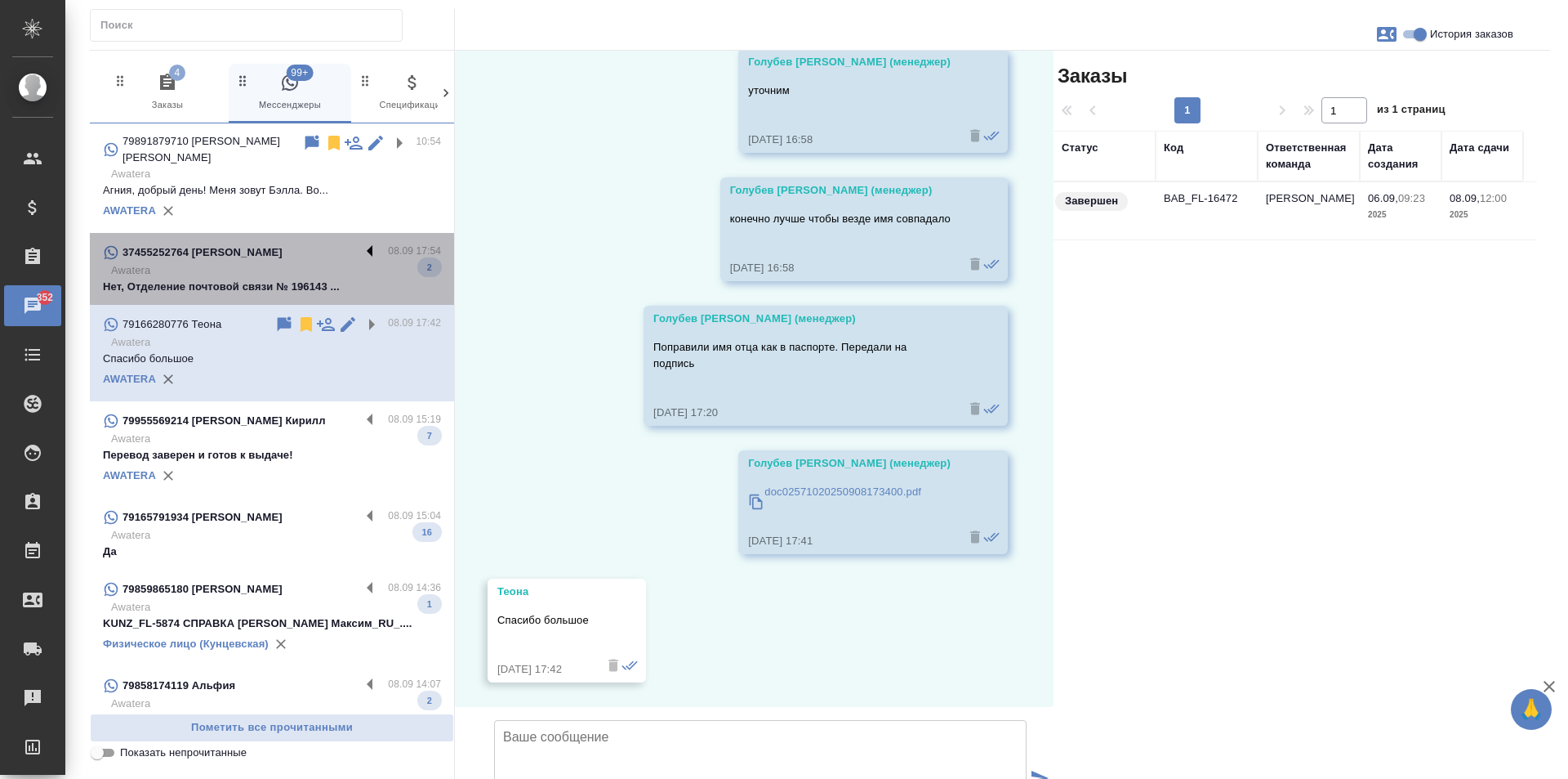
click at [361, 243] on label at bounding box center [375, 252] width 28 height 19
click at [0, 0] on input "checkbox" at bounding box center [0, 0] width 0 height 0
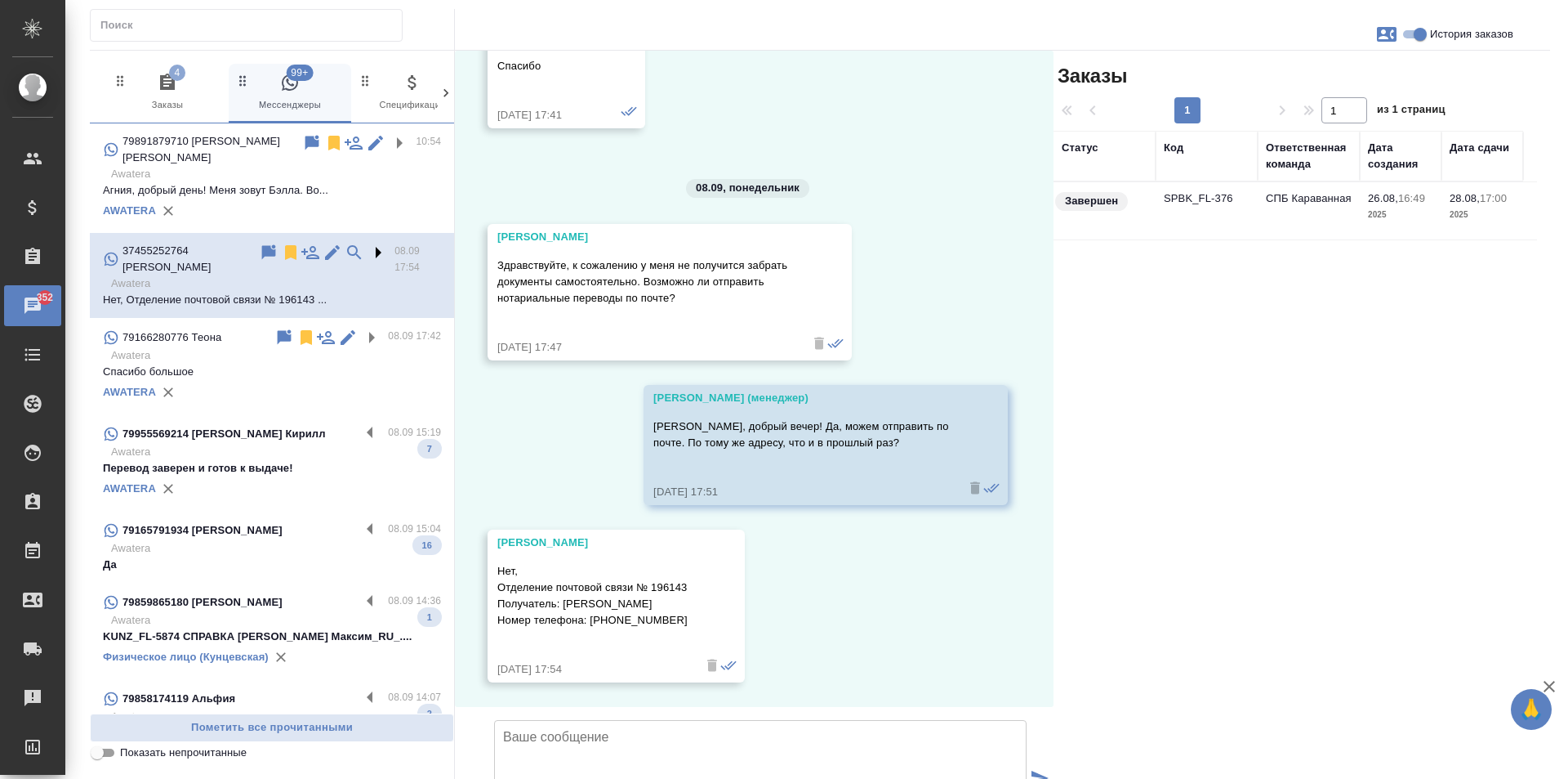
scroll to position [3874, 0]
click at [285, 245] on icon at bounding box center [291, 252] width 11 height 15
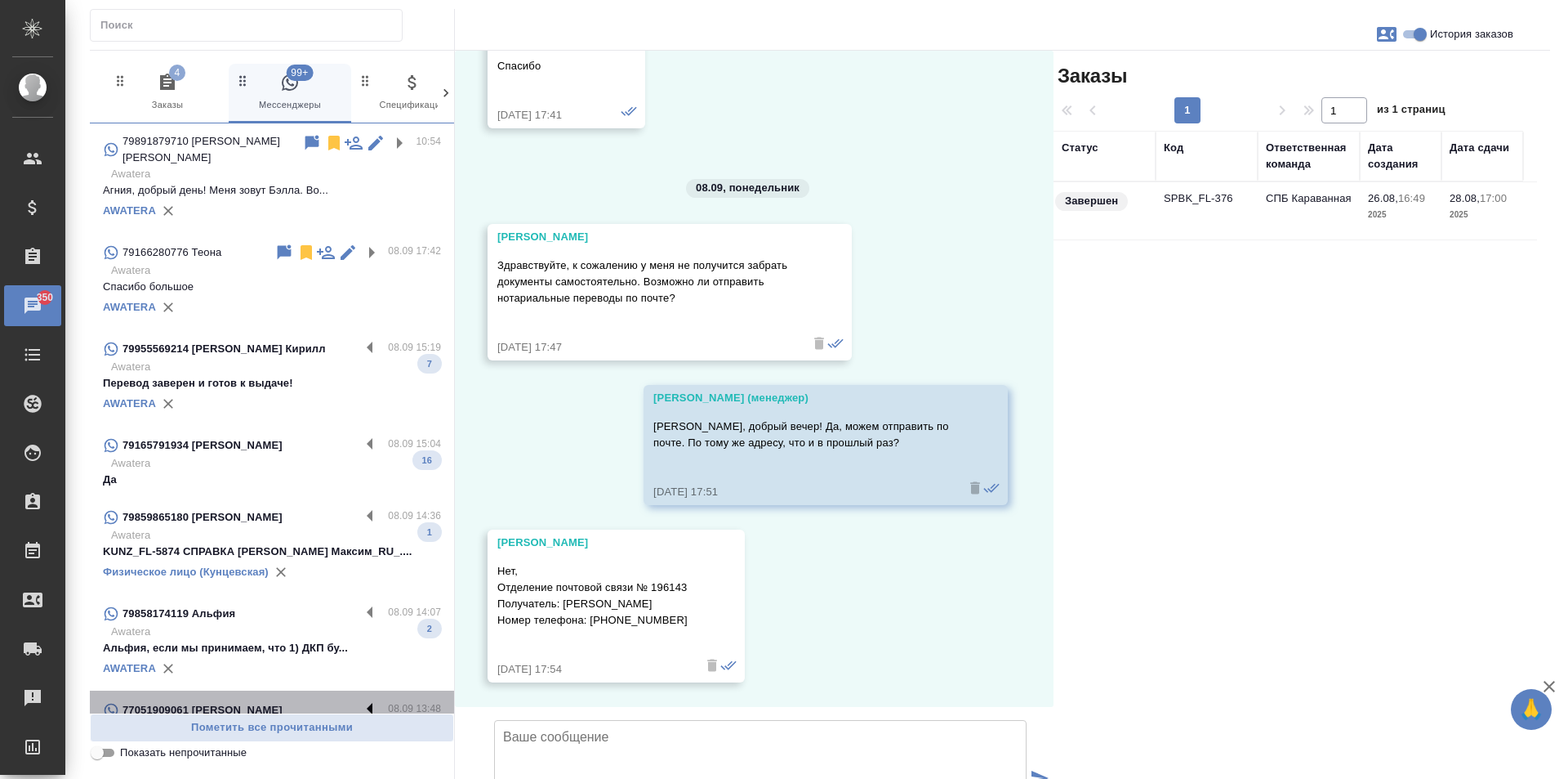
click at [361, 700] on label at bounding box center [375, 710] width 28 height 19
click at [0, 0] on input "checkbox" at bounding box center [0, 0] width 0 height 0
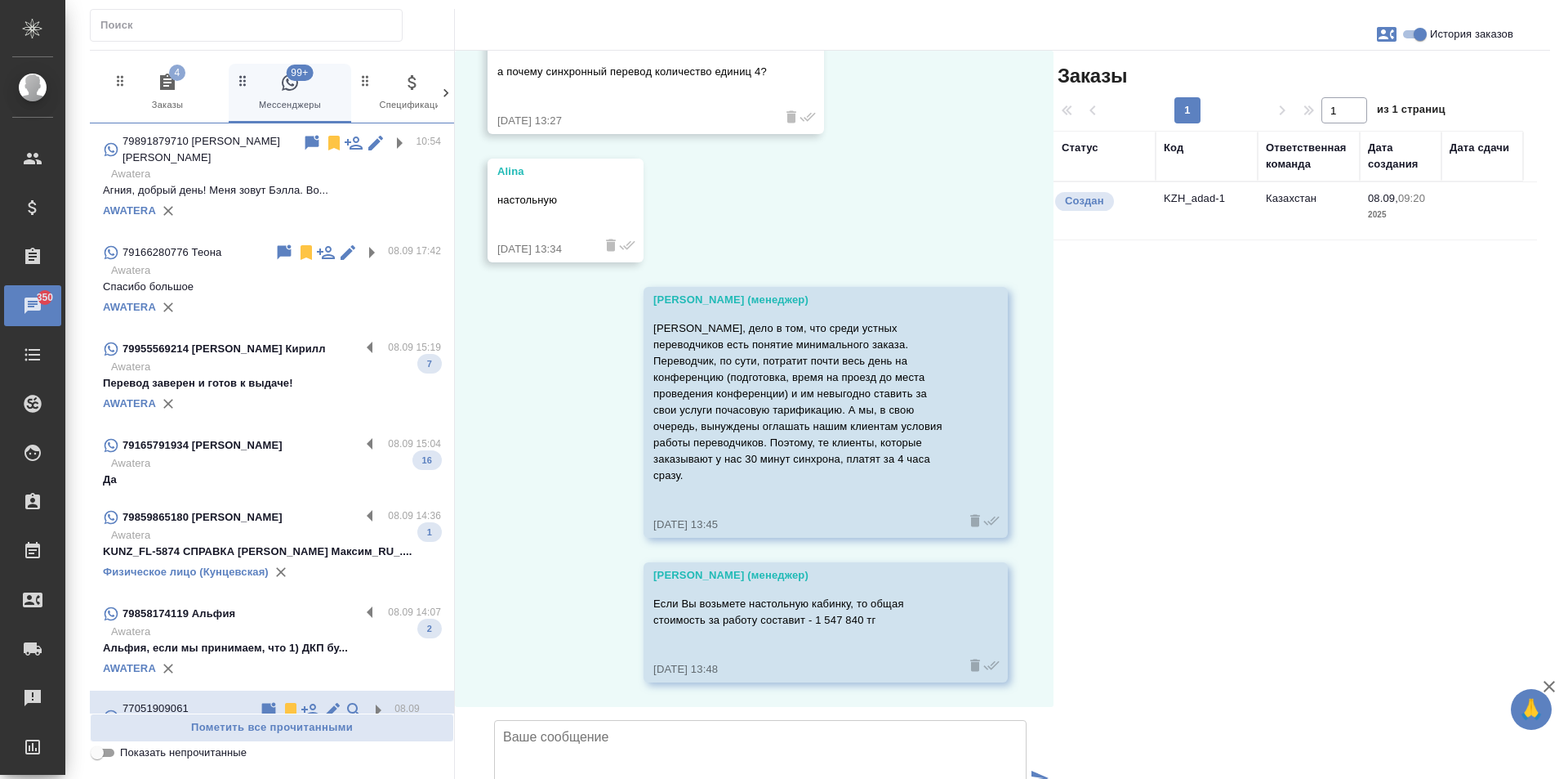
scroll to position [2785, 0]
click at [285, 703] on icon at bounding box center [291, 710] width 11 height 15
click at [361, 603] on label at bounding box center [375, 613] width 28 height 19
click at [0, 0] on input "checkbox" at bounding box center [0, 0] width 0 height 0
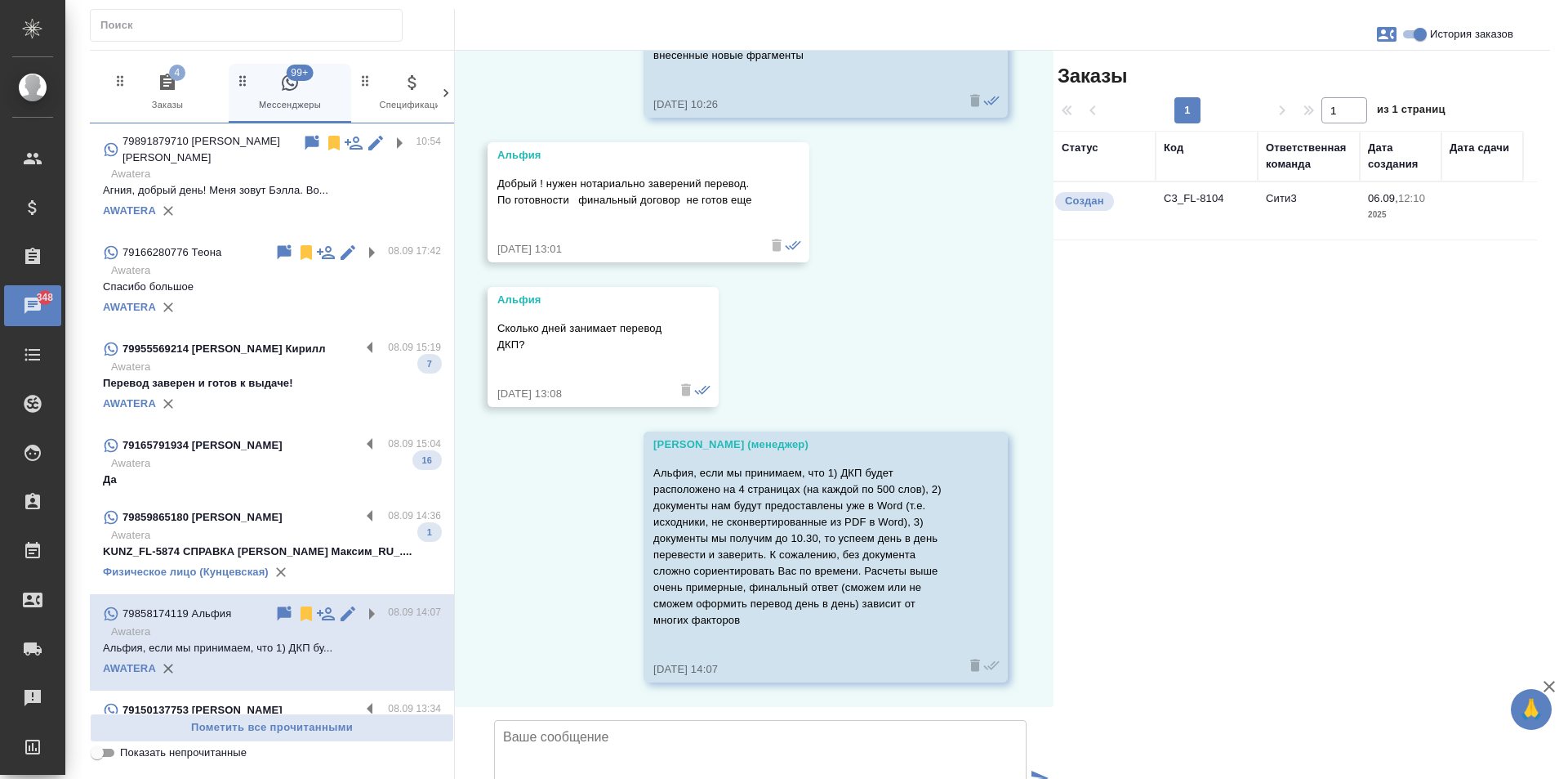
scroll to position [0, 0]
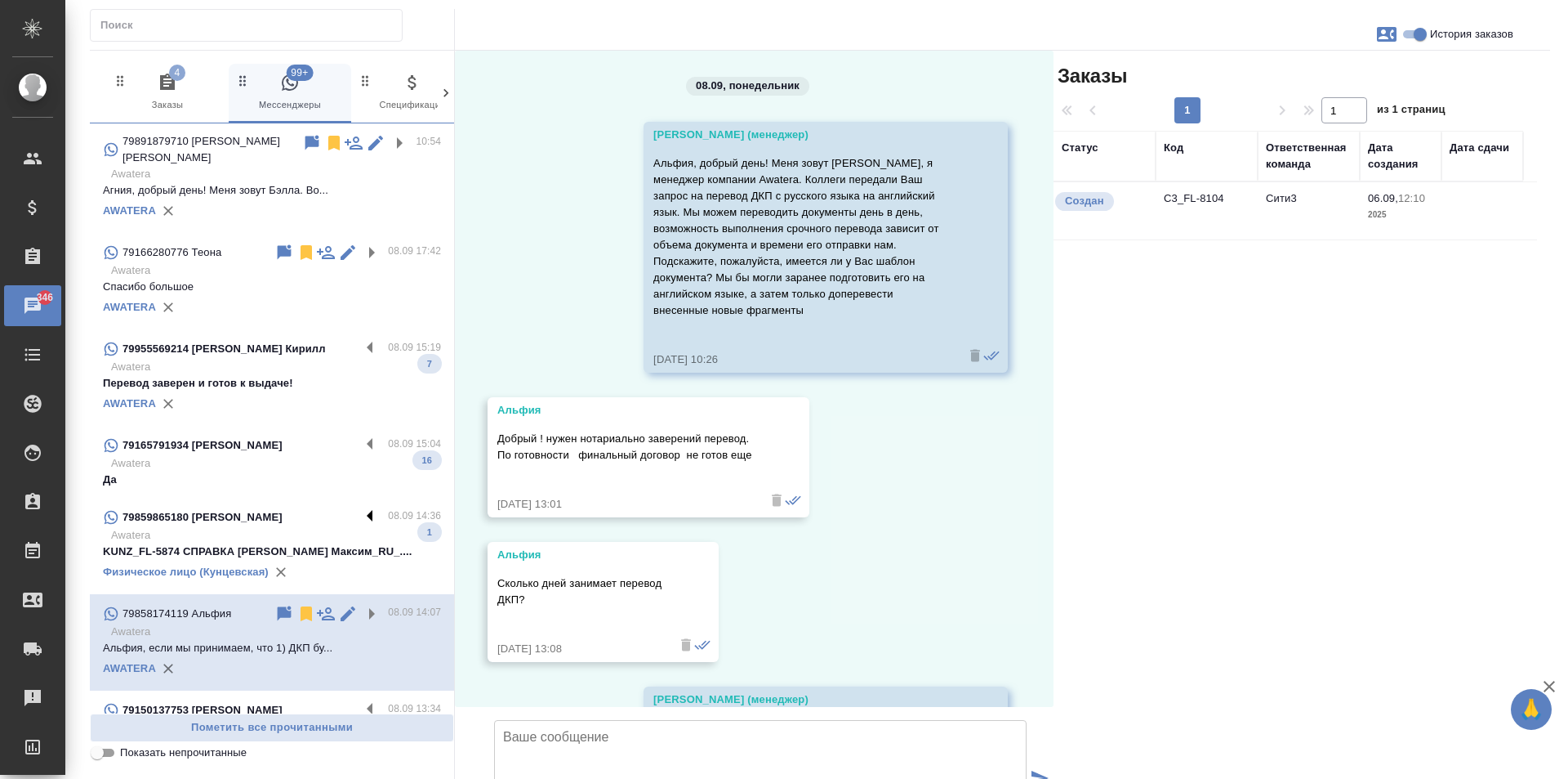
click at [361, 507] on label at bounding box center [375, 517] width 28 height 19
click at [0, 0] on input "checkbox" at bounding box center [0, 0] width 0 height 0
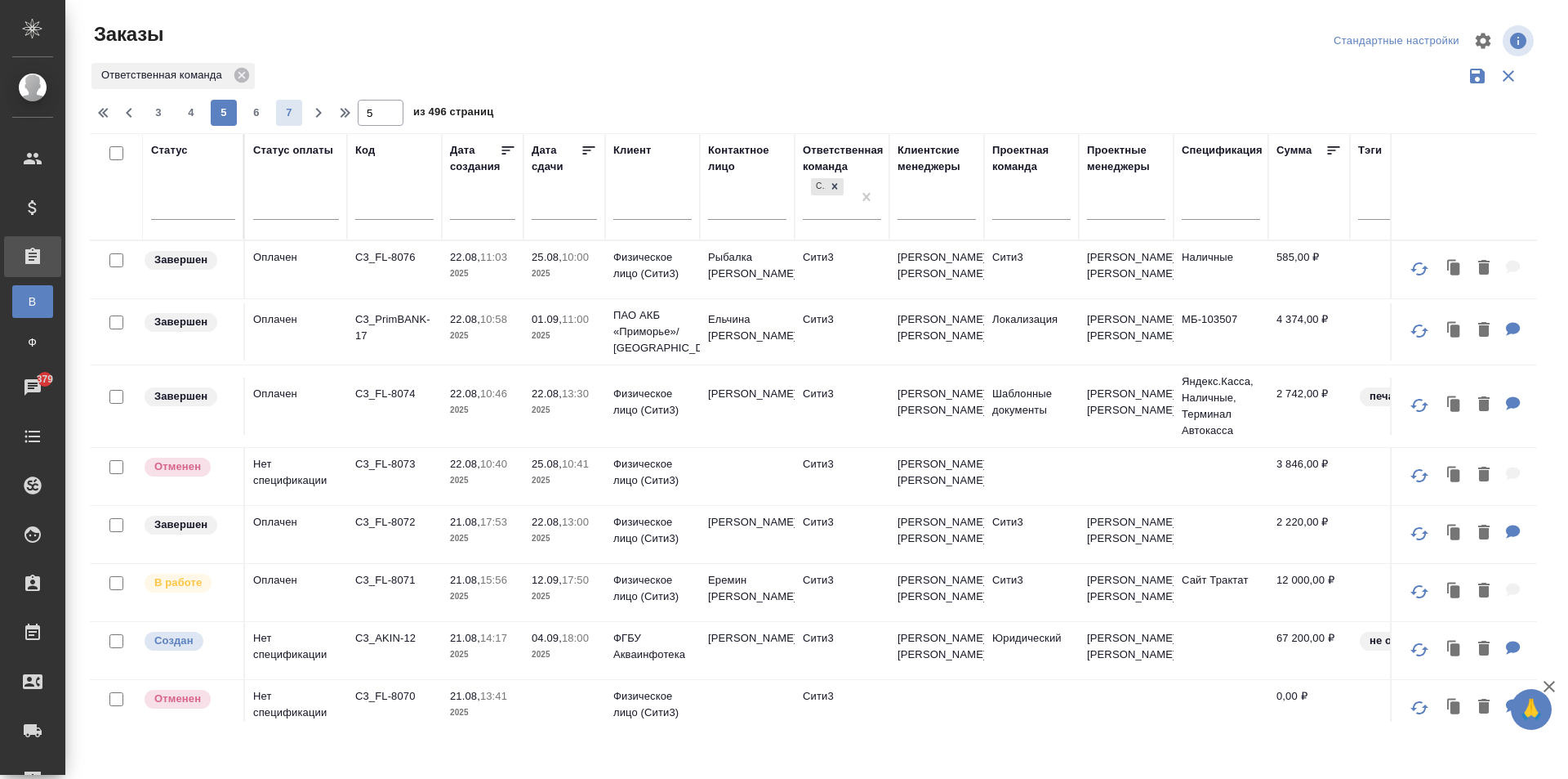
click at [246, 104] on button "6" at bounding box center [257, 113] width 26 height 26
type input "6"
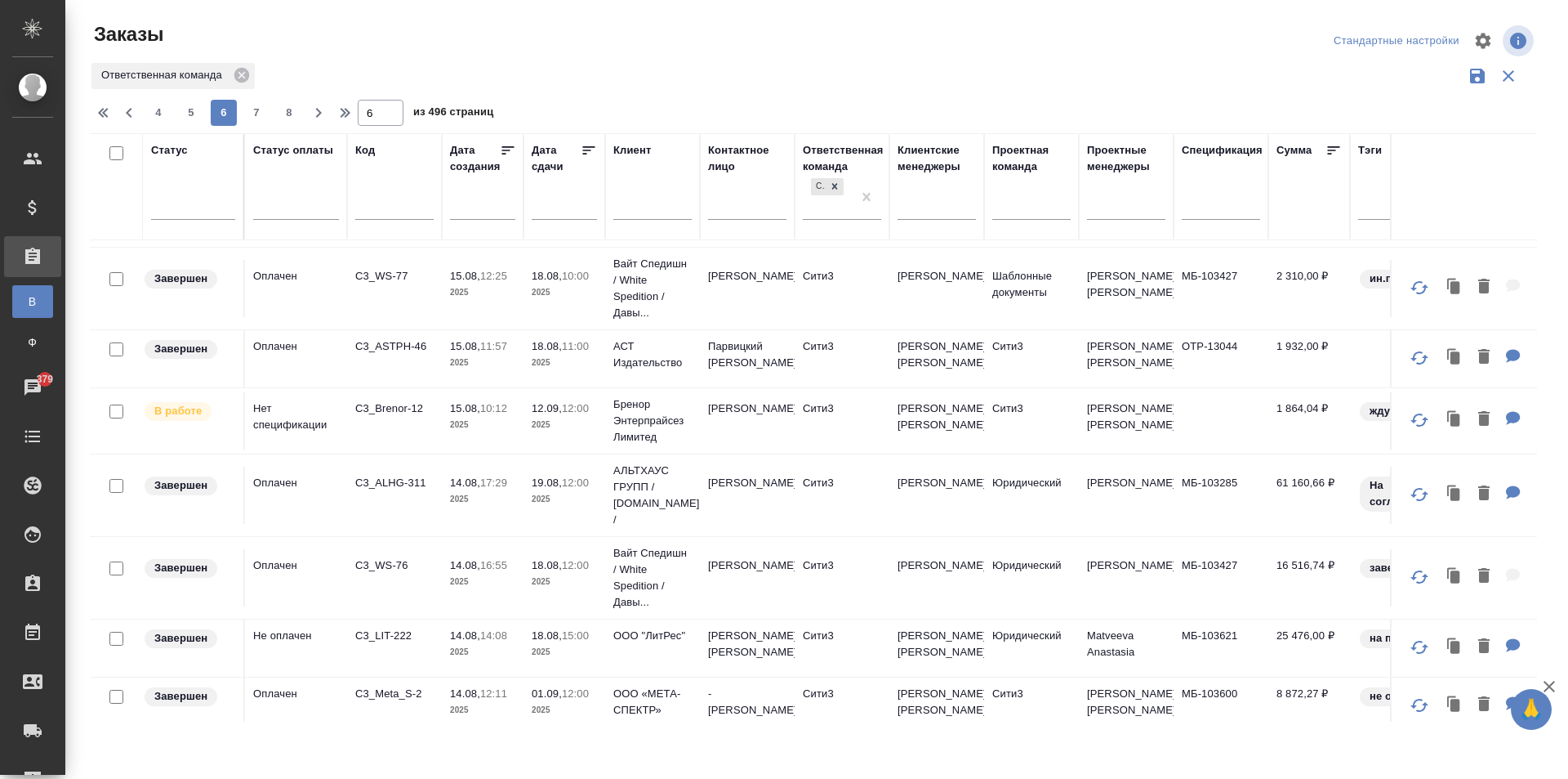
scroll to position [945, 0]
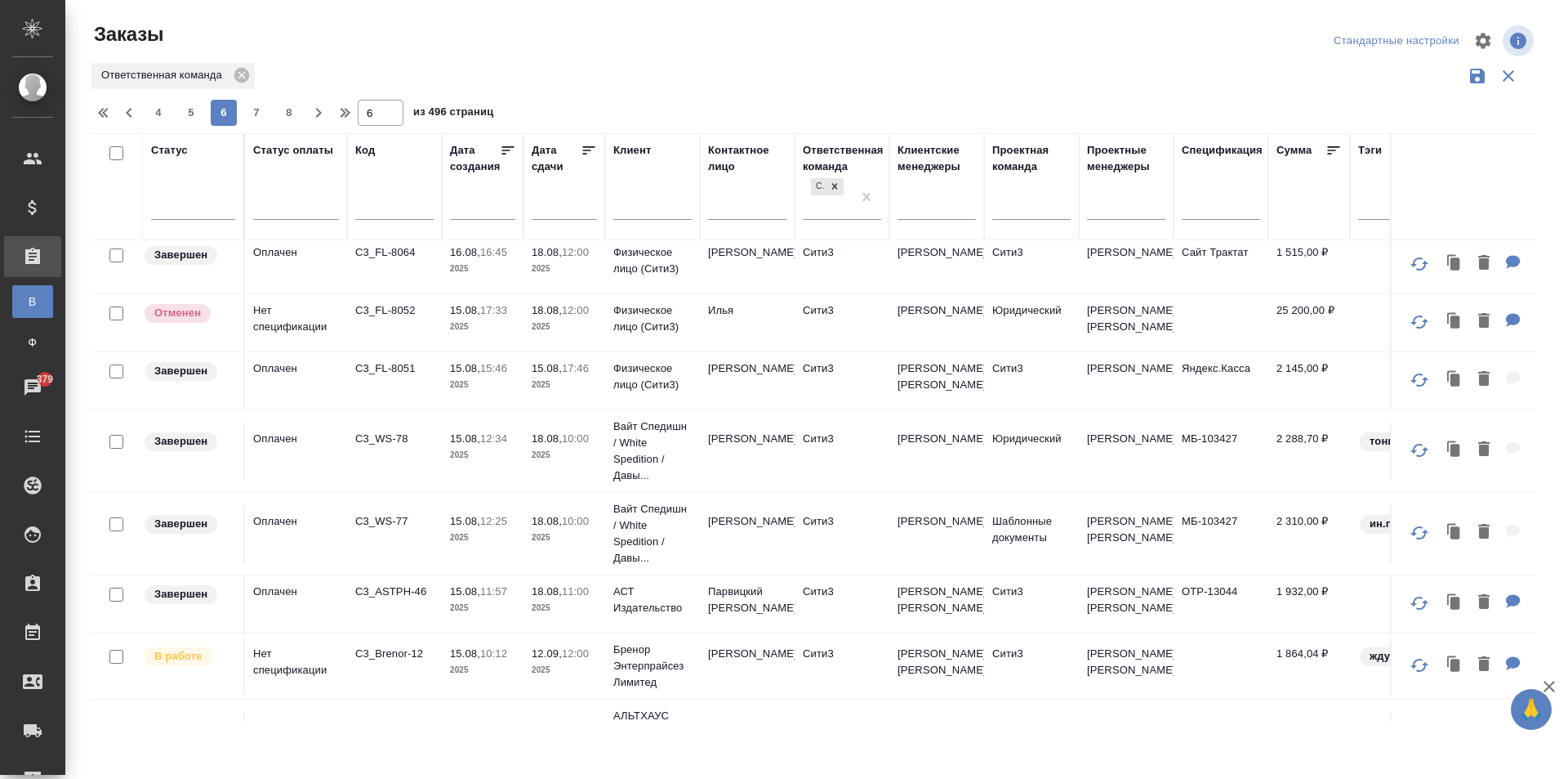
click at [418, 210] on input "text" at bounding box center [395, 208] width 79 height 20
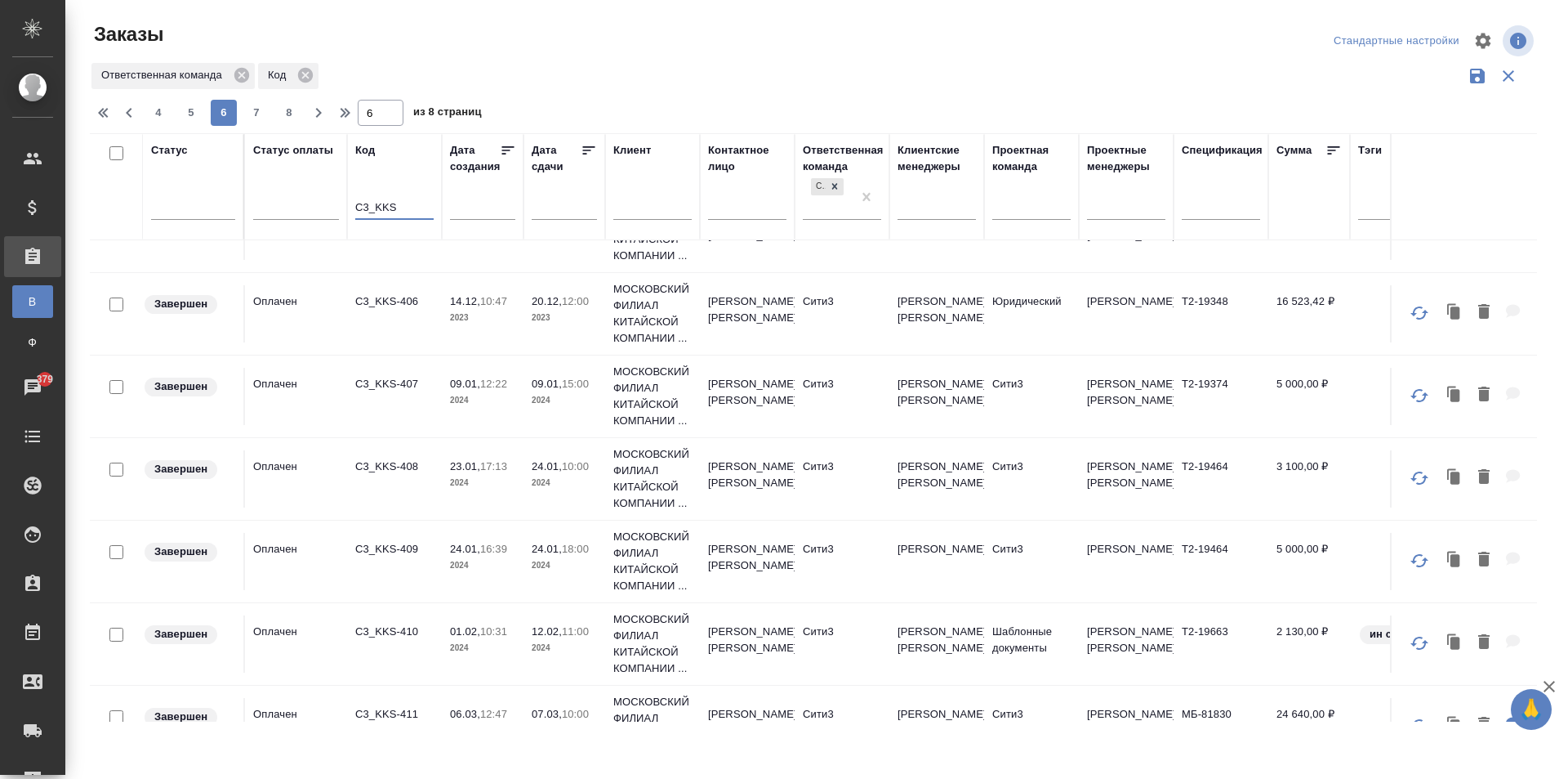
scroll to position [1629, 0]
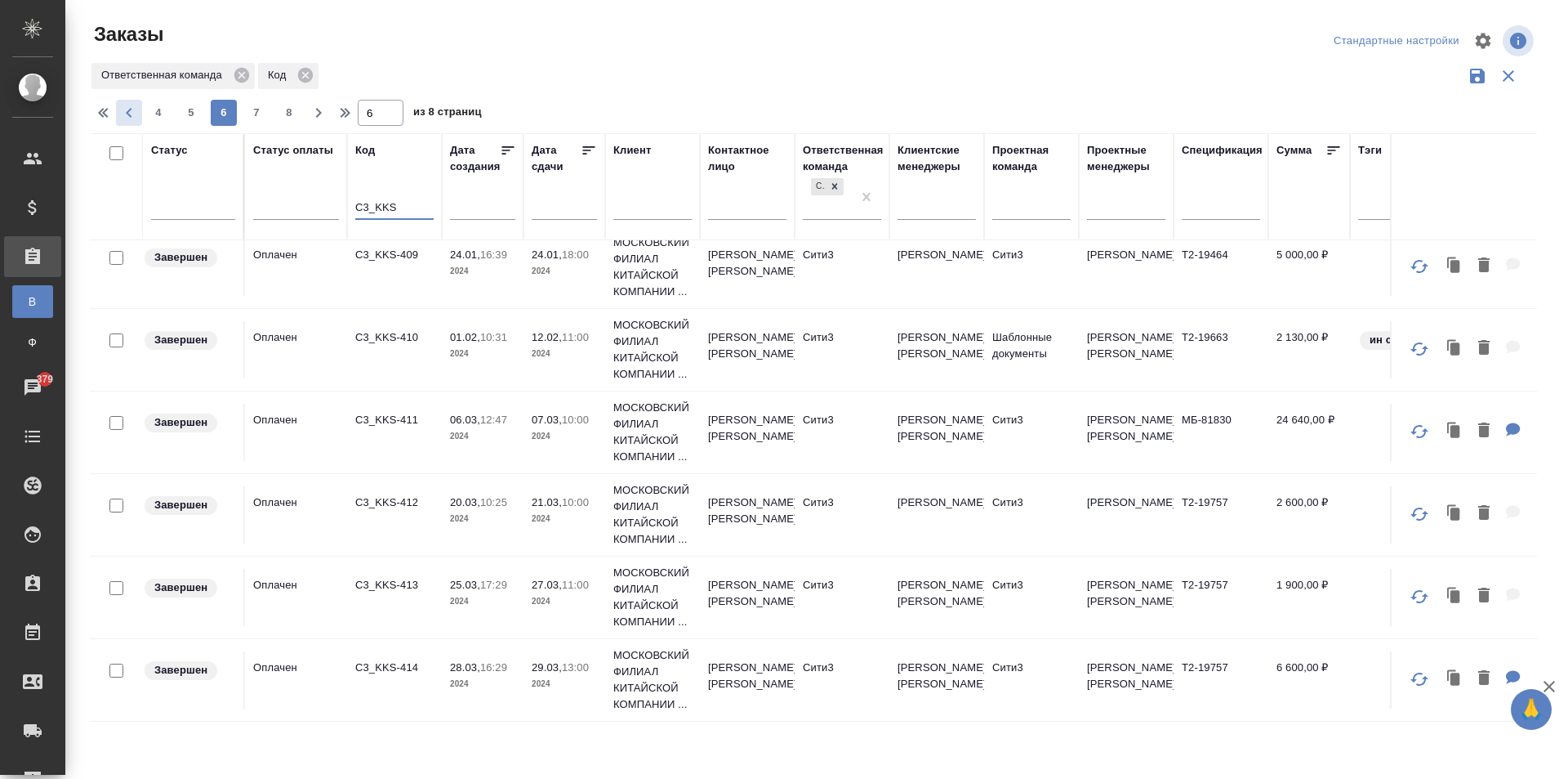
type input "C3_KKS"
click at [132, 117] on icon "button" at bounding box center [128, 113] width 6 height 10
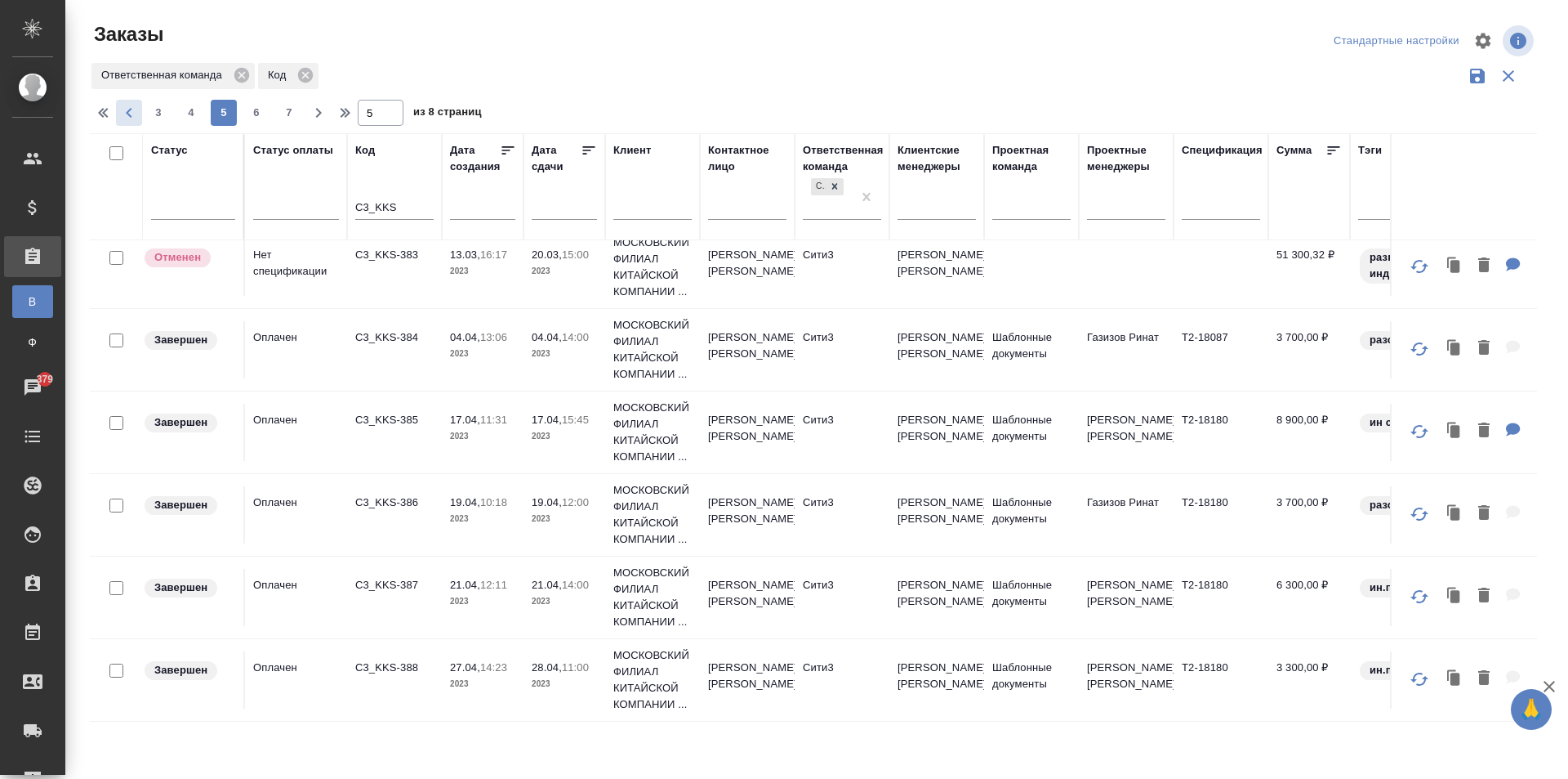
scroll to position [1595, 0]
click at [132, 117] on icon "button" at bounding box center [128, 113] width 6 height 10
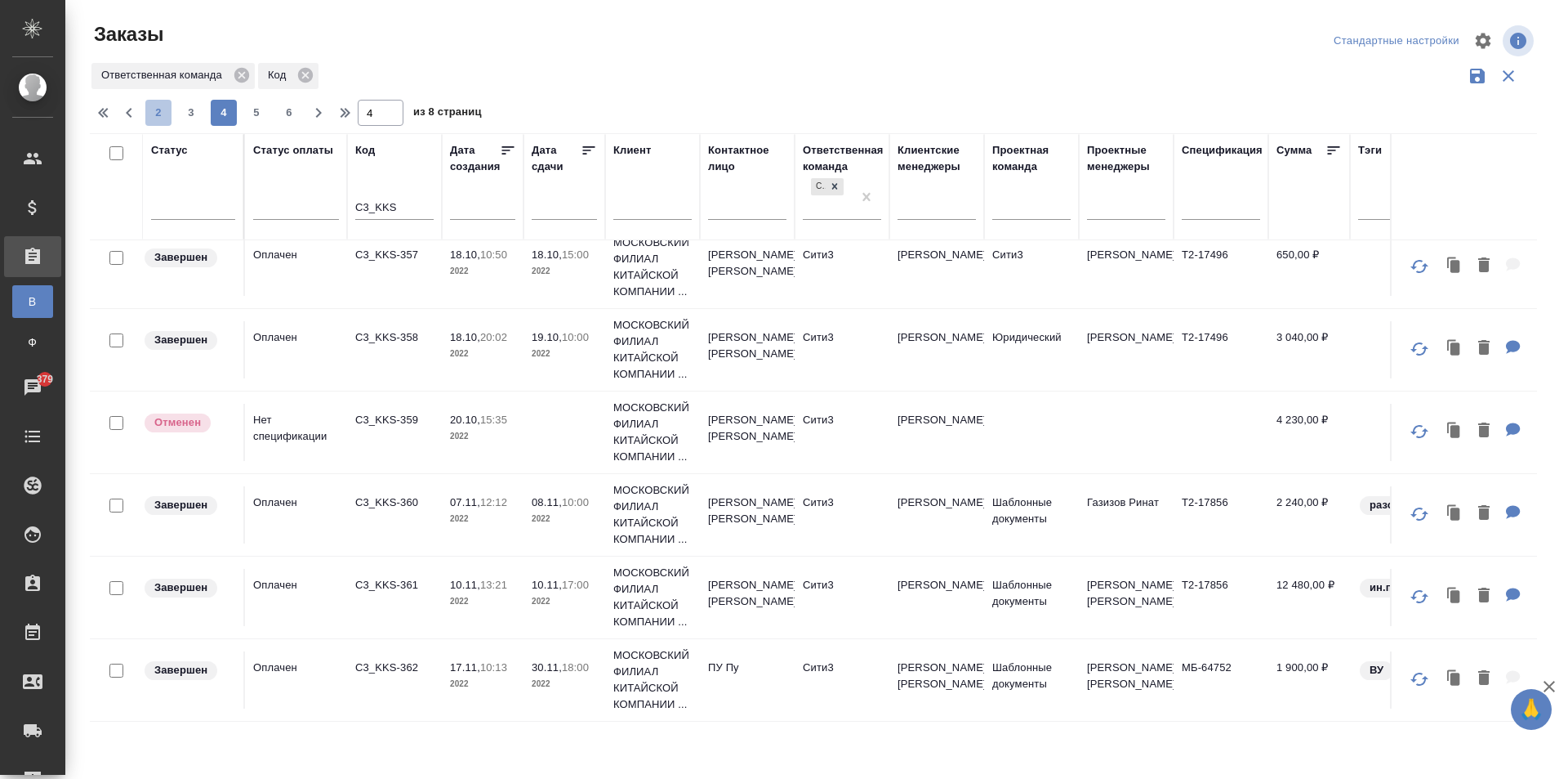
click at [152, 112] on span "2" at bounding box center [159, 113] width 26 height 17
type input "2"
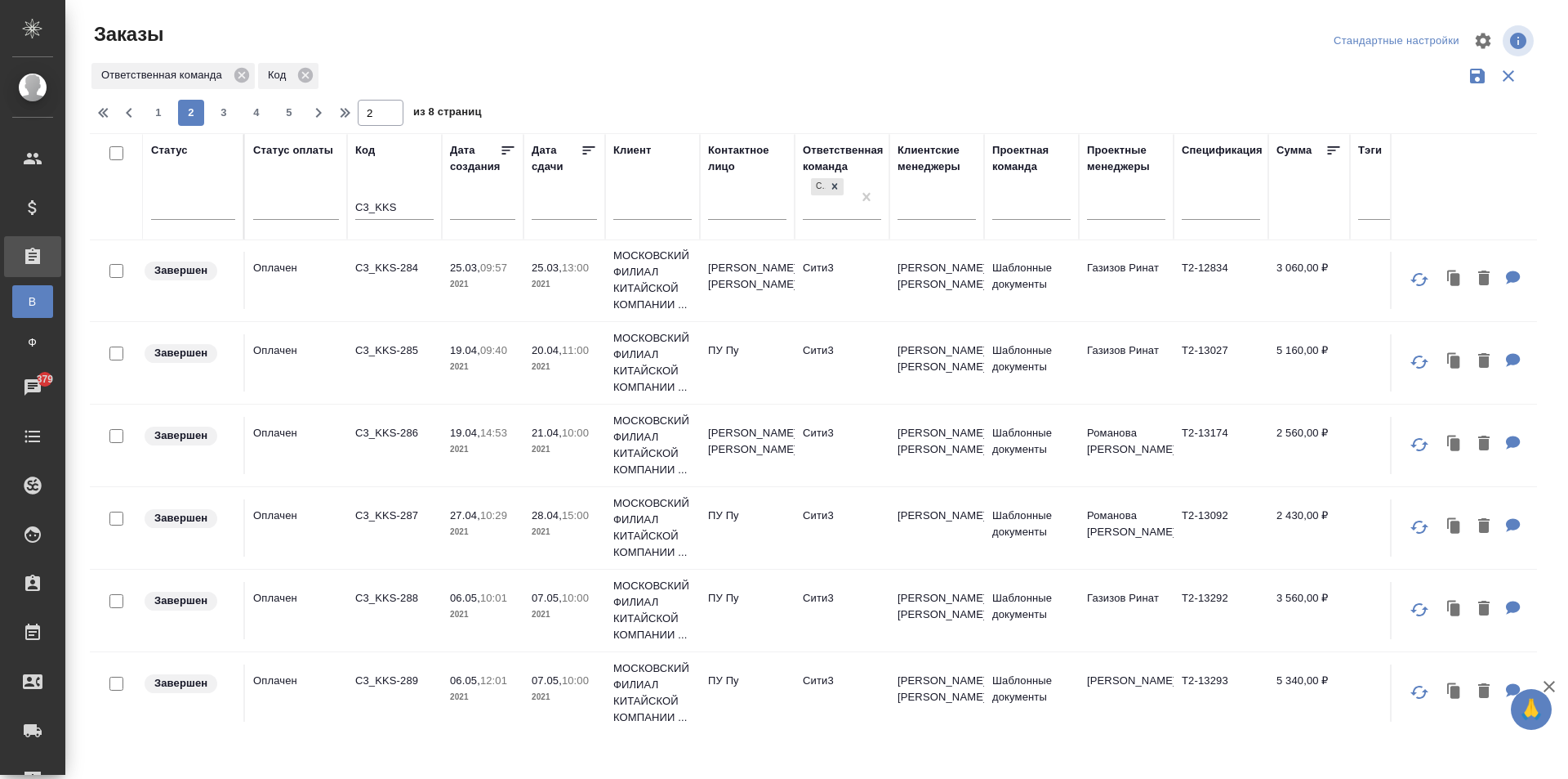
scroll to position [0, 0]
click at [410, 212] on input "C3_KKS" at bounding box center [395, 208] width 79 height 20
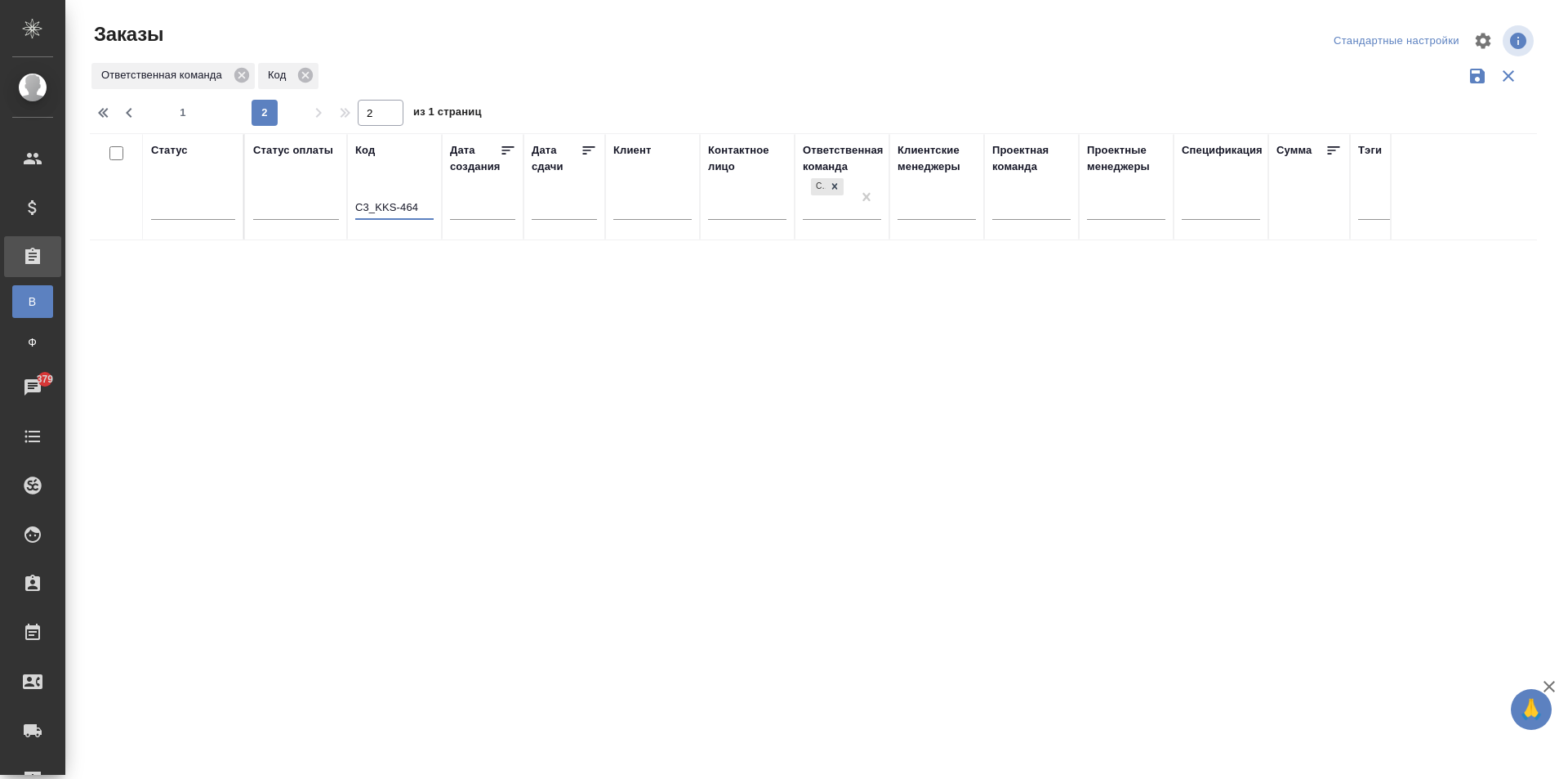
type input "C3_KKS-46"
type input "1"
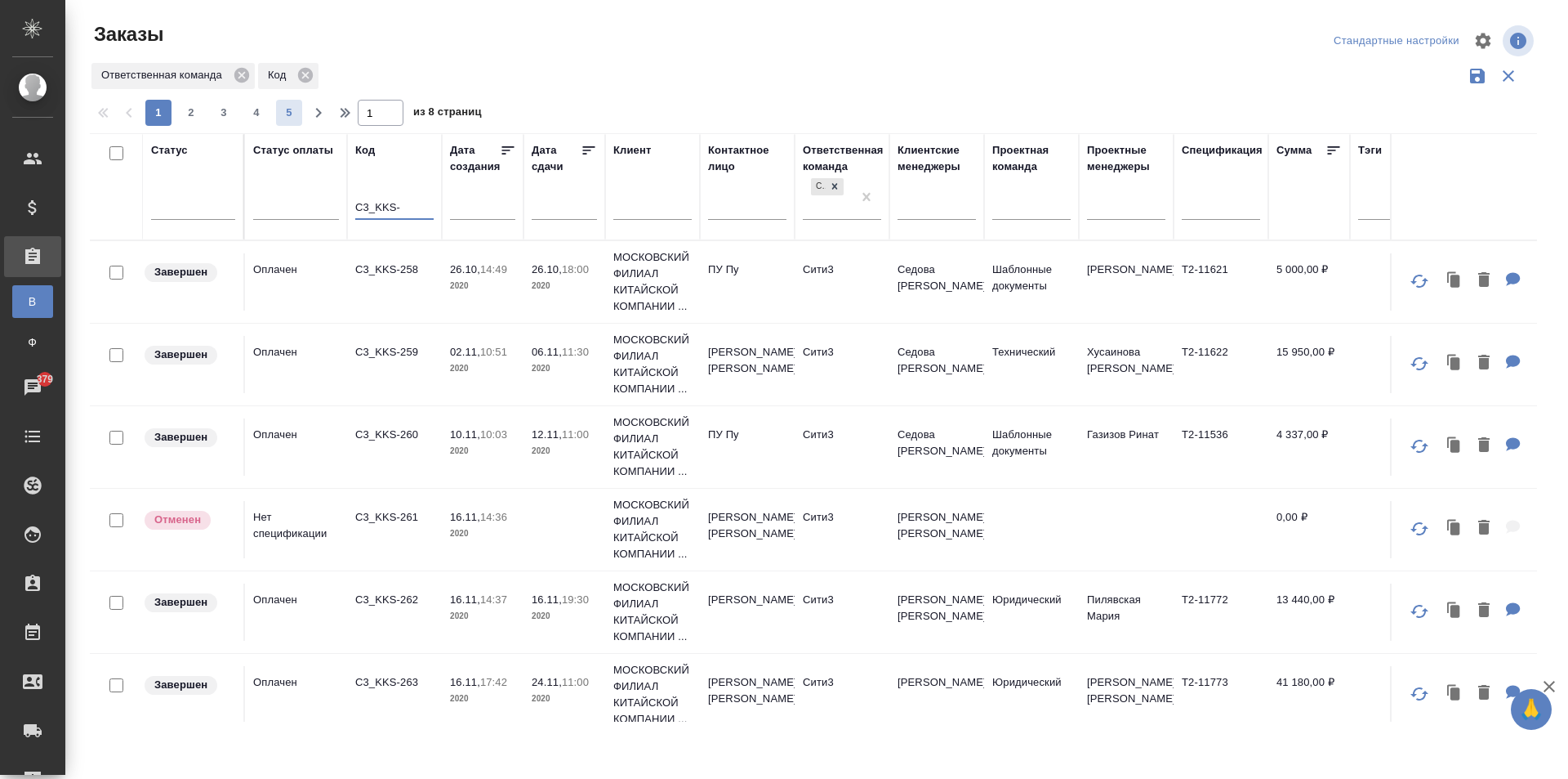
type input "C3_KKS-"
click at [301, 111] on span "5" at bounding box center [289, 113] width 26 height 17
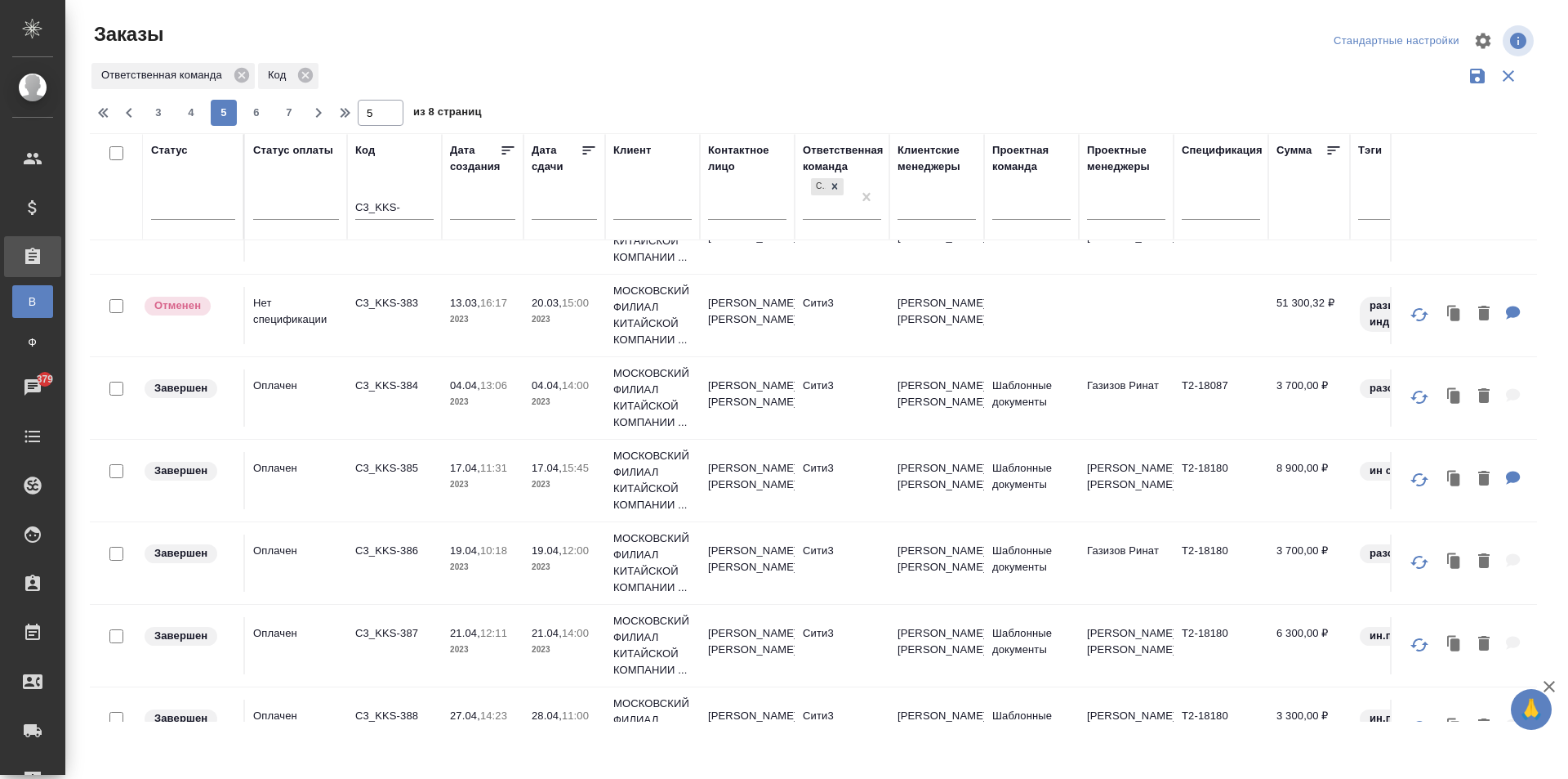
scroll to position [1595, 0]
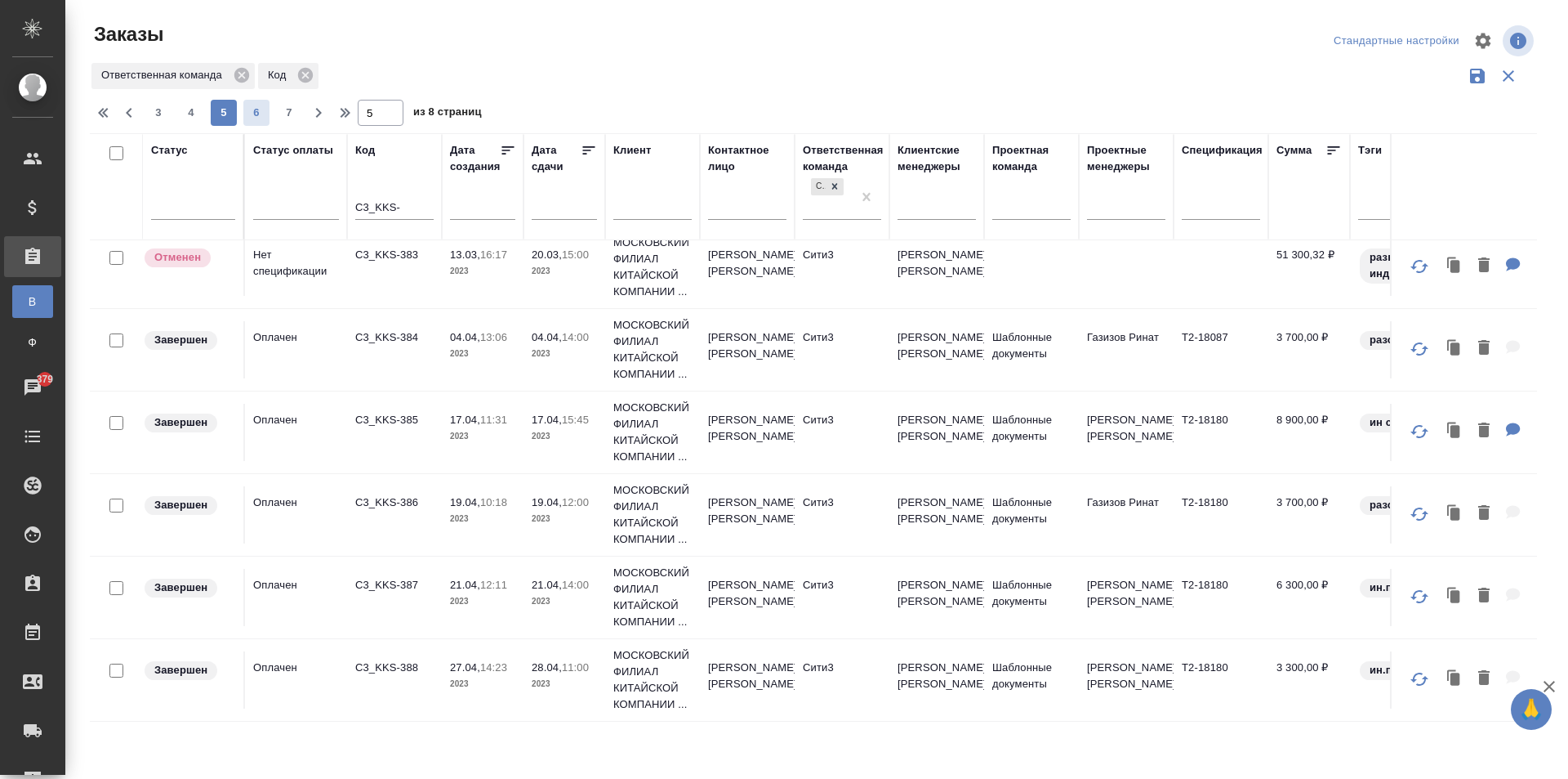
click at [260, 117] on span "6" at bounding box center [257, 113] width 26 height 17
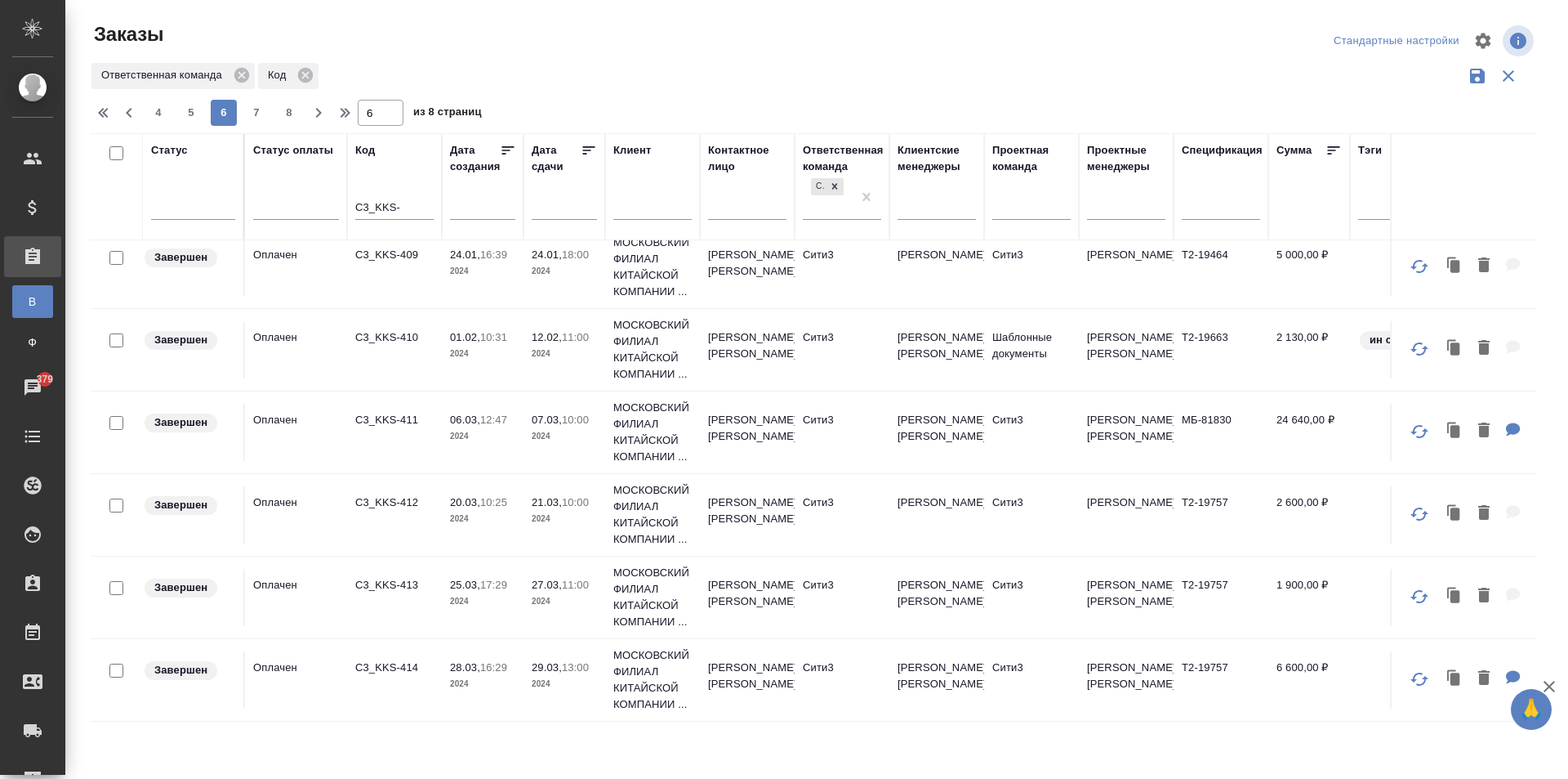
scroll to position [1629, 0]
click at [262, 109] on span "7" at bounding box center [257, 113] width 26 height 17
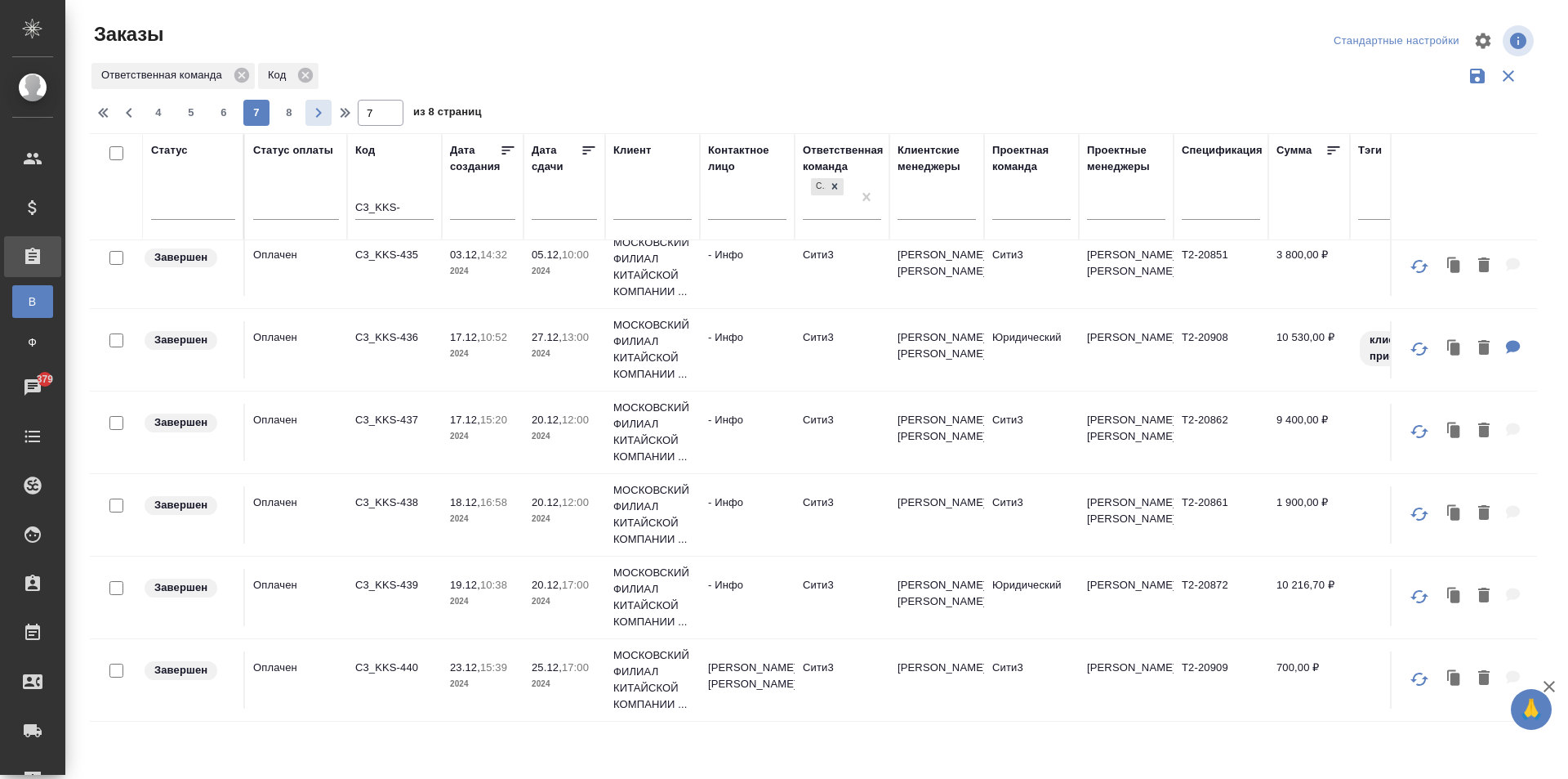
scroll to position [1595, 0]
click at [293, 110] on span "8" at bounding box center [289, 113] width 26 height 17
type input "8"
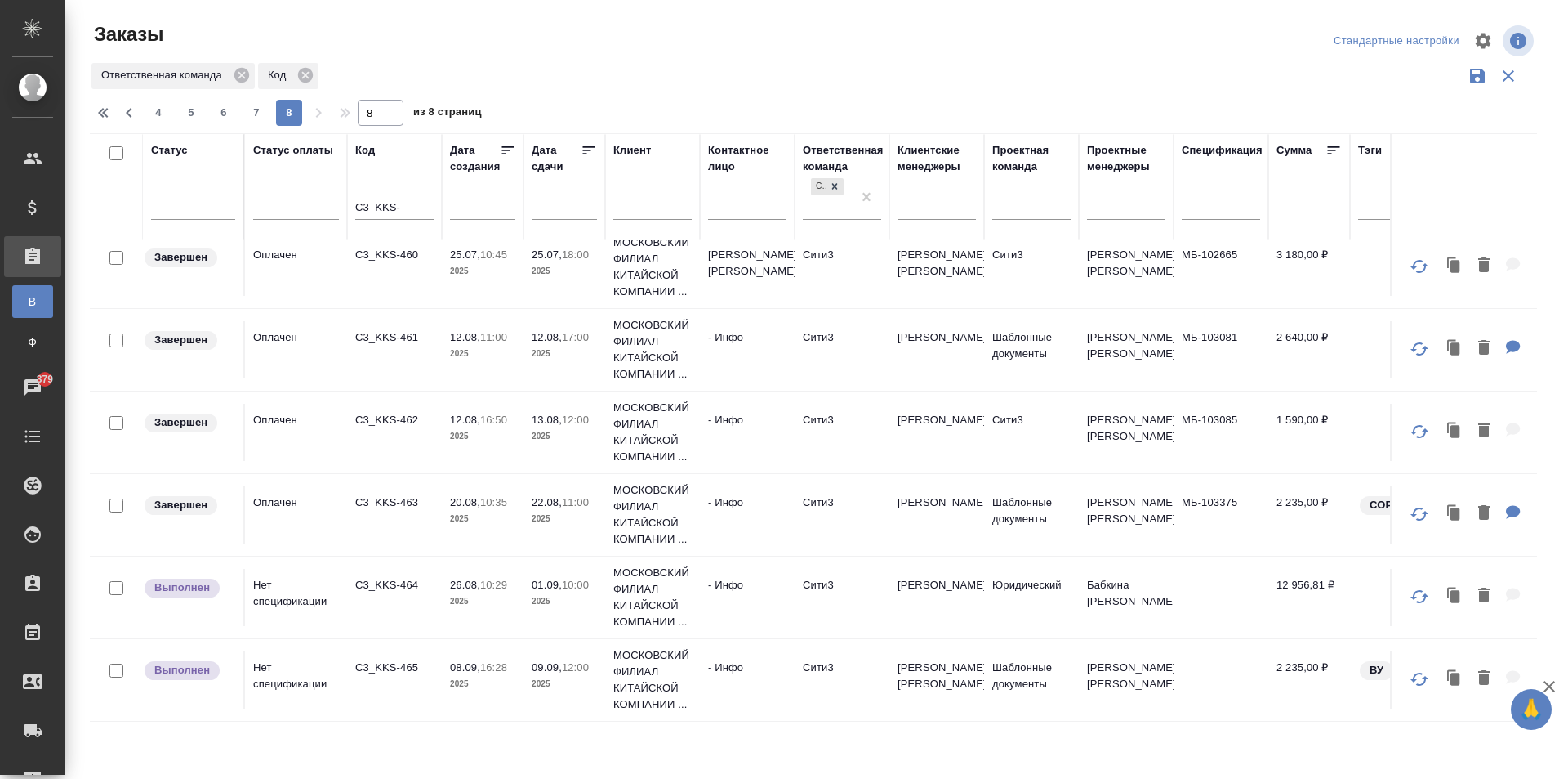
scroll to position [1348, 0]
click at [427, 593] on td "C3_KKS-464" at bounding box center [395, 596] width 95 height 57
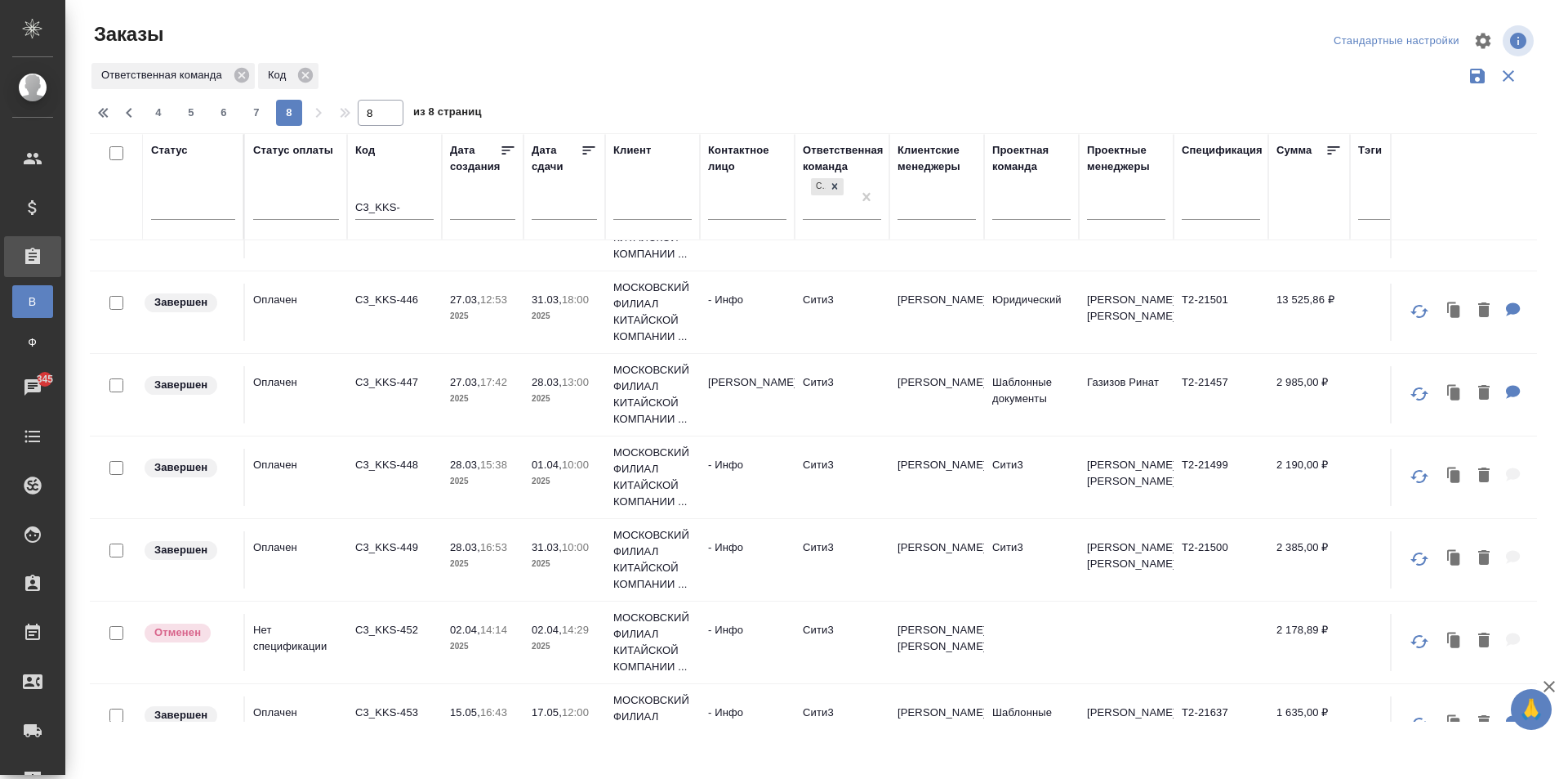
scroll to position [203, 0]
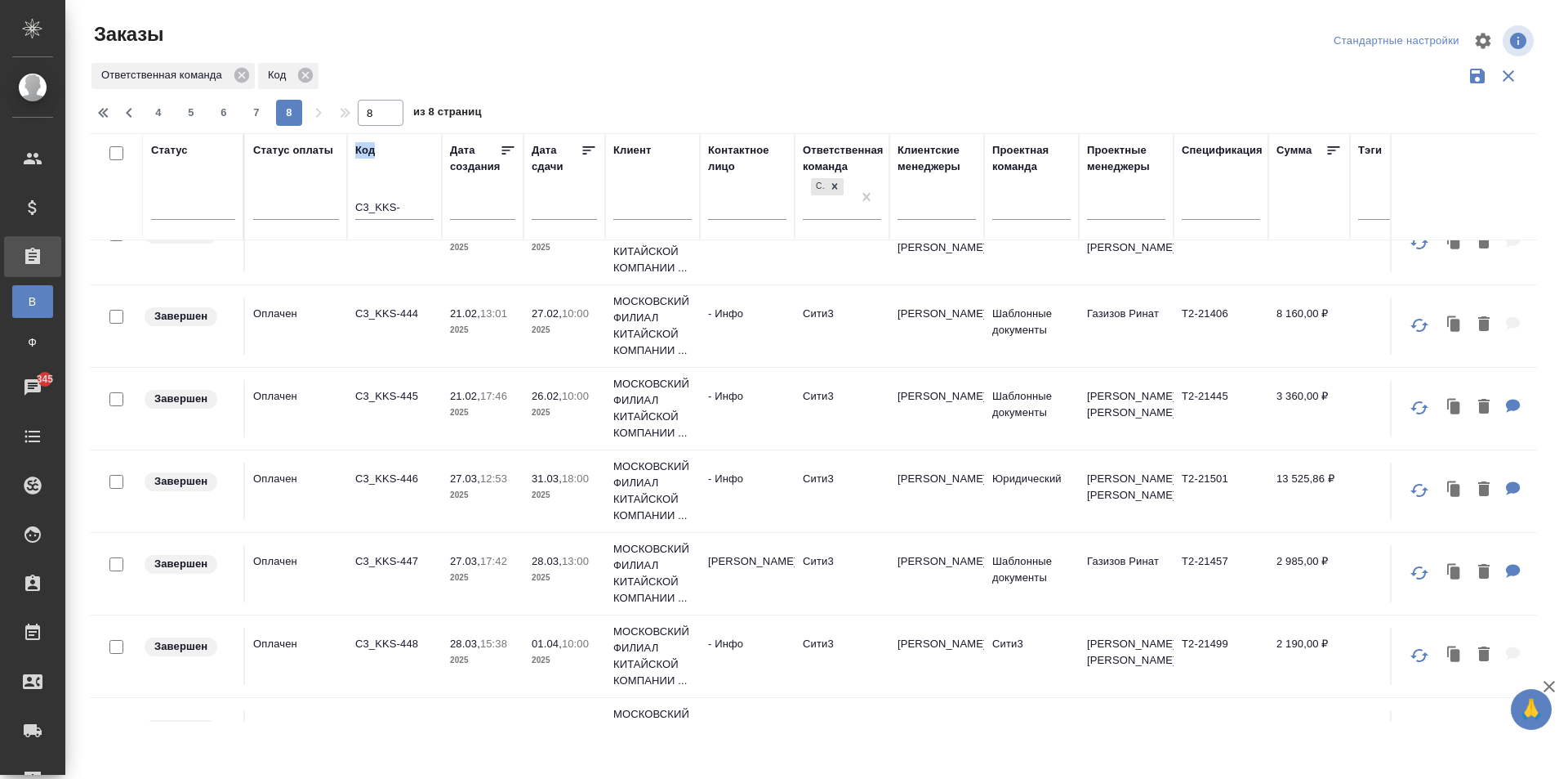
drag, startPoint x: 408, startPoint y: 196, endPoint x: 340, endPoint y: 201, distance: 68.2
click at [340, 201] on tr "Статус Статус оплаты Код C3_KKS- Дата создания Дата сдачи Клиент Контактное лиц…" at bounding box center [989, 187] width 1799 height 107
click at [404, 201] on input "C3_KKS-" at bounding box center [395, 208] width 79 height 20
drag, startPoint x: 404, startPoint y: 201, endPoint x: 327, endPoint y: 206, distance: 77.2
click at [327, 206] on tr "Статус Статус оплаты Код C3_KKS- Дата создания Дата сдачи Клиент Контактное лиц…" at bounding box center [989, 187] width 1799 height 107
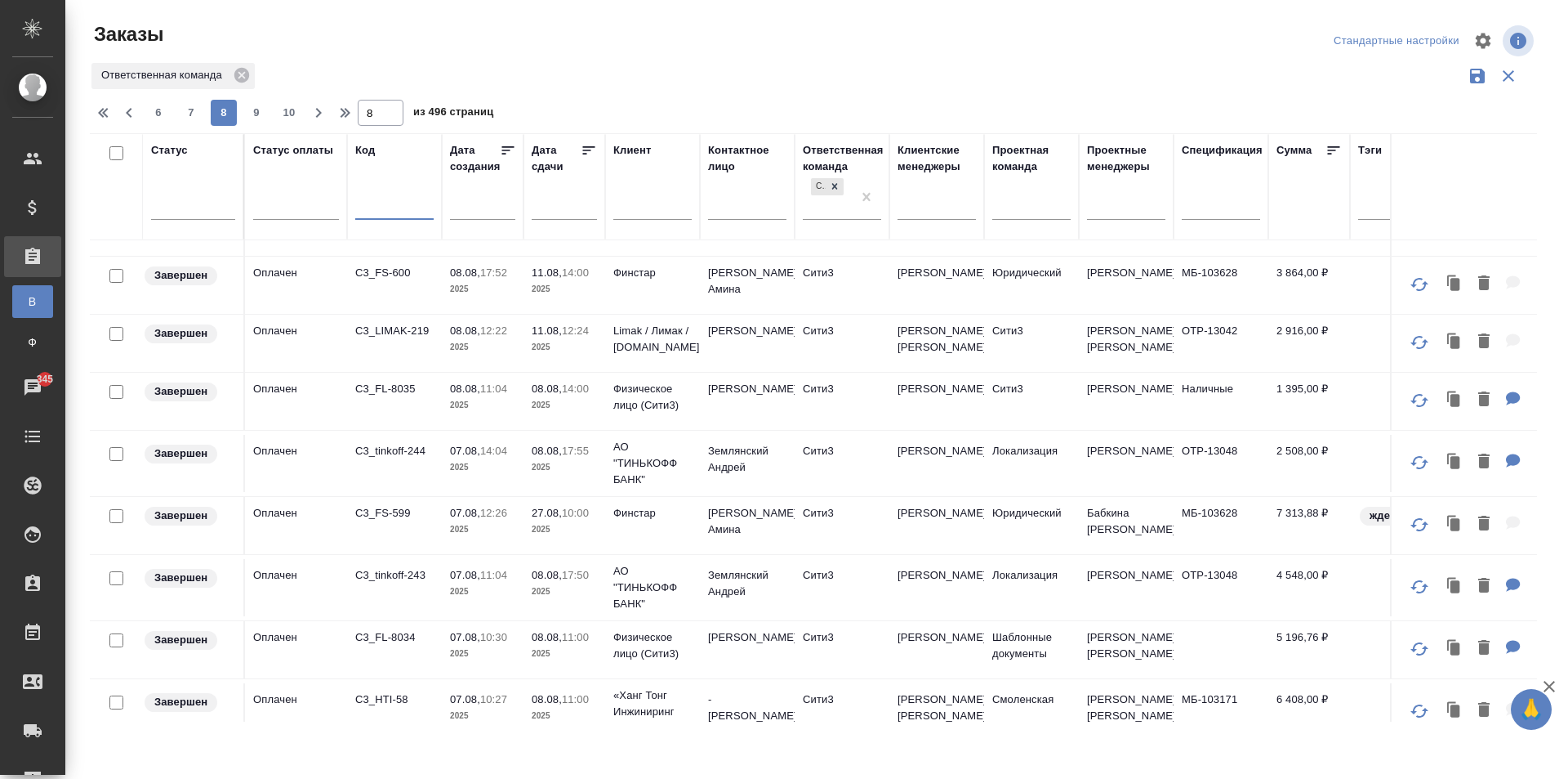
scroll to position [0, 0]
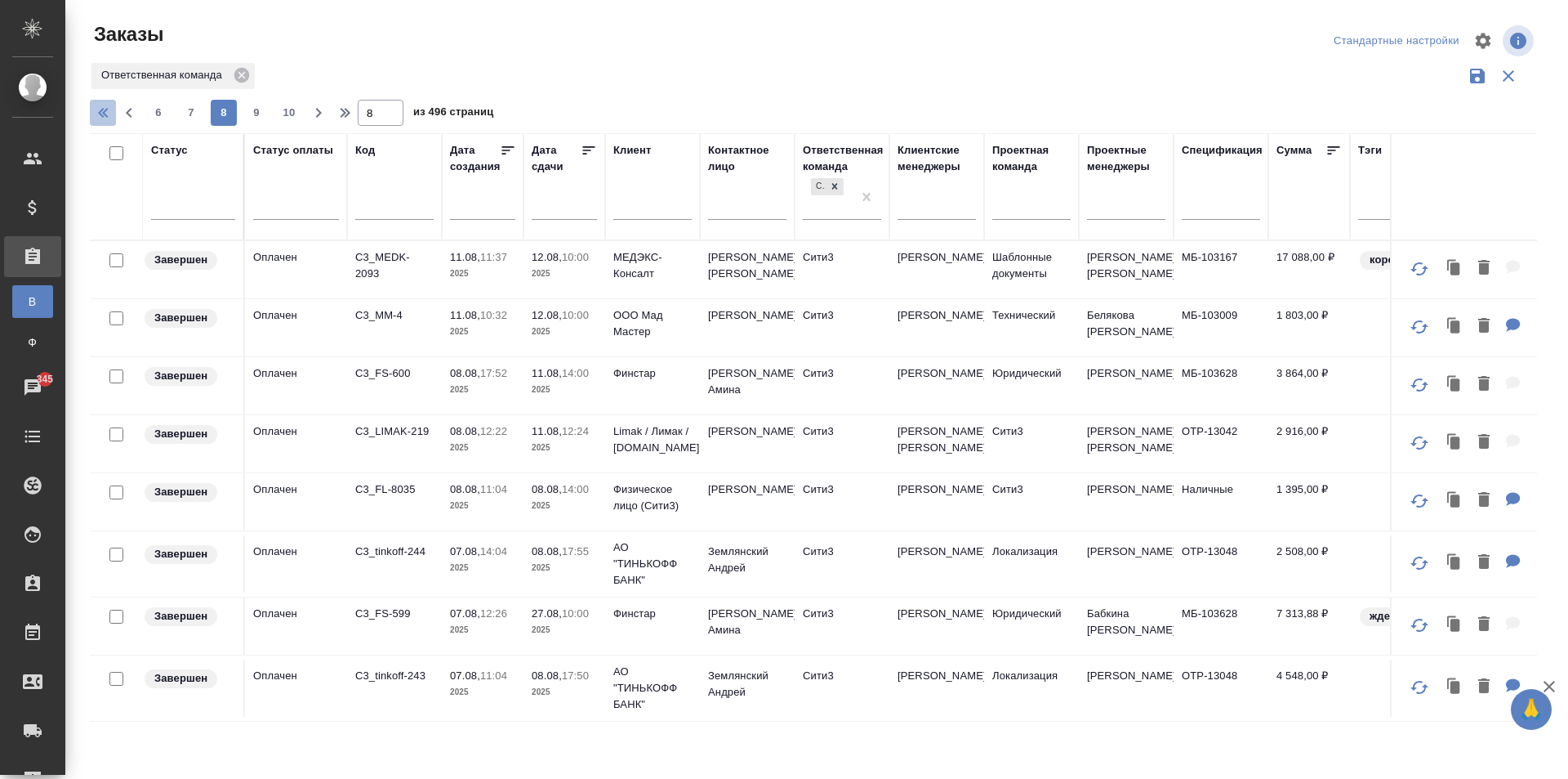
click at [114, 109] on icon "button" at bounding box center [105, 113] width 19 height 19
type input "1"
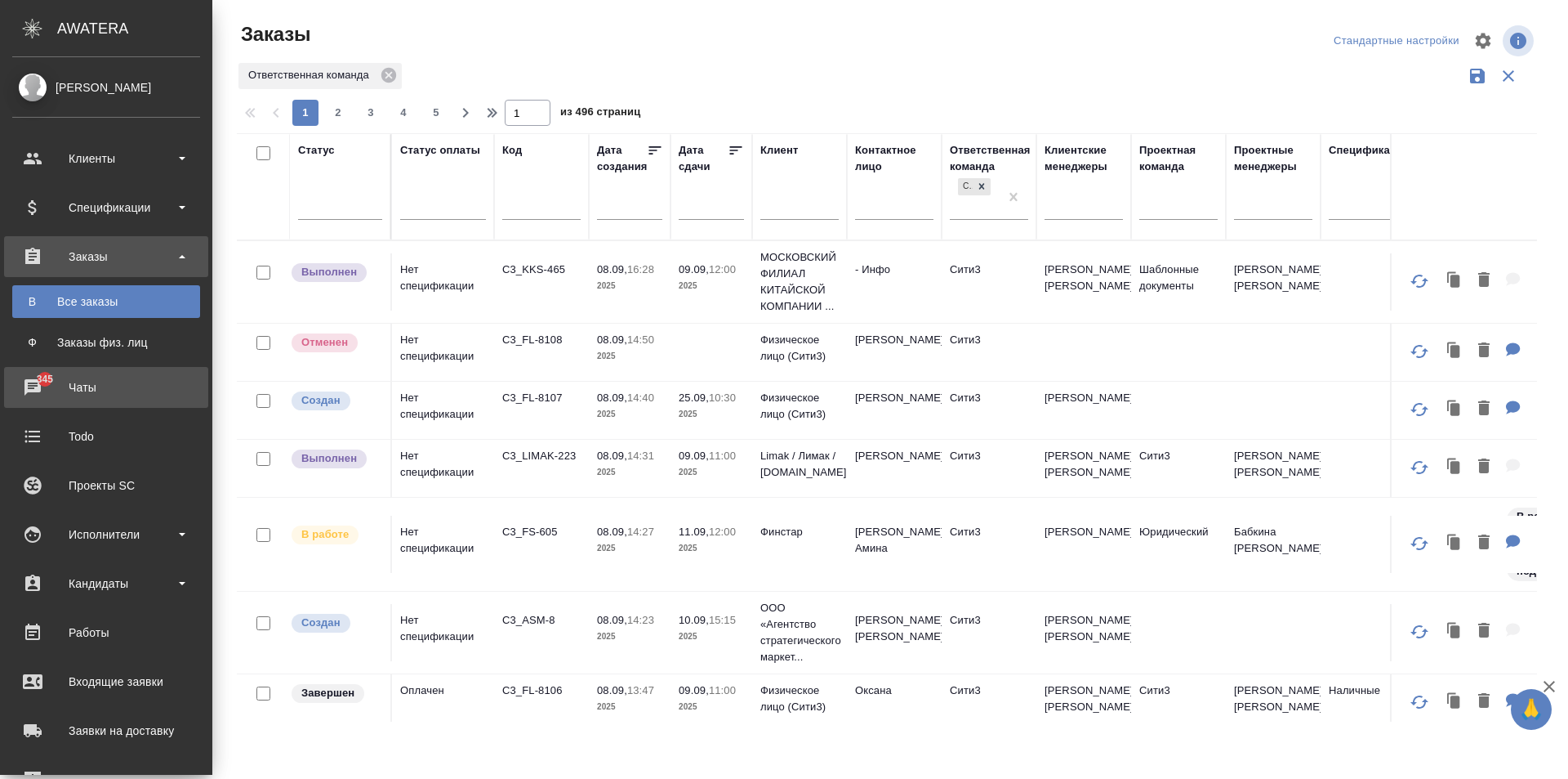
click at [65, 384] on div "Чаты" at bounding box center [106, 387] width 188 height 24
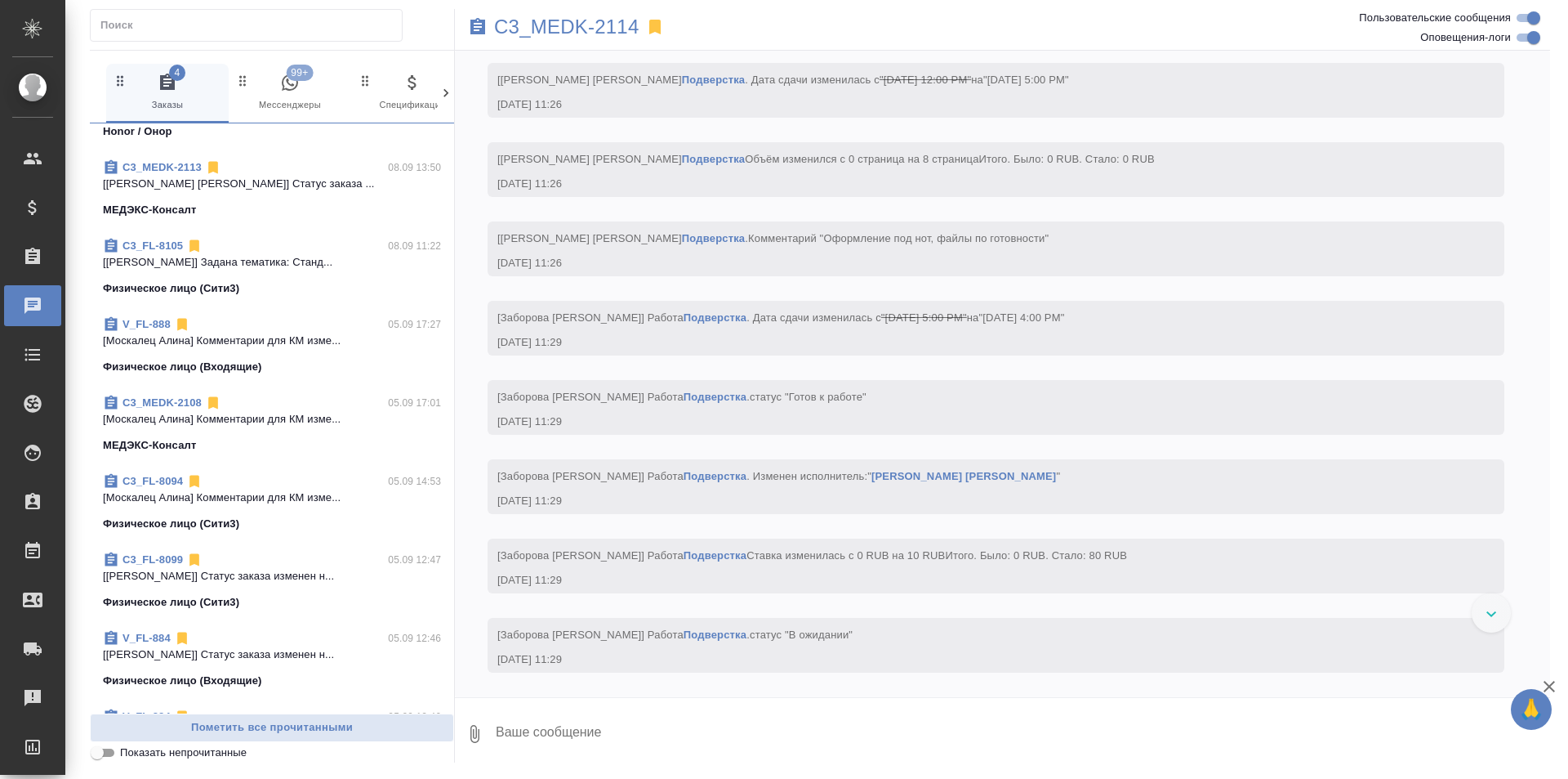
scroll to position [981, 0]
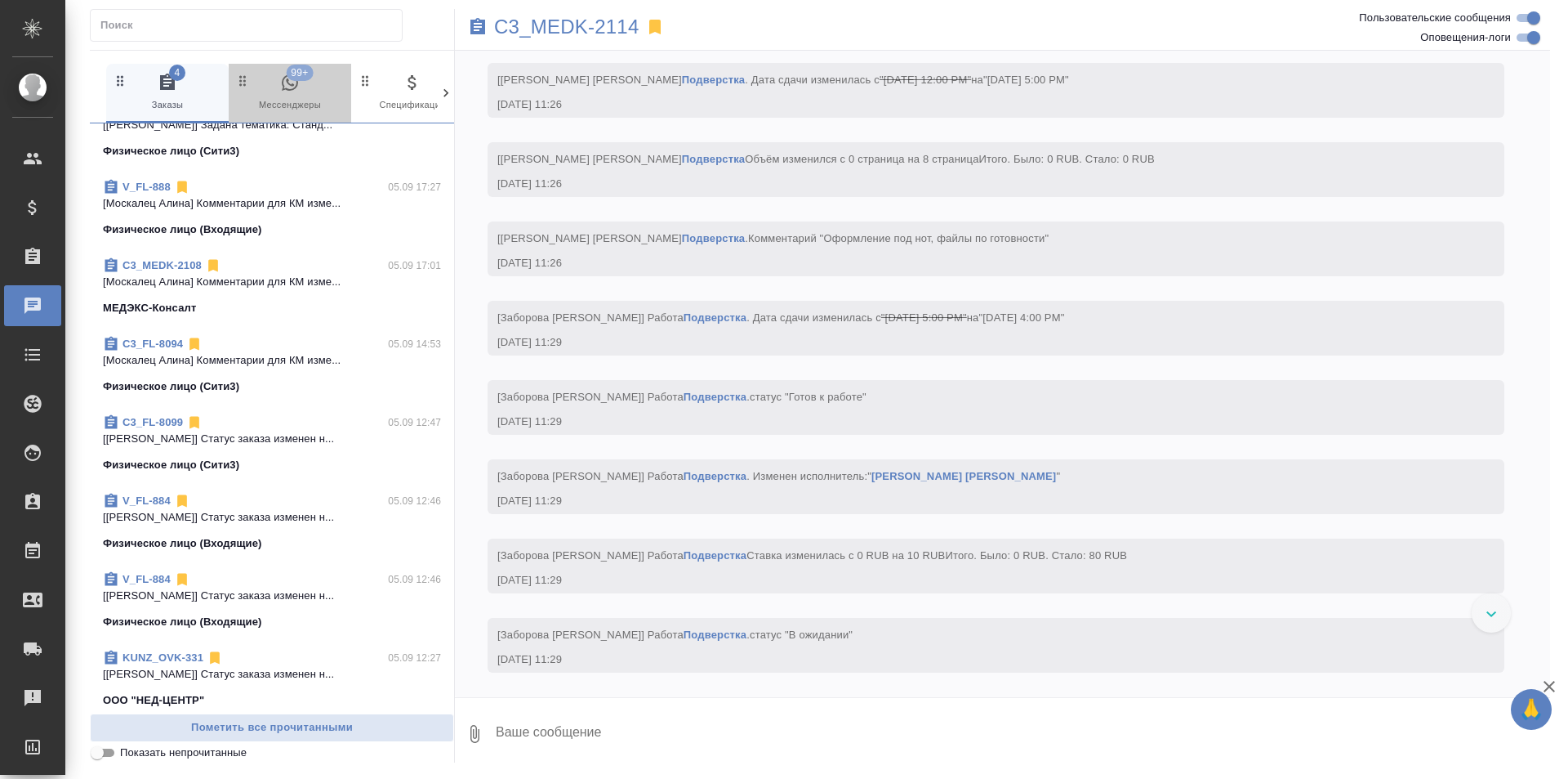
click at [296, 114] on button "99+ Мессенджеры" at bounding box center [290, 93] width 122 height 59
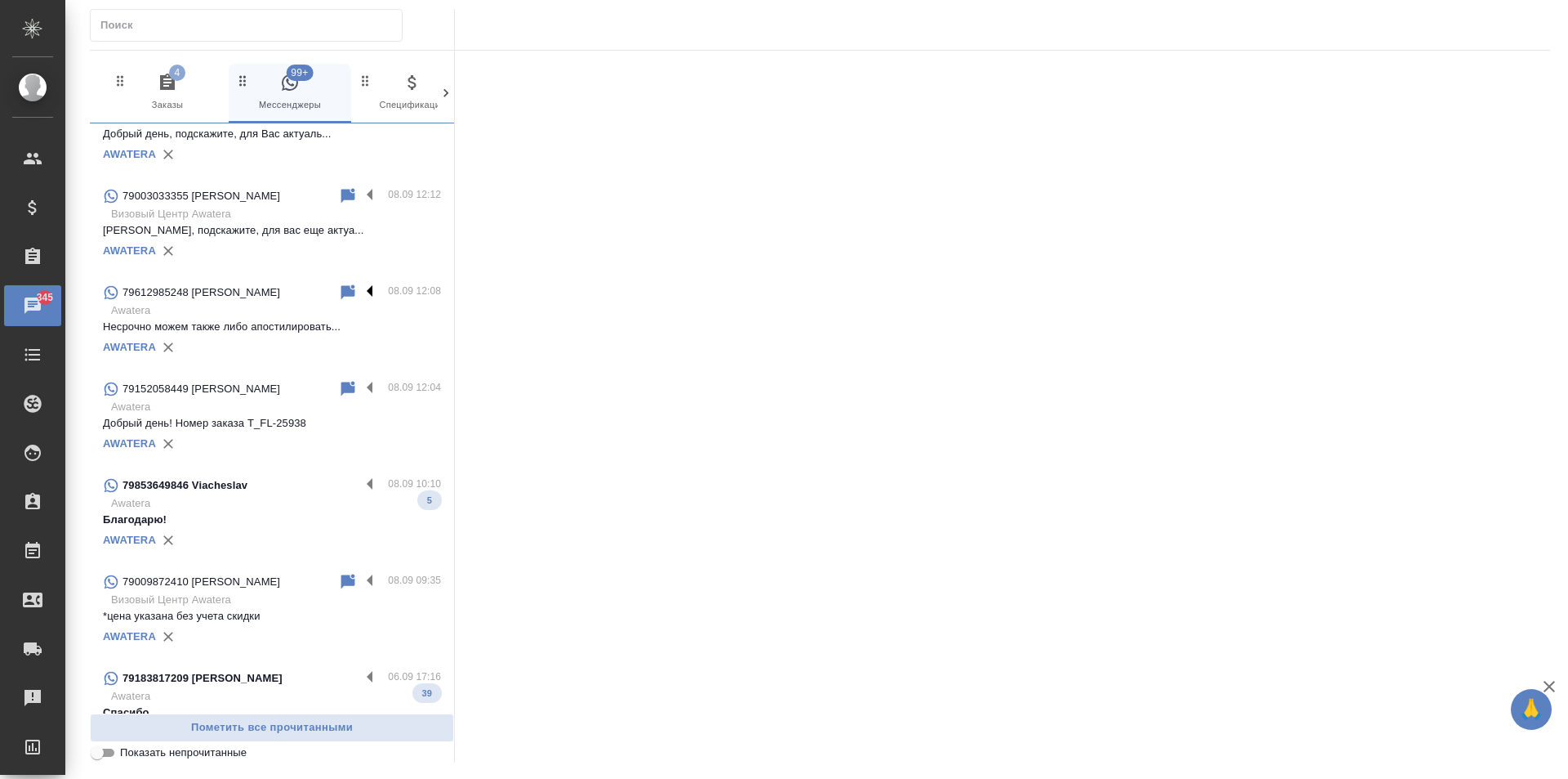
scroll to position [1062, 0]
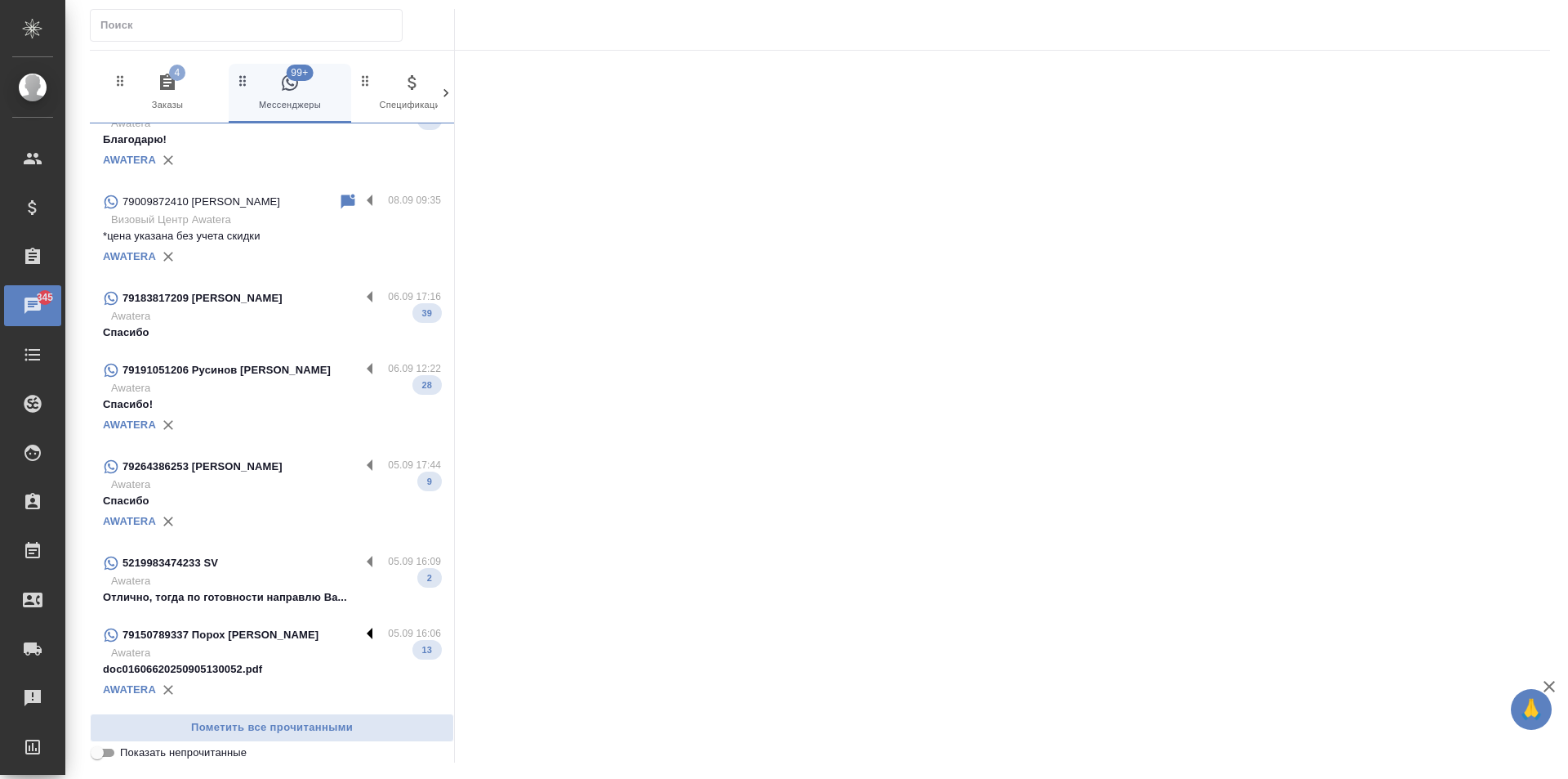
click at [361, 625] on label at bounding box center [375, 635] width 28 height 19
click at [0, 0] on input "checkbox" at bounding box center [0, 0] width 0 height 0
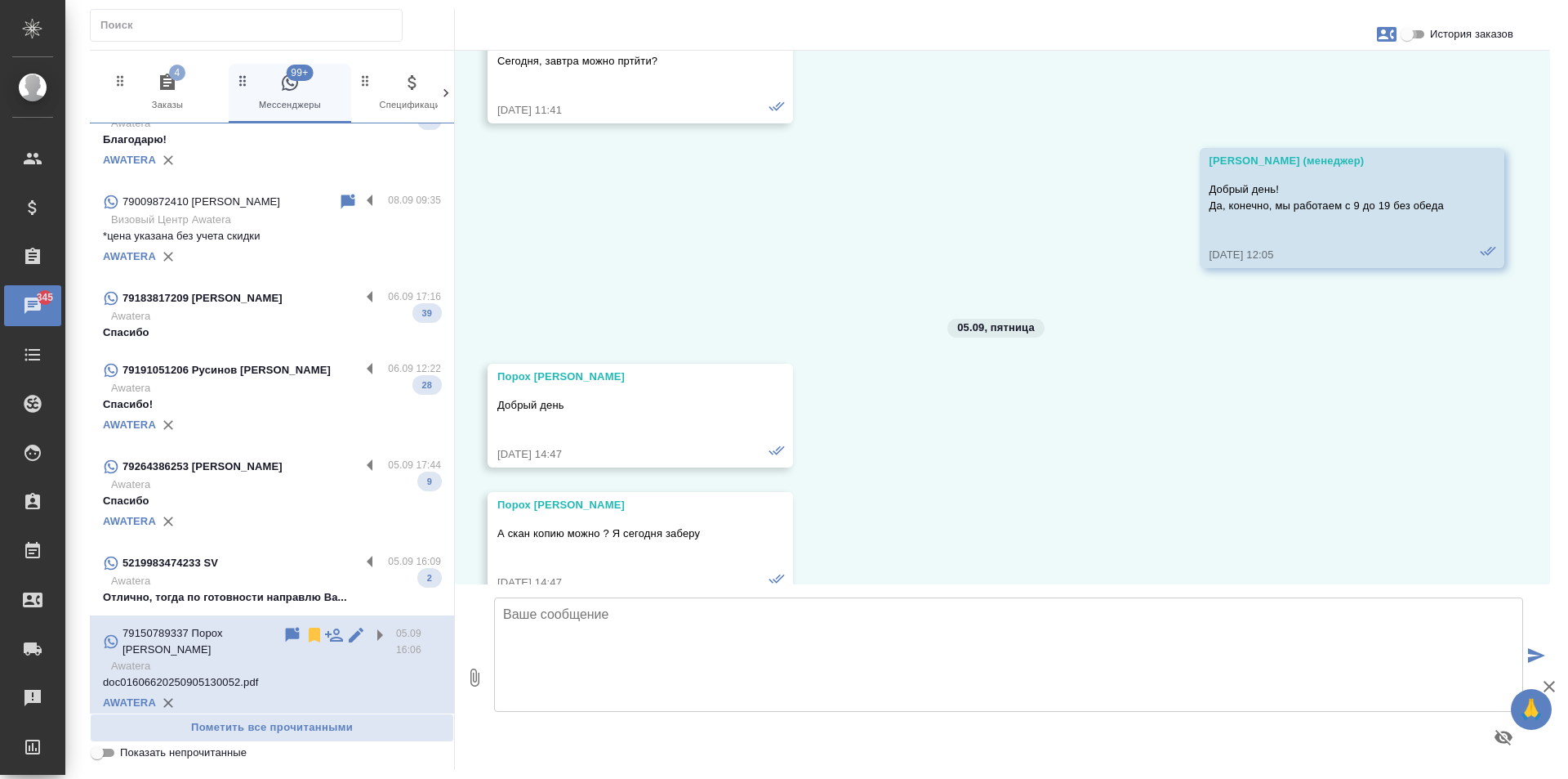
click at [1427, 36] on input "История заказов" at bounding box center [1406, 34] width 58 height 19
checkbox input "true"
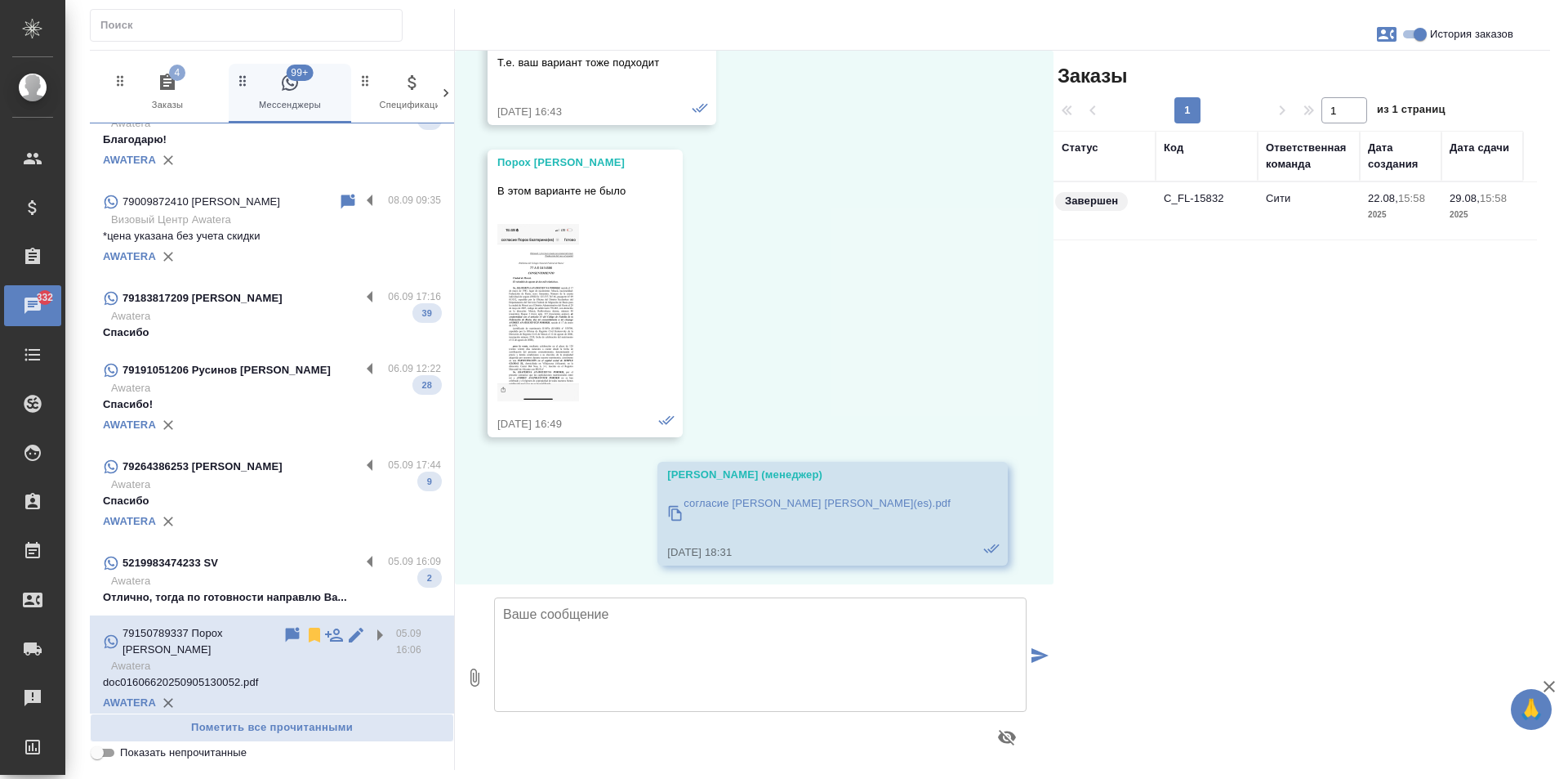
scroll to position [3409, 0]
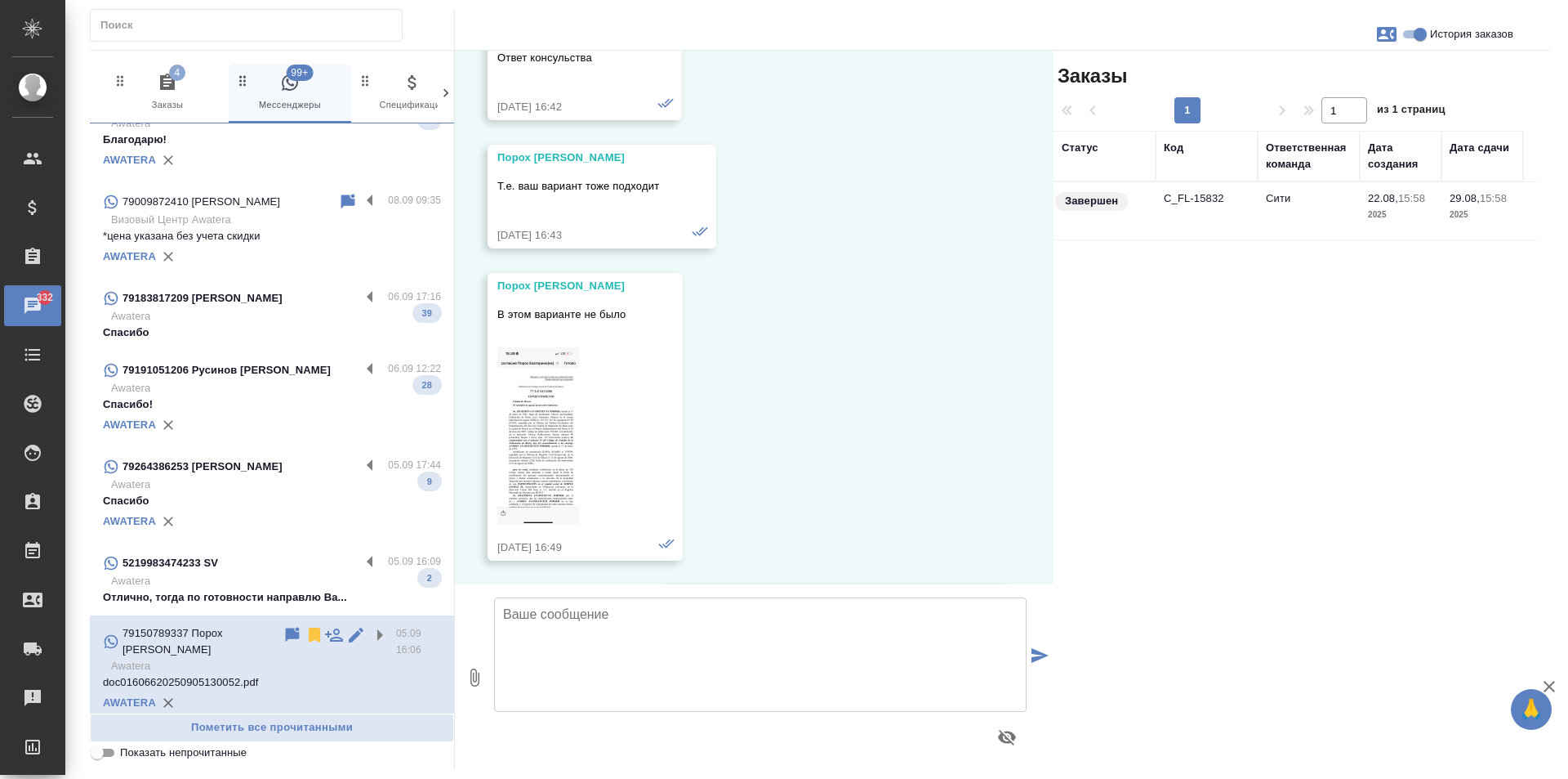
click at [516, 428] on img at bounding box center [539, 436] width 82 height 177
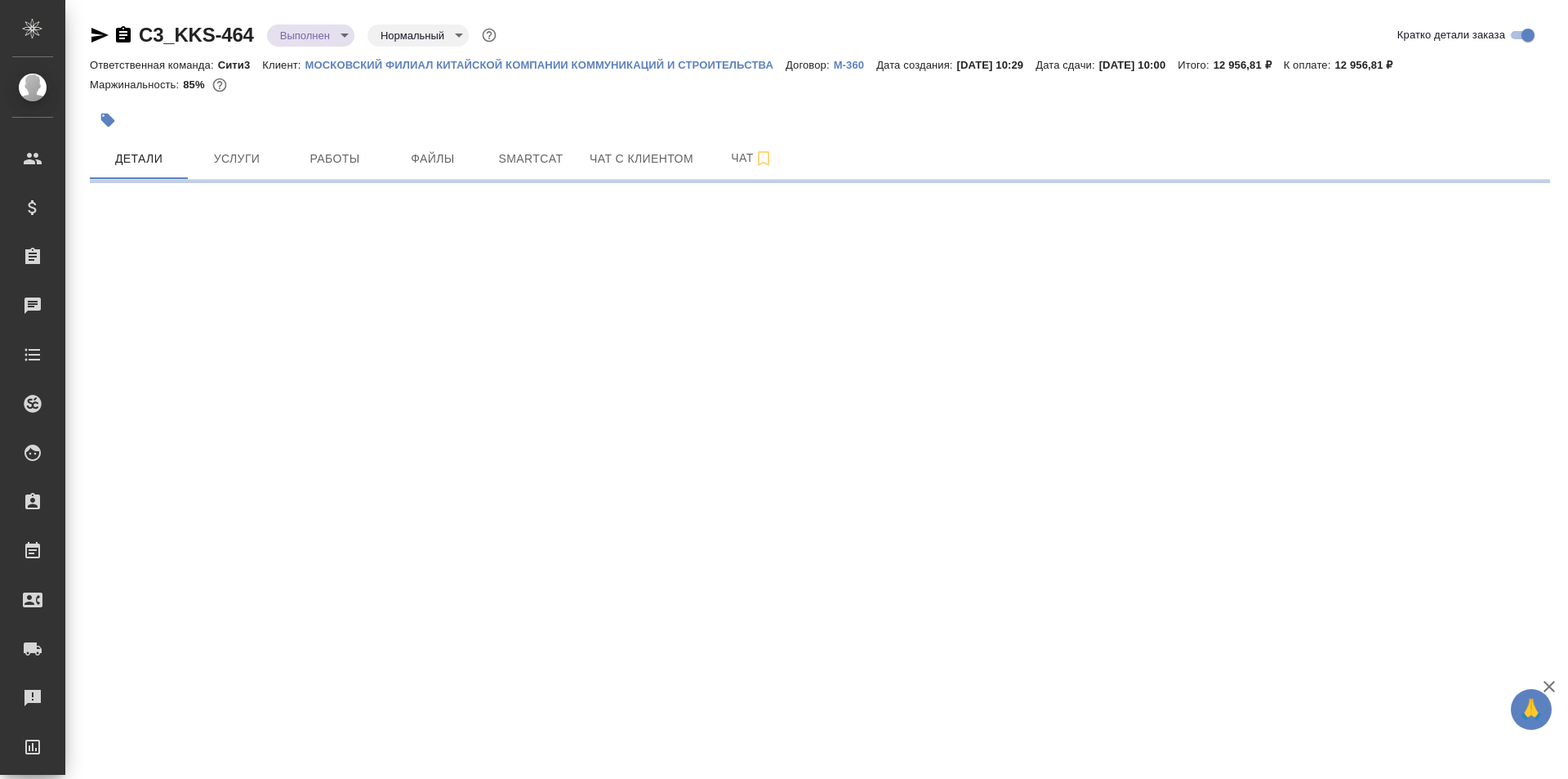
select select "RU"
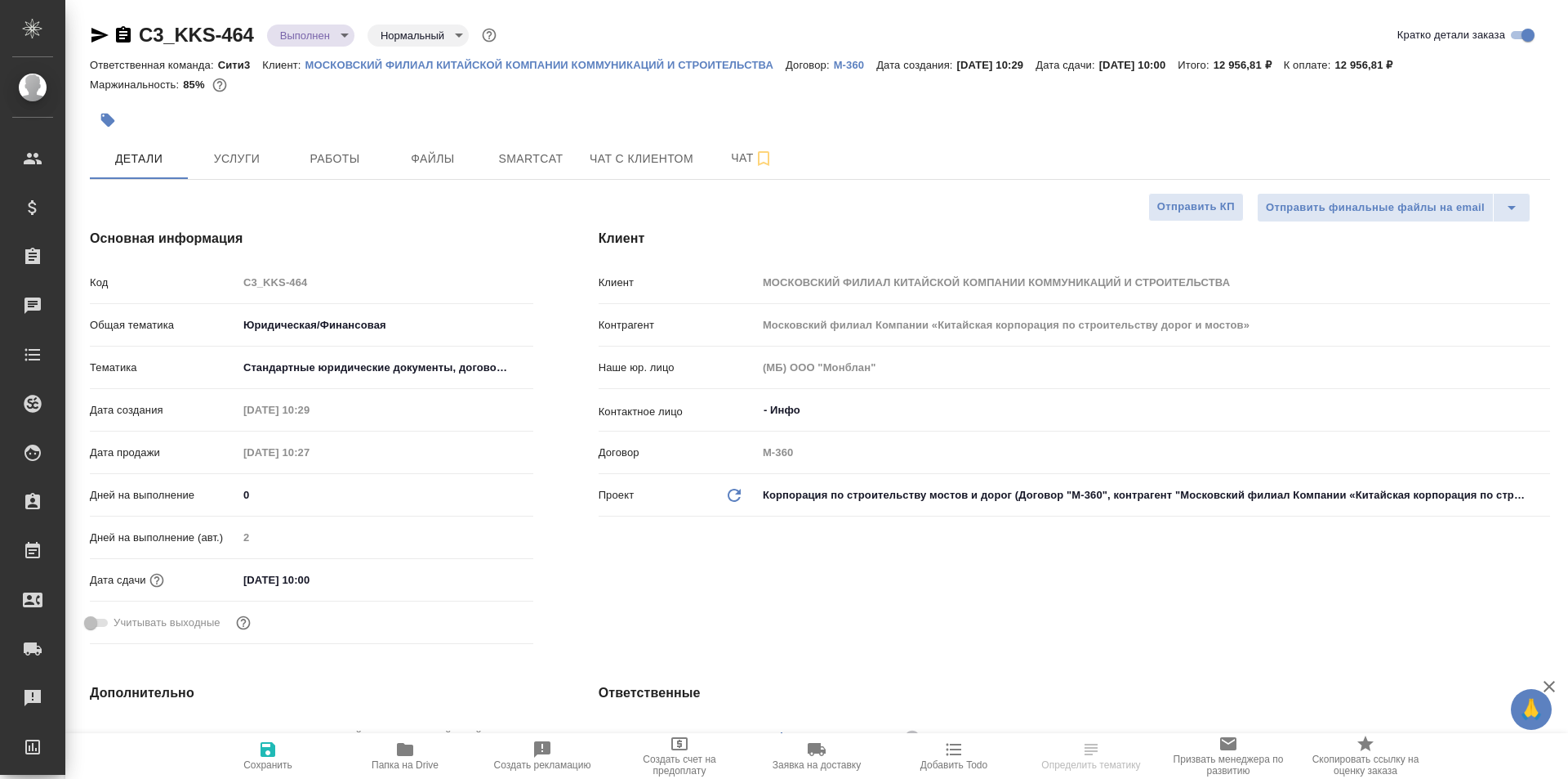
type textarea "x"
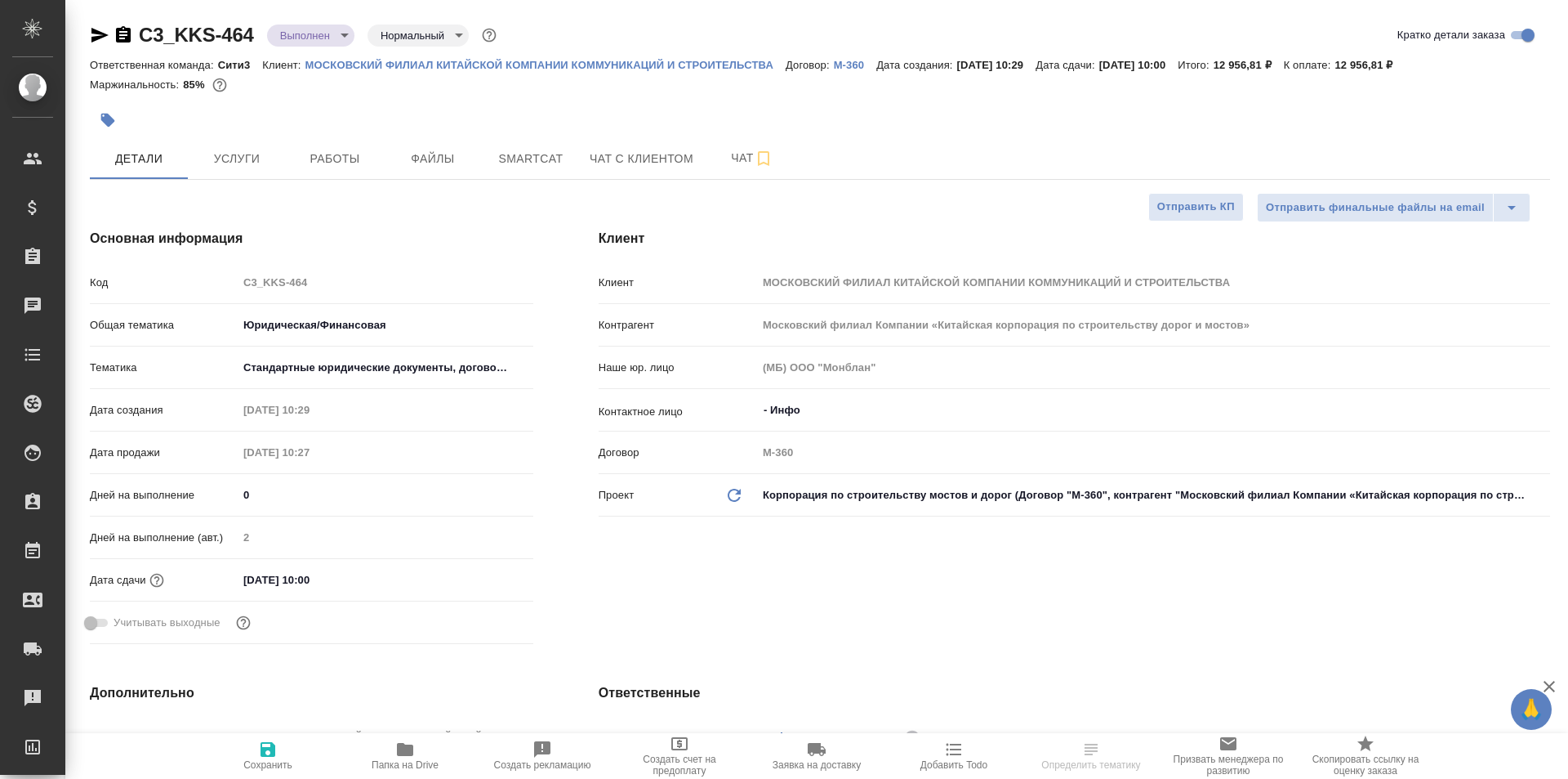
type textarea "x"
click at [121, 37] on icon "button" at bounding box center [123, 34] width 15 height 17
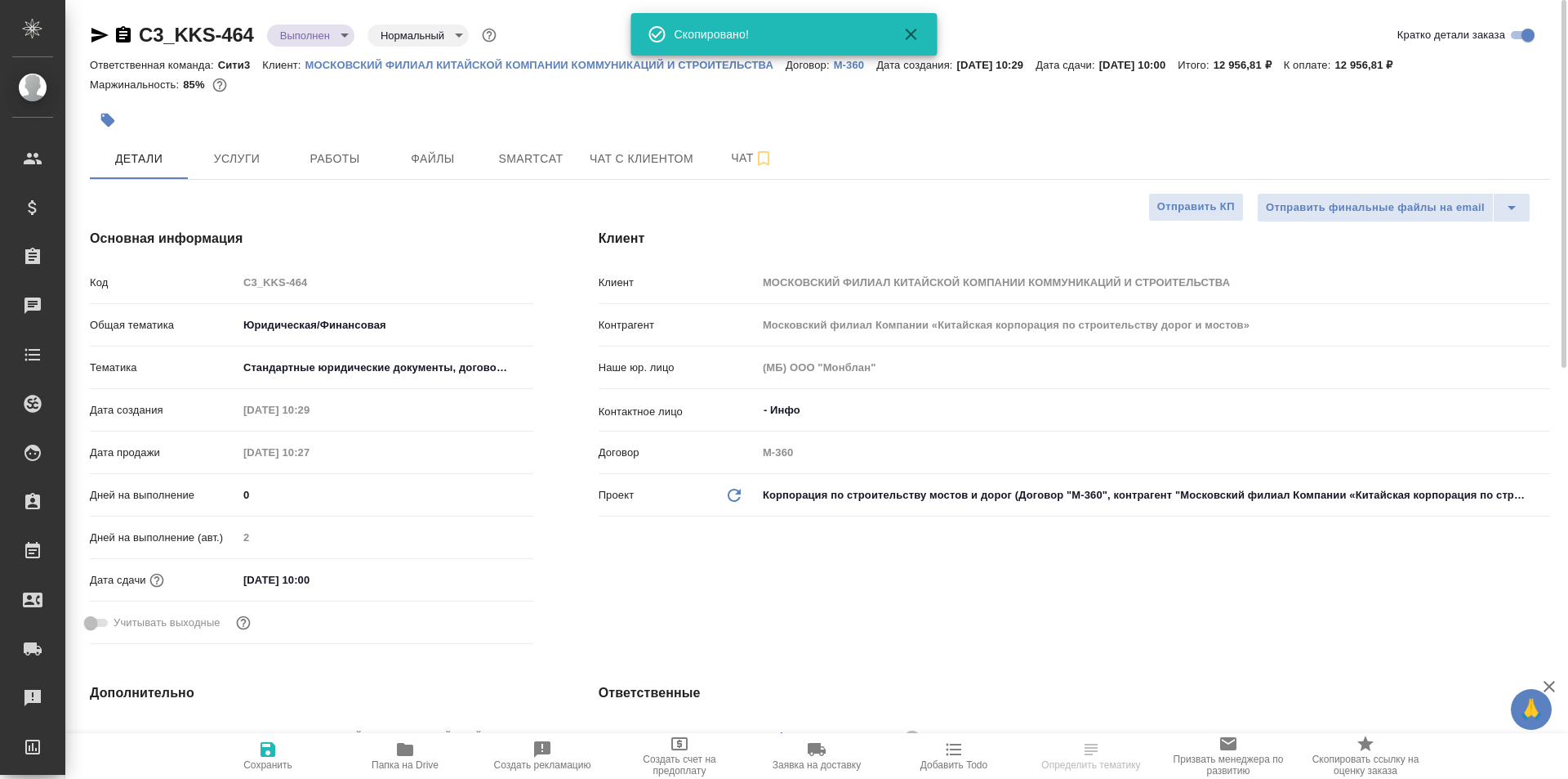
type textarea "x"
select select "RU"
type textarea "x"
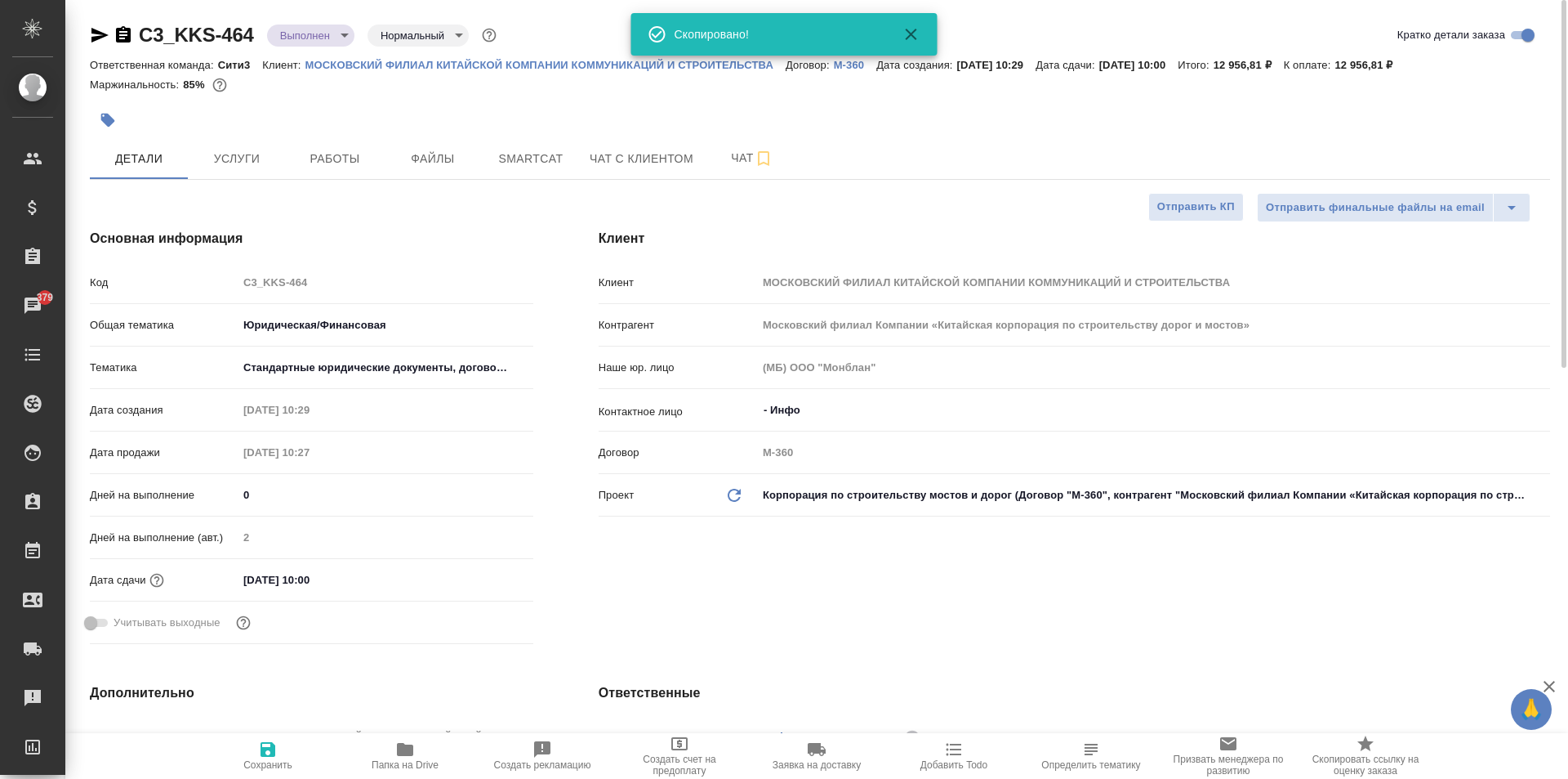
type textarea "x"
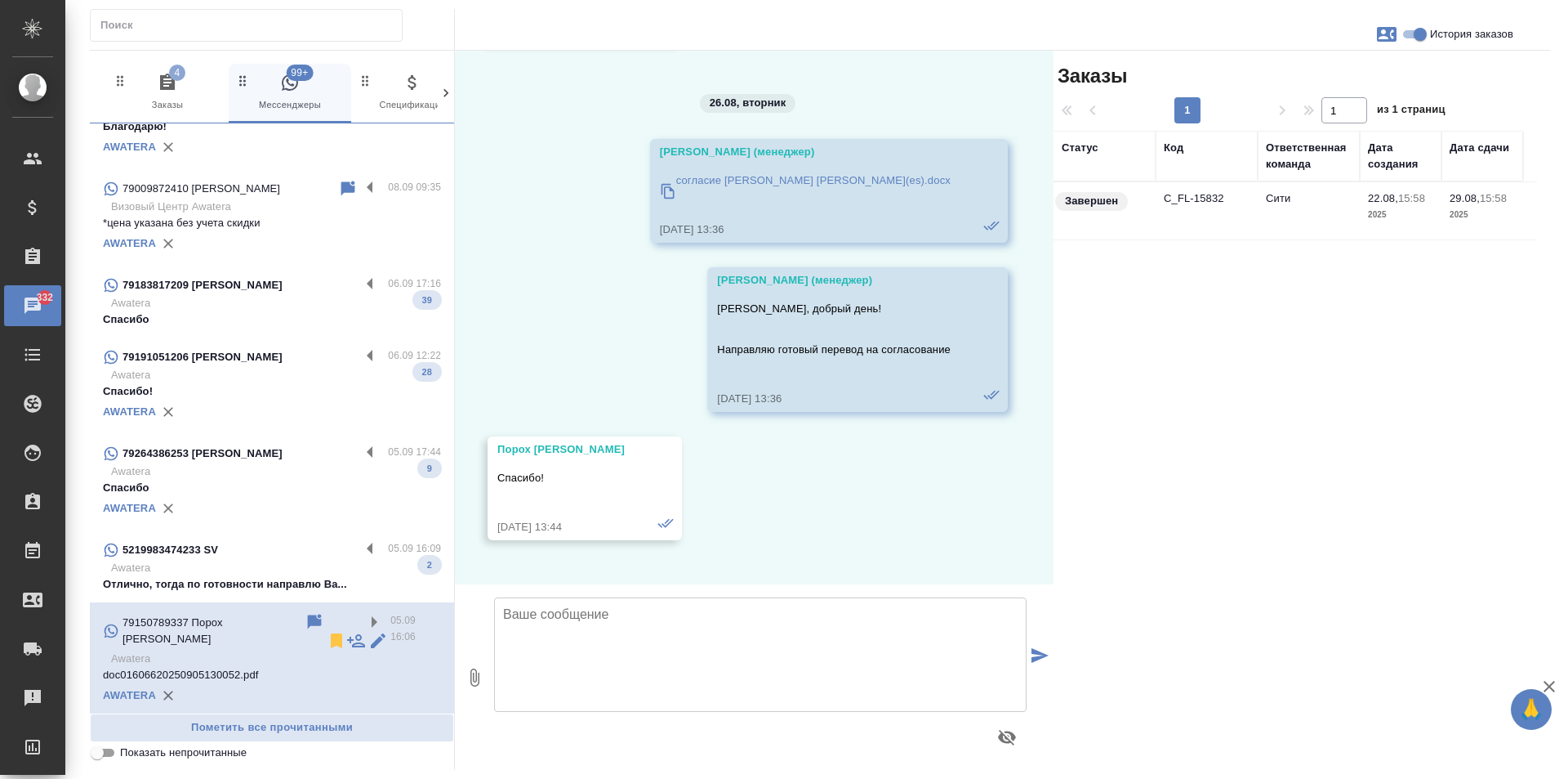
scroll to position [817, 0]
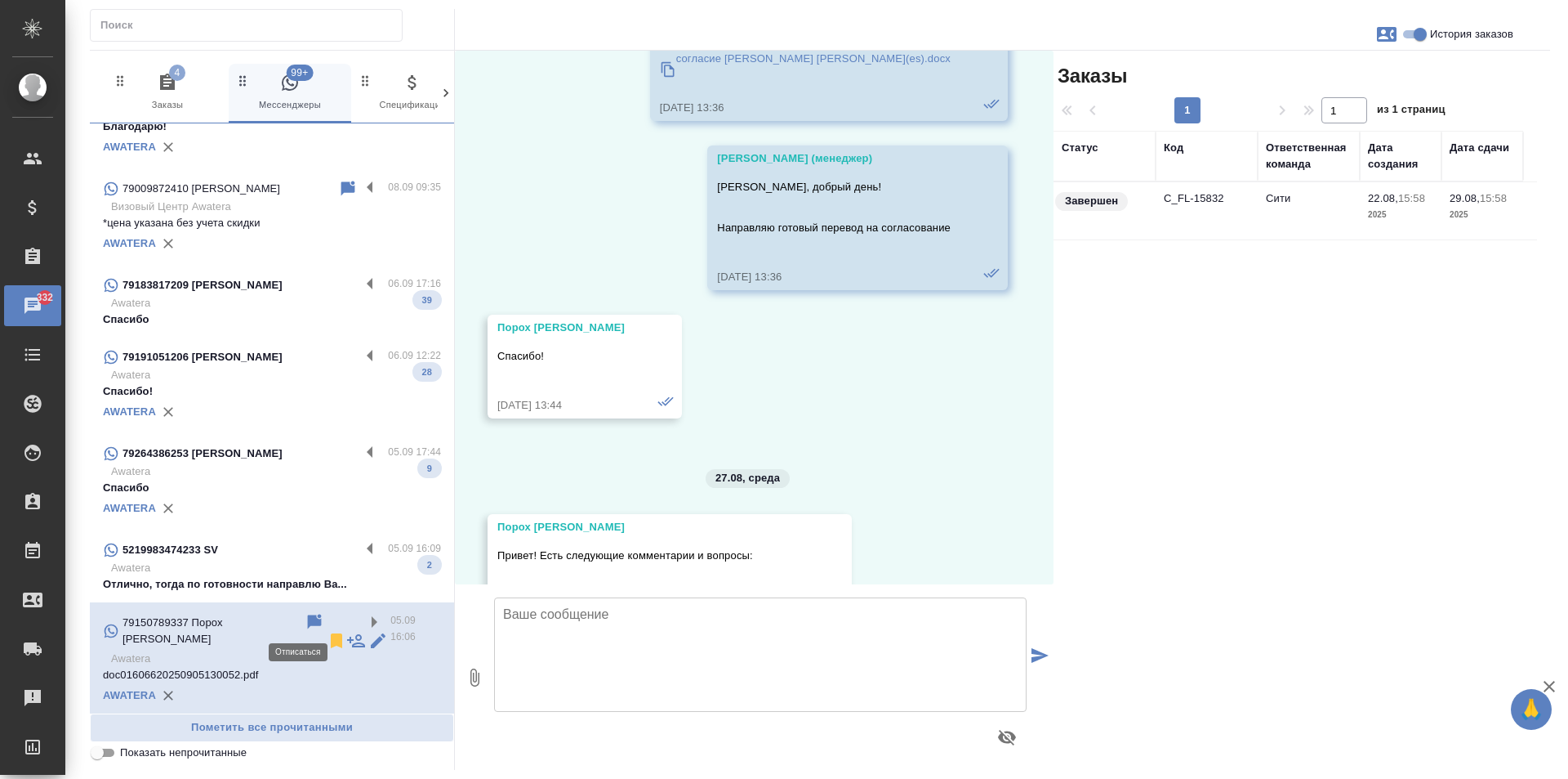
click at [331, 633] on icon at bounding box center [336, 640] width 11 height 15
click at [361, 548] on label at bounding box center [375, 549] width 28 height 19
click at [0, 0] on input "checkbox" at bounding box center [0, 0] width 0 height 0
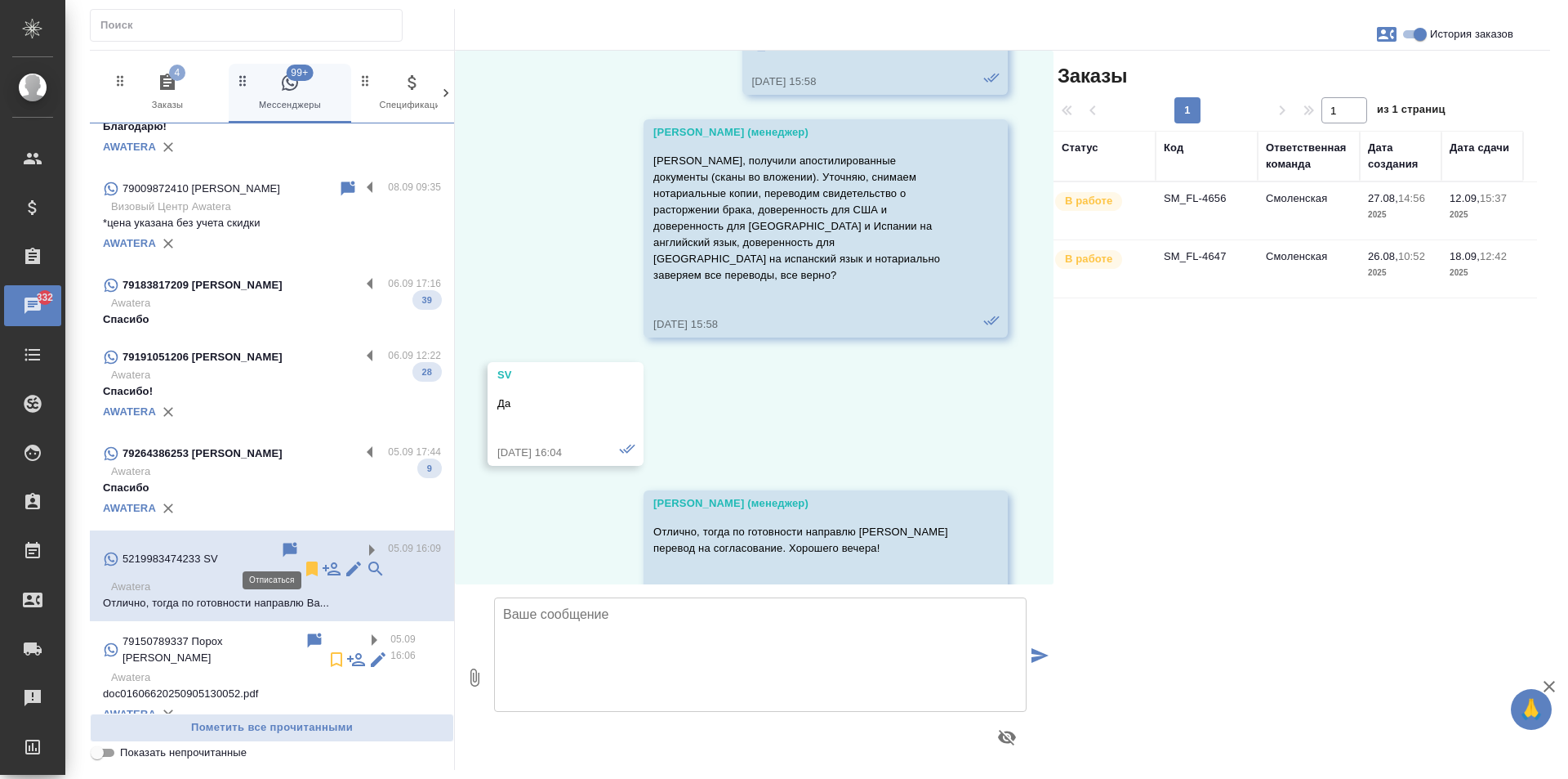
scroll to position [1038, 0]
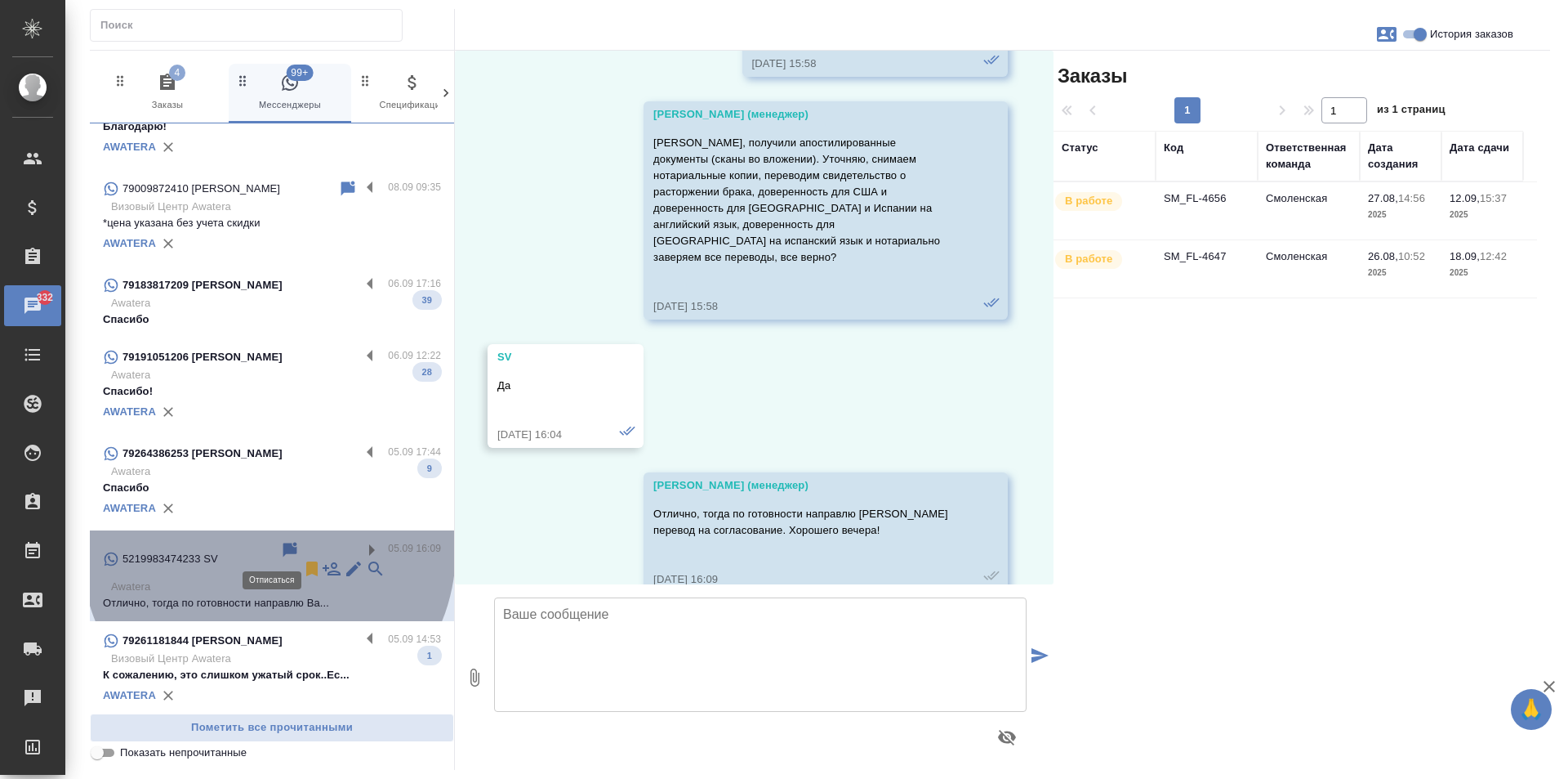
click at [306, 562] on icon at bounding box center [312, 569] width 11 height 15
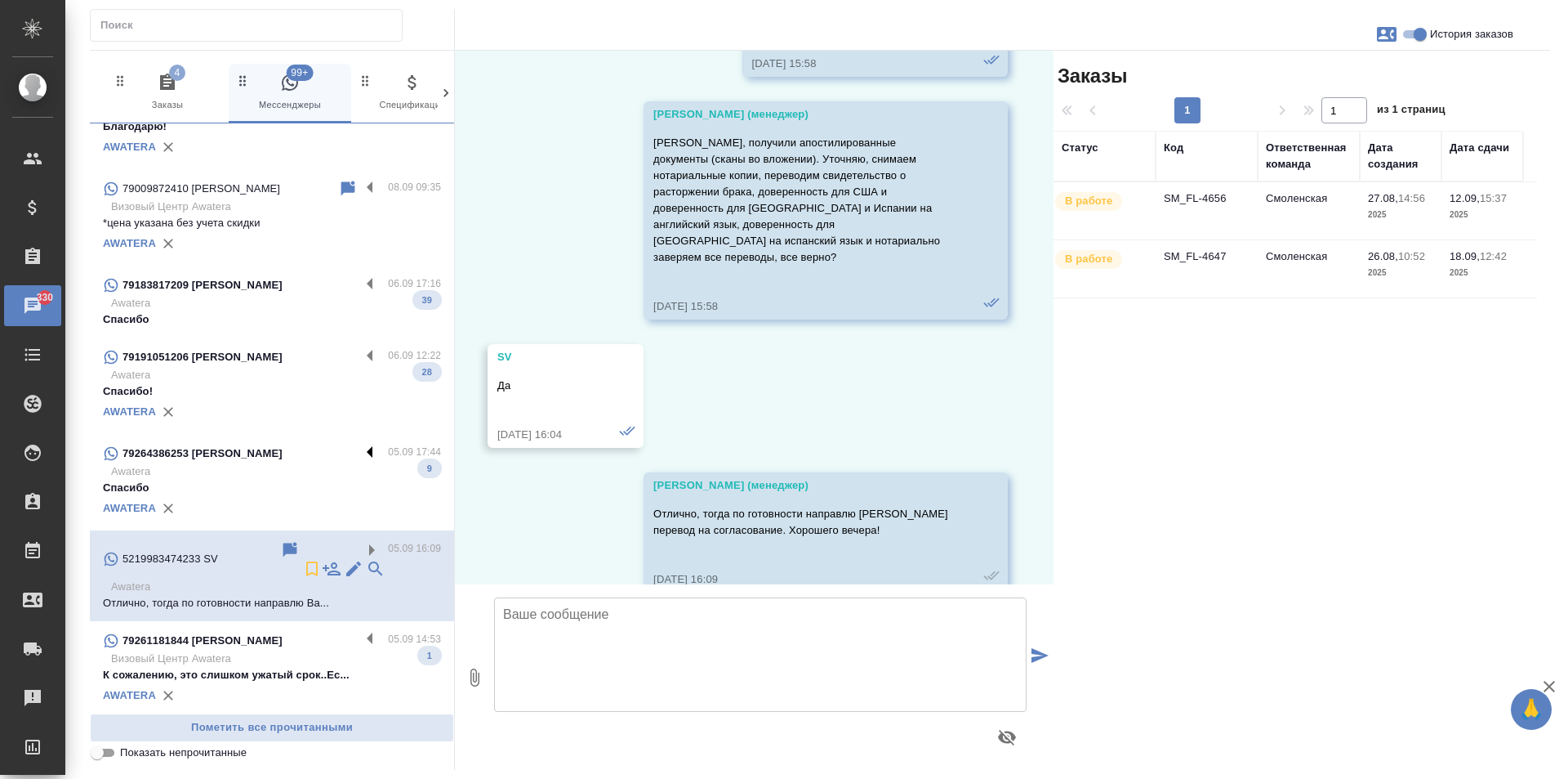
click at [362, 450] on label at bounding box center [375, 453] width 28 height 19
click at [0, 0] on input "checkbox" at bounding box center [0, 0] width 0 height 0
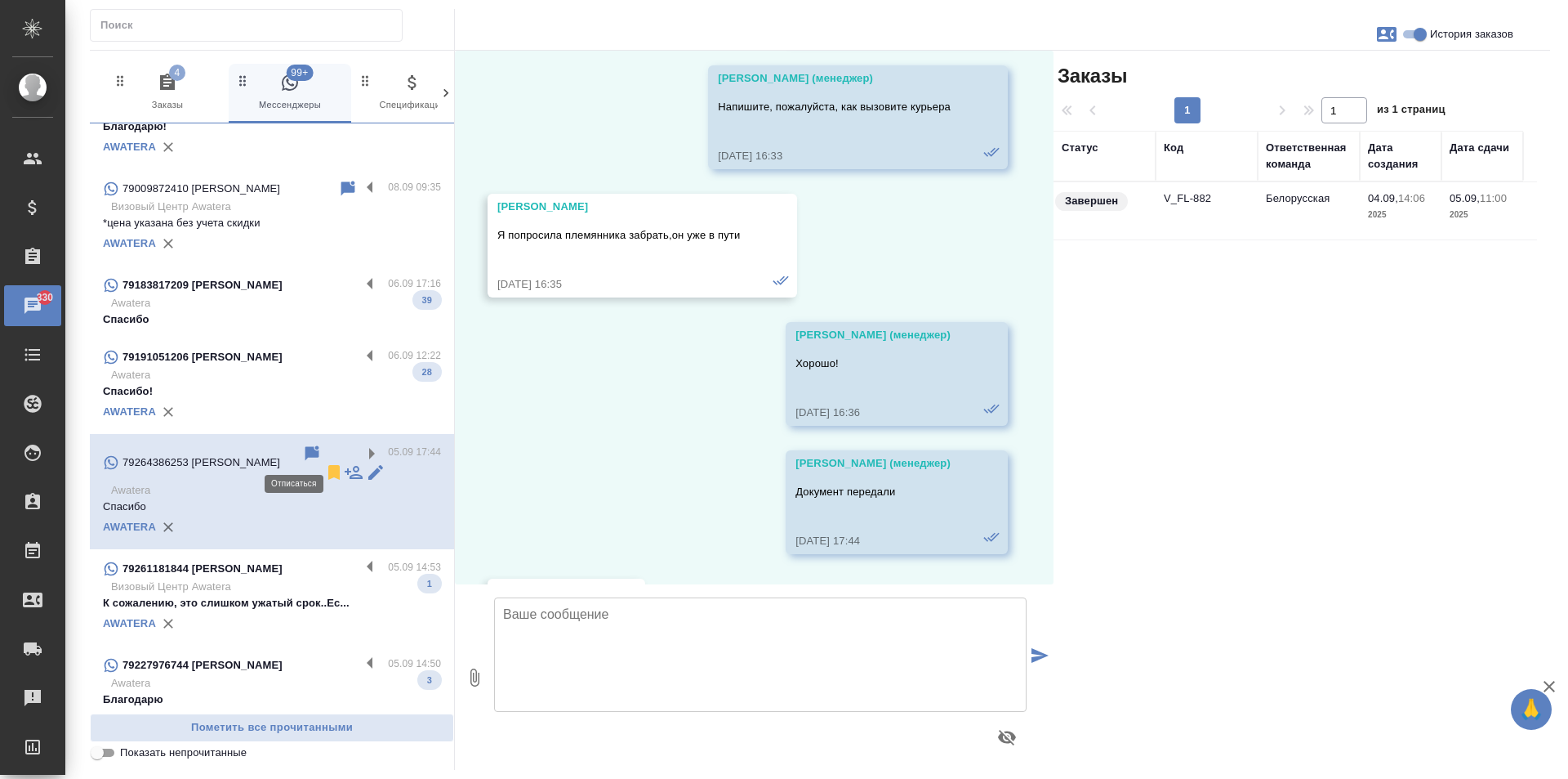
scroll to position [3595, 0]
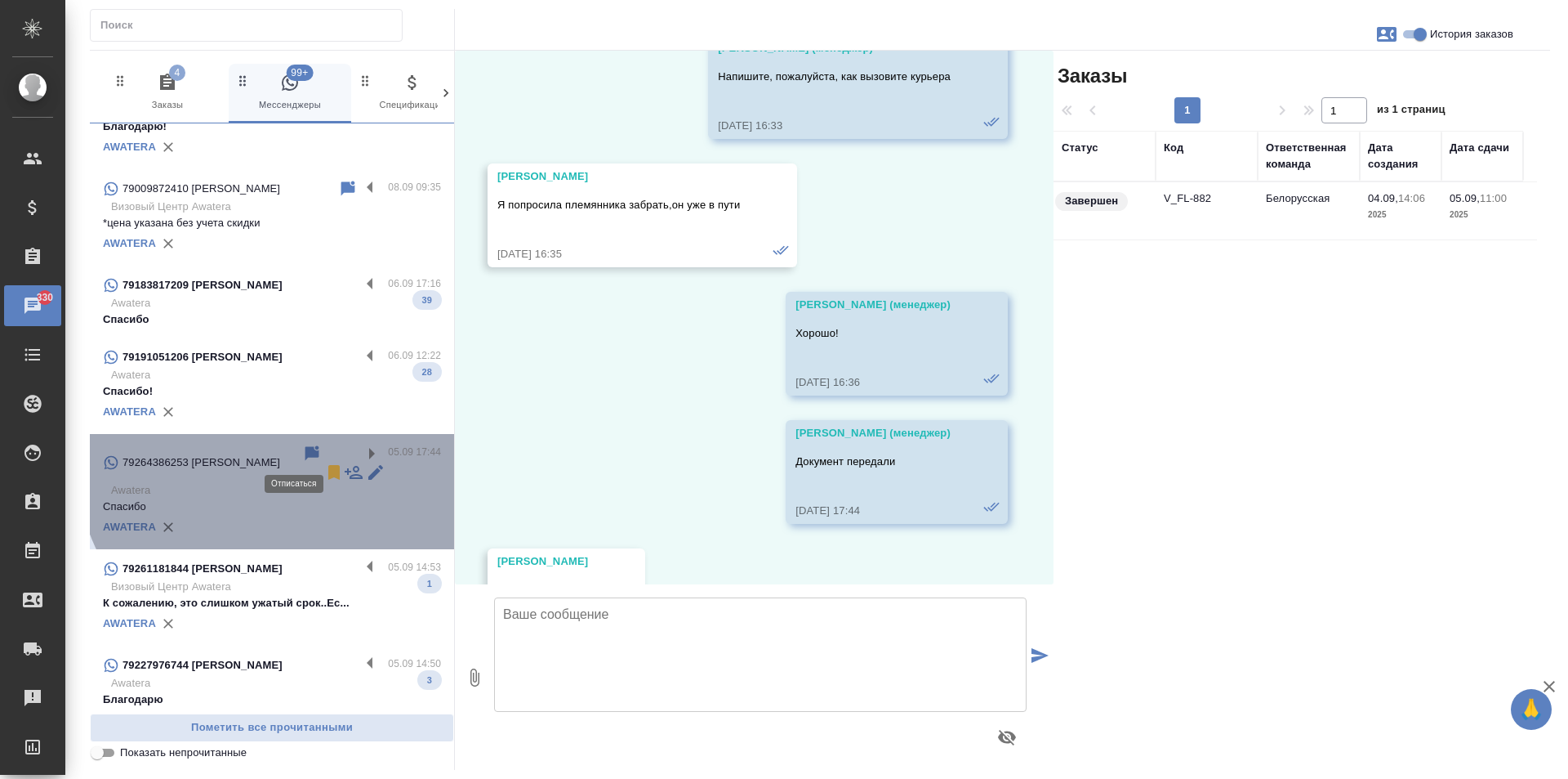
click at [328, 465] on icon at bounding box center [334, 472] width 11 height 15
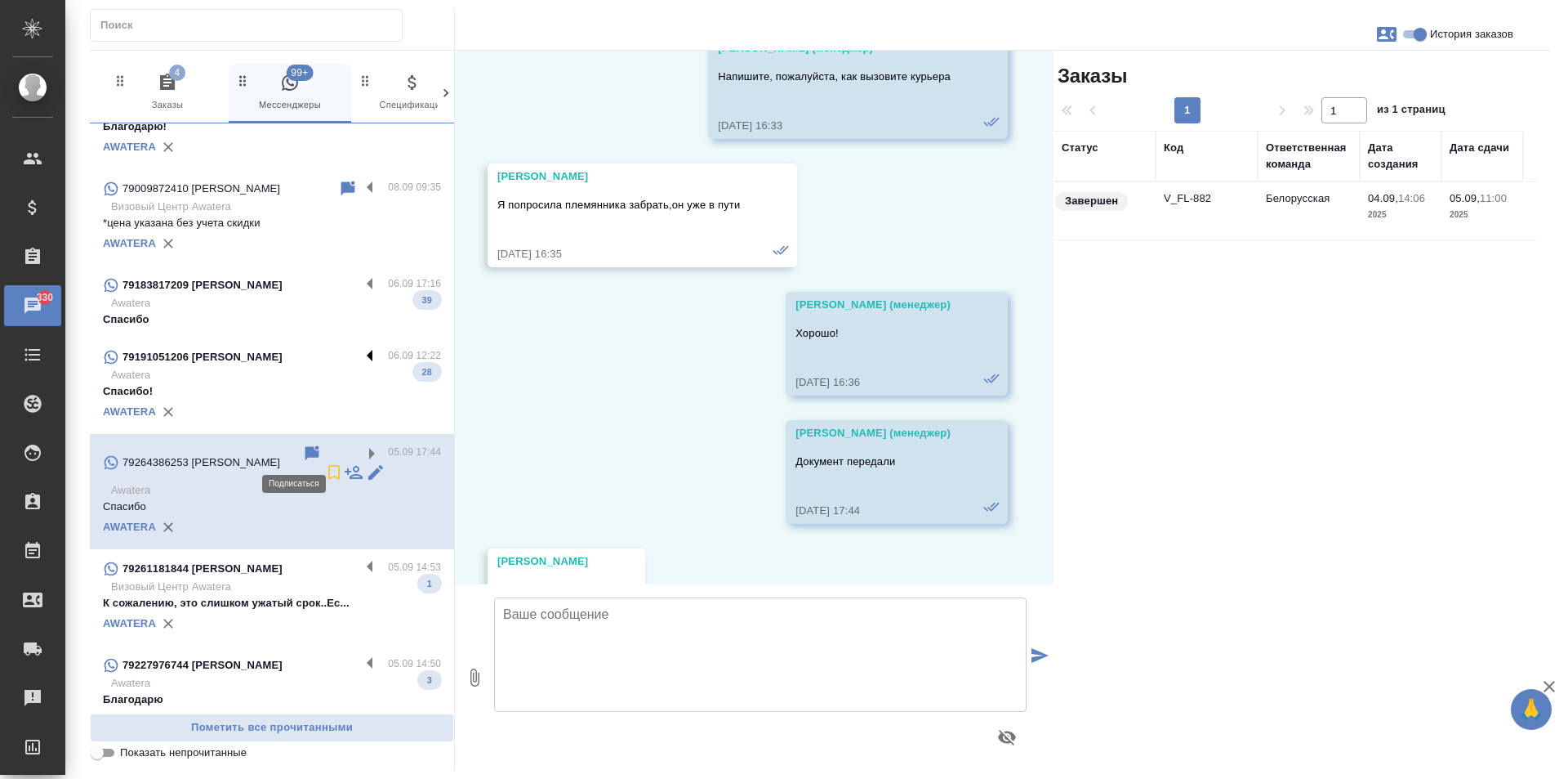
click at [361, 354] on label at bounding box center [375, 357] width 28 height 19
click at [0, 0] on input "checkbox" at bounding box center [0, 0] width 0 height 0
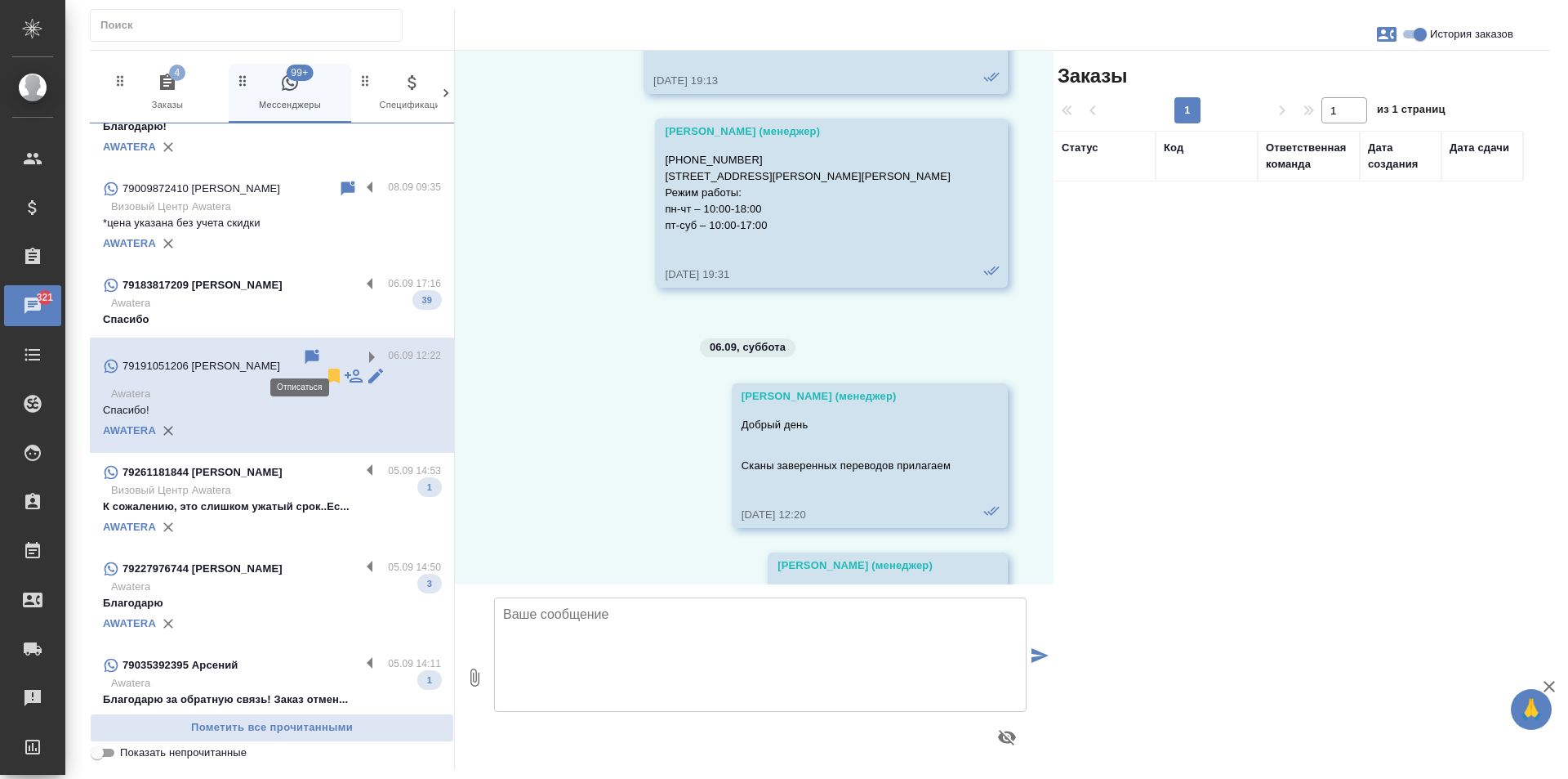
scroll to position [5863, 0]
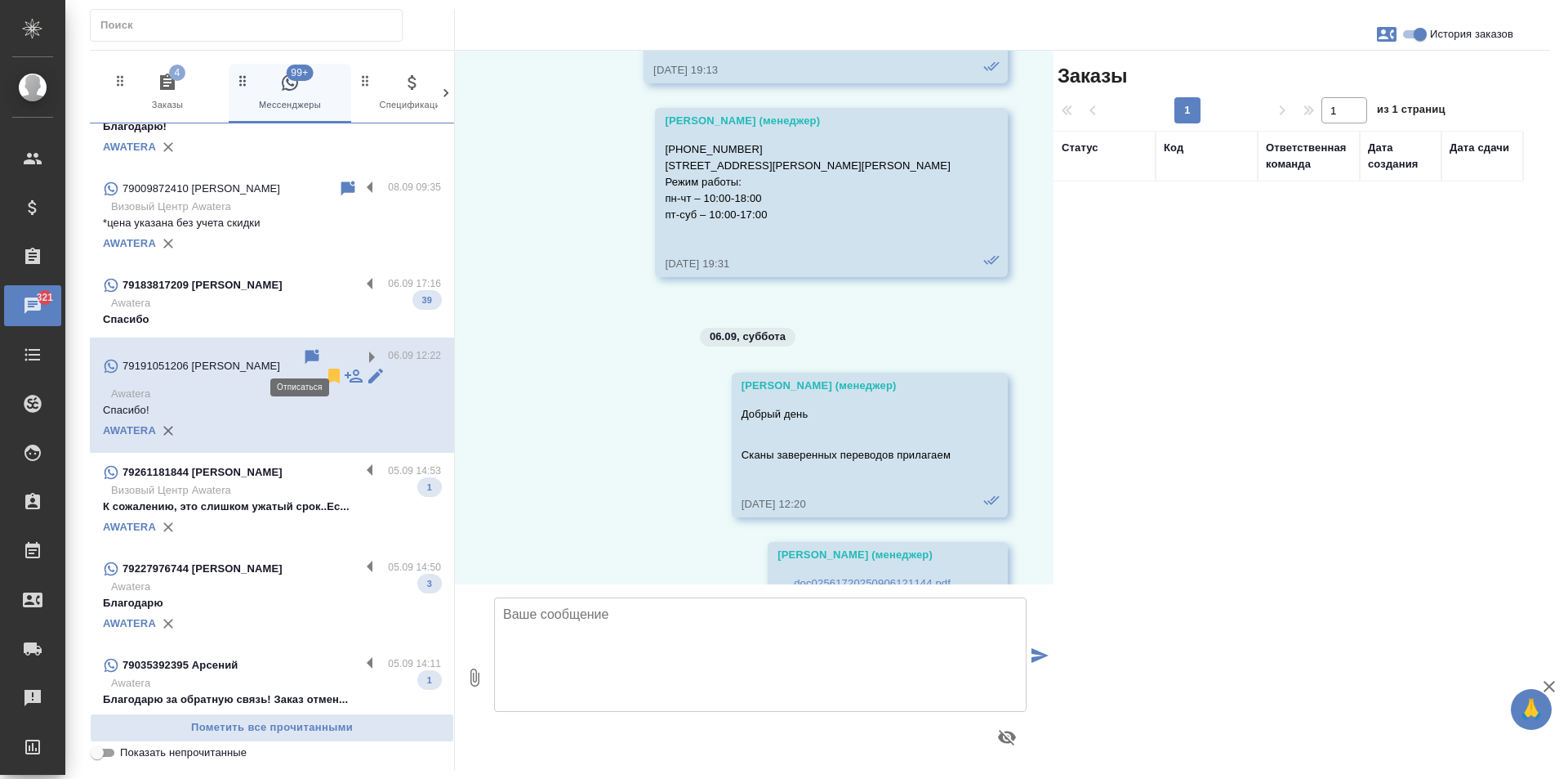
click at [324, 366] on icon at bounding box center [334, 376] width 19 height 19
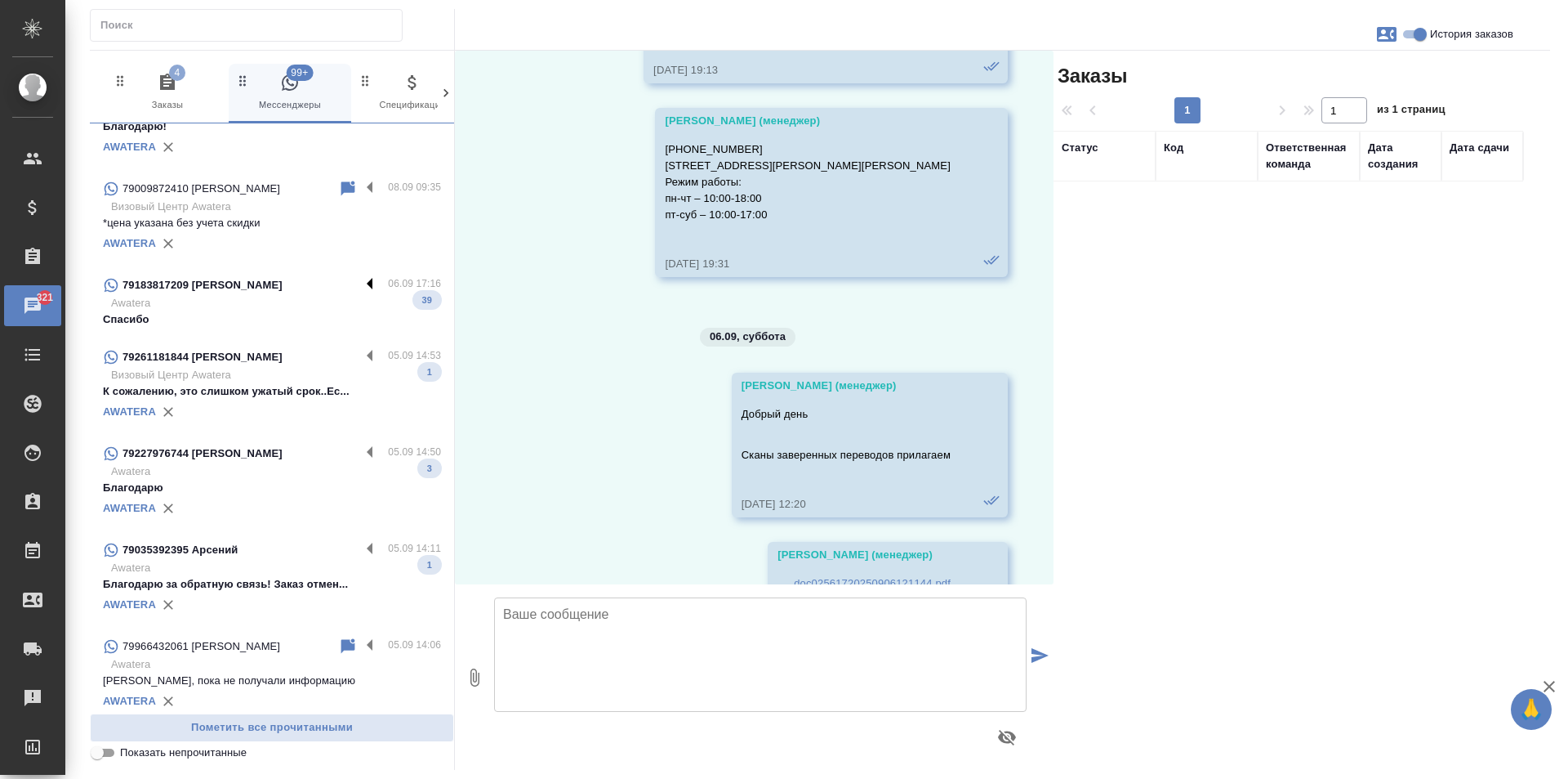
click at [361, 285] on label at bounding box center [375, 285] width 28 height 19
click at [0, 0] on input "checkbox" at bounding box center [0, 0] width 0 height 0
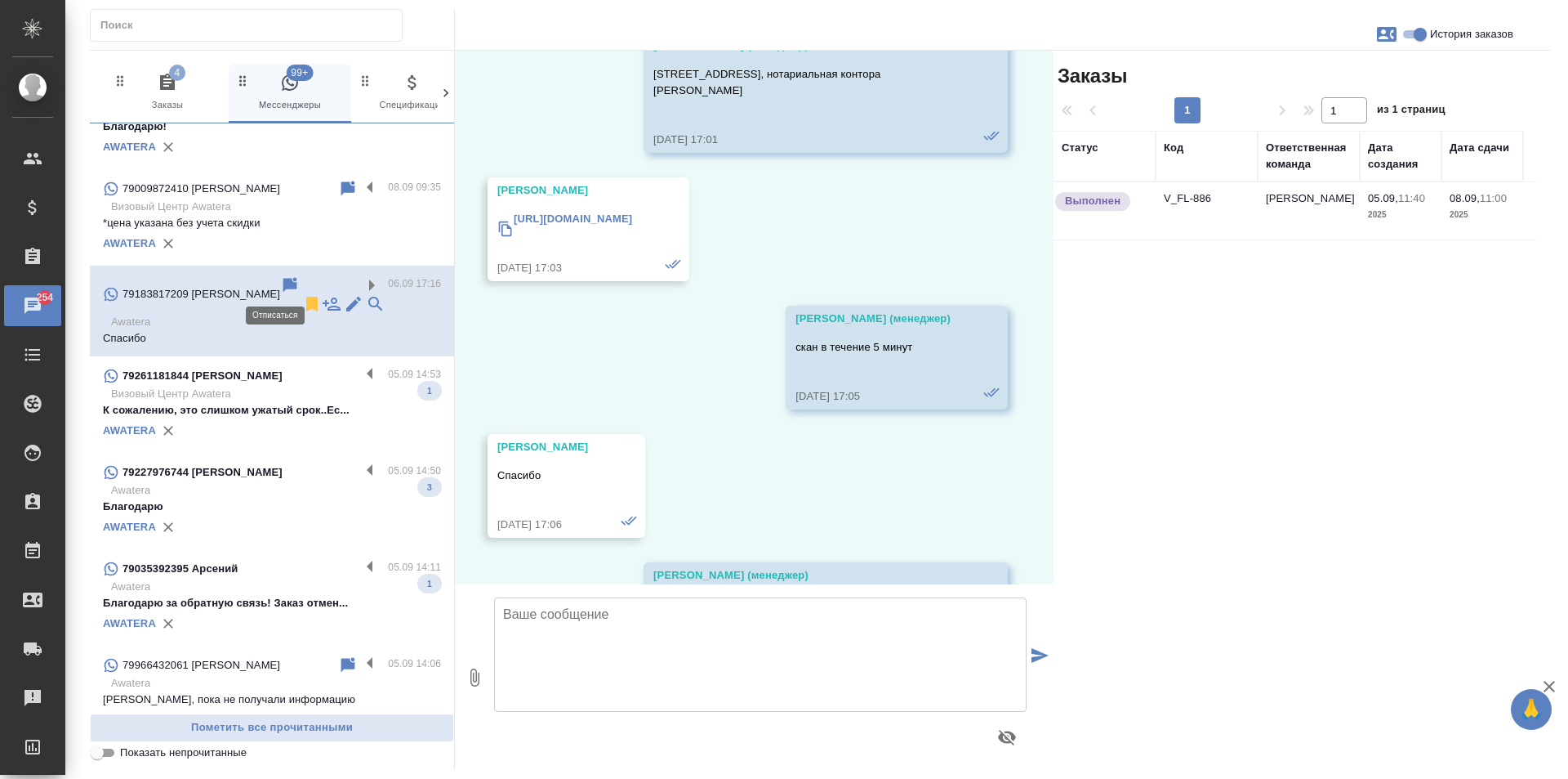
scroll to position [10228, 0]
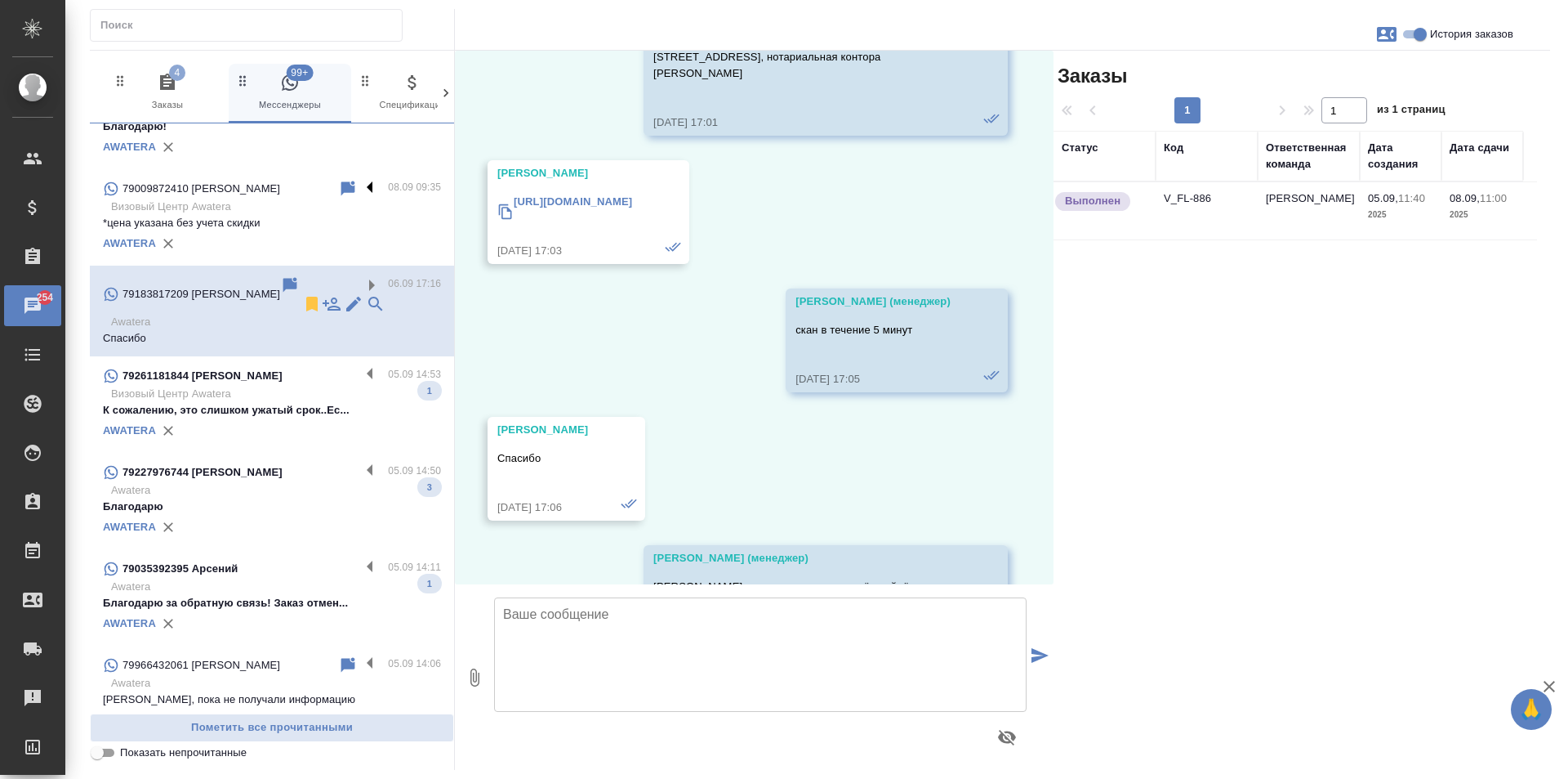
click at [361, 186] on label at bounding box center [375, 189] width 28 height 19
click at [0, 0] on input "checkbox" at bounding box center [0, 0] width 0 height 0
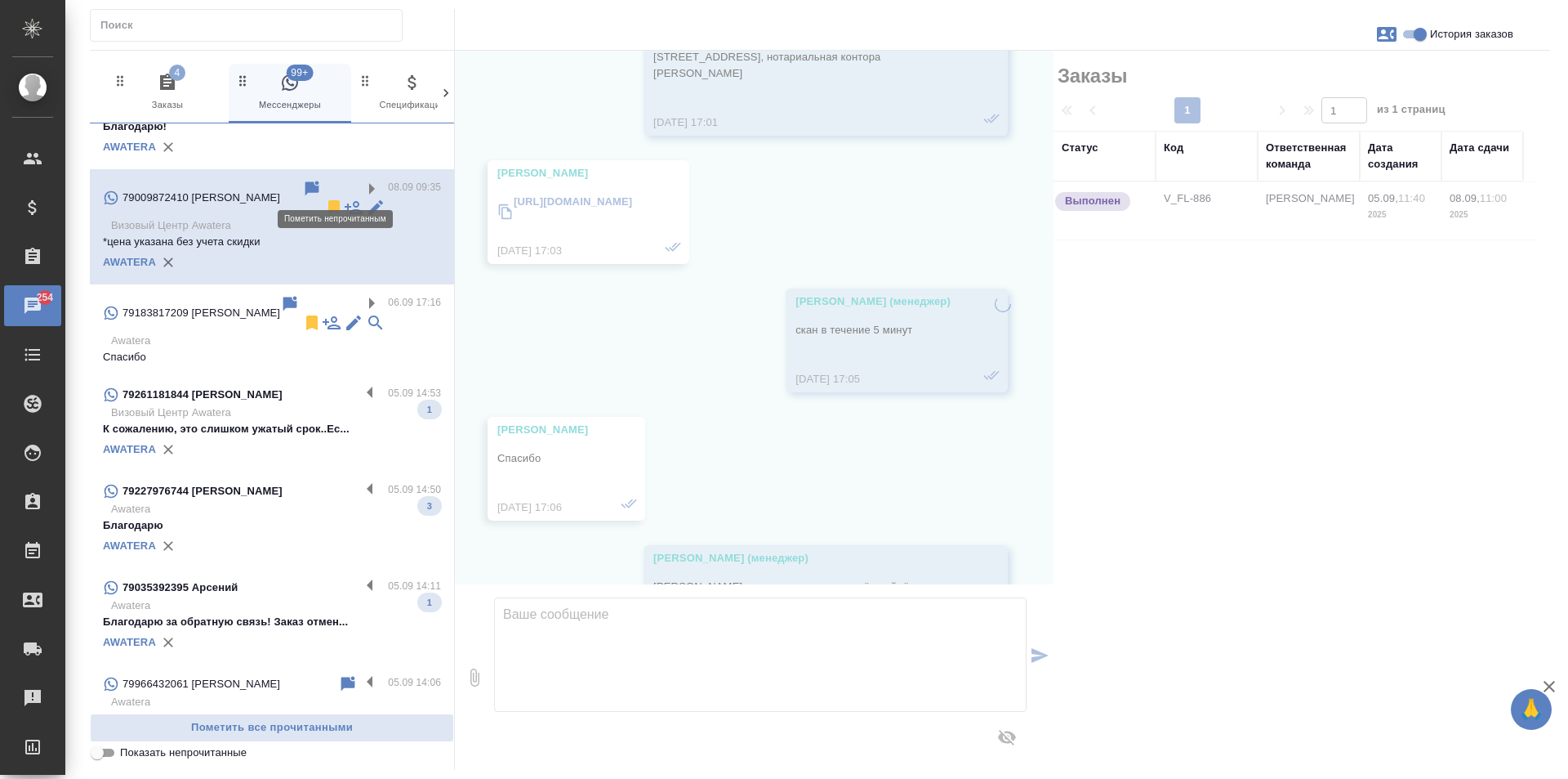
scroll to position [766, 0]
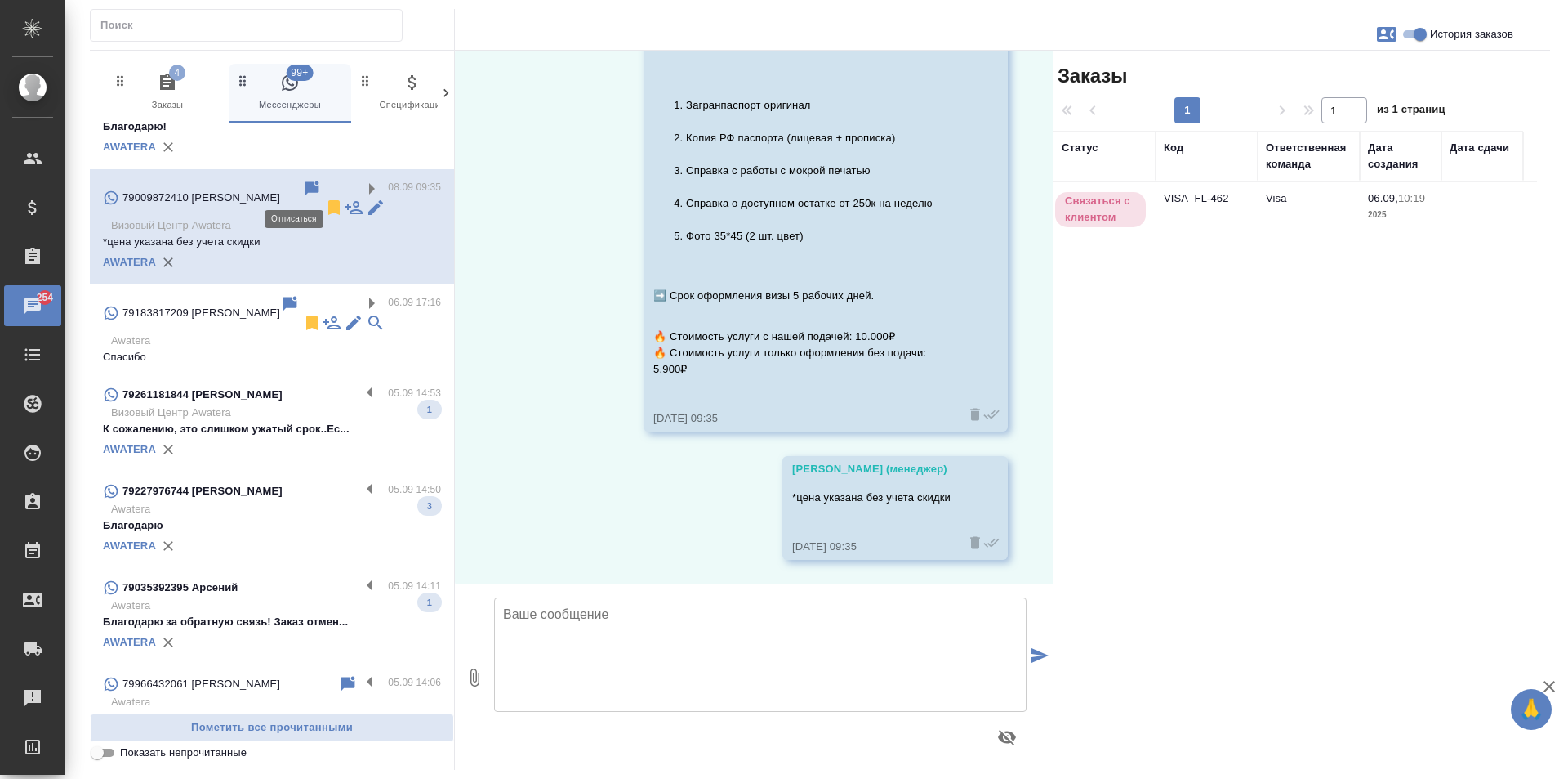
click at [324, 197] on icon at bounding box center [334, 207] width 19 height 19
click at [361, 674] on label at bounding box center [375, 684] width 28 height 19
click at [0, 0] on input "checkbox" at bounding box center [0, 0] width 0 height 0
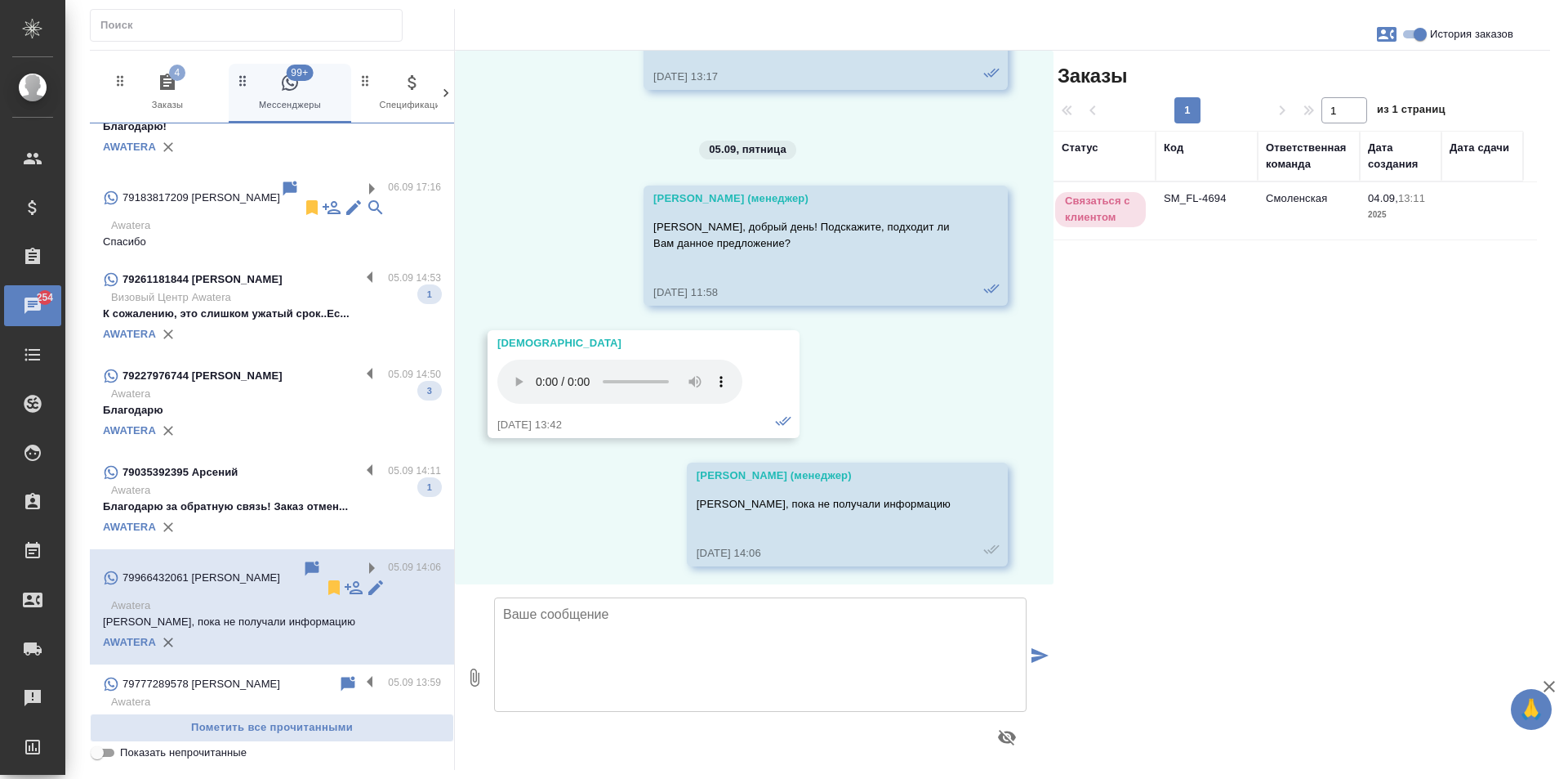
scroll to position [1012, 0]
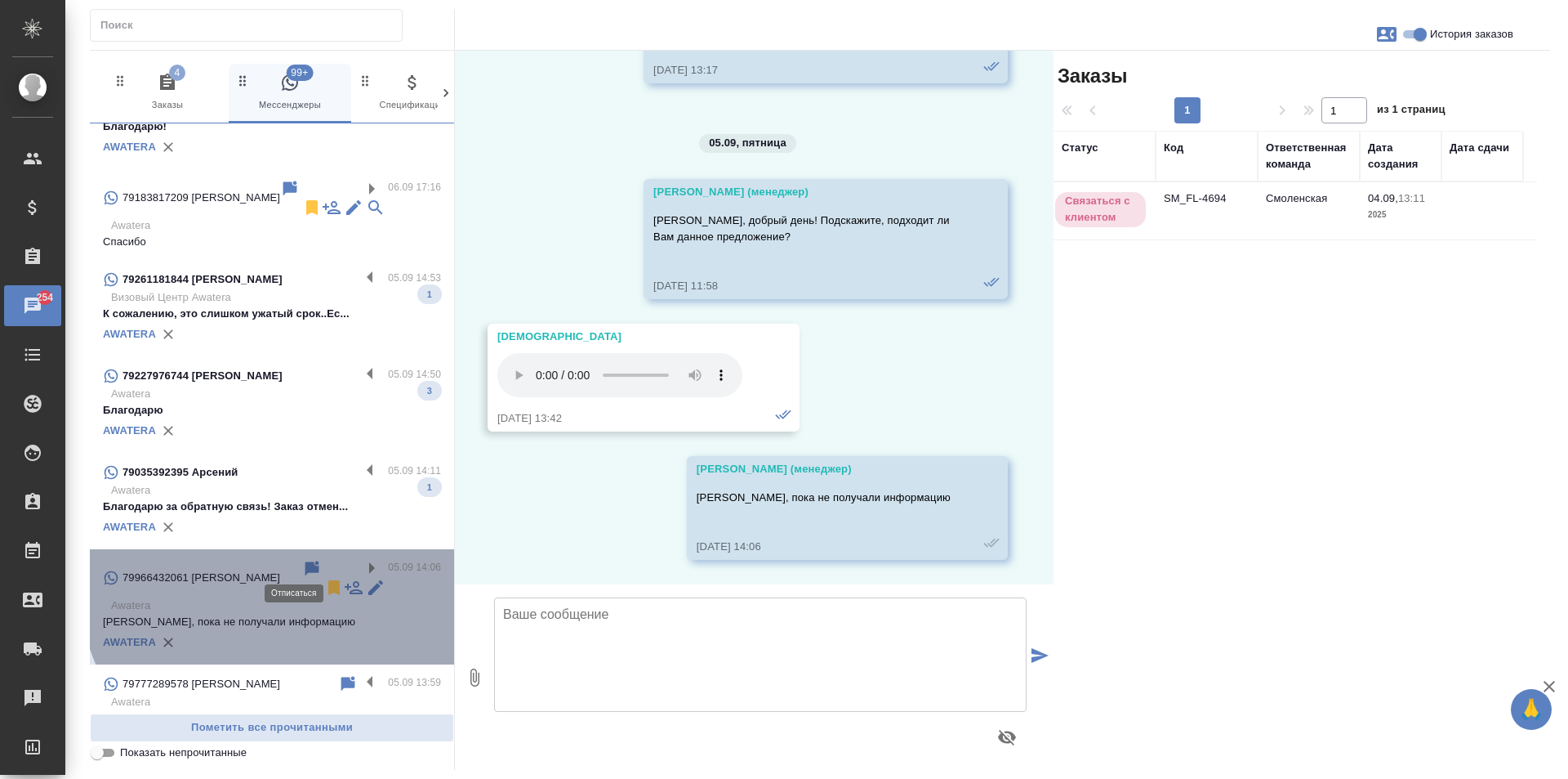
click at [324, 577] on icon at bounding box center [334, 587] width 19 height 19
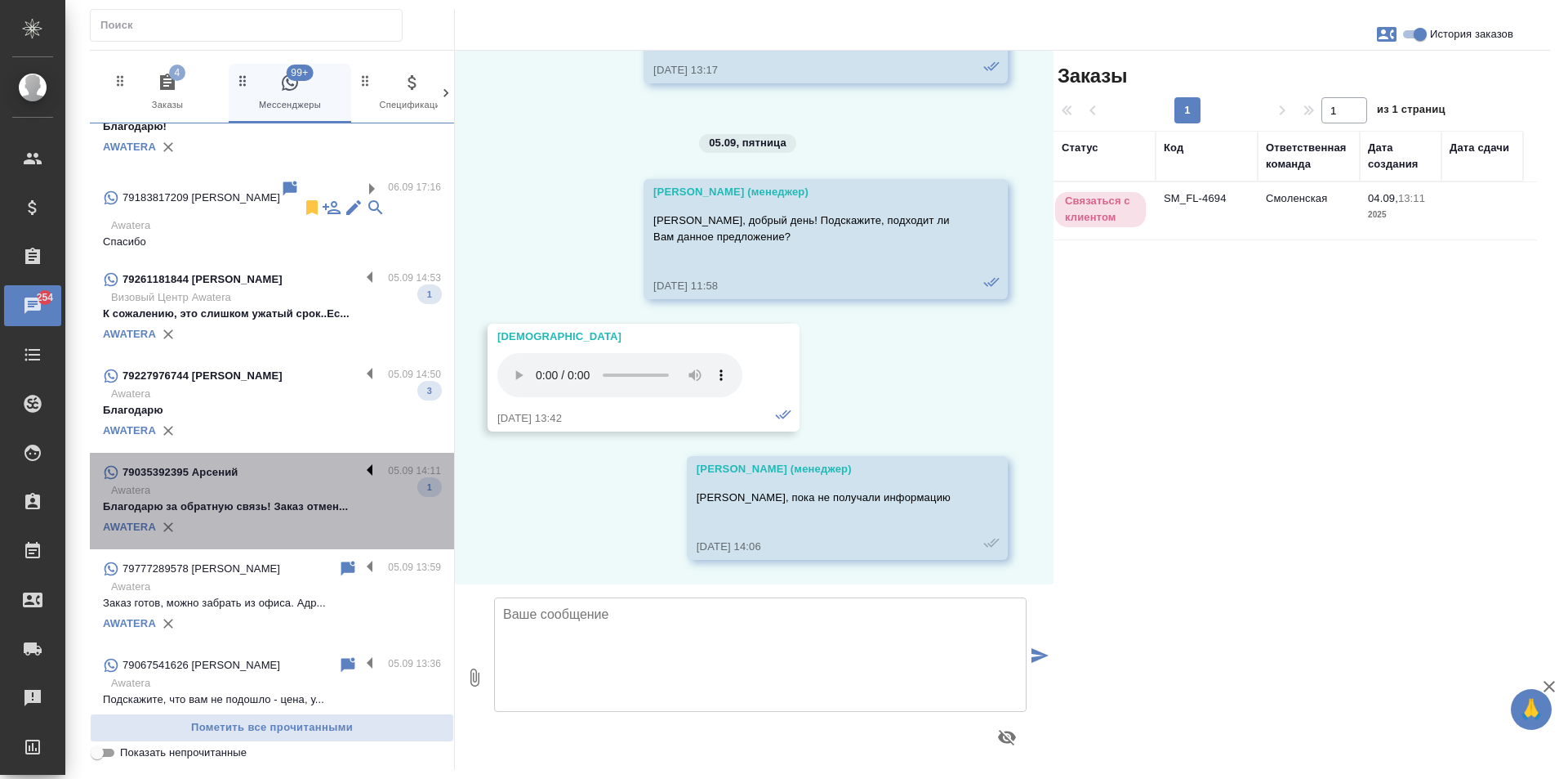
click at [361, 463] on label at bounding box center [375, 472] width 28 height 19
click at [0, 0] on input "checkbox" at bounding box center [0, 0] width 0 height 0
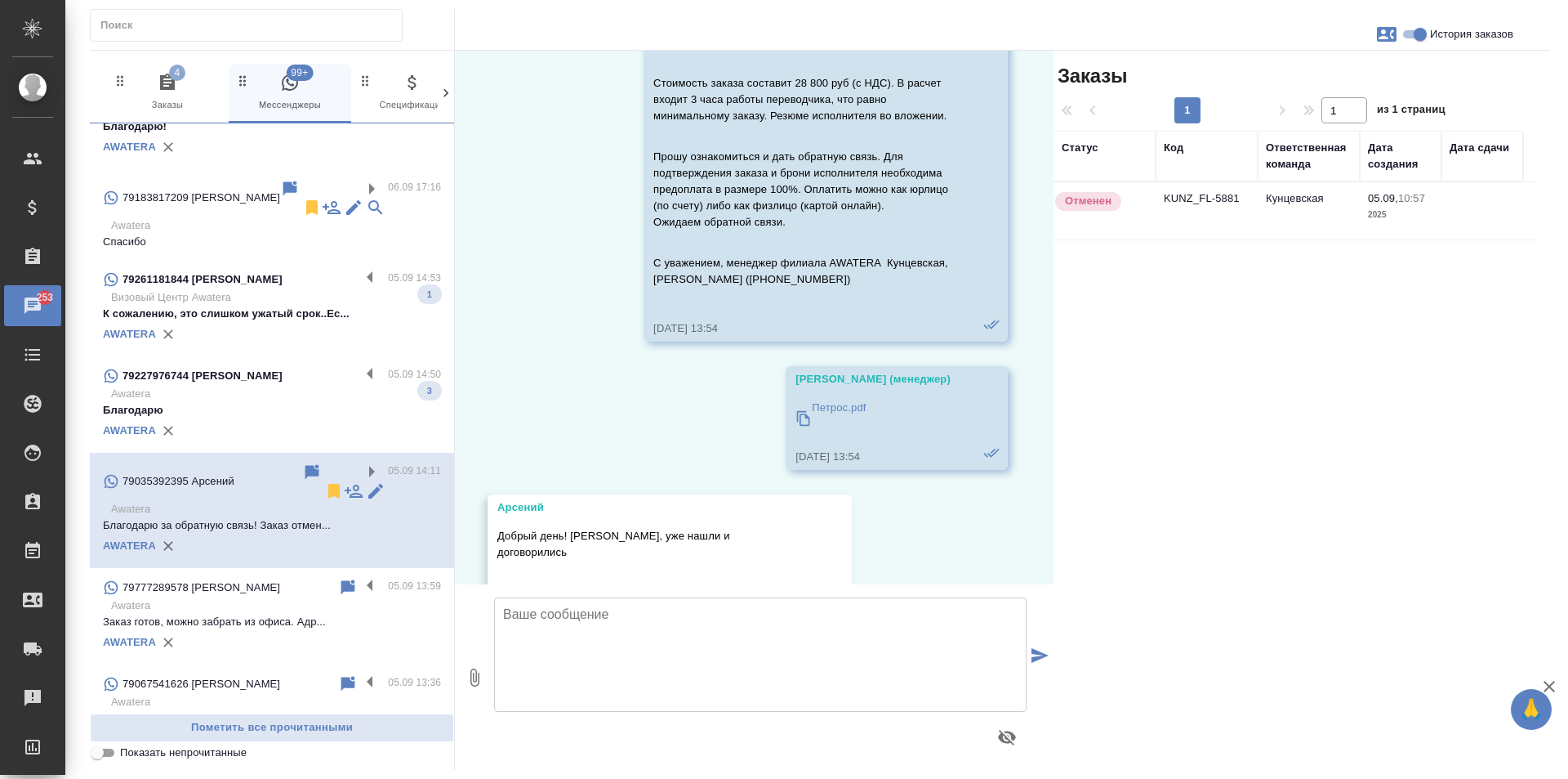
scroll to position [409, 0]
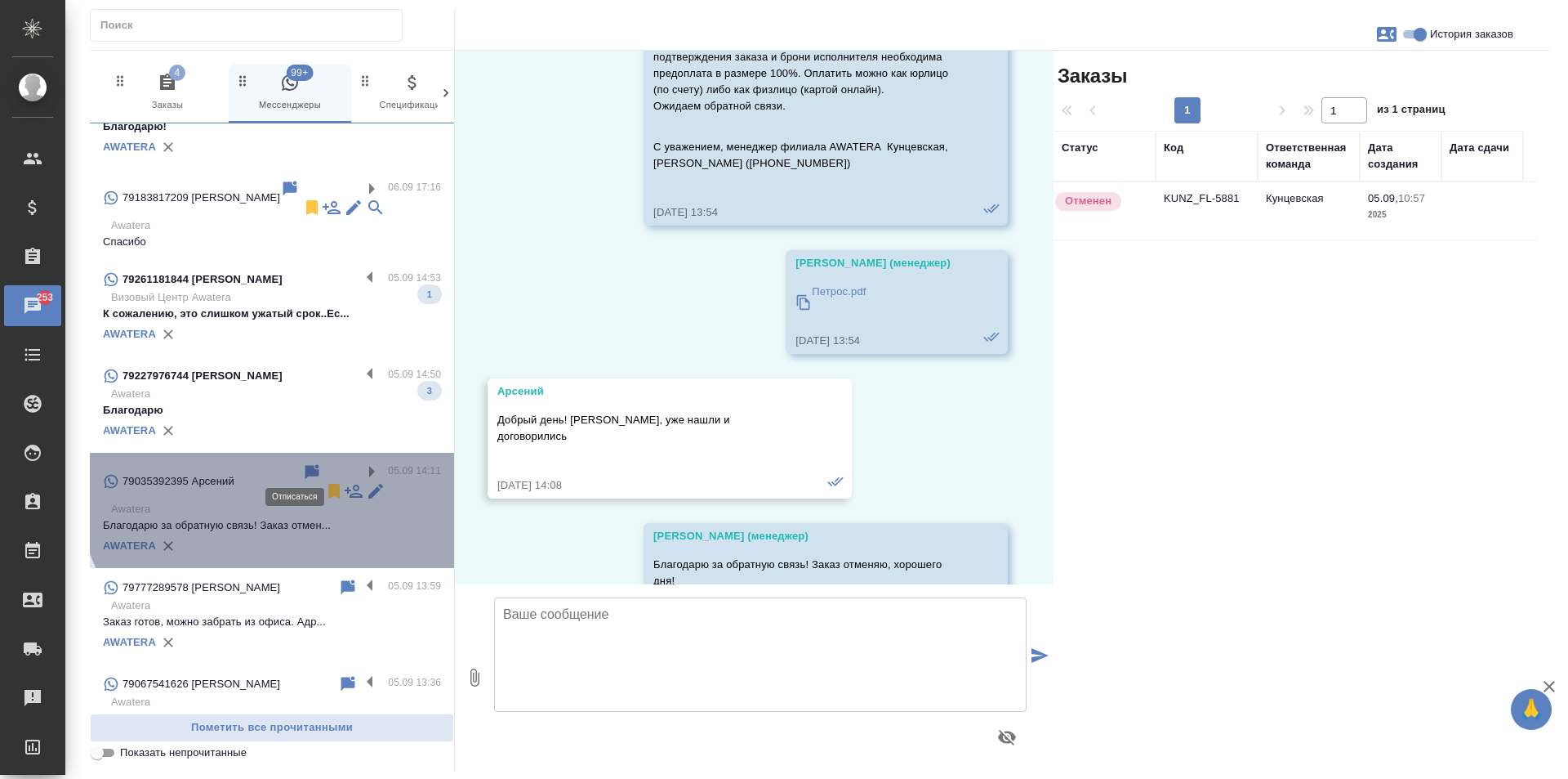
click at [328, 484] on icon at bounding box center [334, 491] width 11 height 15
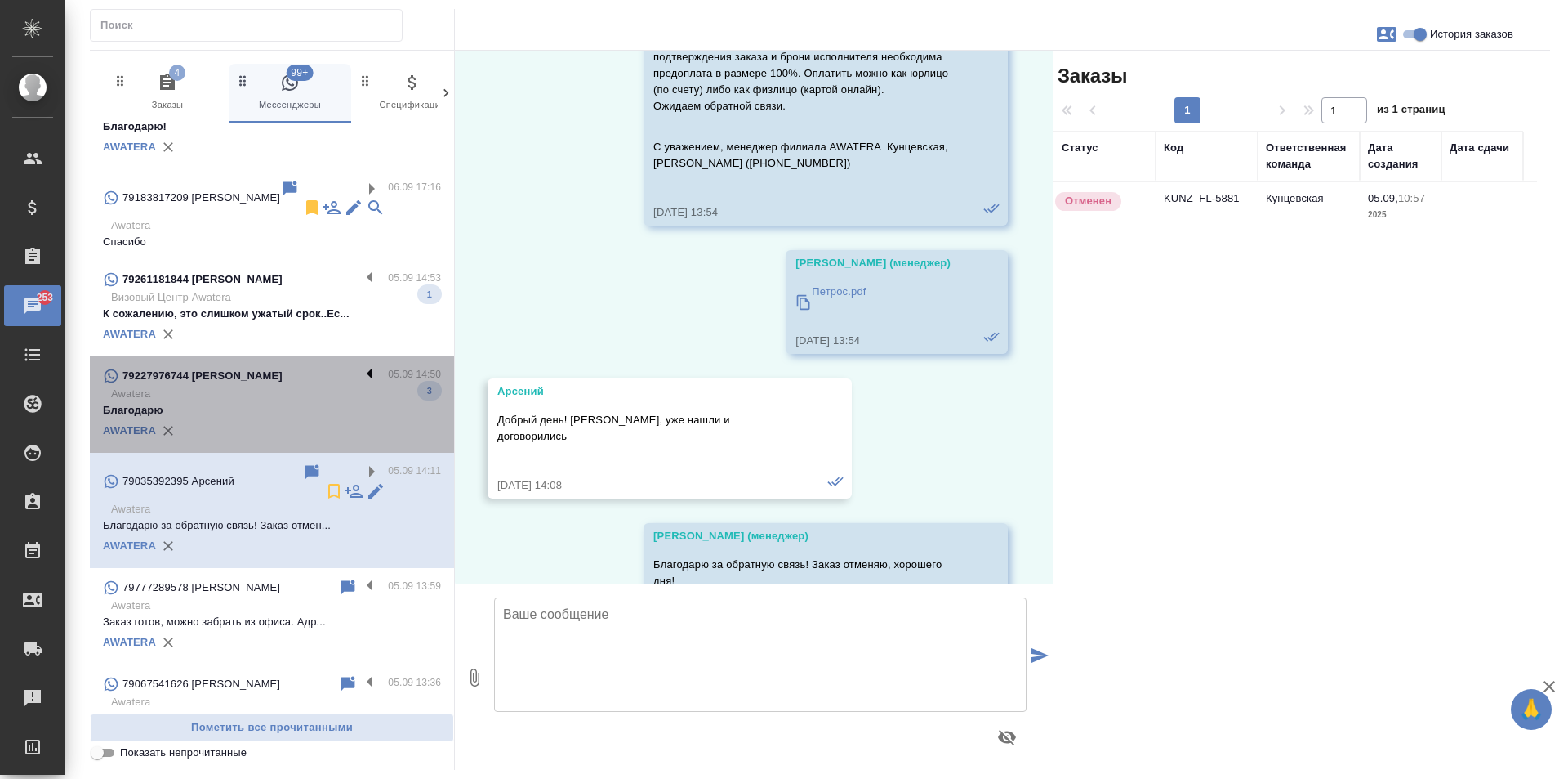
click at [361, 366] on label at bounding box center [375, 376] width 28 height 19
click at [0, 0] on input "checkbox" at bounding box center [0, 0] width 0 height 0
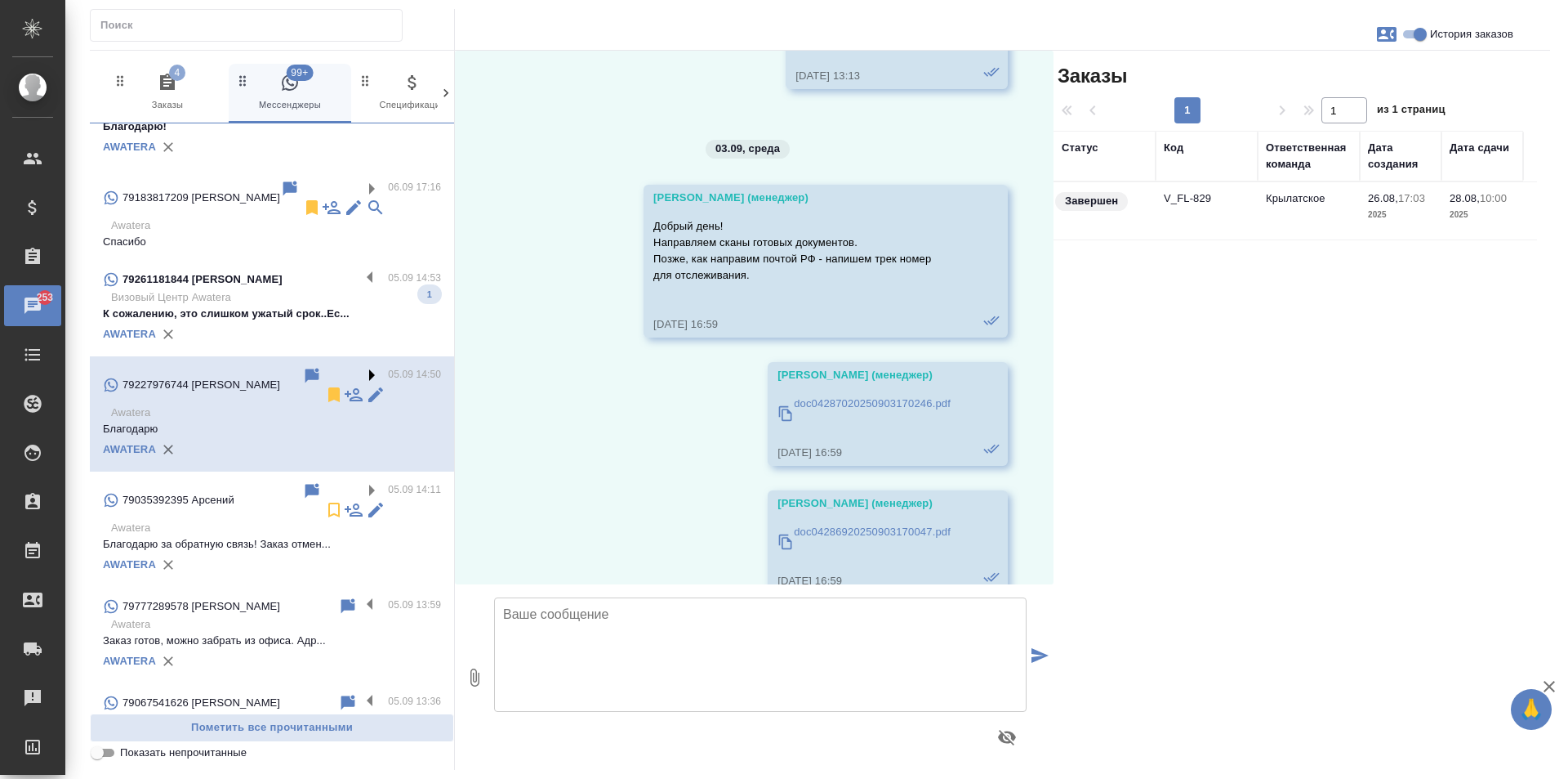
scroll to position [6780, 0]
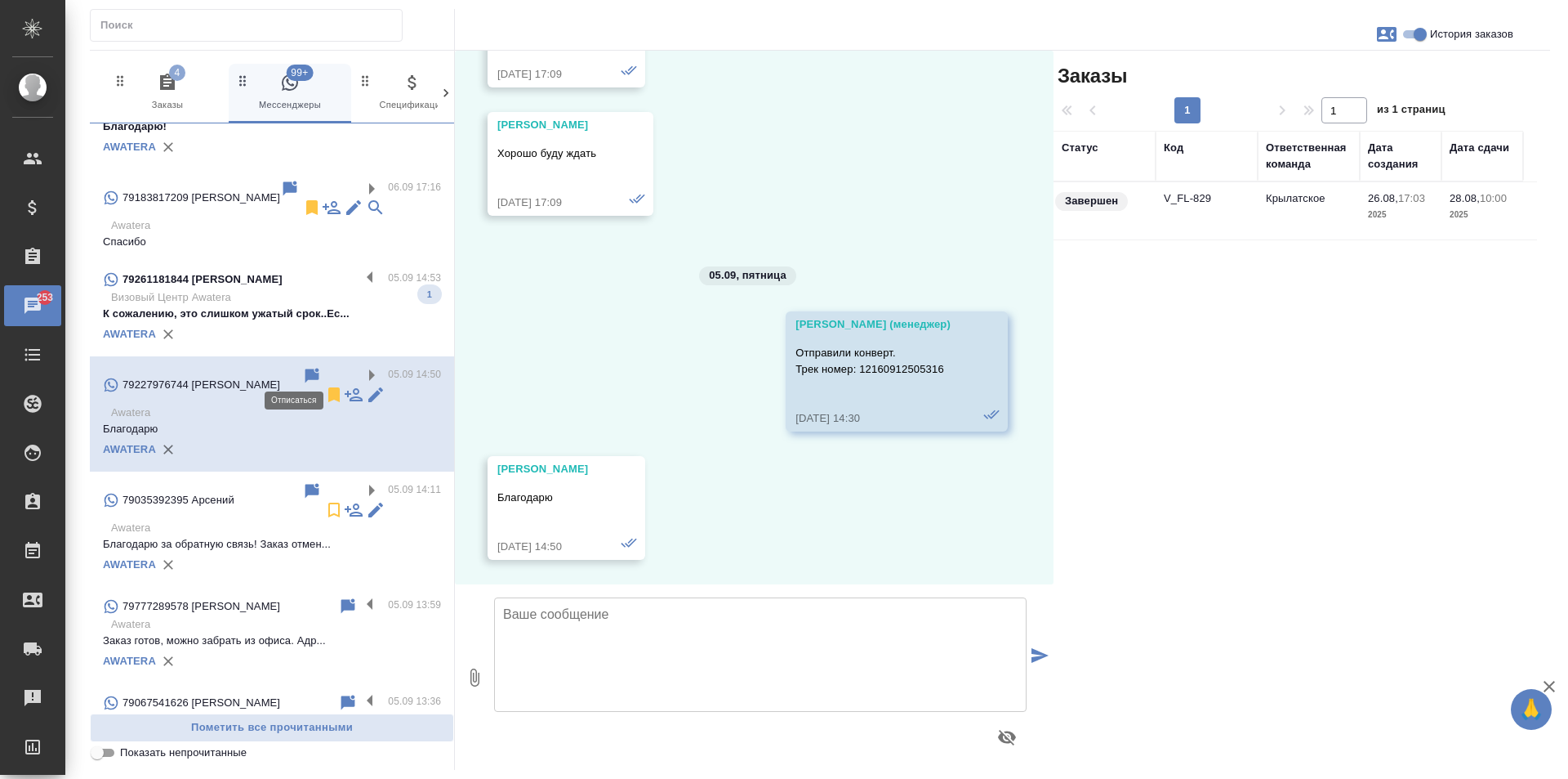
click at [328, 387] on icon at bounding box center [334, 394] width 11 height 15
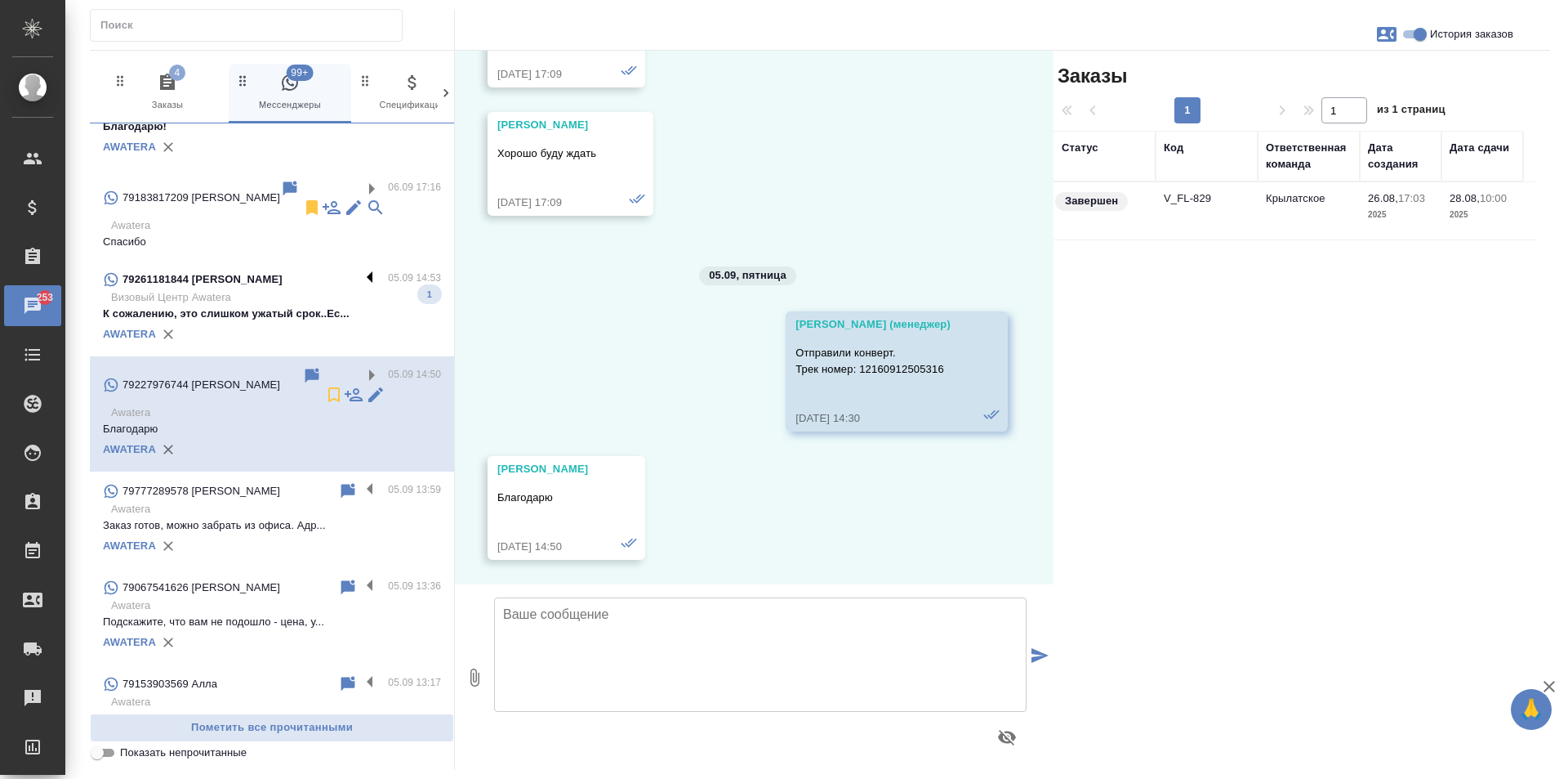
click at [361, 272] on label at bounding box center [375, 279] width 28 height 19
click at [0, 0] on input "checkbox" at bounding box center [0, 0] width 0 height 0
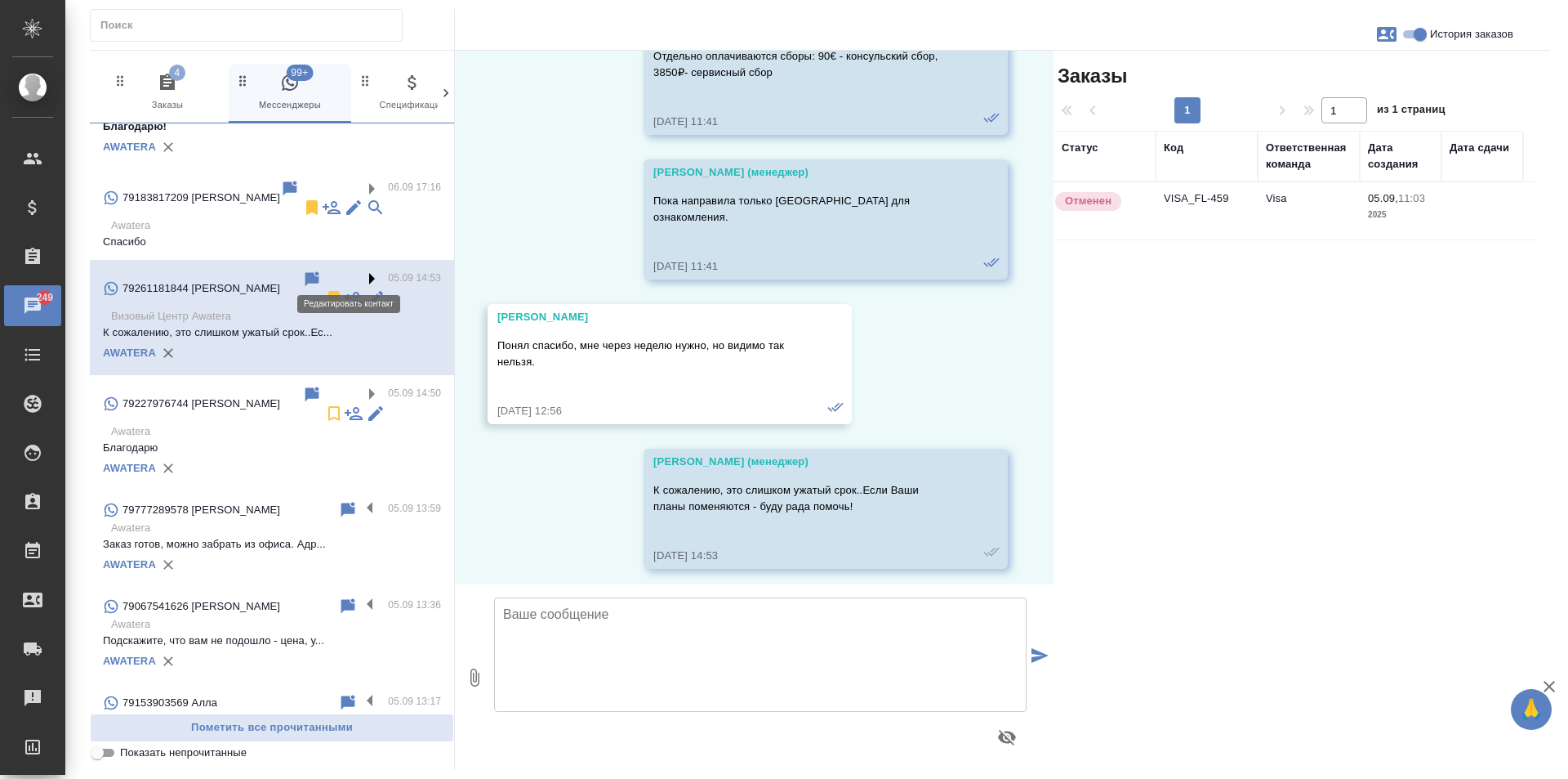
scroll to position [1579, 0]
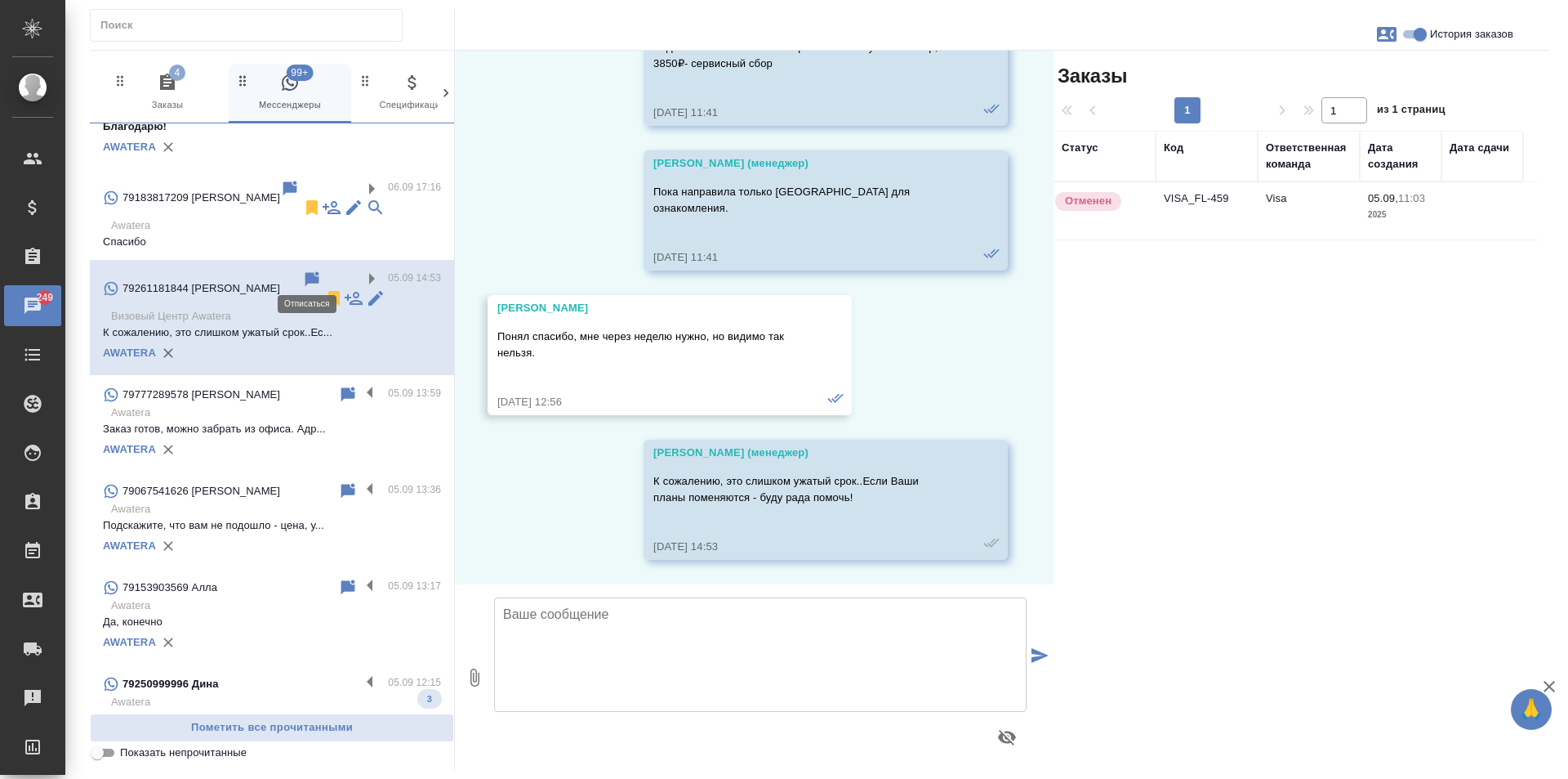
click at [328, 291] on icon at bounding box center [334, 298] width 11 height 15
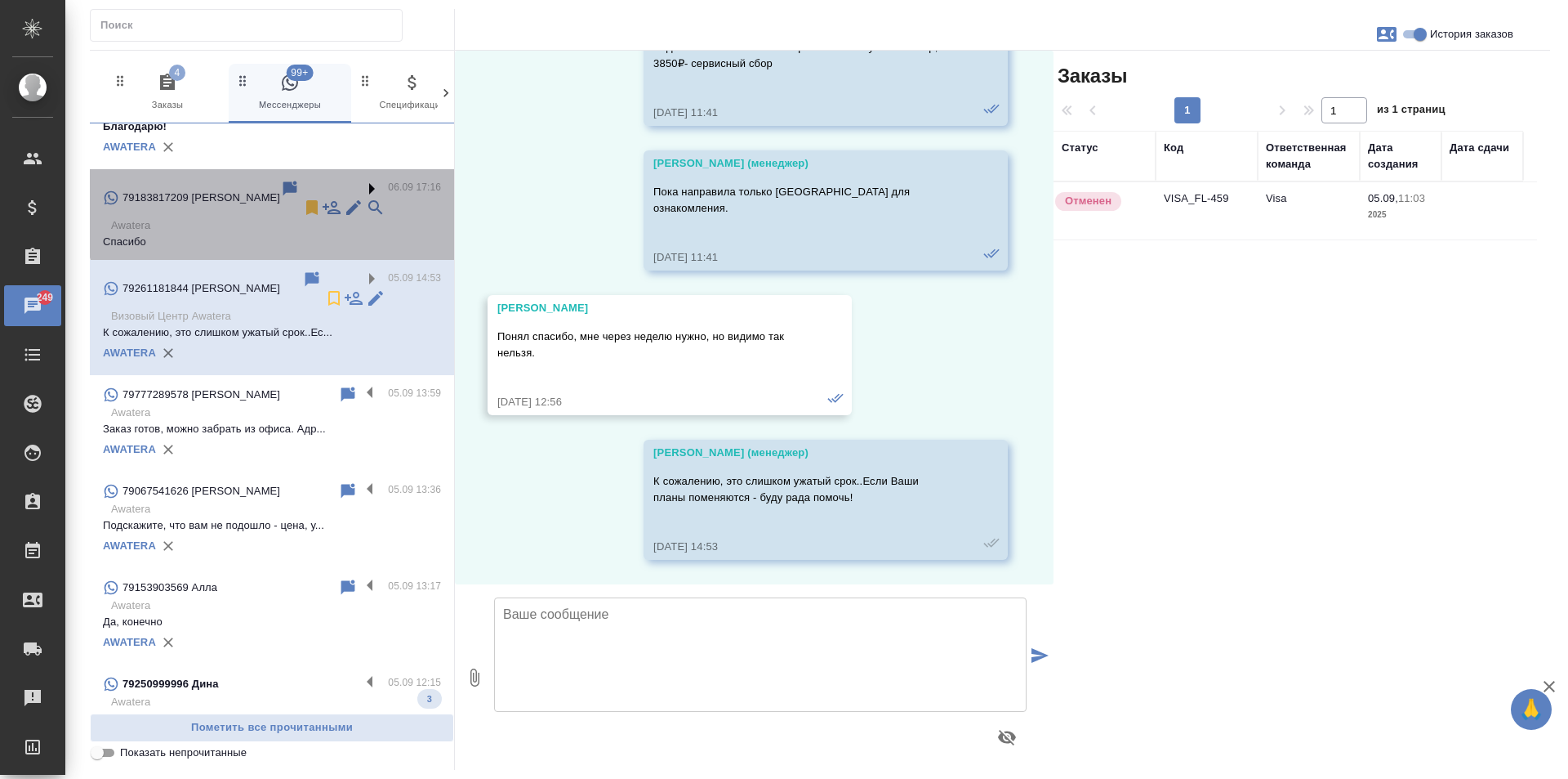
click at [361, 194] on label at bounding box center [375, 189] width 28 height 19
click at [0, 0] on input "checkbox" at bounding box center [0, 0] width 0 height 0
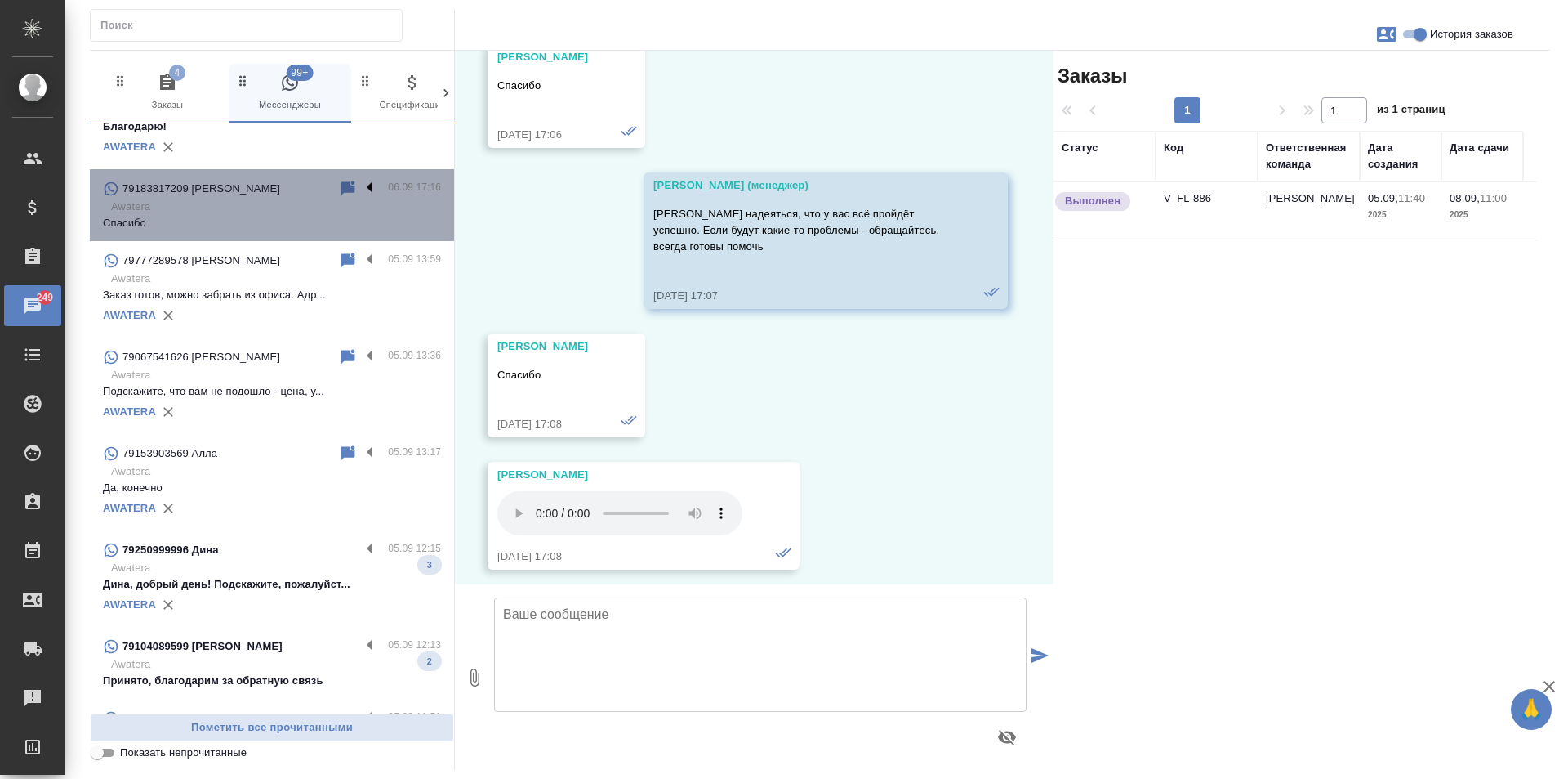
click at [361, 190] on label at bounding box center [375, 189] width 28 height 19
click at [0, 0] on input "checkbox" at bounding box center [0, 0] width 0 height 0
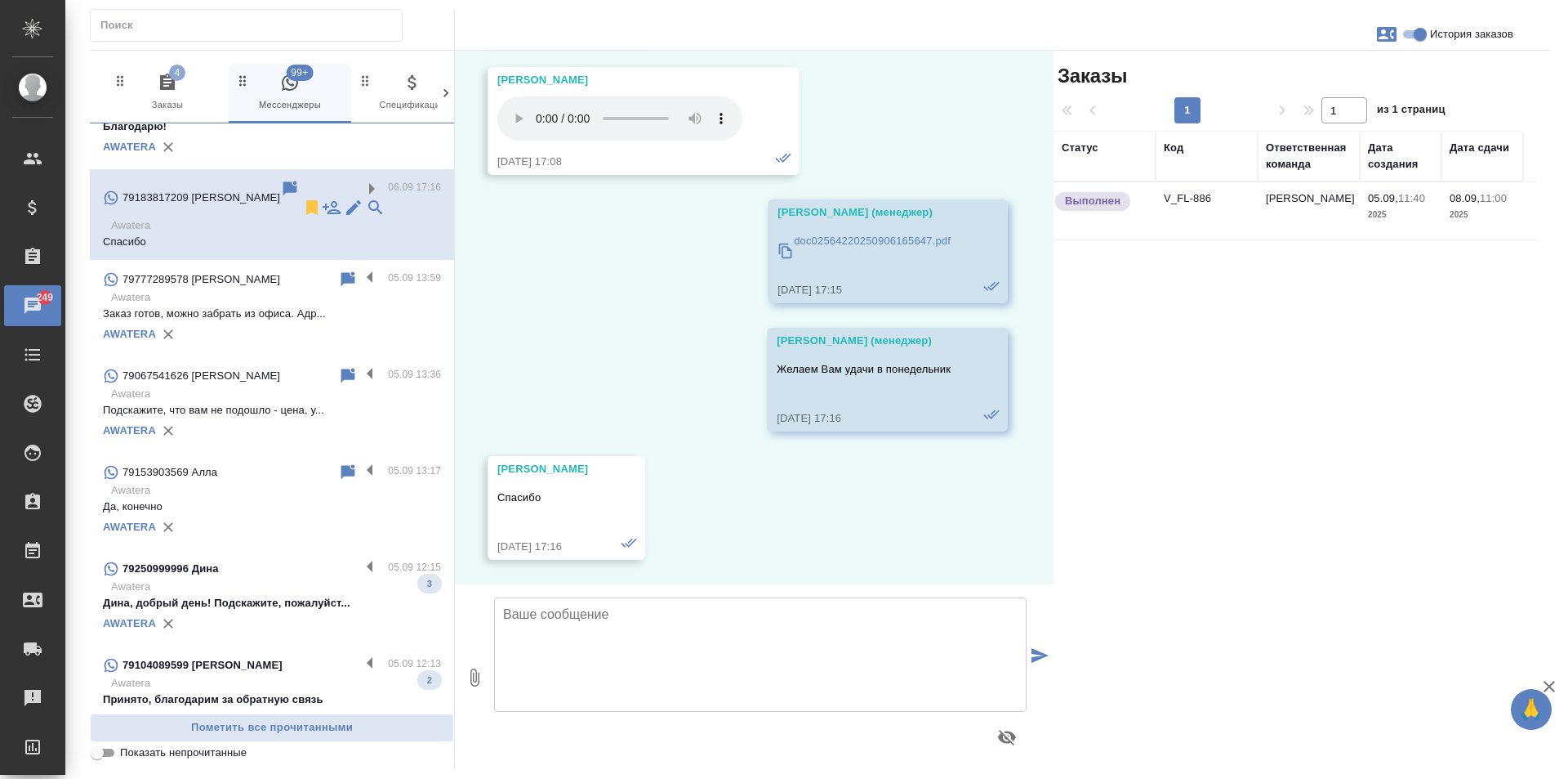
scroll to position [11045, 0]
click at [361, 673] on label at bounding box center [375, 665] width 28 height 19
click at [0, 0] on input "checkbox" at bounding box center [0, 0] width 0 height 0
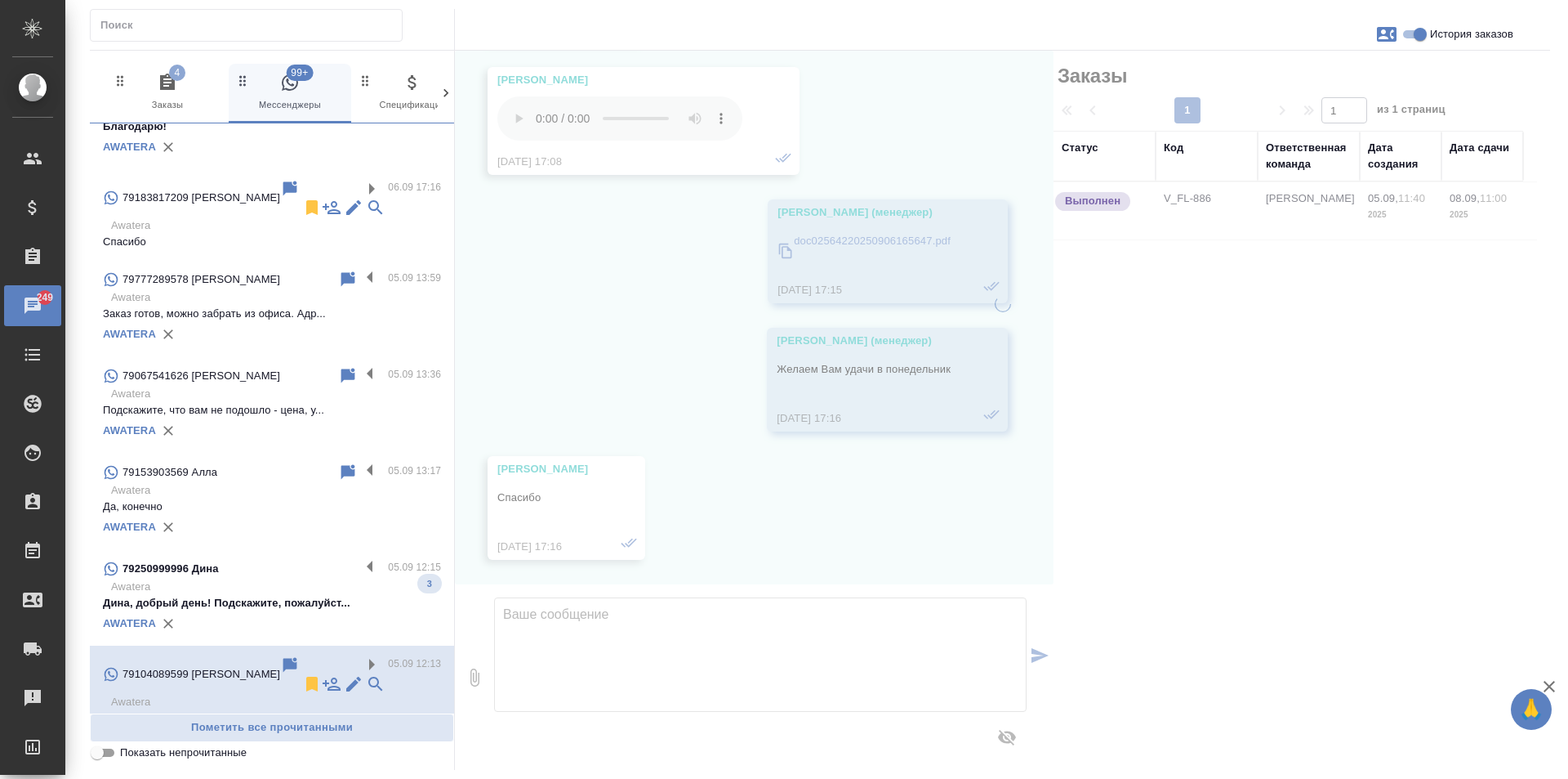
scroll to position [888, 0]
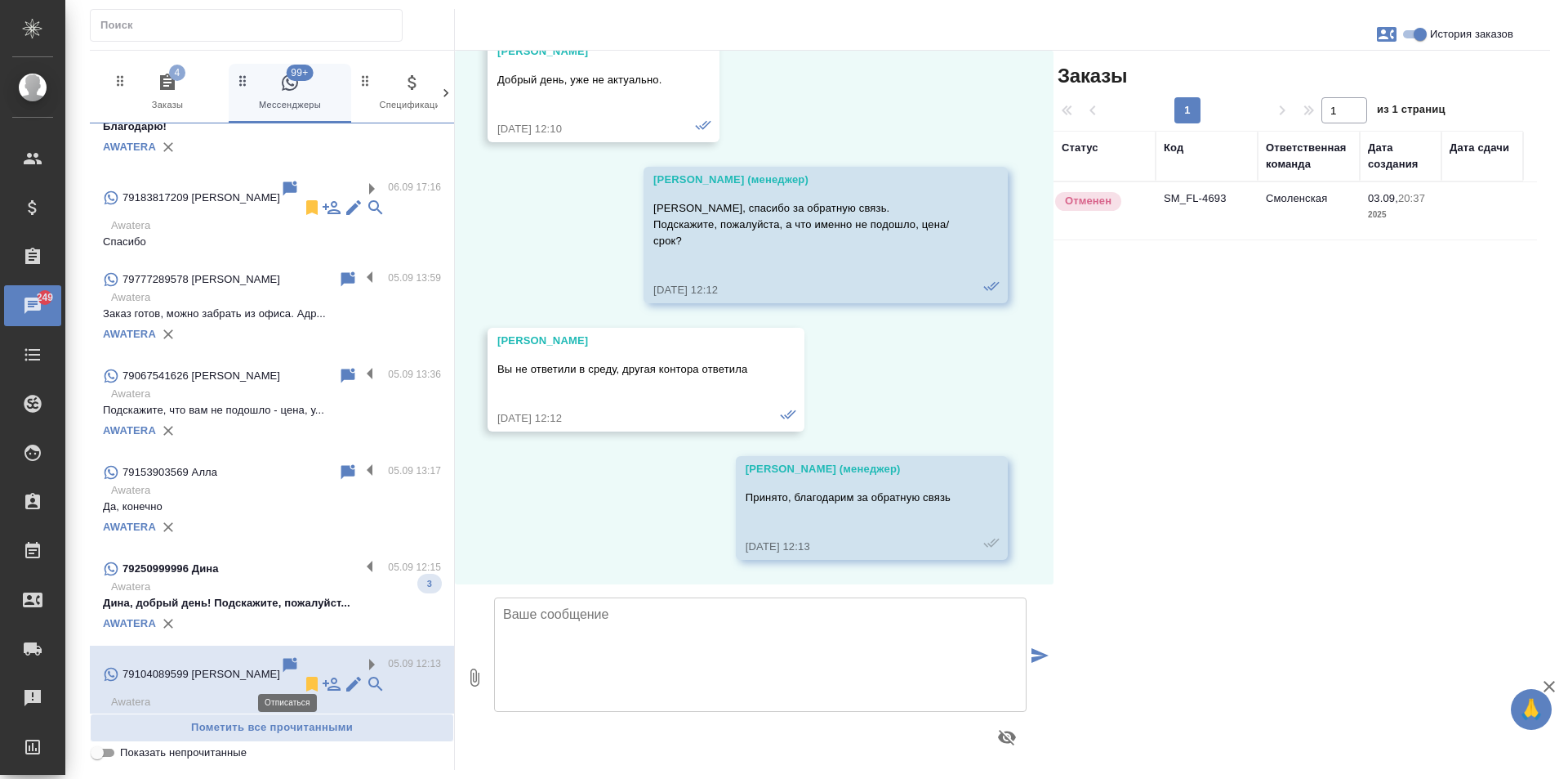
click at [306, 677] on icon at bounding box center [312, 684] width 11 height 15
click at [362, 577] on label at bounding box center [375, 569] width 28 height 19
click at [0, 0] on input "checkbox" at bounding box center [0, 0] width 0 height 0
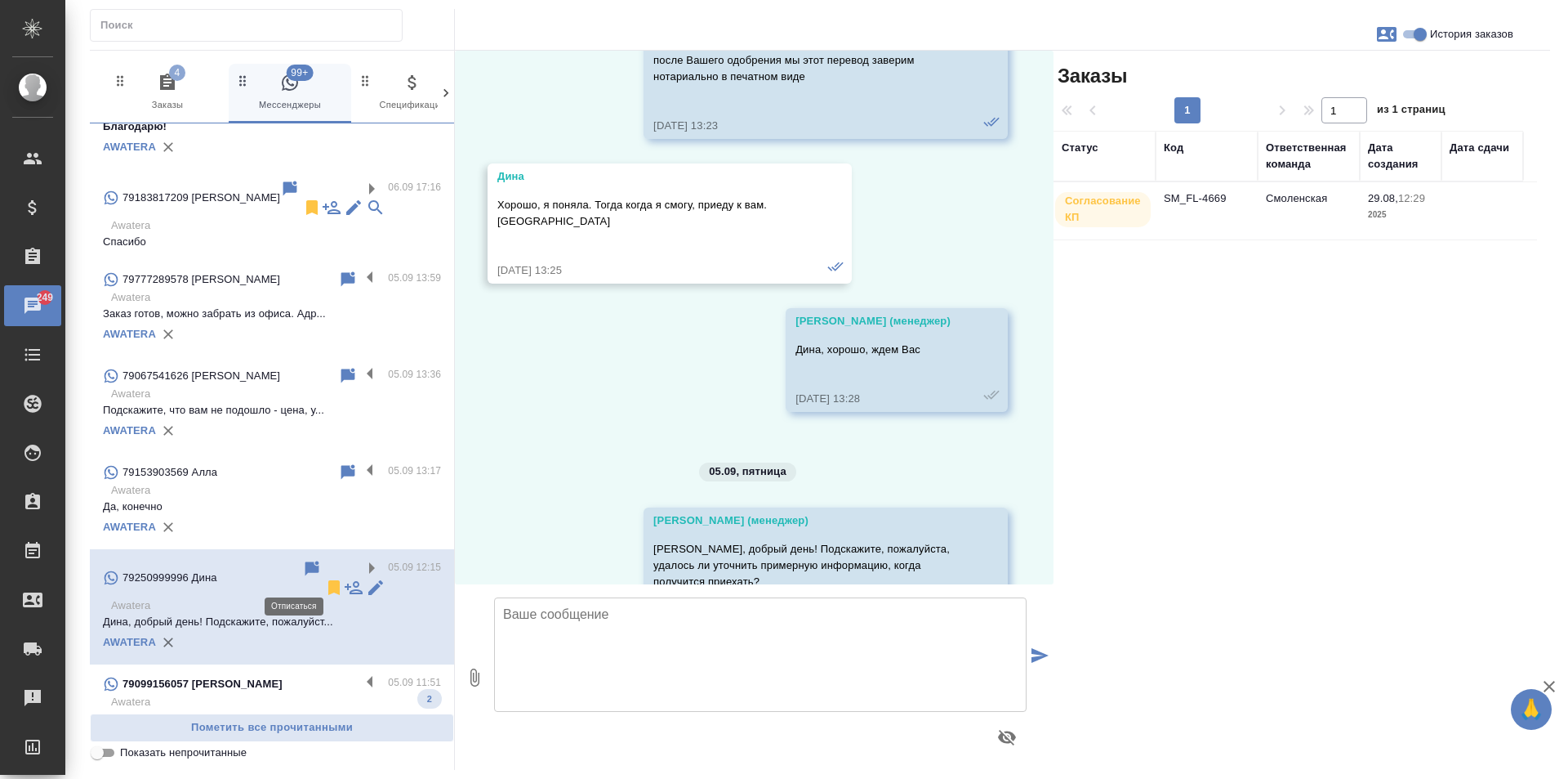
click at [328, 580] on icon at bounding box center [334, 587] width 11 height 15
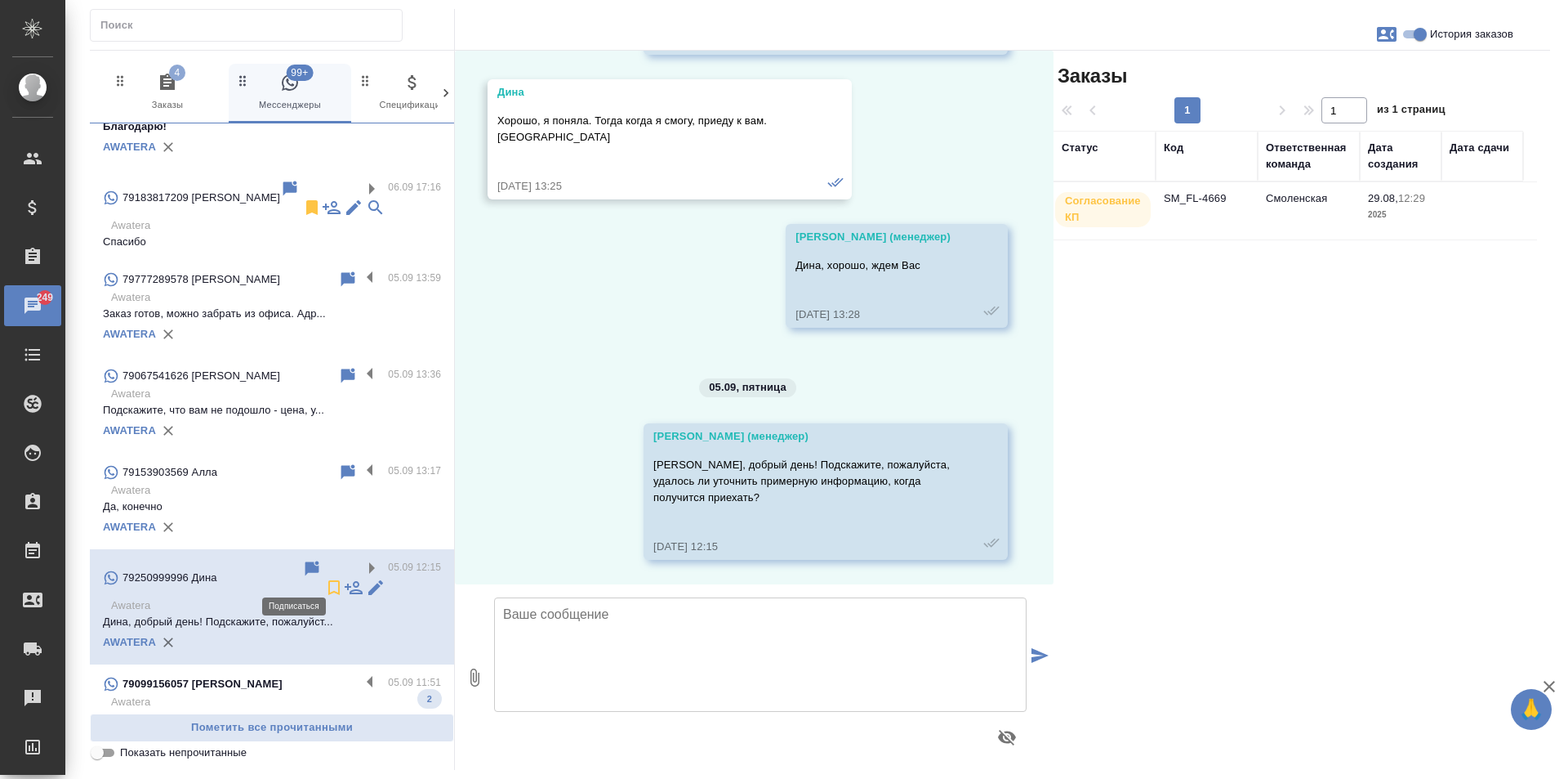
scroll to position [4252, 0]
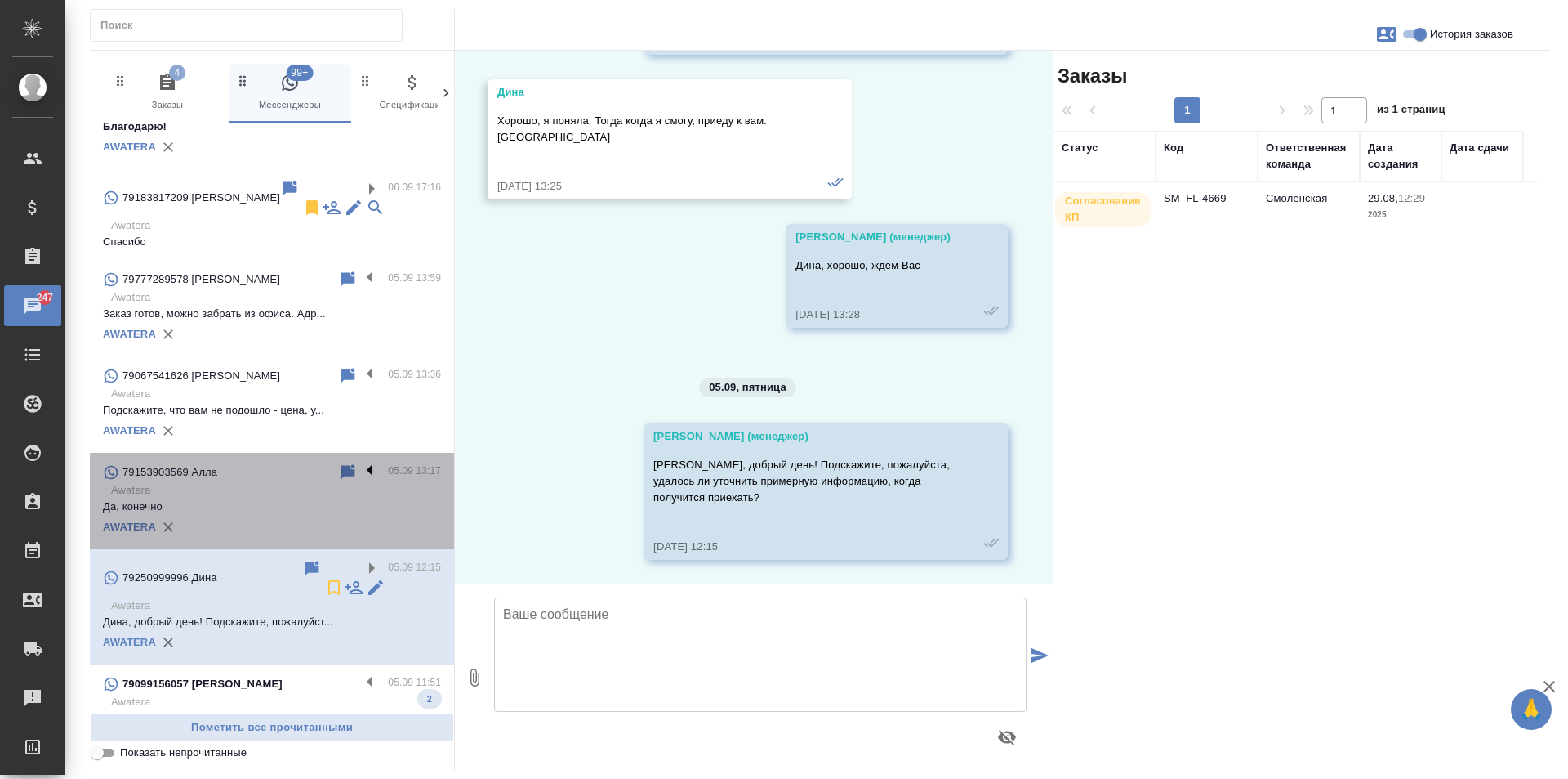
click at [361, 480] on label at bounding box center [375, 472] width 28 height 19
click at [0, 0] on input "checkbox" at bounding box center [0, 0] width 0 height 0
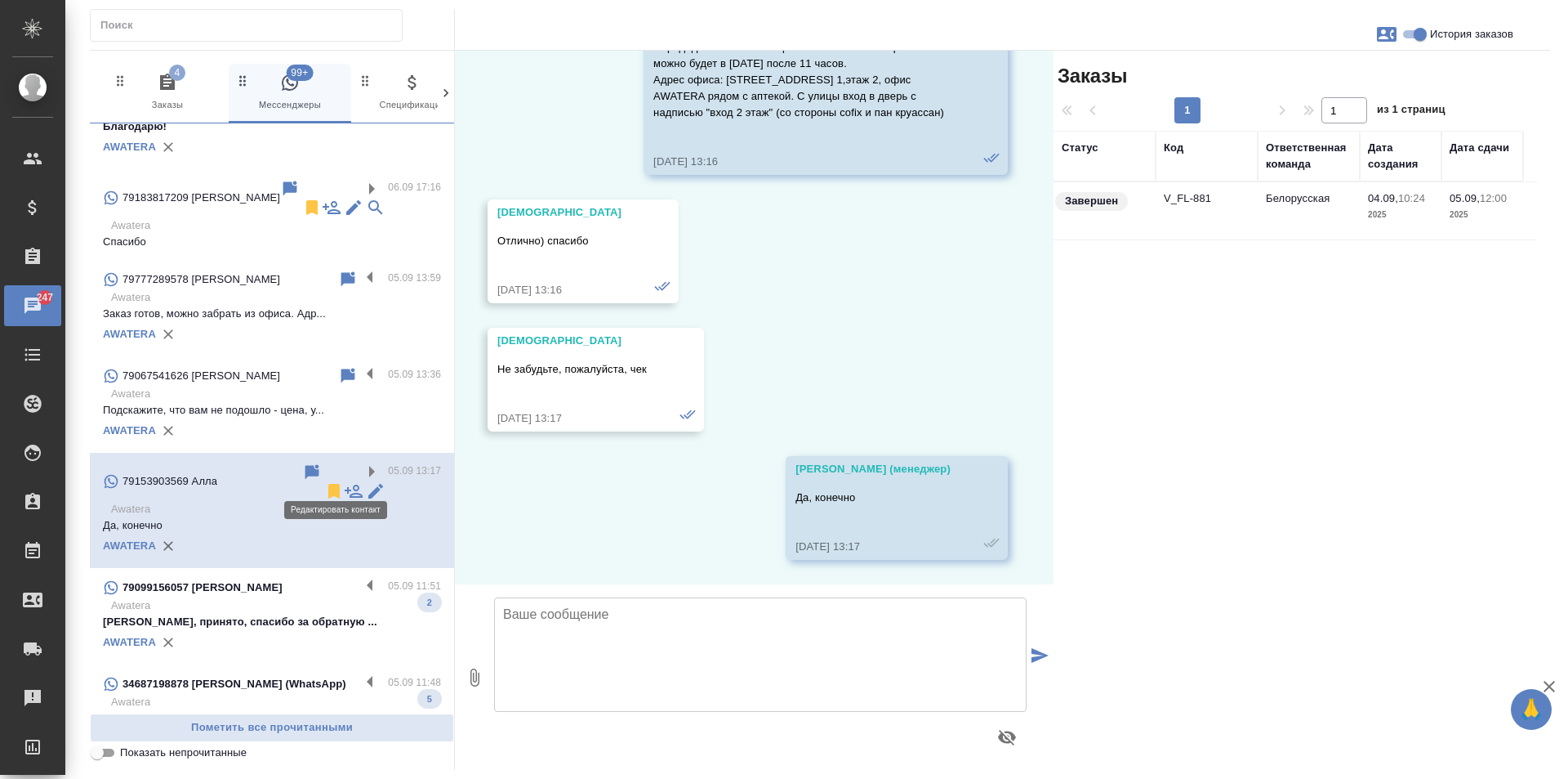
scroll to position [5126, 0]
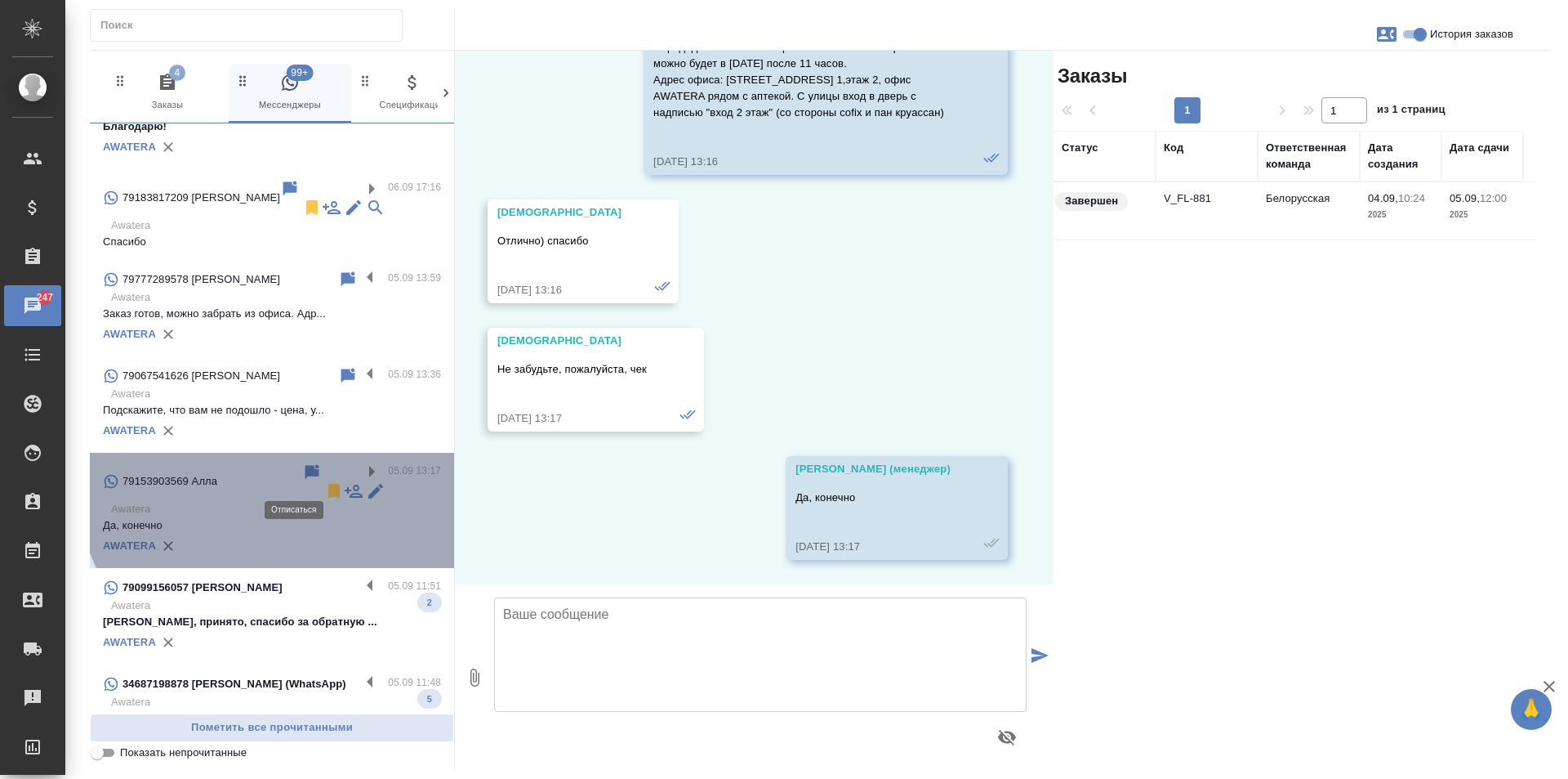
click at [324, 481] on icon at bounding box center [334, 491] width 19 height 19
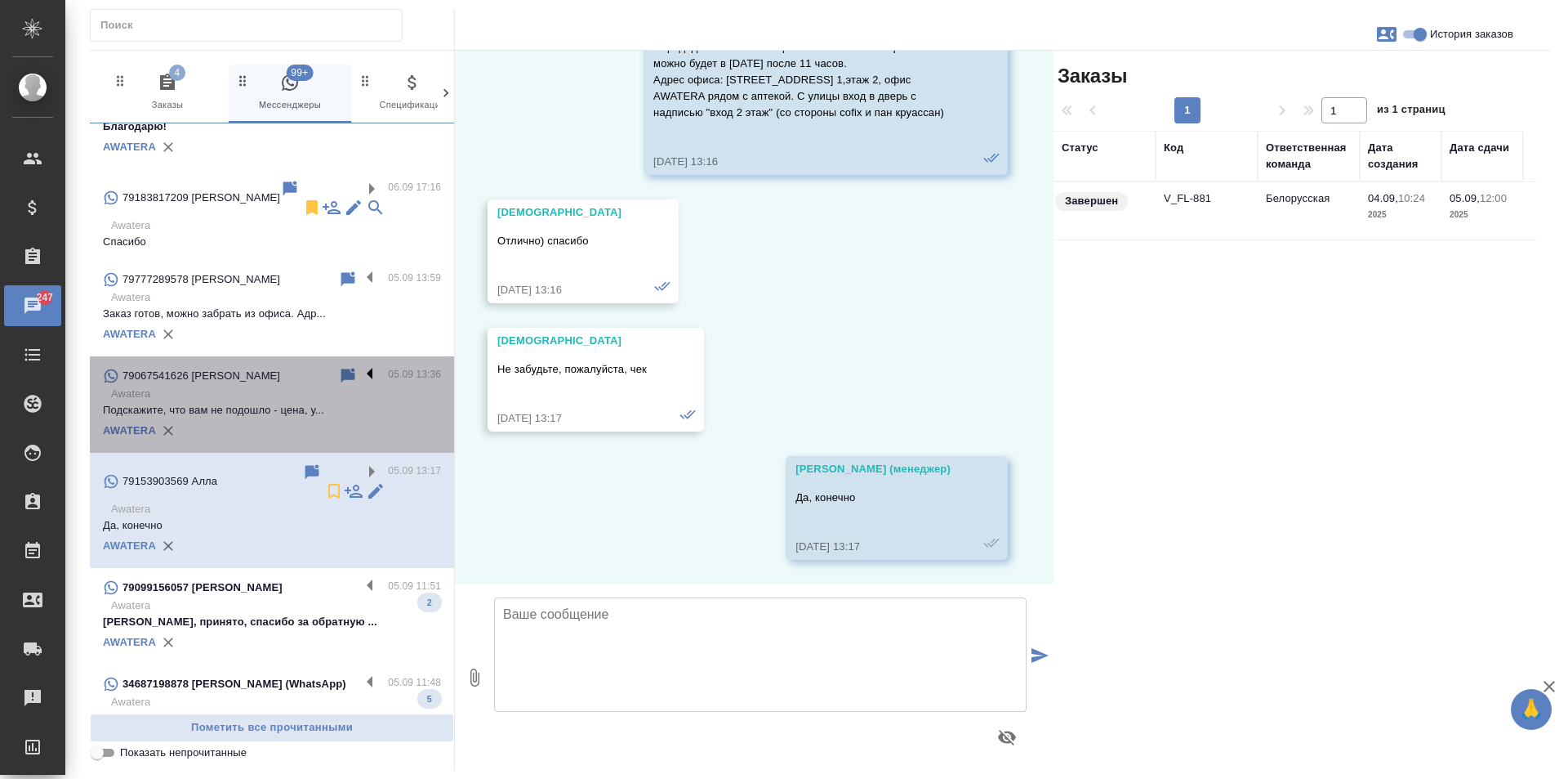
click at [361, 384] on label at bounding box center [375, 376] width 28 height 19
click at [0, 0] on input "checkbox" at bounding box center [0, 0] width 0 height 0
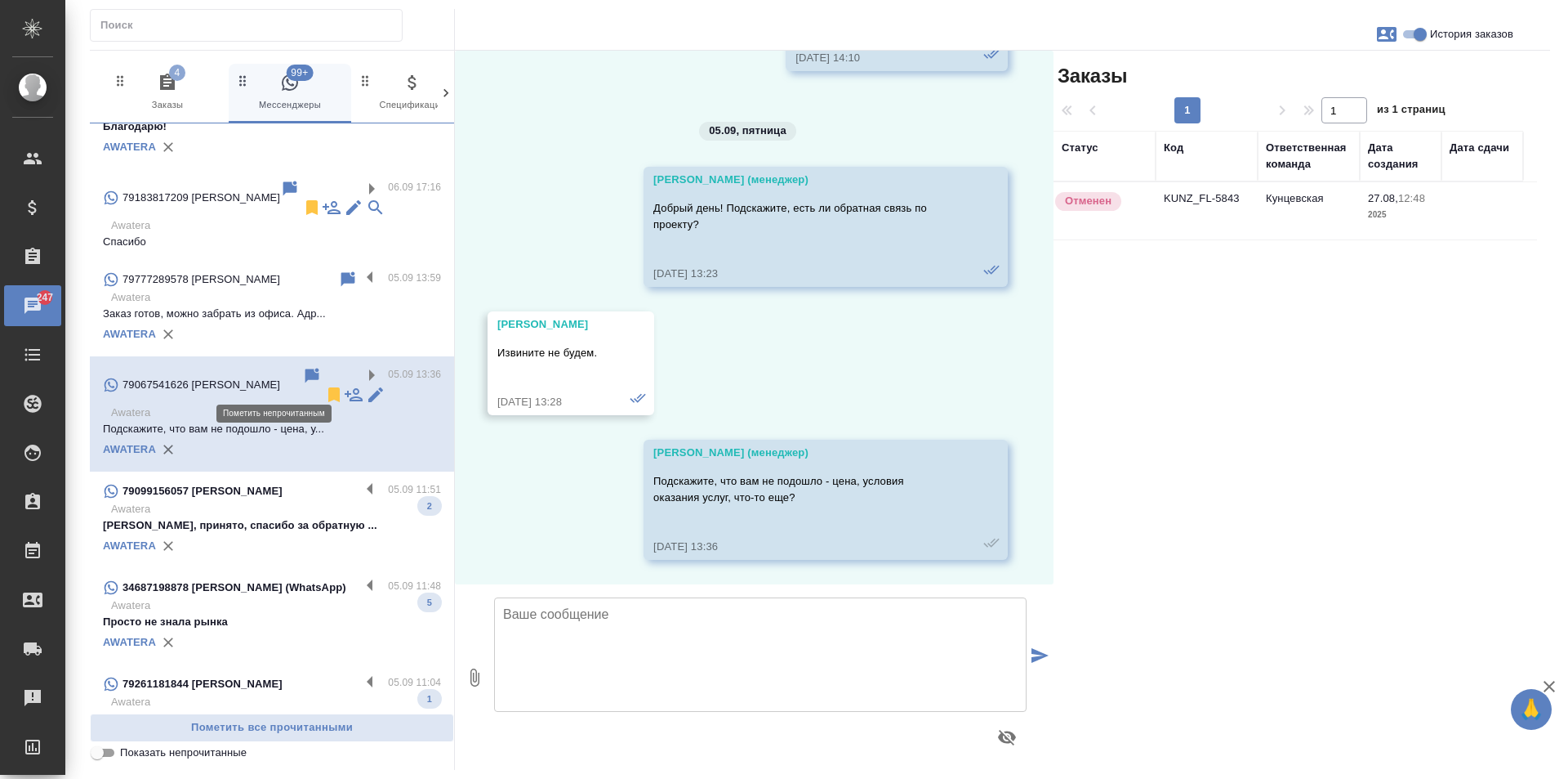
scroll to position [2520, 0]
click at [328, 387] on icon at bounding box center [334, 394] width 11 height 15
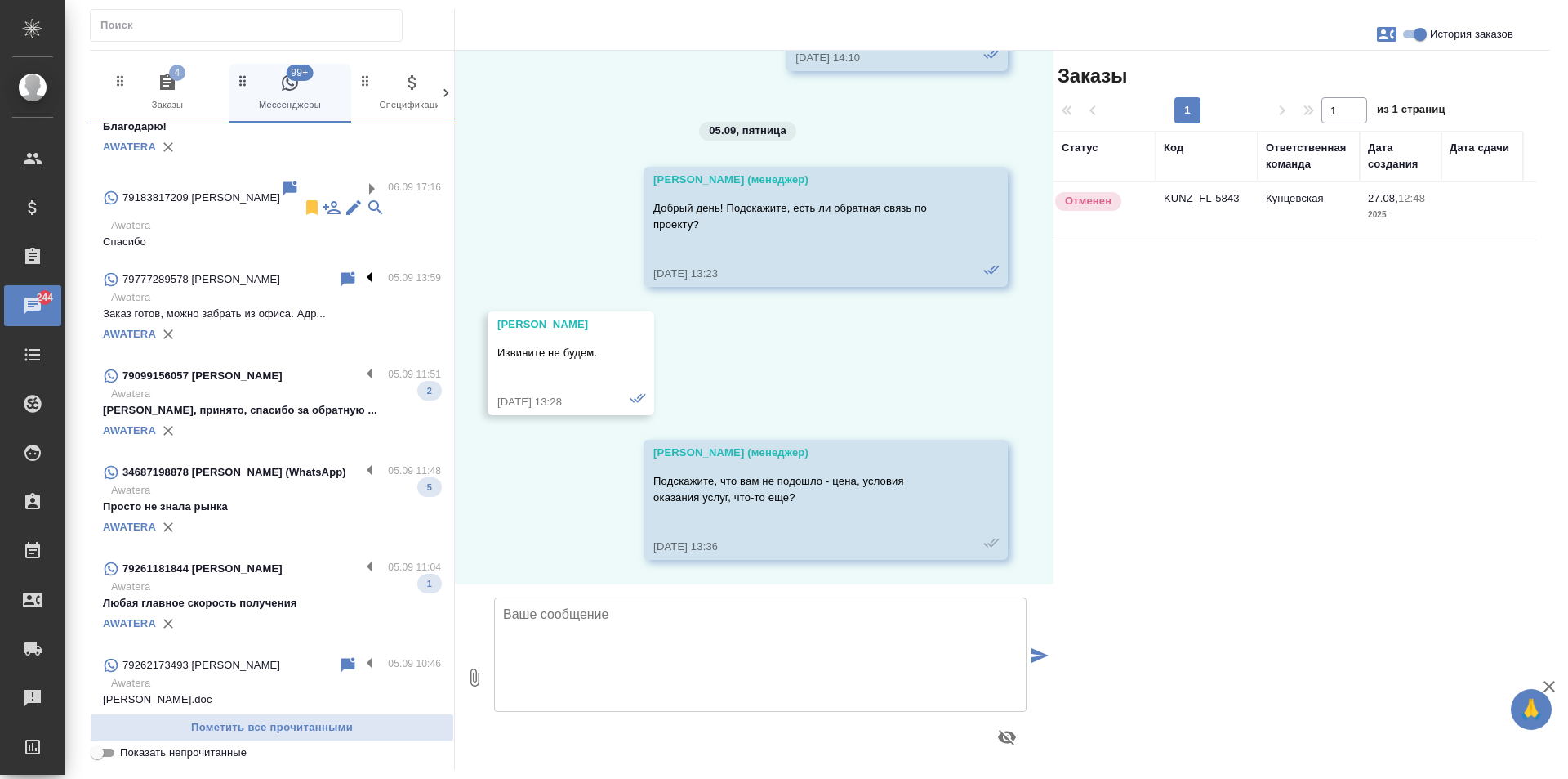
click at [363, 279] on label at bounding box center [375, 279] width 28 height 19
click at [0, 0] on input "checkbox" at bounding box center [0, 0] width 0 height 0
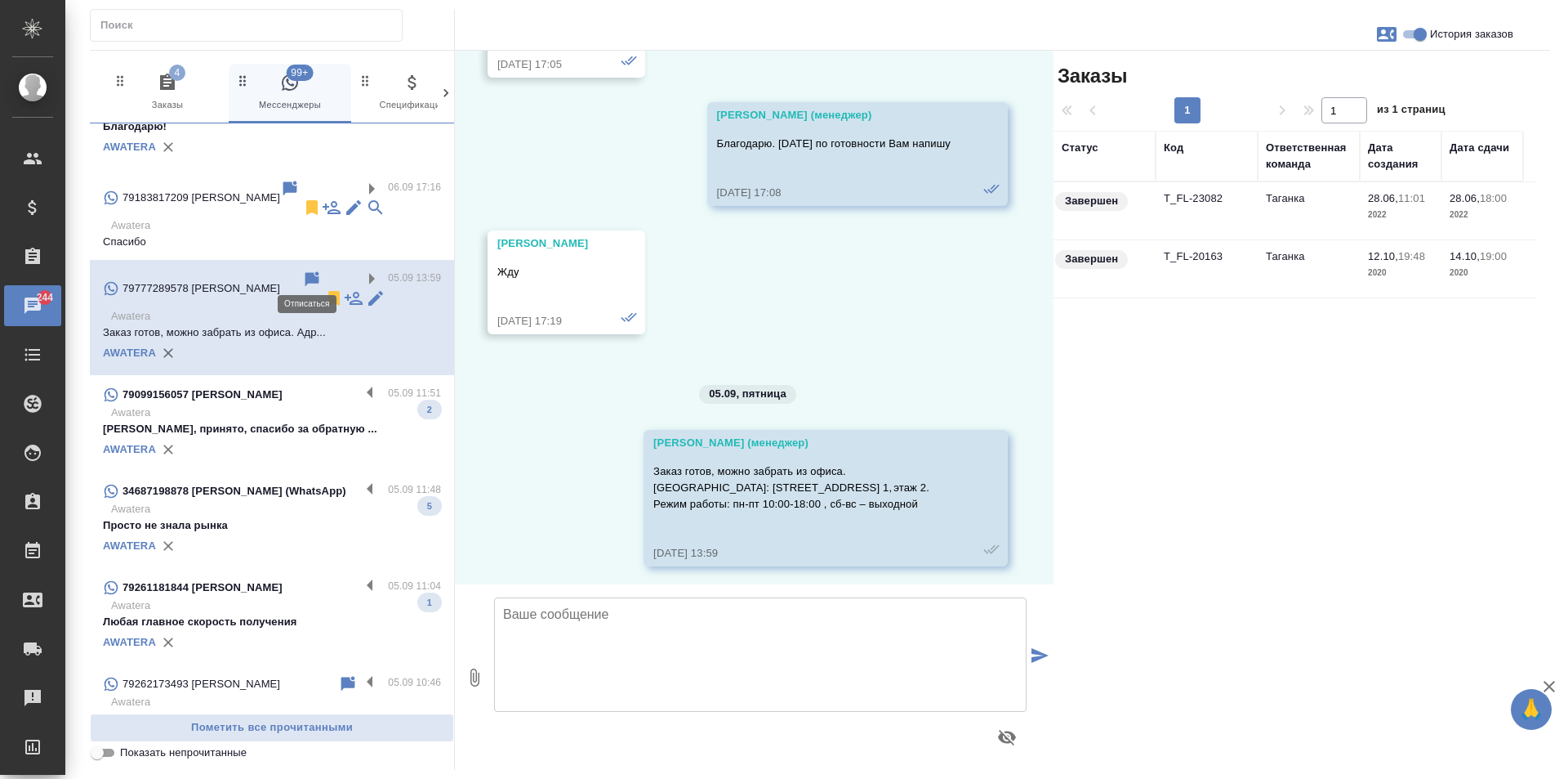
scroll to position [3606, 0]
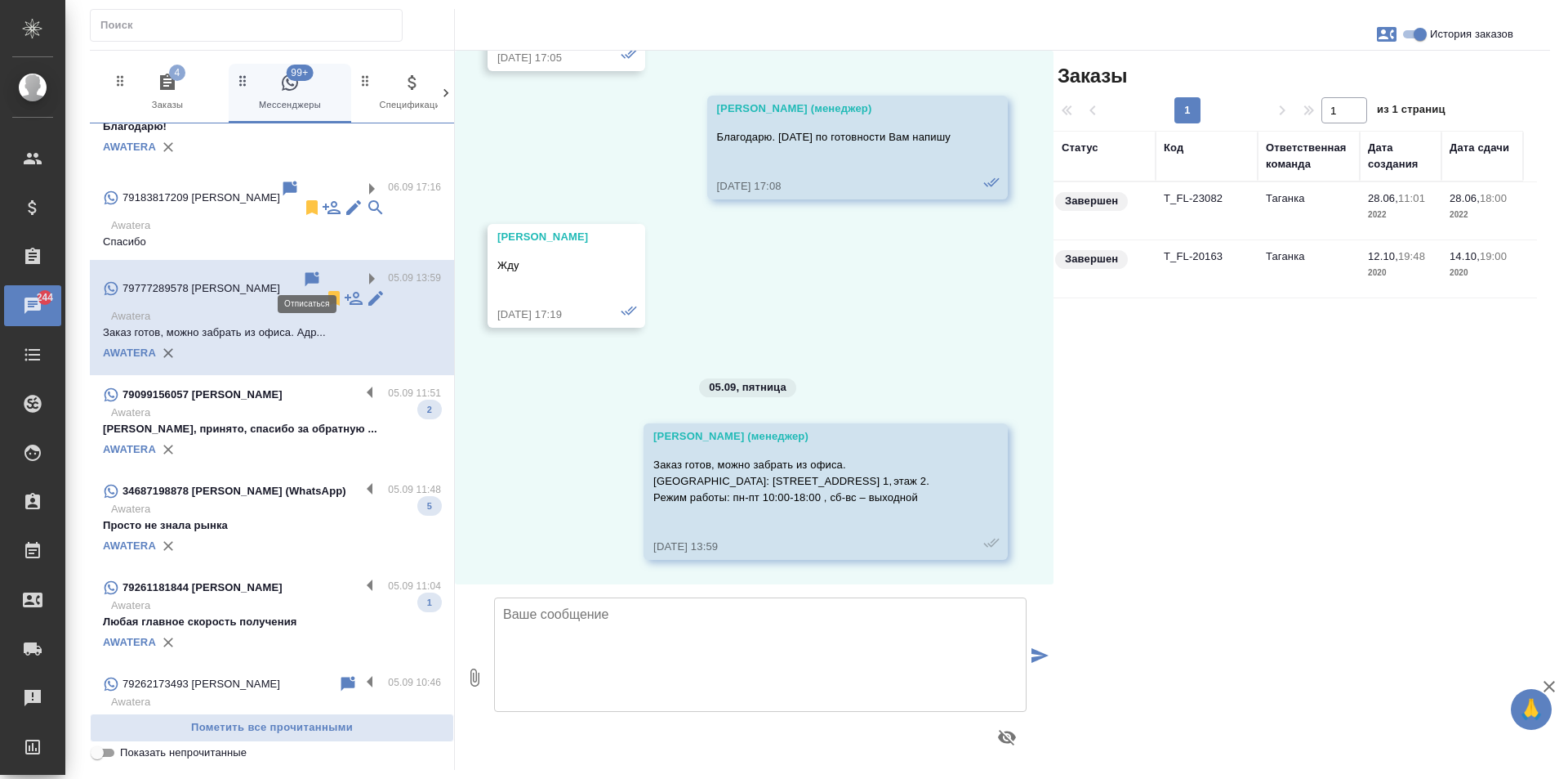
click at [324, 288] on icon at bounding box center [334, 298] width 19 height 19
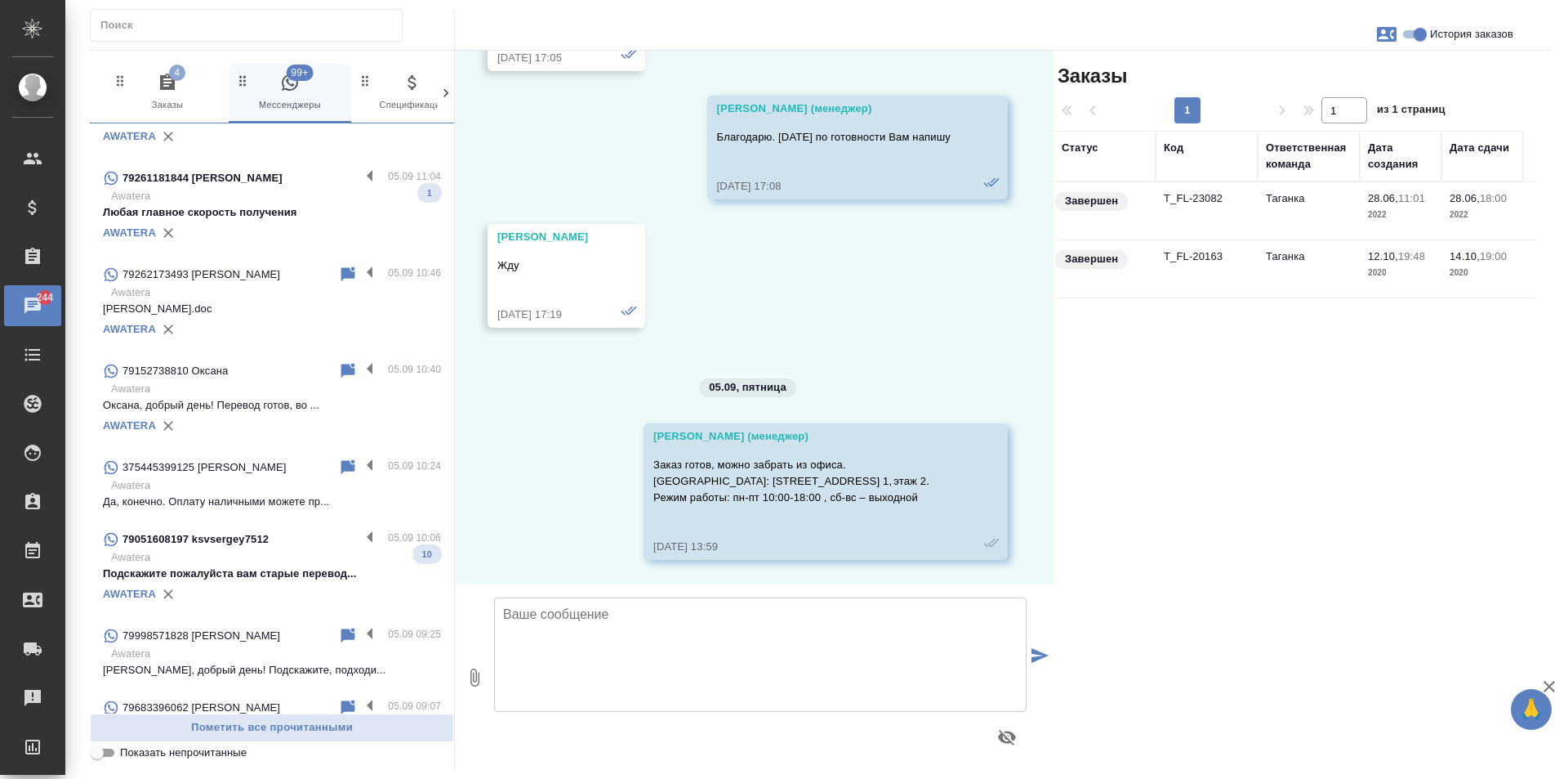
scroll to position [1389, 0]
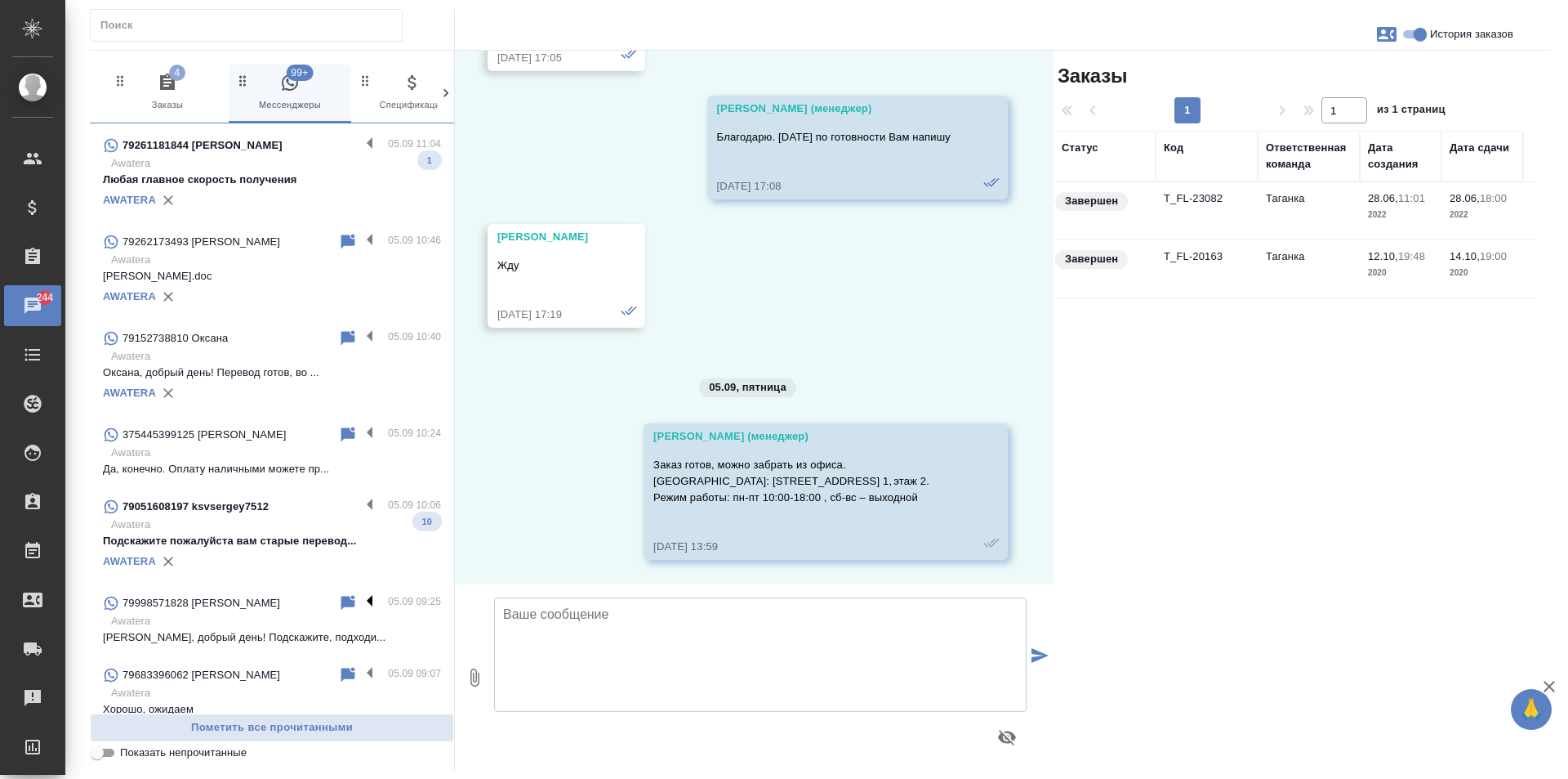
click at [361, 610] on label at bounding box center [375, 603] width 28 height 19
click at [0, 0] on input "checkbox" at bounding box center [0, 0] width 0 height 0
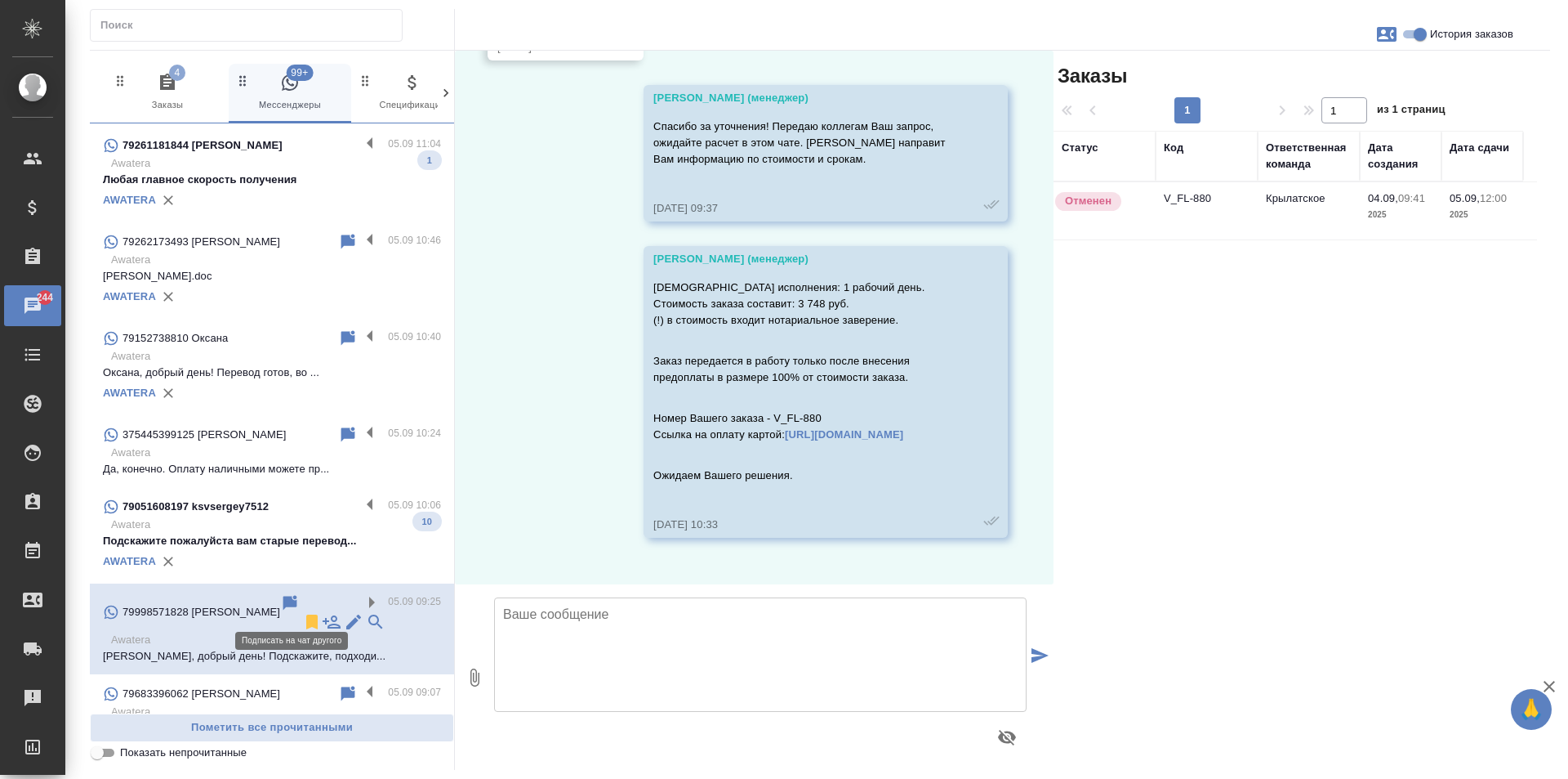
scroll to position [1284, 0]
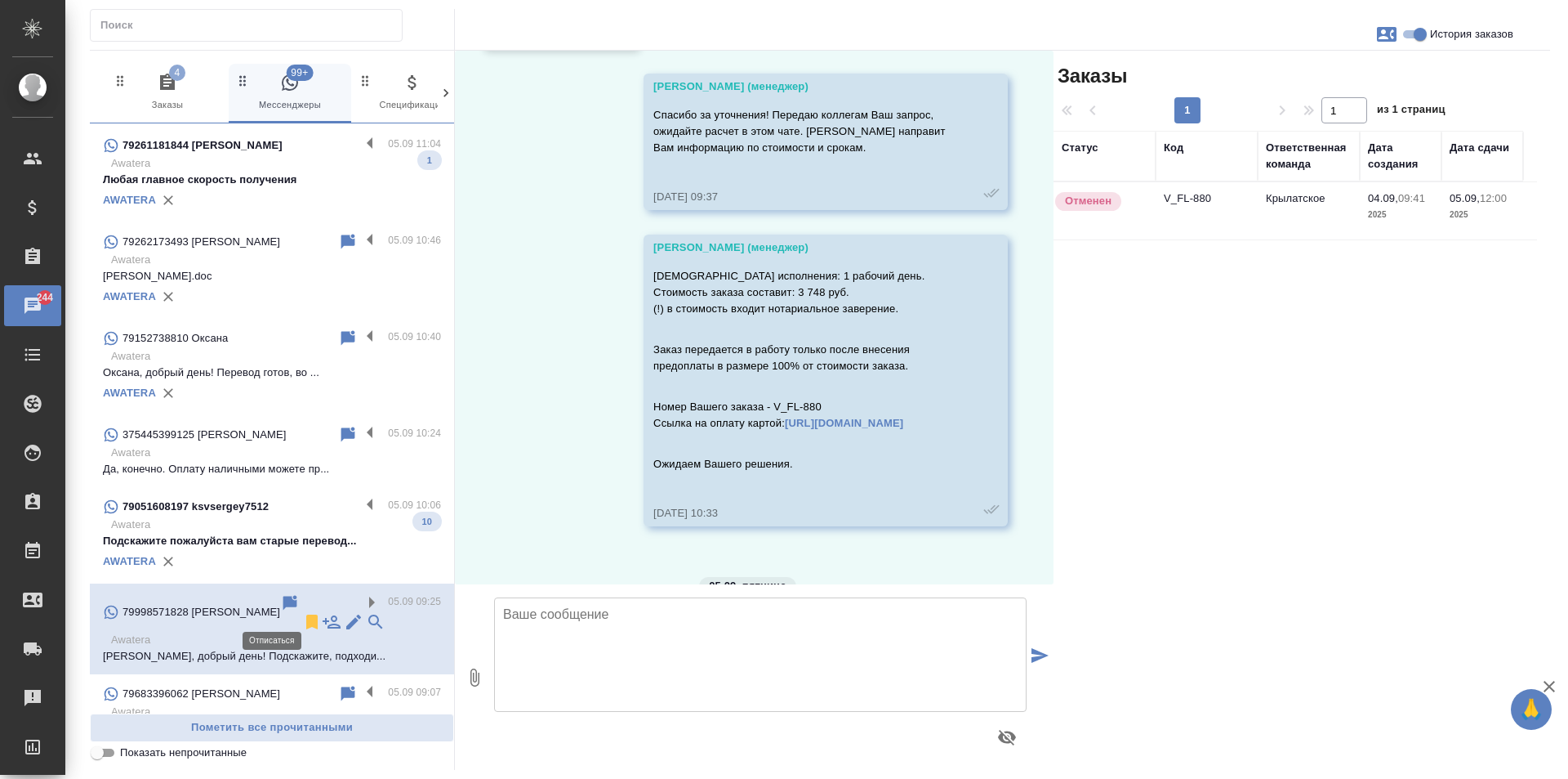
click at [306, 615] on icon at bounding box center [312, 622] width 11 height 15
click at [361, 511] on label at bounding box center [375, 507] width 28 height 19
click at [0, 0] on input "checkbox" at bounding box center [0, 0] width 0 height 0
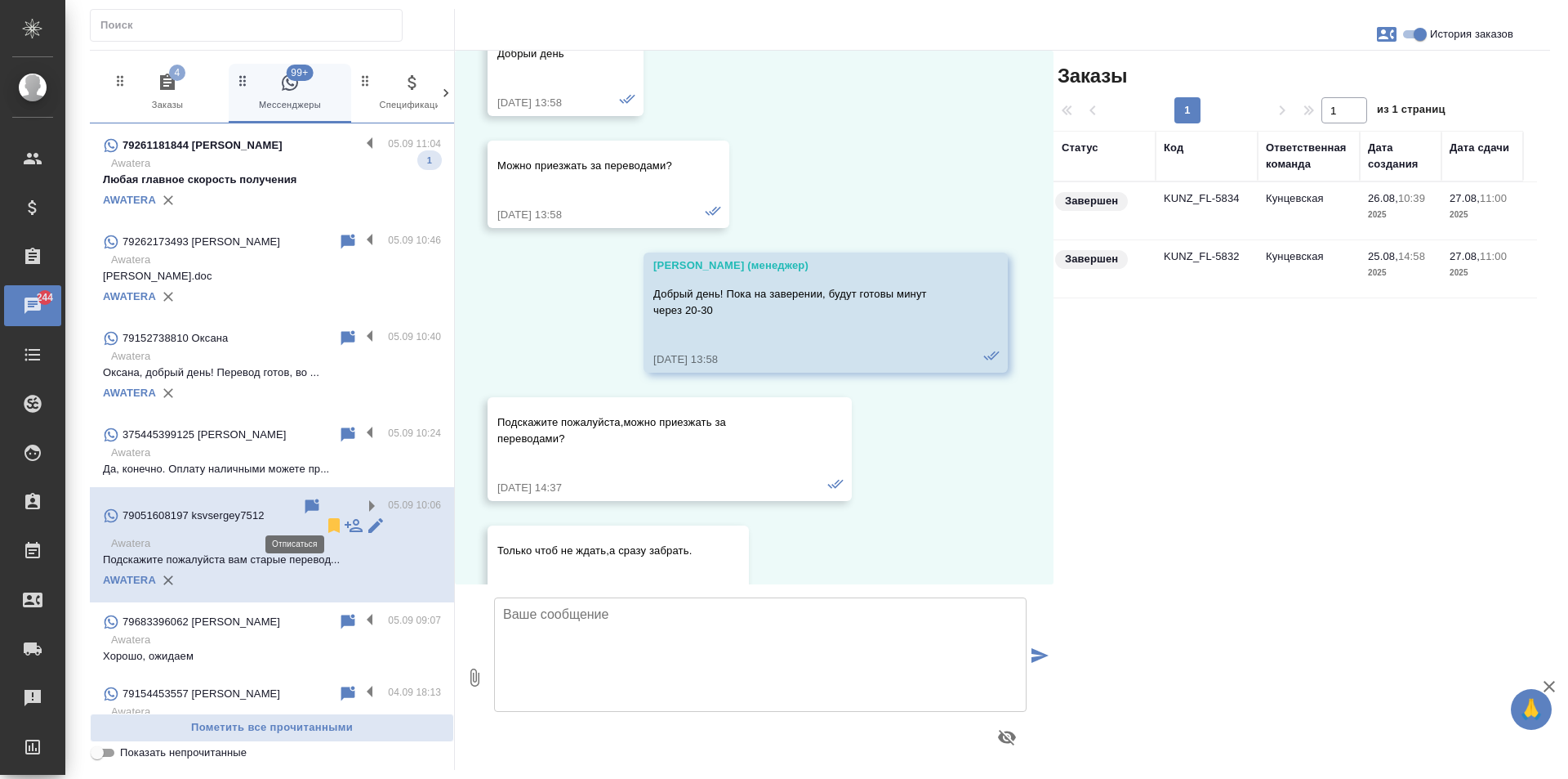
scroll to position [8231, 0]
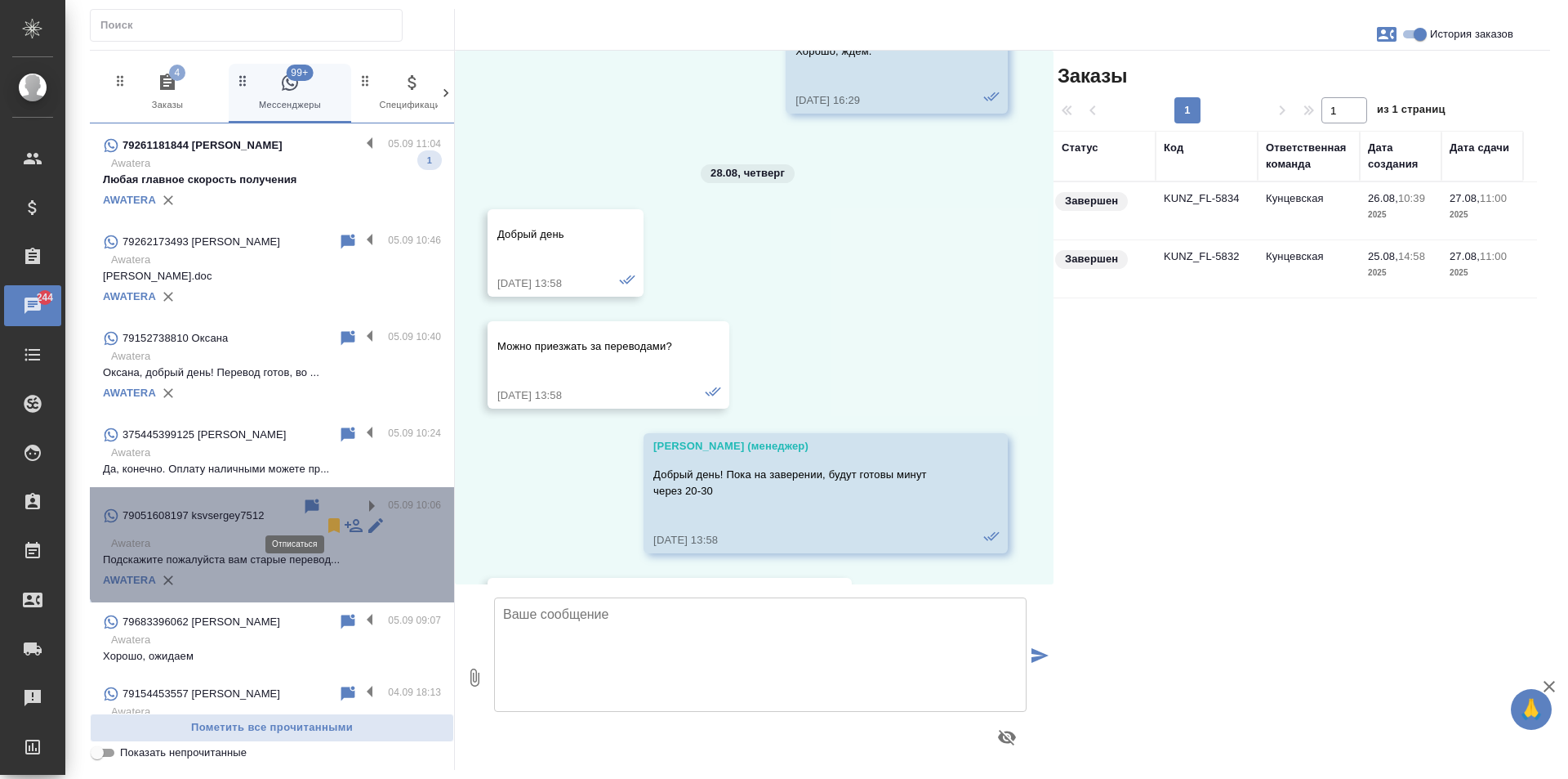
click at [328, 518] on icon at bounding box center [334, 525] width 11 height 15
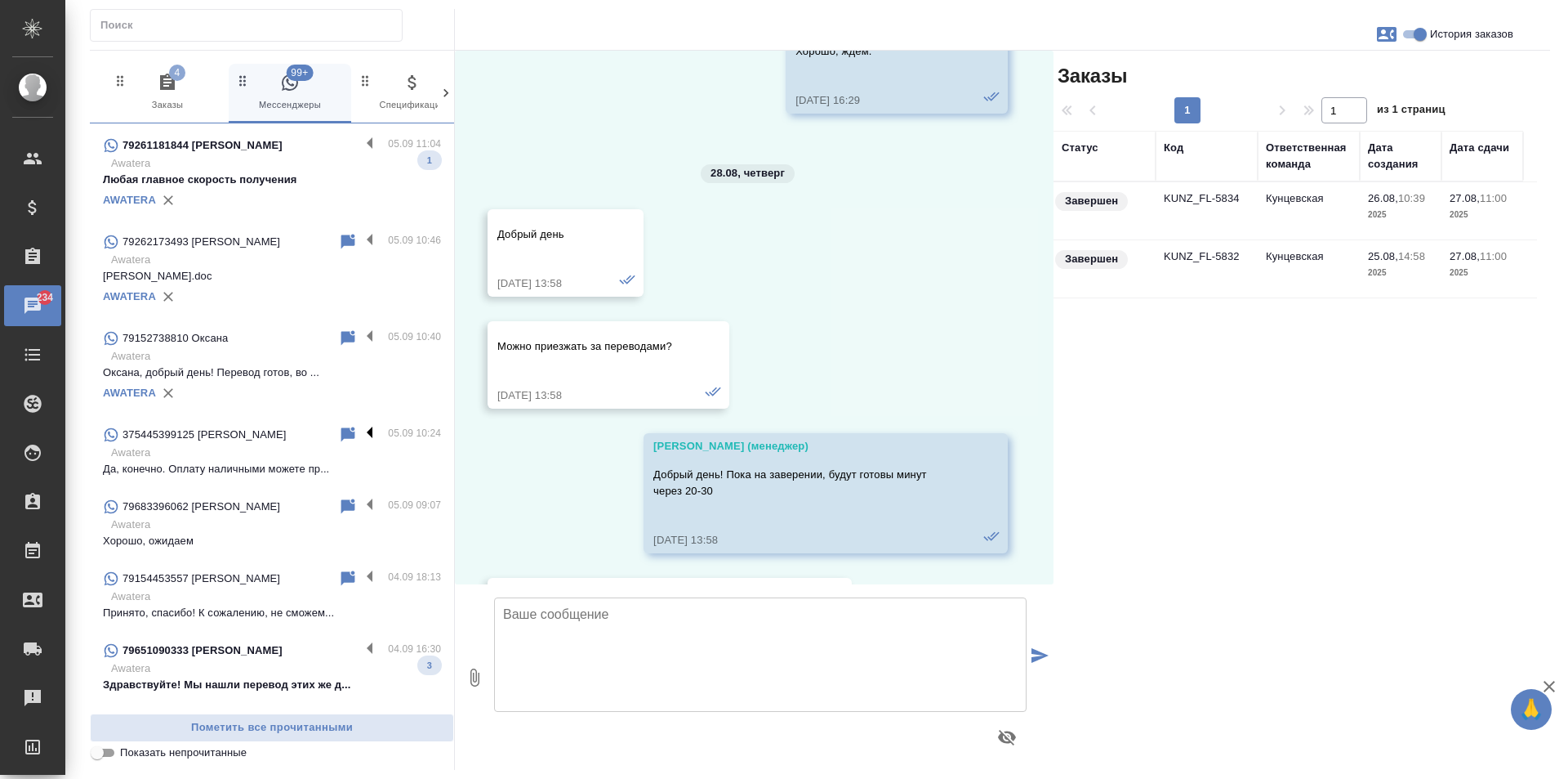
click at [361, 438] on label at bounding box center [375, 435] width 28 height 19
click at [0, 0] on input "checkbox" at bounding box center [0, 0] width 0 height 0
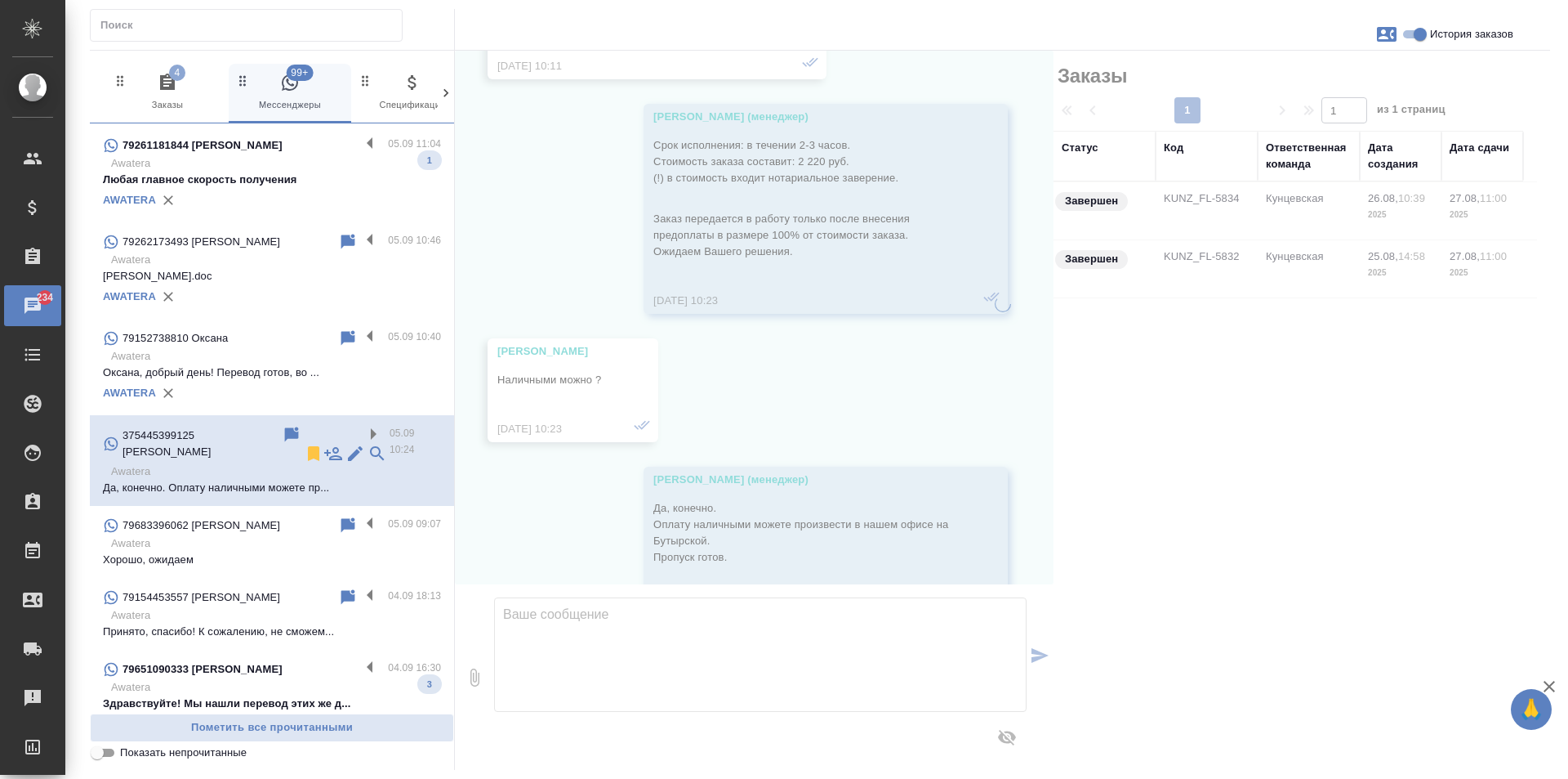
scroll to position [2423, 0]
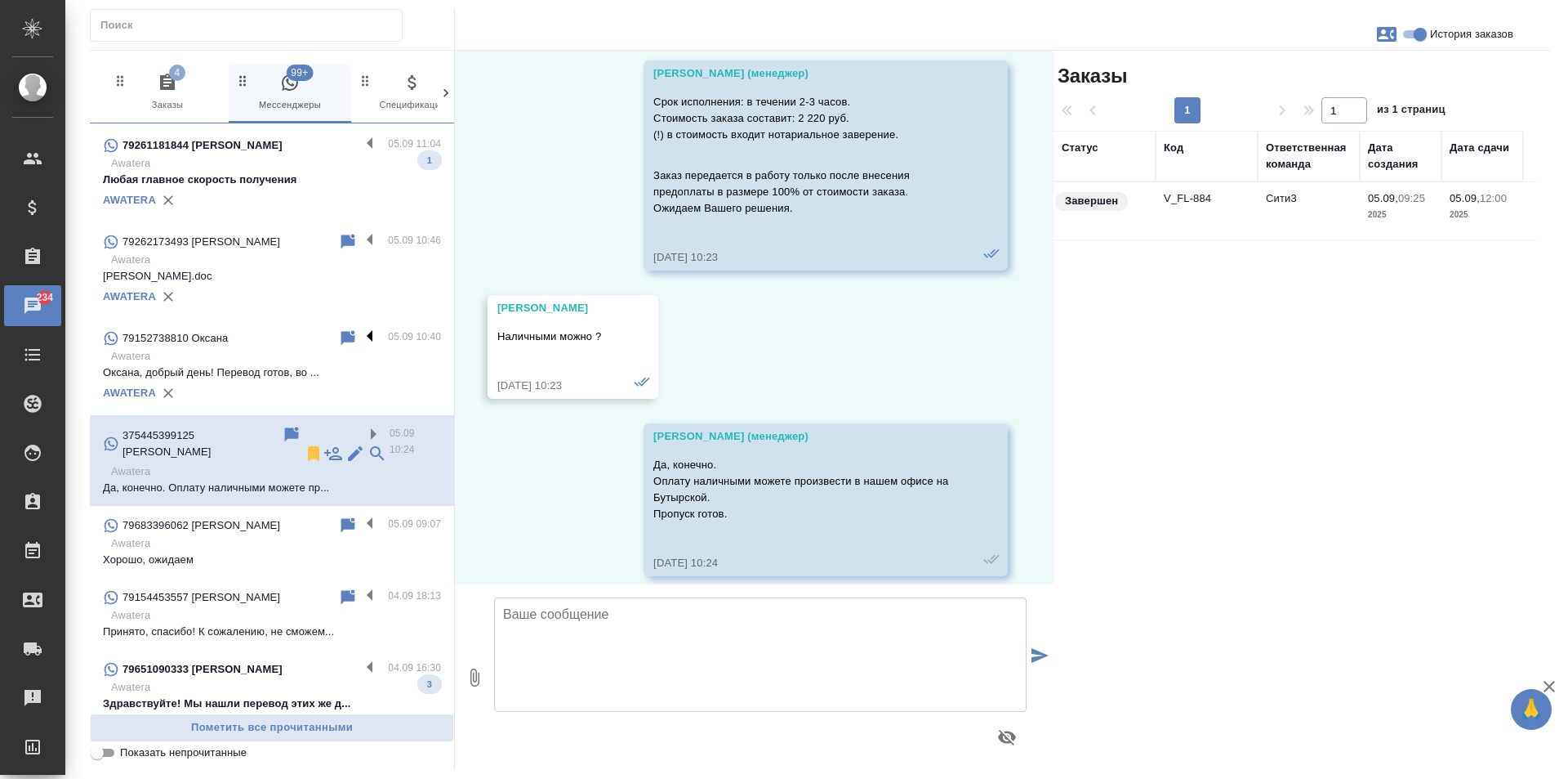
click at [361, 342] on label at bounding box center [375, 338] width 28 height 19
click at [0, 0] on input "checkbox" at bounding box center [0, 0] width 0 height 0
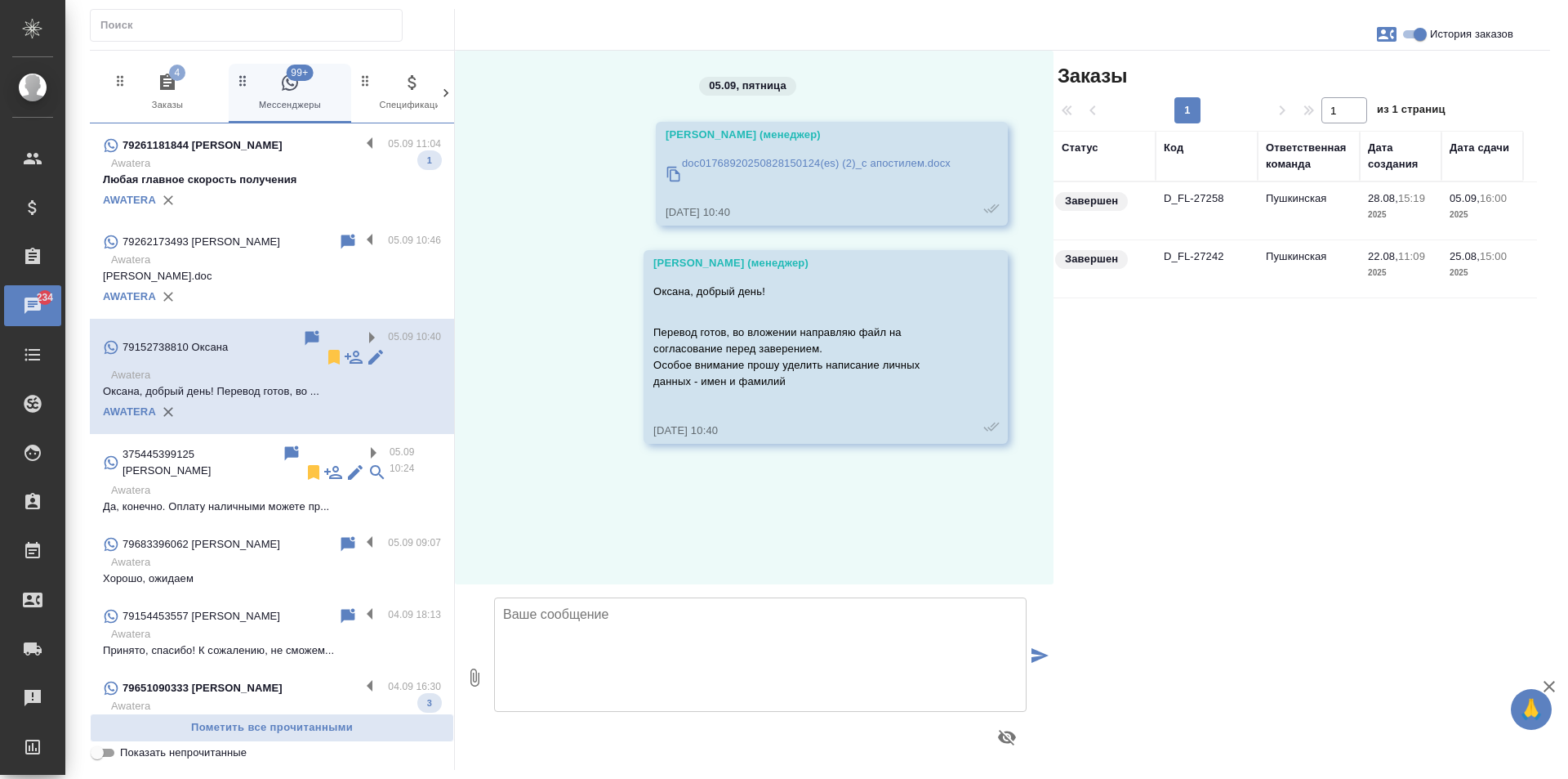
scroll to position [0, 0]
click at [328, 349] on icon at bounding box center [334, 356] width 11 height 15
click at [361, 247] on label at bounding box center [375, 242] width 28 height 19
click at [0, 0] on input "checkbox" at bounding box center [0, 0] width 0 height 0
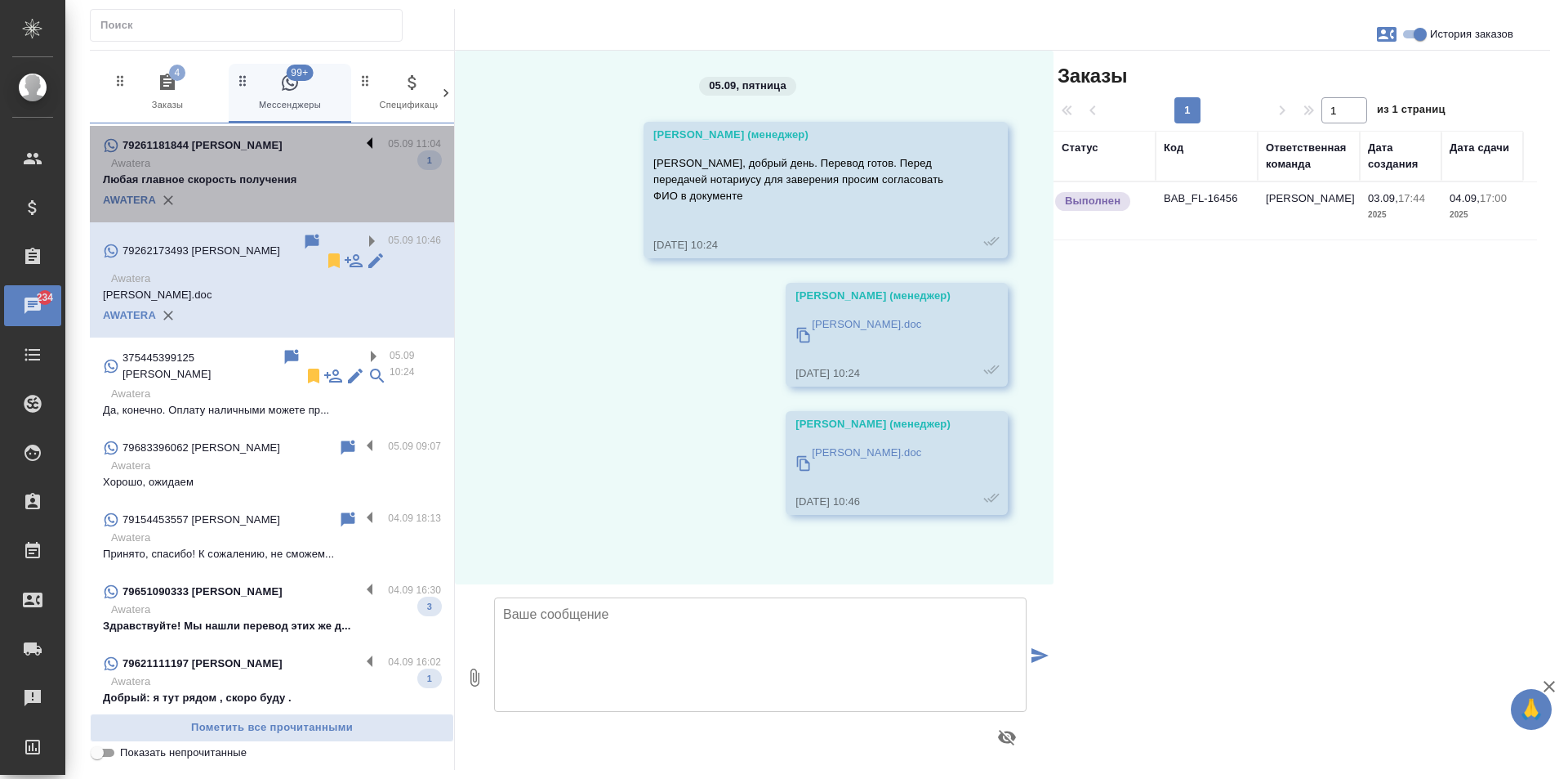
click at [361, 146] on label at bounding box center [375, 145] width 28 height 19
click at [0, 0] on input "checkbox" at bounding box center [0, 0] width 0 height 0
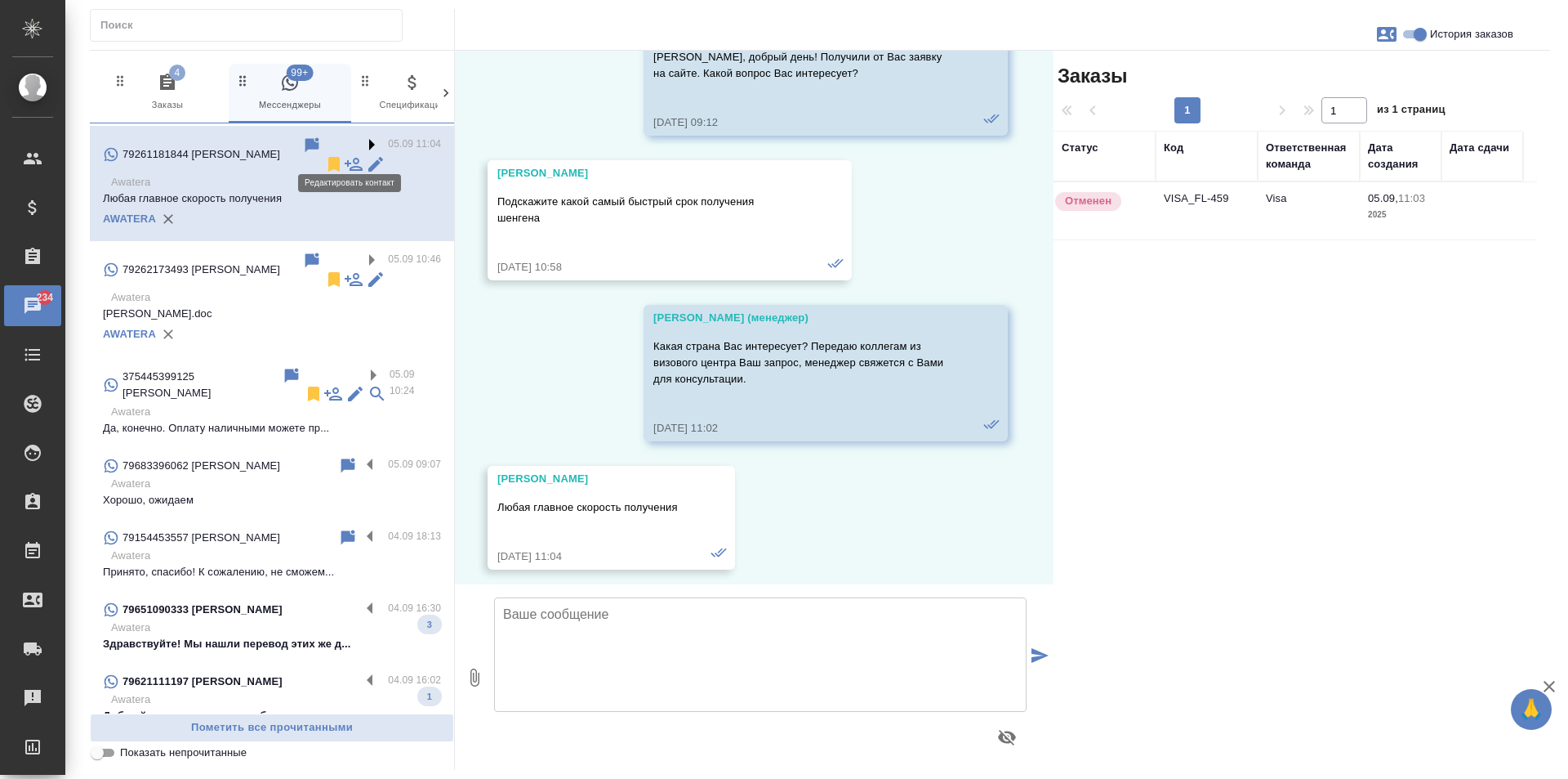
scroll to position [116, 0]
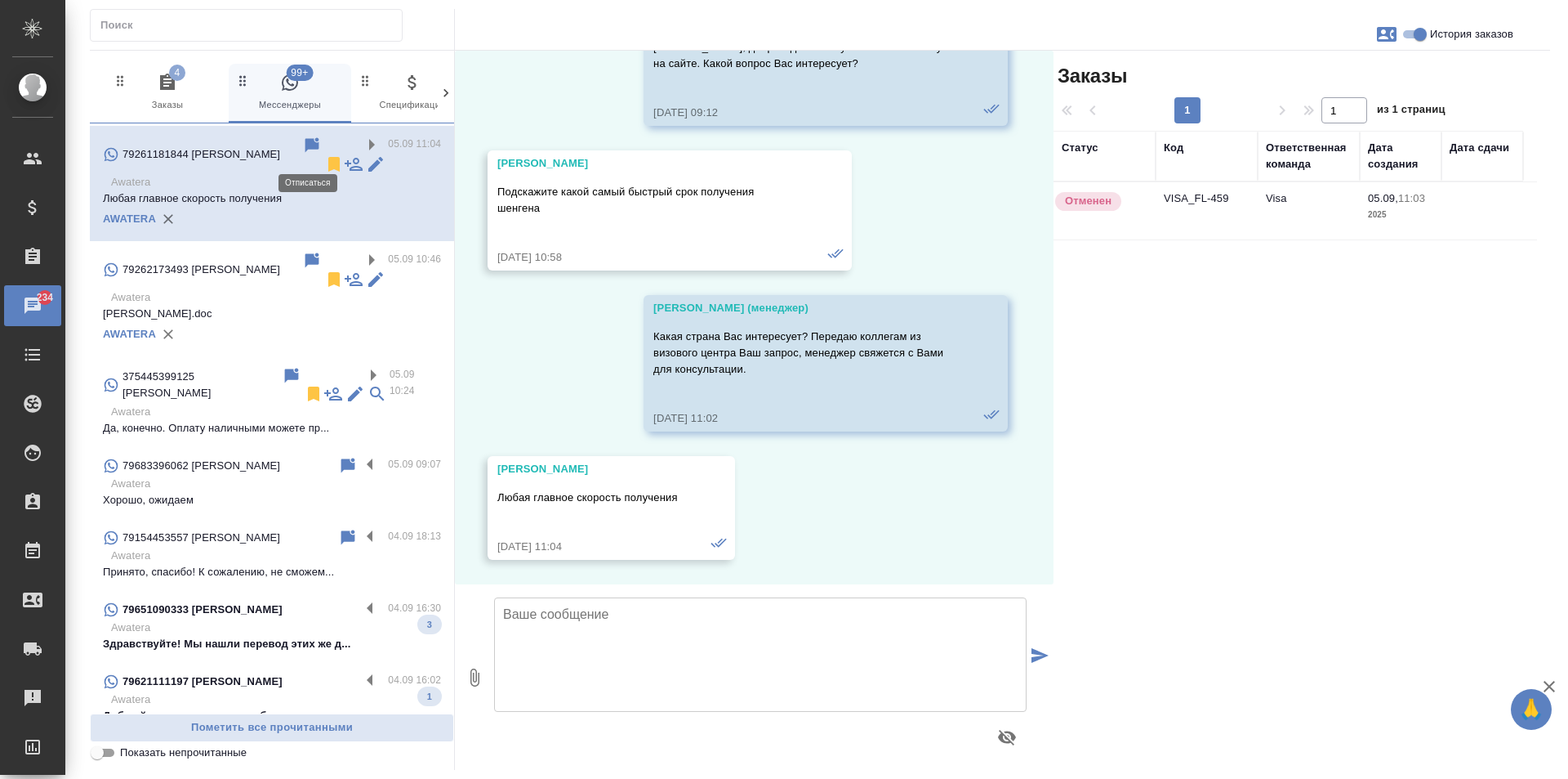
click at [328, 157] on icon at bounding box center [334, 164] width 11 height 15
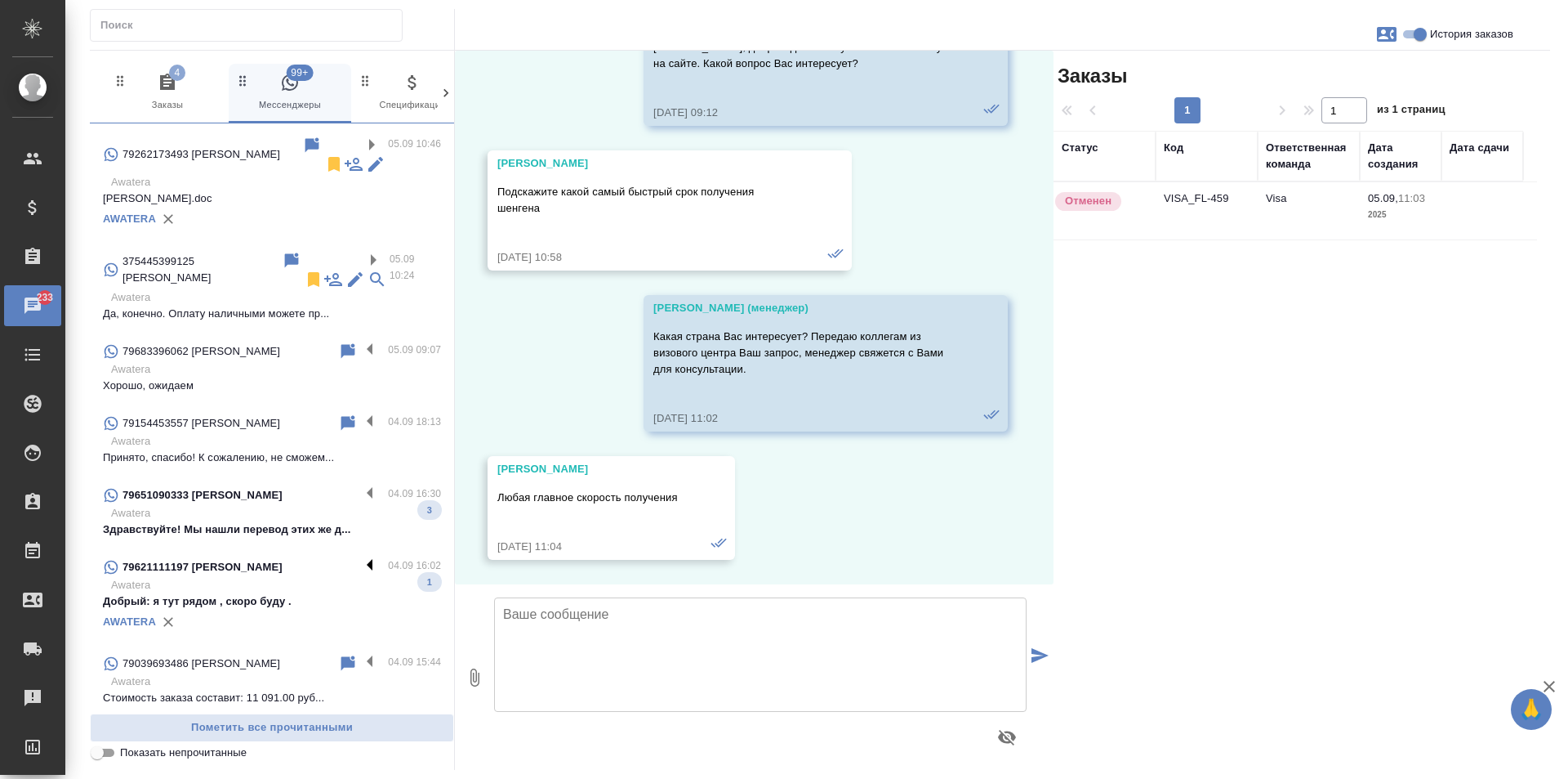
click at [368, 557] on label at bounding box center [375, 567] width 28 height 19
click at [0, 0] on input "checkbox" at bounding box center [0, 0] width 0 height 0
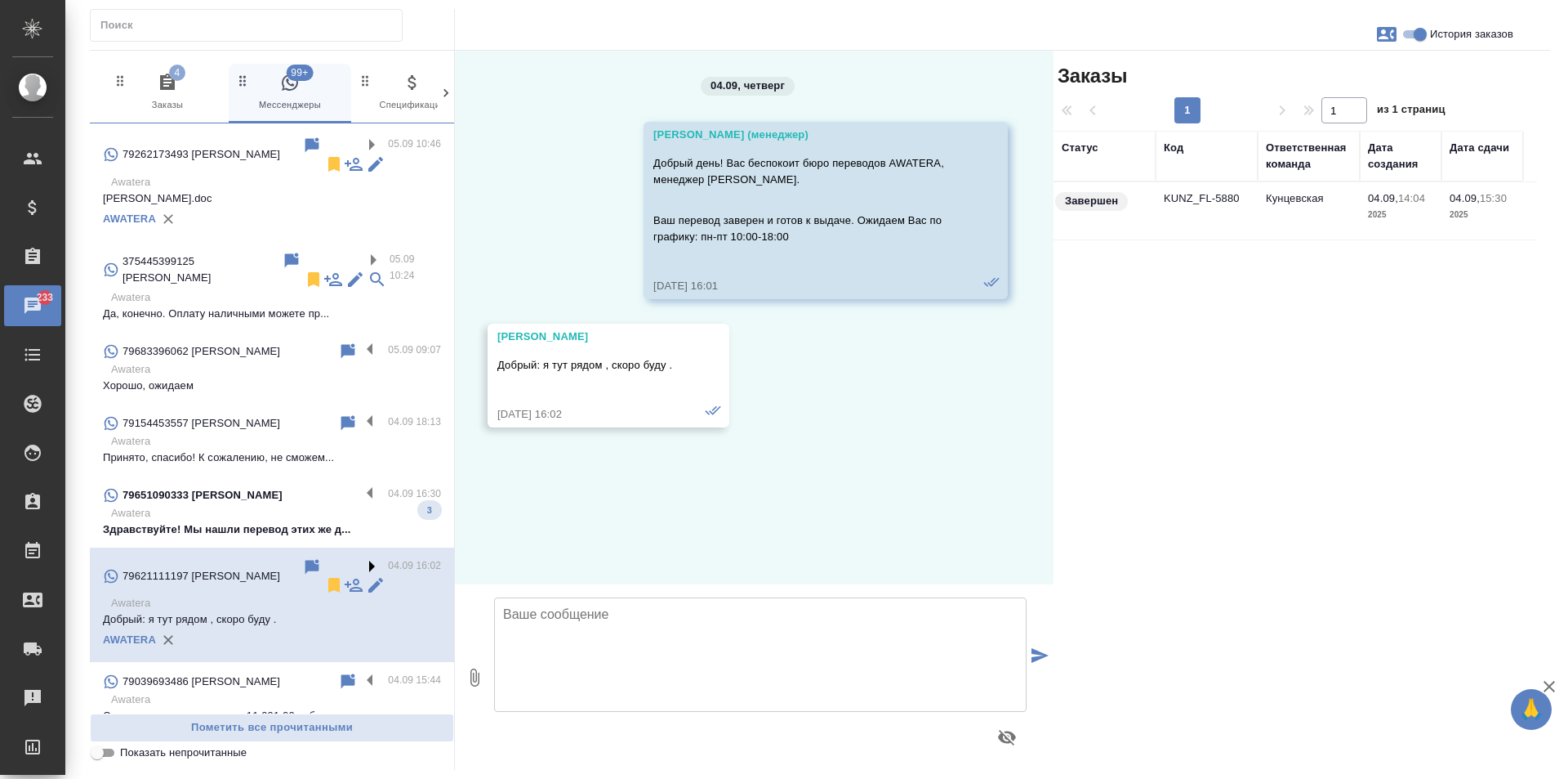
scroll to position [0, 0]
click at [361, 486] on label at bounding box center [375, 495] width 28 height 19
click at [0, 0] on input "checkbox" at bounding box center [0, 0] width 0 height 0
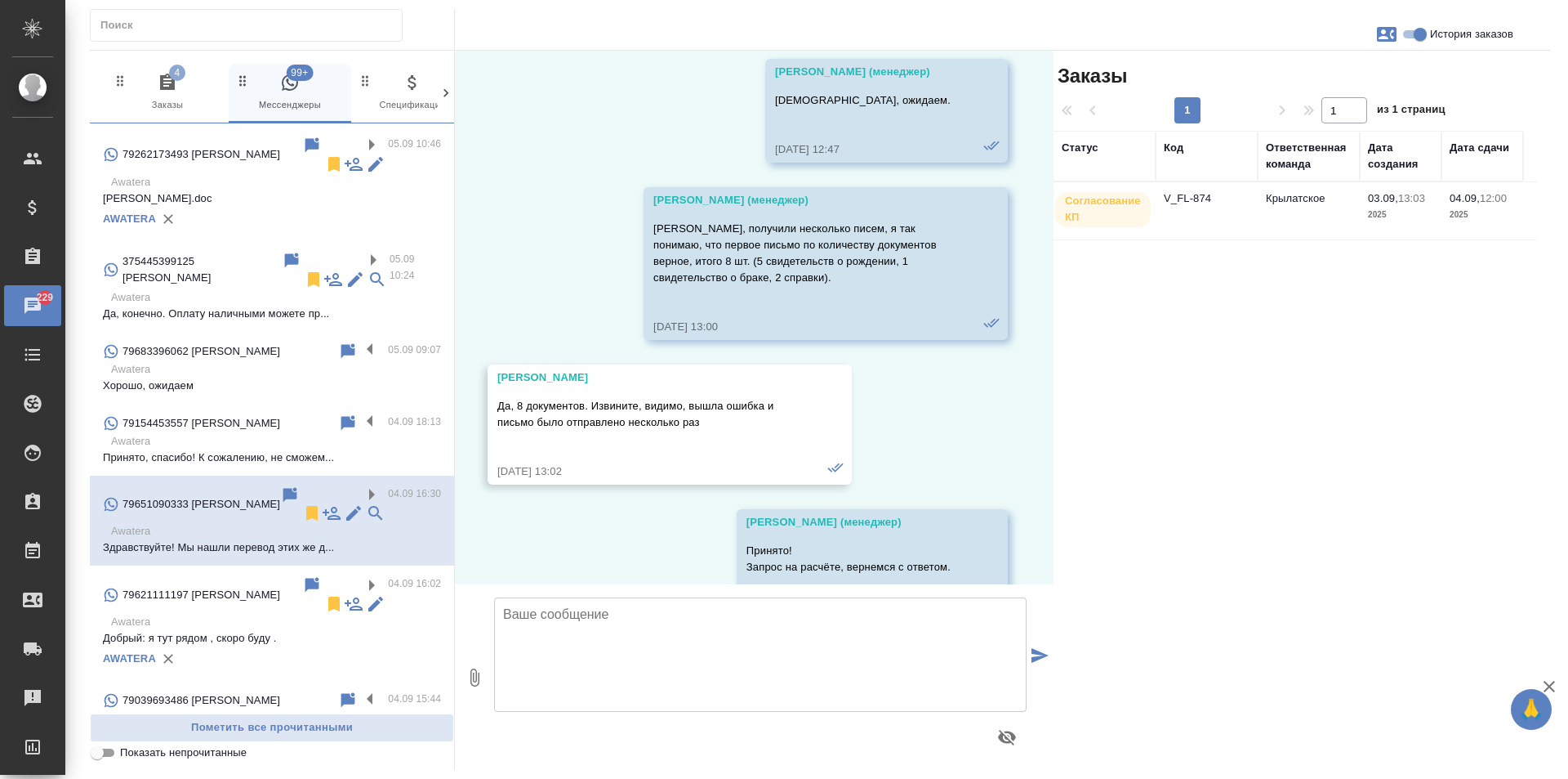
scroll to position [1173, 0]
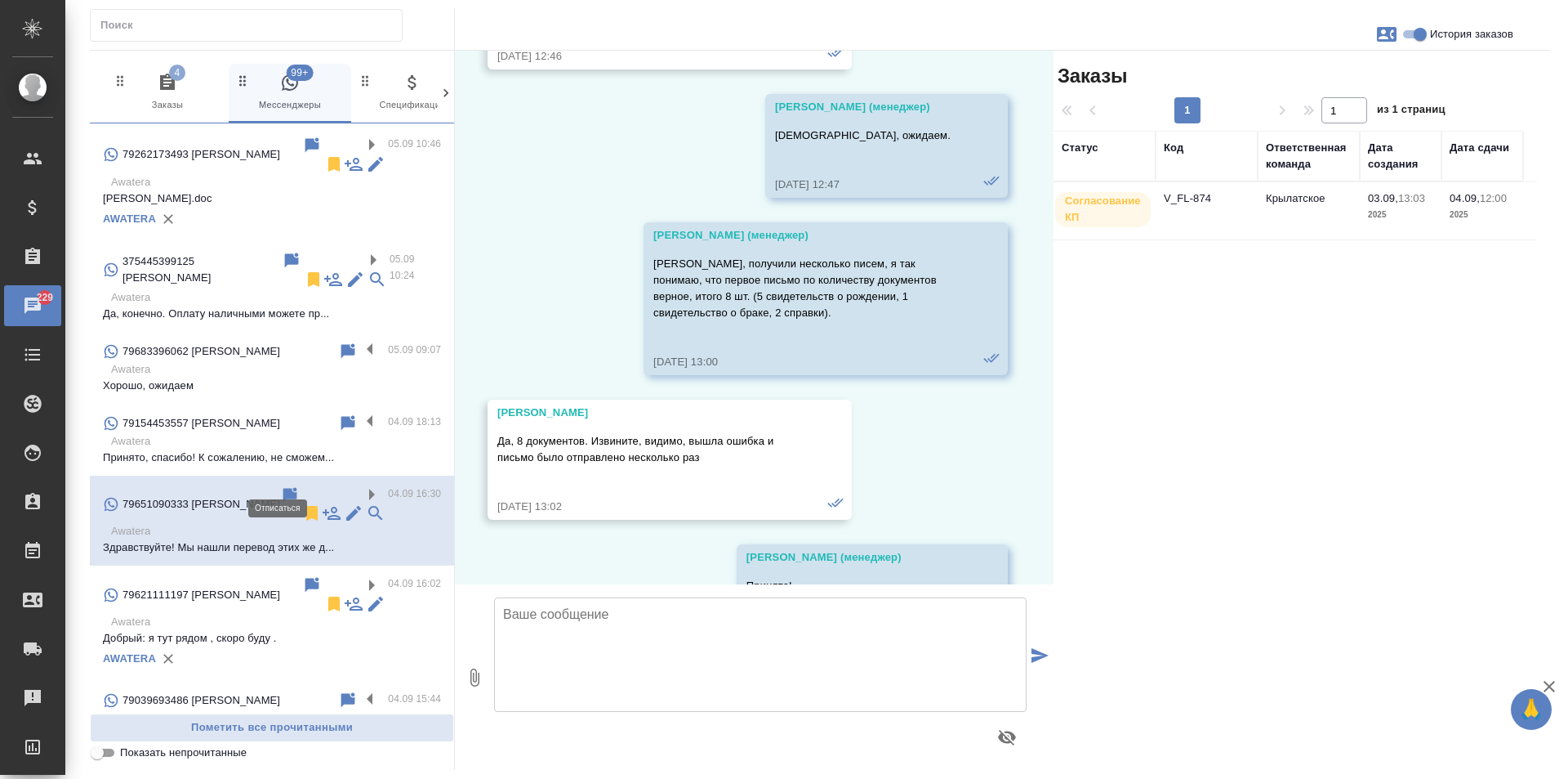
click at [306, 506] on icon at bounding box center [312, 513] width 11 height 15
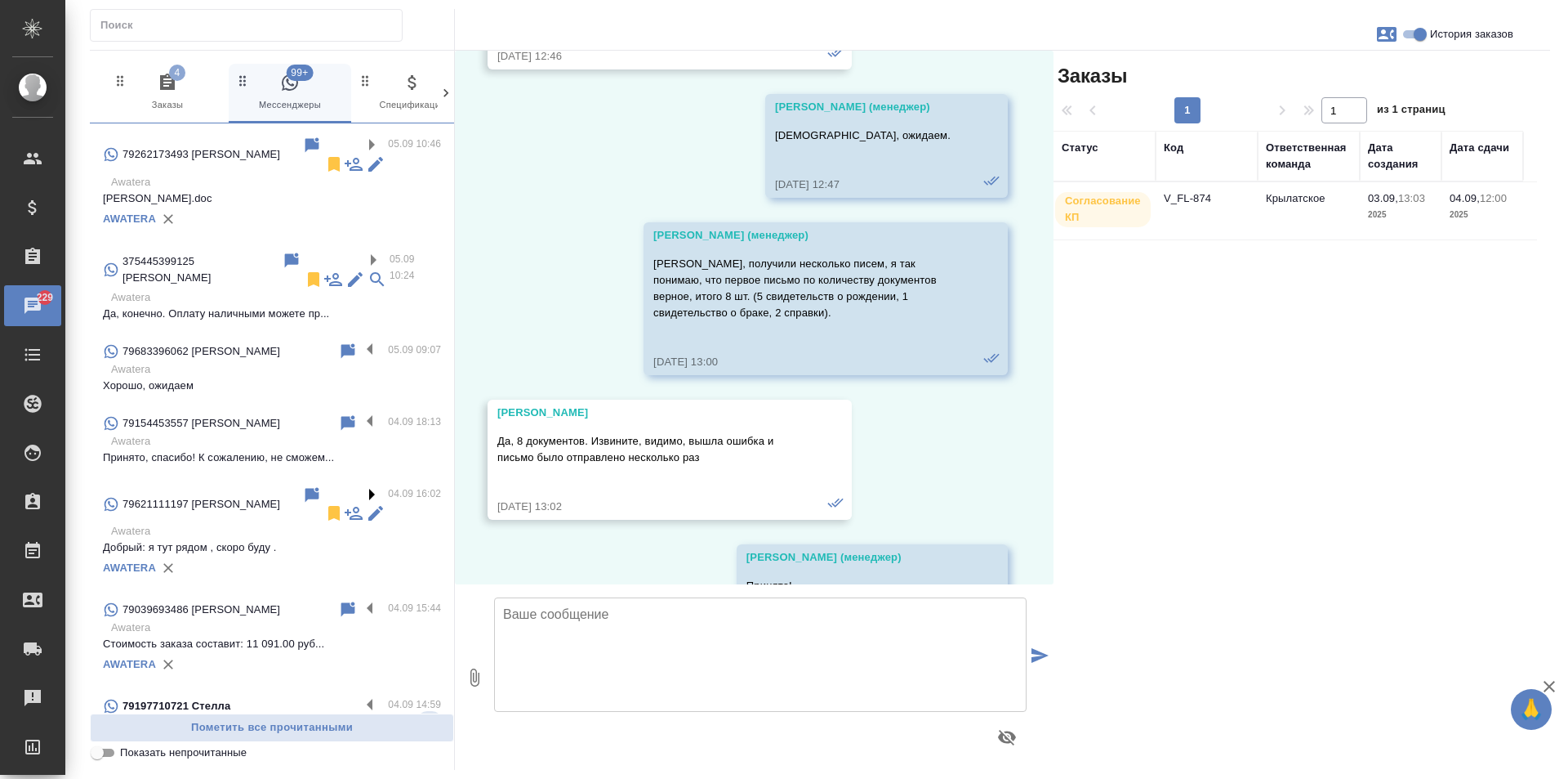
click at [370, 486] on label at bounding box center [375, 495] width 28 height 19
click at [0, 0] on input "checkbox" at bounding box center [0, 0] width 0 height 0
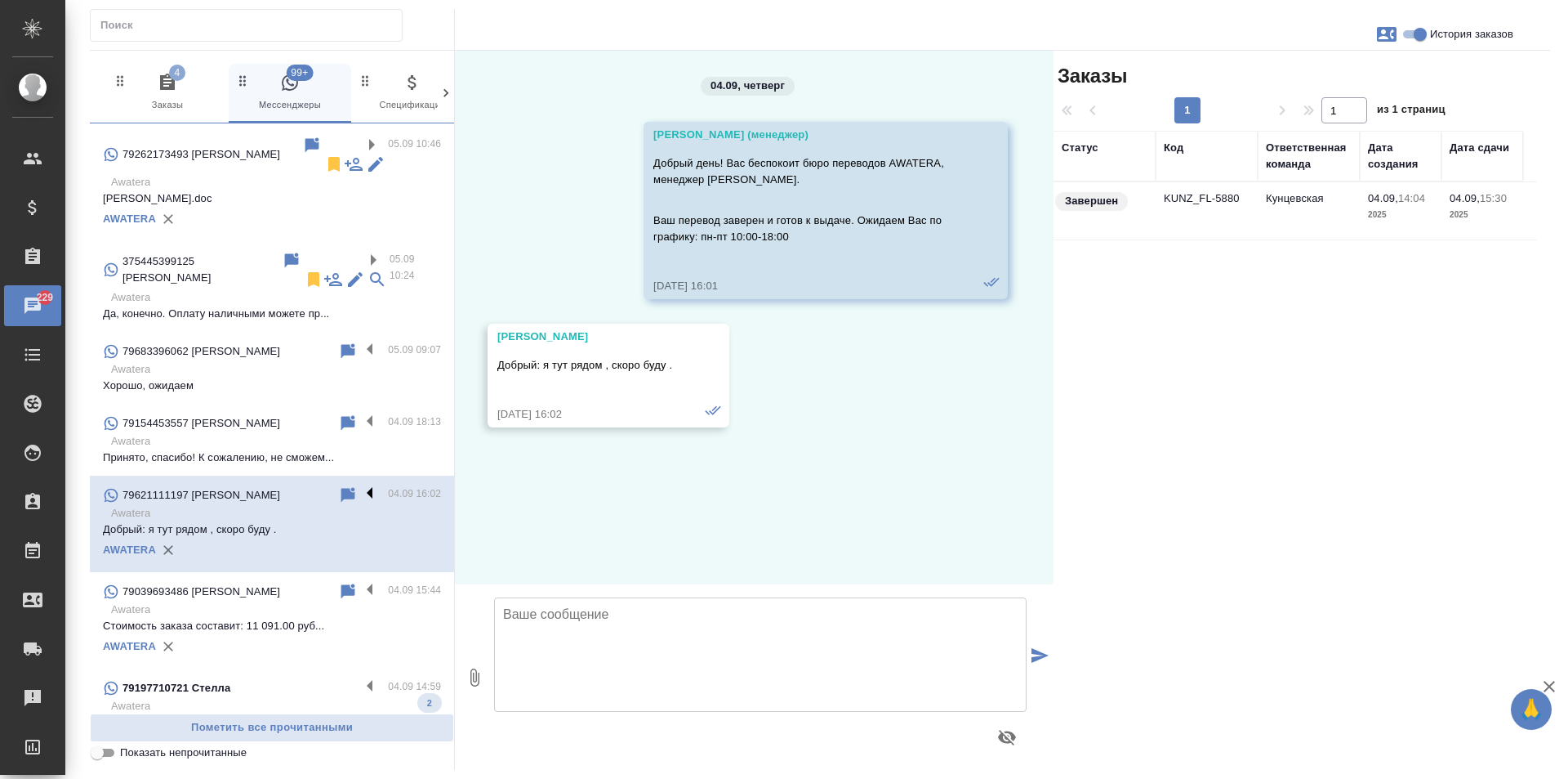
scroll to position [0, 0]
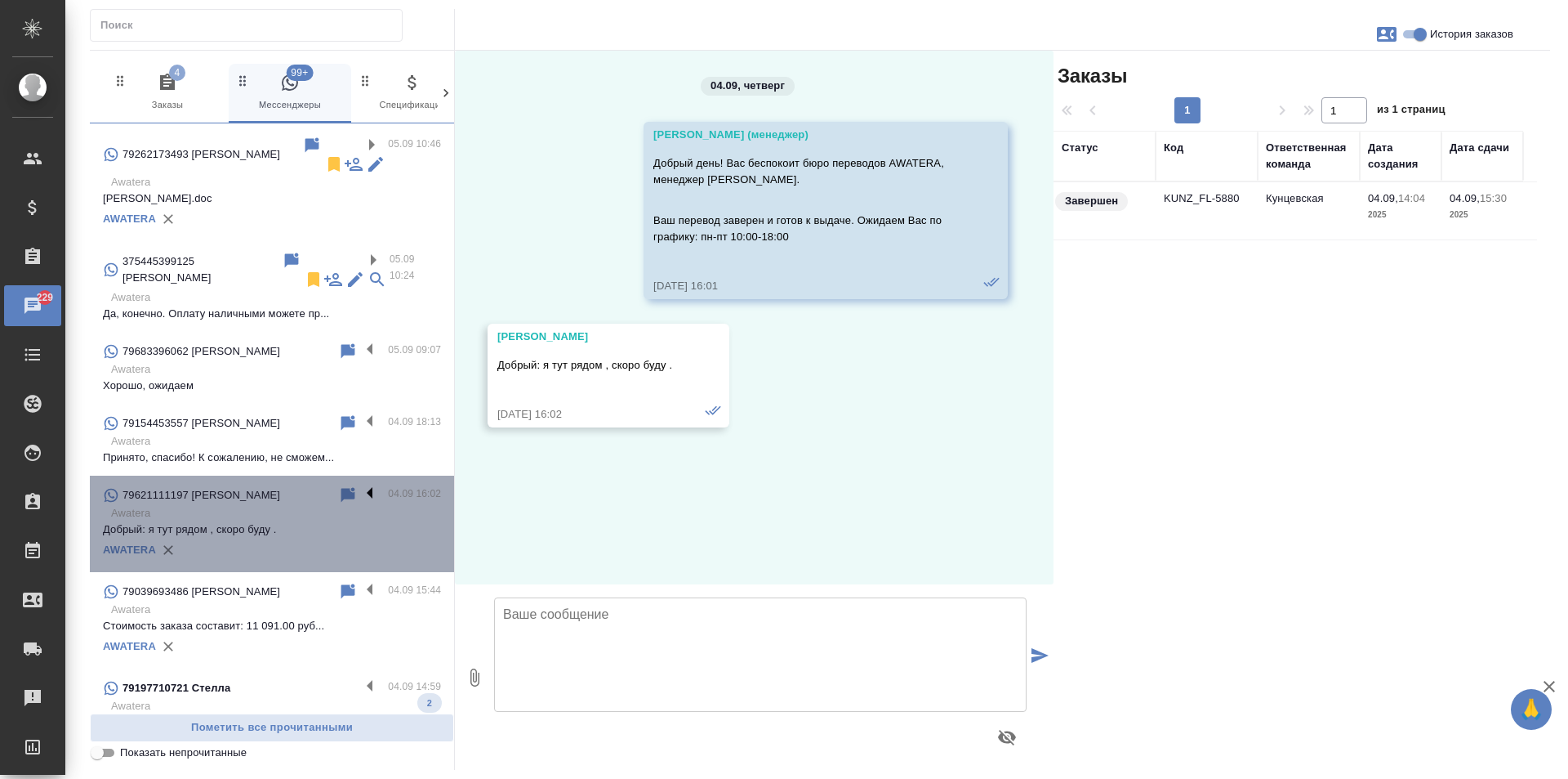
click at [370, 486] on label at bounding box center [375, 495] width 28 height 19
click at [0, 0] on input "checkbox" at bounding box center [0, 0] width 0 height 0
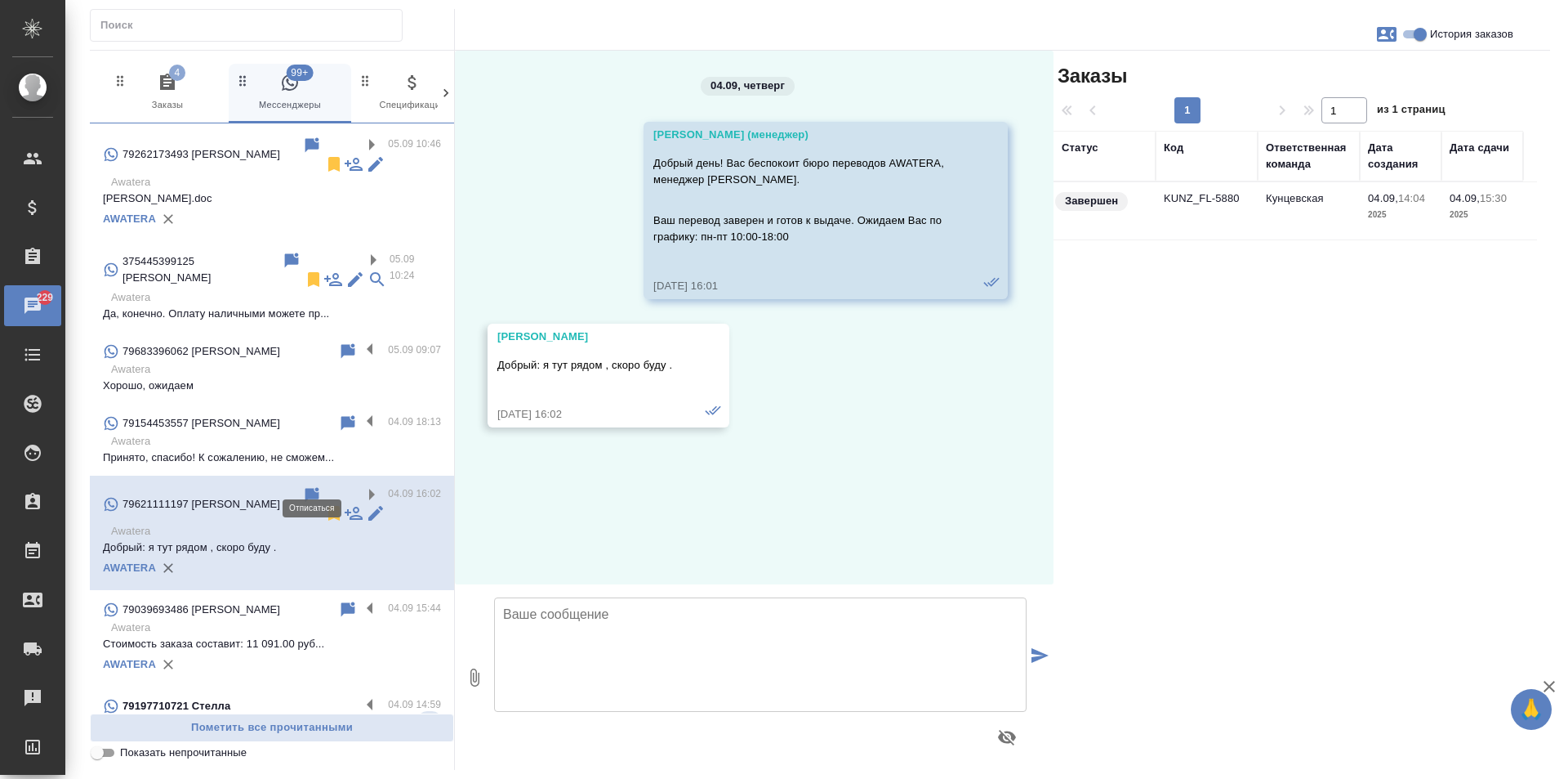
click at [328, 506] on icon at bounding box center [334, 513] width 11 height 15
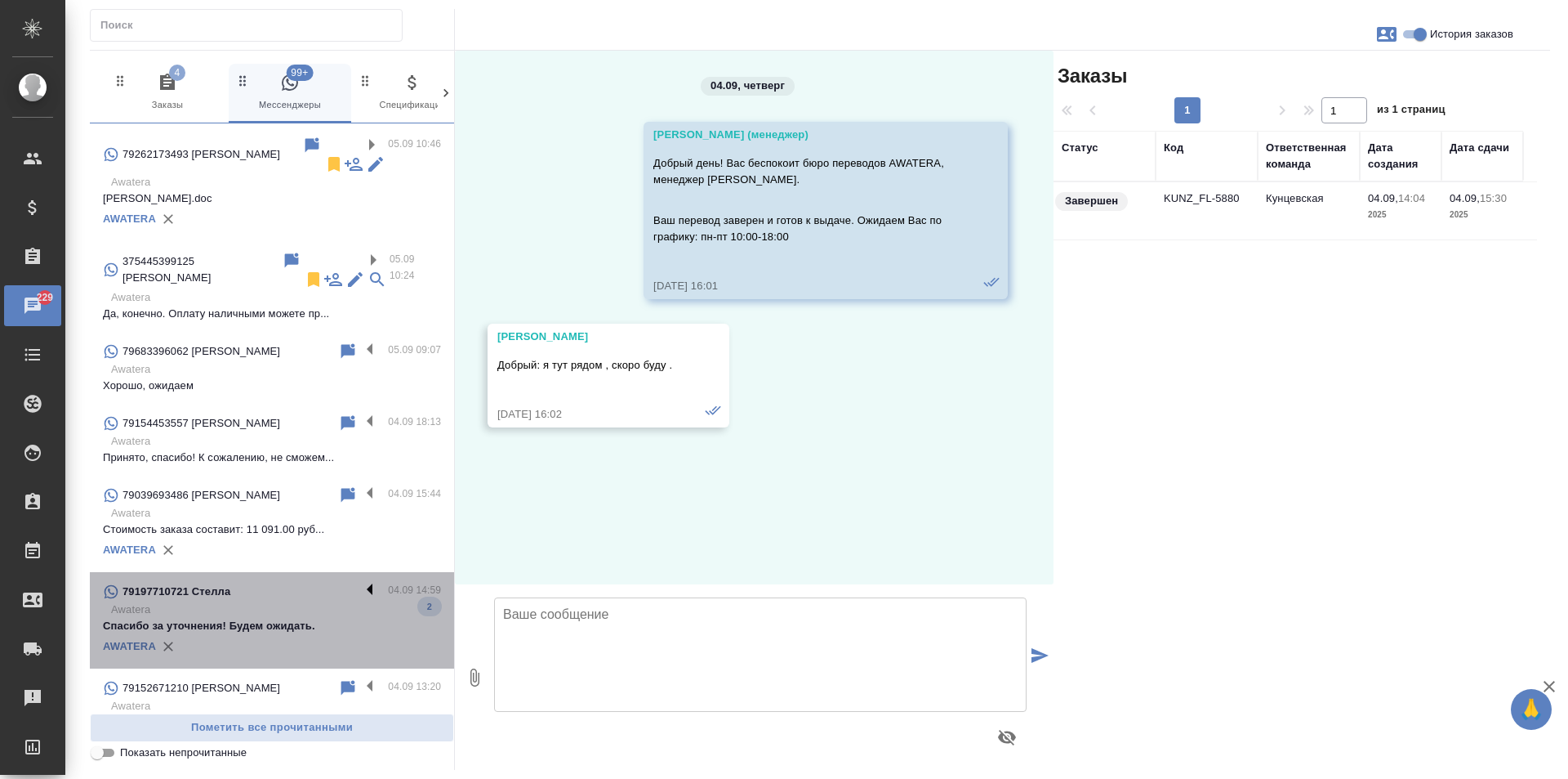
click at [361, 582] on label at bounding box center [375, 591] width 28 height 19
click at [0, 0] on input "checkbox" at bounding box center [0, 0] width 0 height 0
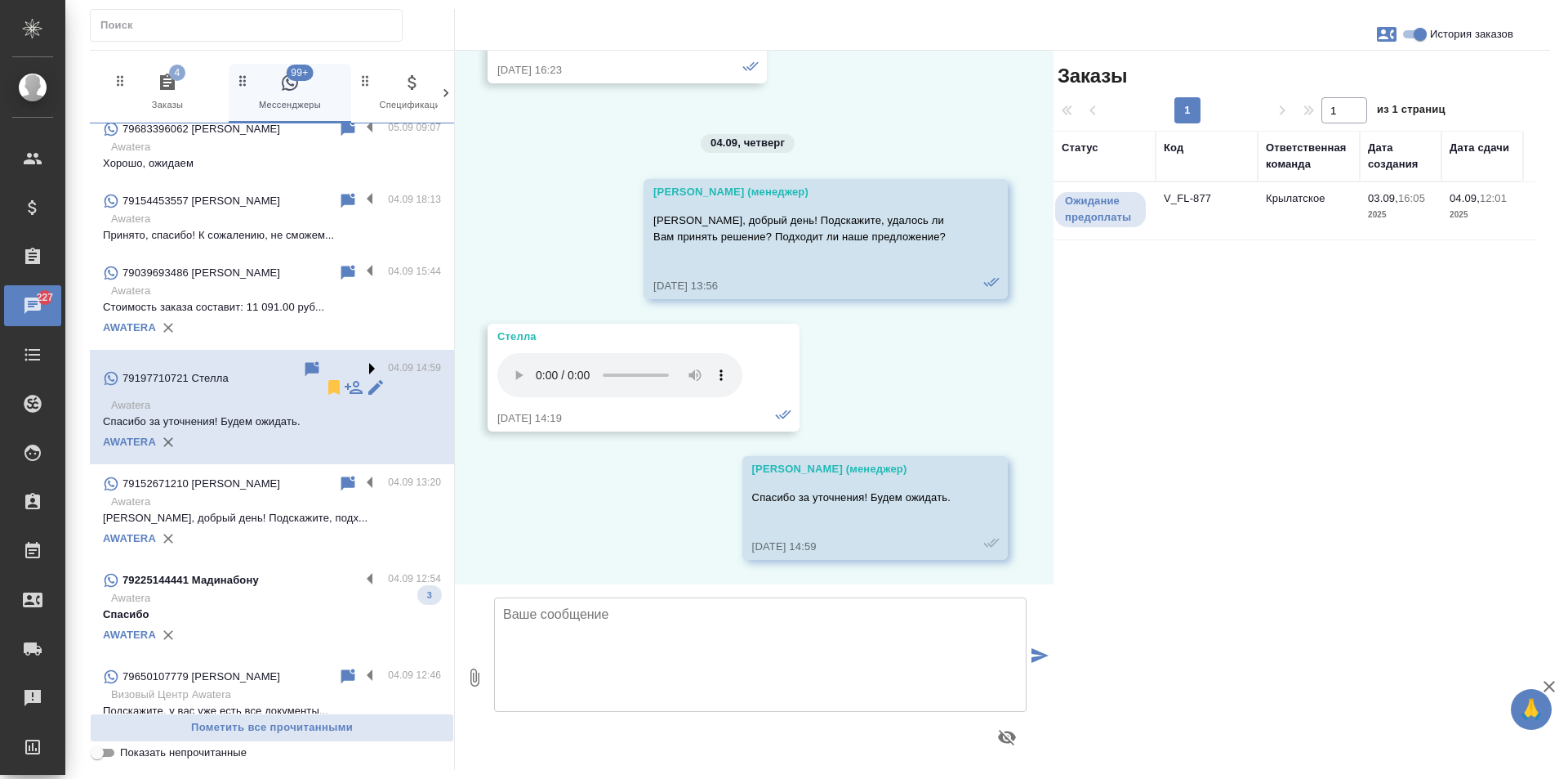
scroll to position [1634, 0]
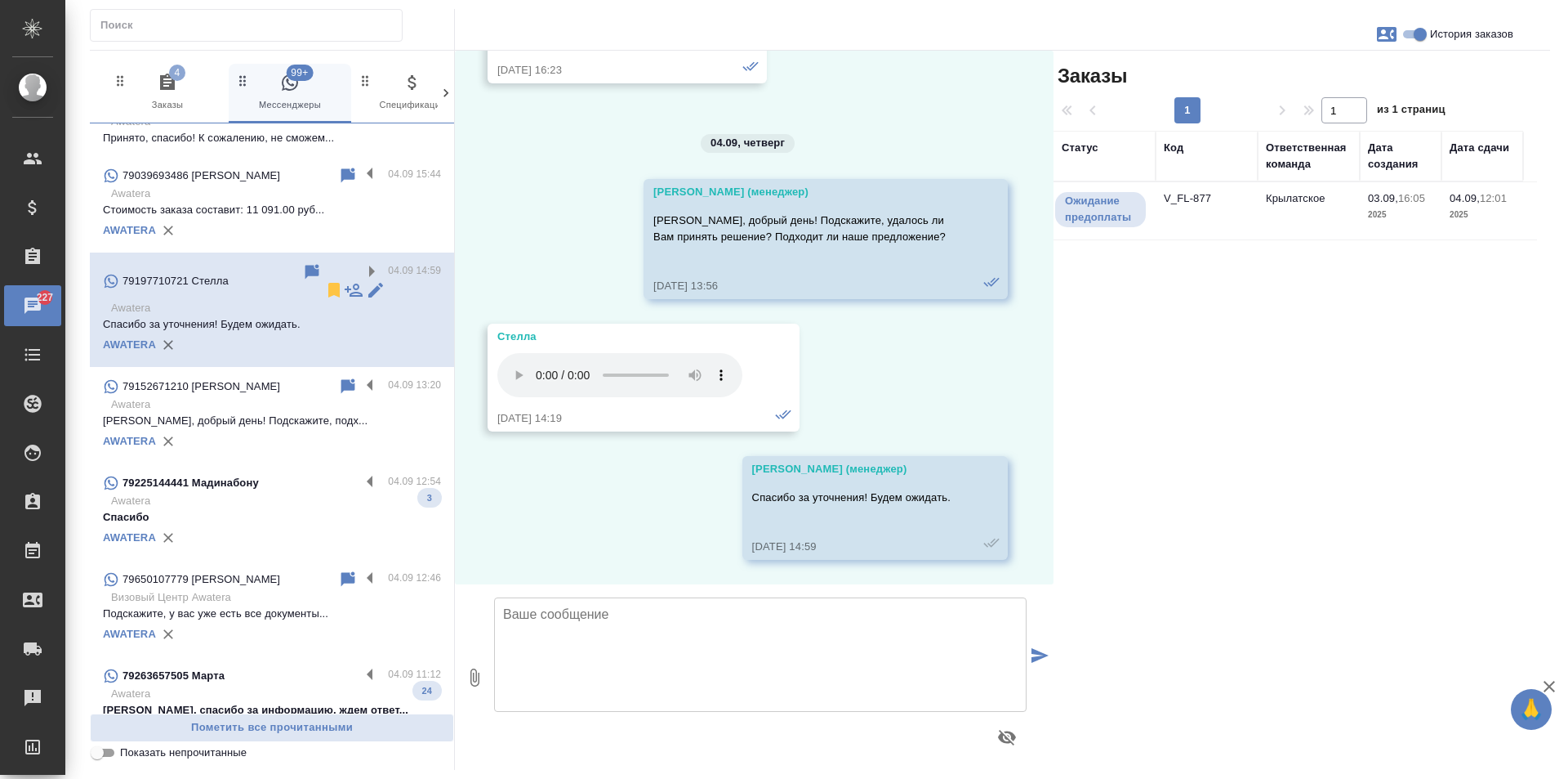
scroll to position [1797, 0]
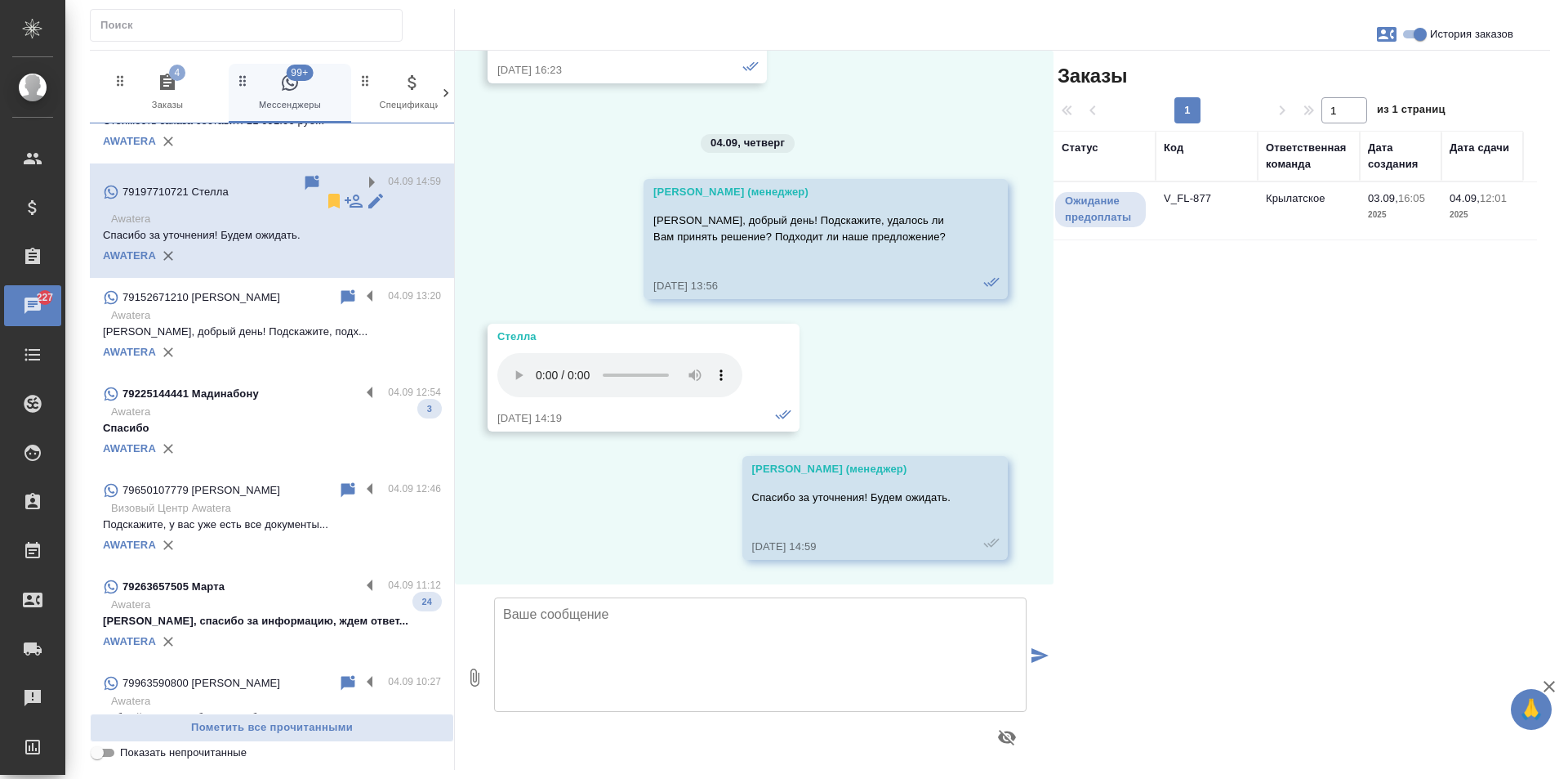
click at [325, 437] on div "AWATERA" at bounding box center [272, 449] width 338 height 24
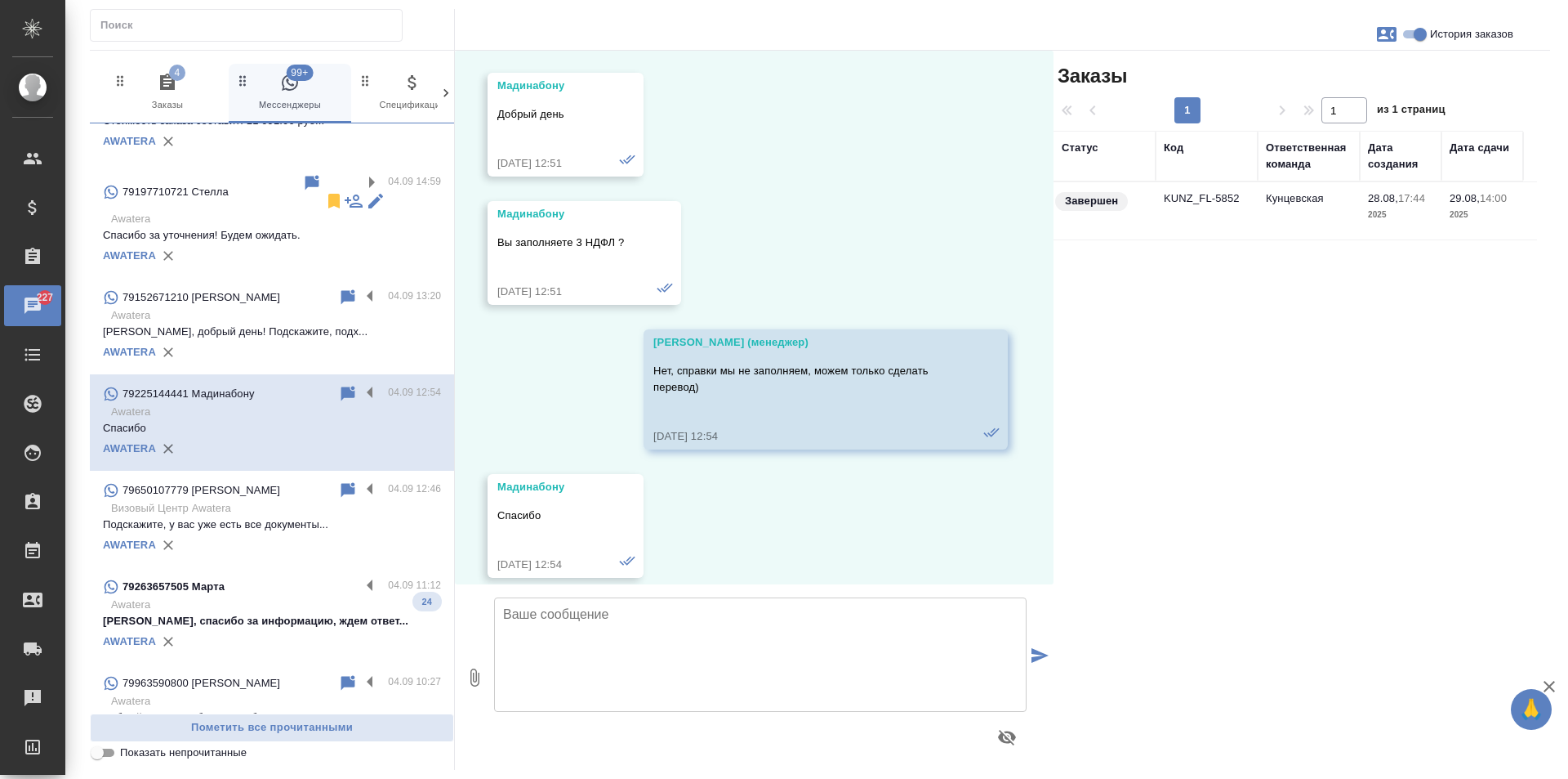
scroll to position [548, 0]
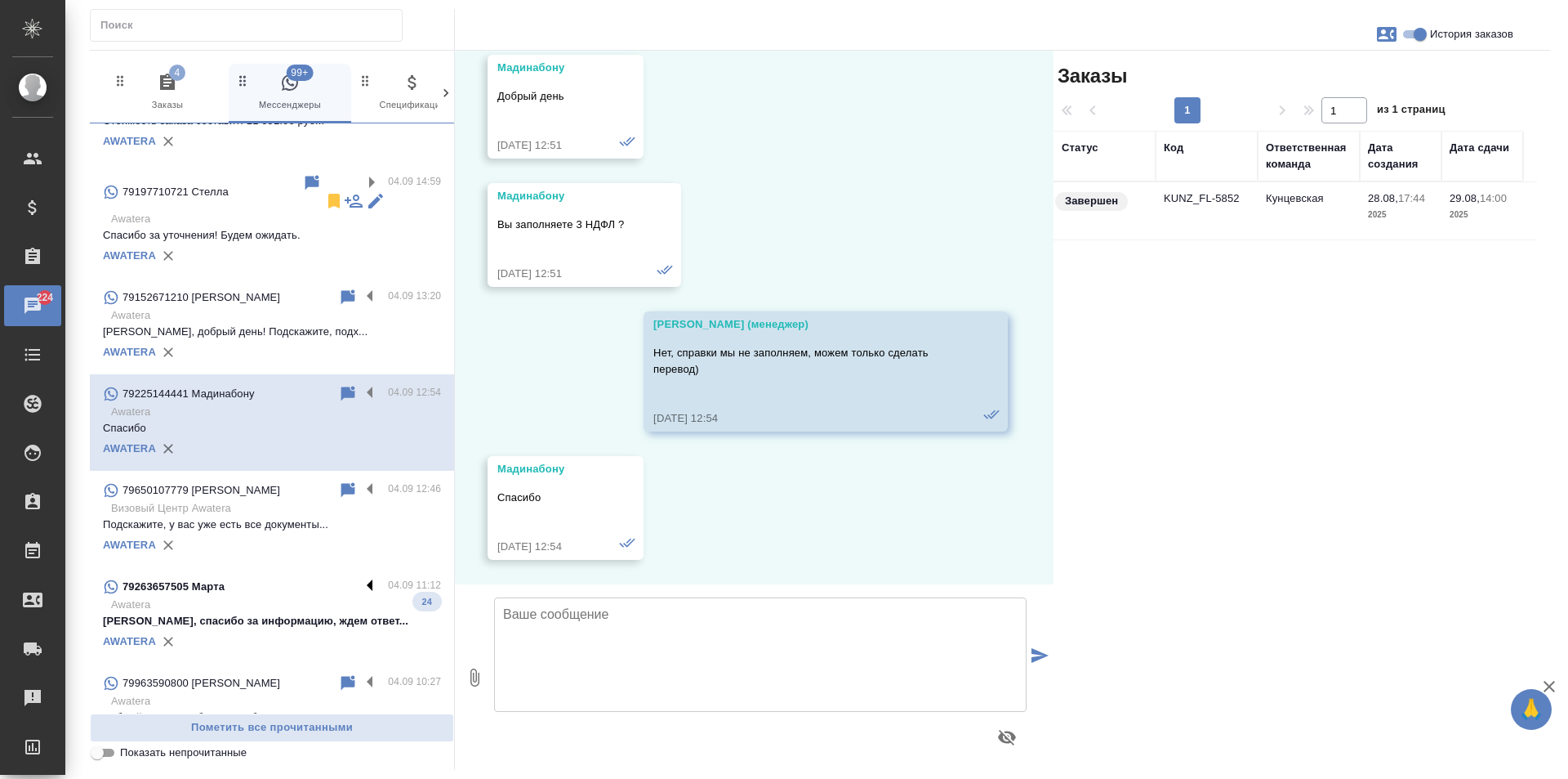
click at [361, 577] on label at bounding box center [375, 587] width 28 height 19
click at [0, 0] on input "checkbox" at bounding box center [0, 0] width 0 height 0
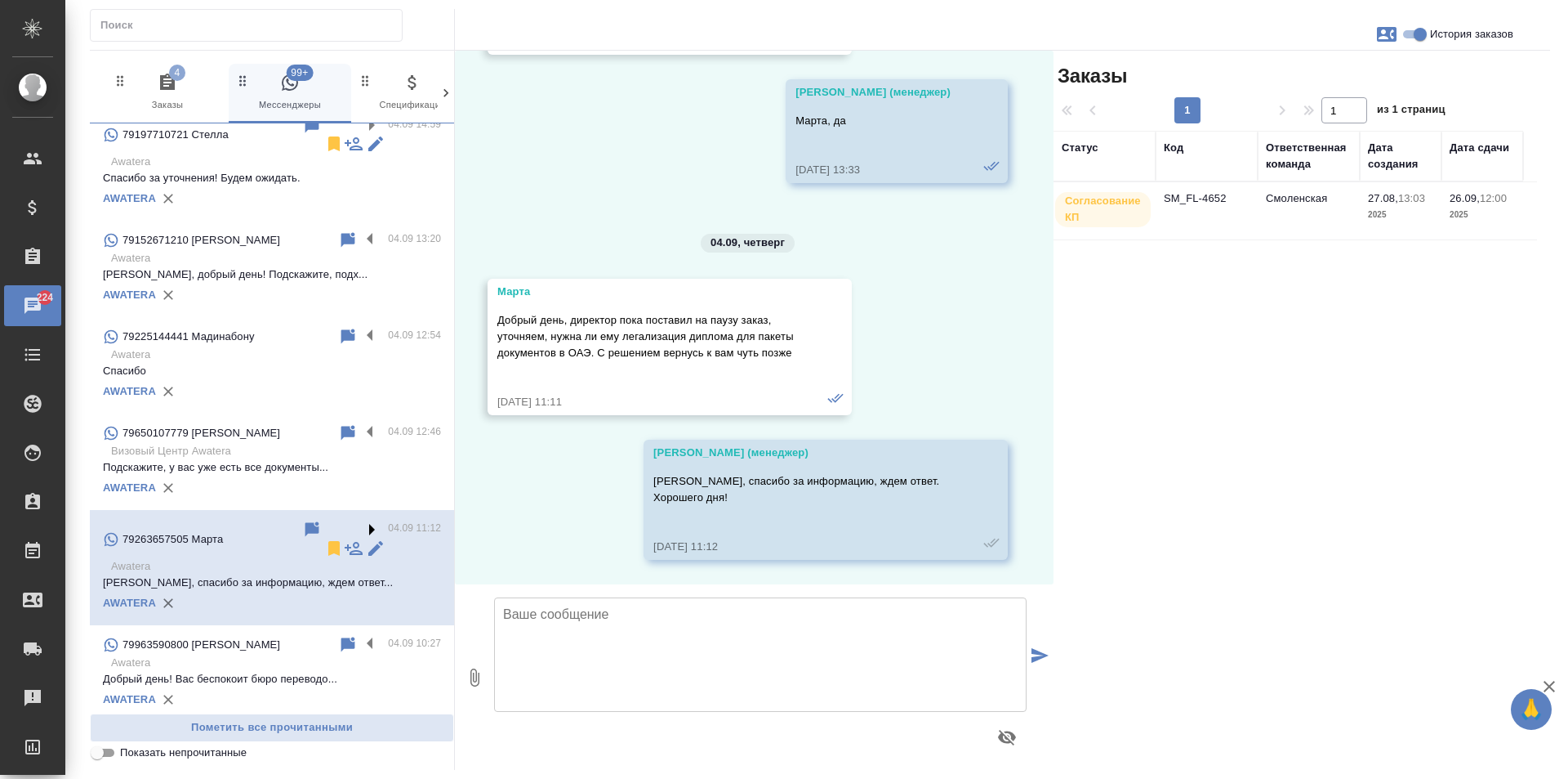
scroll to position [1961, 0]
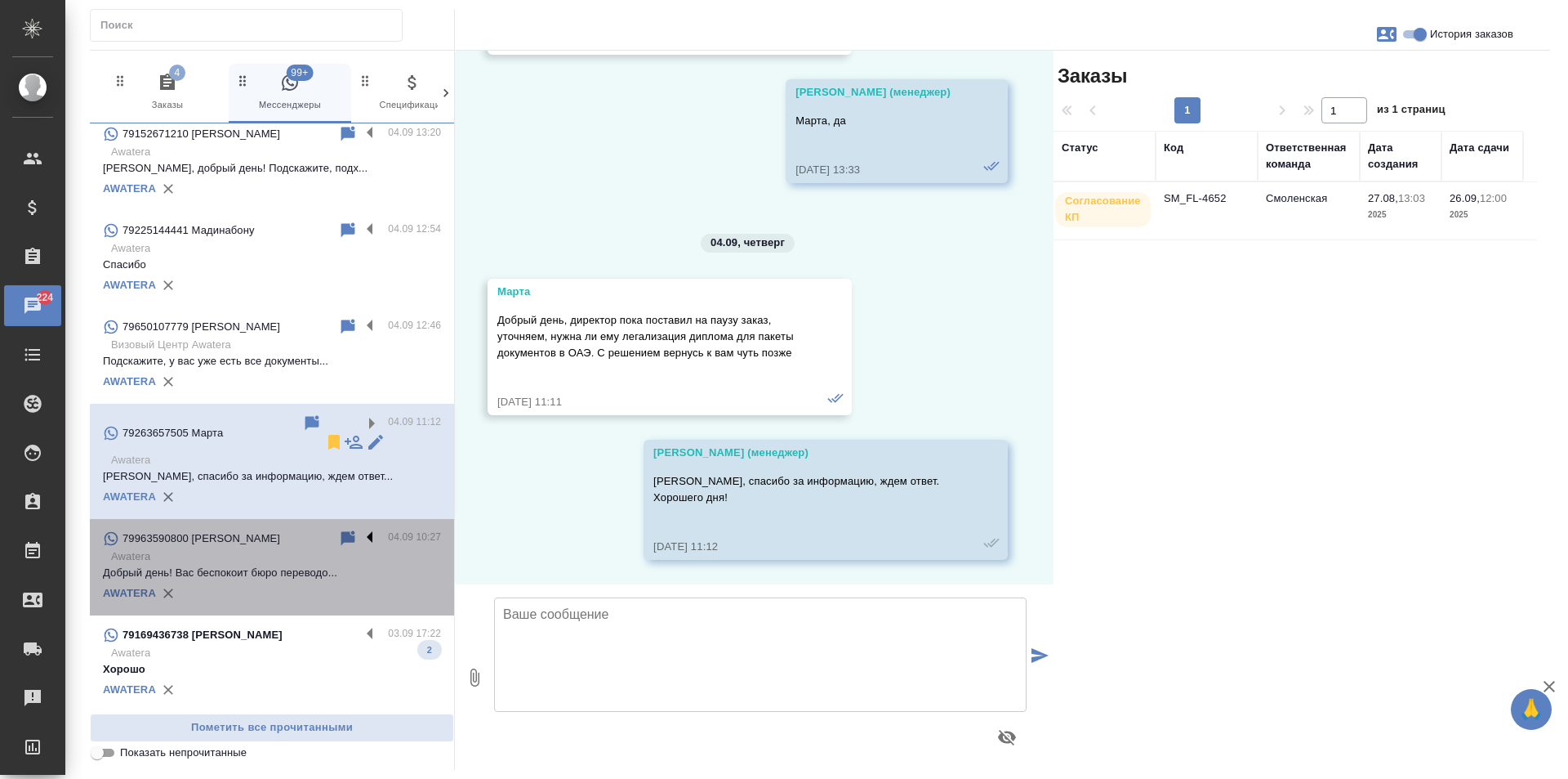
click at [373, 528] on label at bounding box center [375, 538] width 28 height 19
click at [0, 0] on input "checkbox" at bounding box center [0, 0] width 0 height 0
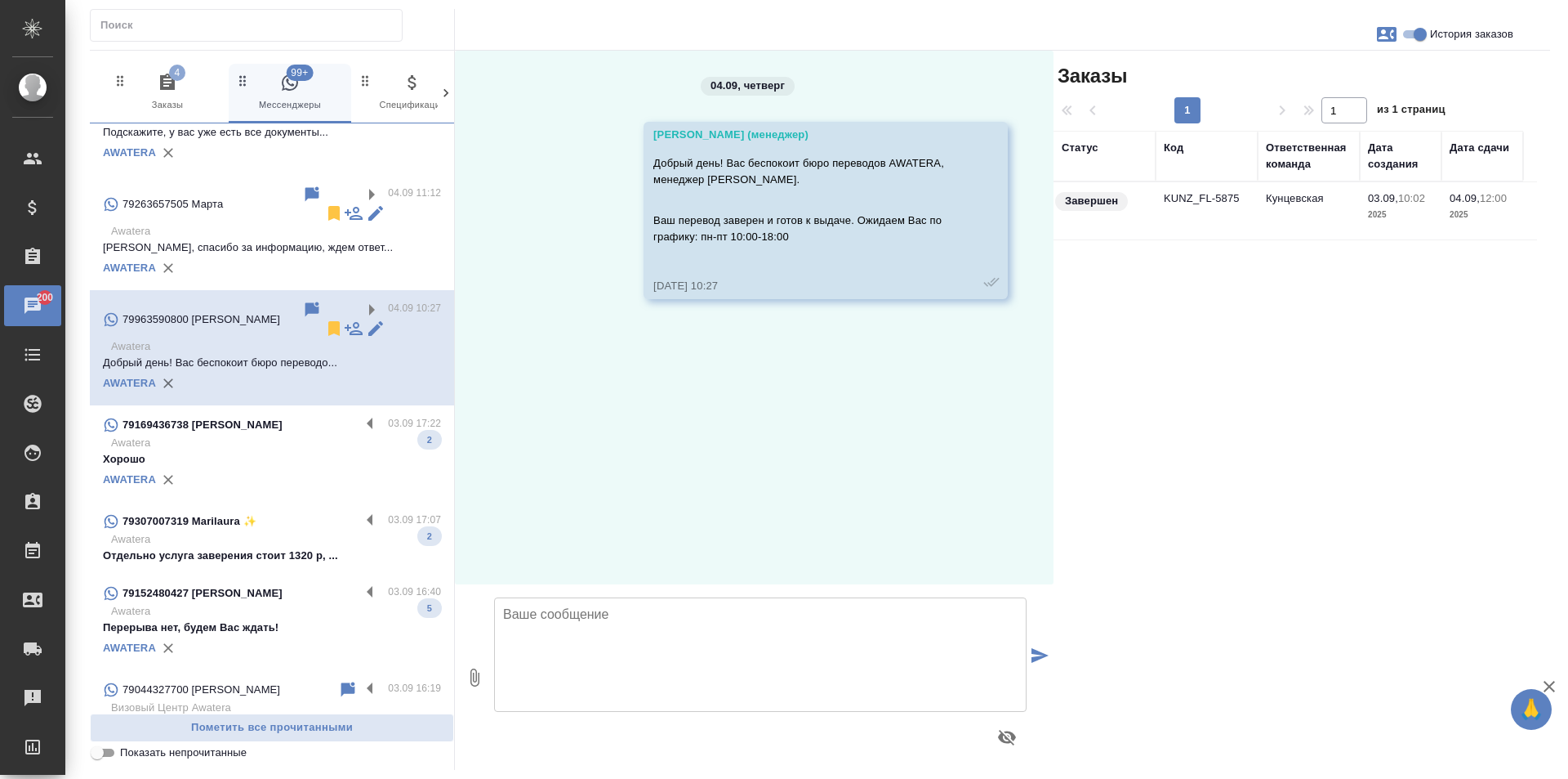
scroll to position [2288, 0]
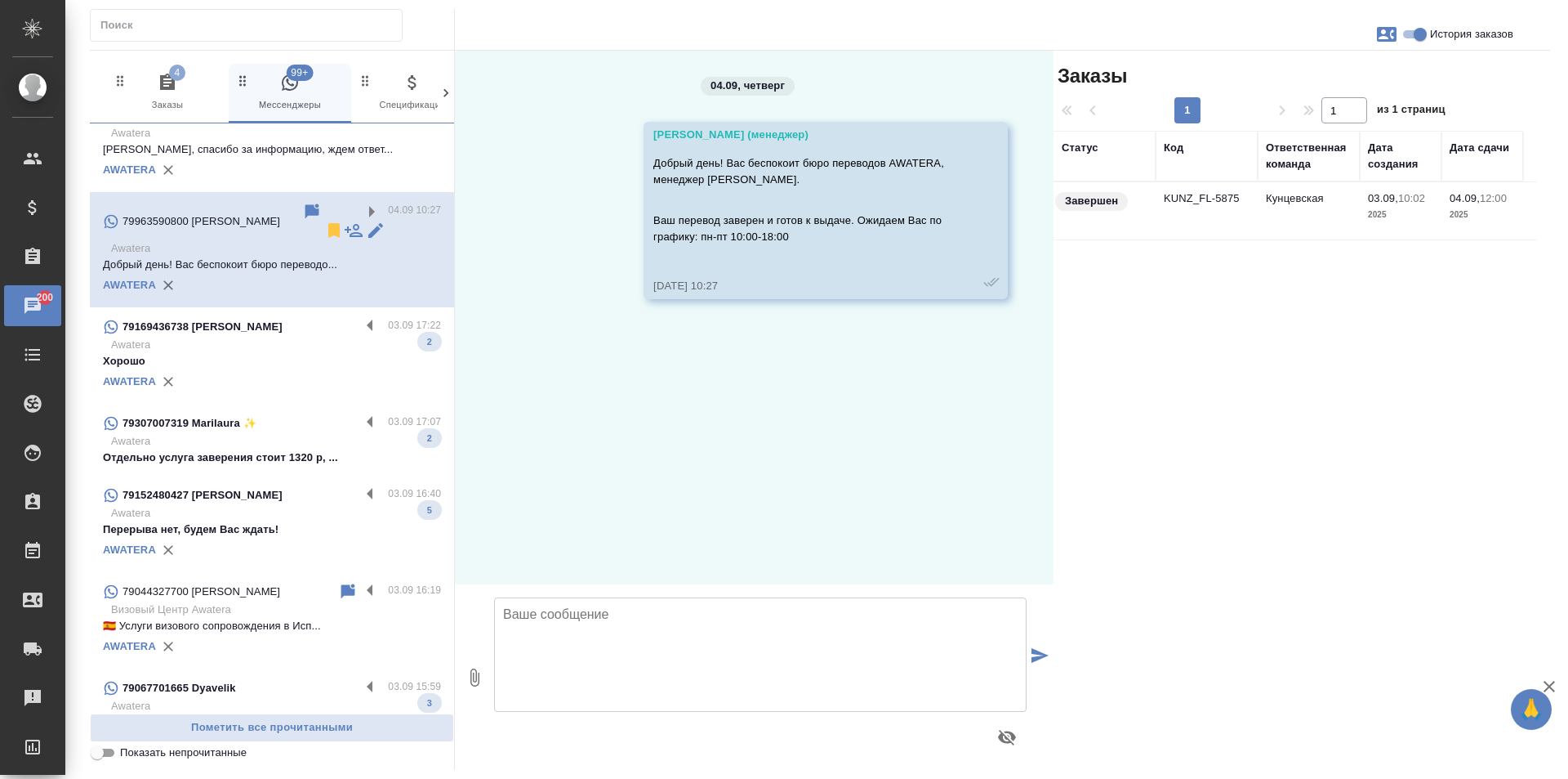
click at [285, 450] on p "Отдельно услуга заверения стоит 1320 р, ..." at bounding box center [272, 458] width 338 height 17
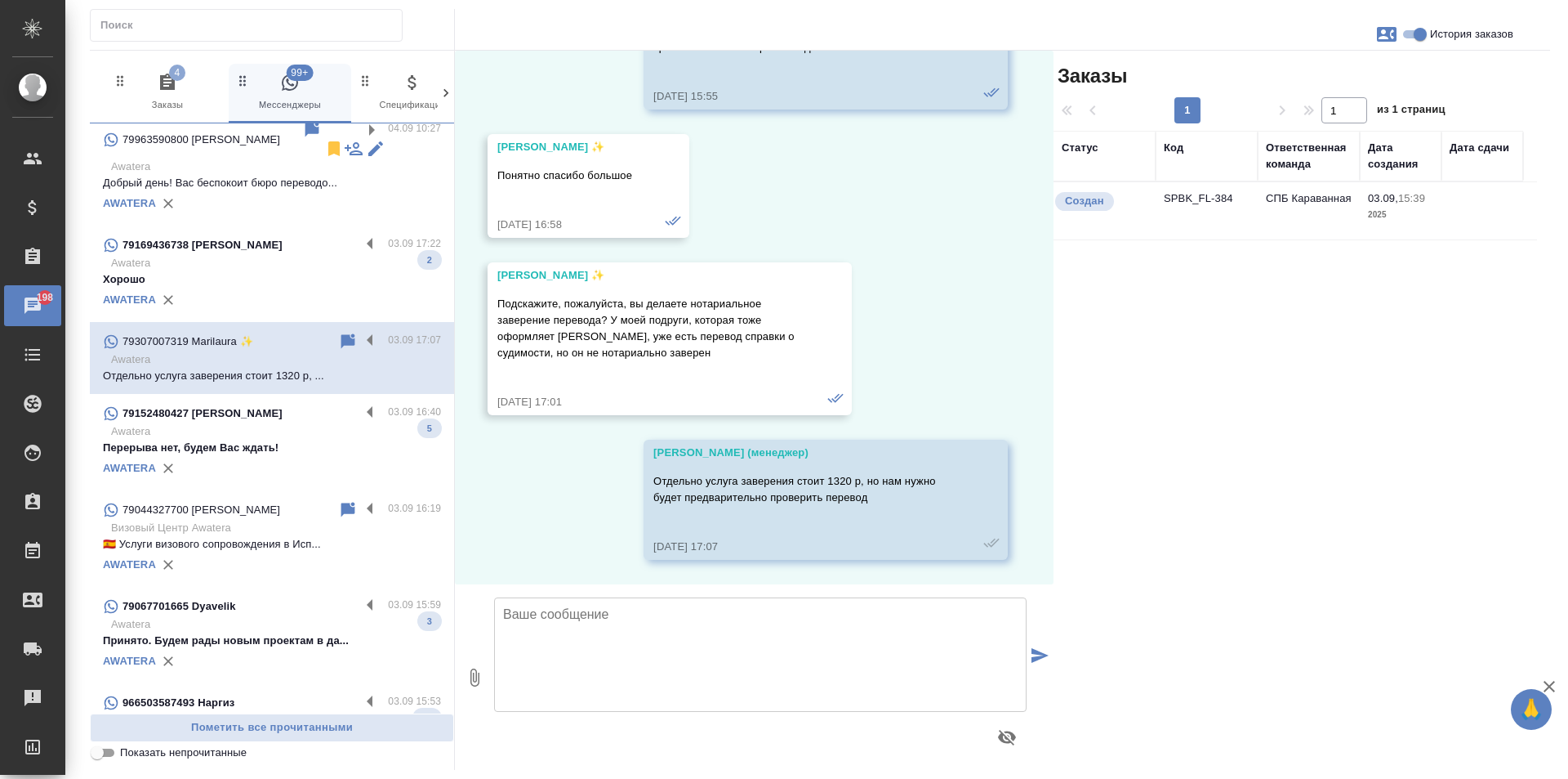
scroll to position [2697, 0]
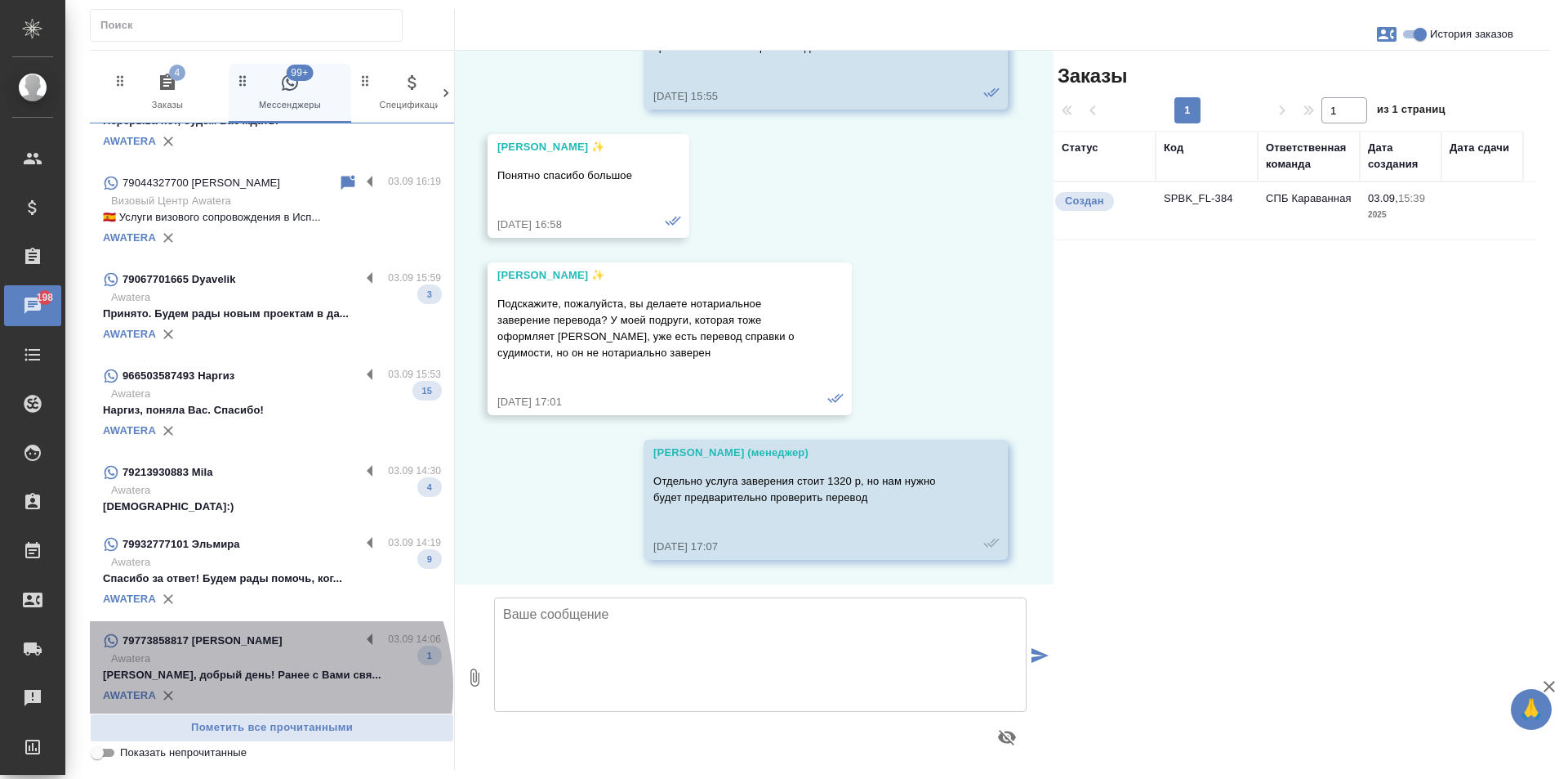
click at [235, 683] on div "AWATERA" at bounding box center [272, 695] width 338 height 24
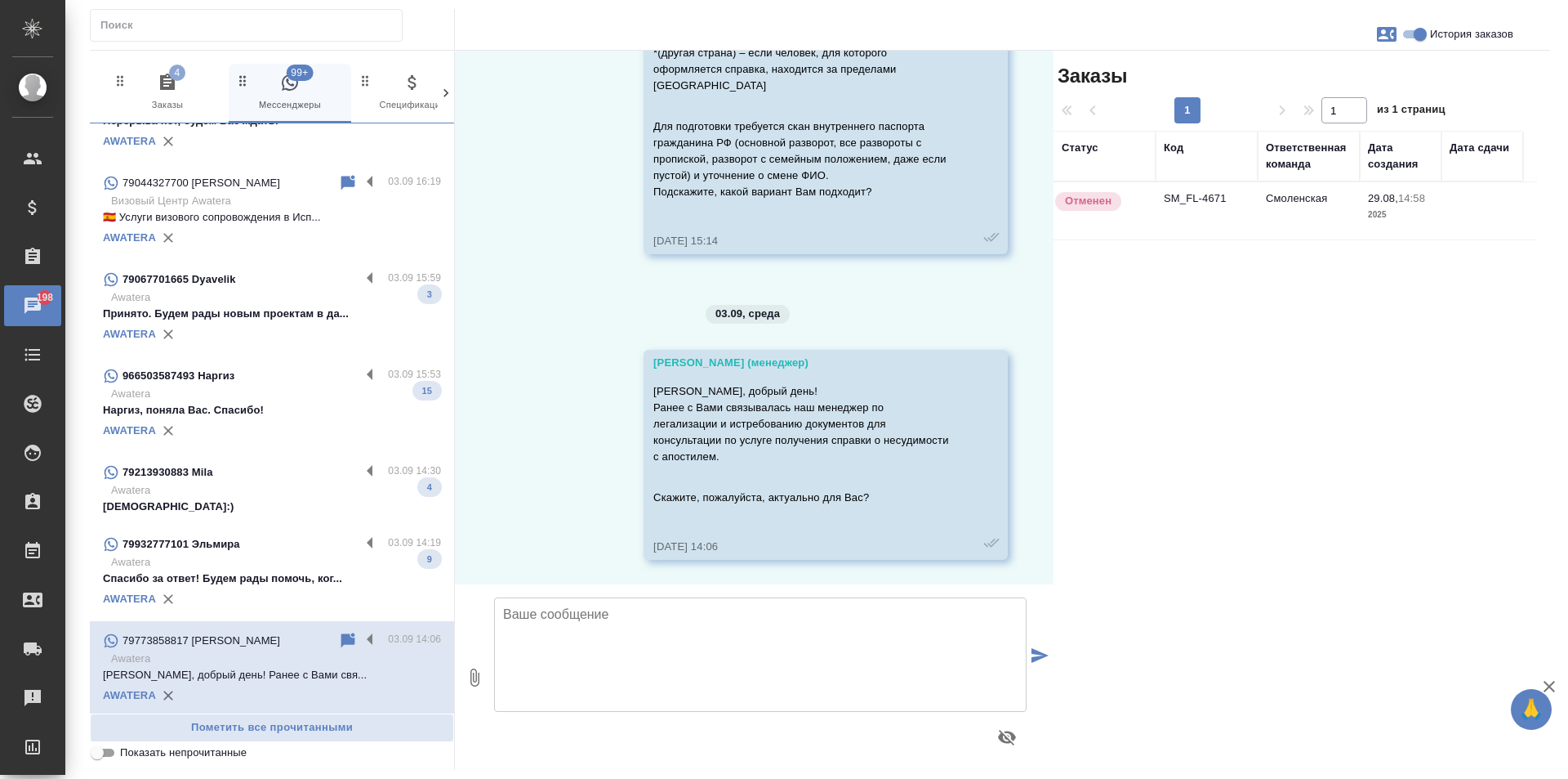
scroll to position [808, 0]
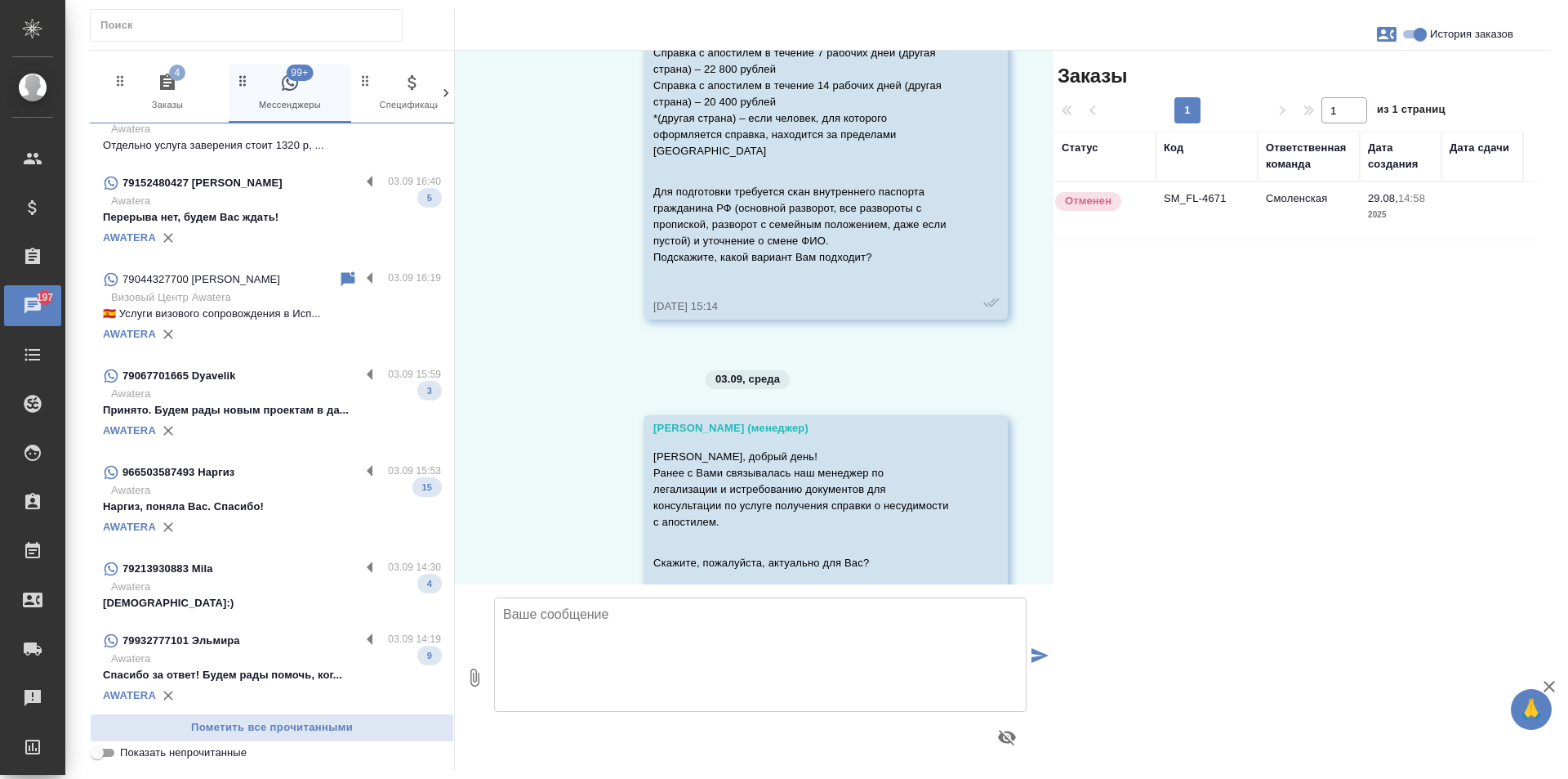
scroll to position [2793, 0]
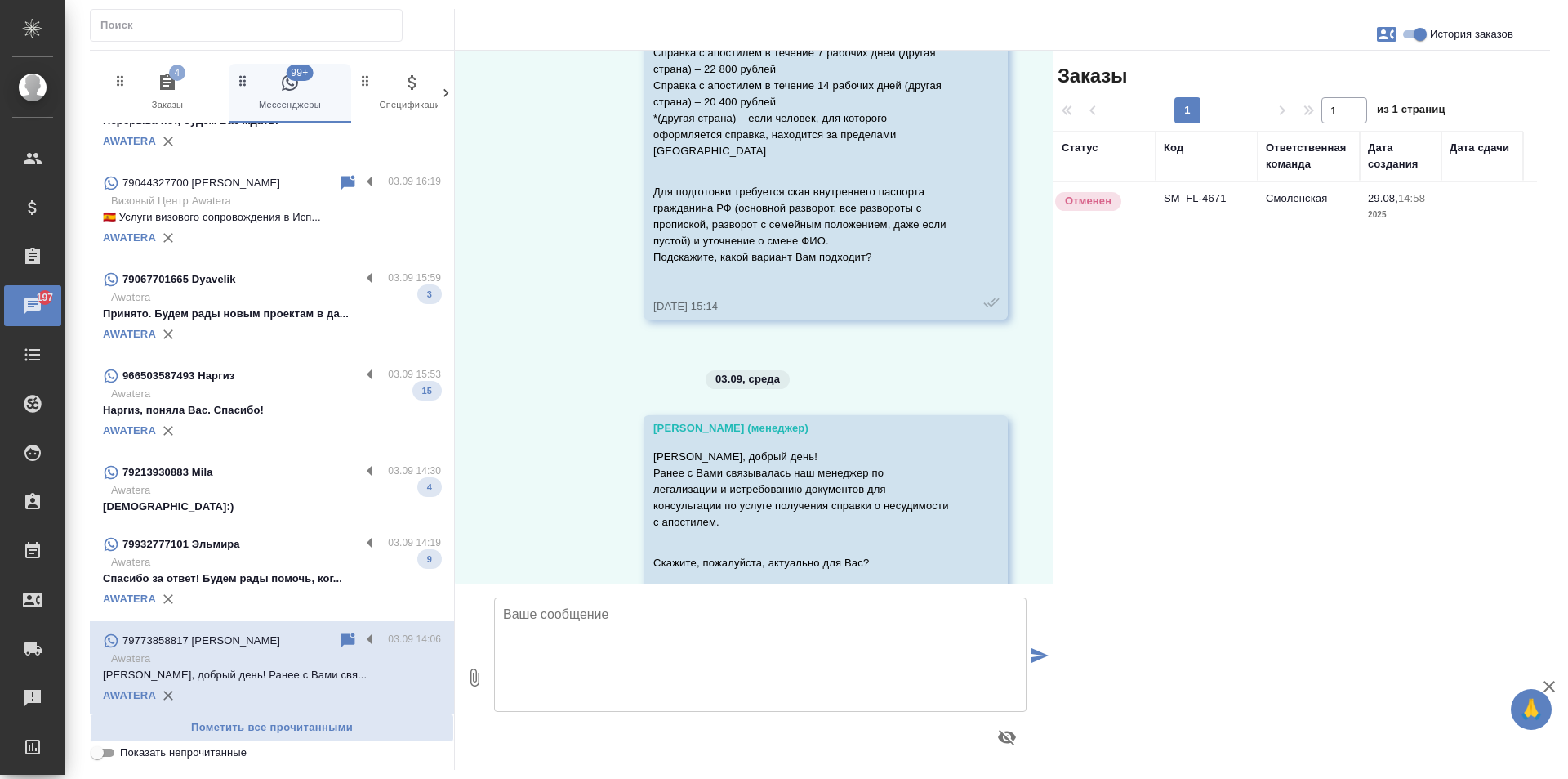
click at [251, 175] on p "79044327700 [PERSON_NAME]" at bounding box center [201, 183] width 158 height 17
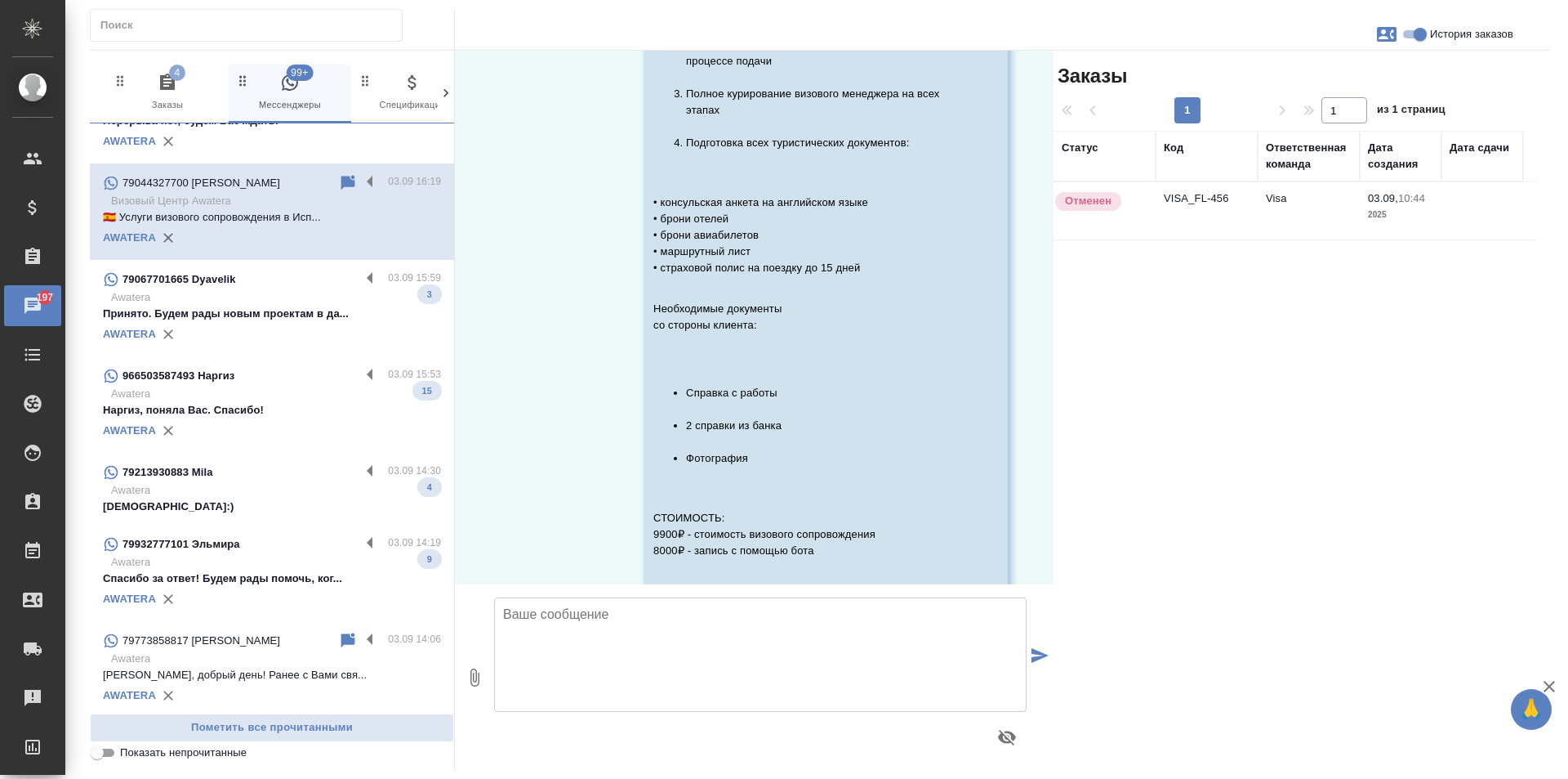
scroll to position [0, 0]
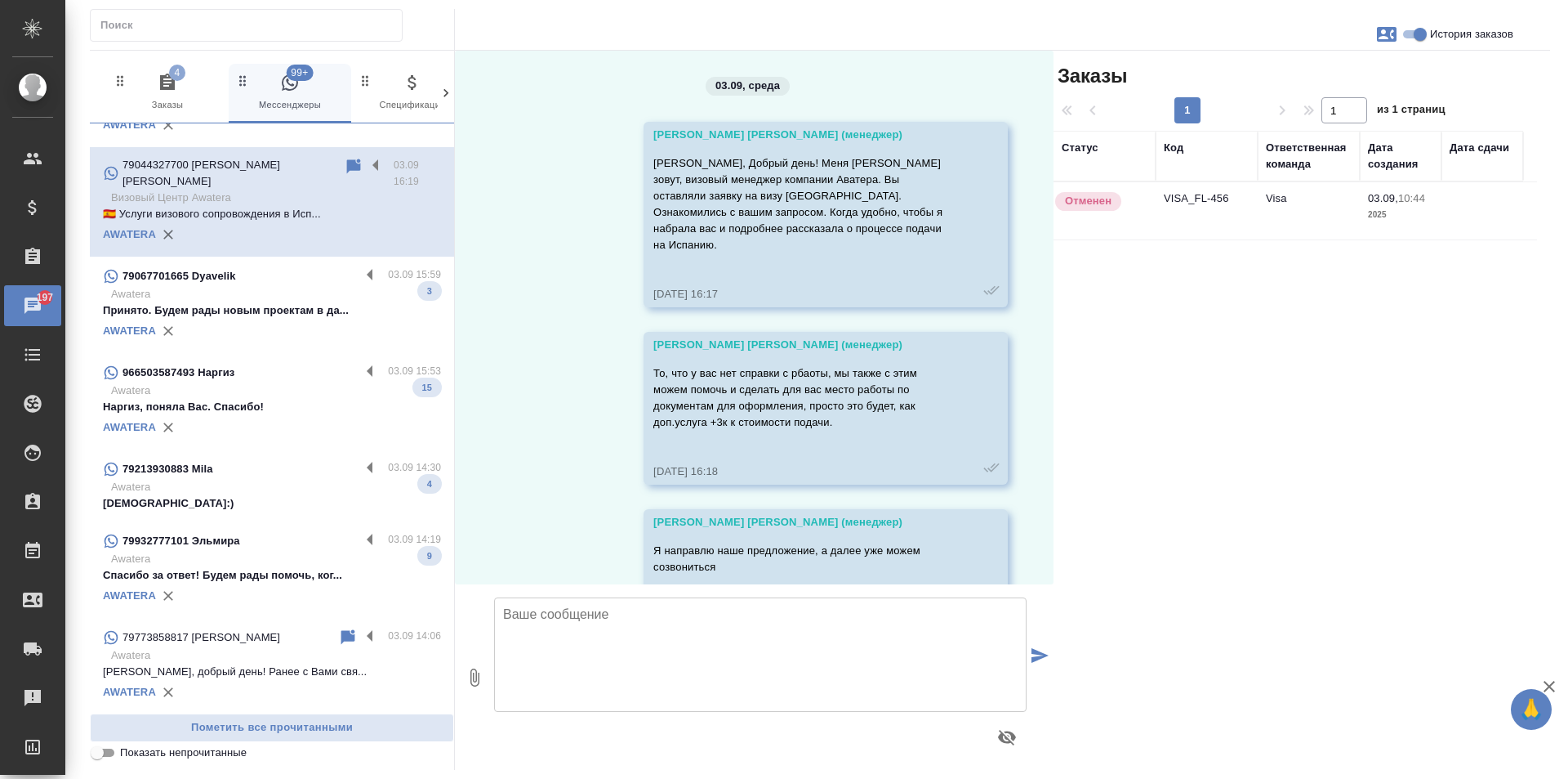
scroll to position [2793, 0]
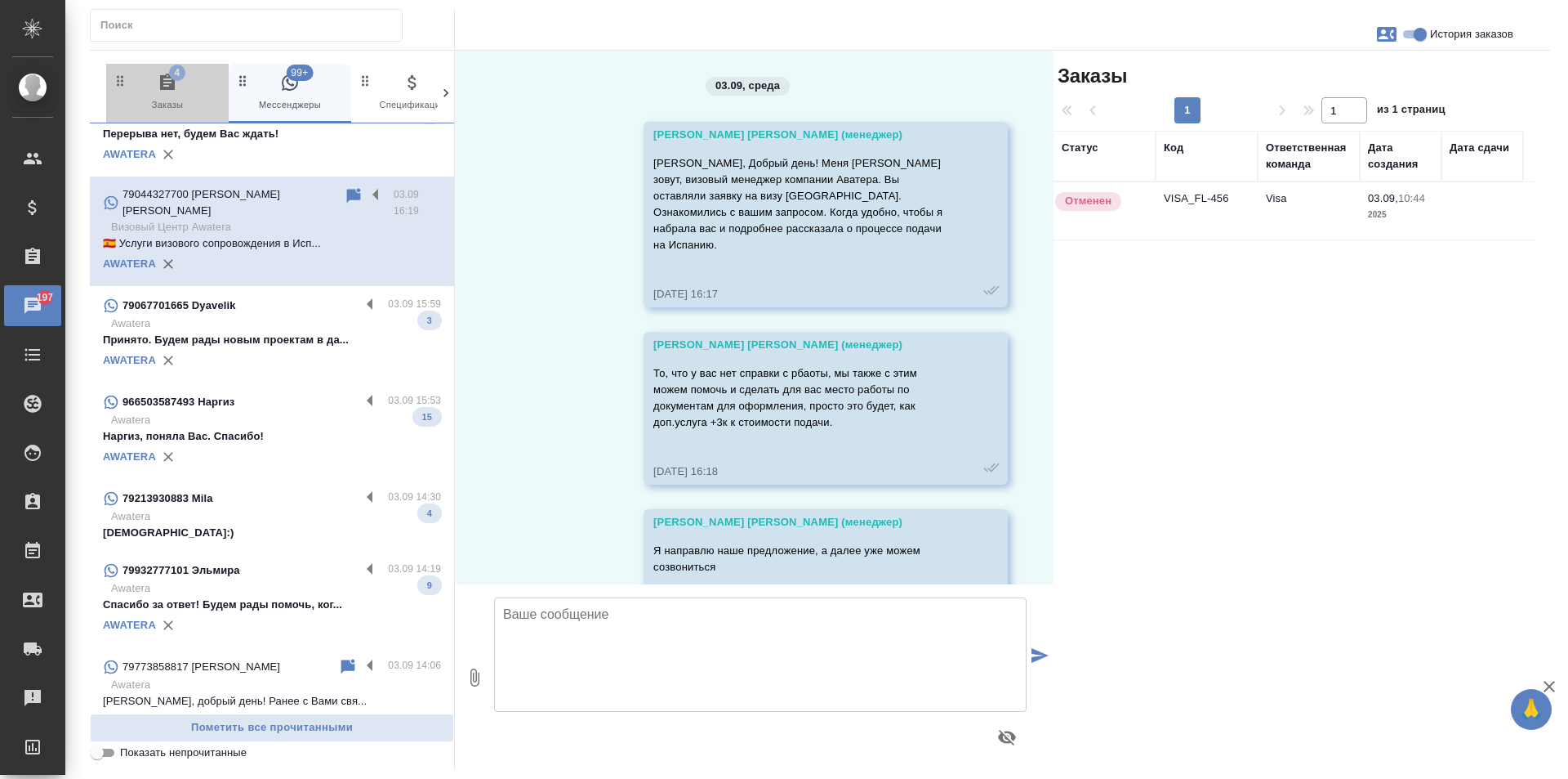
click at [150, 79] on span "4 Заказы" at bounding box center [167, 93] width 109 height 40
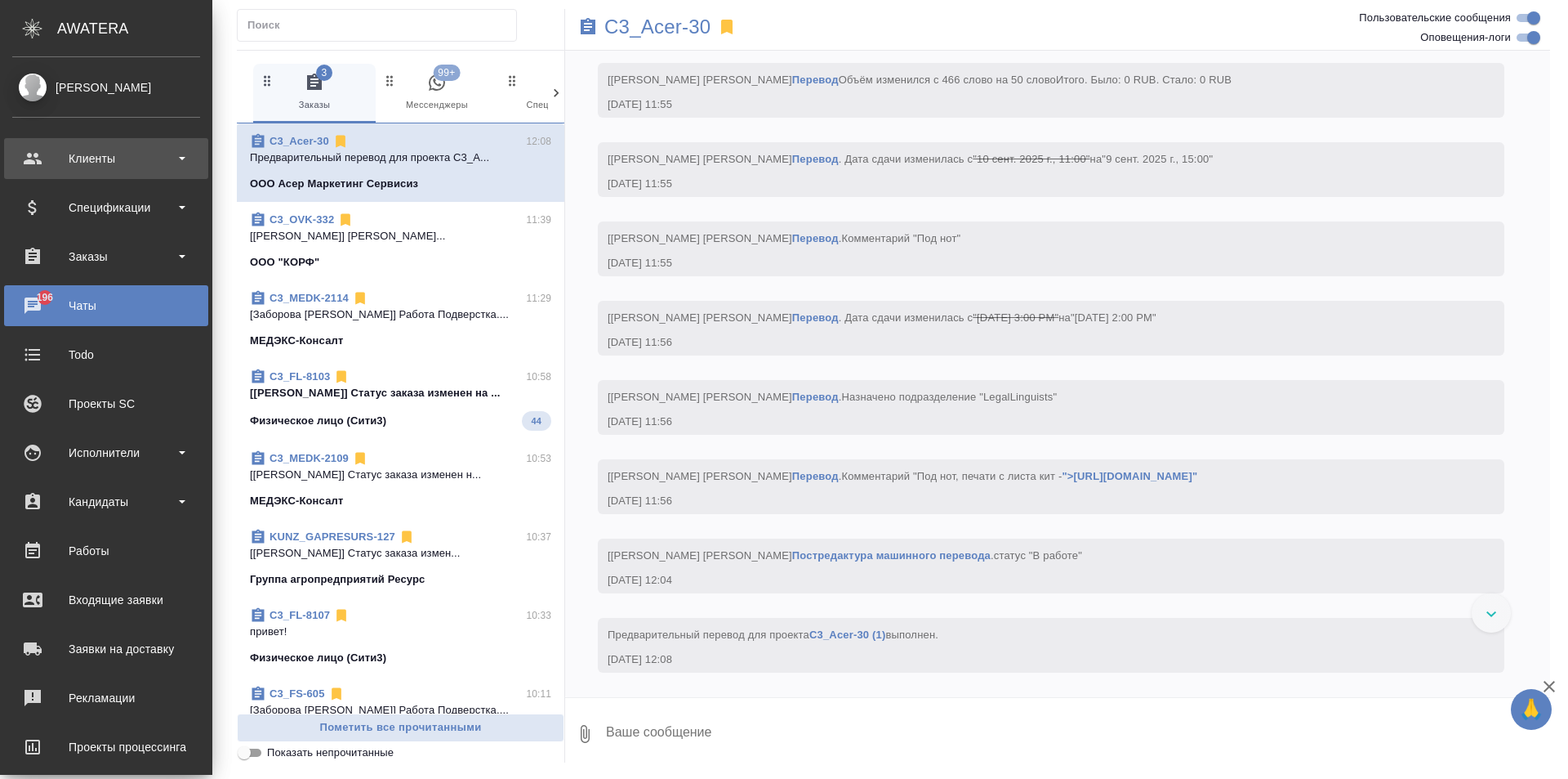
scroll to position [5871, 0]
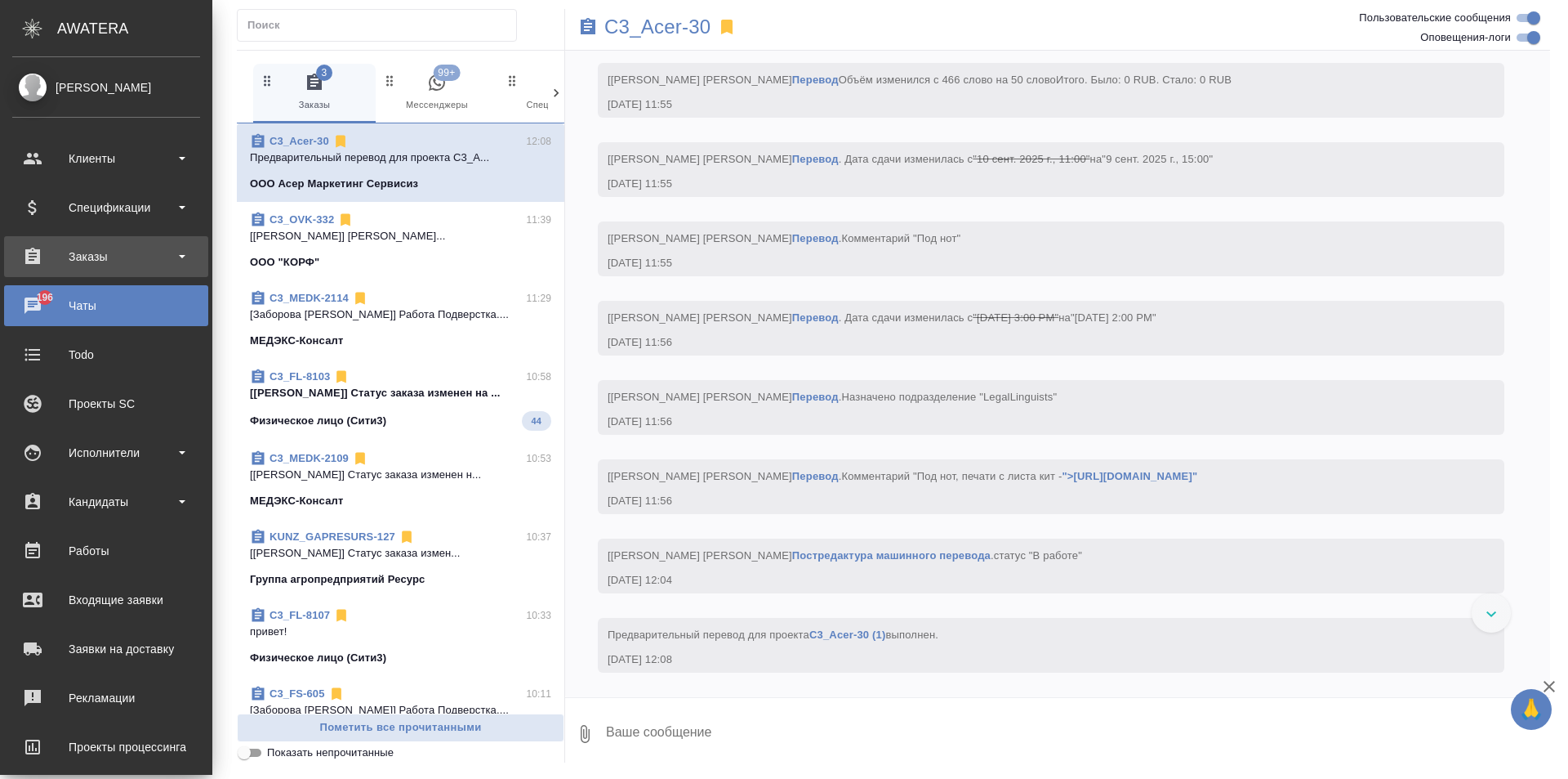
click at [74, 261] on div "Заказы" at bounding box center [106, 257] width 188 height 24
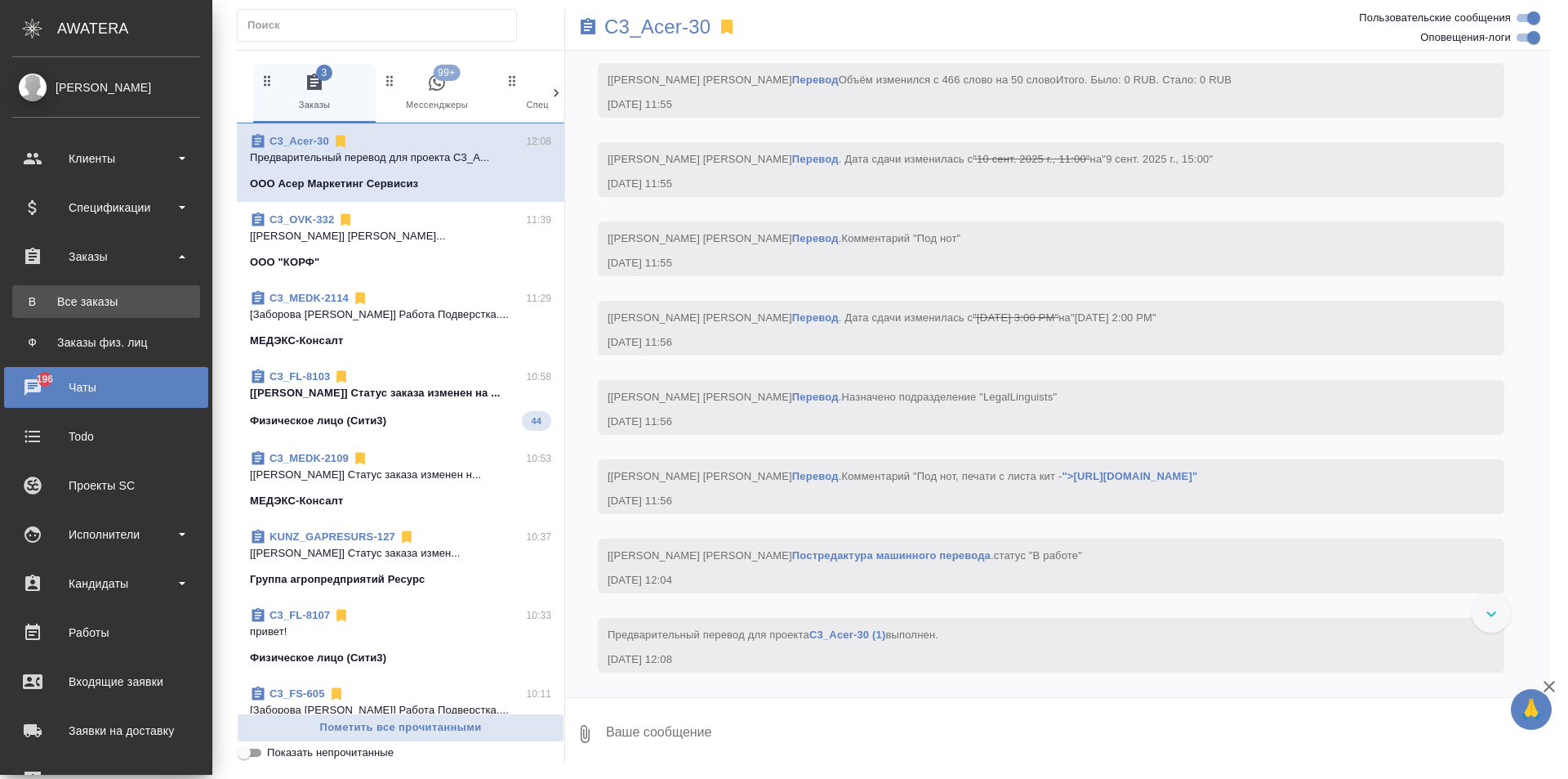
click at [77, 297] on div "Все заказы" at bounding box center [106, 301] width 171 height 17
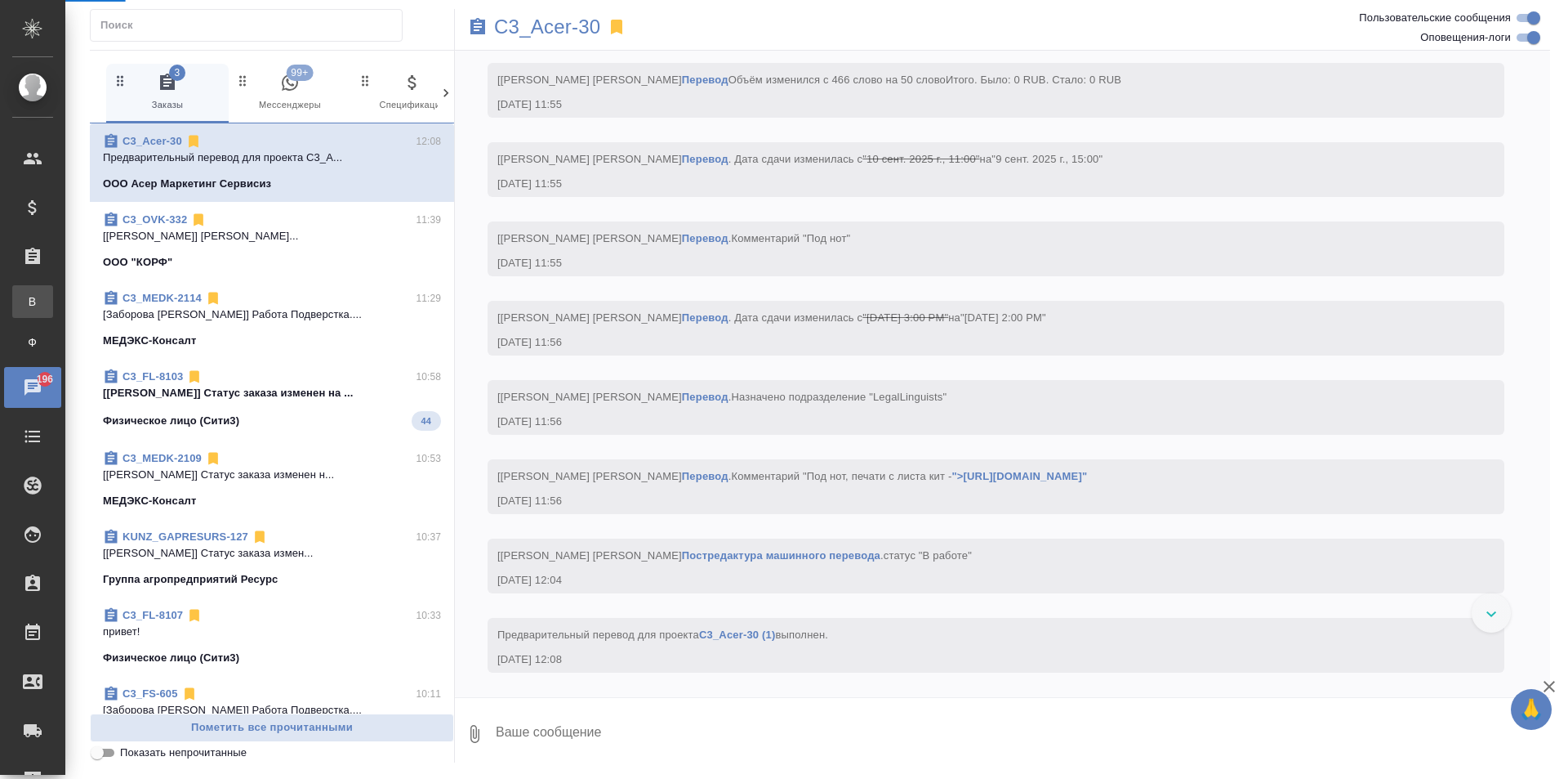
scroll to position [5807, 0]
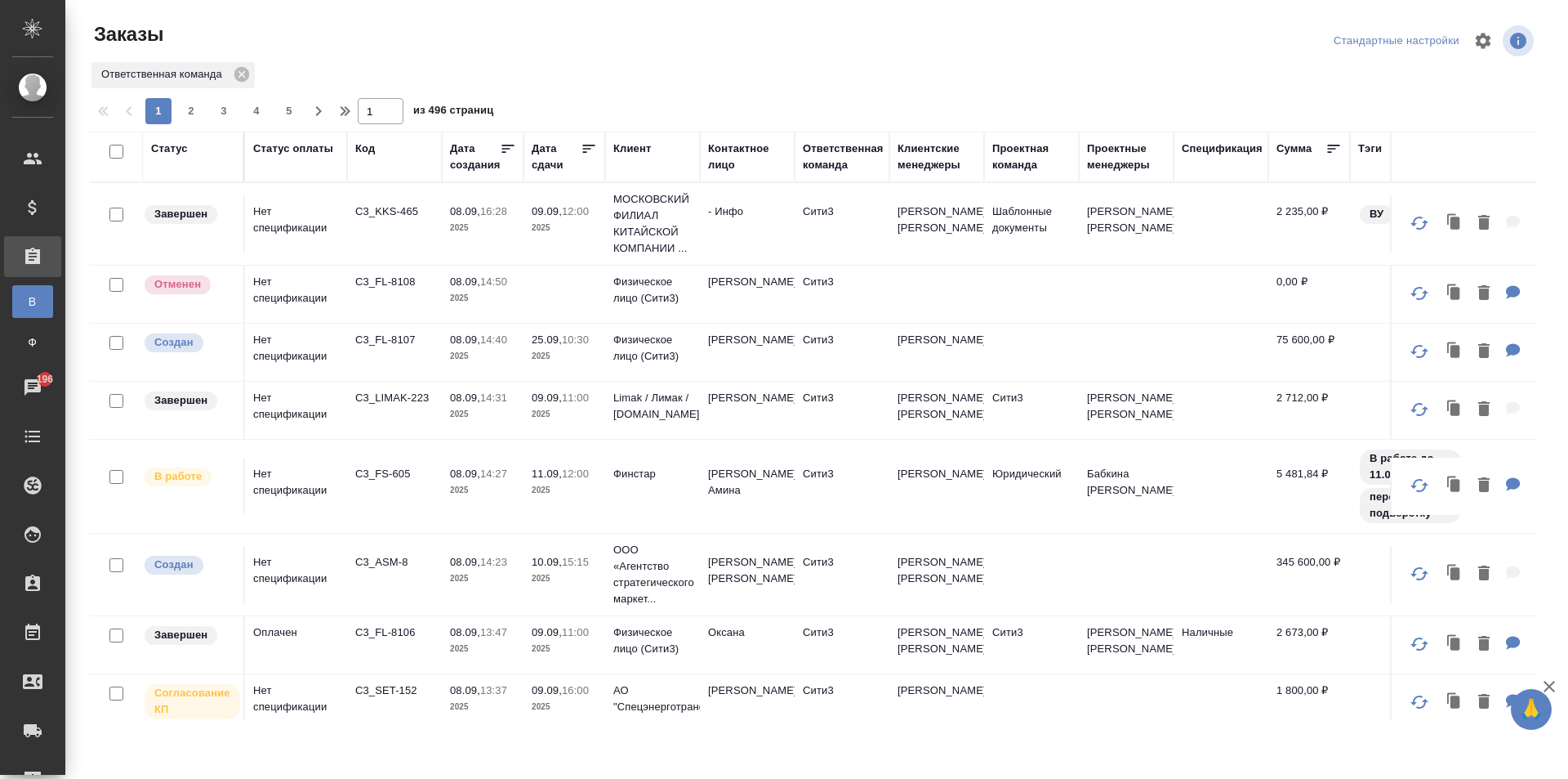
click at [390, 171] on div "Код" at bounding box center [395, 156] width 79 height 32
click at [388, 166] on div "Код" at bounding box center [395, 156] width 79 height 32
click at [375, 146] on div "Код" at bounding box center [365, 148] width 19 height 17
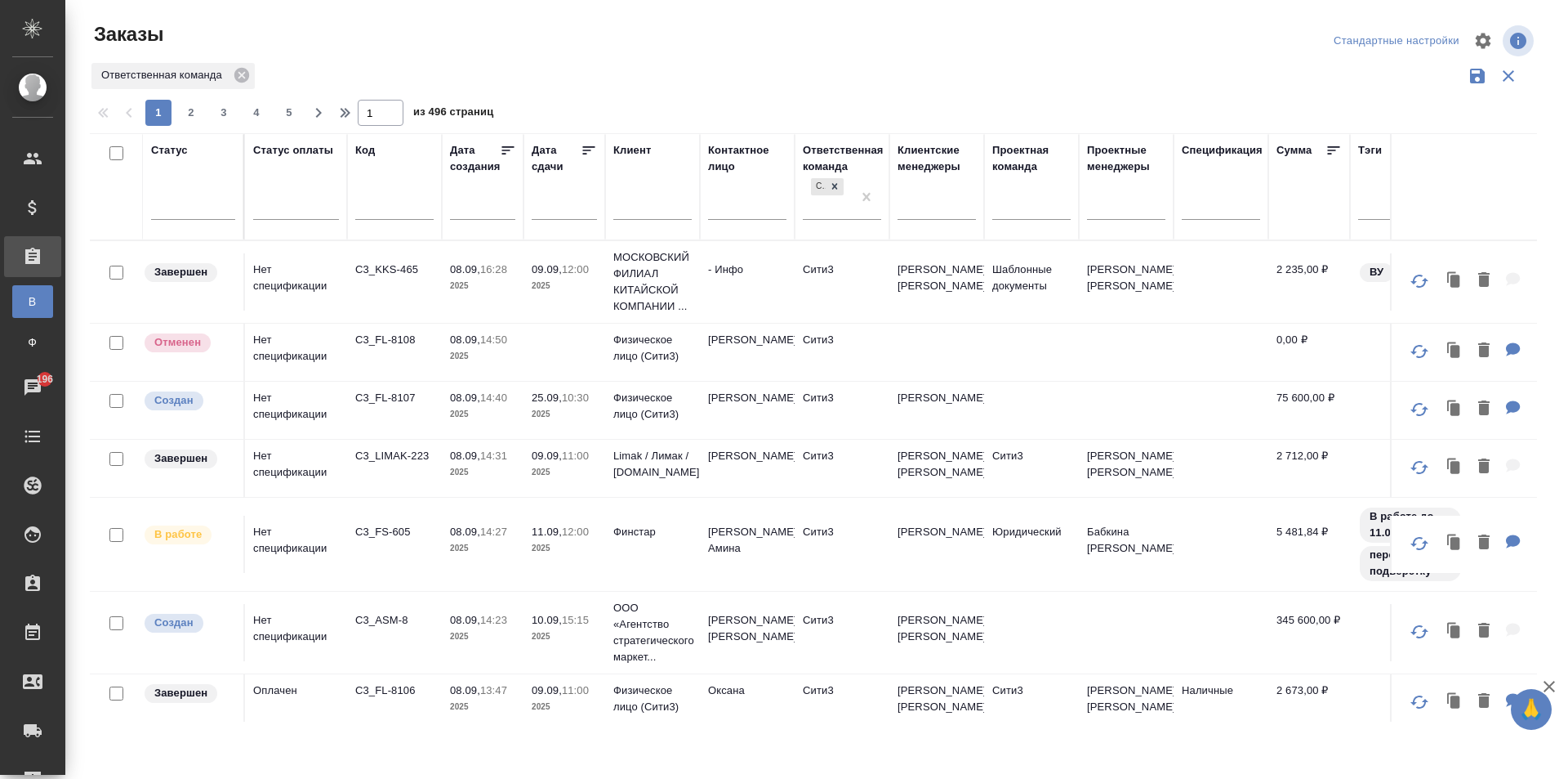
click at [375, 206] on input "text" at bounding box center [395, 208] width 79 height 20
paste input "C3_KKS-464"
type input "C3_KKS-464"
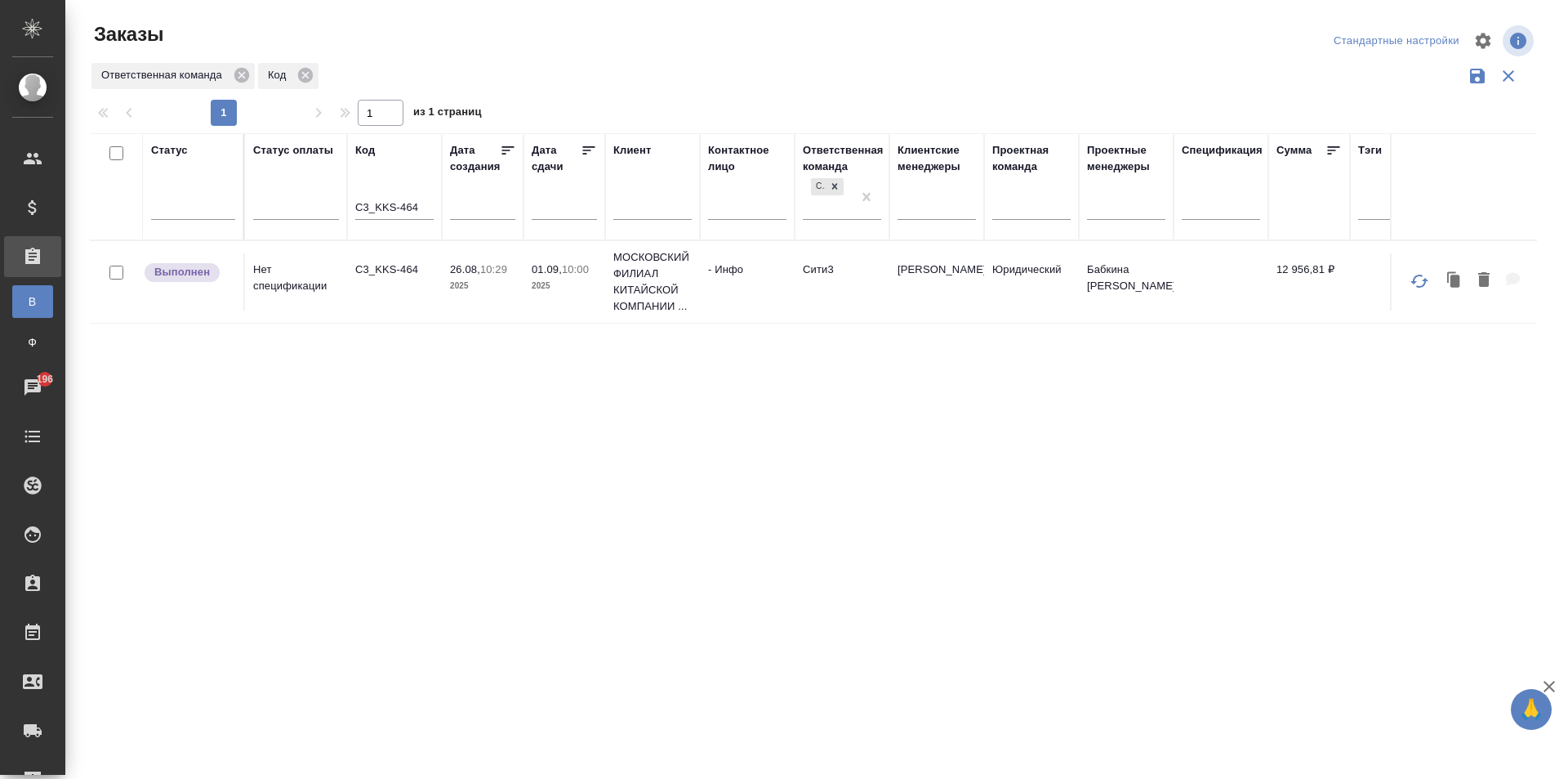
click at [426, 295] on td "C3_KKS-464" at bounding box center [395, 281] width 95 height 57
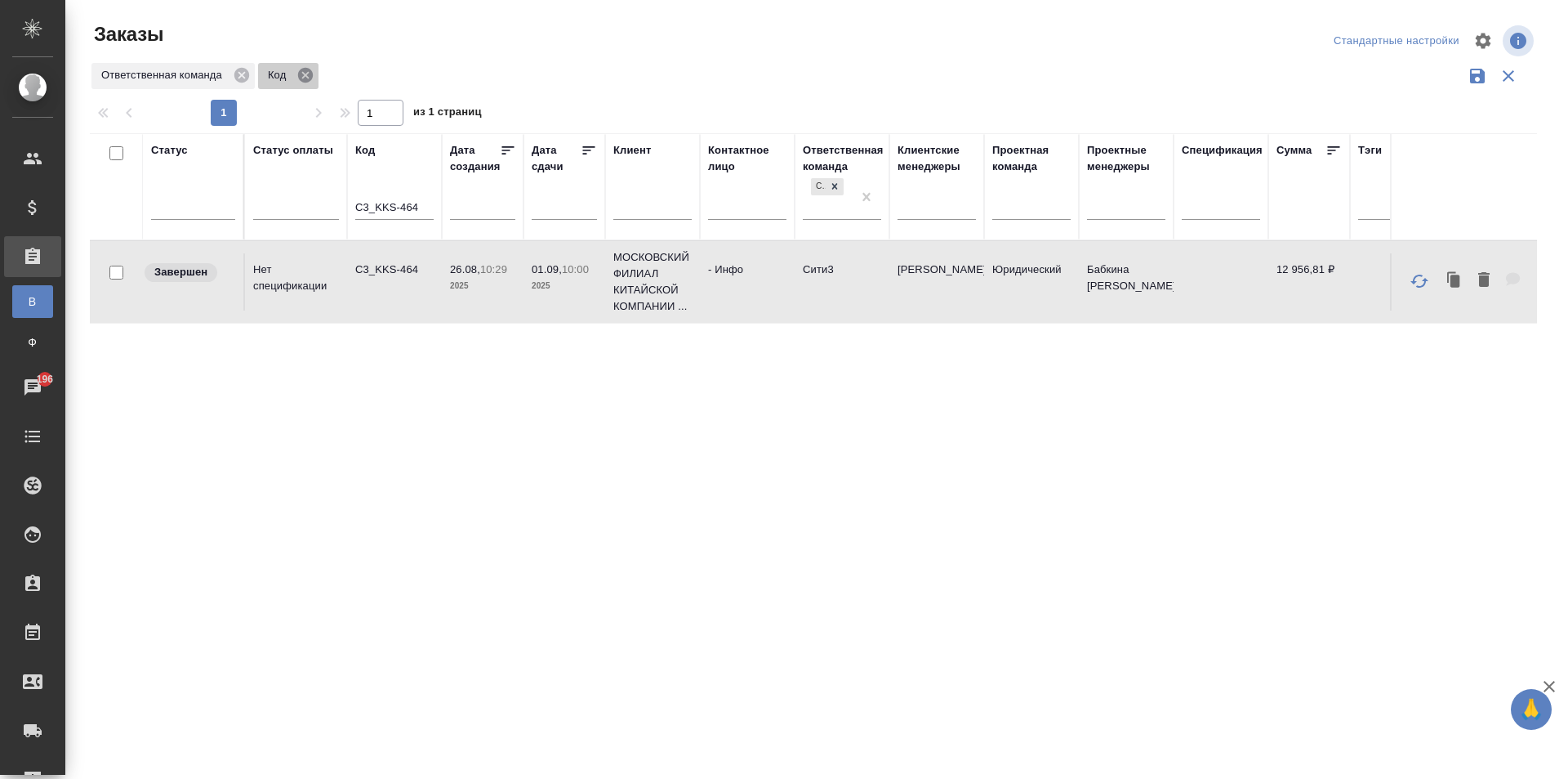
click at [307, 75] on icon at bounding box center [306, 75] width 15 height 15
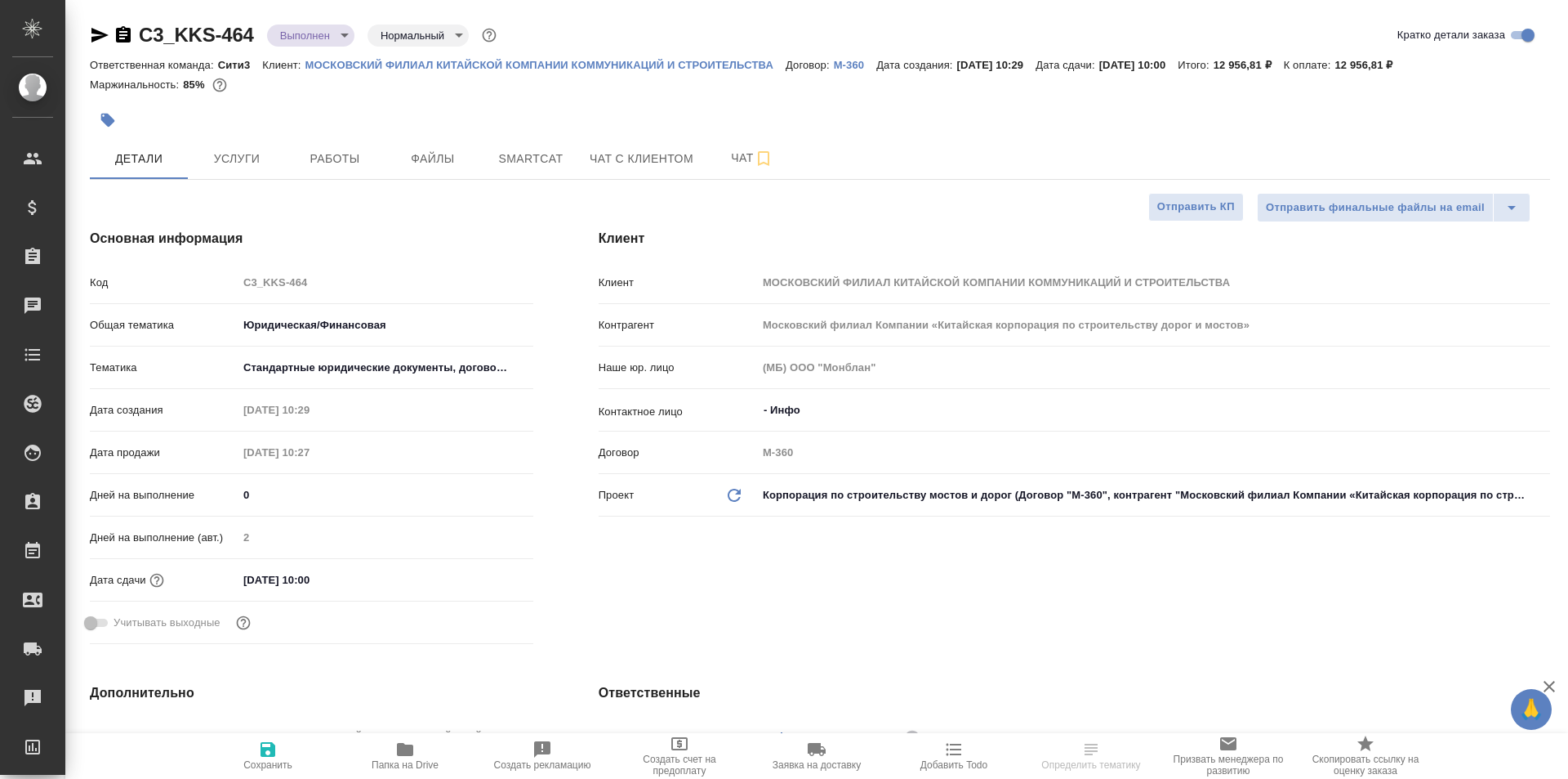
select select "RU"
click at [242, 161] on span "Услуги" at bounding box center [237, 158] width 79 height 20
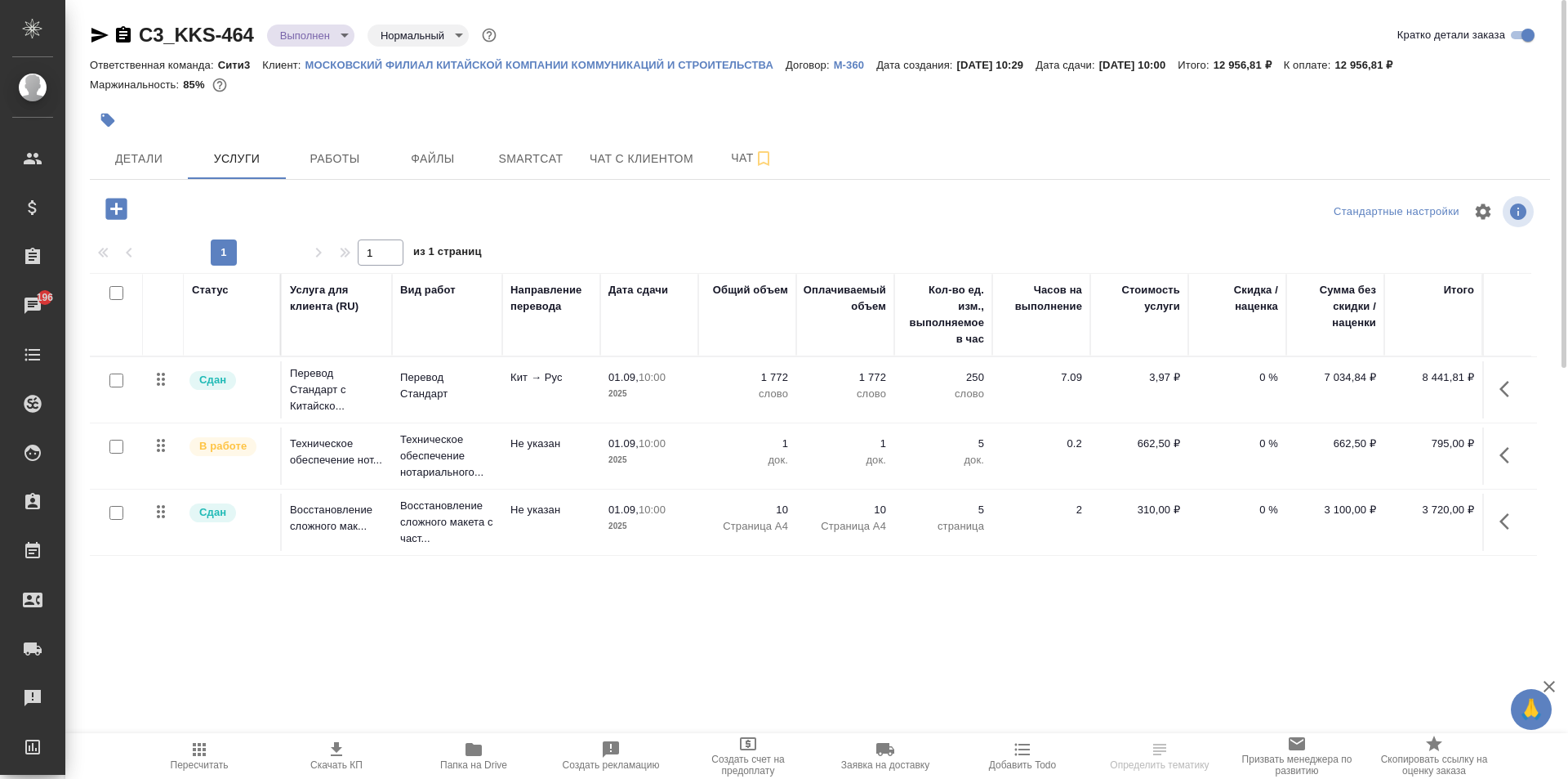
click at [1512, 454] on icon "button" at bounding box center [1510, 455] width 19 height 19
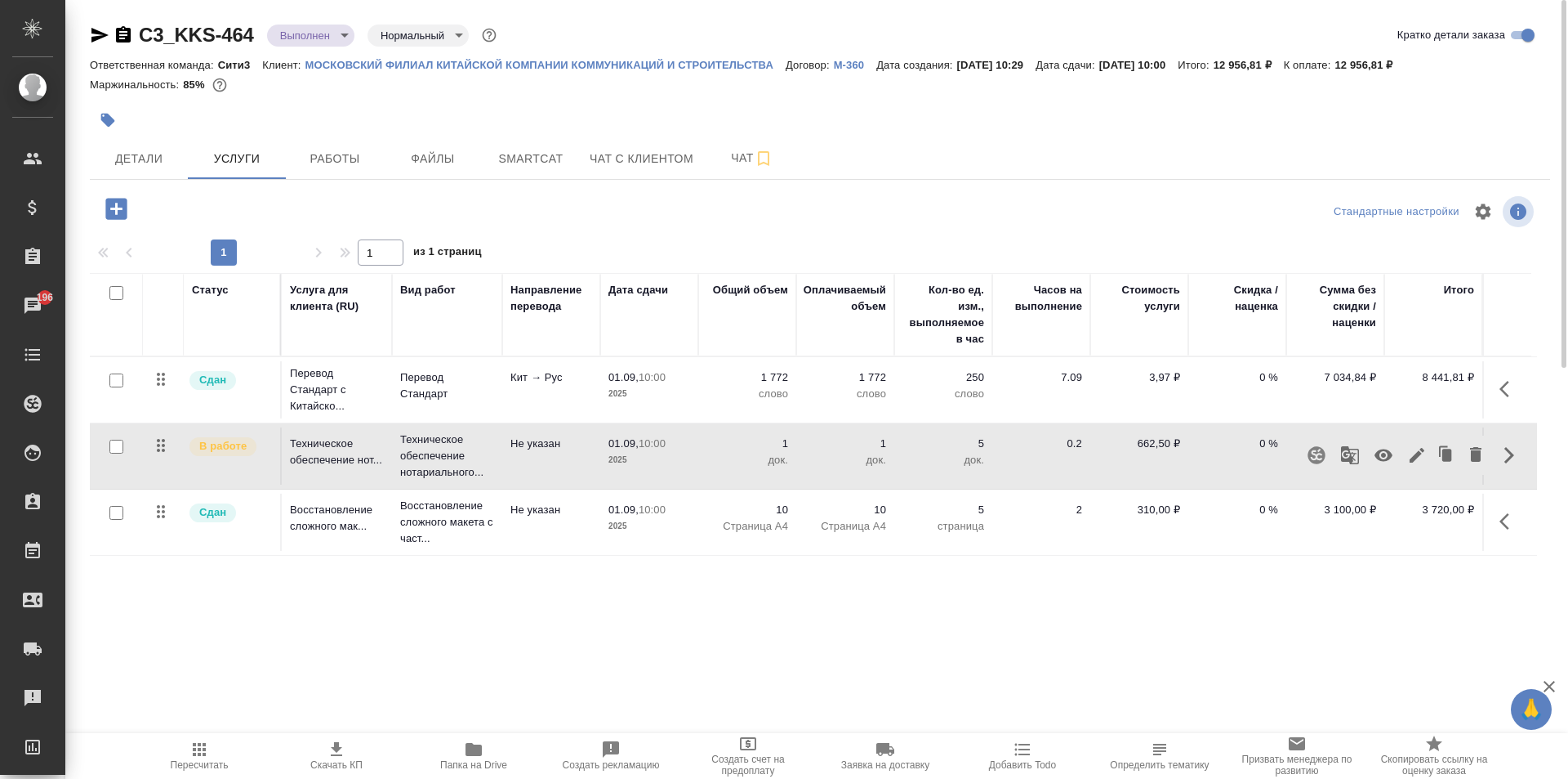
click at [1412, 458] on icon "button" at bounding box center [1417, 455] width 15 height 15
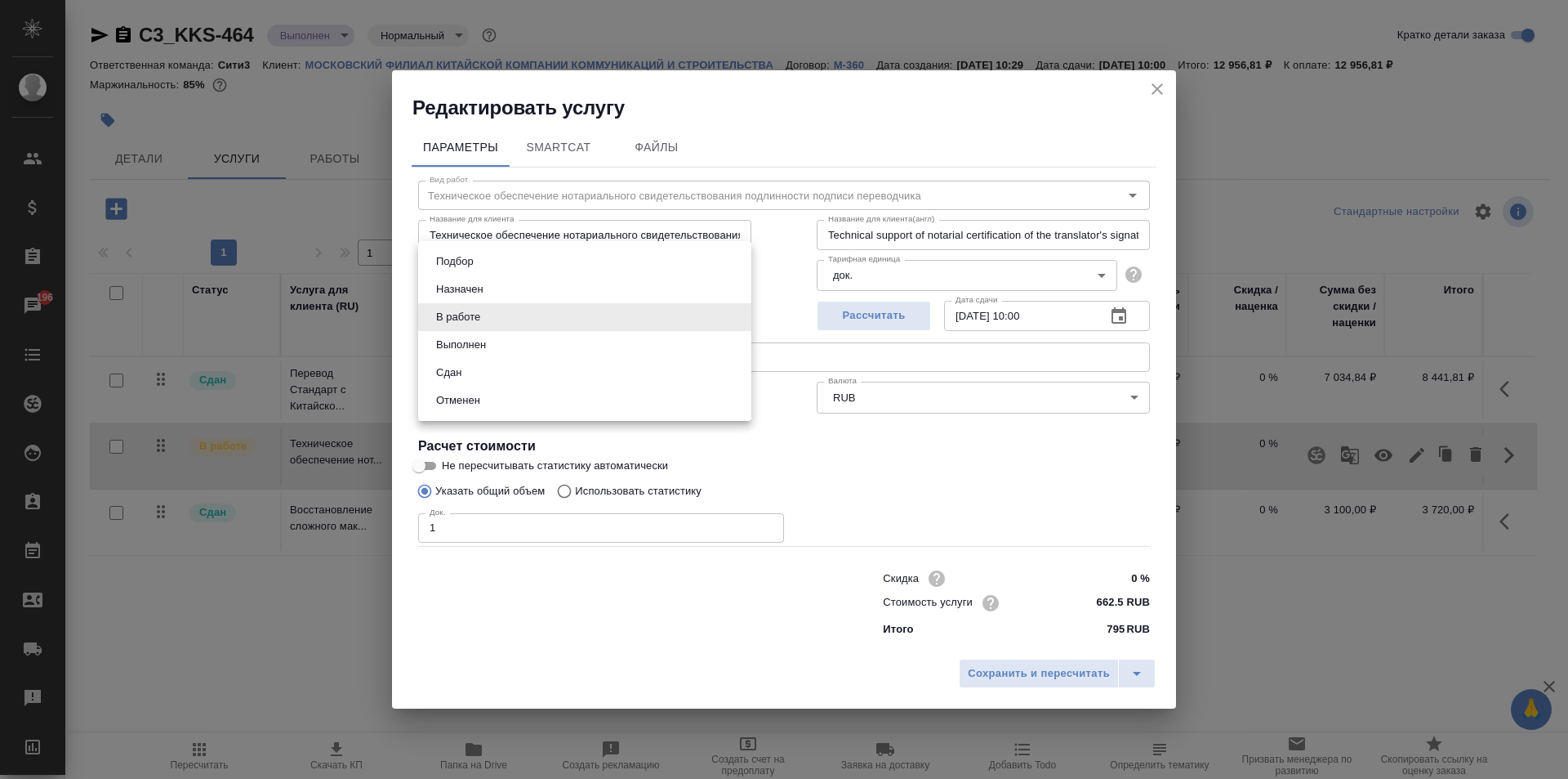
click at [508, 305] on body "🙏 .cls-1 fill:#fff; AWATERA Moskalets Alina Клиенты Спецификации Заказы 196 Чат…" at bounding box center [784, 390] width 1568 height 779
click at [492, 370] on li "Сдан" at bounding box center [585, 373] width 334 height 28
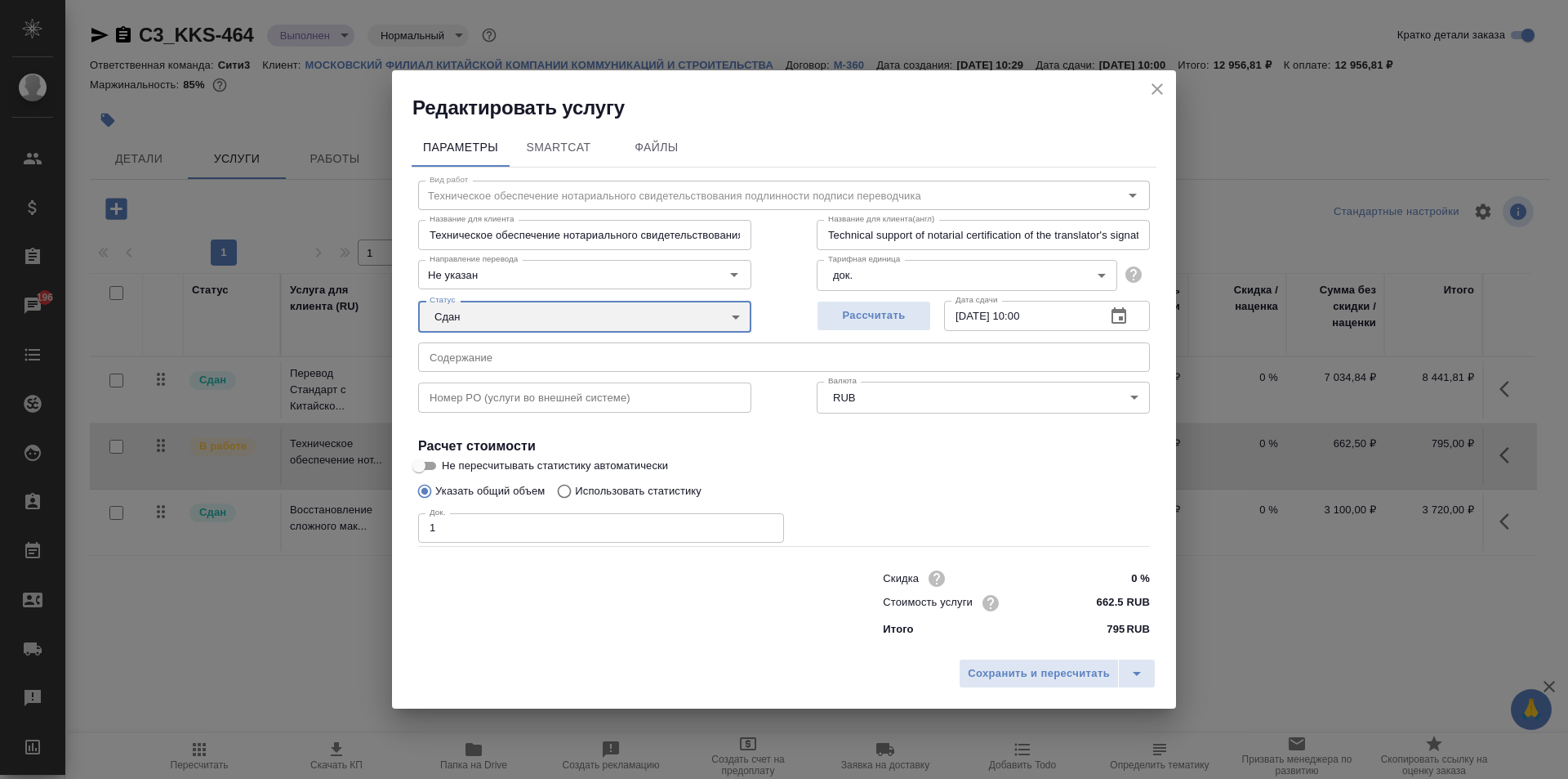
type input "closed"
click at [1005, 673] on span "Сохранить и пересчитать" at bounding box center [1039, 674] width 142 height 19
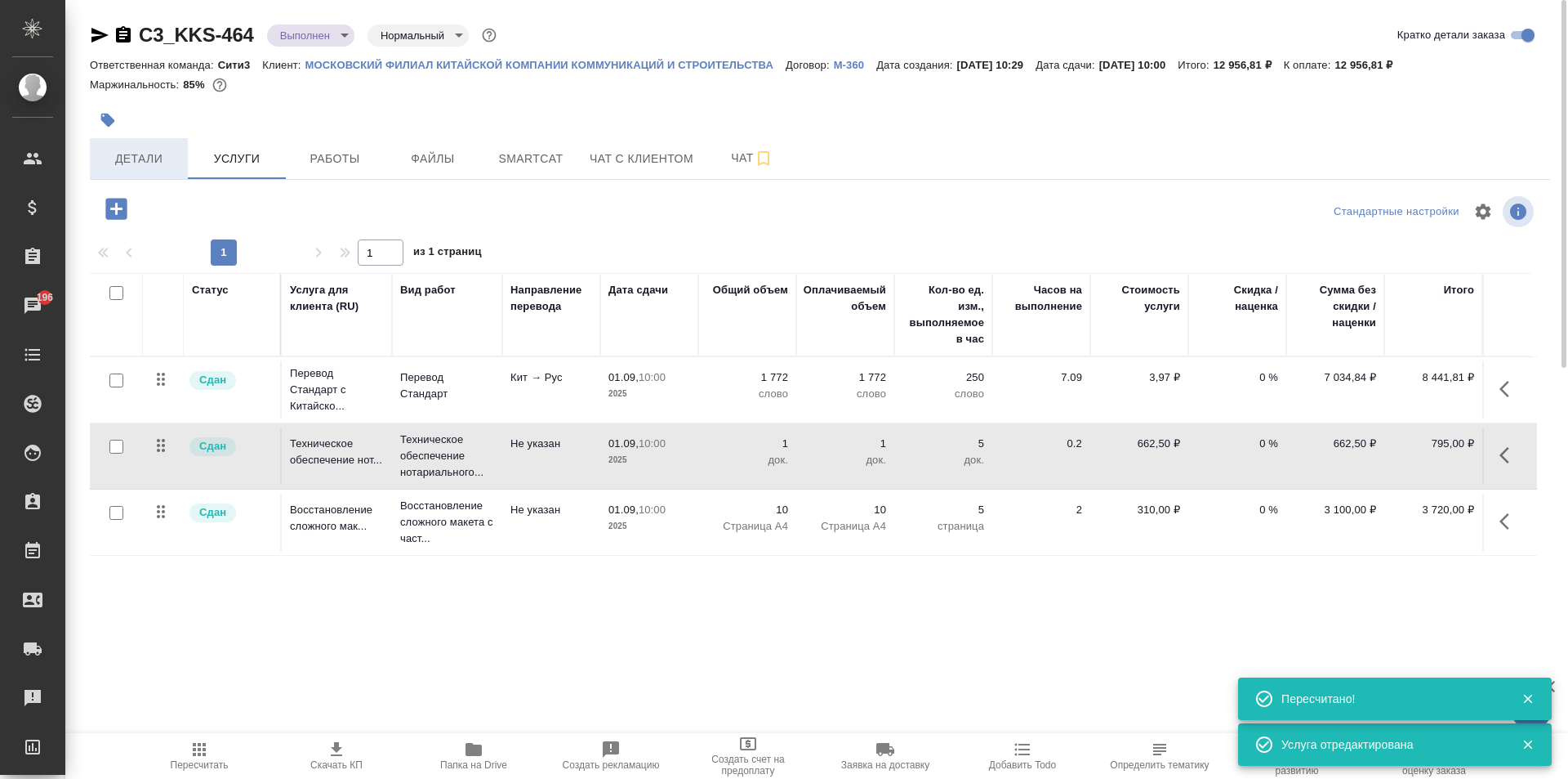
click at [93, 153] on button "Детали" at bounding box center [139, 158] width 98 height 41
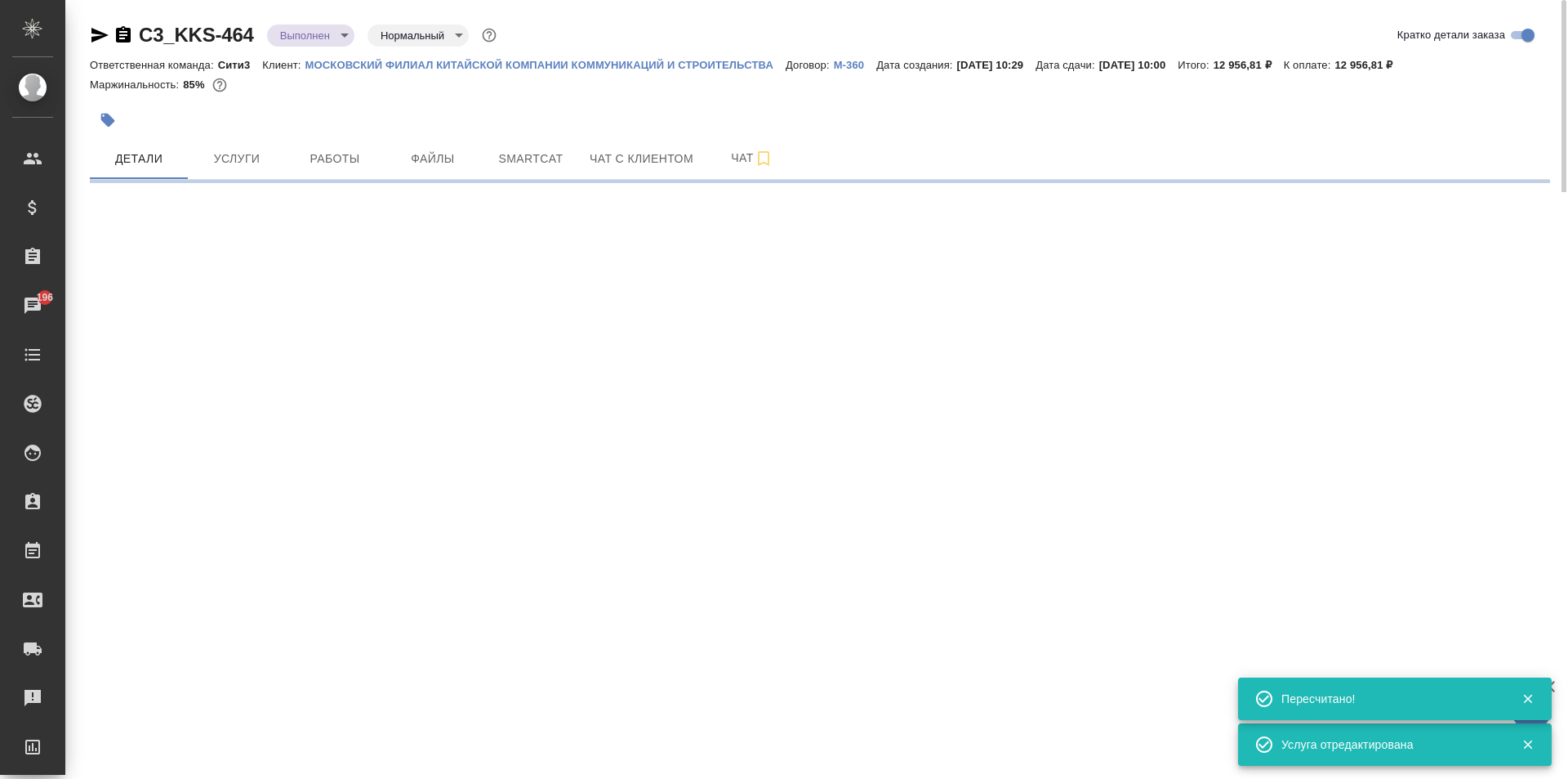
select select "RU"
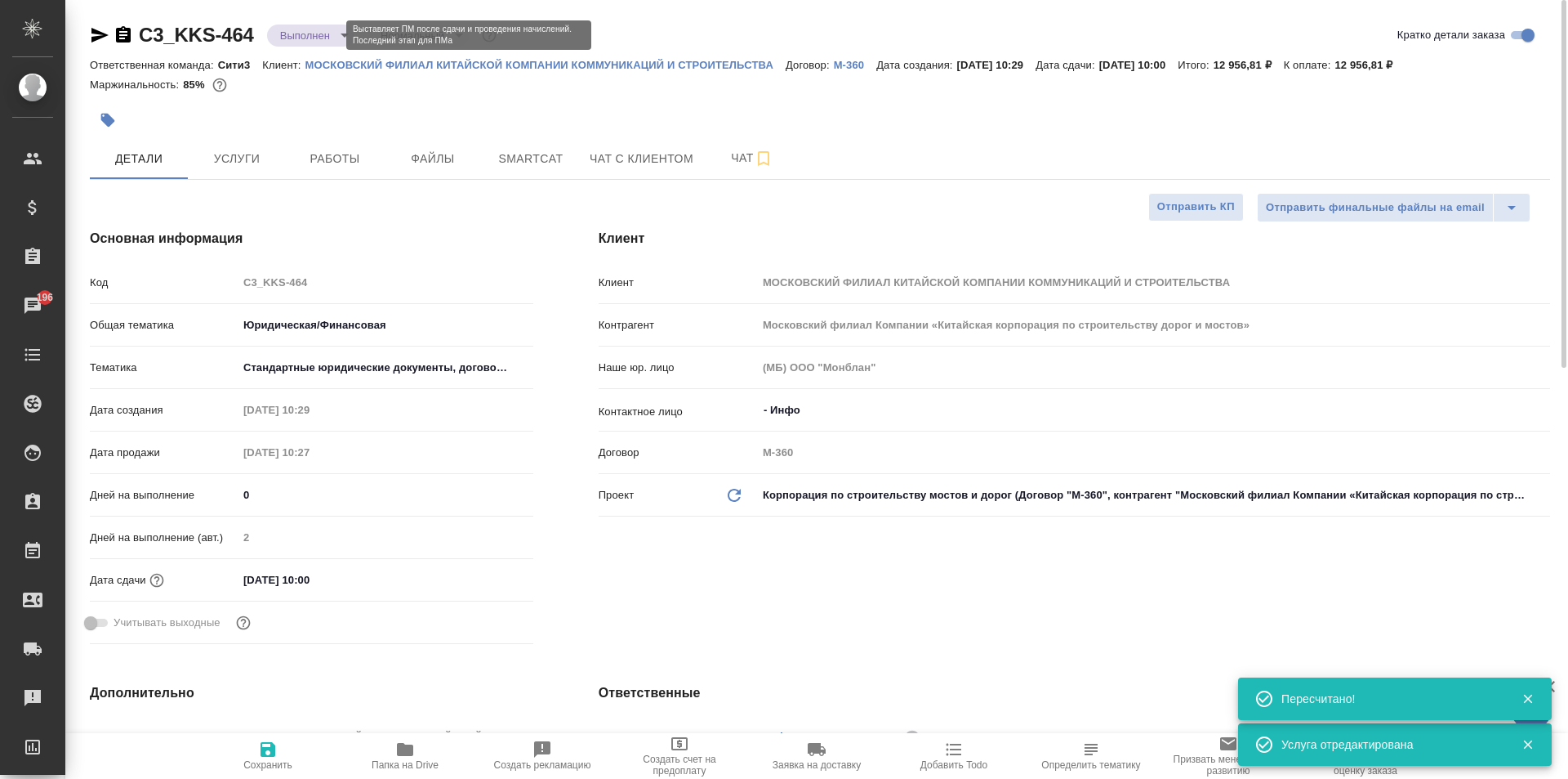
type textarea "x"
click at [279, 40] on body "🙏 .cls-1 fill:#fff; AWATERA Moskalets Alina Клиенты Спецификации Заказы 196 Чат…" at bounding box center [784, 390] width 1568 height 779
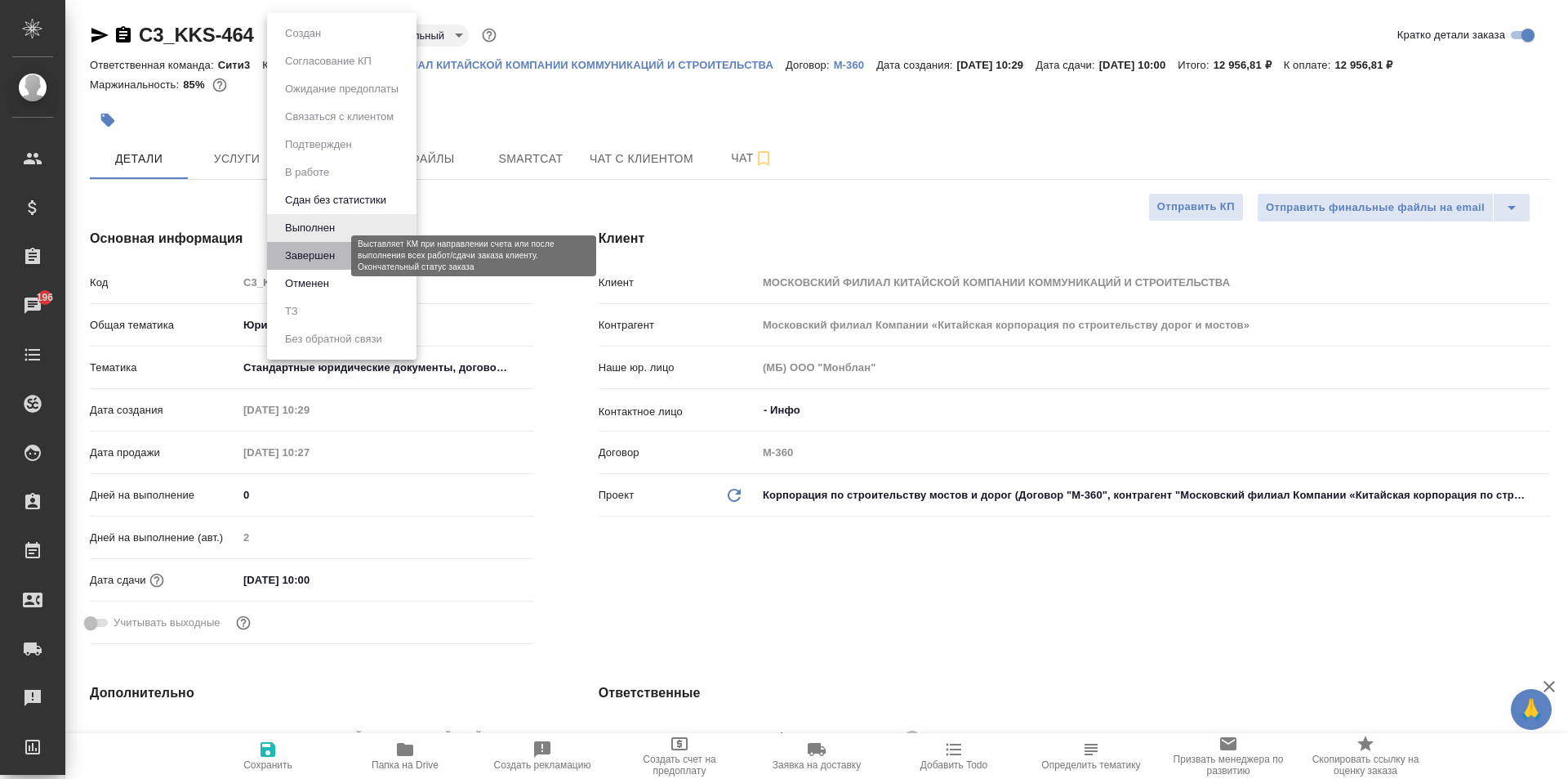
click at [324, 250] on button "Завершен" at bounding box center [310, 256] width 59 height 18
type textarea "x"
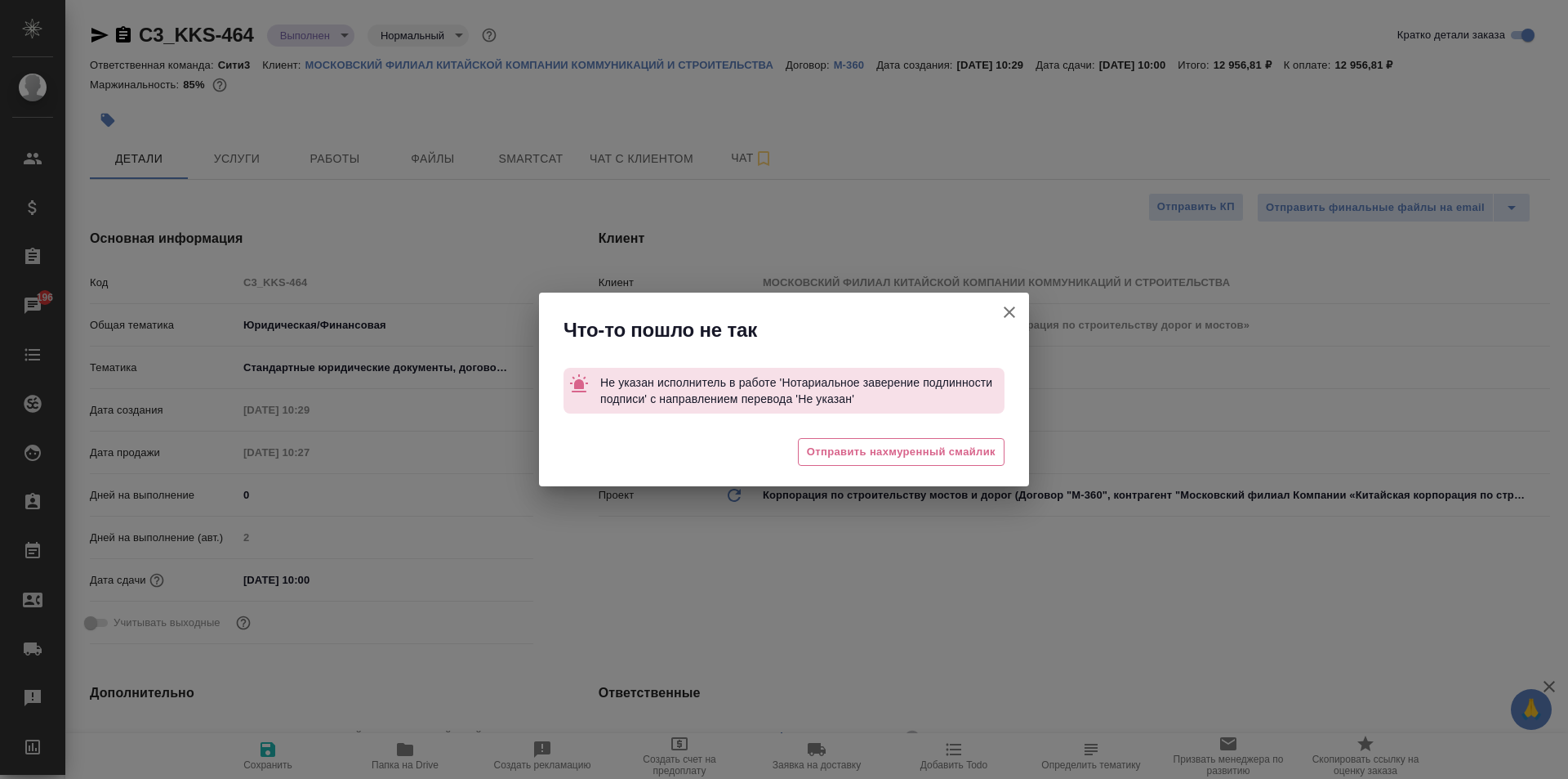
click at [1008, 303] on icon "button" at bounding box center [1009, 312] width 19 height 19
type textarea "x"
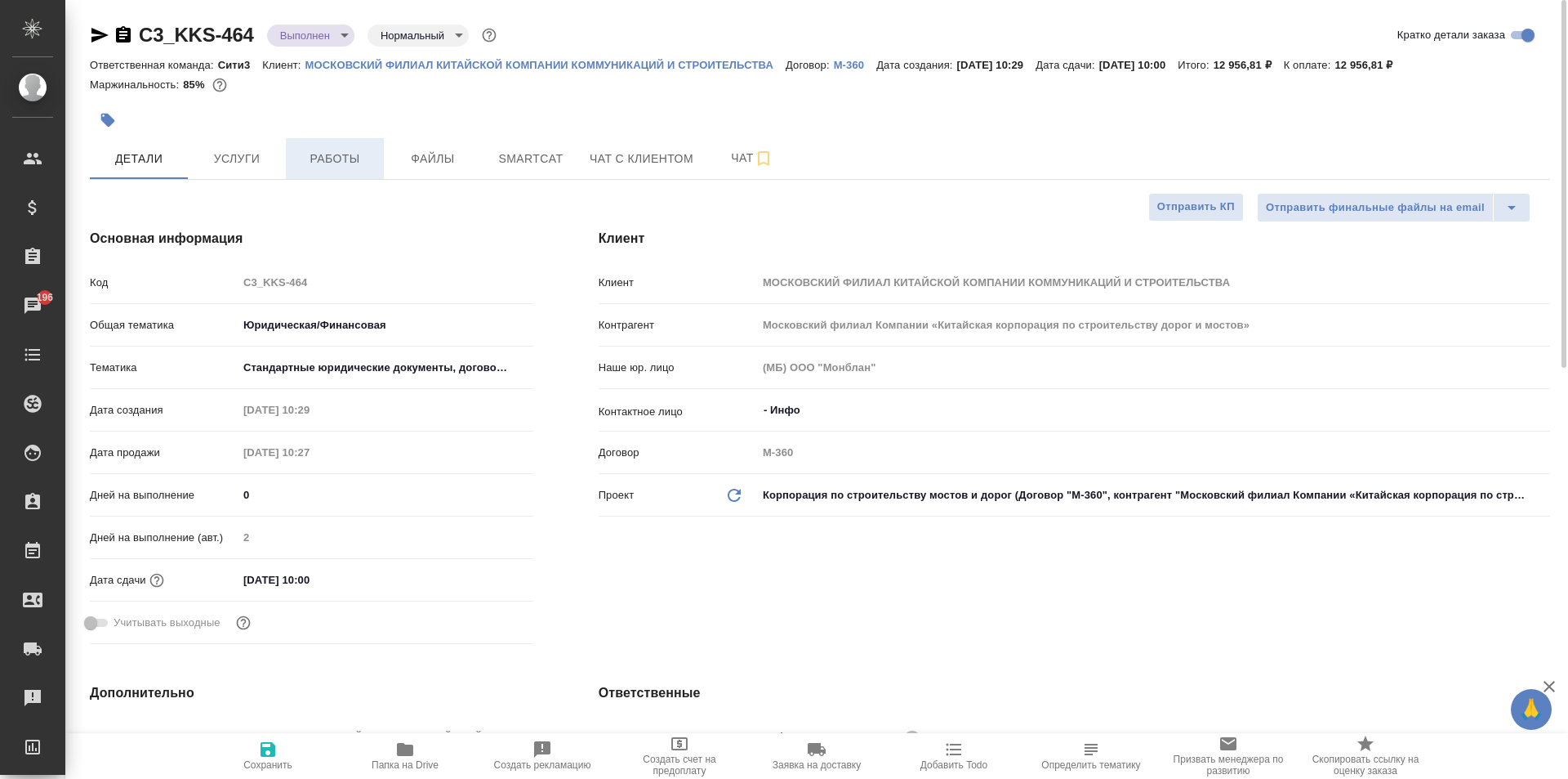
click at [291, 169] on button "Работы" at bounding box center [334, 158] width 98 height 41
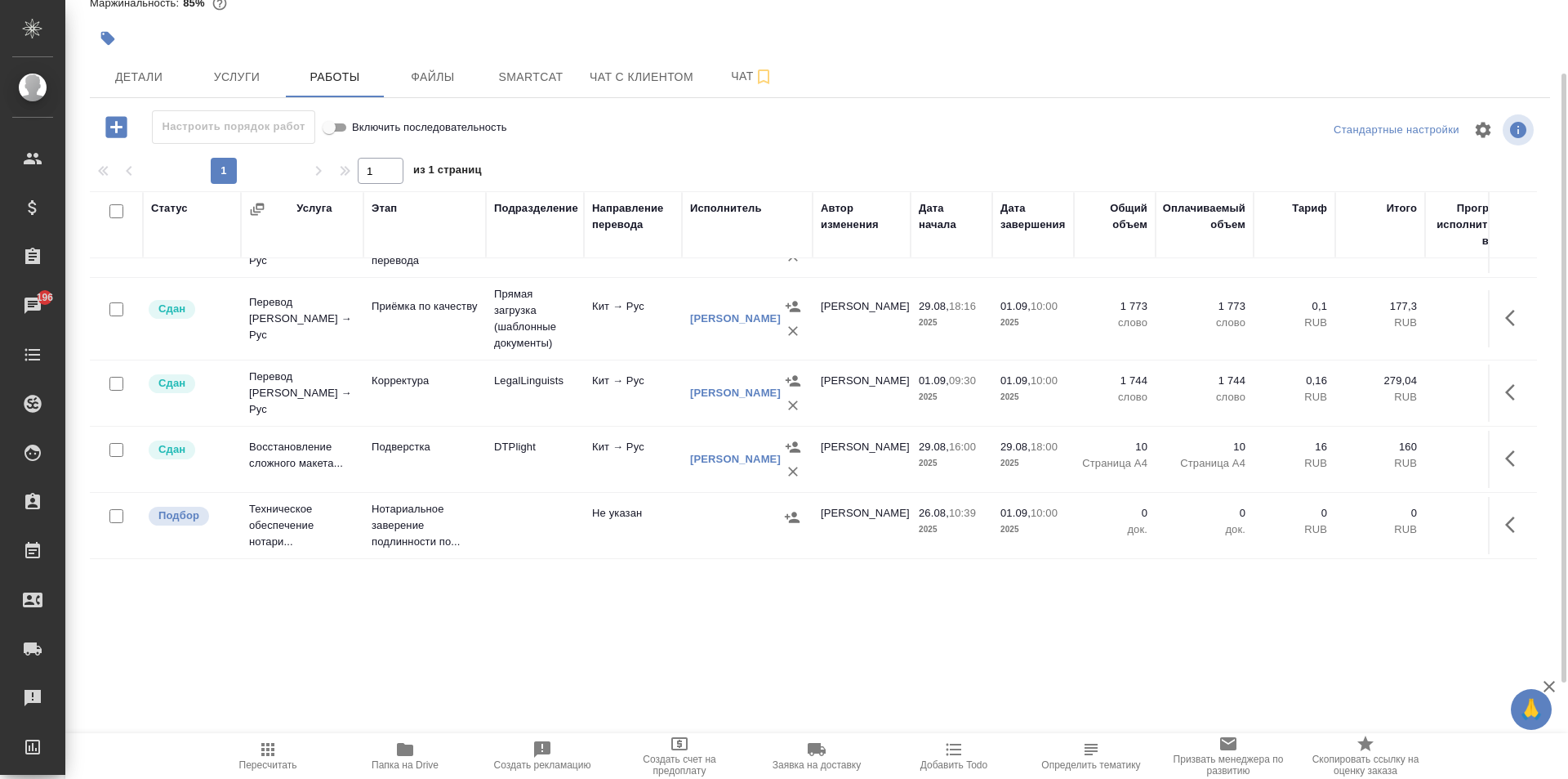
scroll to position [126, 0]
click at [682, 505] on td at bounding box center [747, 525] width 131 height 57
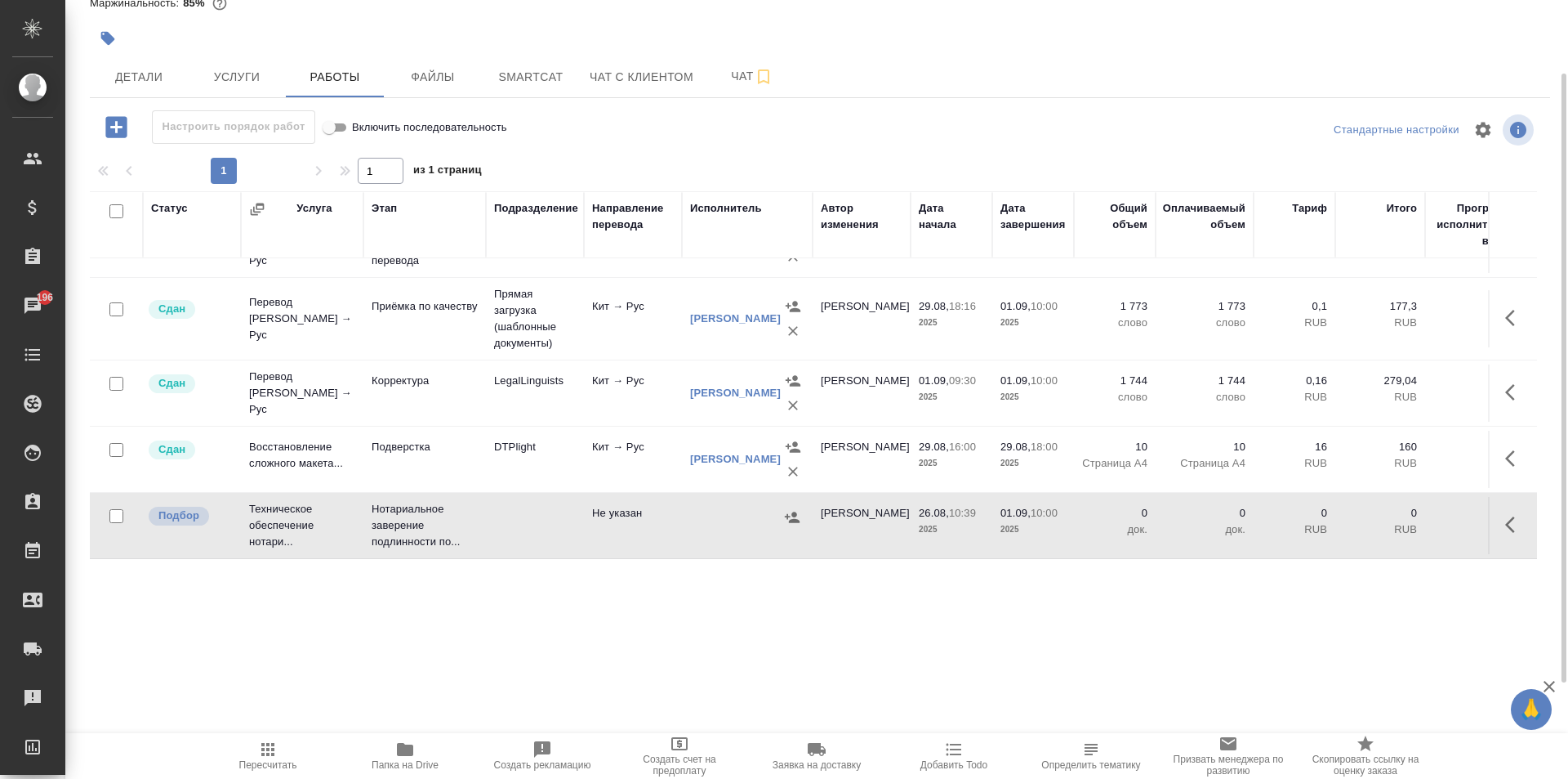
click at [682, 505] on td at bounding box center [747, 525] width 131 height 57
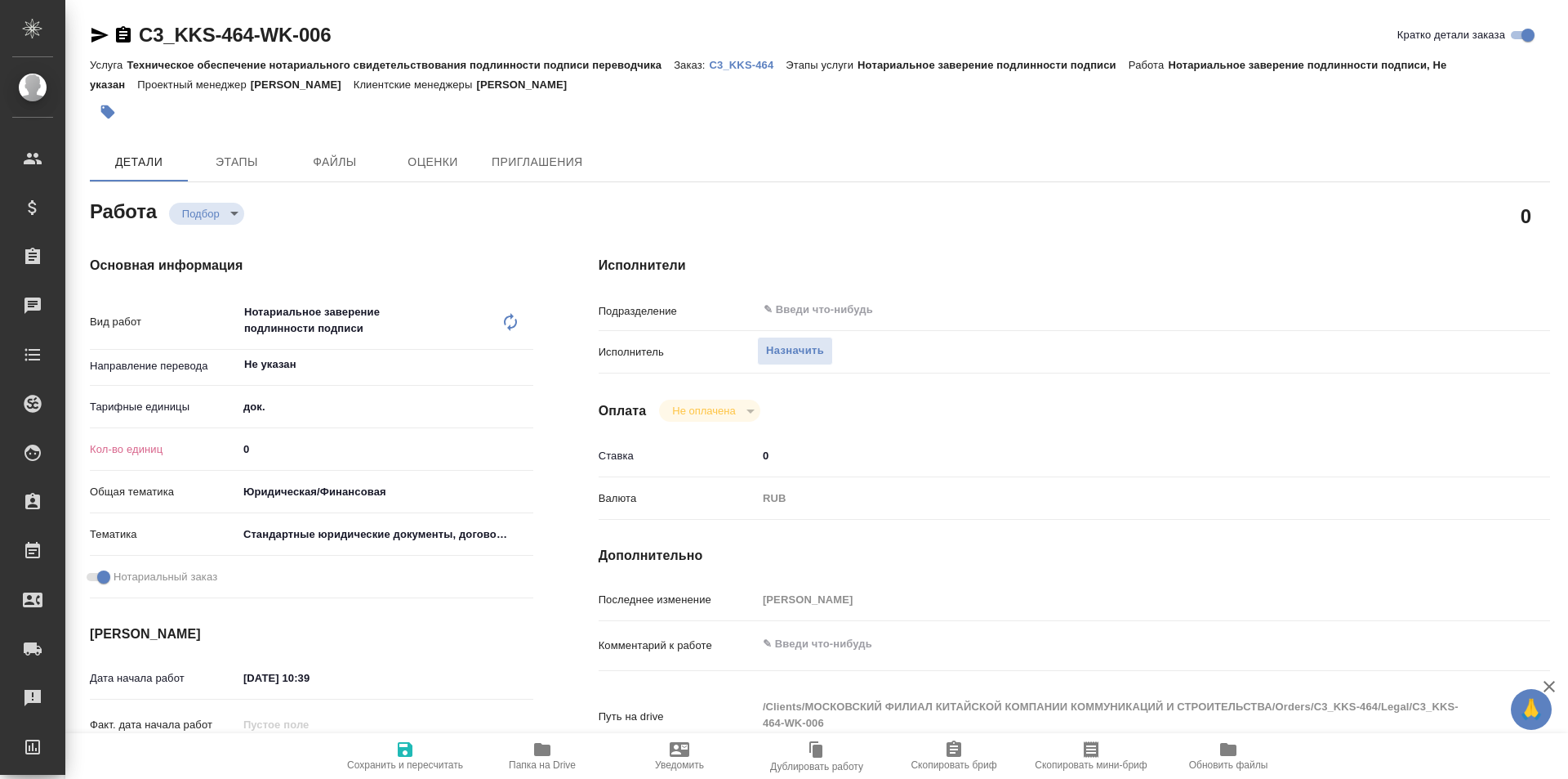
type textarea "x"
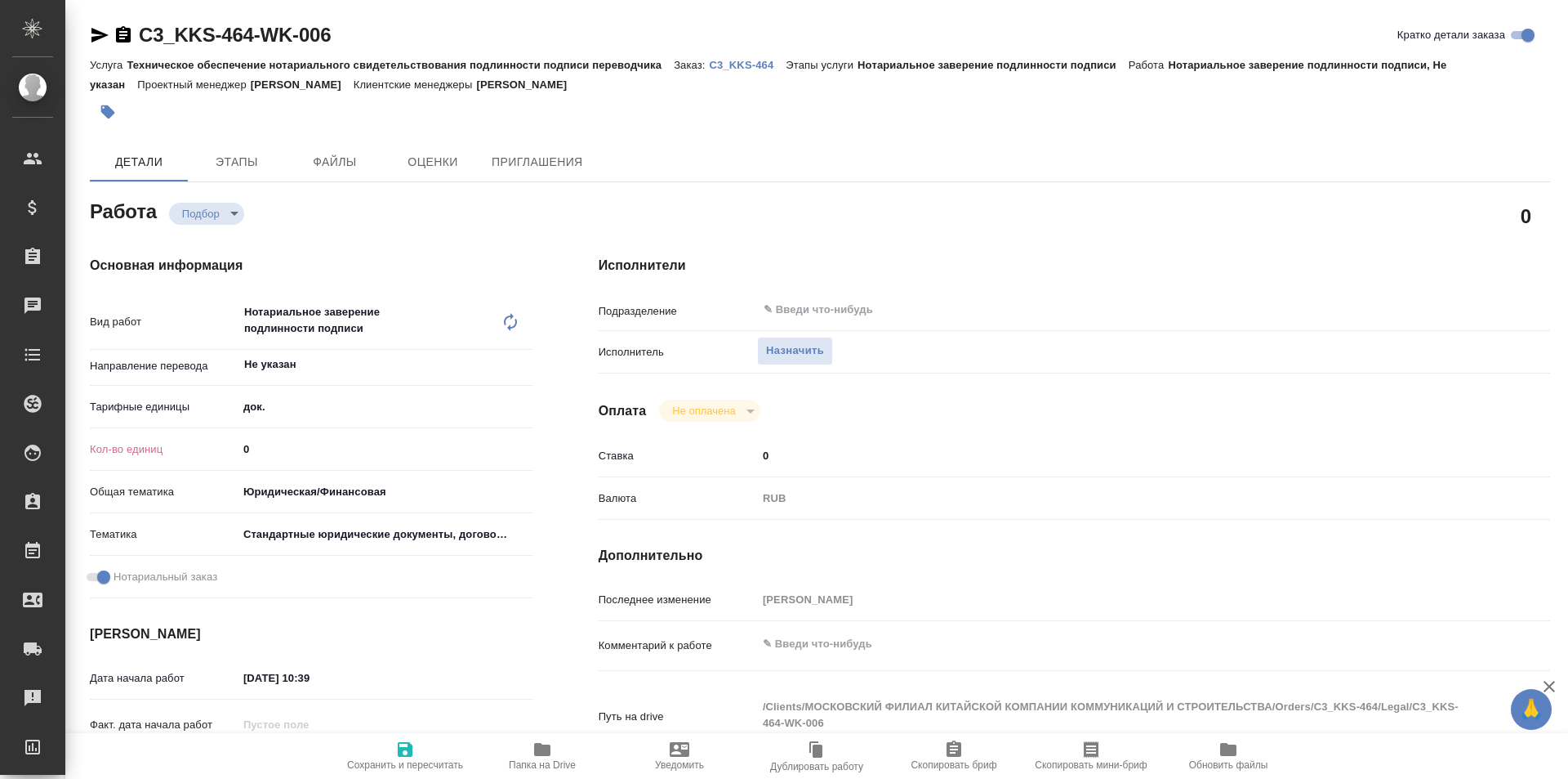
type textarea "x"
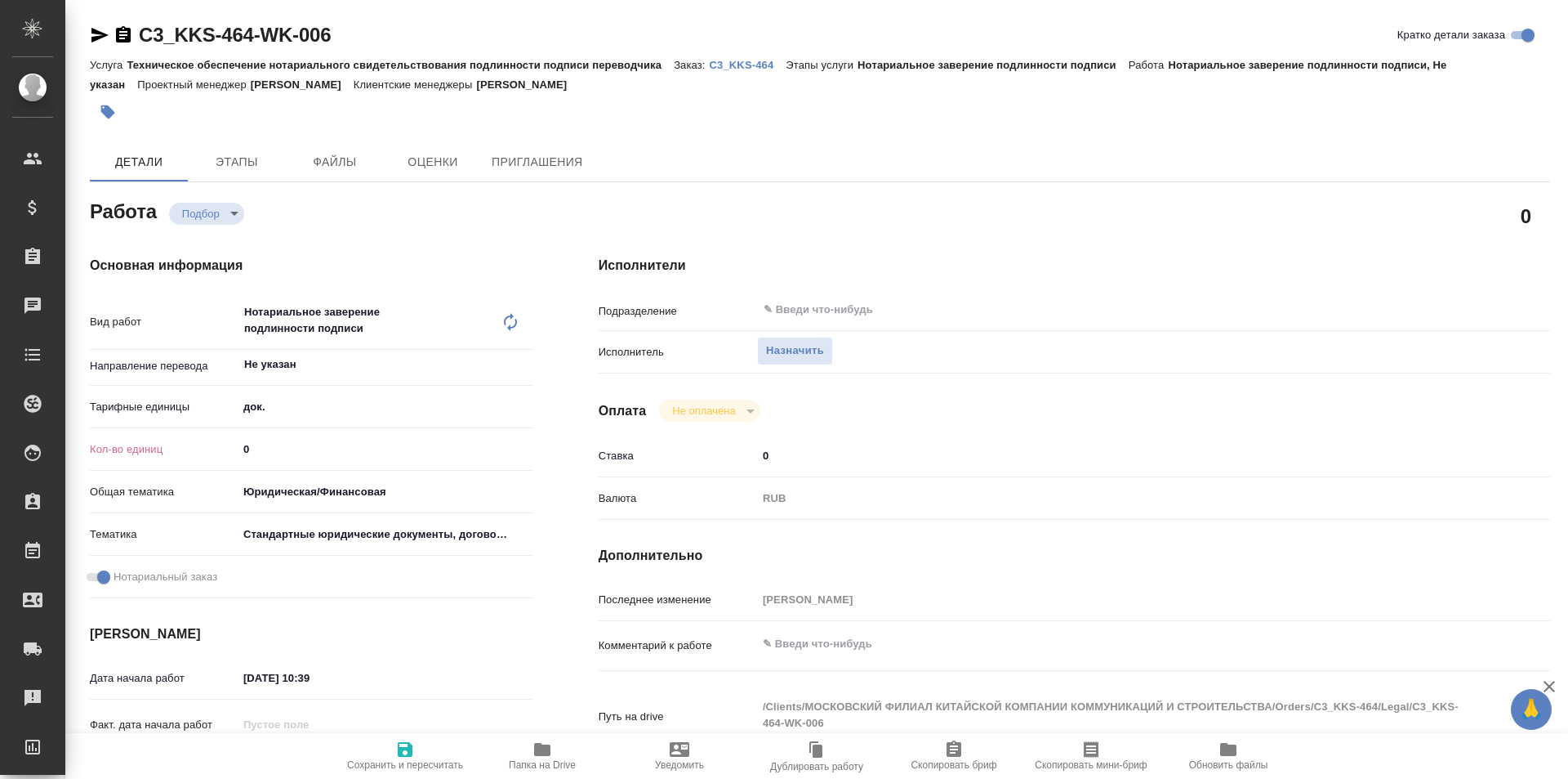
type textarea "x"
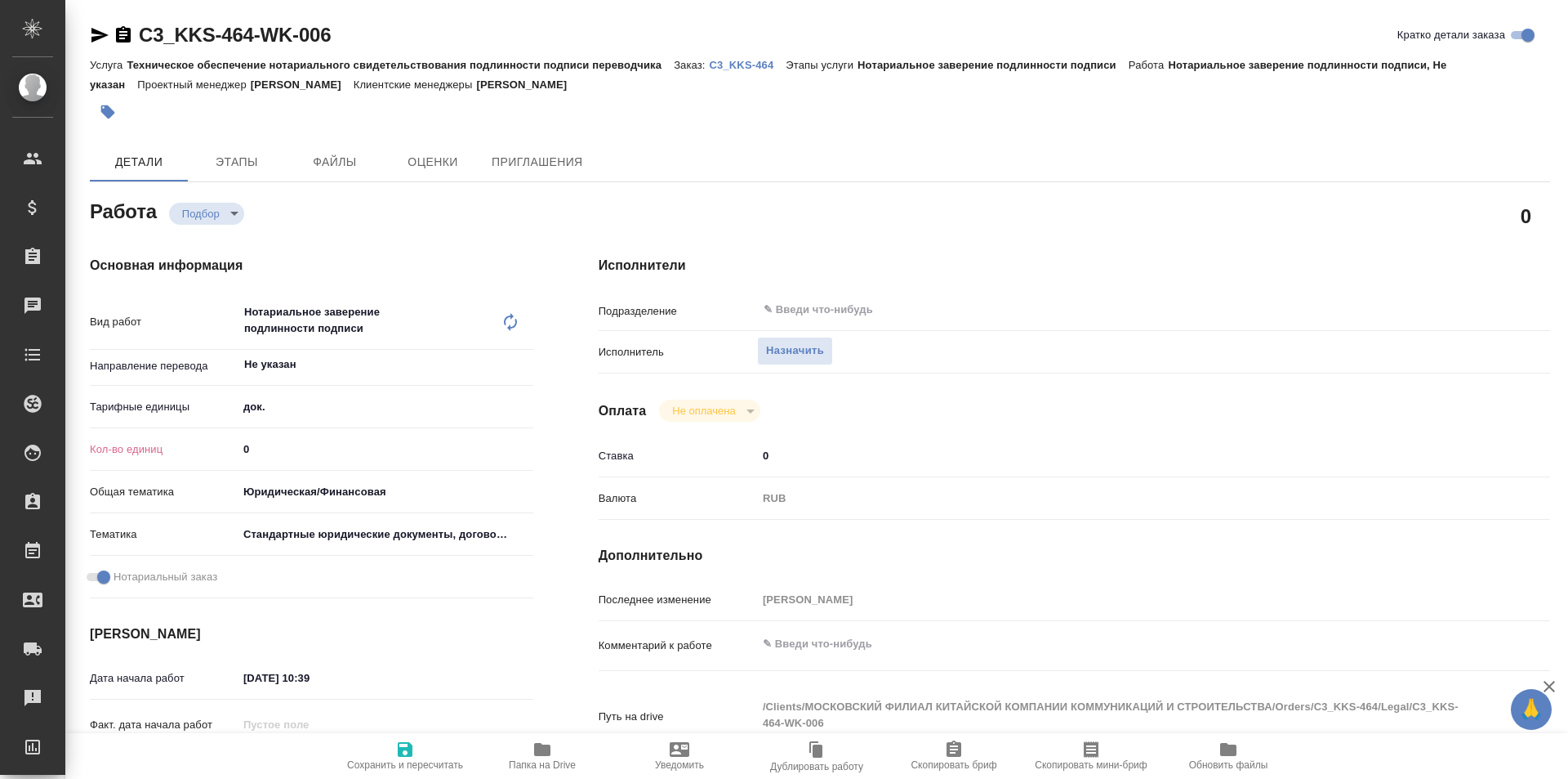
type textarea "x"
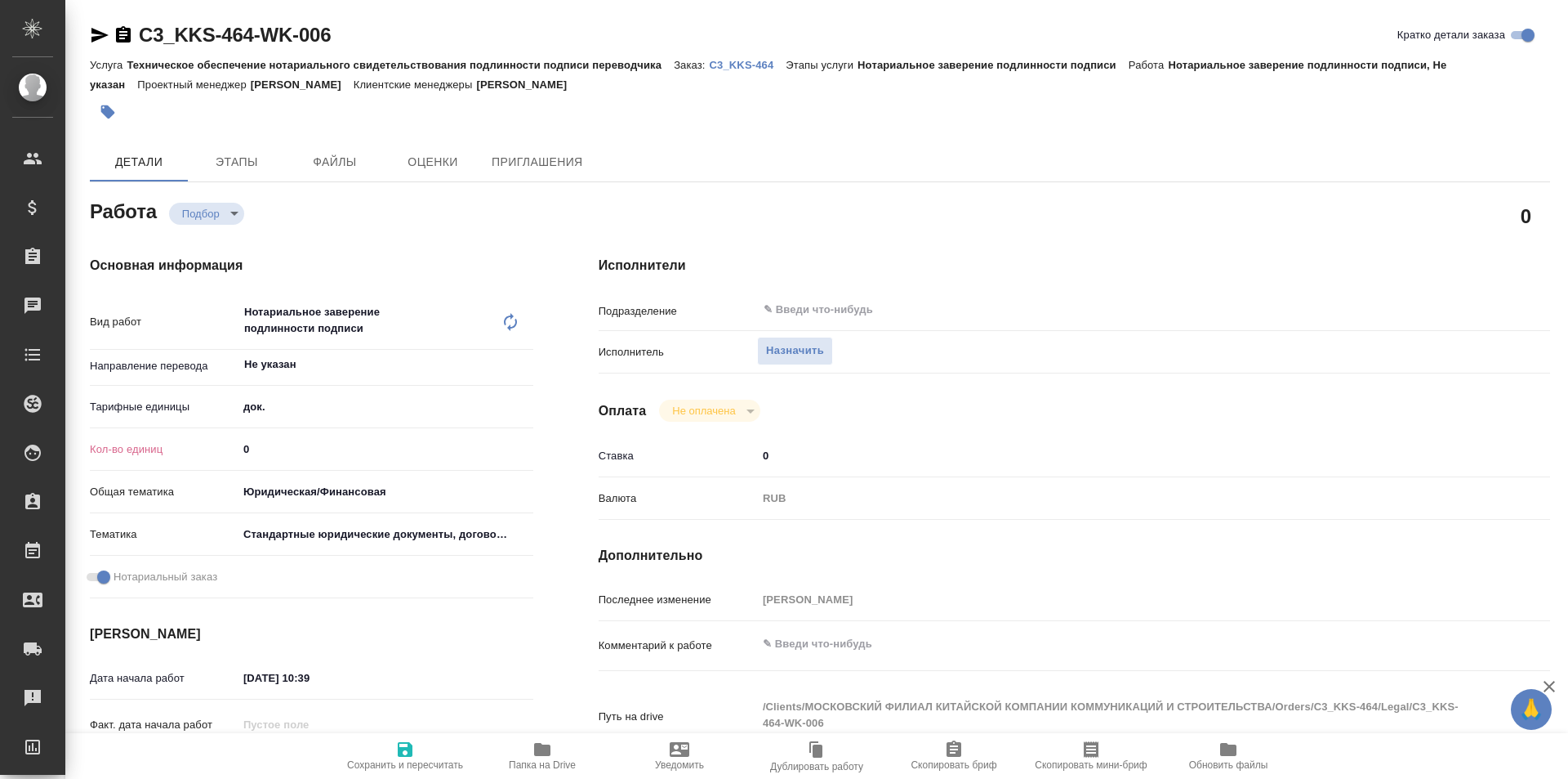
type textarea "x"
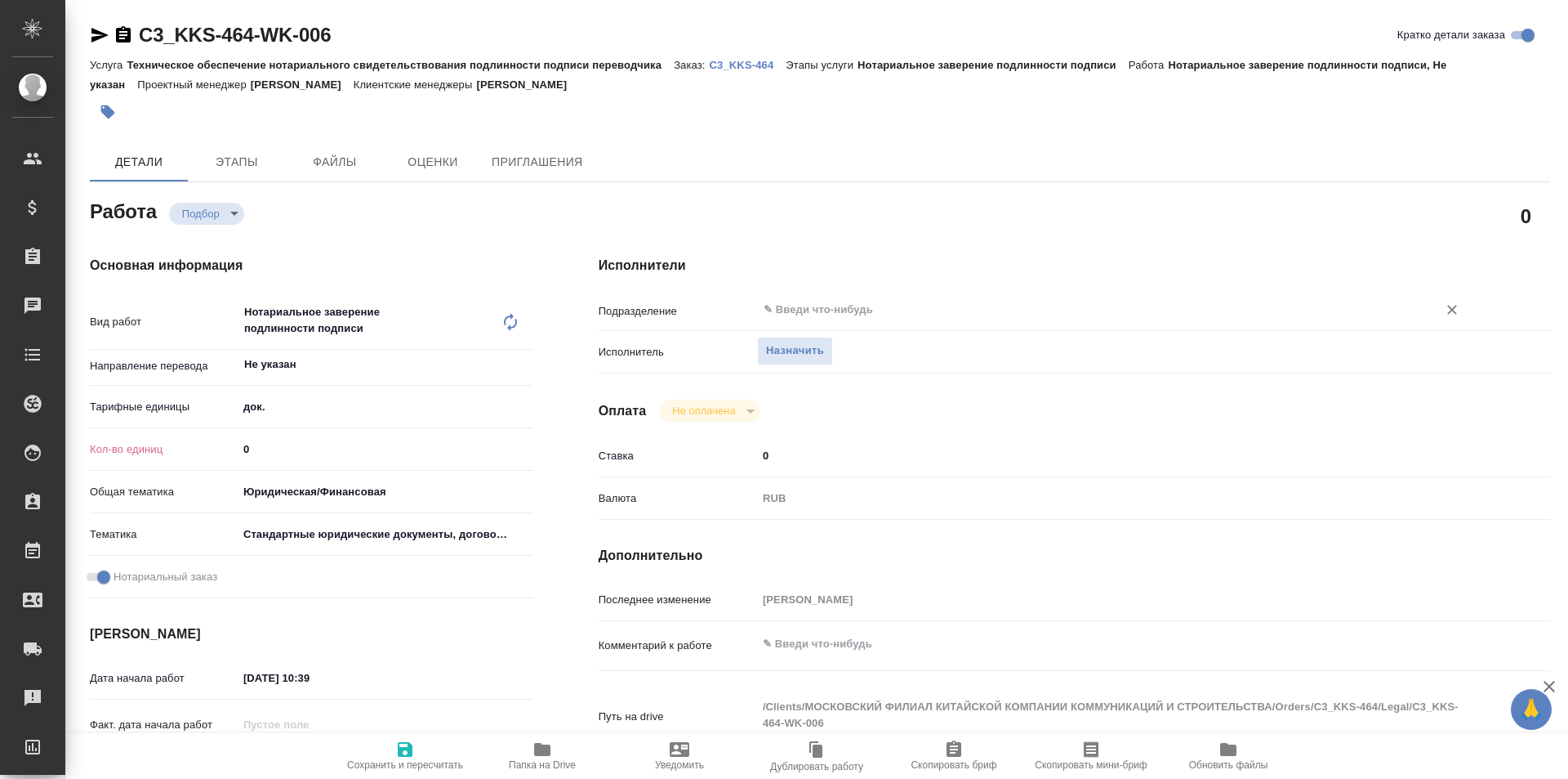
type textarea "x"
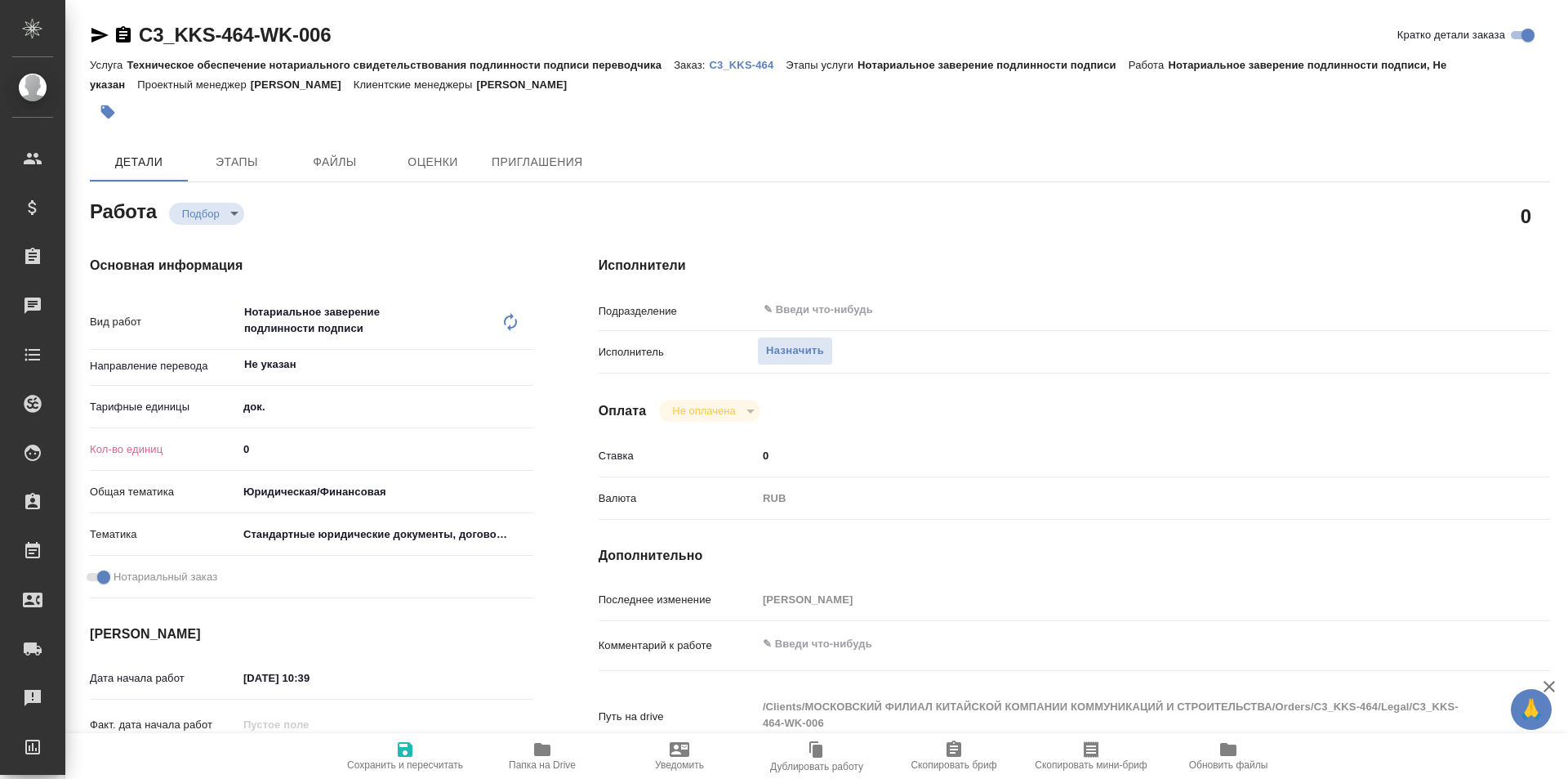
type textarea "x"
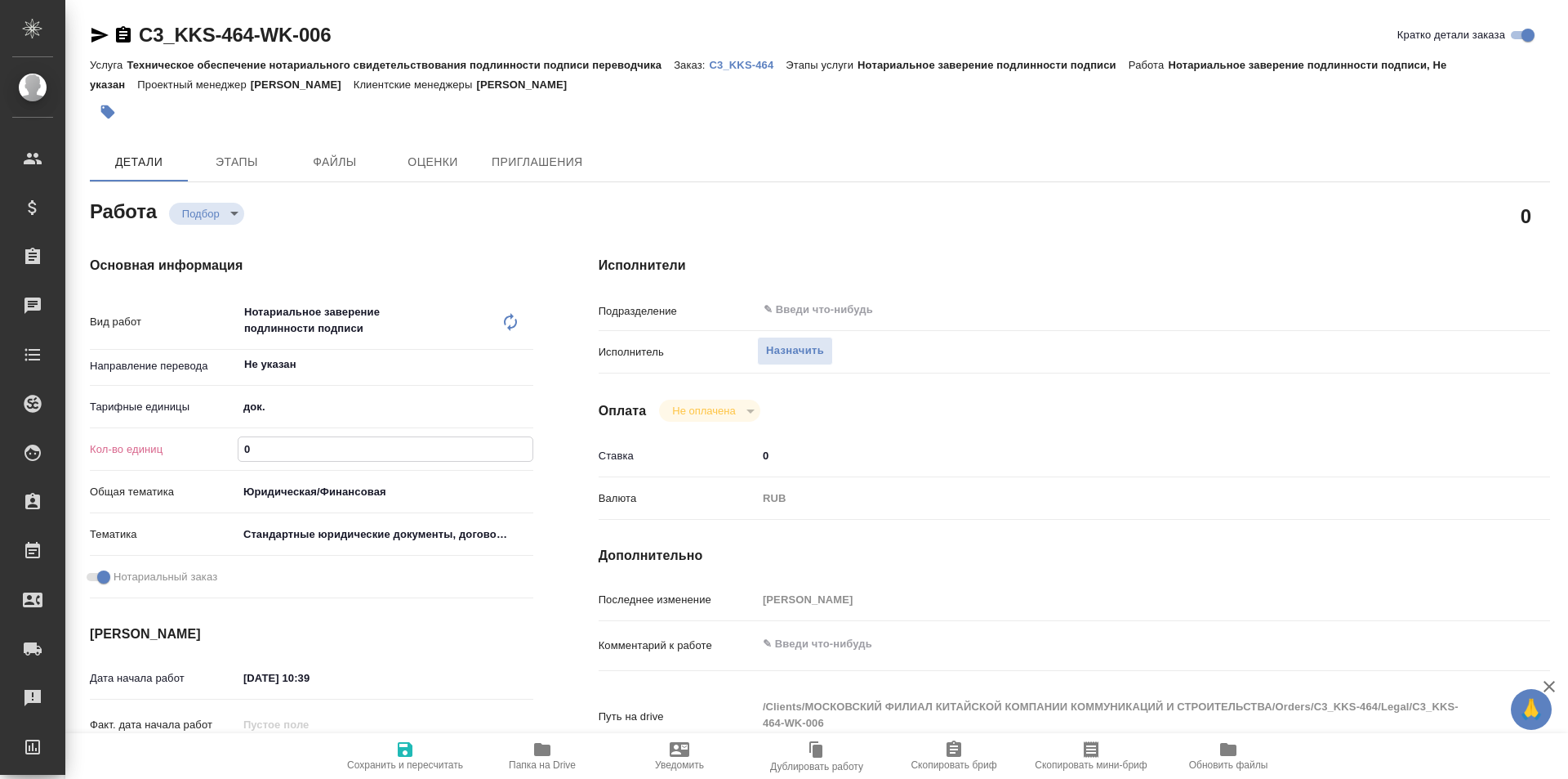
click at [322, 449] on input "0" at bounding box center [385, 449] width 294 height 24
type textarea "x"
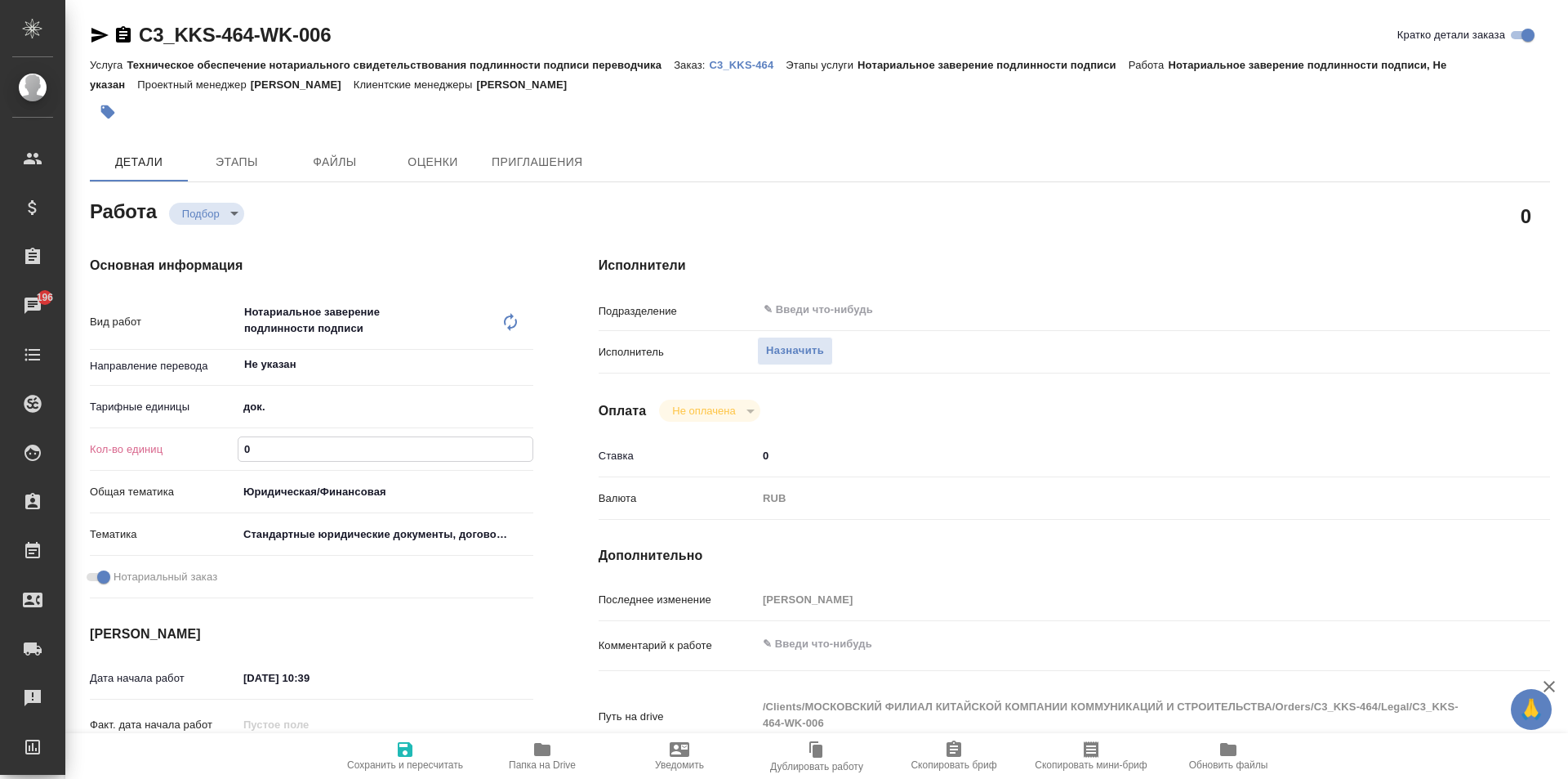
type textarea "x"
type input "1"
type textarea "x"
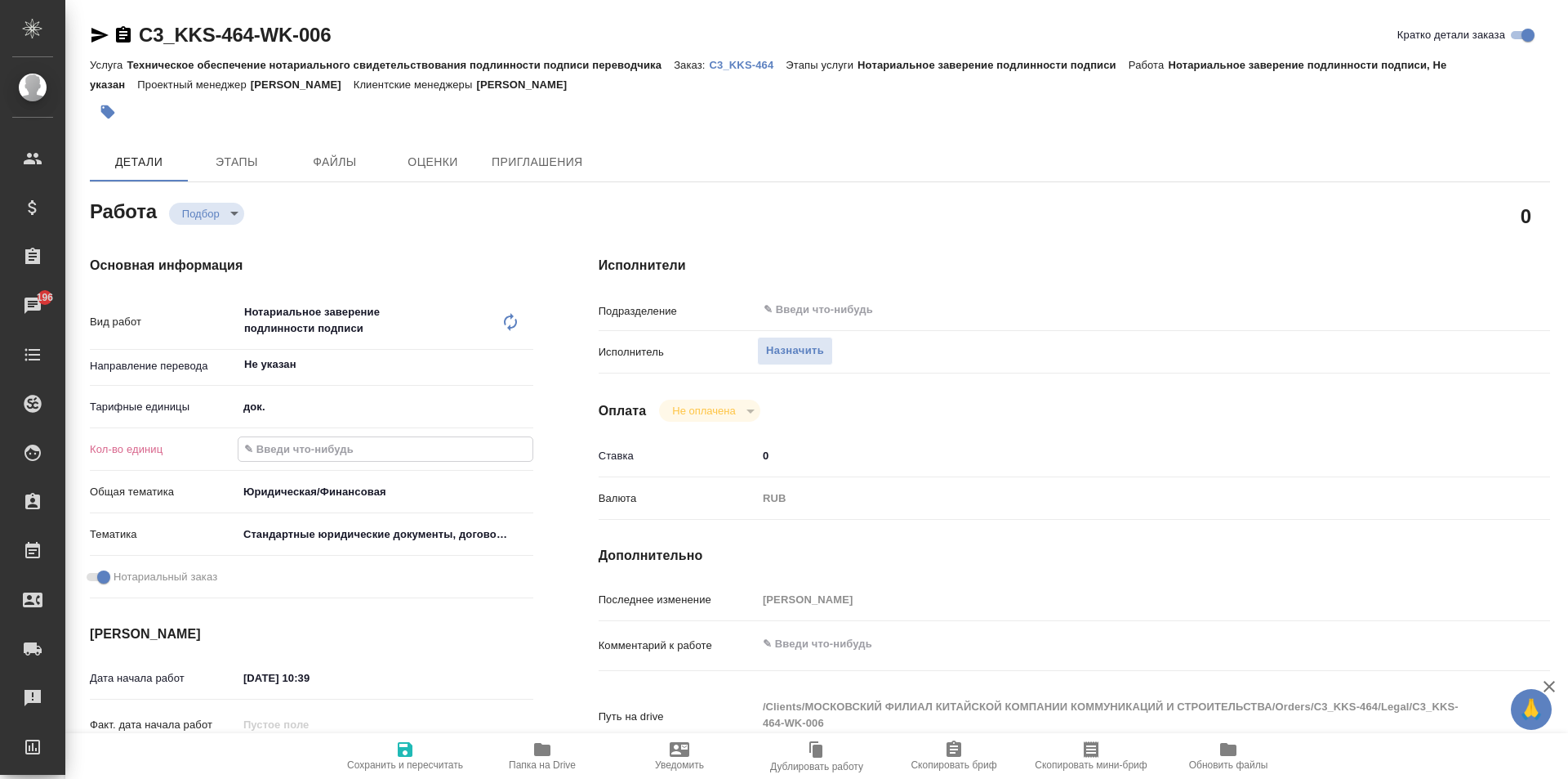
type textarea "x"
type input "1"
click at [388, 762] on span "Сохранить и пересчитать" at bounding box center [405, 764] width 116 height 11
type textarea "x"
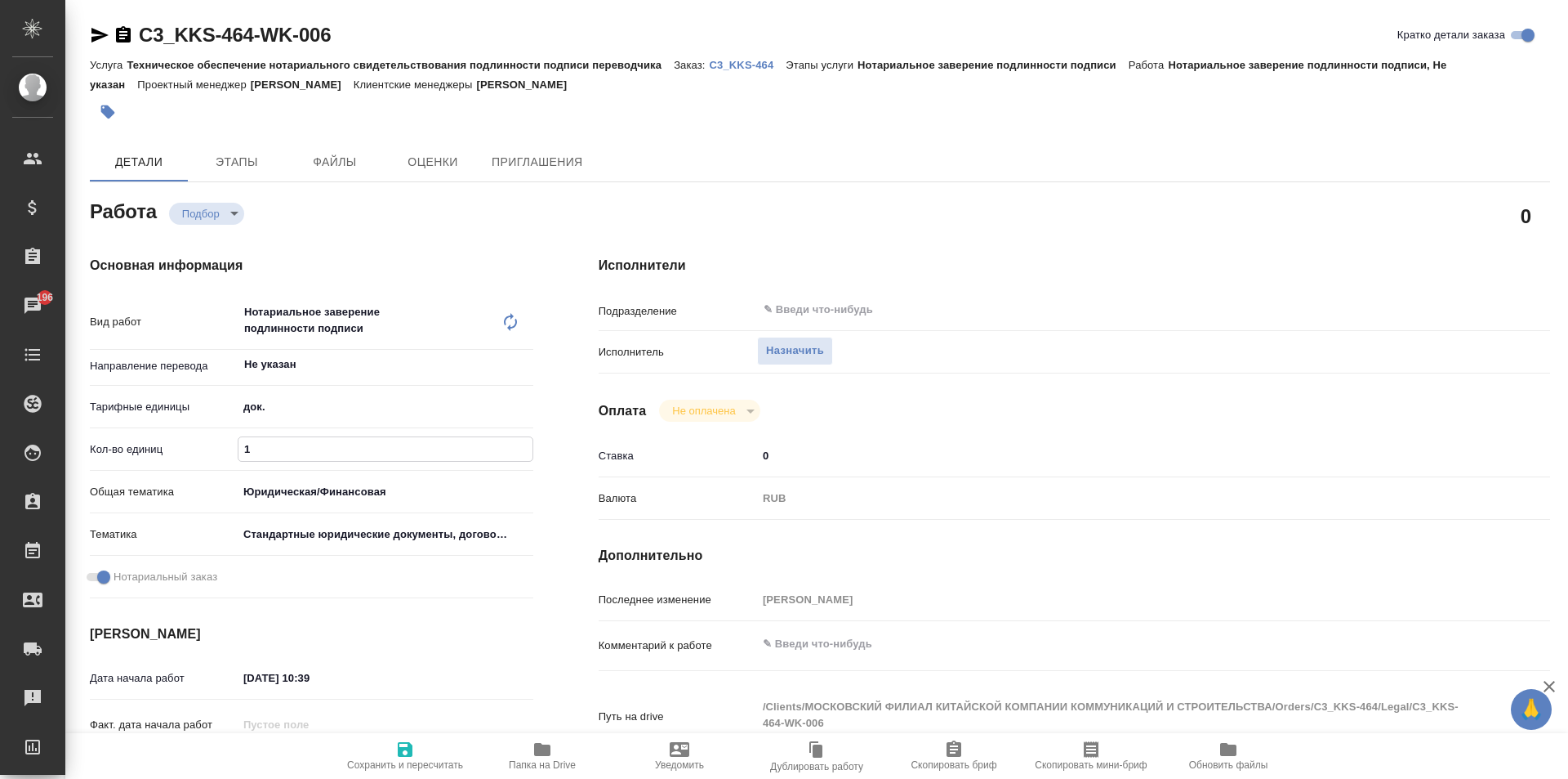
type textarea "x"
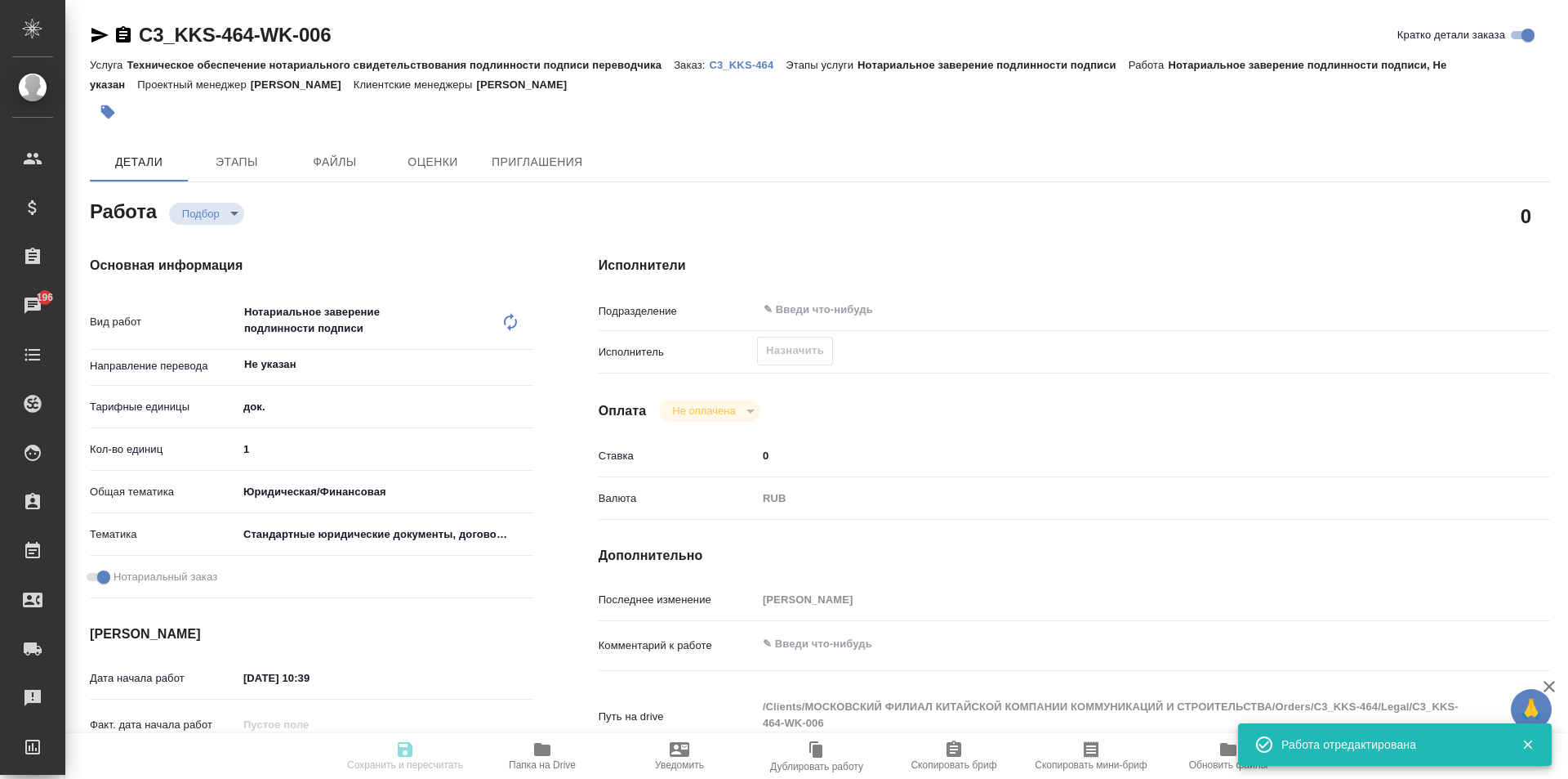
type textarea "x"
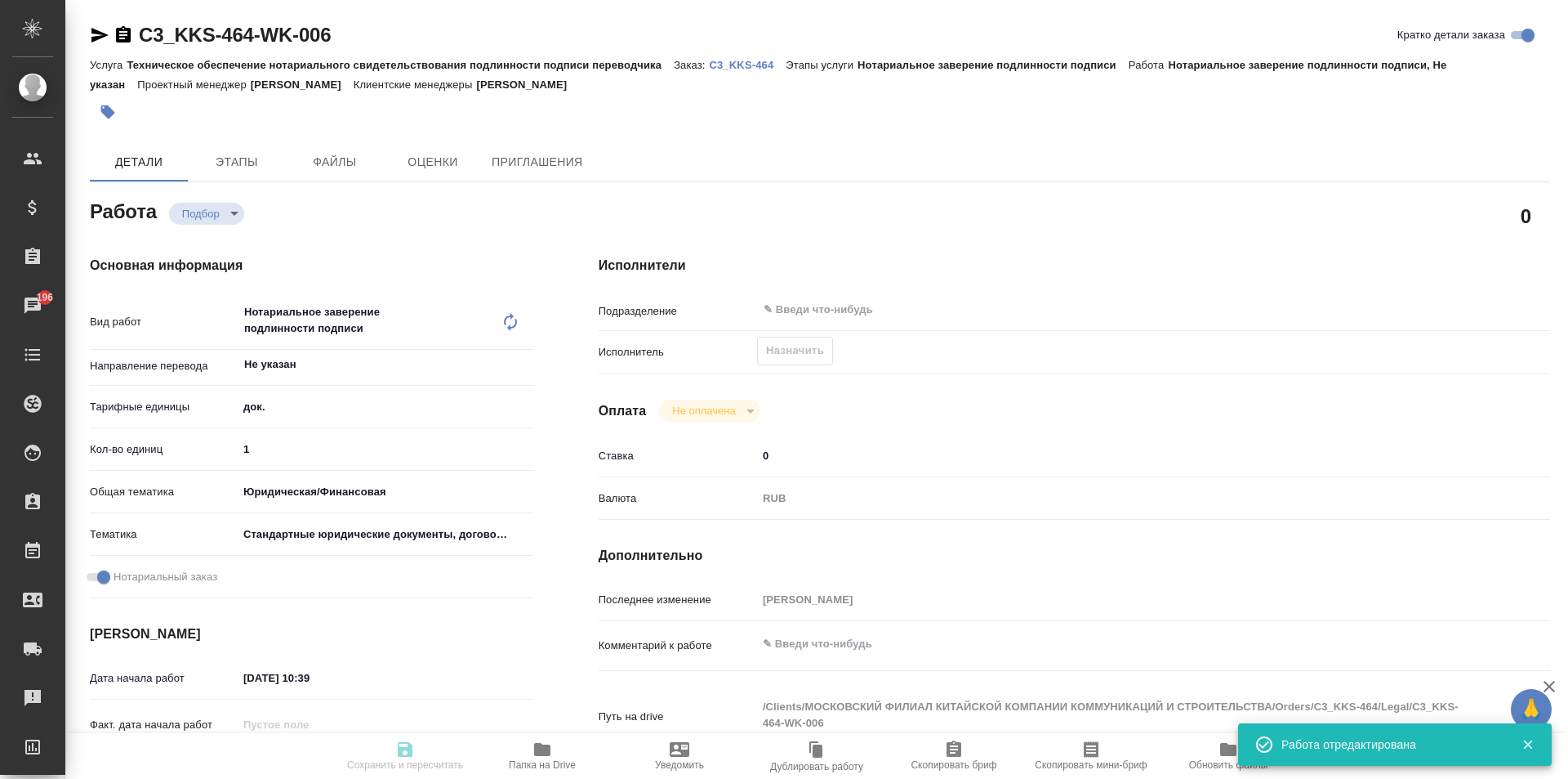
type input "recruiting"
type textarea "Нотариальное заверение подлинности подписи"
type textarea "x"
type input "Не указан"
type input "5a8b1489cc6b4906c91bfd8b"
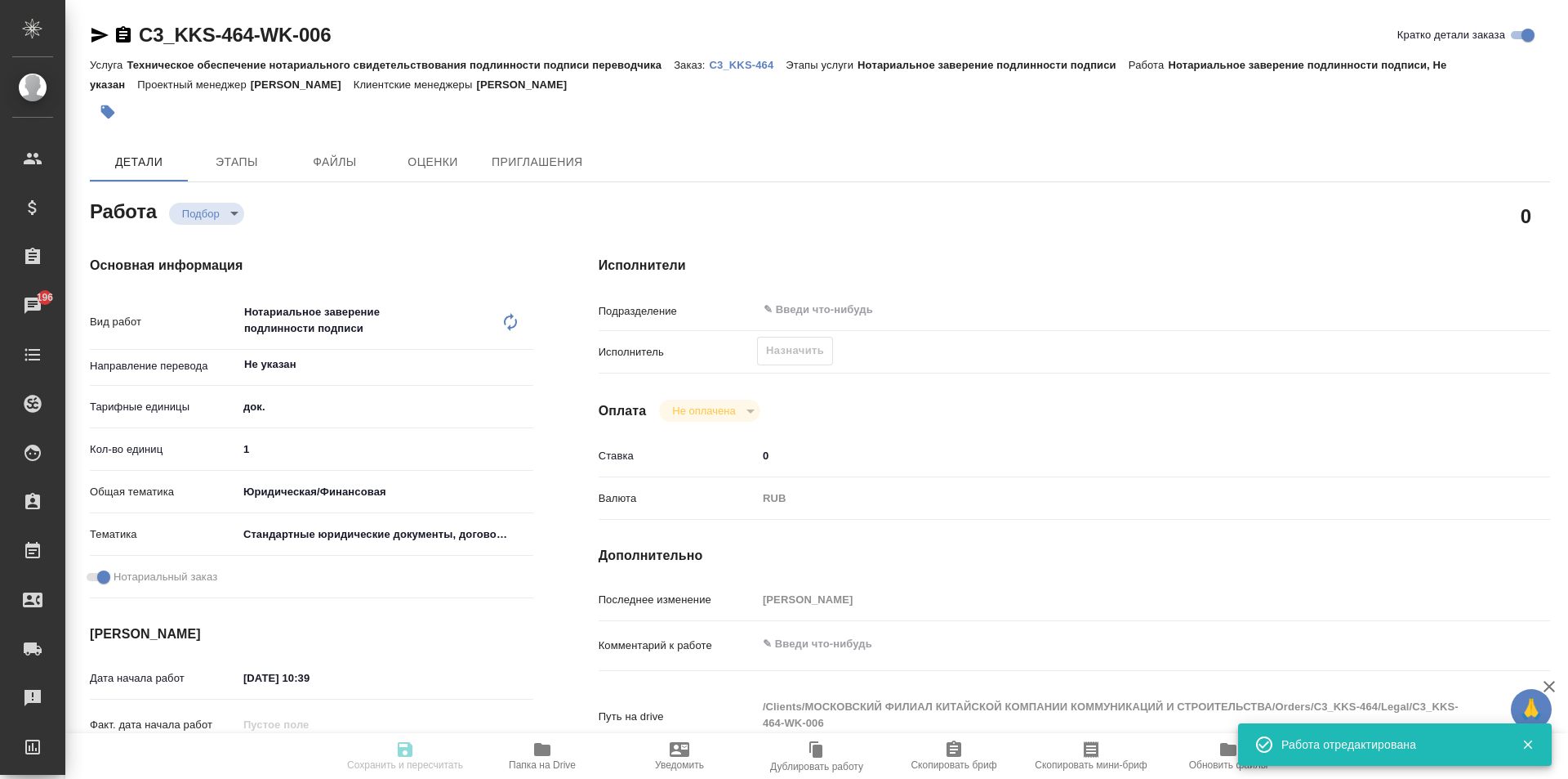
type input "1"
type input "yr-fn"
type input "5f647205b73bc97568ca66bf"
checkbox input "true"
type input "26.08.2025 10:39"
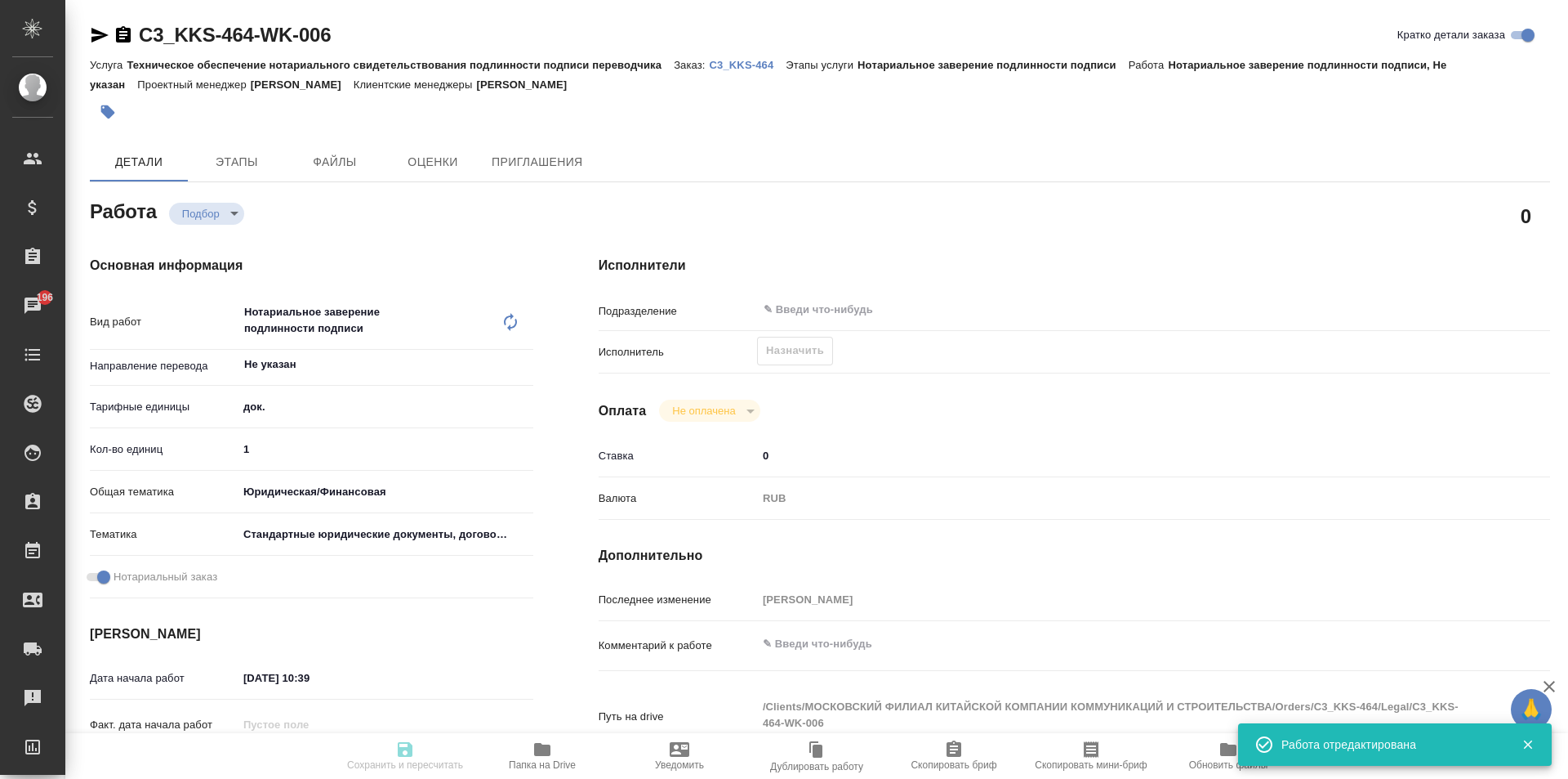
type input "[DATE] 10:00"
type input "notPayed"
type input "0"
type input "RUB"
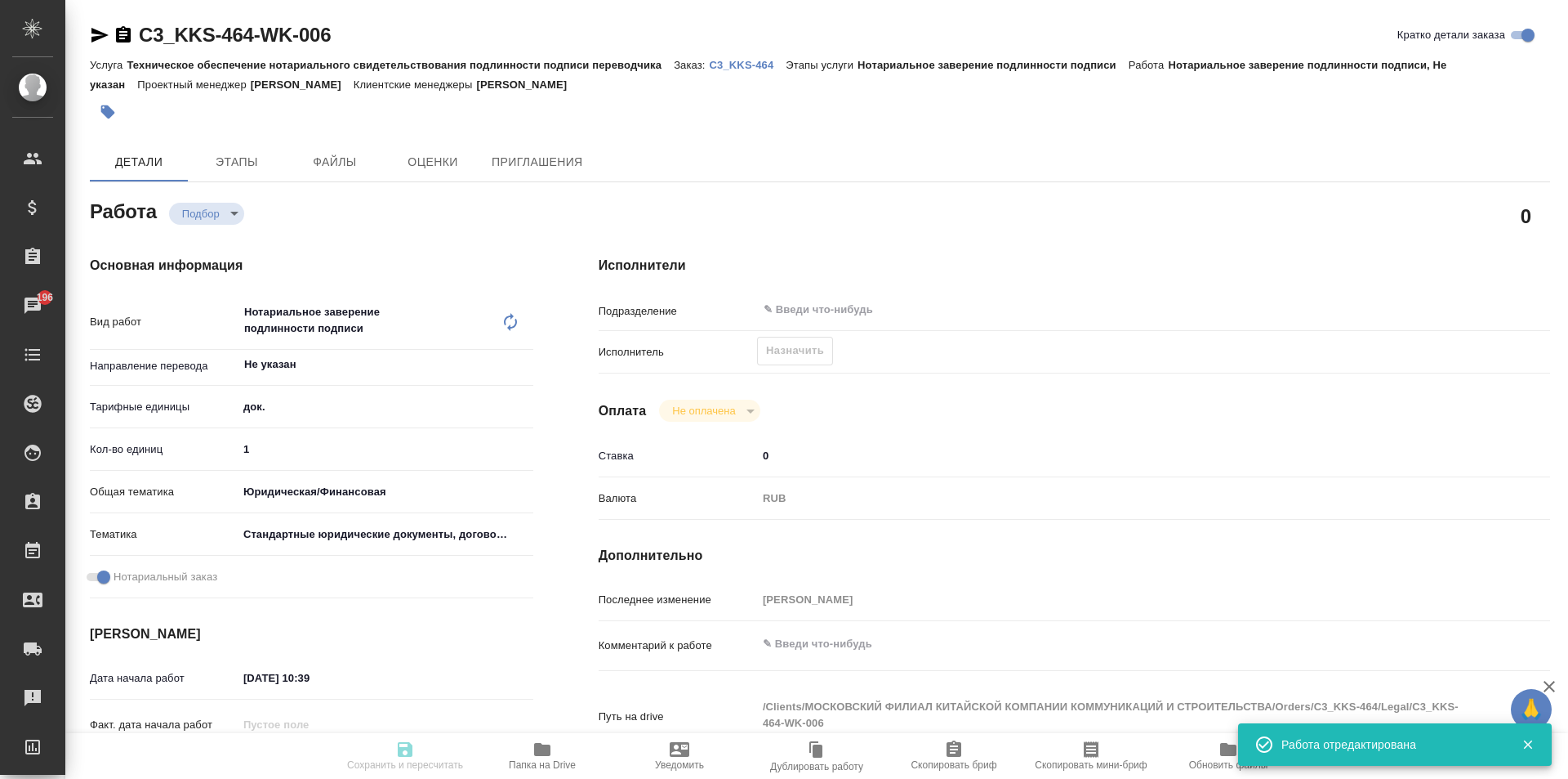
type input "Москалец Алина"
type textarea "x"
type textarea "/Clients/МОСКОВСКИЙ ФИЛИАЛ КИТАЙСКОЙ КОМПАНИИ КОММУНИКАЦИЙ И СТРОИТЕЛЬСТВА/Orde…"
type textarea "x"
type input "C3_KKS-464"
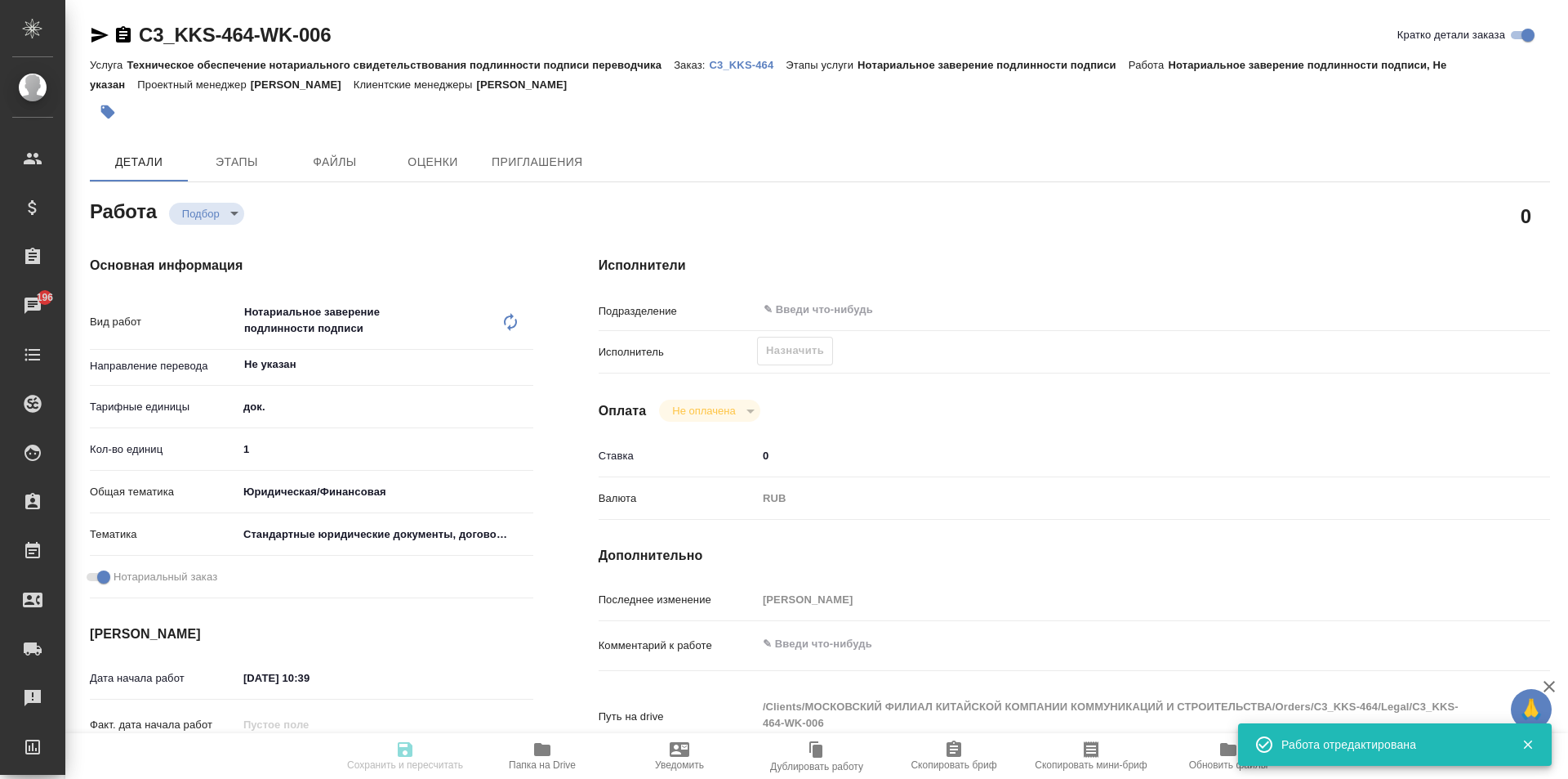
type input "Техническое обеспечение нотариального свидетельствования подлинности подписи пе…"
type input "Нотариальное заверение подлинности подписи"
type input "[PERSON_NAME]"
type input "/Clients/МОСКОВСКИЙ ФИЛИАЛ КИТАЙСКОЙ КОМПАНИИ КОММУНИКАЦИЙ И СТРОИТЕЛЬСТВА/Orde…"
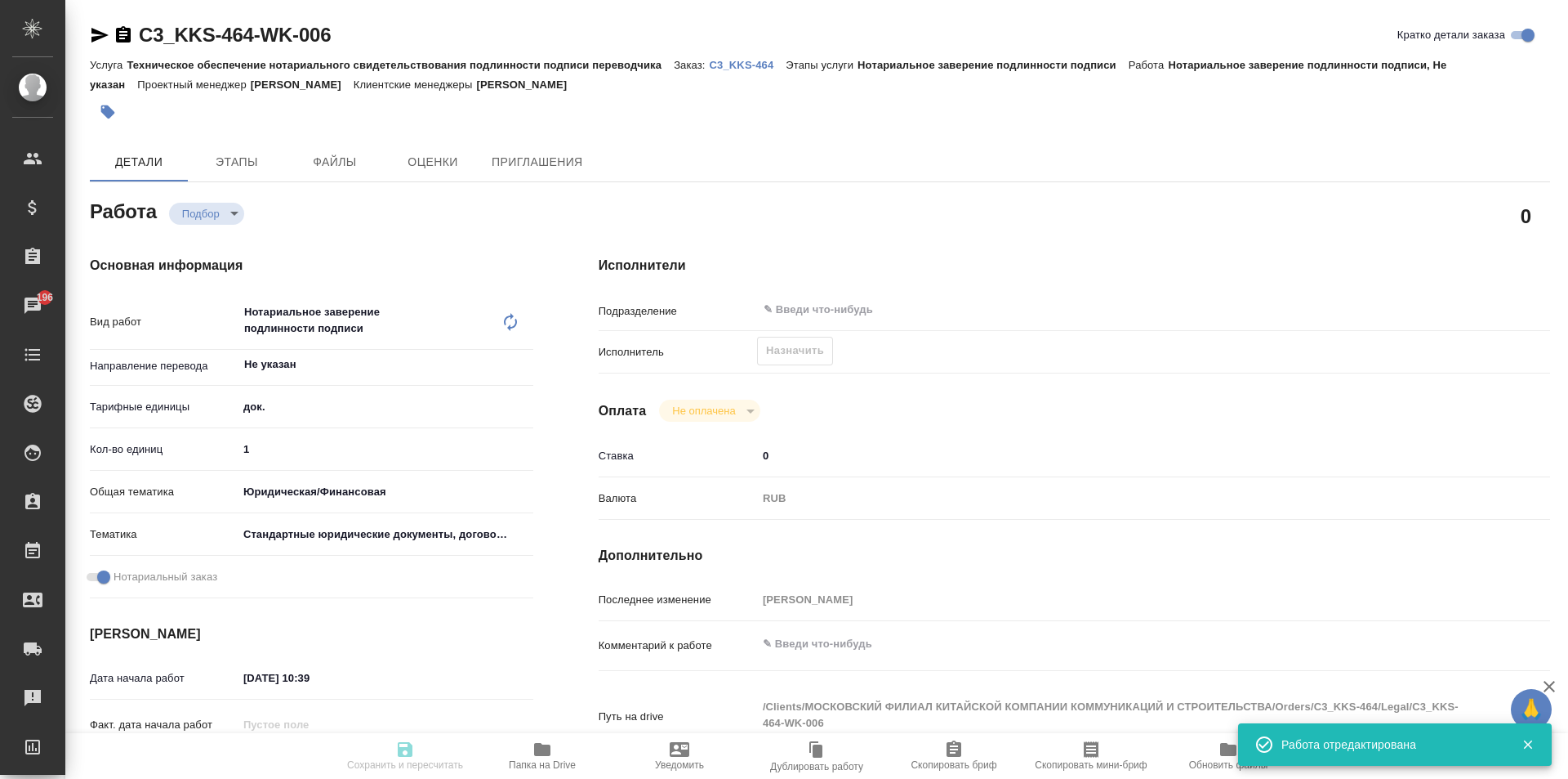
type textarea "x"
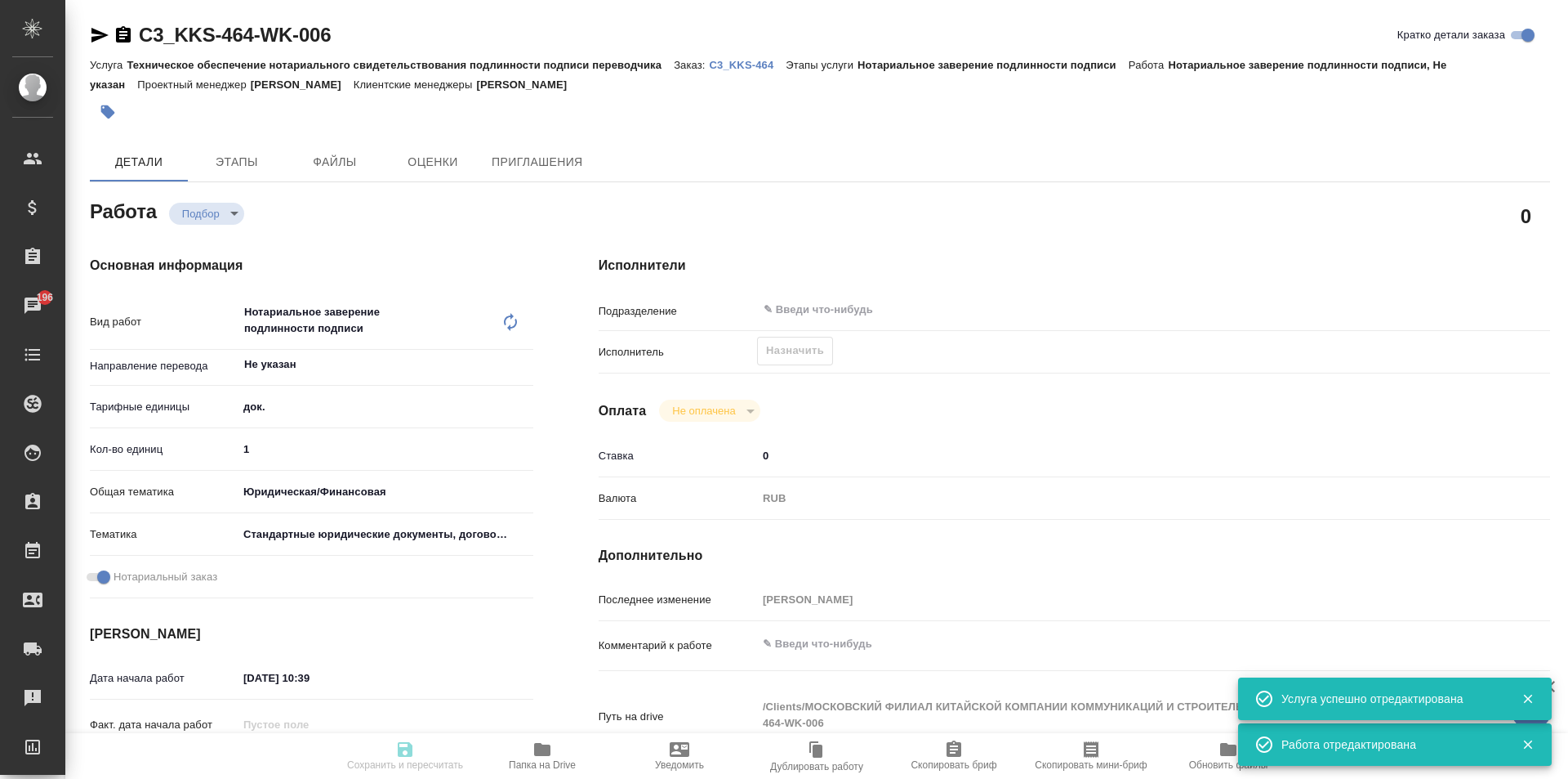
type textarea "x"
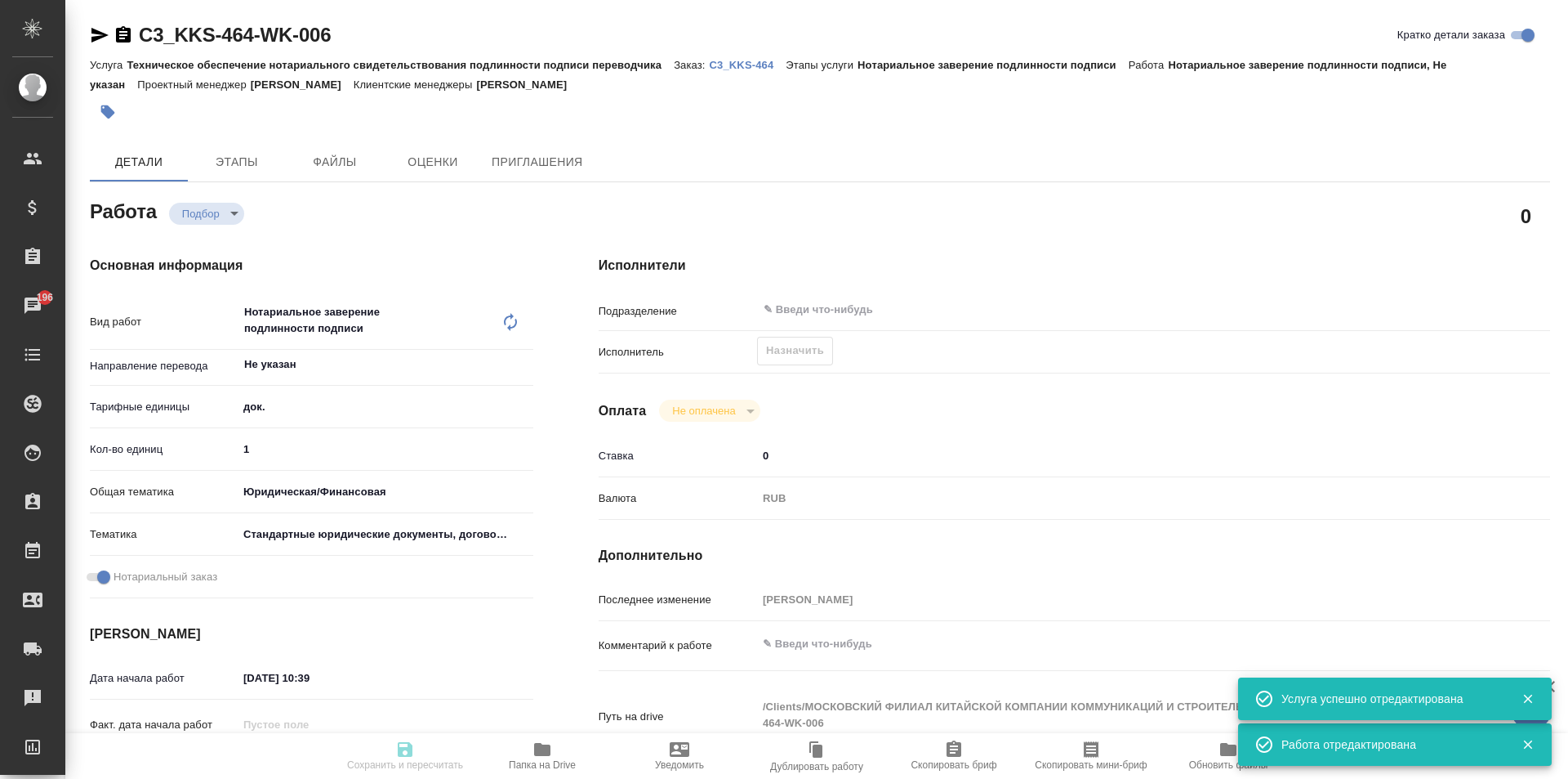
type textarea "x"
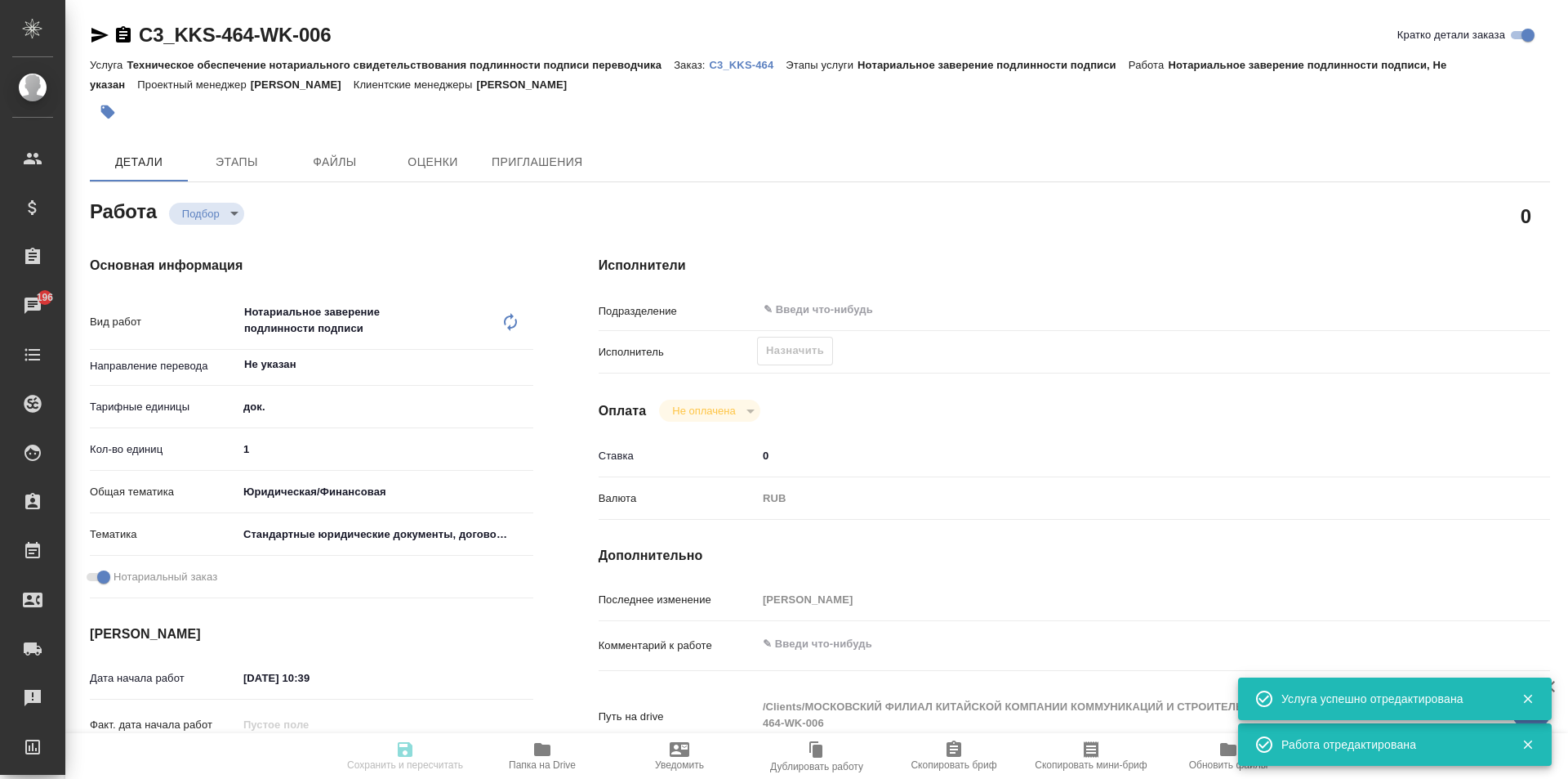
type textarea "x"
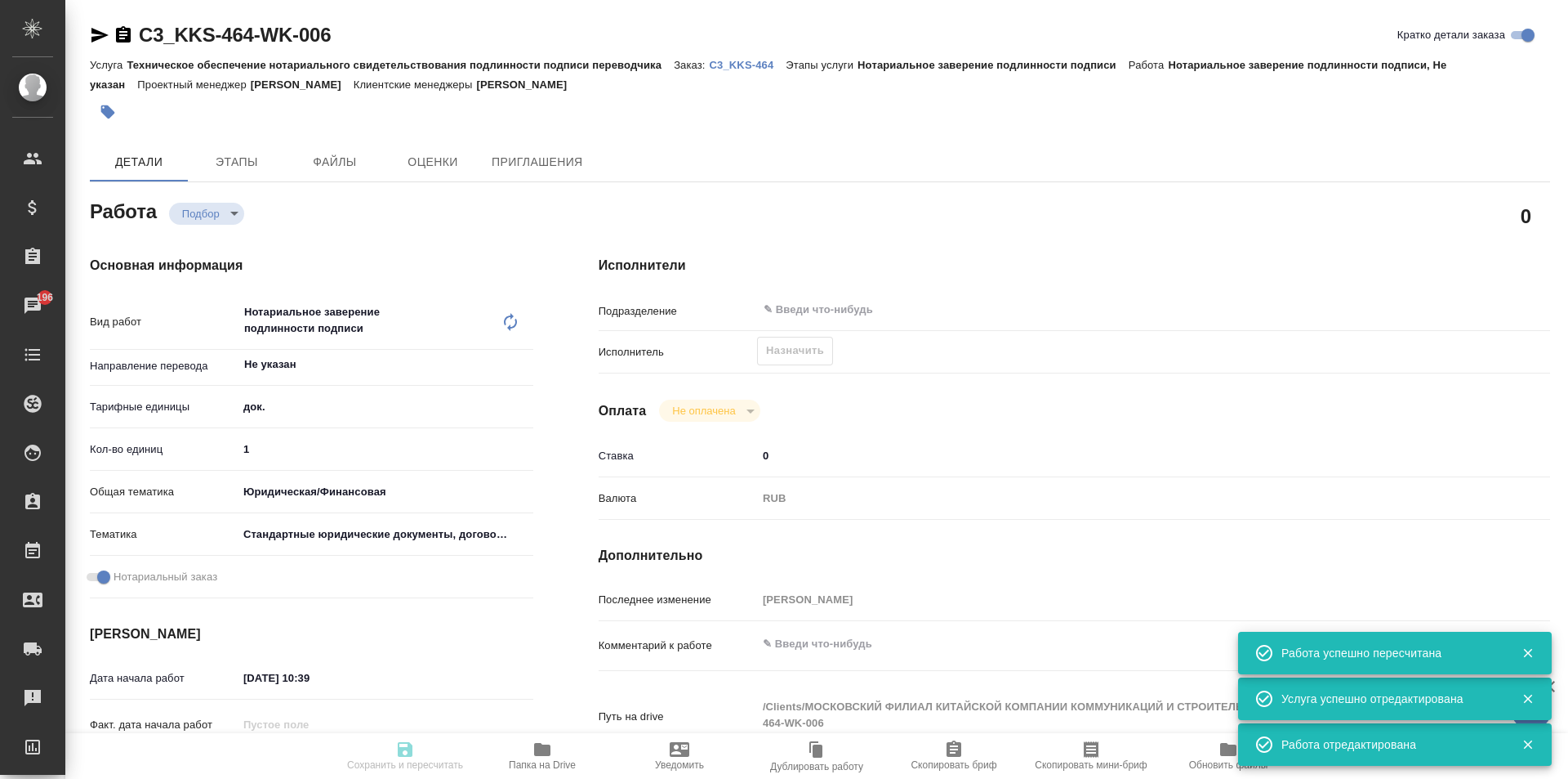
type input "recruiting"
type textarea "Нотариальное заверение подлинности подписи"
type textarea "x"
type input "Не указан"
type input "5a8b1489cc6b4906c91bfd8b"
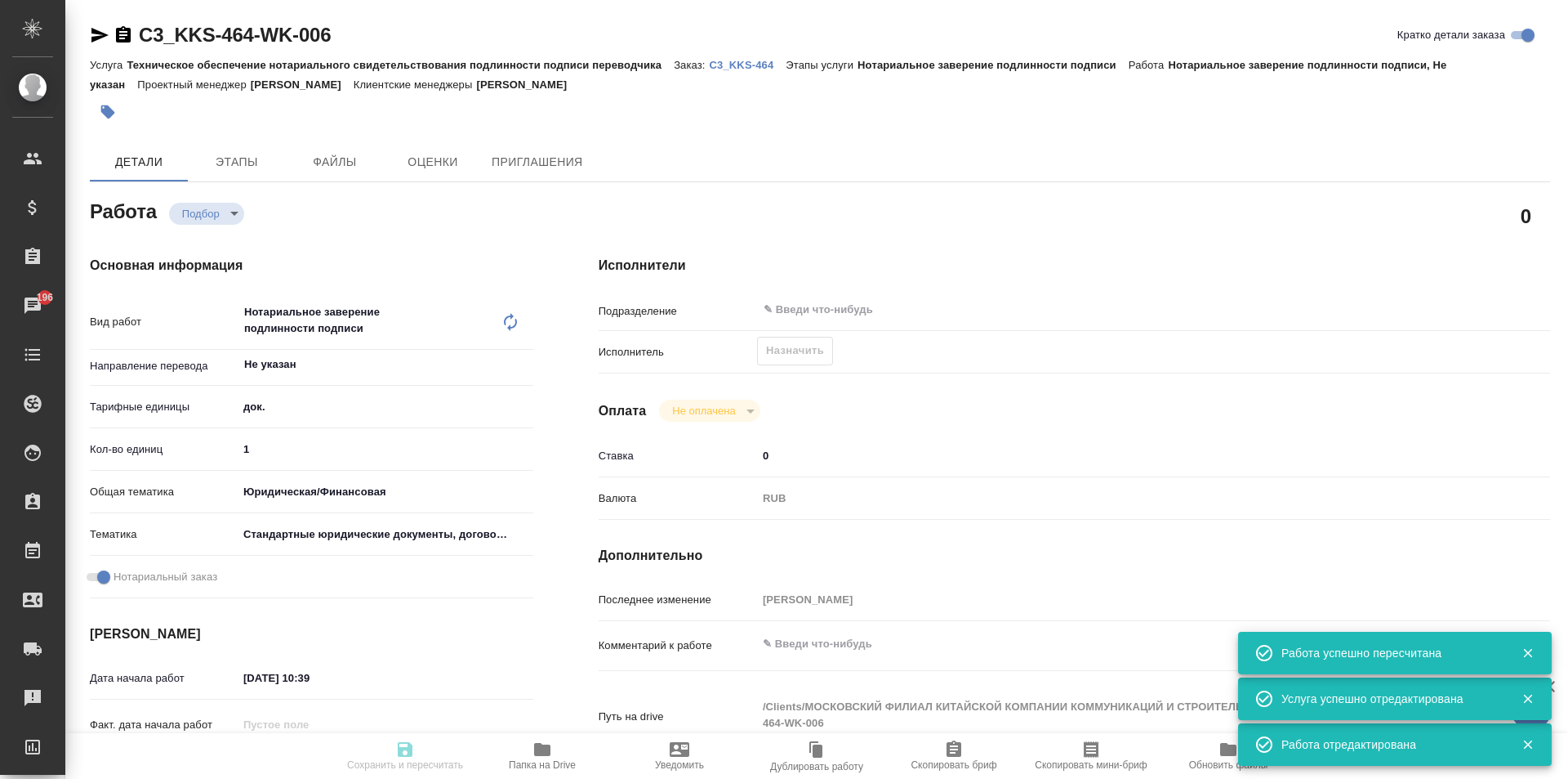
type input "1"
type input "yr-fn"
type input "5f647205b73bc97568ca66bf"
checkbox input "true"
type input "26.08.2025 10:39"
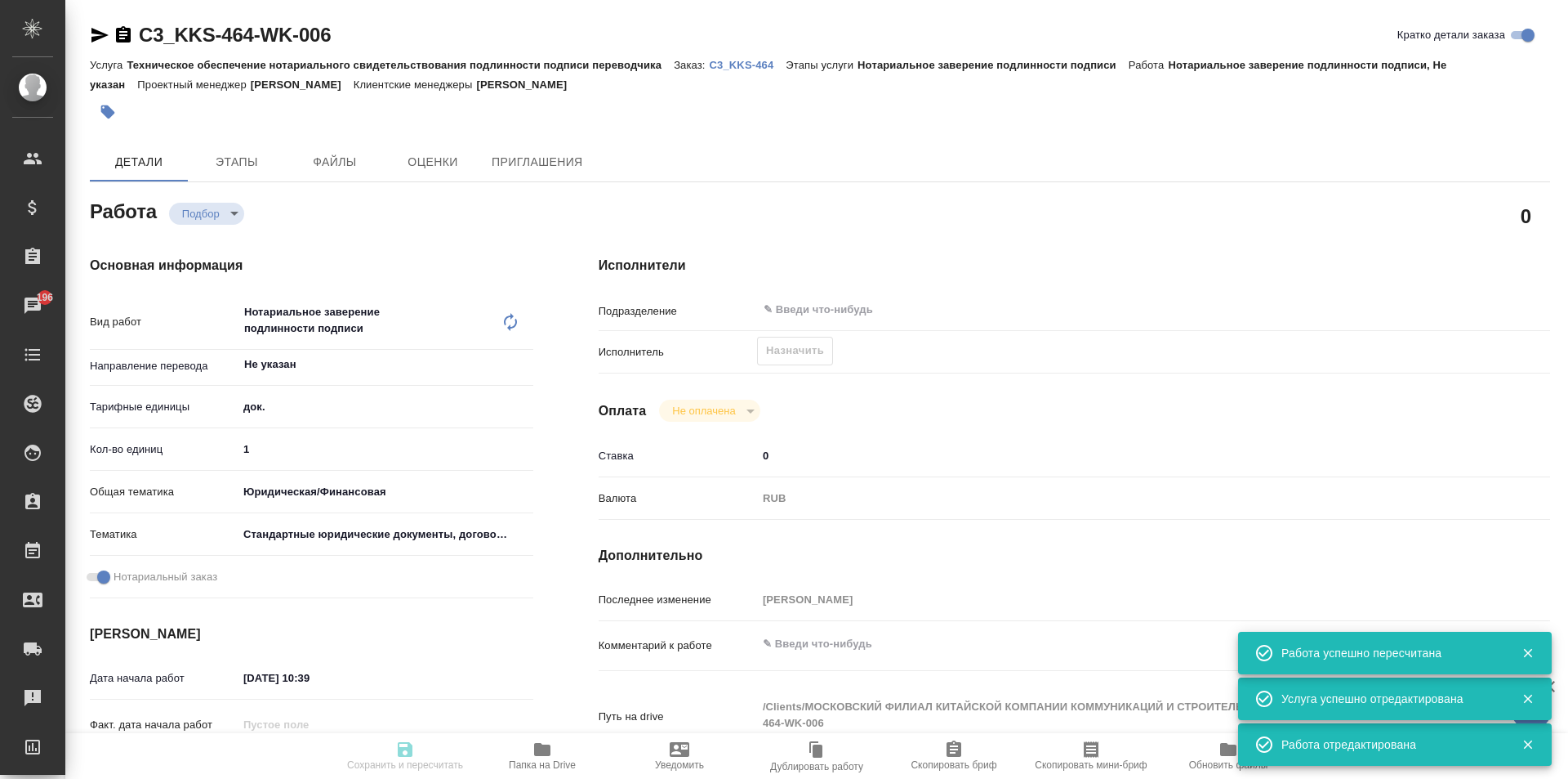
type input "[DATE] 10:00"
type input "notPayed"
type input "0"
type input "RUB"
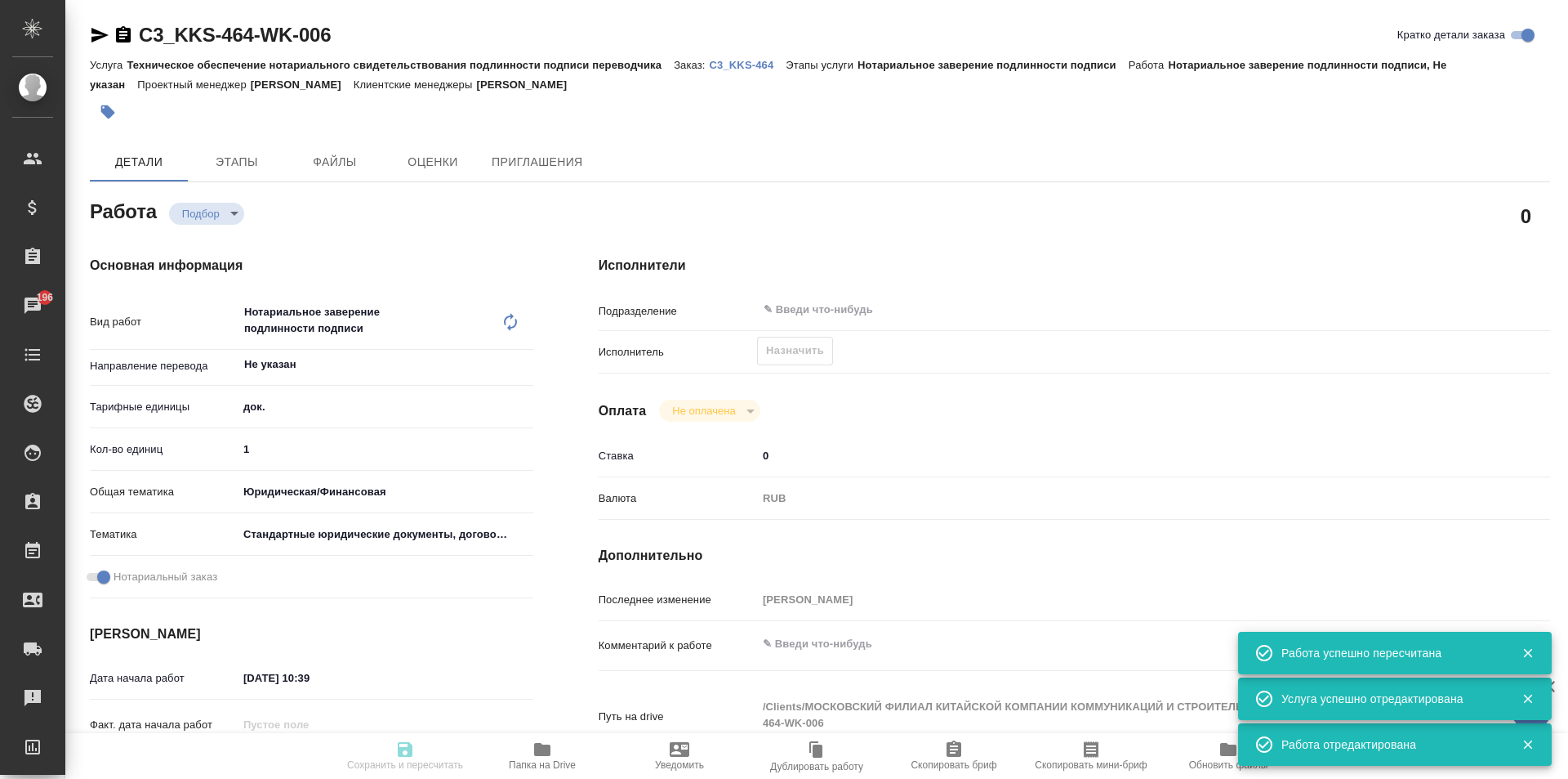
type input "Москалец Алина"
type textarea "x"
type textarea "/Clients/МОСКОВСКИЙ ФИЛИАЛ КИТАЙСКОЙ КОМПАНИИ КОММУНИКАЦИЙ И СТРОИТЕЛЬСТВА/Orde…"
type textarea "x"
type input "C3_KKS-464"
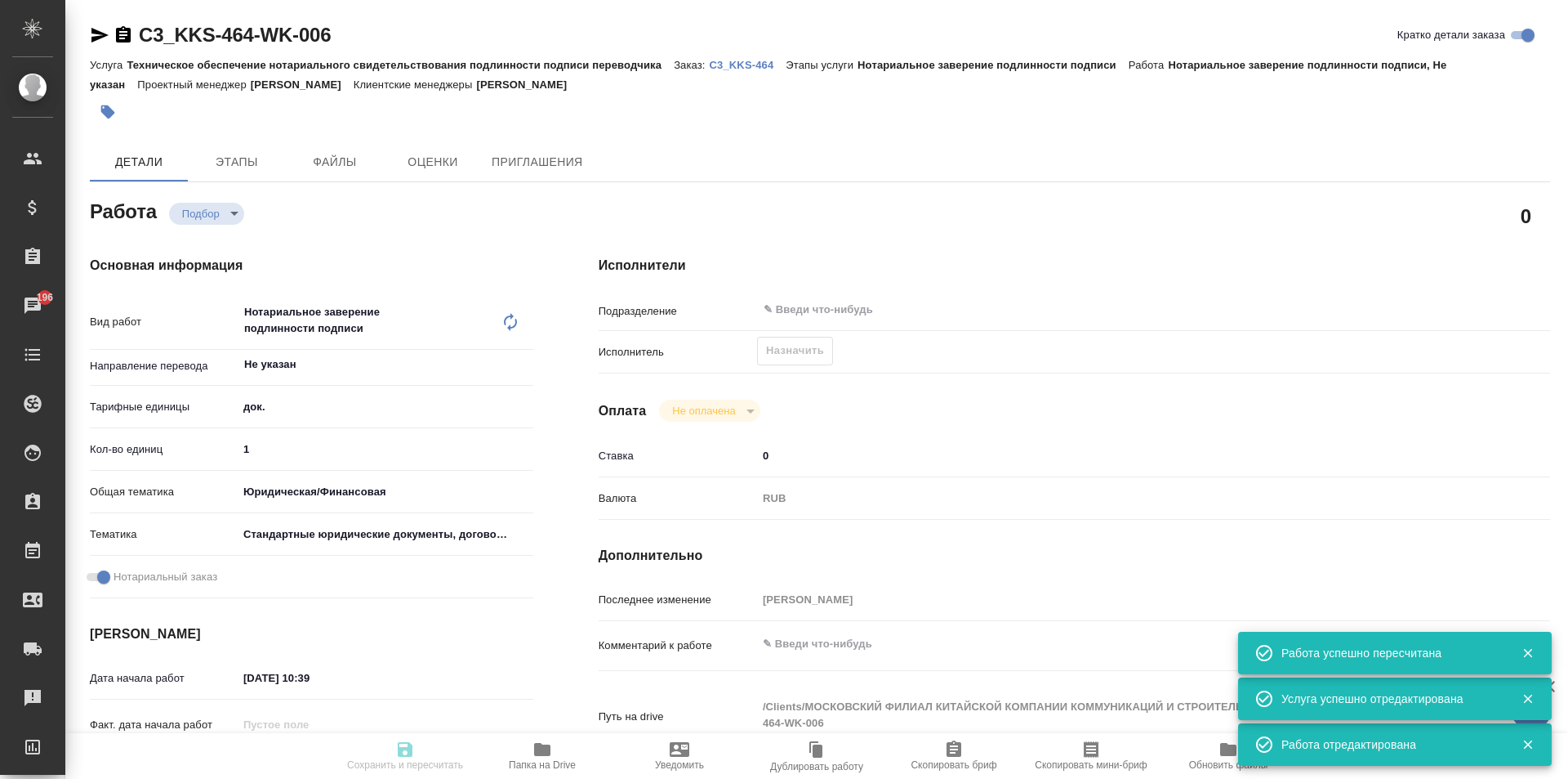
type input "Техническое обеспечение нотариального свидетельствования подлинности подписи пе…"
type input "Нотариальное заверение подлинности подписи"
type input "[PERSON_NAME]"
type input "/Clients/МОСКОВСКИЙ ФИЛИАЛ КИТАЙСКОЙ КОМПАНИИ КОММУНИКАЦИЙ И СТРОИТЕЛЬСТВА/Orde…"
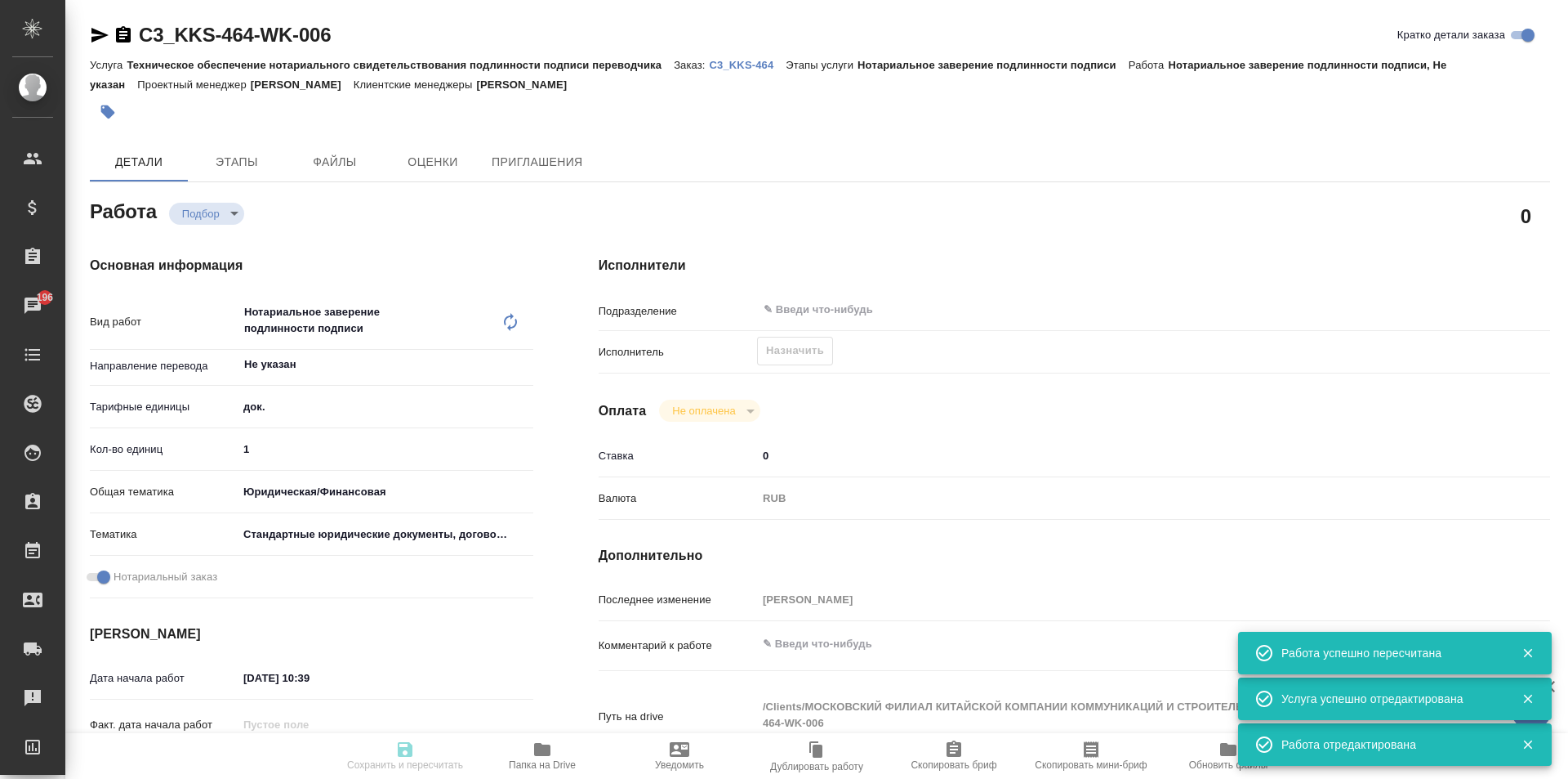
type textarea "x"
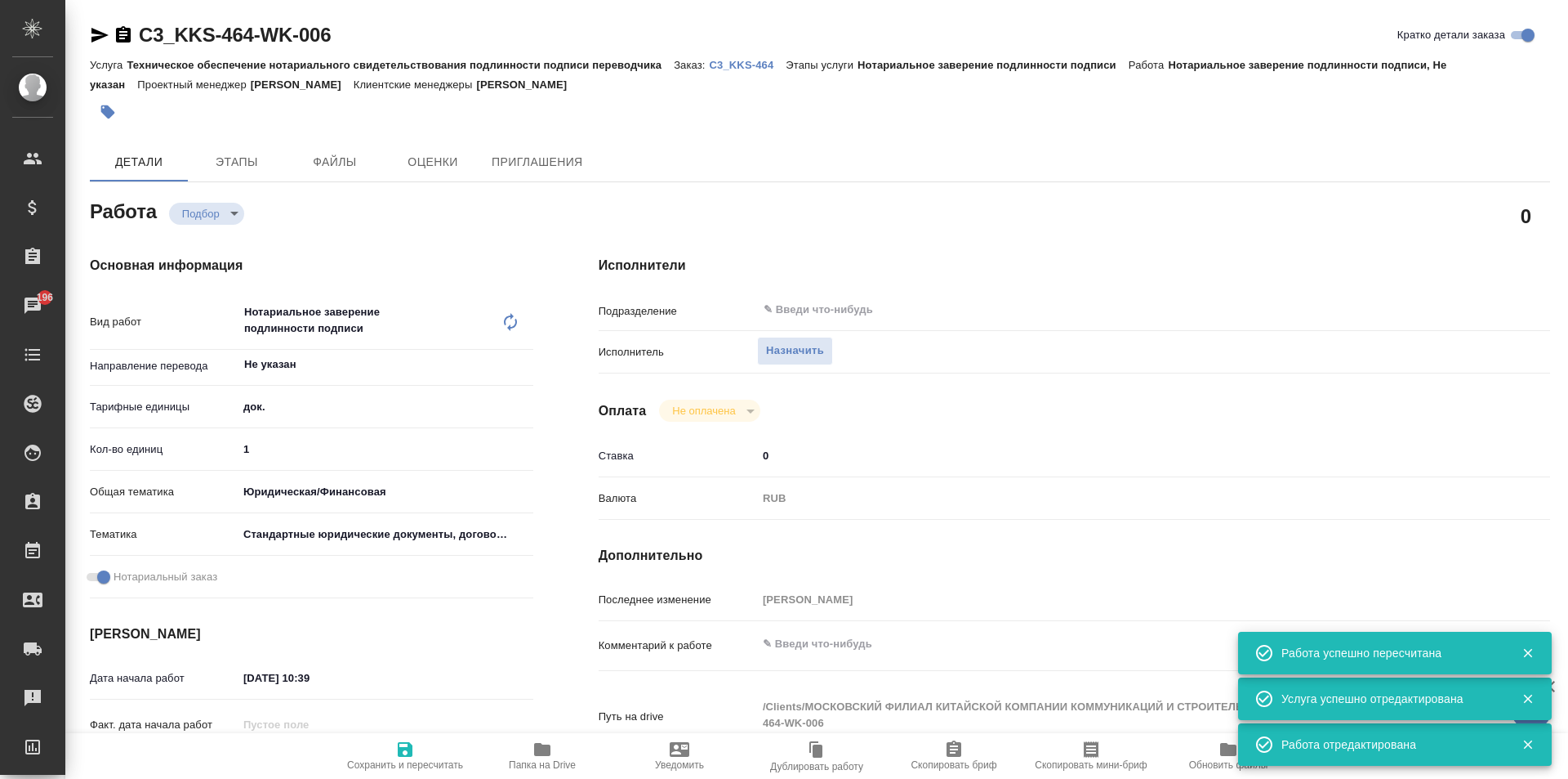
type textarea "x"
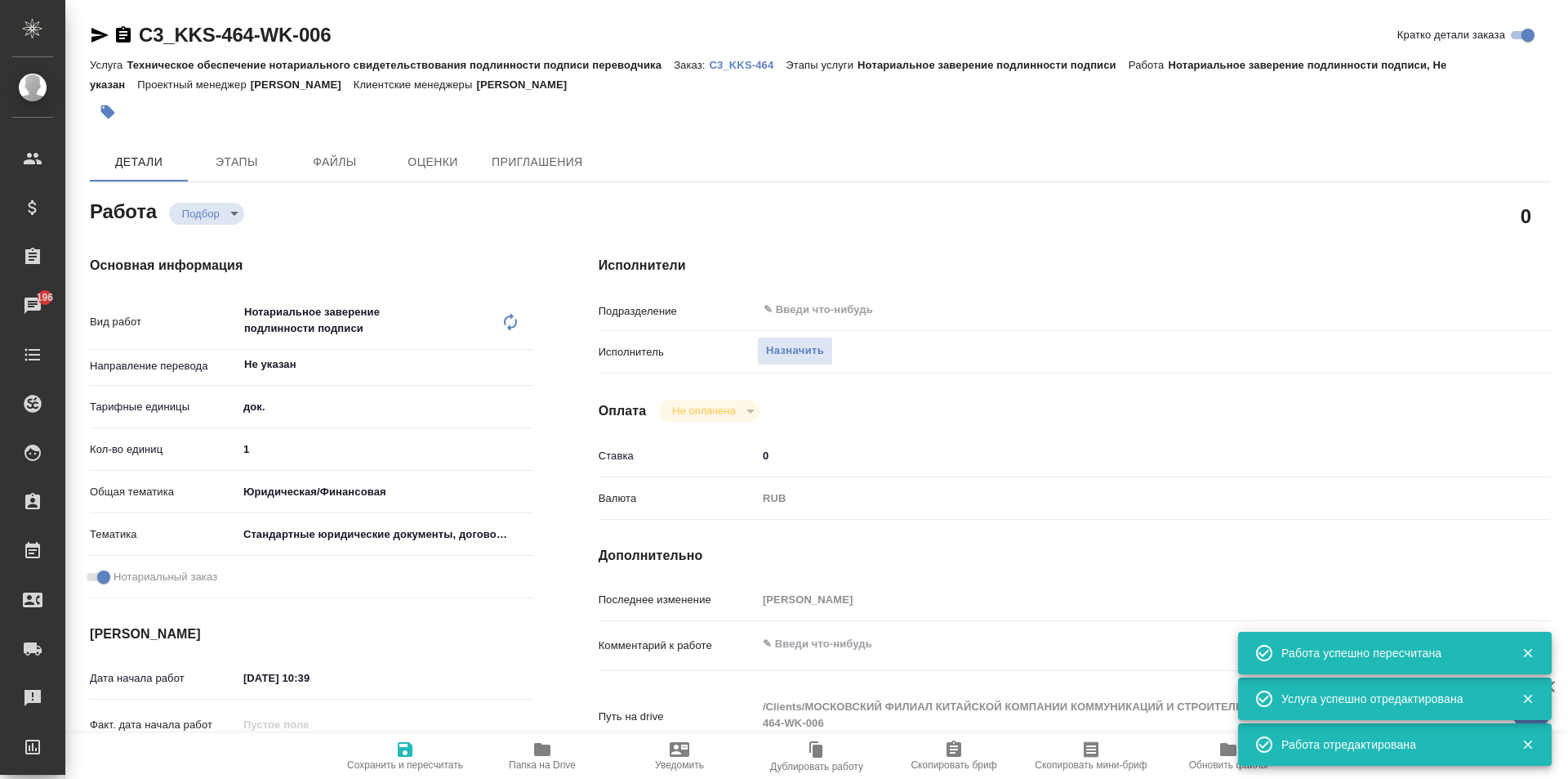
type textarea "x"
click at [815, 355] on span "Назначить" at bounding box center [795, 351] width 58 height 19
type textarea "x"
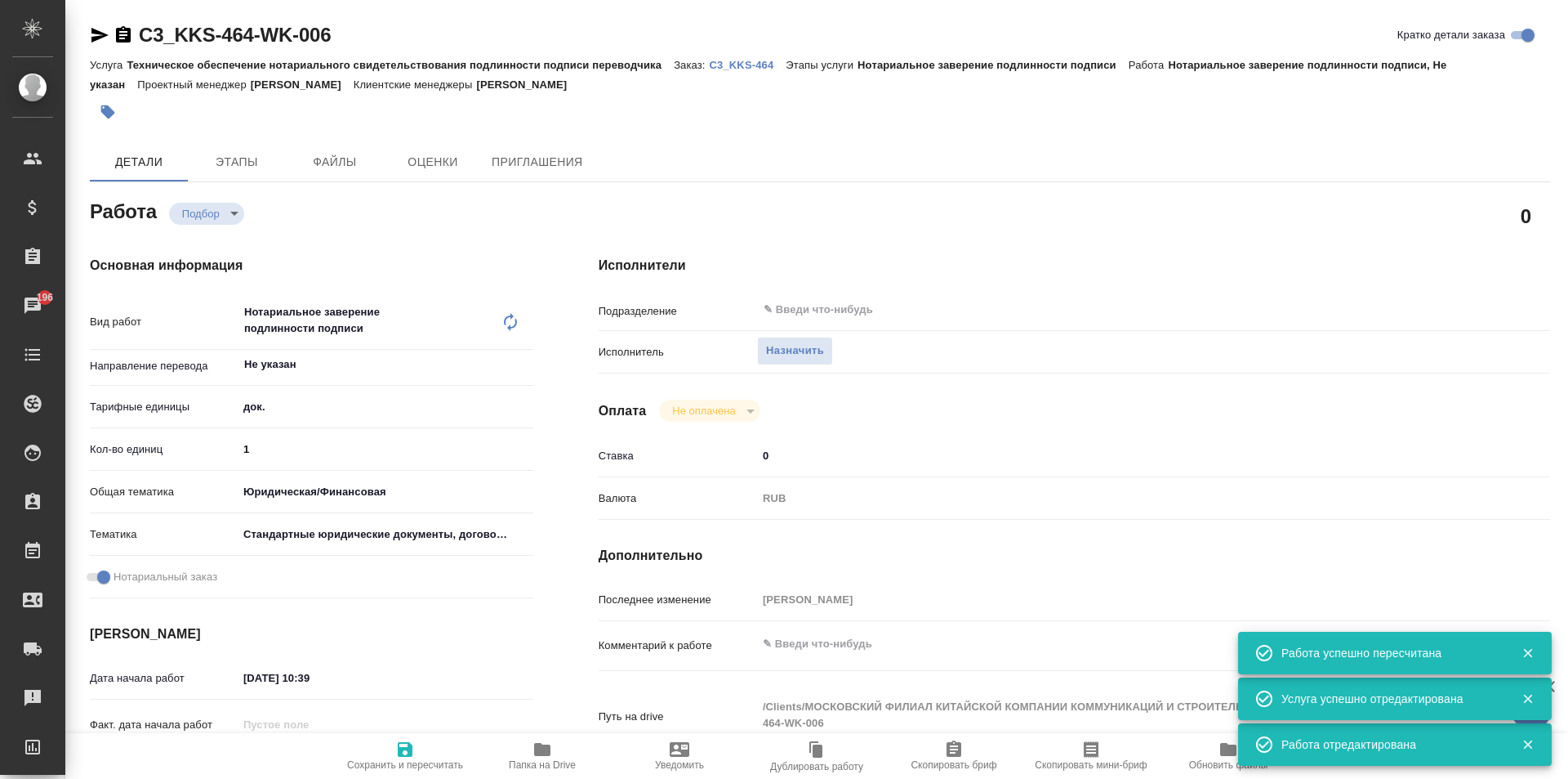
type textarea "x"
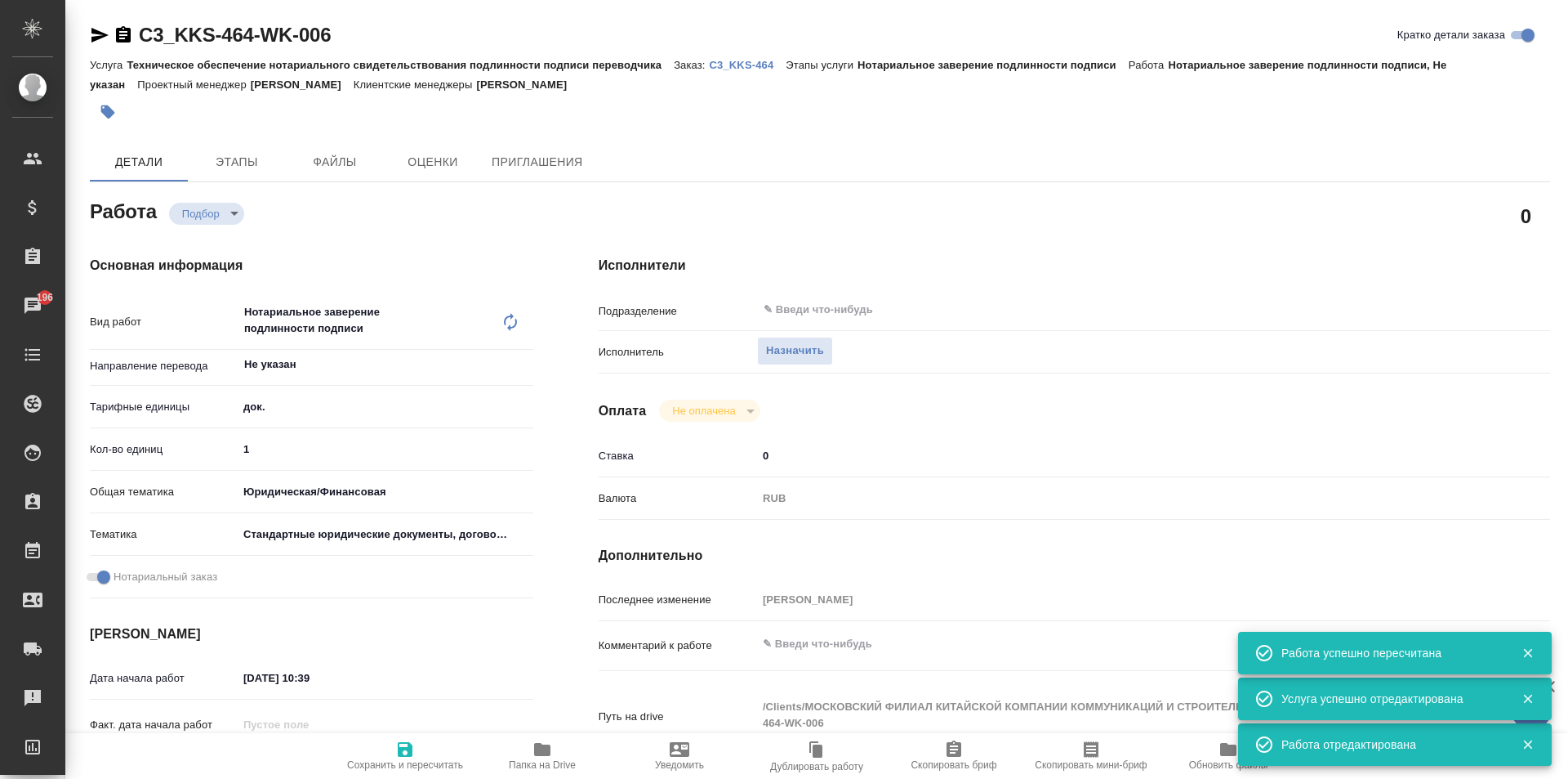
type textarea "x"
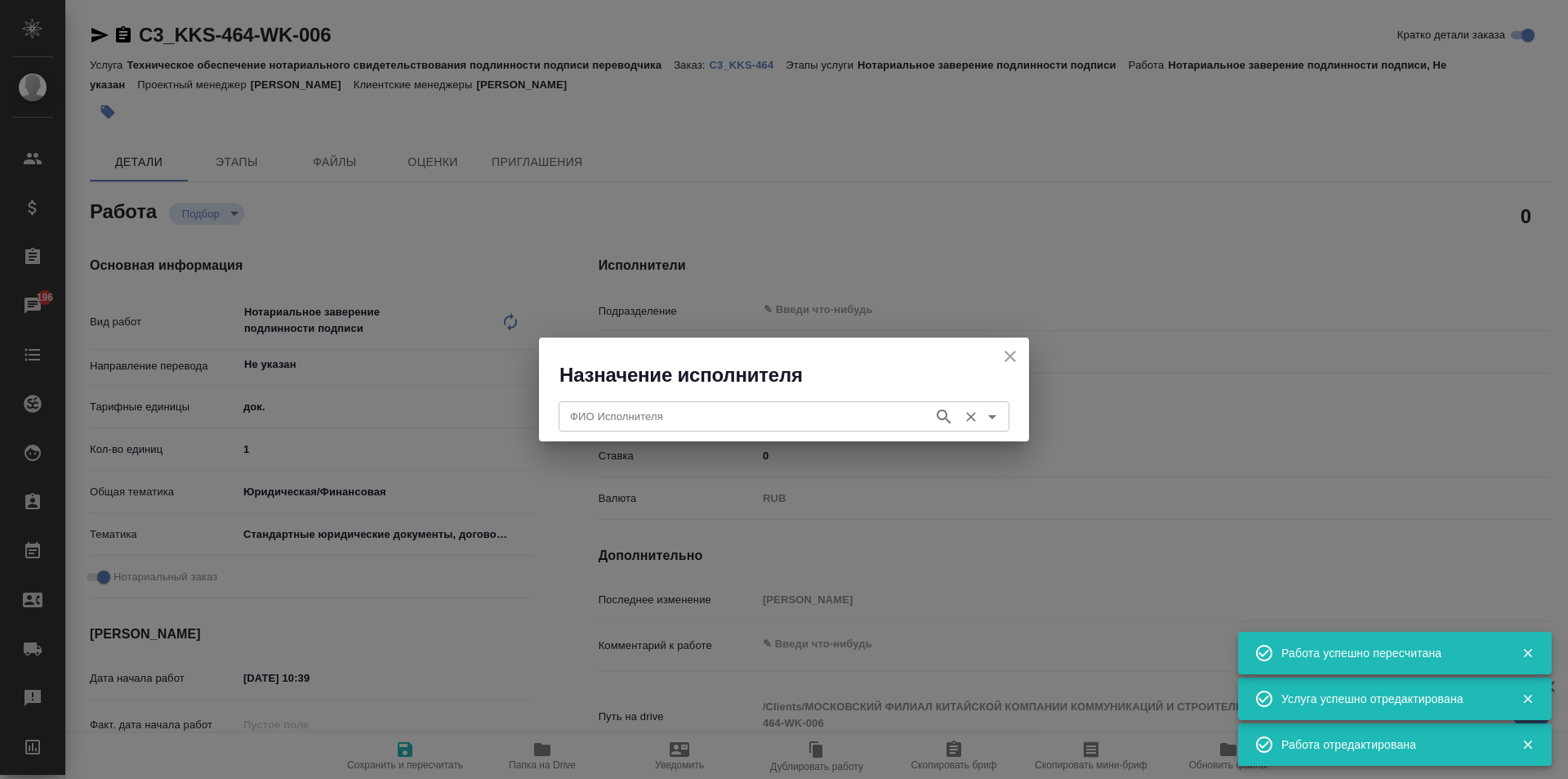
click at [700, 417] on input "ФИО Исполнителя" at bounding box center [745, 416] width 361 height 19
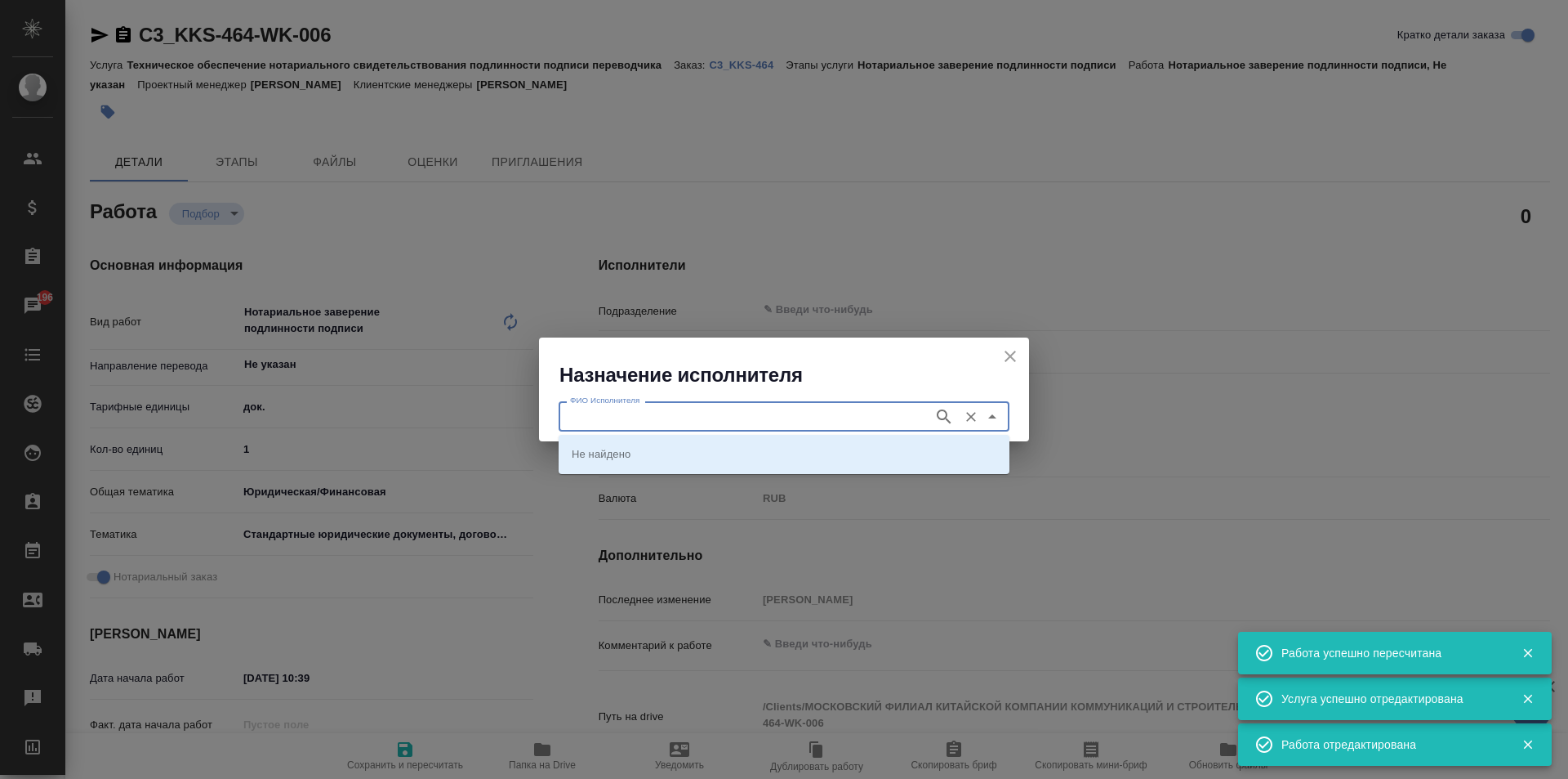
type textarea "x"
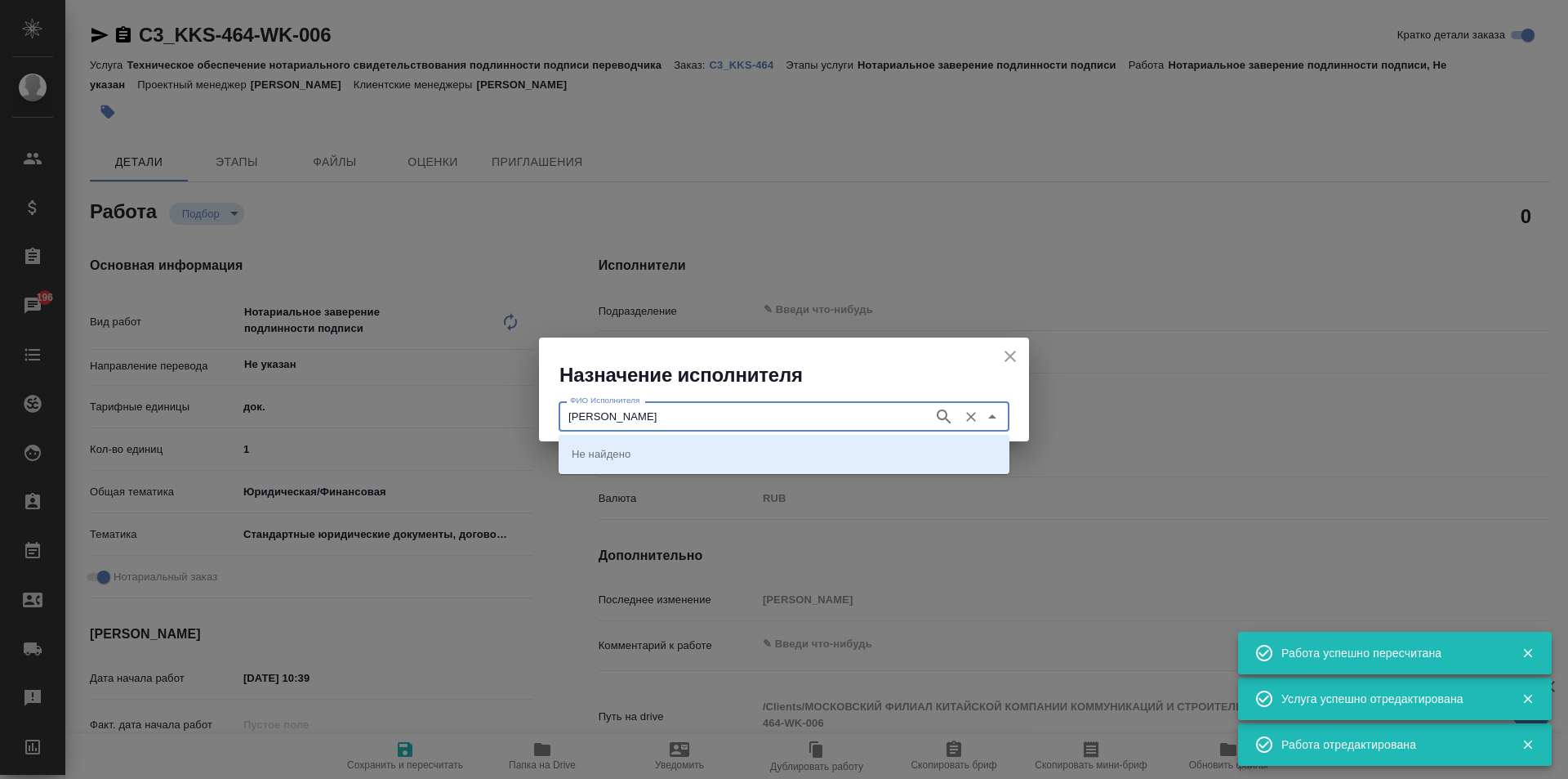
type input "миллер"
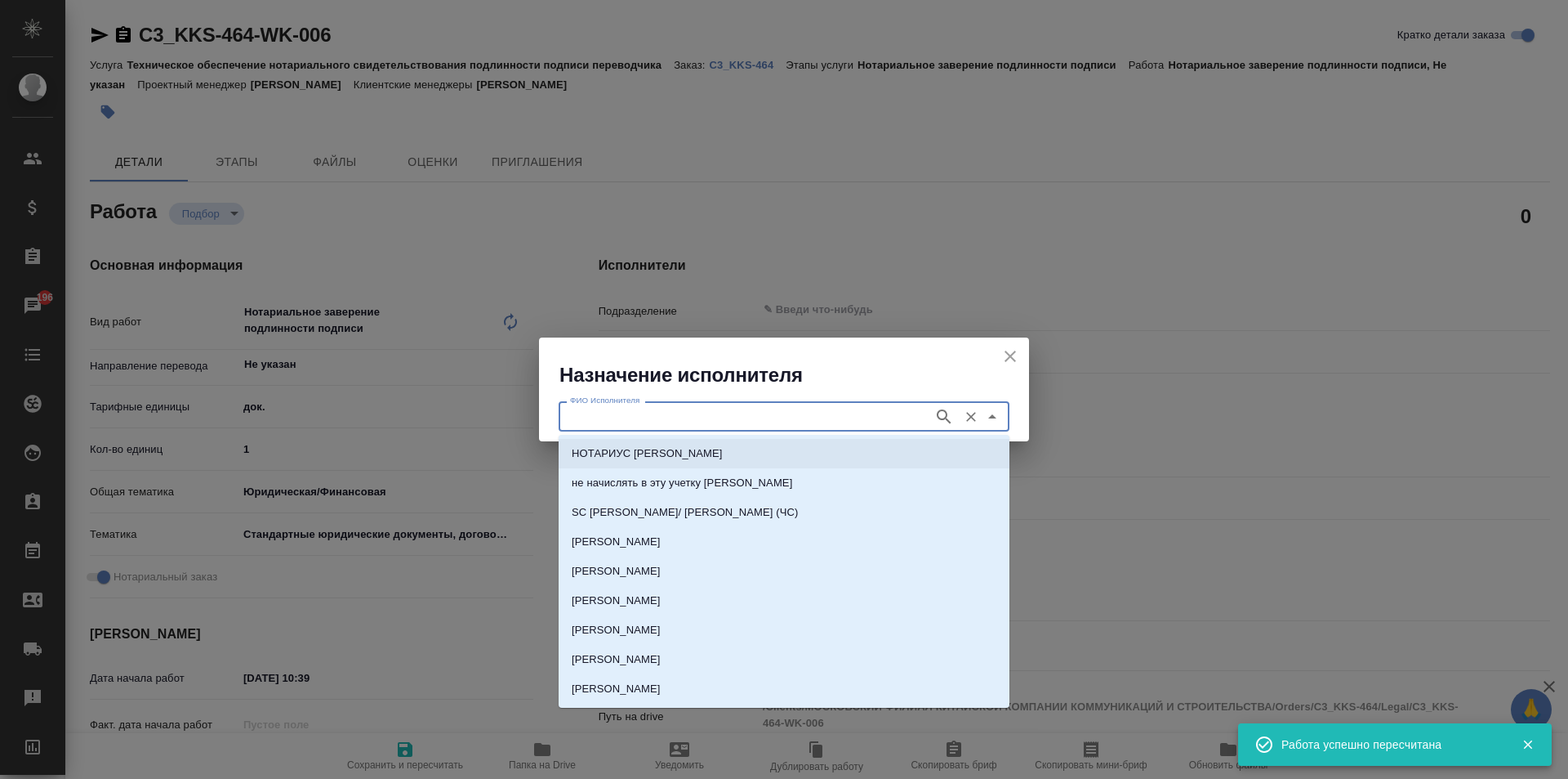
click at [711, 458] on p "НОТАРИУС Миллер Николай Николаевич" at bounding box center [647, 453] width 151 height 17
type input "НОТАРИУС Миллер Николай Николаевич"
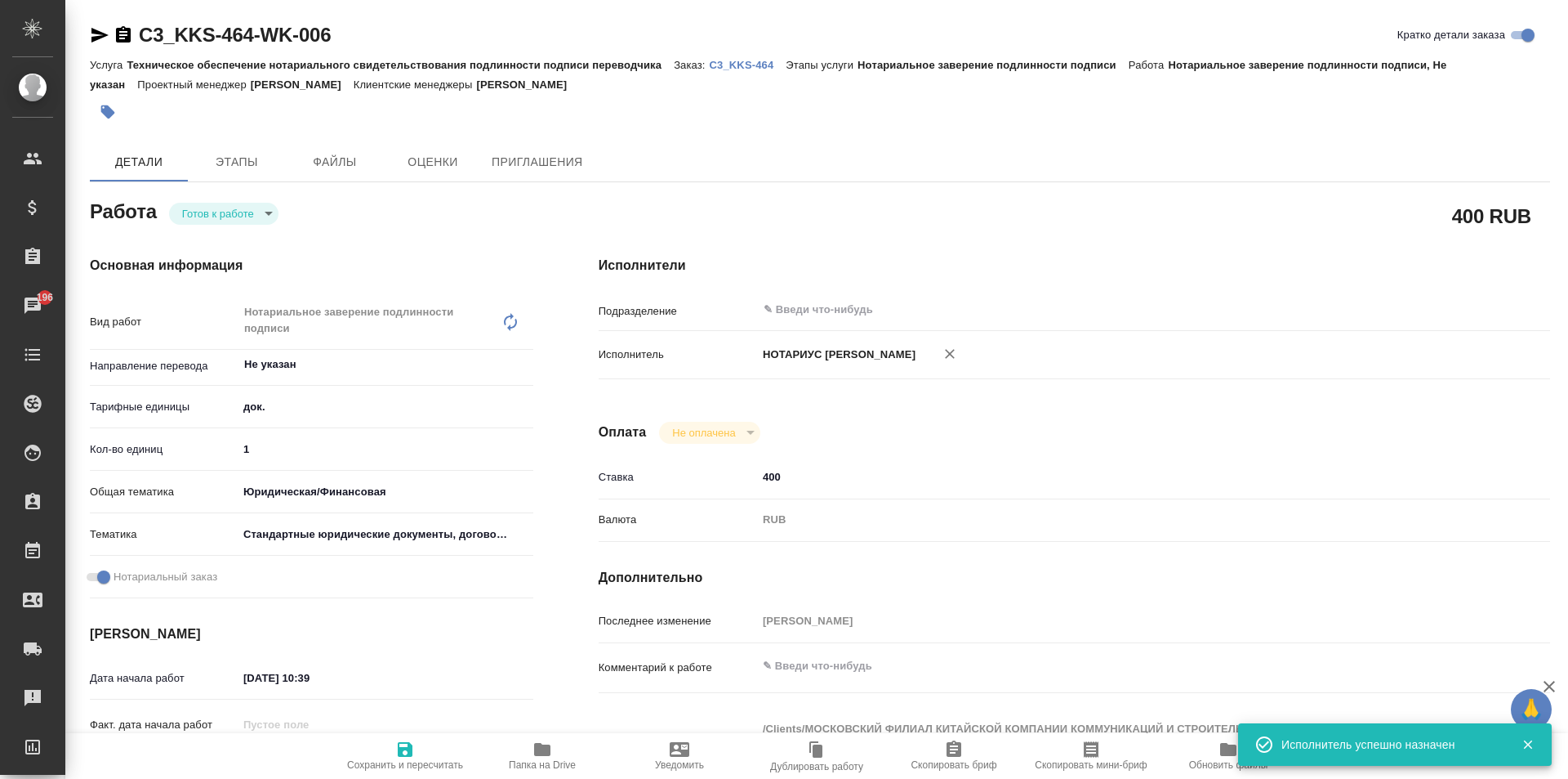
type textarea "x"
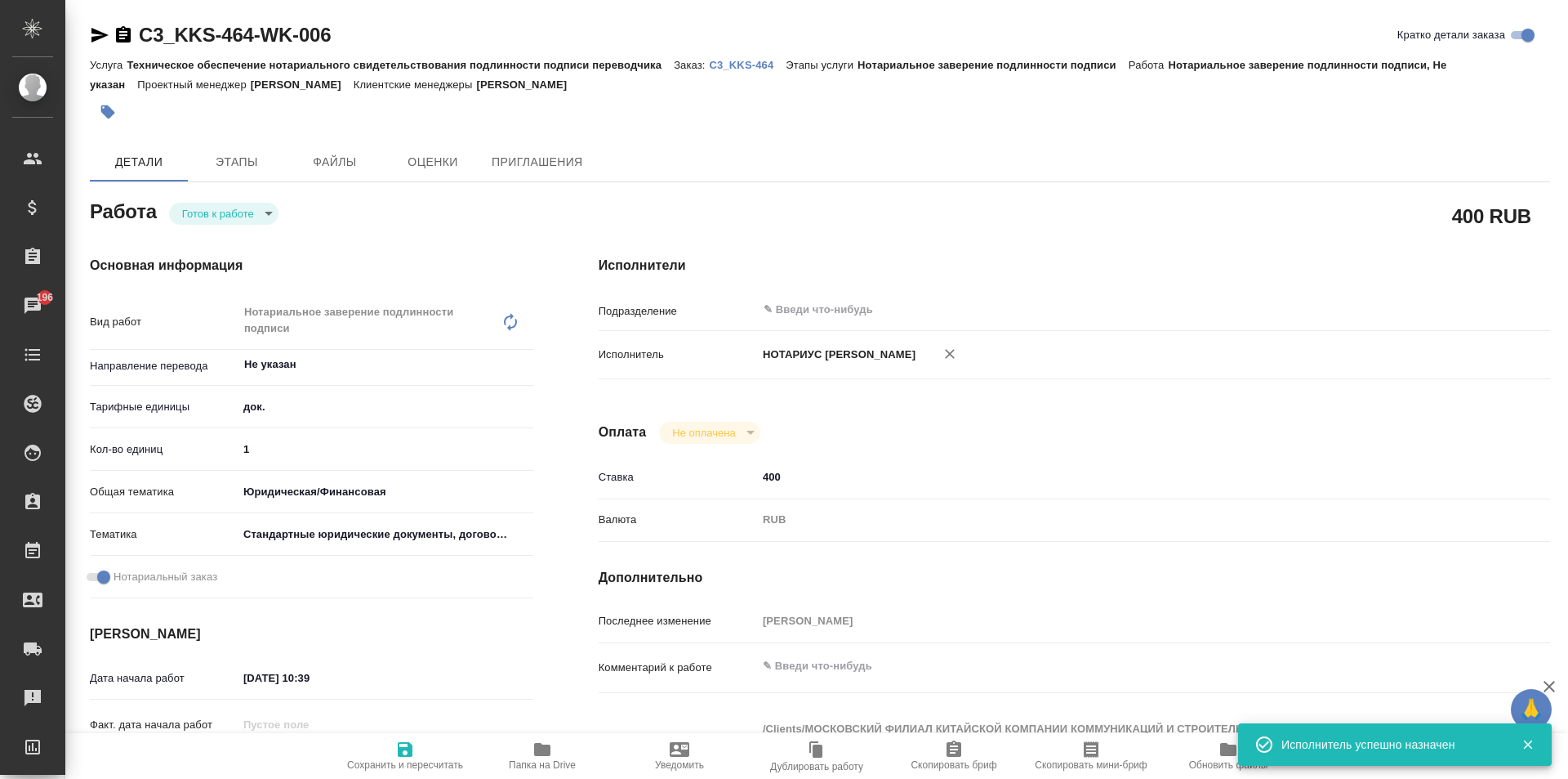
type textarea "x"
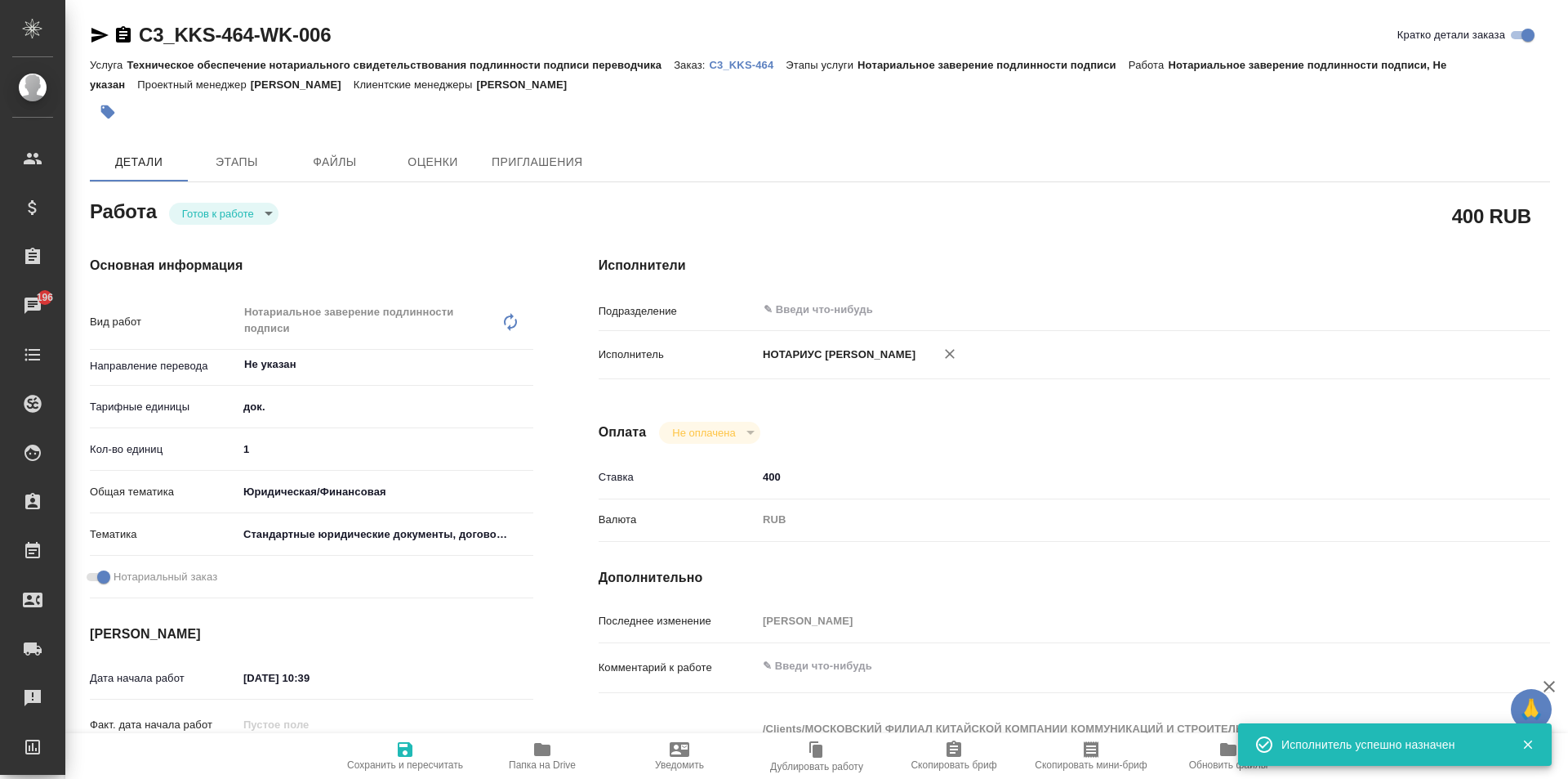
click at [422, 773] on button "Сохранить и пересчитать" at bounding box center [404, 755] width 137 height 45
type textarea "x"
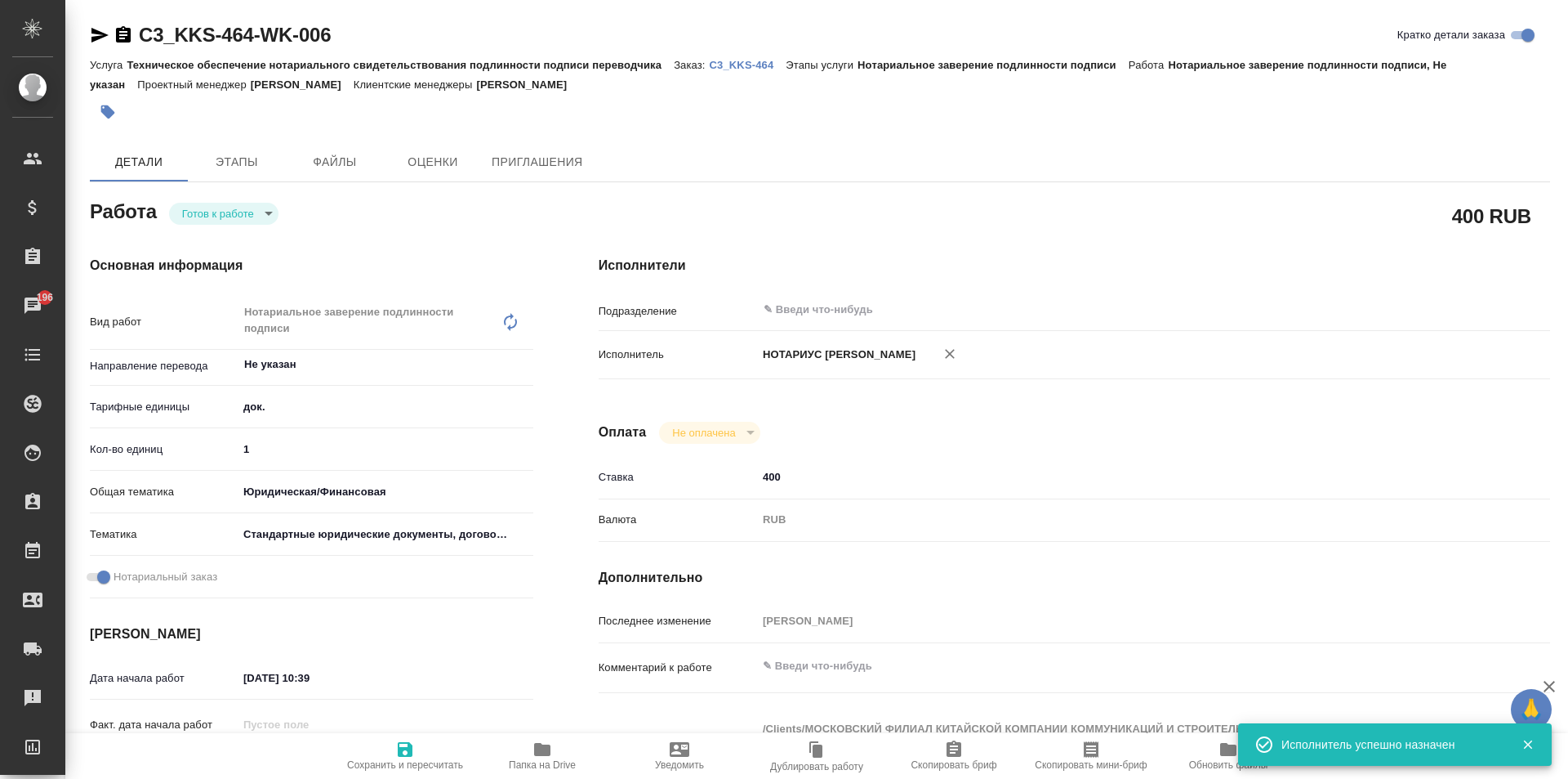
type textarea "x"
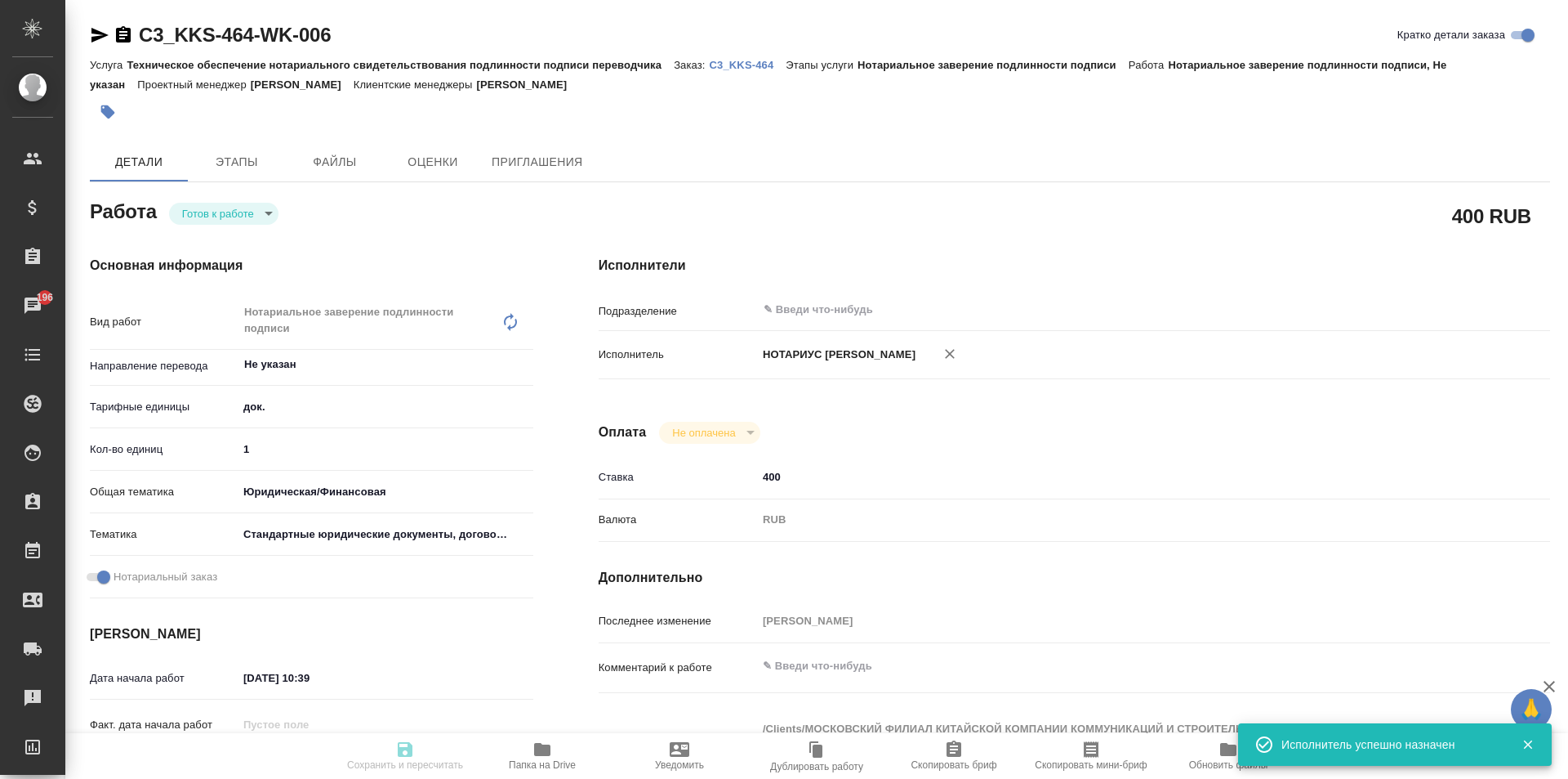
type textarea "x"
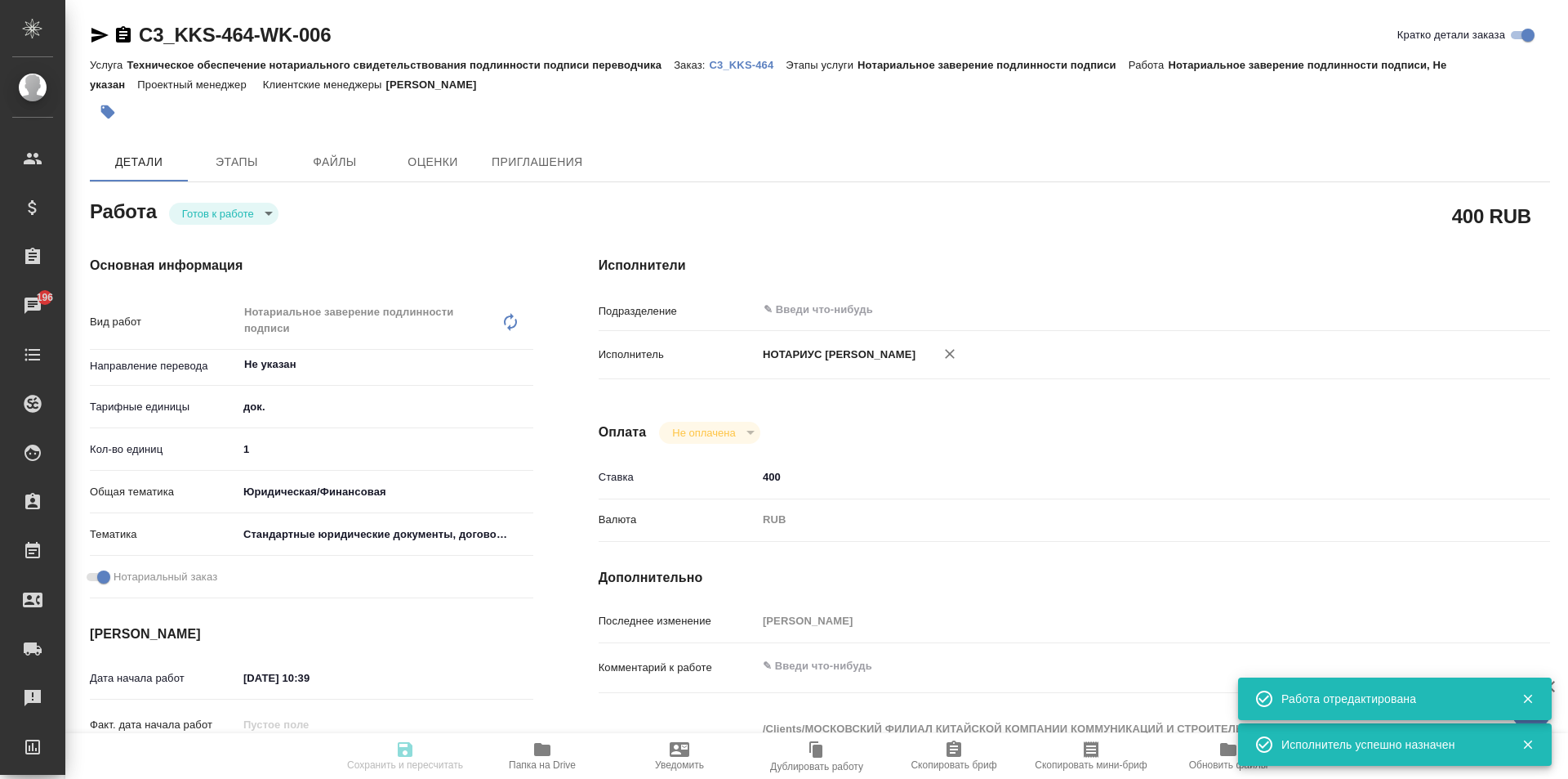
type textarea "x"
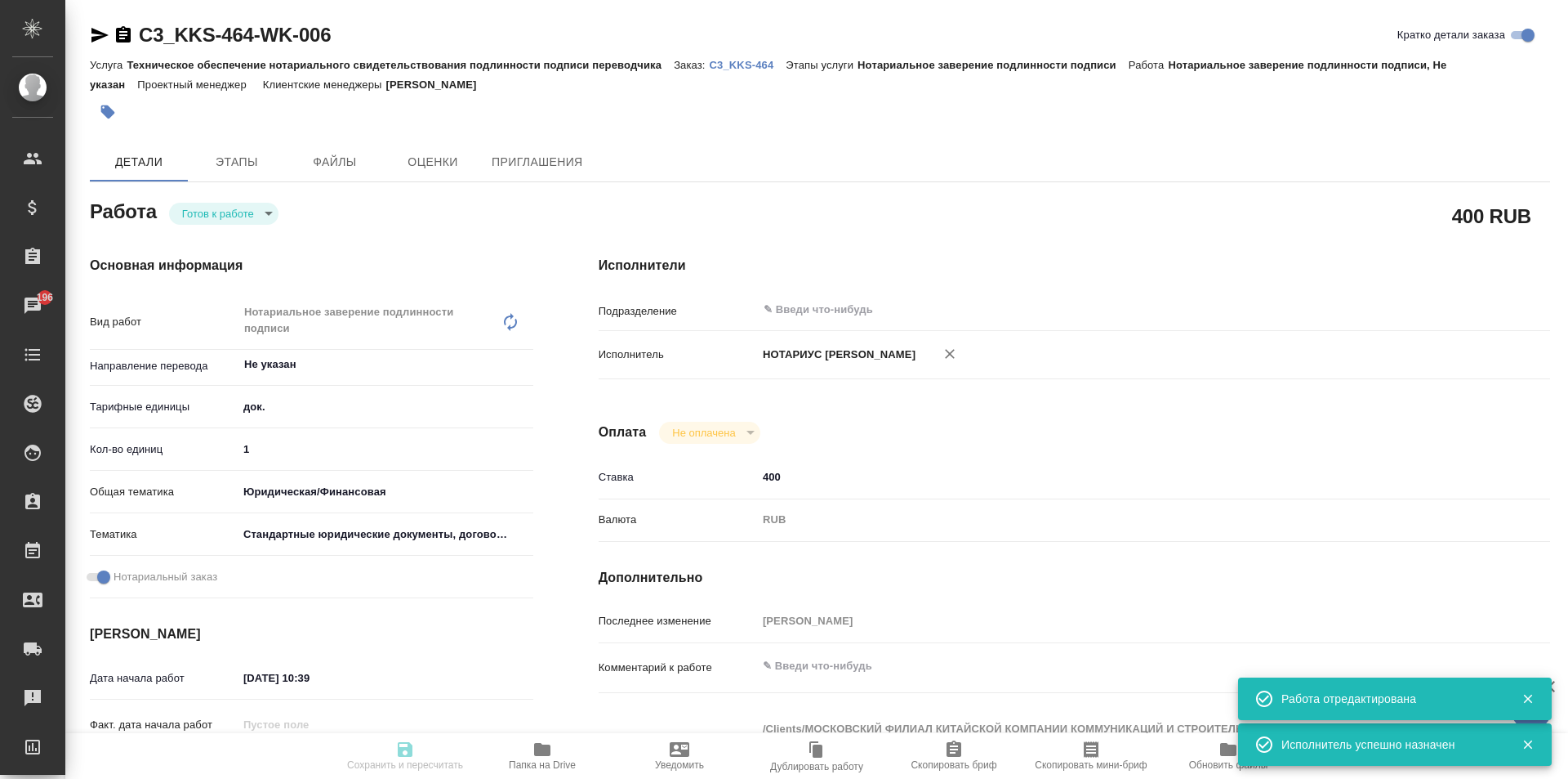
type input "readyForWork"
type textarea "Нотариальное заверение подлинности подписи"
type textarea "x"
type input "Не указан"
type input "5a8b1489cc6b4906c91bfd8b"
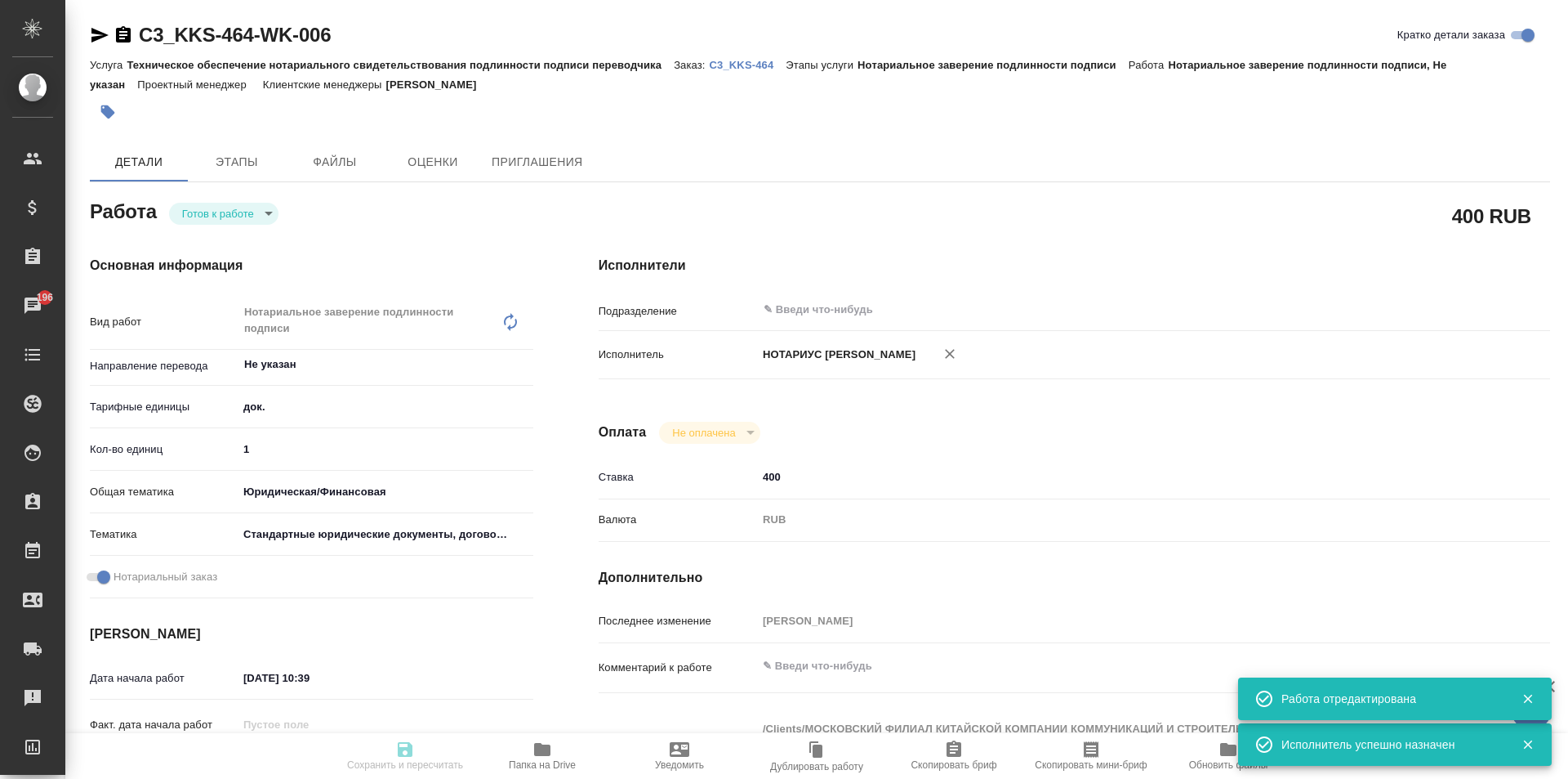
type input "1"
type input "yr-fn"
type input "5f647205b73bc97568ca66bf"
checkbox input "true"
type input "26.08.2025 10:39"
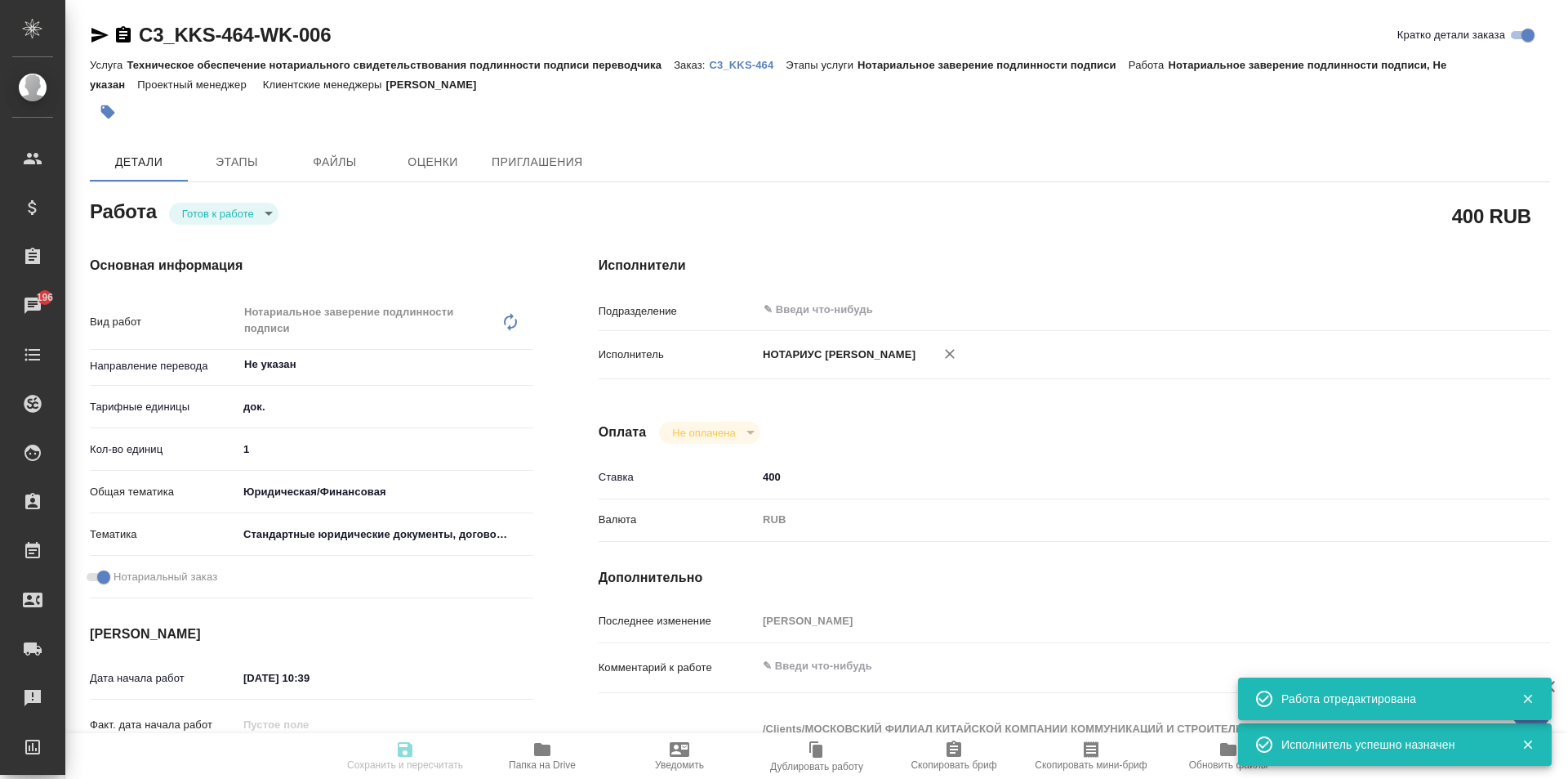
type input "[DATE] 10:00"
type input "notPayed"
type input "400"
type input "RUB"
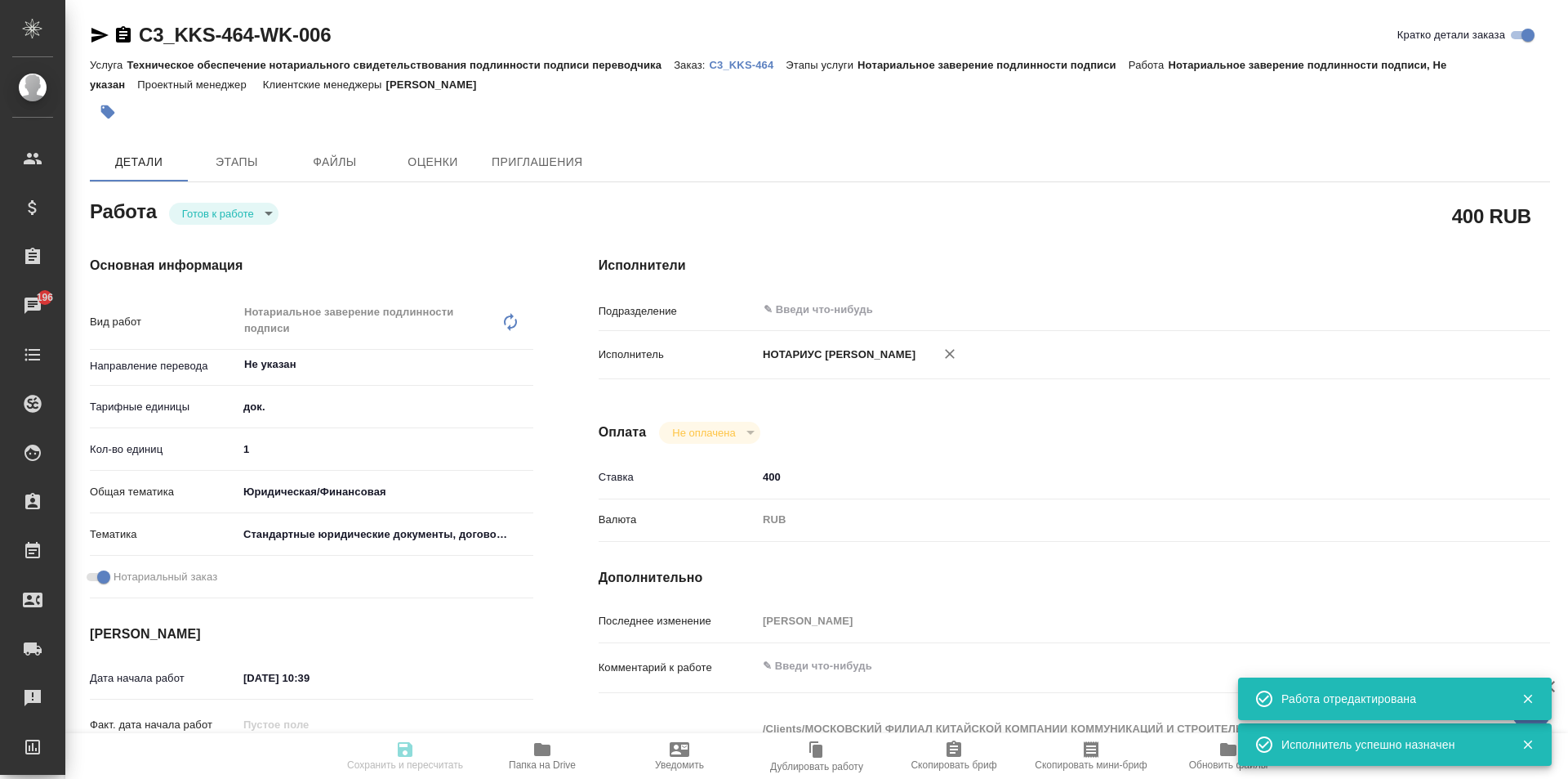
type input "Москалец Алина"
type textarea "x"
type textarea "/Clients/МОСКОВСКИЙ ФИЛИАЛ КИТАЙСКОЙ КОМПАНИИ КОММУНИКАЦИЙ И СТРОИТЕЛЬСТВА/Orde…"
type textarea "x"
type input "C3_KKS-464"
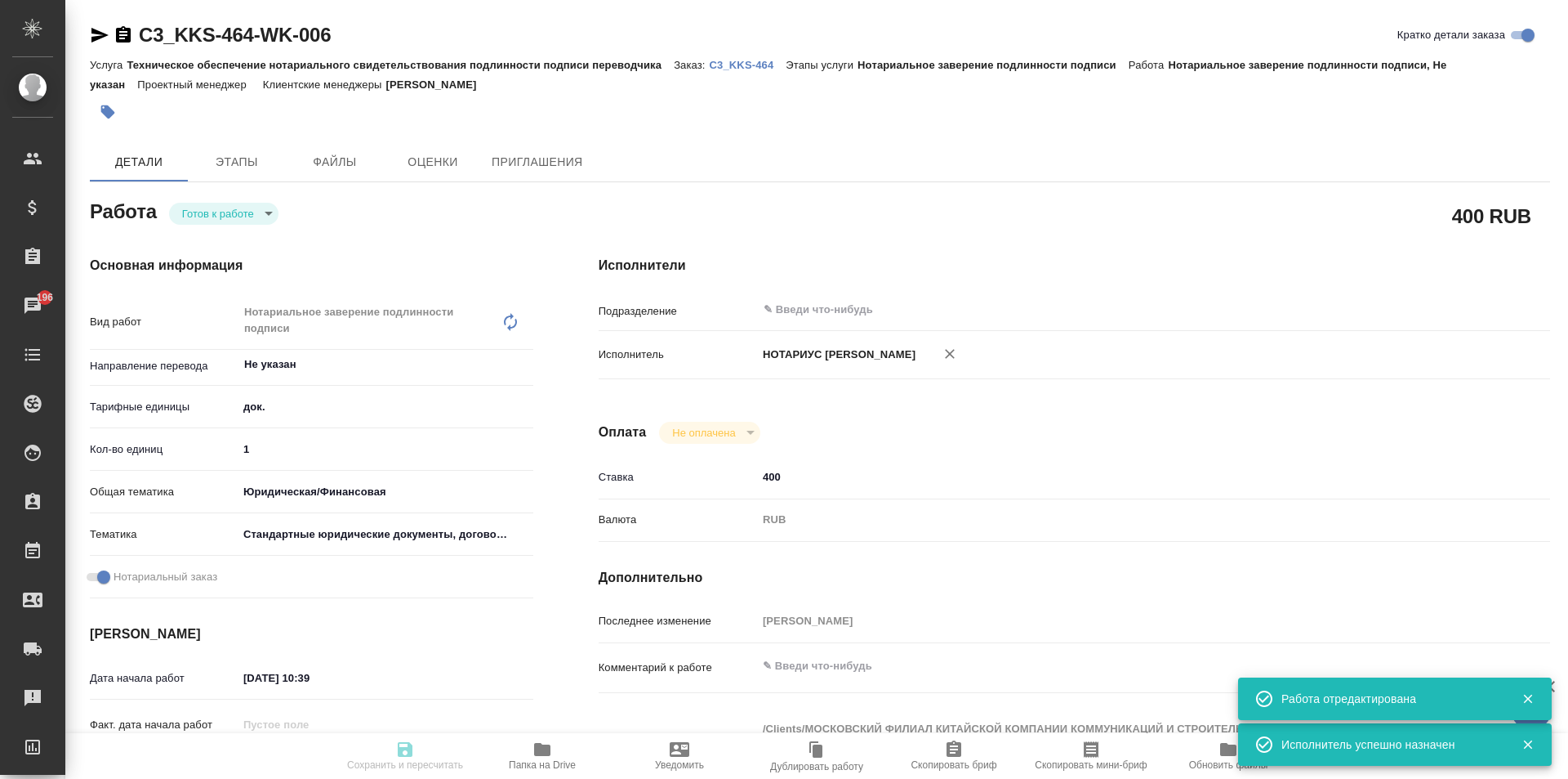
type input "Техническое обеспечение нотариального свидетельствования подлинности подписи пе…"
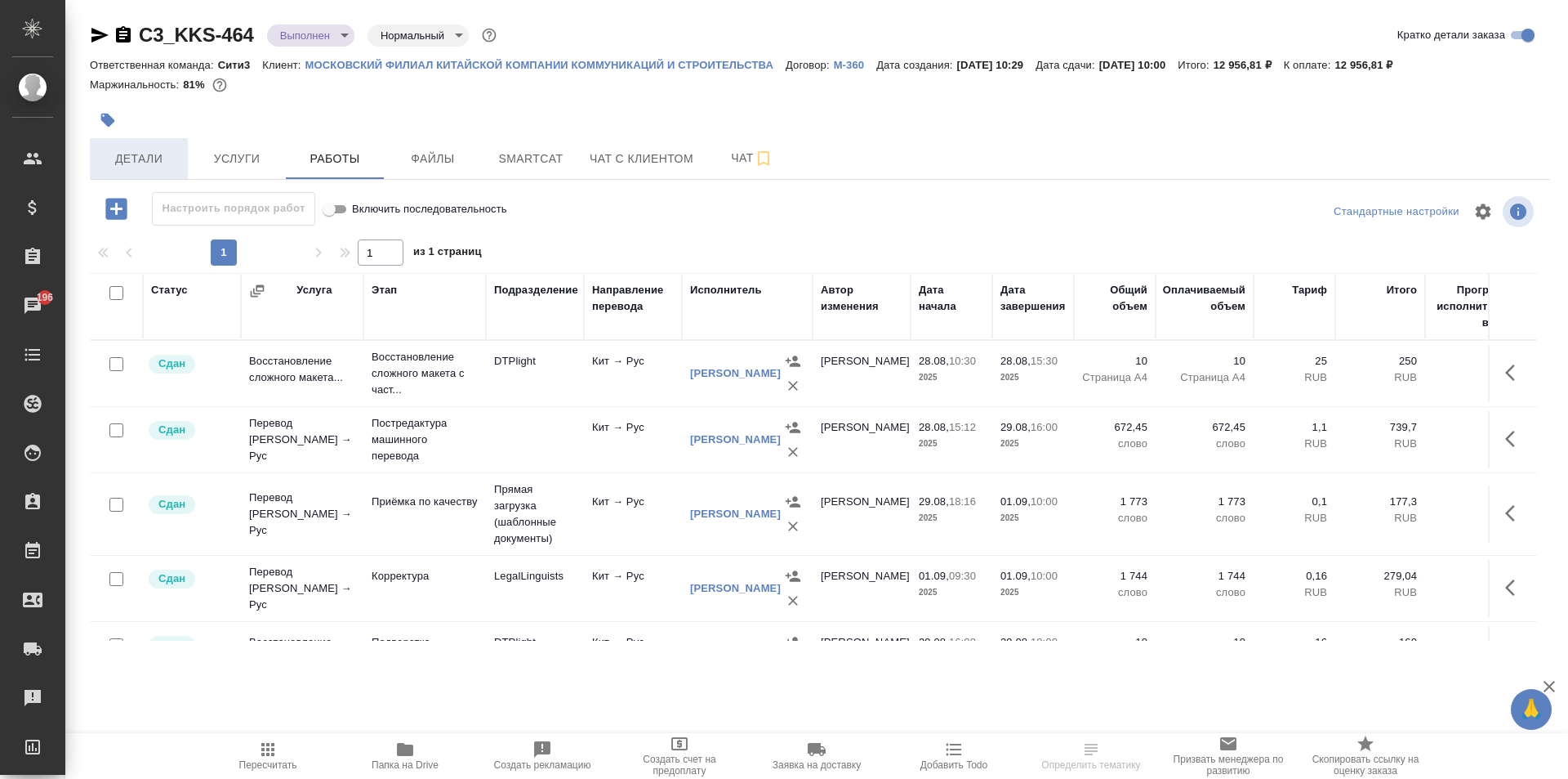
click at [178, 148] on button "Детали" at bounding box center [139, 158] width 98 height 41
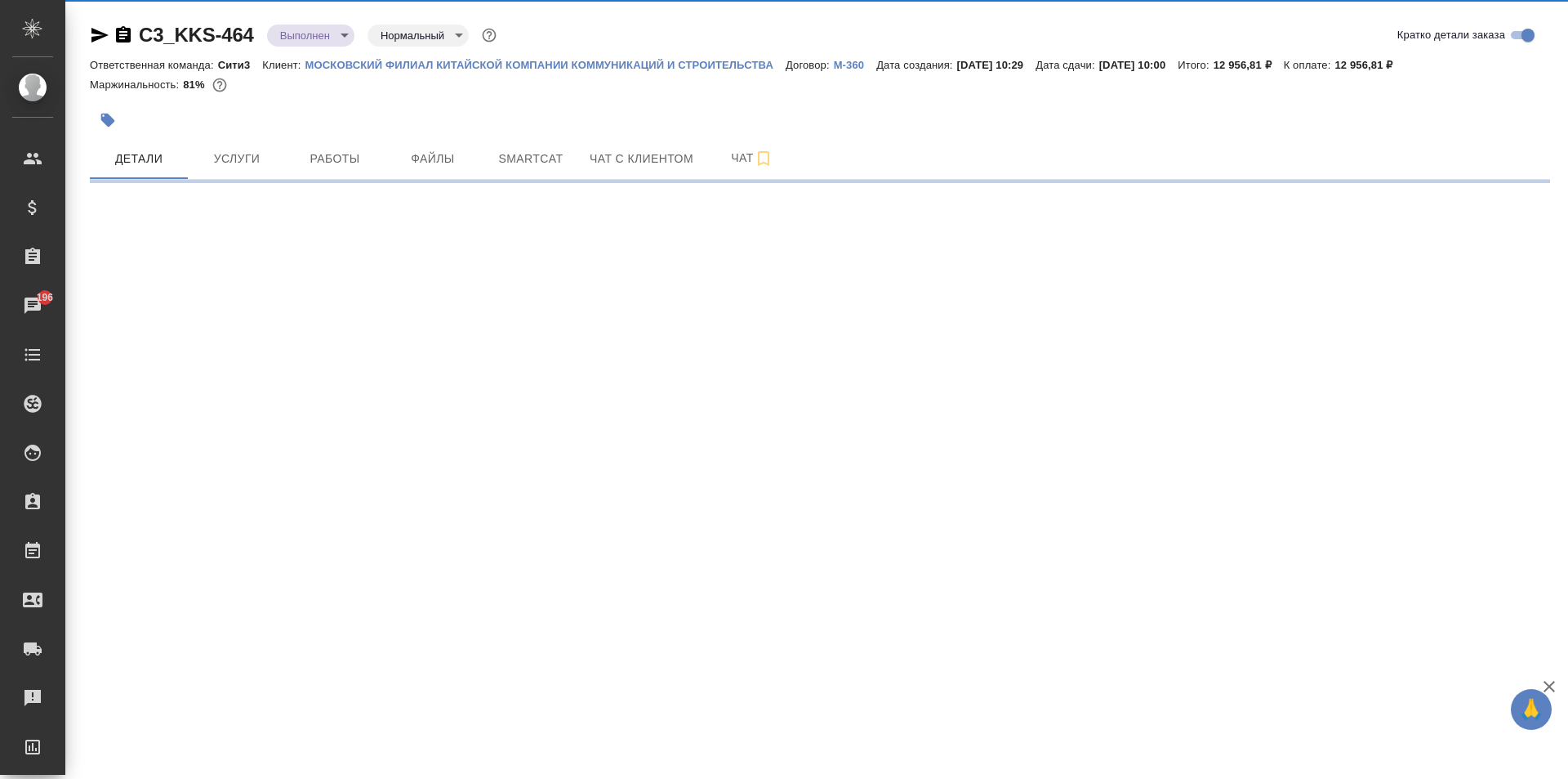
select select "RU"
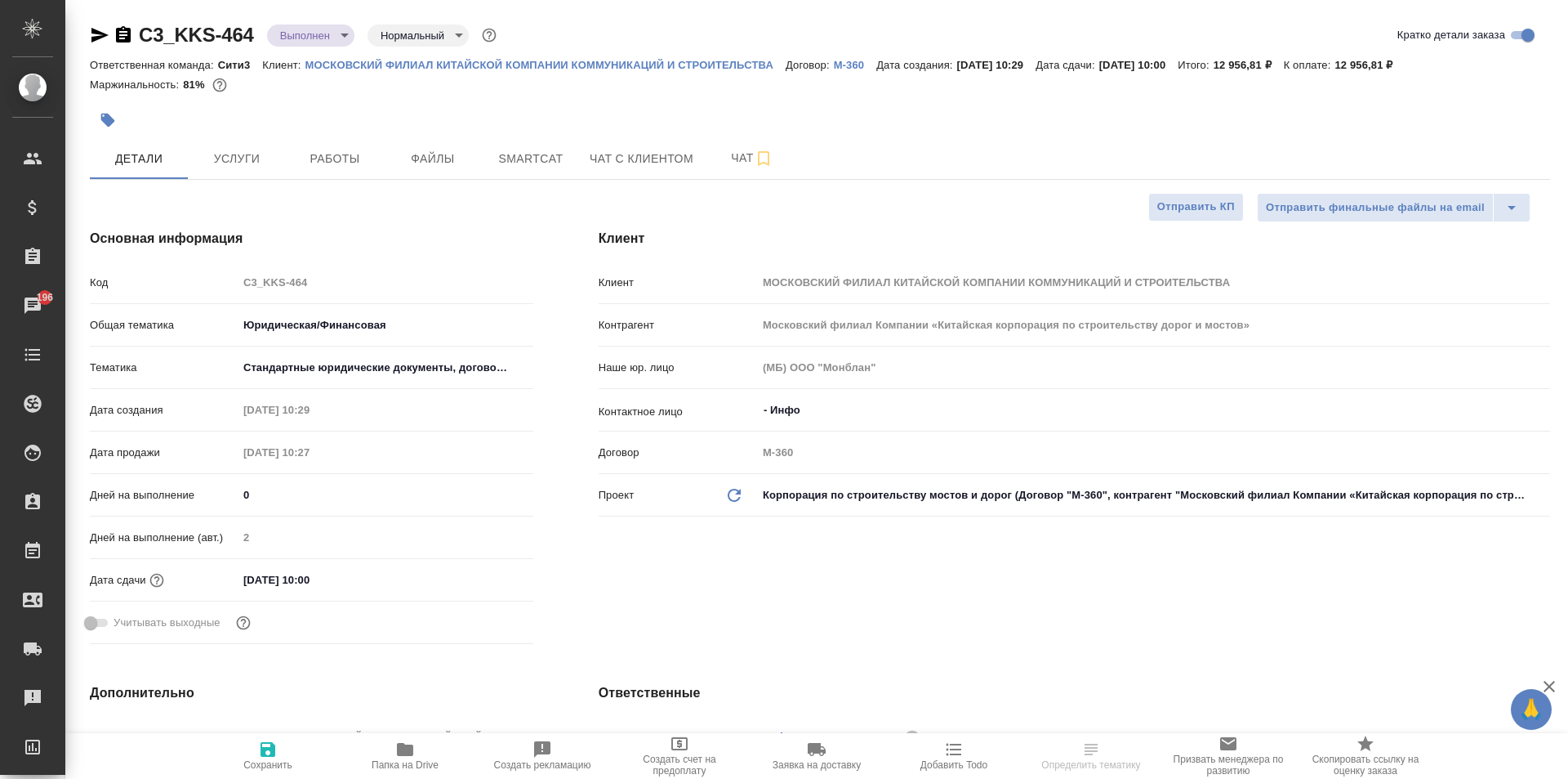
type textarea "x"
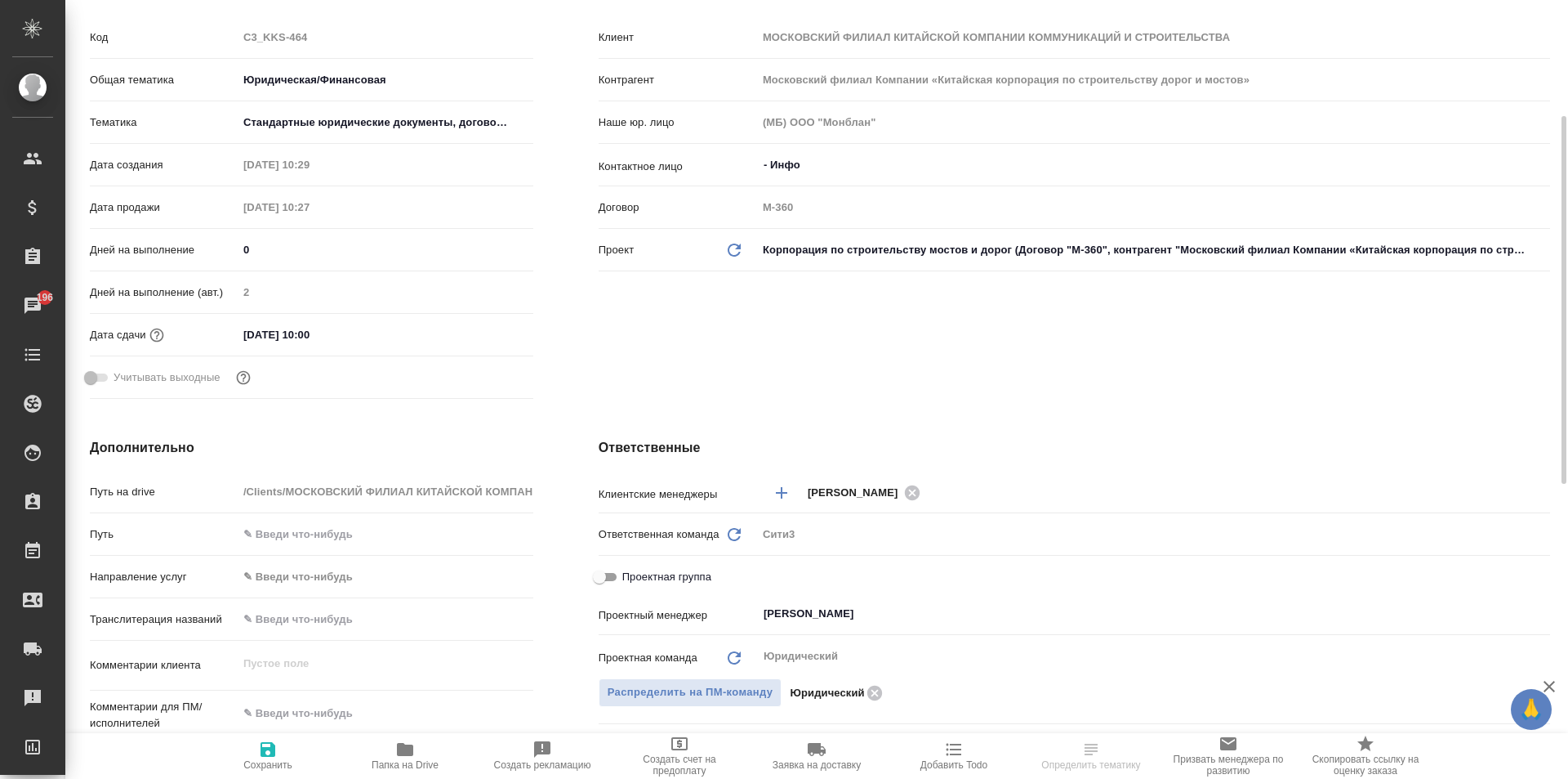
scroll to position [82, 0]
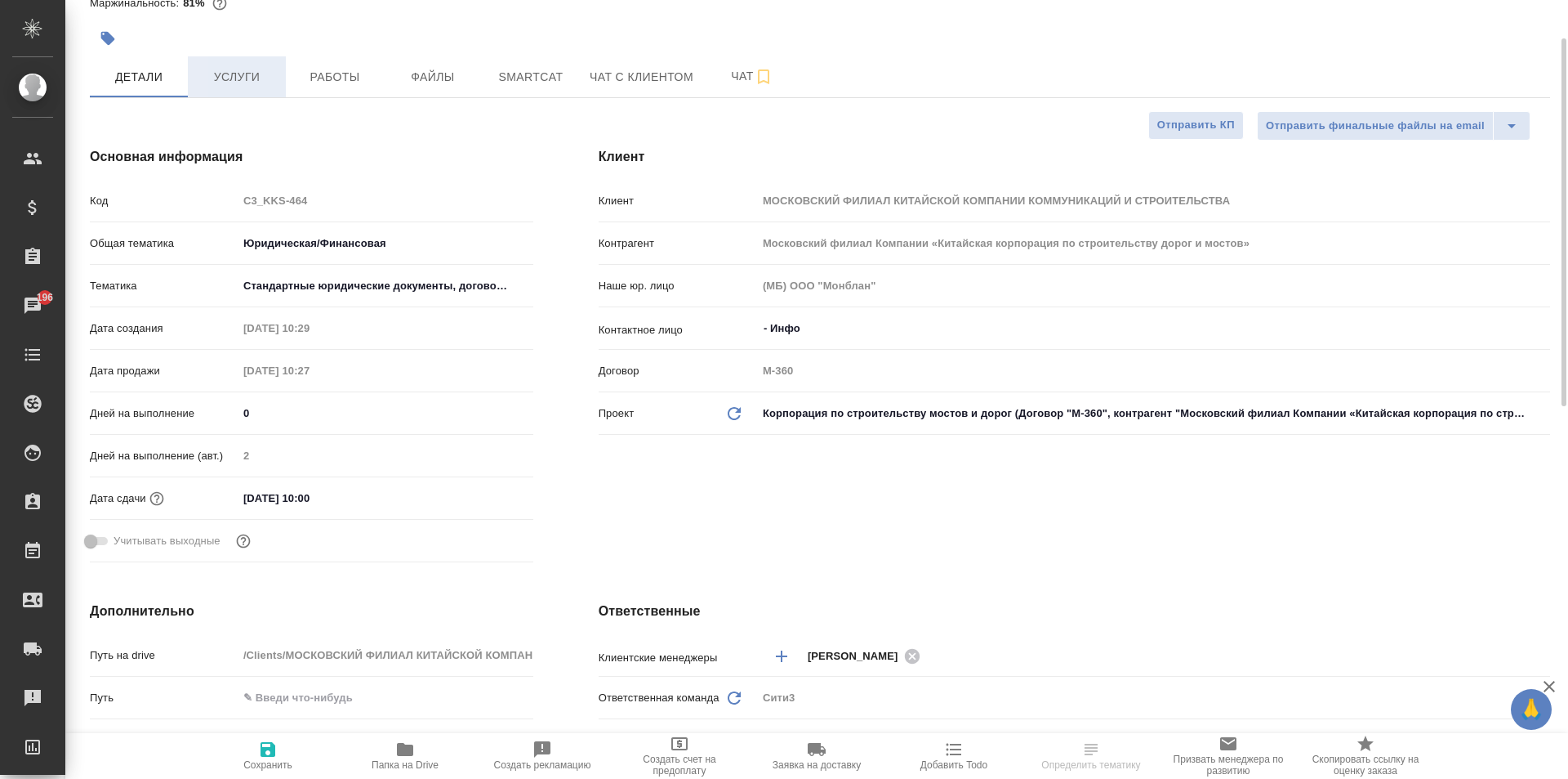
click at [205, 95] on button "Услуги" at bounding box center [237, 77] width 98 height 41
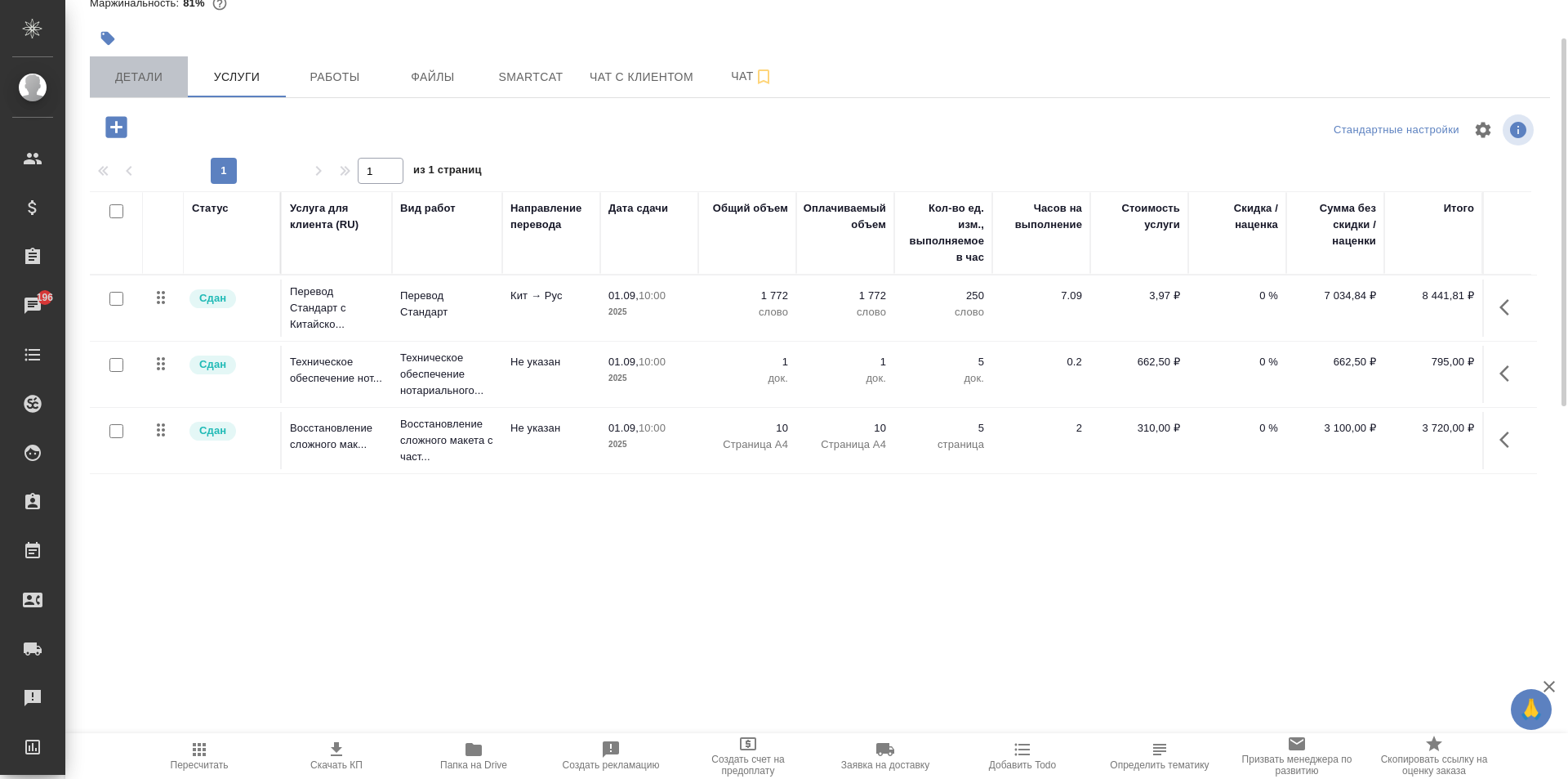
click at [145, 74] on span "Детали" at bounding box center [139, 77] width 79 height 20
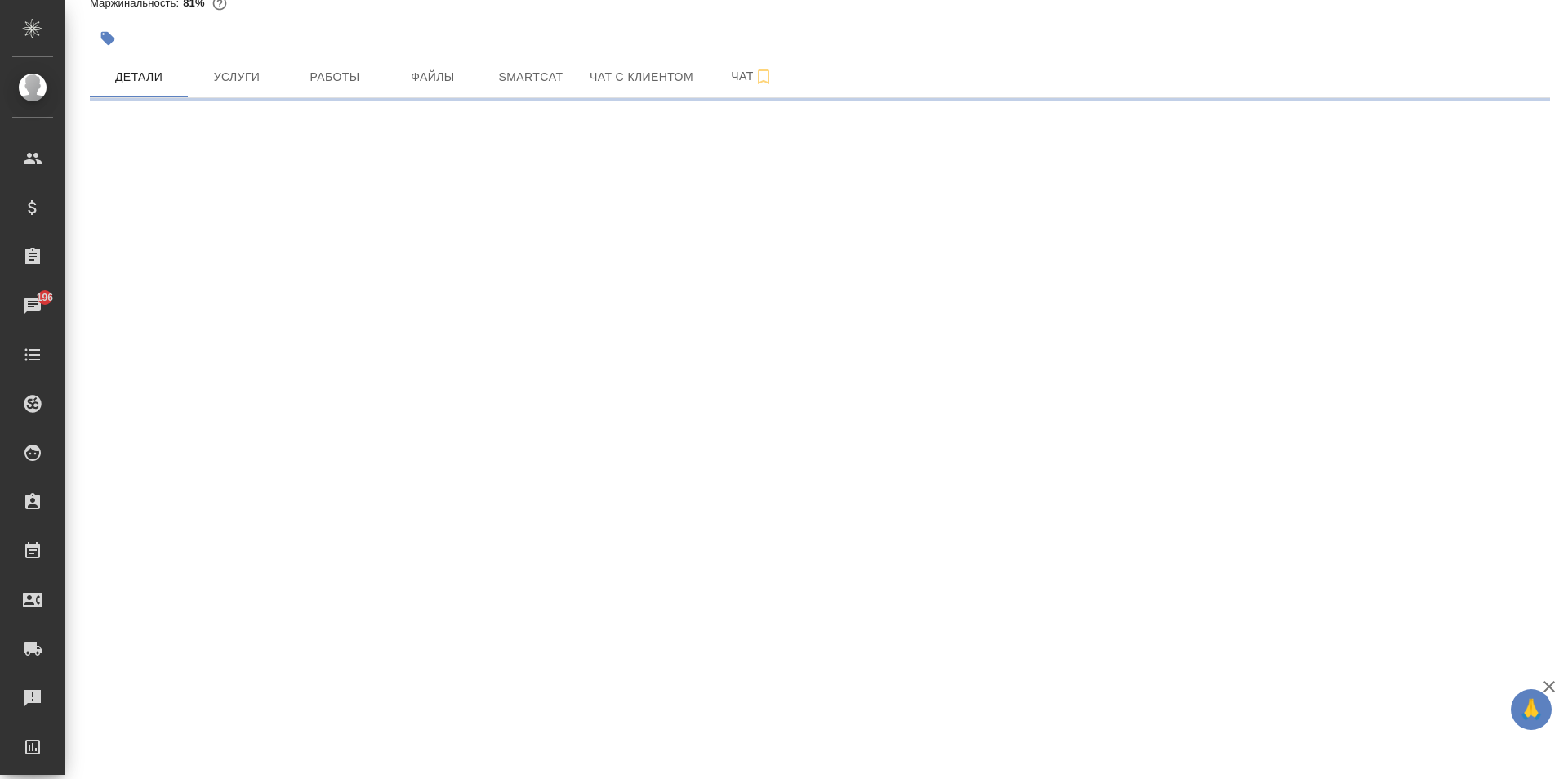
select select "RU"
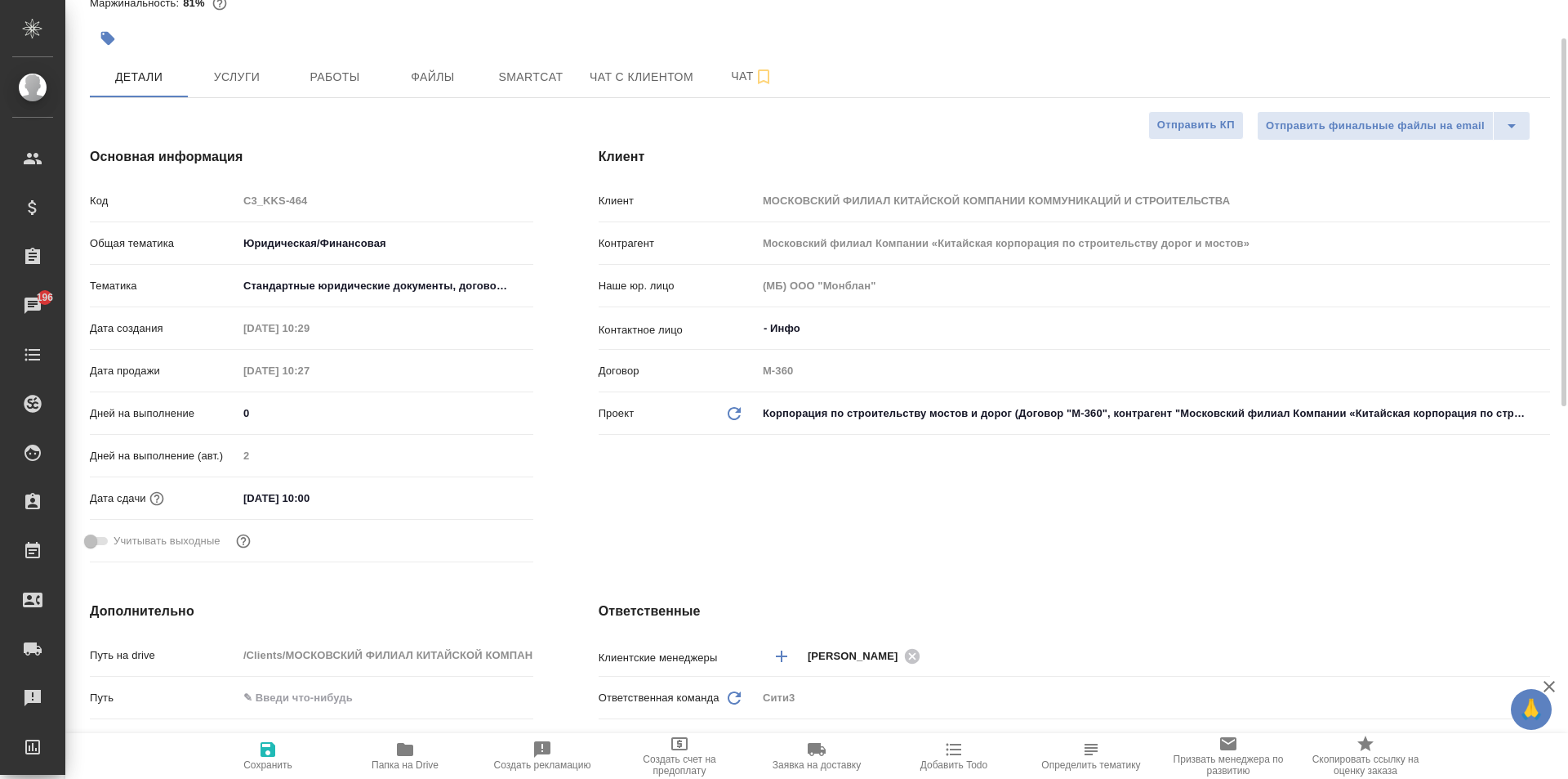
type textarea "x"
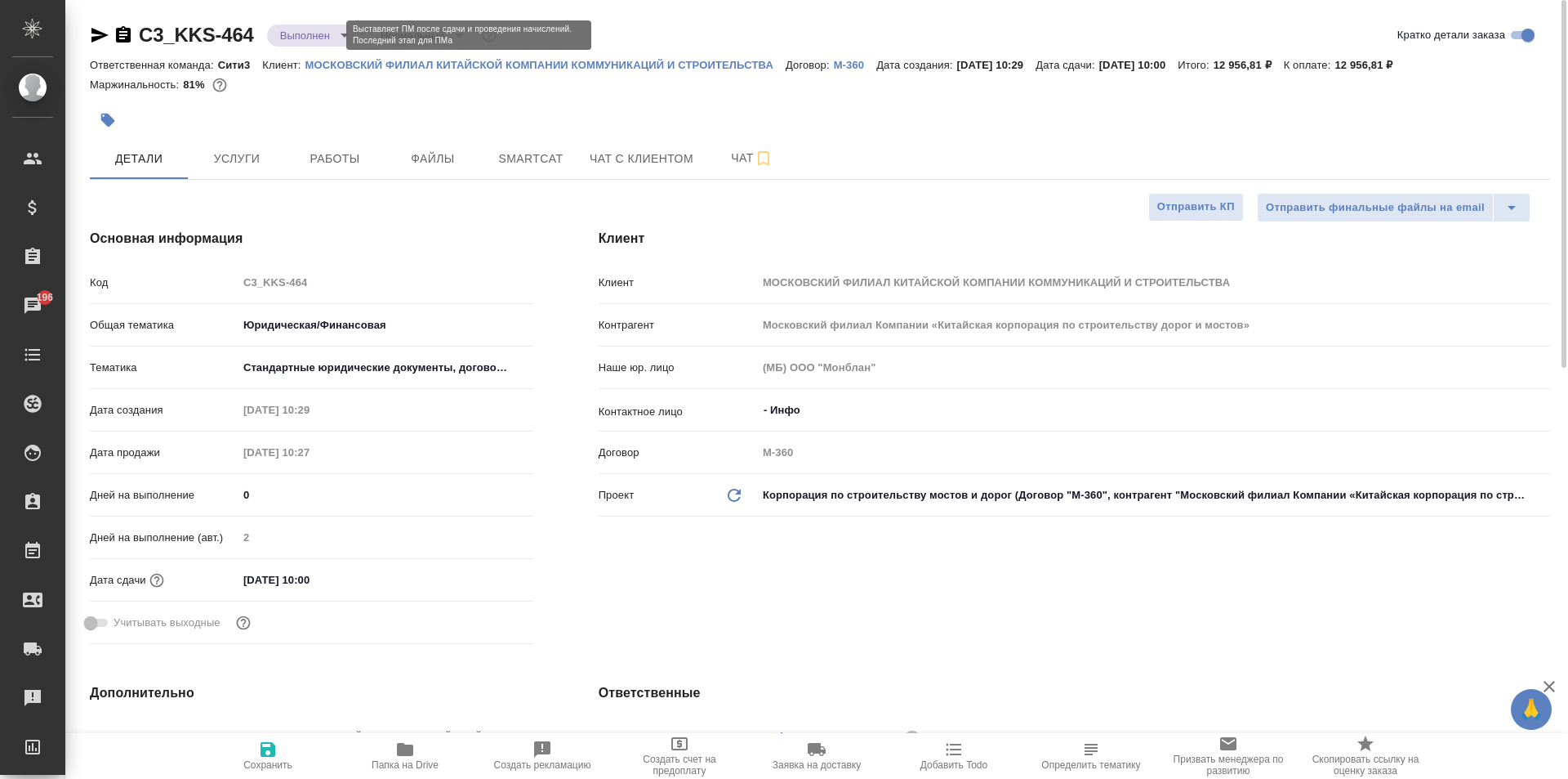
click at [322, 34] on body "🙏 .cls-1 fill:#fff; AWATERA [PERSON_NAME] Спецификации Заказы 196 Чаты Todo Про…" at bounding box center [784, 390] width 1568 height 779
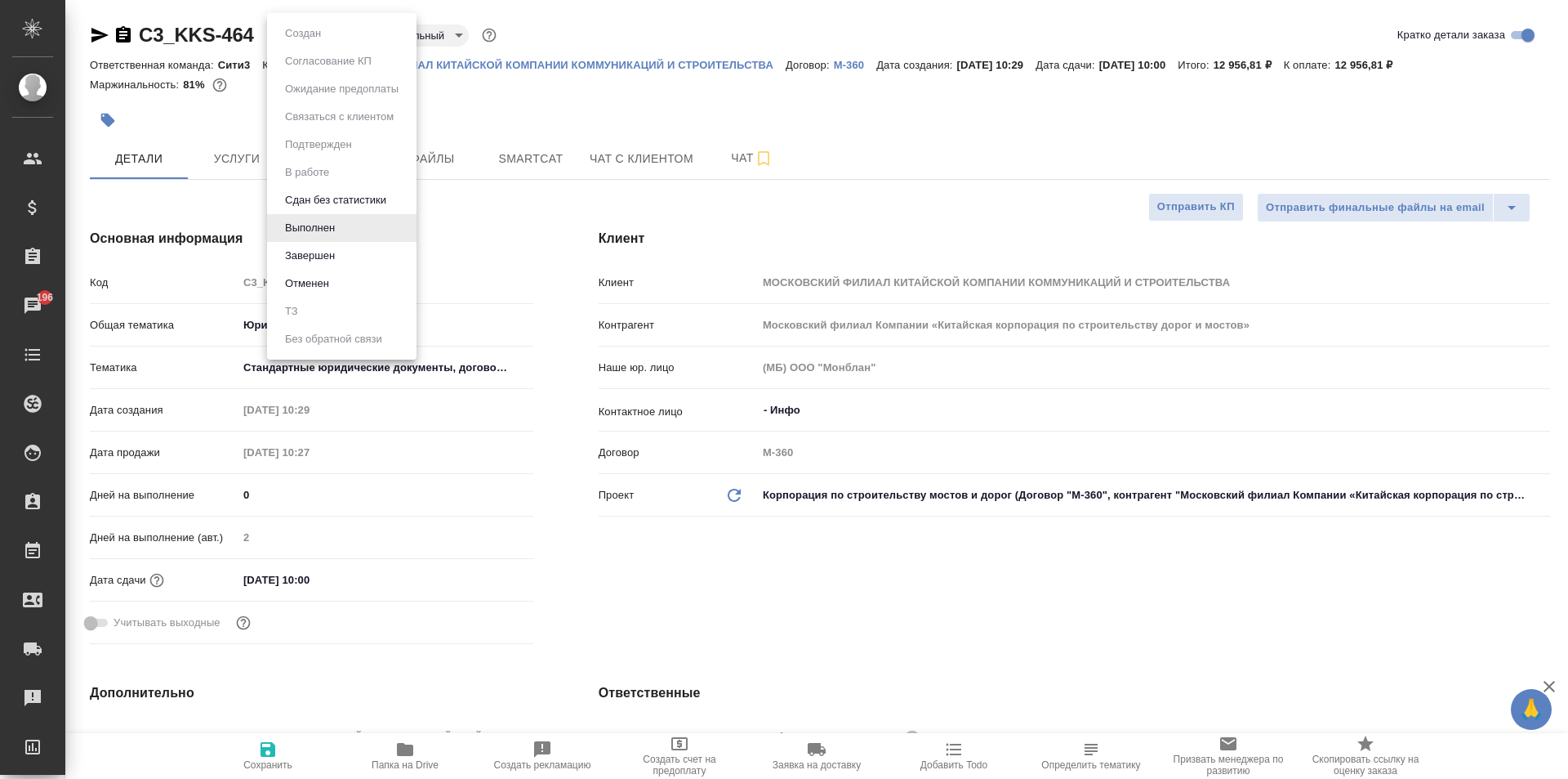
click at [345, 253] on li "Завершен" at bounding box center [341, 256] width 149 height 28
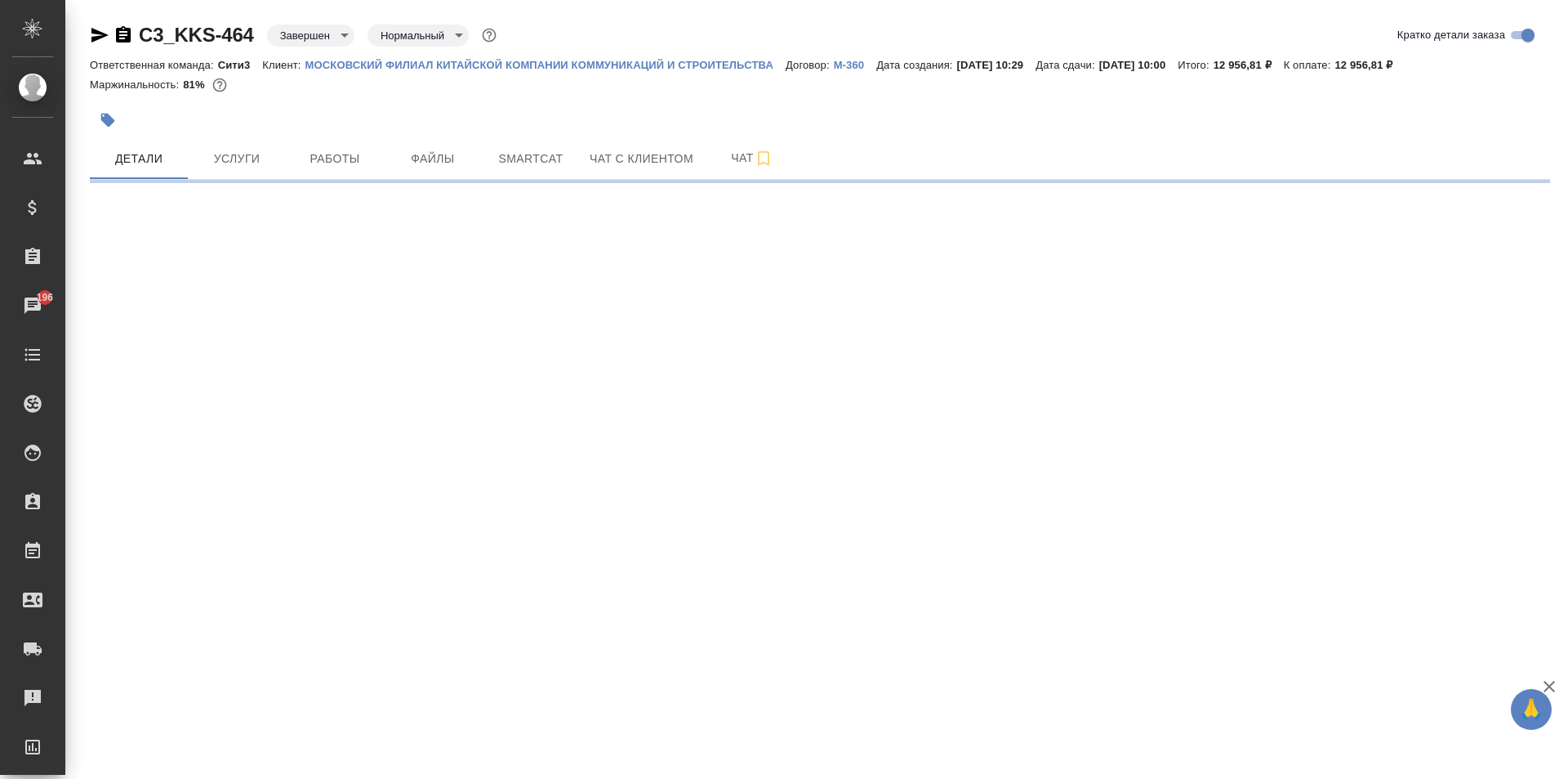
select select "RU"
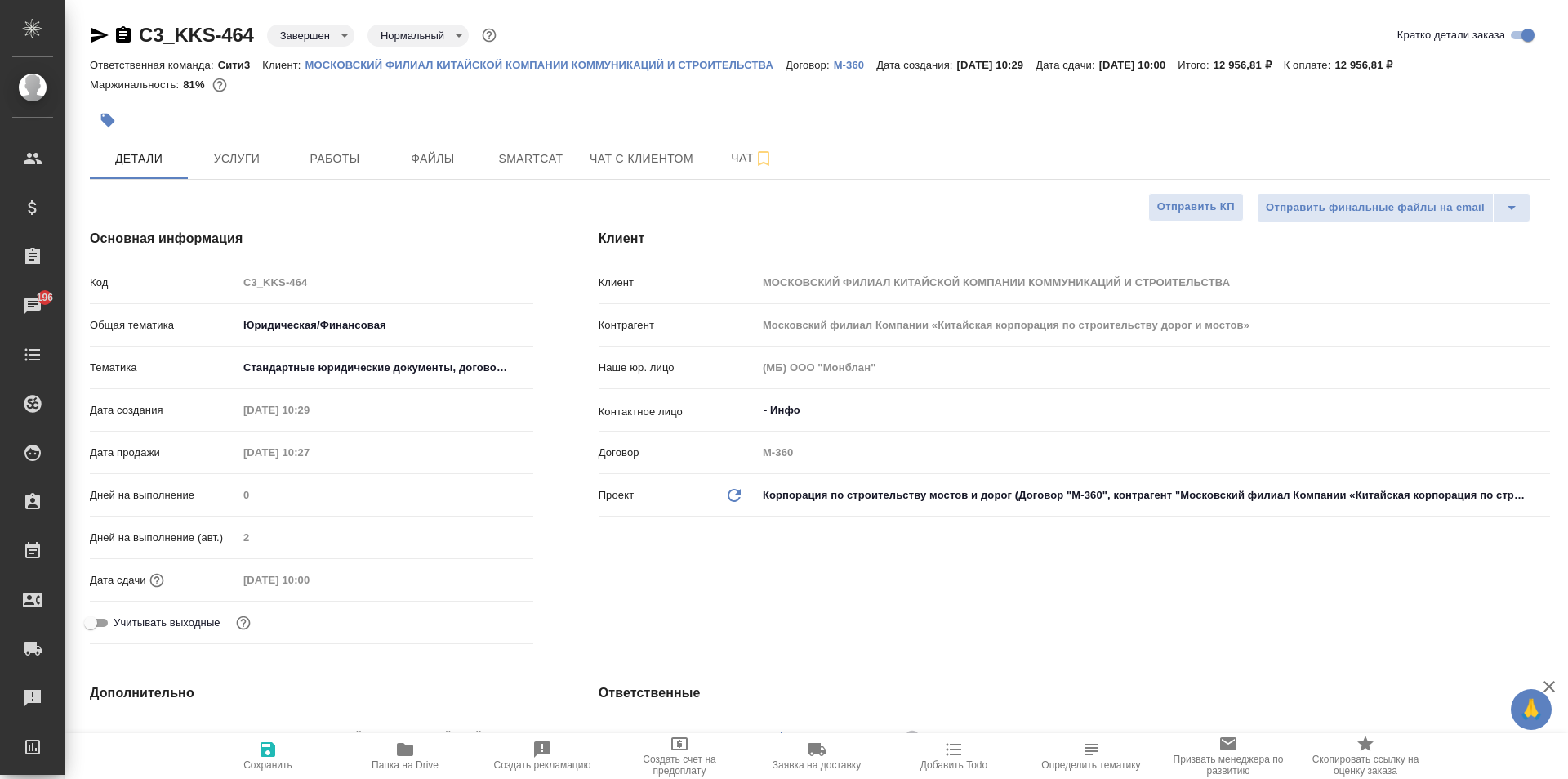
type textarea "x"
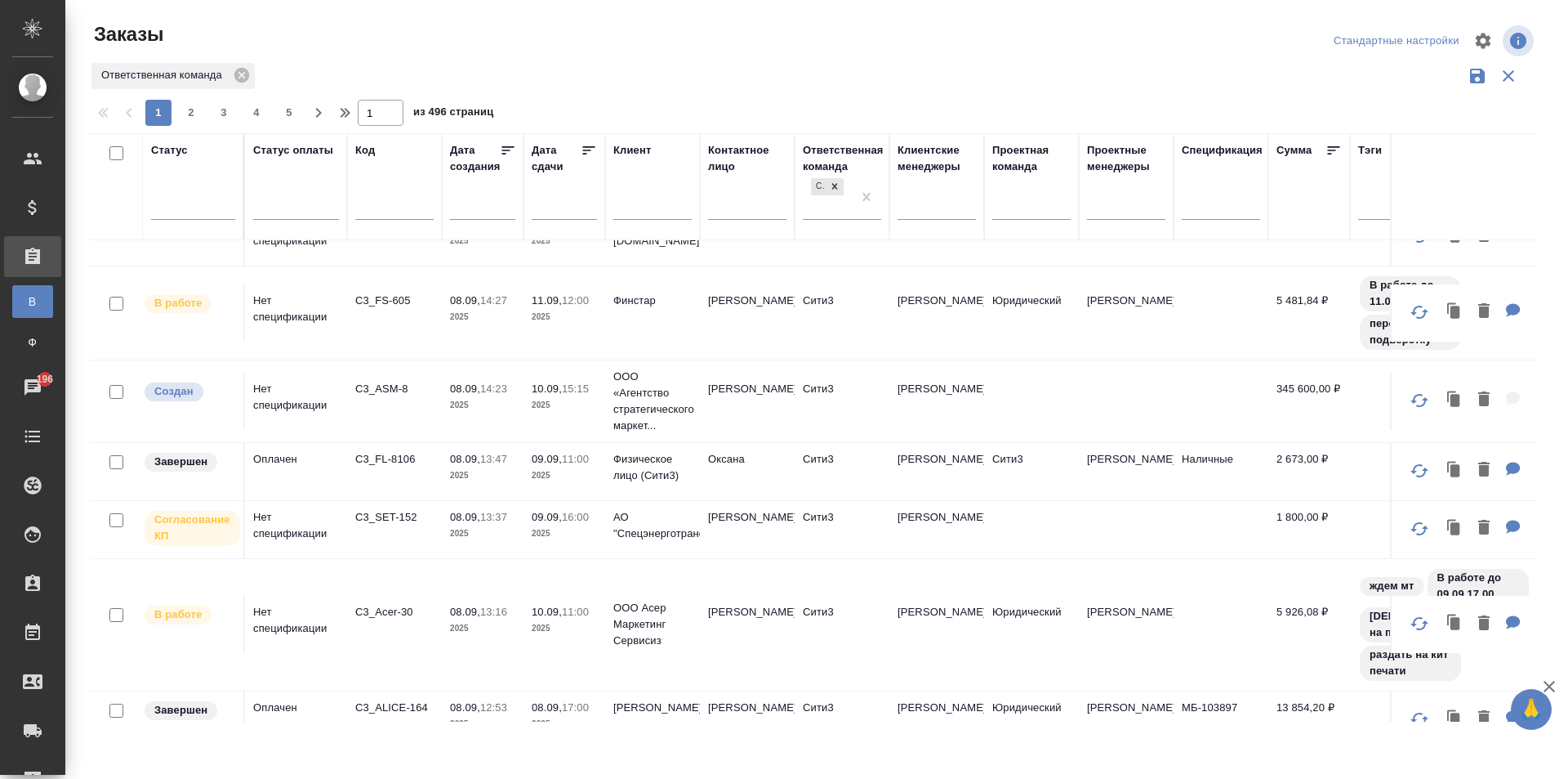
scroll to position [163, 0]
